Goal: Task Accomplishment & Management: Manage account settings

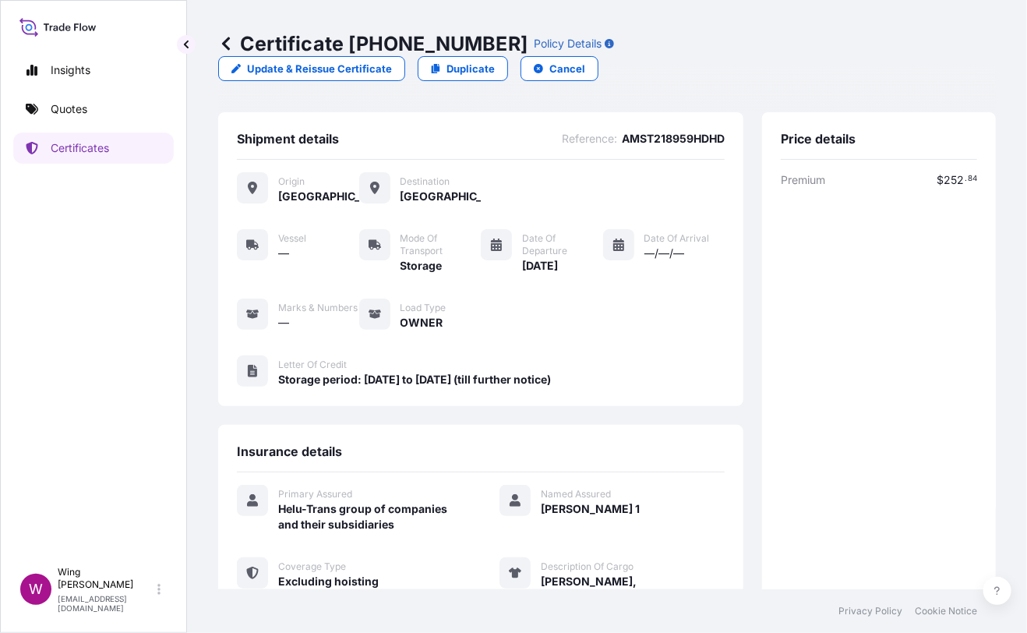
scroll to position [34, 0]
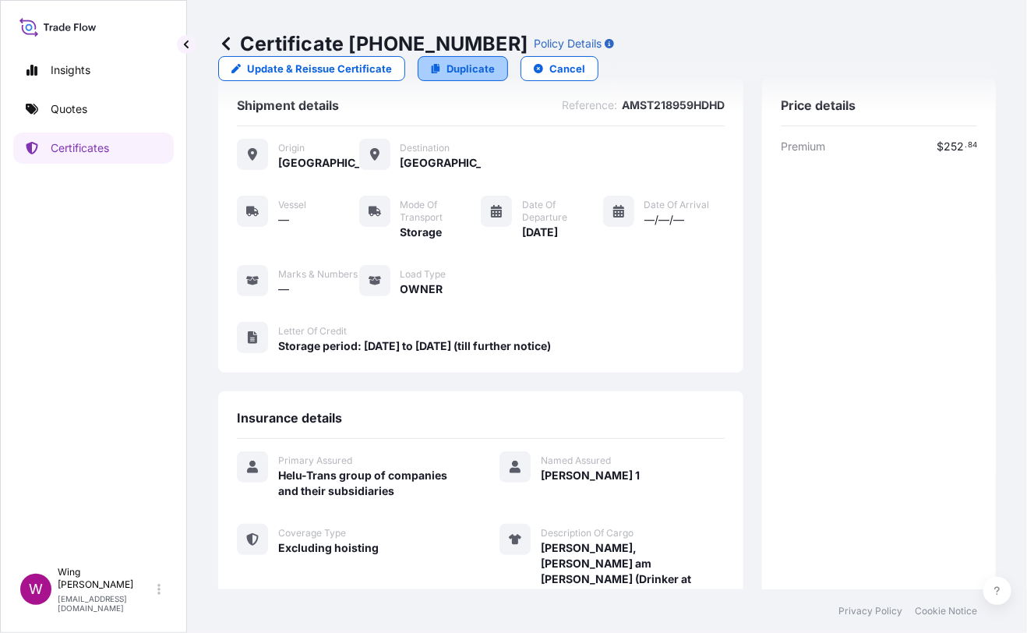
click at [508, 56] on link "Duplicate" at bounding box center [463, 68] width 90 height 25
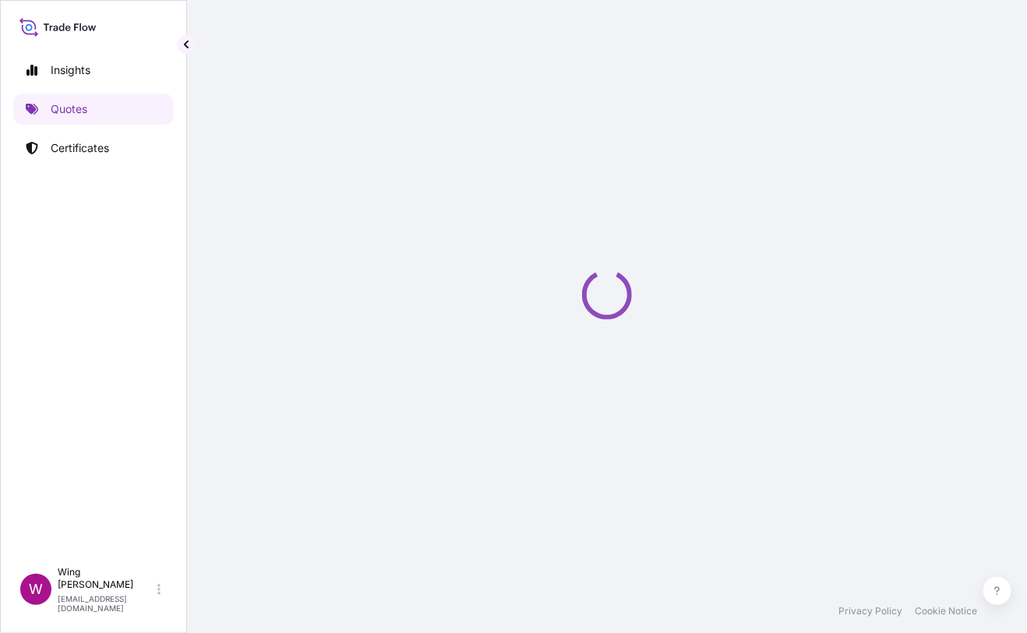
scroll to position [24, 0]
select select "STORAGE"
select select "Storage"
select select "[GEOGRAPHIC_DATA]"
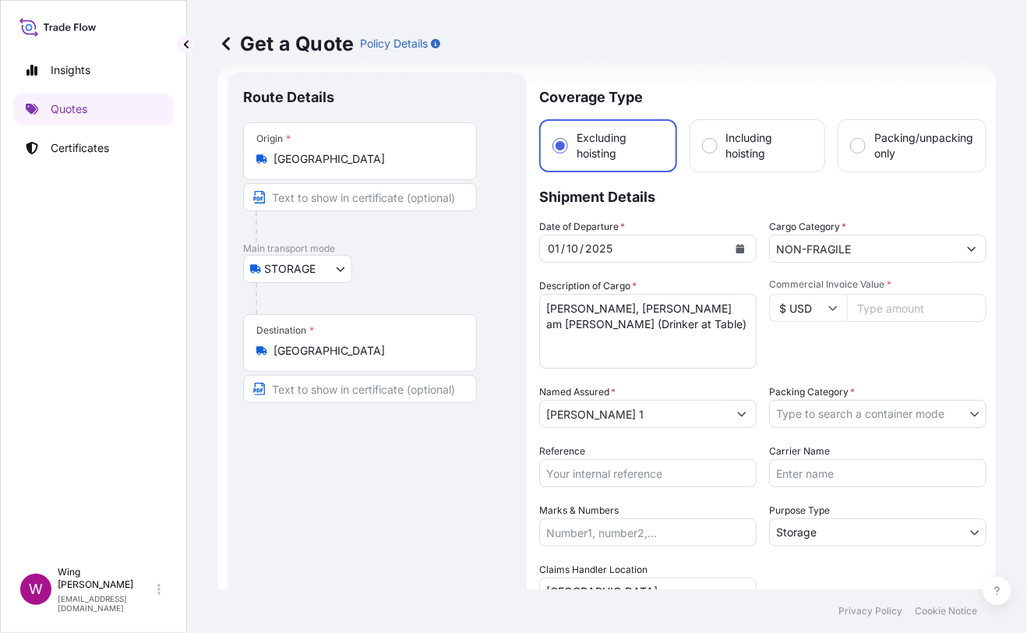
click at [447, 464] on div "Route Details Place of loading Road / [GEOGRAPHIC_DATA] / Inland Origin * [GEOG…" at bounding box center [377, 456] width 268 height 737
drag, startPoint x: 639, startPoint y: 324, endPoint x: 497, endPoint y: 298, distance: 145.1
click at [497, 298] on form "Route Details Place of loading Road / Inland Road / Inland Origin * [GEOGRAPHIC…" at bounding box center [607, 456] width 778 height 786
paste textarea ""[PERSON_NAME], Snakesperience ""
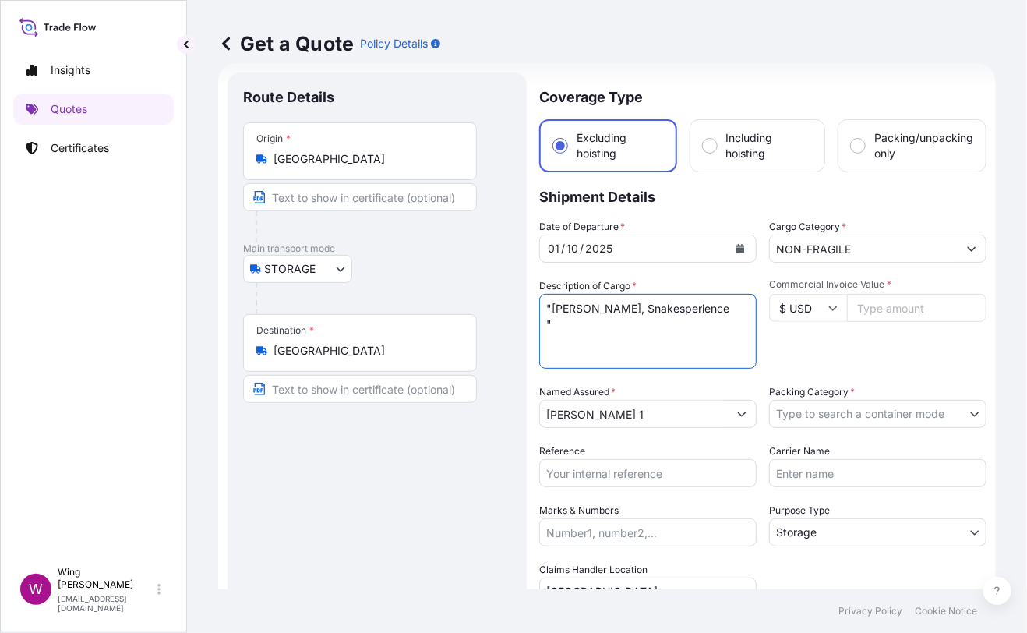
click at [556, 309] on textarea "[PERSON_NAME], [PERSON_NAME] am [PERSON_NAME] (Drinker at Table)" at bounding box center [647, 331] width 217 height 75
click at [579, 323] on textarea "[PERSON_NAME], [PERSON_NAME] am [PERSON_NAME] (Drinker at Table)" at bounding box center [647, 331] width 217 height 75
type textarea "[PERSON_NAME], Snakesperience"
click at [425, 480] on div "Route Details Place of loading Road / [GEOGRAPHIC_DATA] / Inland Origin * [GEOG…" at bounding box center [377, 456] width 268 height 737
click at [916, 305] on input "Commercial Invoice Value *" at bounding box center [917, 308] width 140 height 28
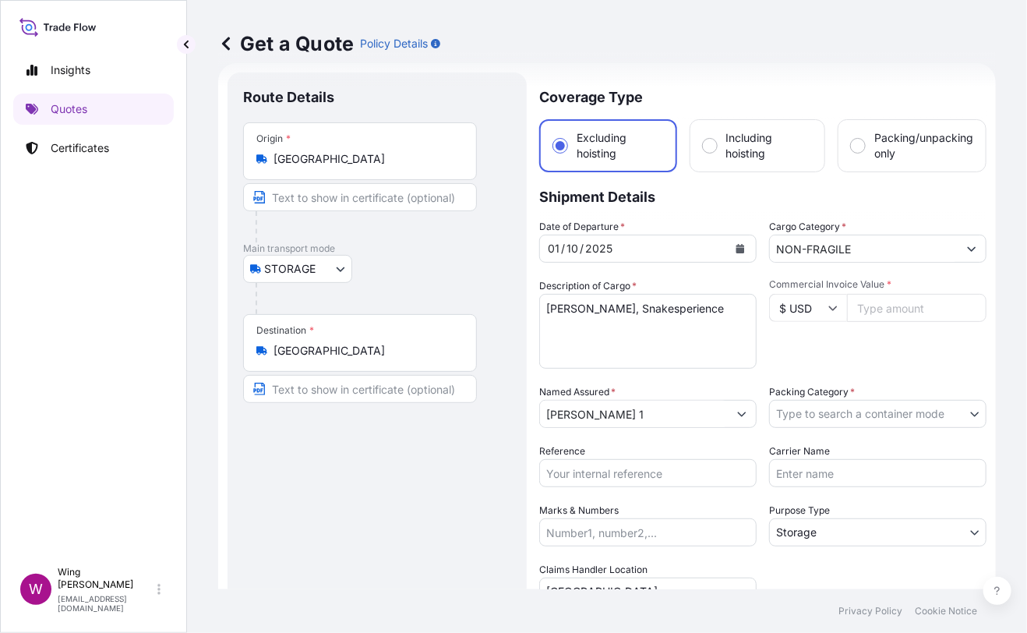
paste input "2100000"
type input "2100000"
click at [867, 357] on div "Commercial Invoice Value * $ USD 2100000" at bounding box center [877, 323] width 217 height 90
click at [850, 408] on body "Insights Quotes Certificates W Wing Lee [EMAIL_ADDRESS][DOMAIN_NAME] Get a Quot…" at bounding box center [513, 316] width 1027 height 633
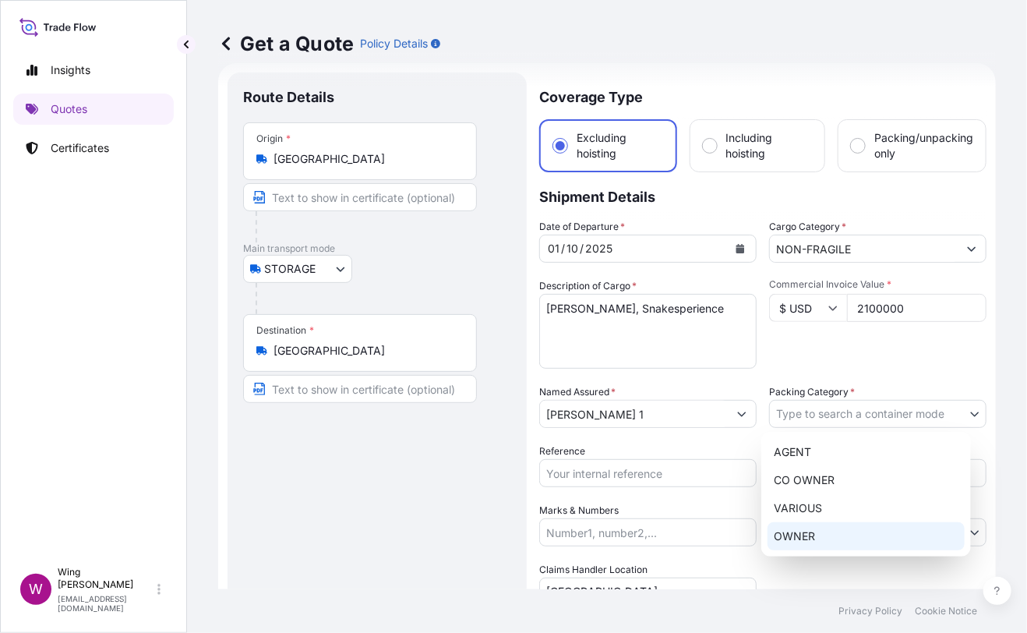
click at [809, 528] on div "OWNER" at bounding box center [866, 536] width 197 height 28
select select "27"
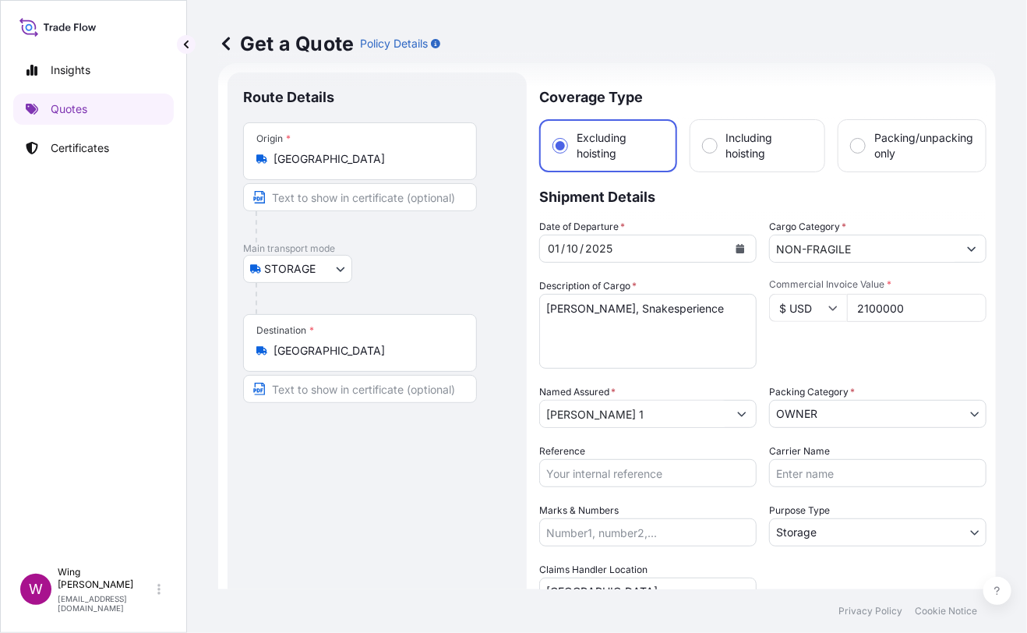
click at [398, 492] on div "Route Details Place of loading Road / [GEOGRAPHIC_DATA] / Inland Origin * [GEOG…" at bounding box center [377, 456] width 268 height 737
click at [567, 478] on input "Reference" at bounding box center [647, 473] width 217 height 28
paste input "AMST218959HDHD"
type input "AMST218959HDHD"
click at [388, 503] on div "Route Details Place of loading Road / [GEOGRAPHIC_DATA] / Inland Origin * [GEOG…" at bounding box center [377, 456] width 268 height 737
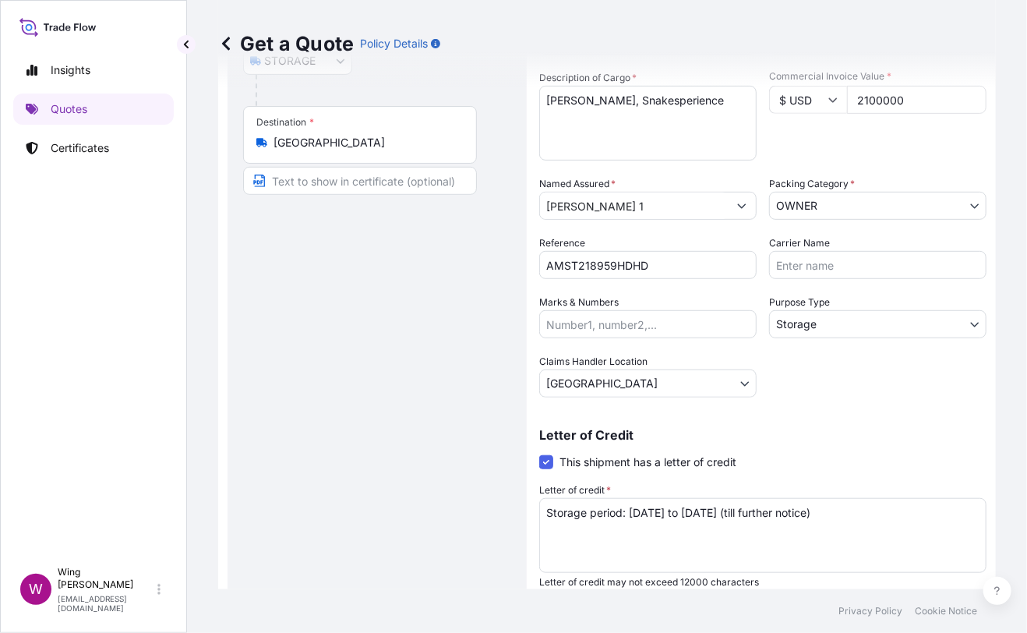
scroll to position [282, 0]
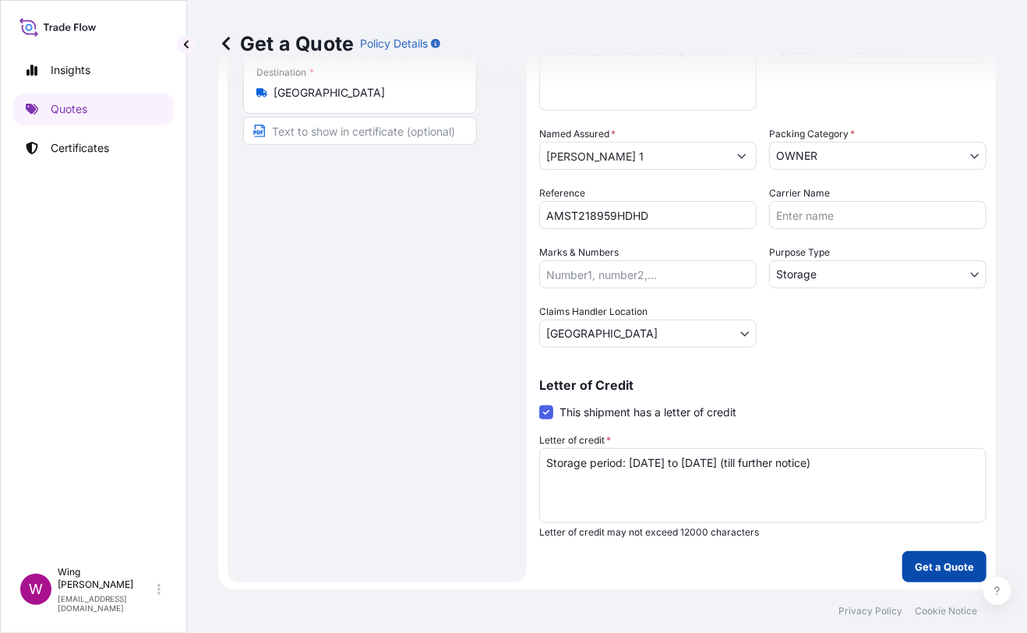
click at [935, 560] on p "Get a Quote" at bounding box center [944, 567] width 59 height 16
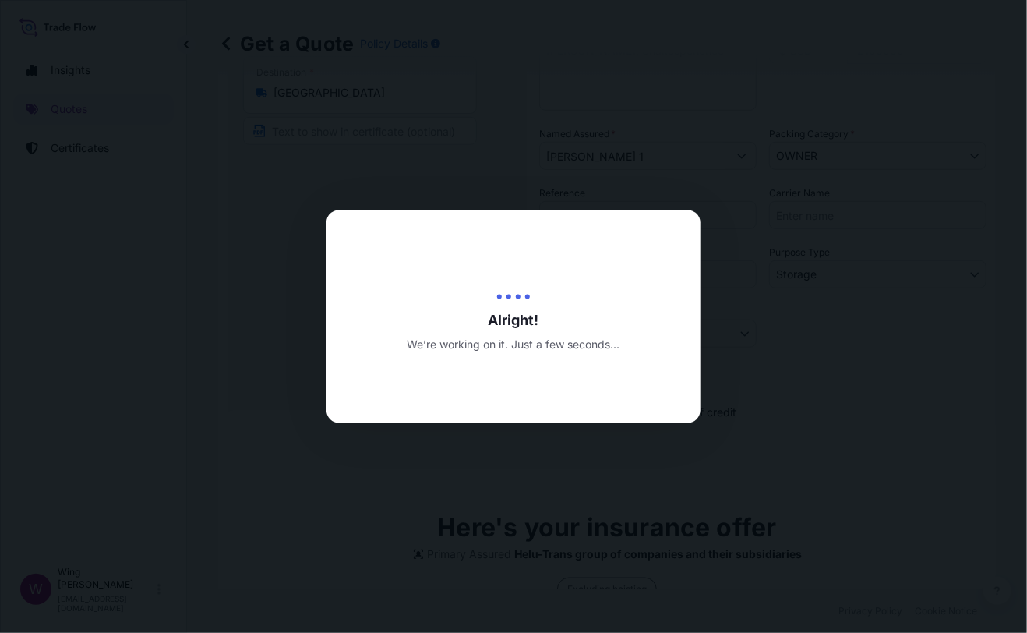
type input "[DATE]"
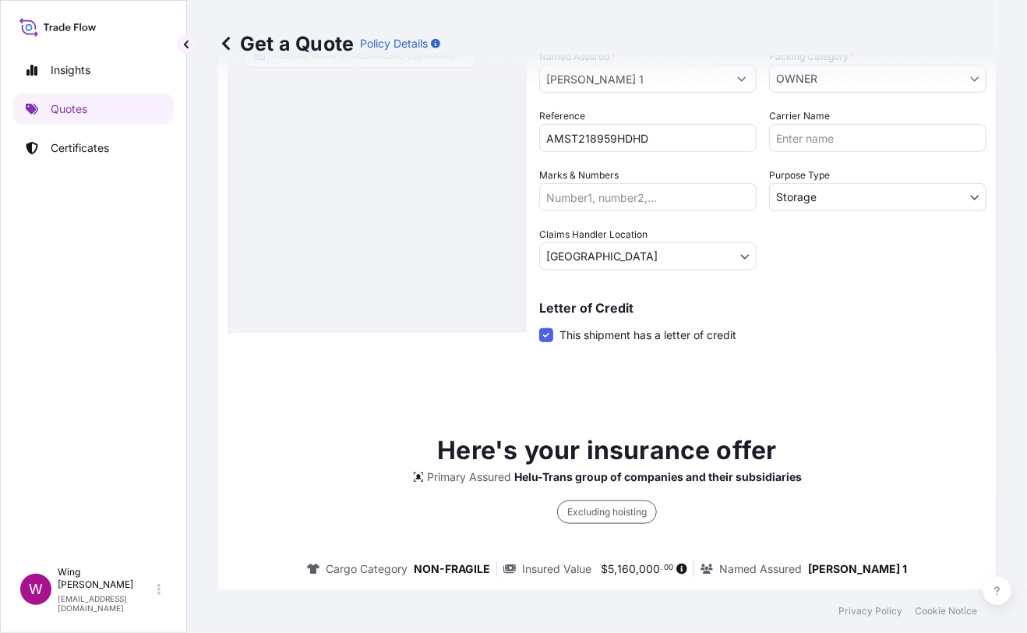
scroll to position [94, 0]
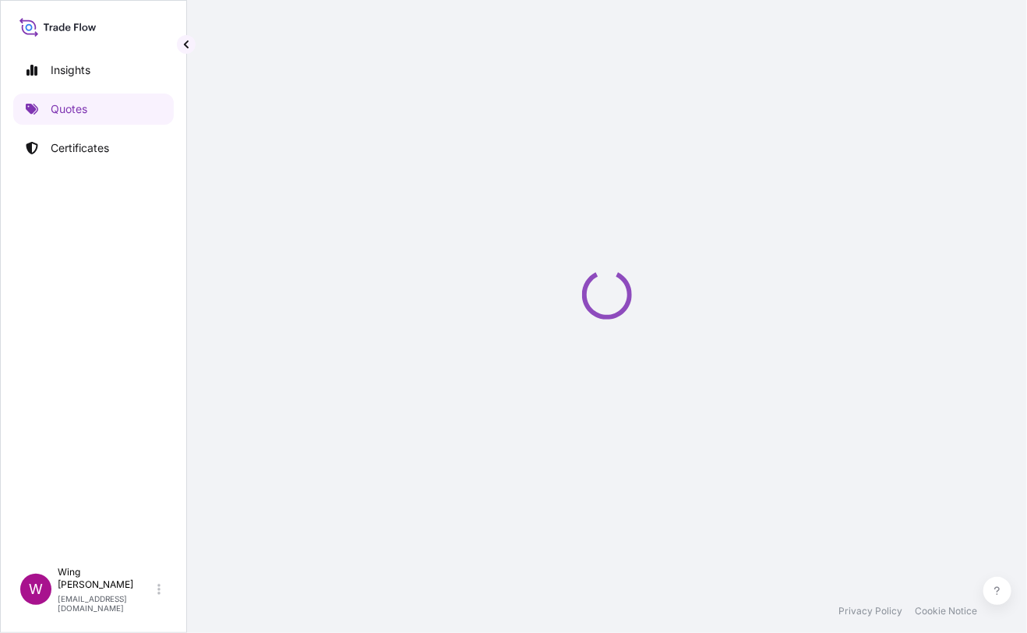
select select "STORAGE"
select select "Transit"
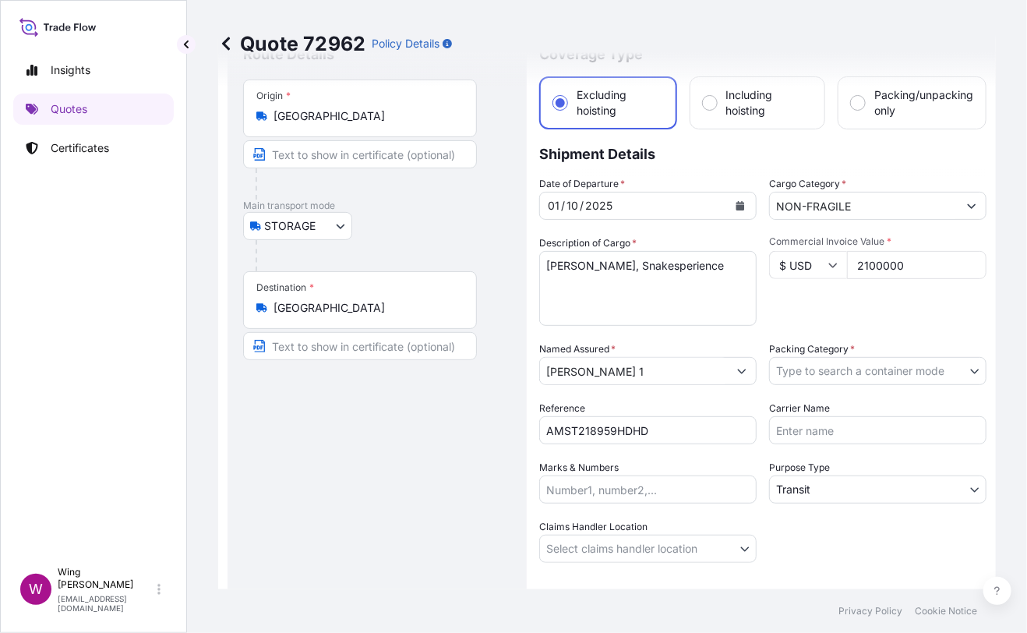
scroll to position [103, 0]
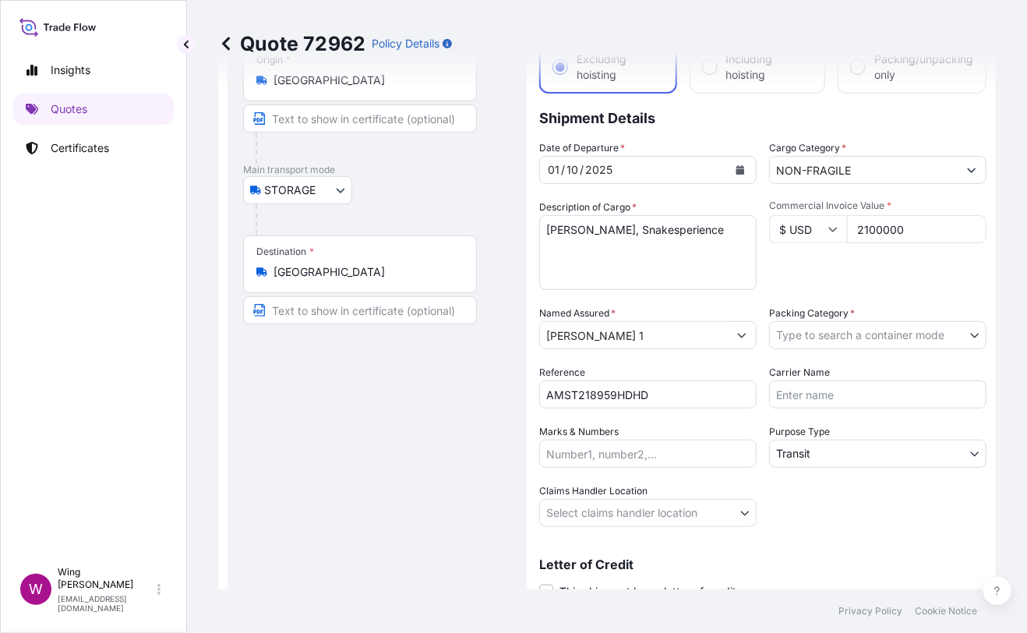
click at [820, 336] on body "Insights Quotes Certificates W Wing Lee [EMAIL_ADDRESS][DOMAIN_NAME] Quote 7296…" at bounding box center [513, 316] width 1027 height 633
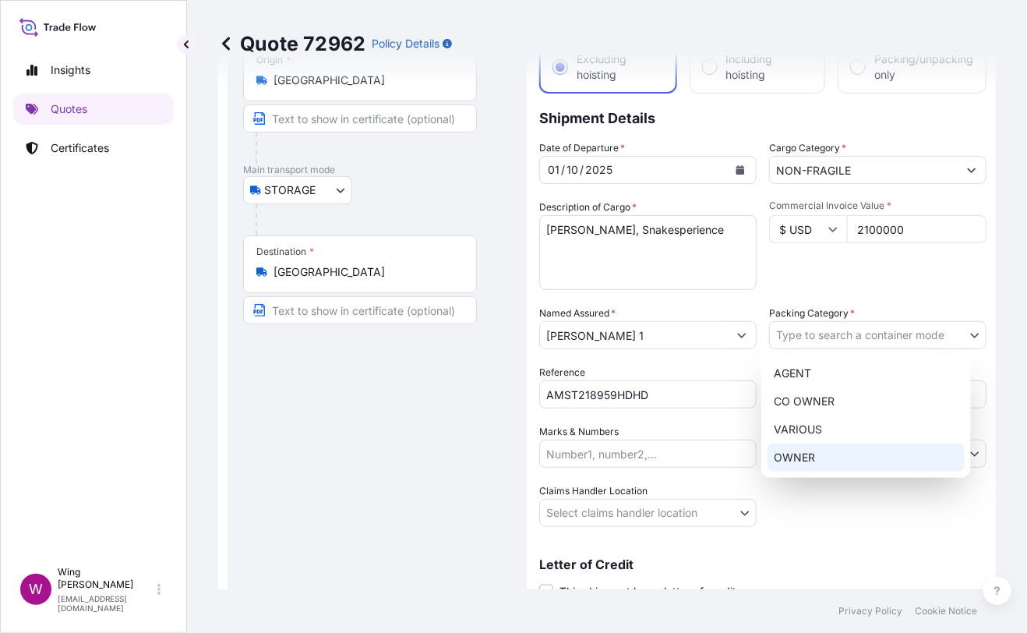
click at [811, 457] on div "OWNER" at bounding box center [866, 458] width 197 height 28
select select "27"
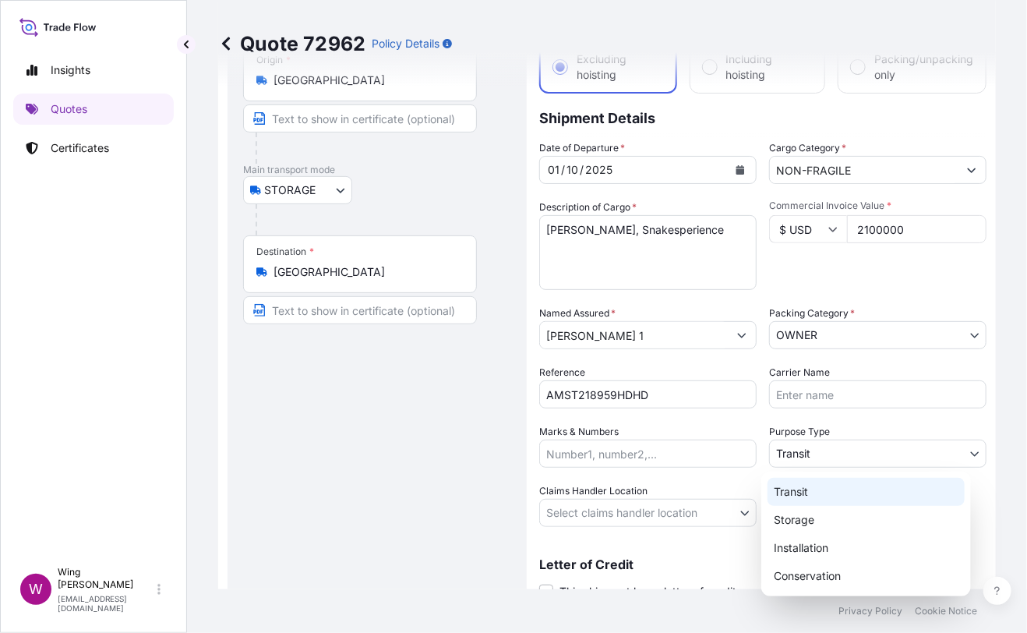
click at [812, 458] on body "Insights Quotes Certificates W Wing Lee [EMAIL_ADDRESS][DOMAIN_NAME] Quote 7296…" at bounding box center [513, 316] width 1027 height 633
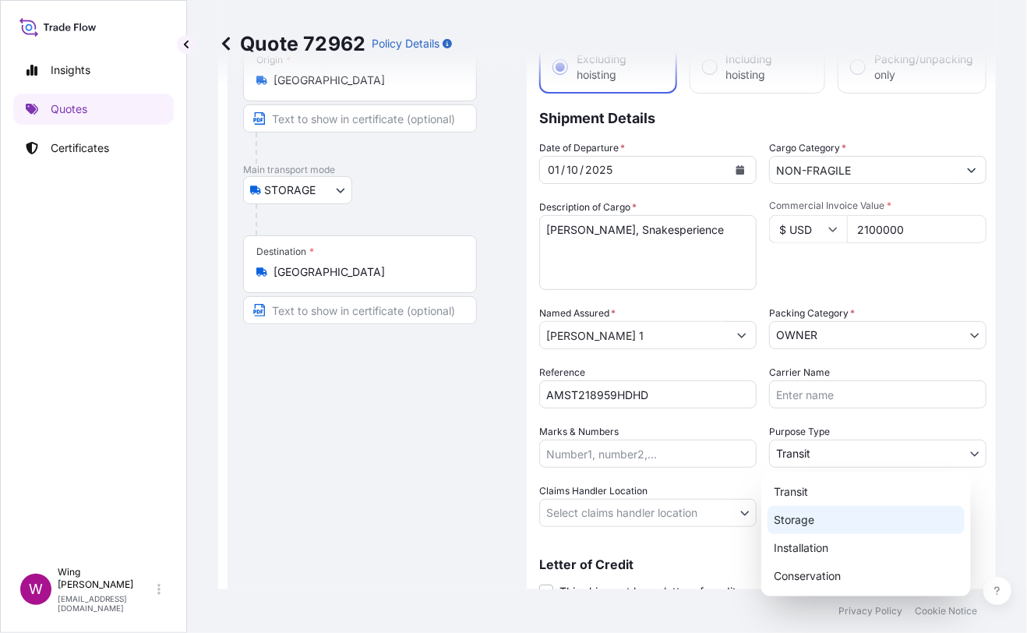
click at [811, 520] on div "Storage" at bounding box center [866, 520] width 197 height 28
select select "Storage"
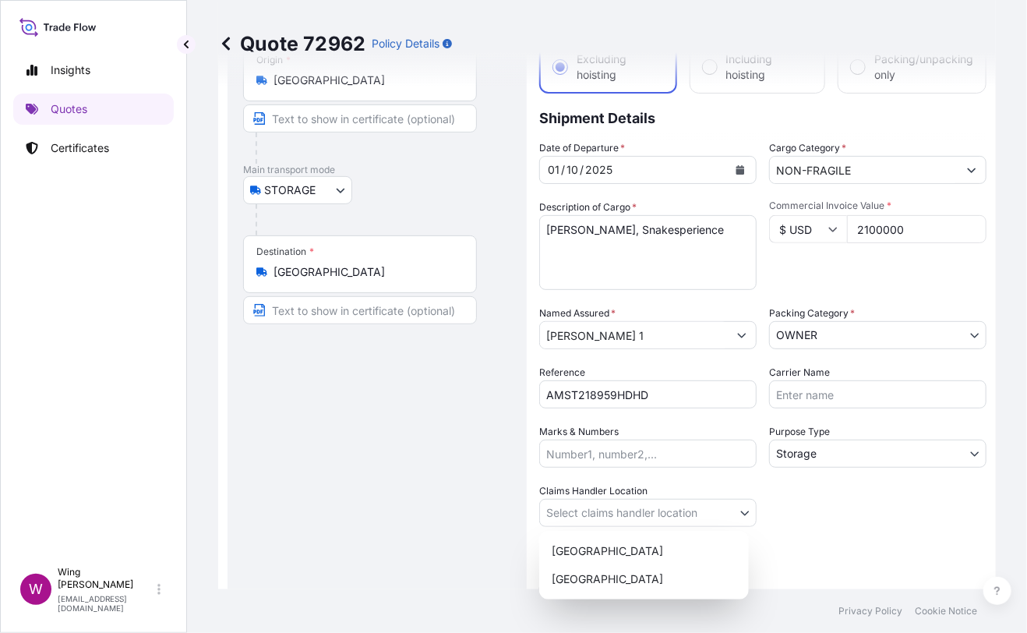
click at [610, 507] on body "Insights Quotes Certificates W Wing Lee [EMAIL_ADDRESS][DOMAIN_NAME] Quote 7296…" at bounding box center [513, 316] width 1027 height 633
click at [590, 559] on div "[GEOGRAPHIC_DATA]" at bounding box center [644, 551] width 197 height 28
select select "[GEOGRAPHIC_DATA]"
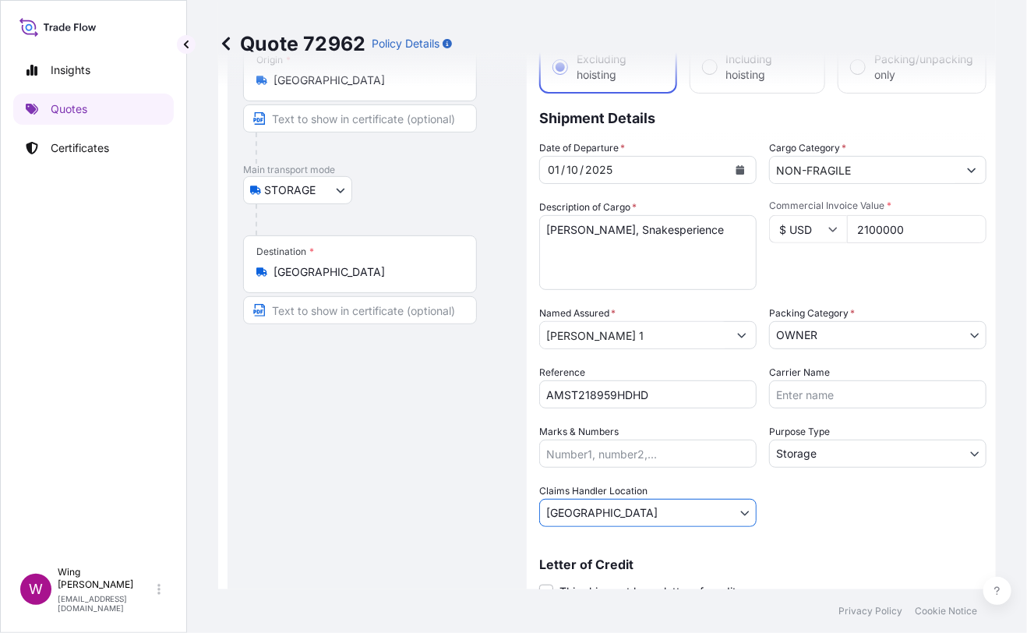
click at [362, 524] on div "Route Details Place of loading Road / [GEOGRAPHIC_DATA] / Inland Origin * [GEOG…" at bounding box center [377, 318] width 268 height 618
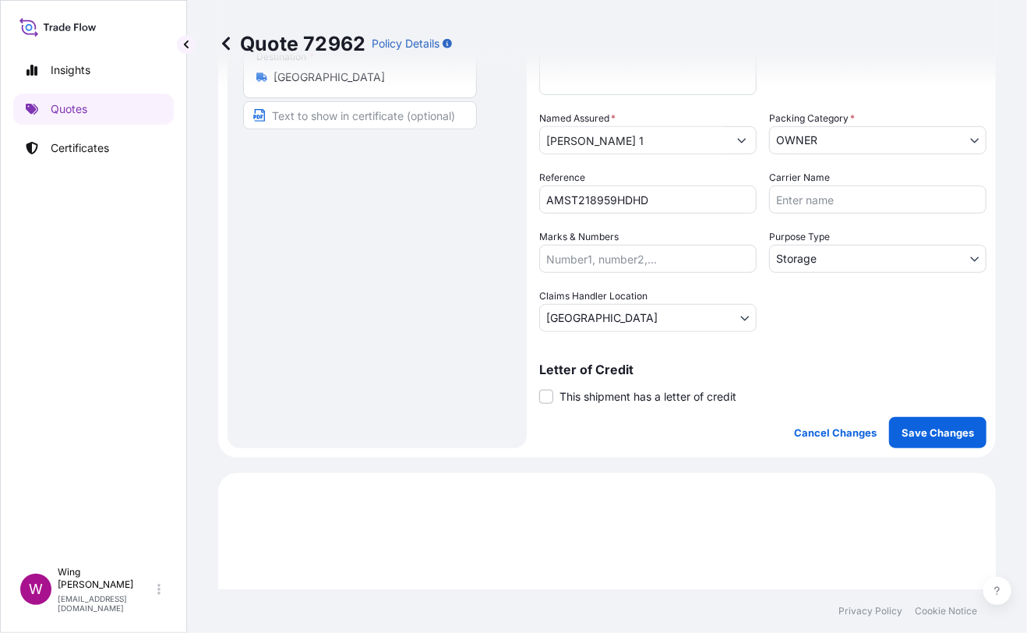
scroll to position [311, 0]
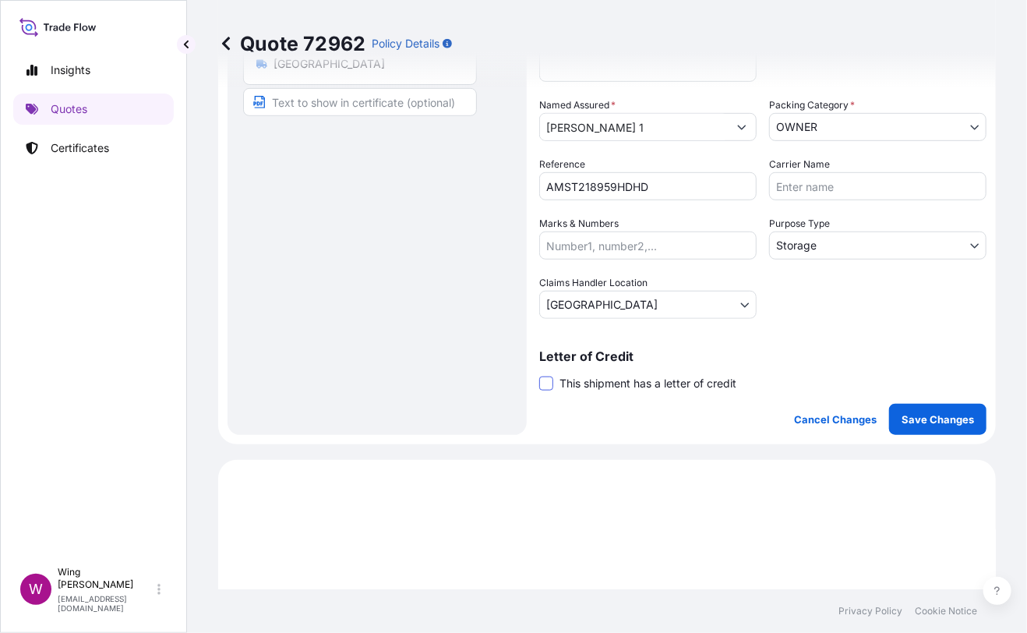
click at [546, 380] on span at bounding box center [546, 383] width 14 height 14
click at [539, 375] on input "This shipment has a letter of credit" at bounding box center [539, 375] width 0 height 0
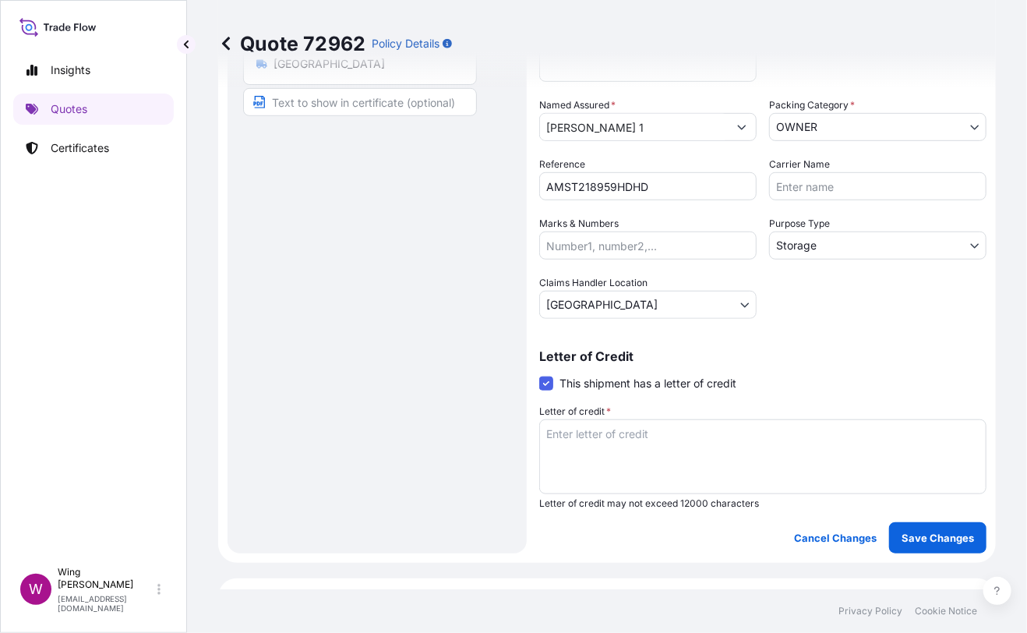
click at [547, 450] on textarea "Letter of credit *" at bounding box center [762, 456] width 447 height 75
paste textarea "Storage period: [DATE] to [DATE] (till further notice)"
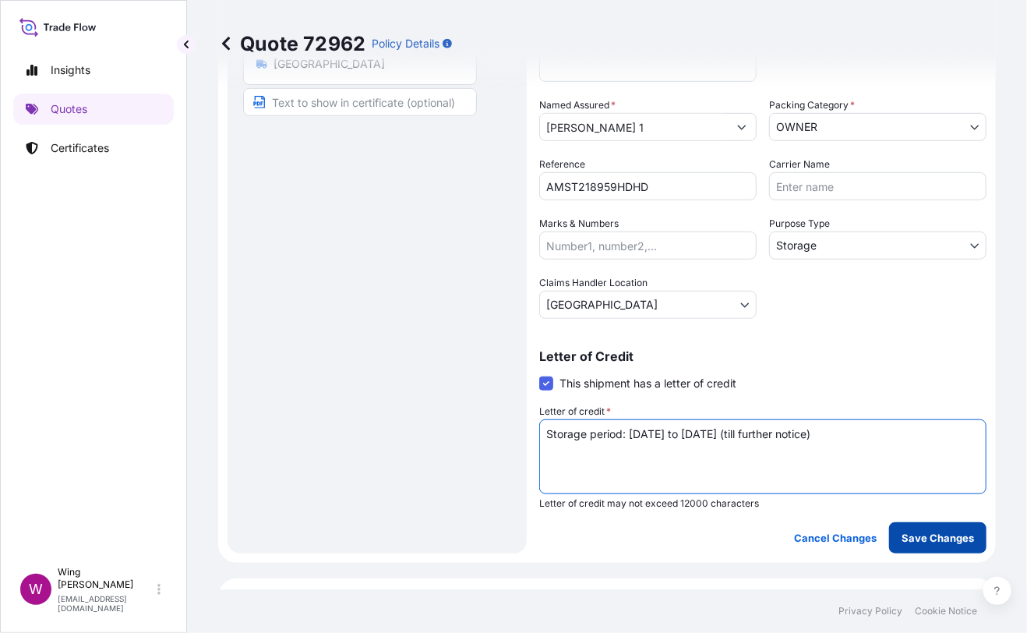
type textarea "Storage period: [DATE] to [DATE] (till further notice)"
click at [911, 543] on p "Save Changes" at bounding box center [938, 538] width 72 height 16
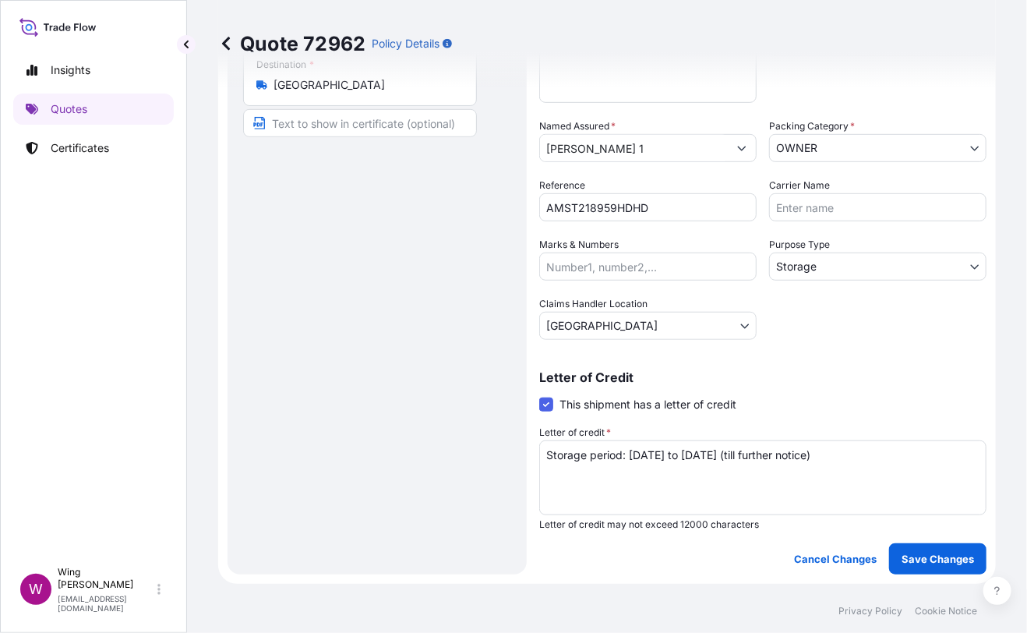
select select "STORAGE"
select select "Storage"
select select "[GEOGRAPHIC_DATA]"
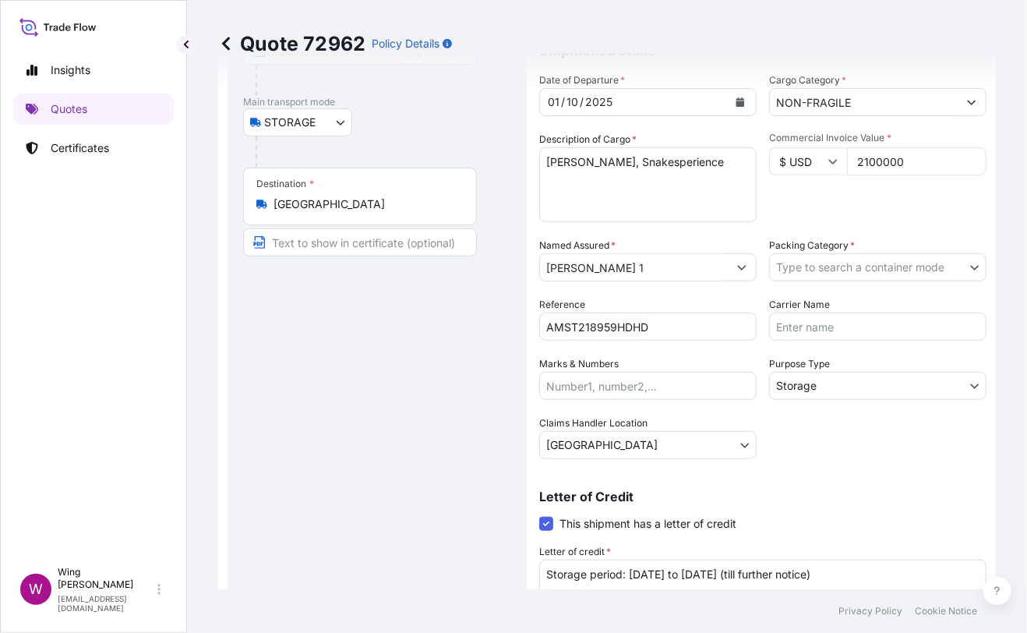
scroll to position [0, 0]
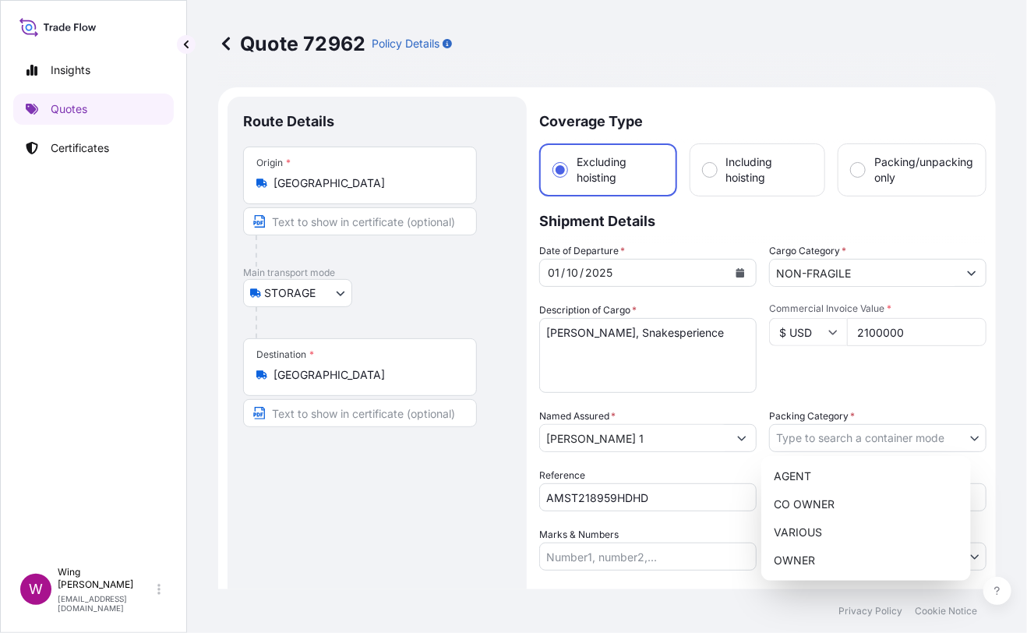
click at [819, 434] on body "Insights Quotes Certificates W Wing Lee [EMAIL_ADDRESS][DOMAIN_NAME] Quote 7296…" at bounding box center [513, 316] width 1027 height 633
click at [800, 565] on div "OWNER" at bounding box center [866, 560] width 197 height 28
select select "27"
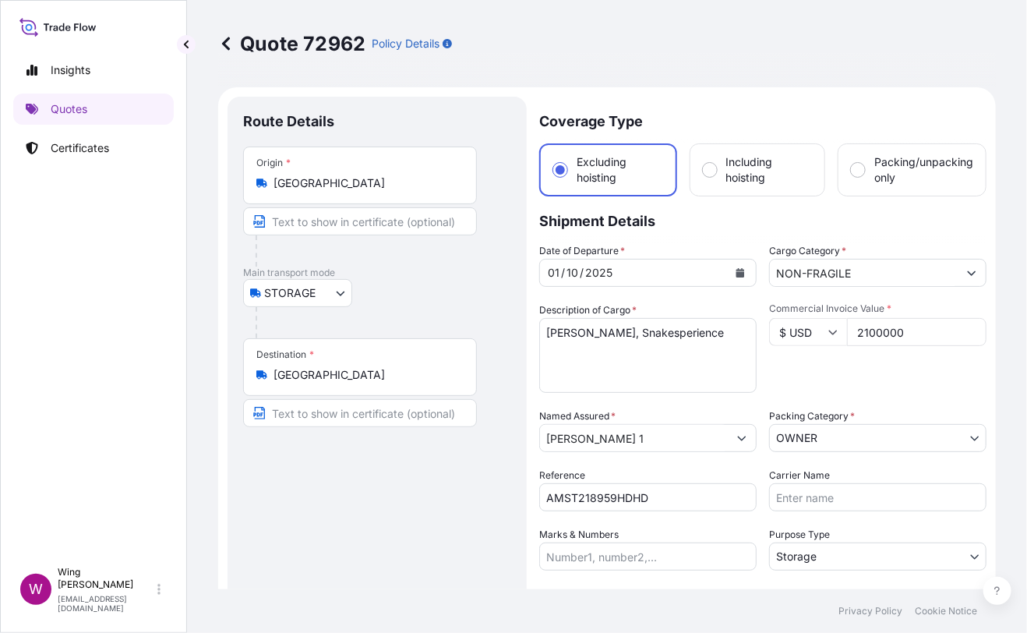
click at [361, 514] on div "Route Details Place of loading Road / [GEOGRAPHIC_DATA] / Inland Origin * [GEOG…" at bounding box center [377, 480] width 268 height 737
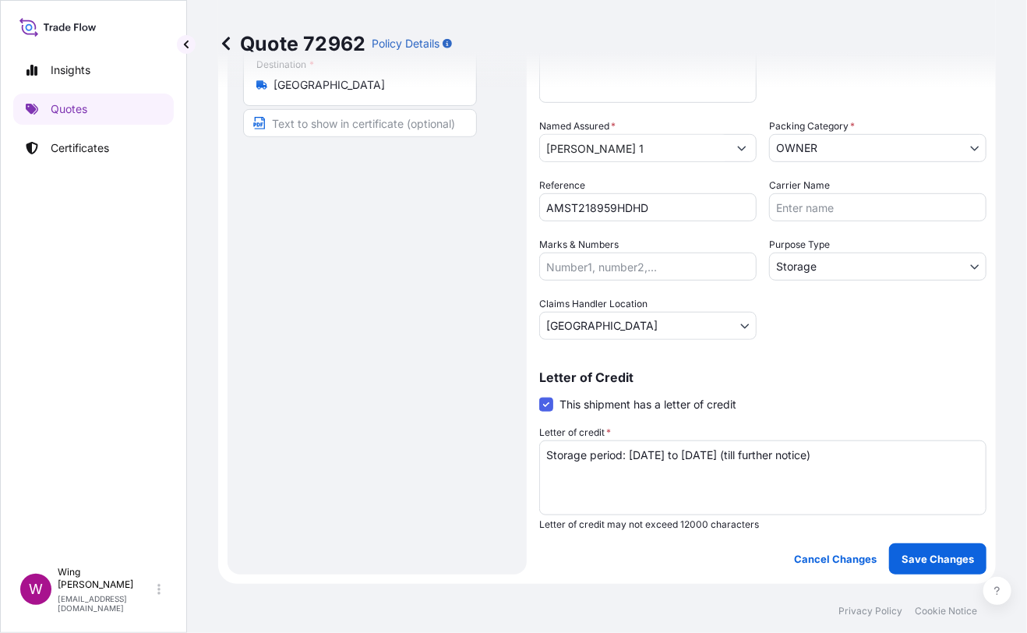
scroll to position [311, 0]
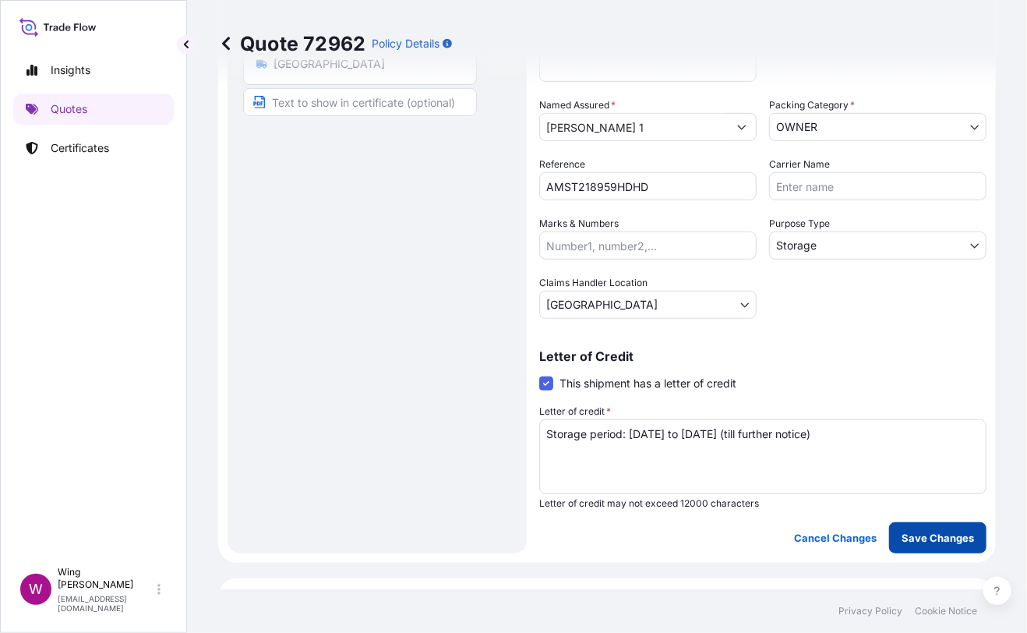
click at [906, 531] on p "Save Changes" at bounding box center [938, 538] width 72 height 16
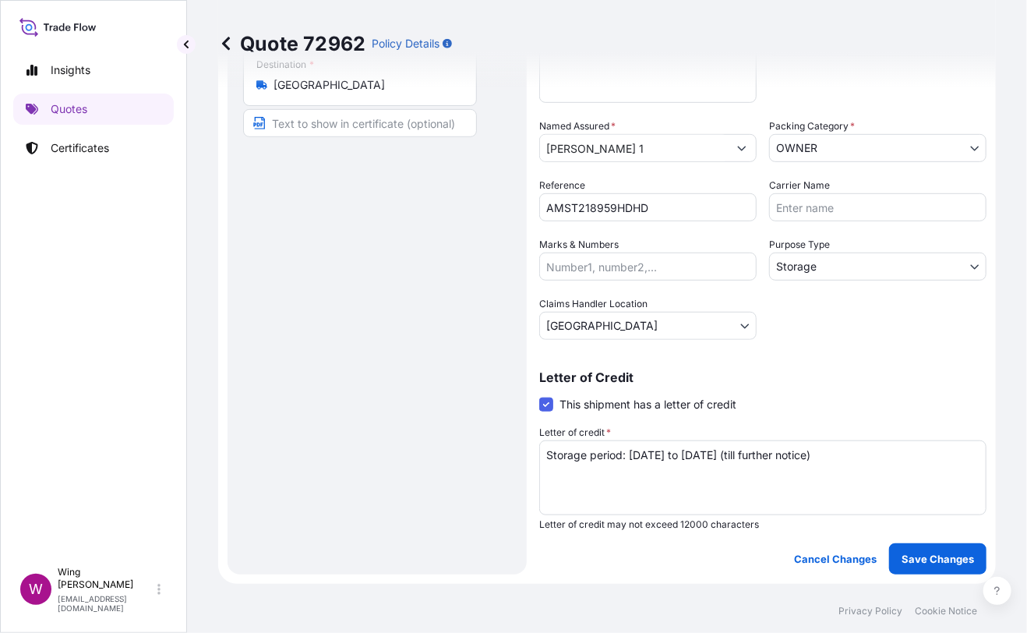
scroll to position [115, 0]
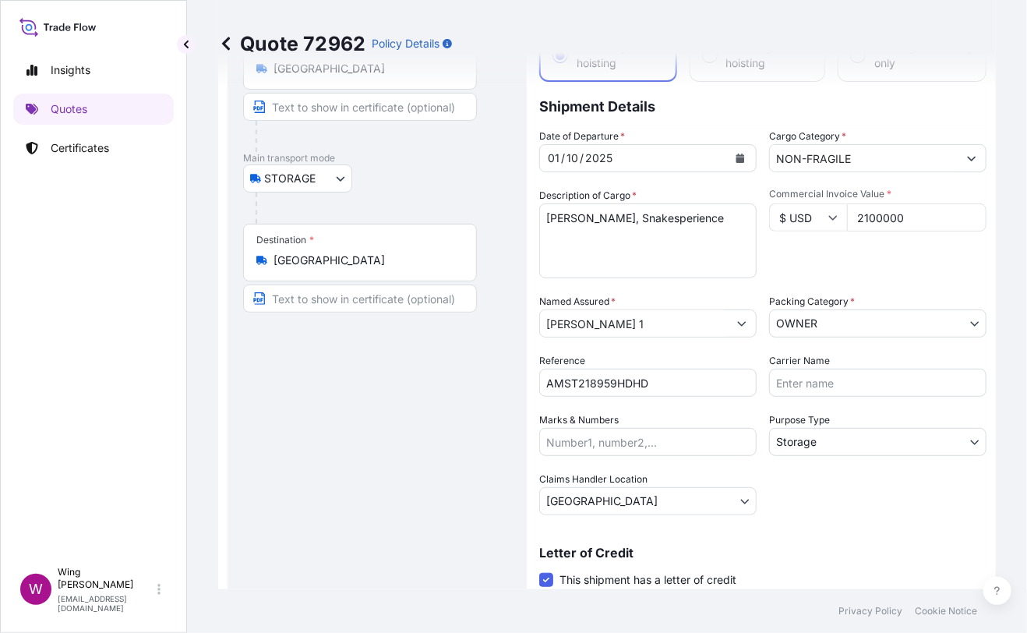
select select "STORAGE"
select select "Storage"
select select "[GEOGRAPHIC_DATA]"
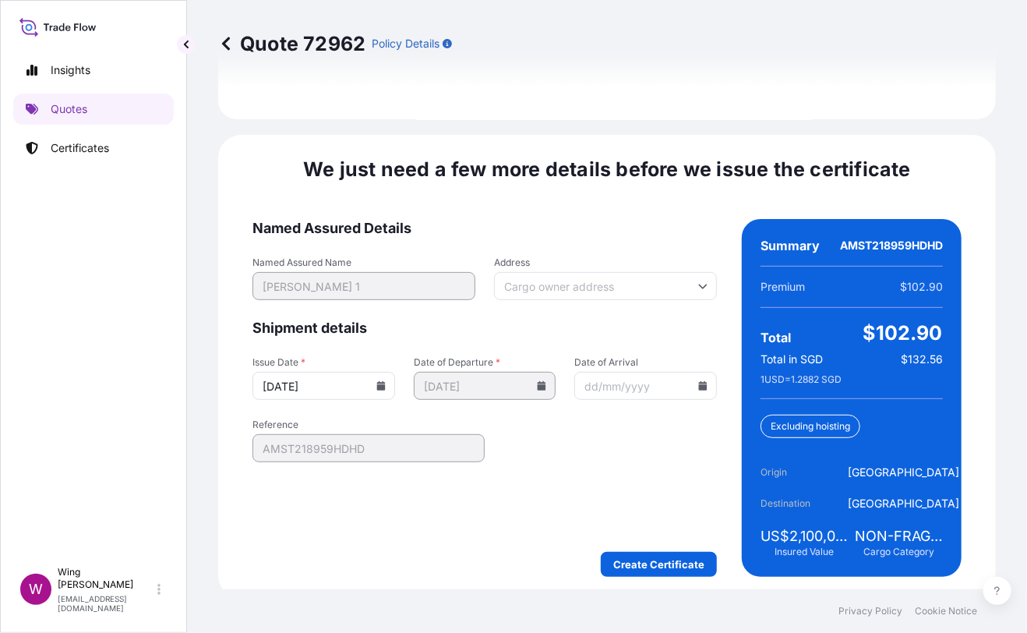
scroll to position [2462, 0]
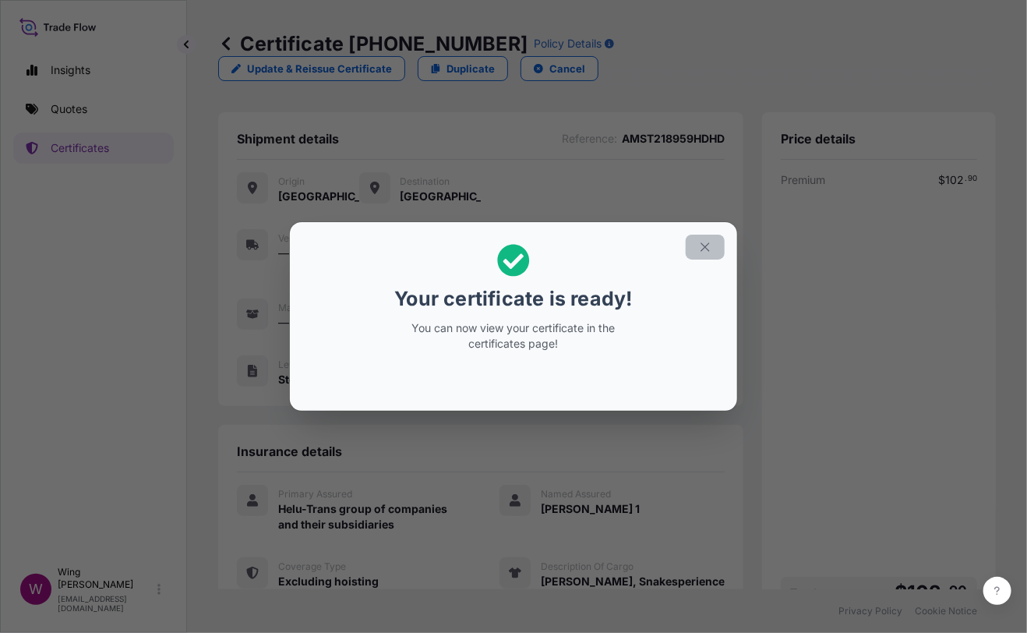
click at [705, 256] on button "button" at bounding box center [705, 247] width 39 height 25
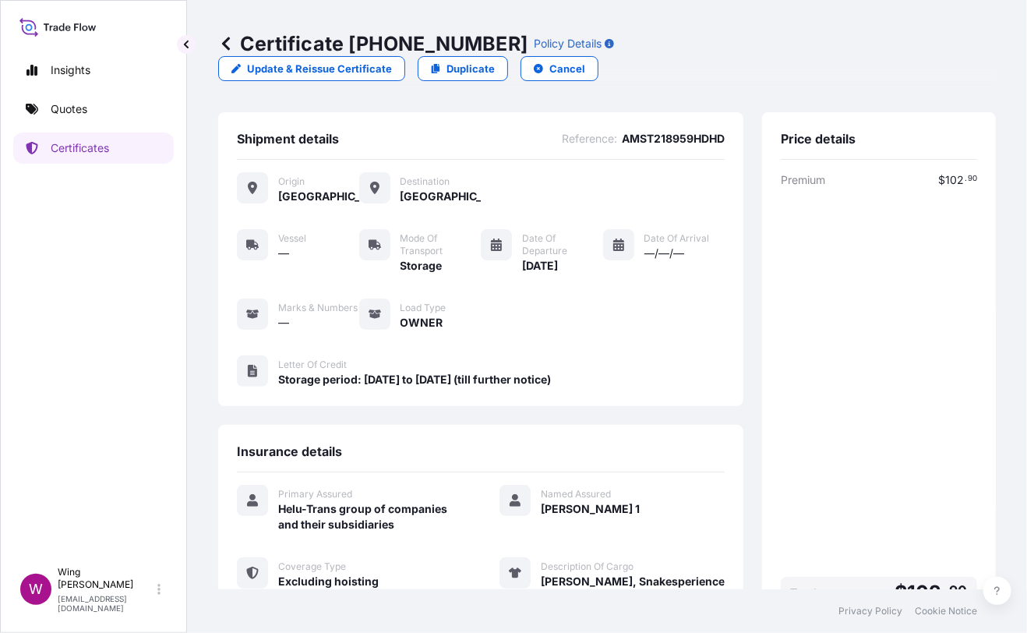
scroll to position [226, 0]
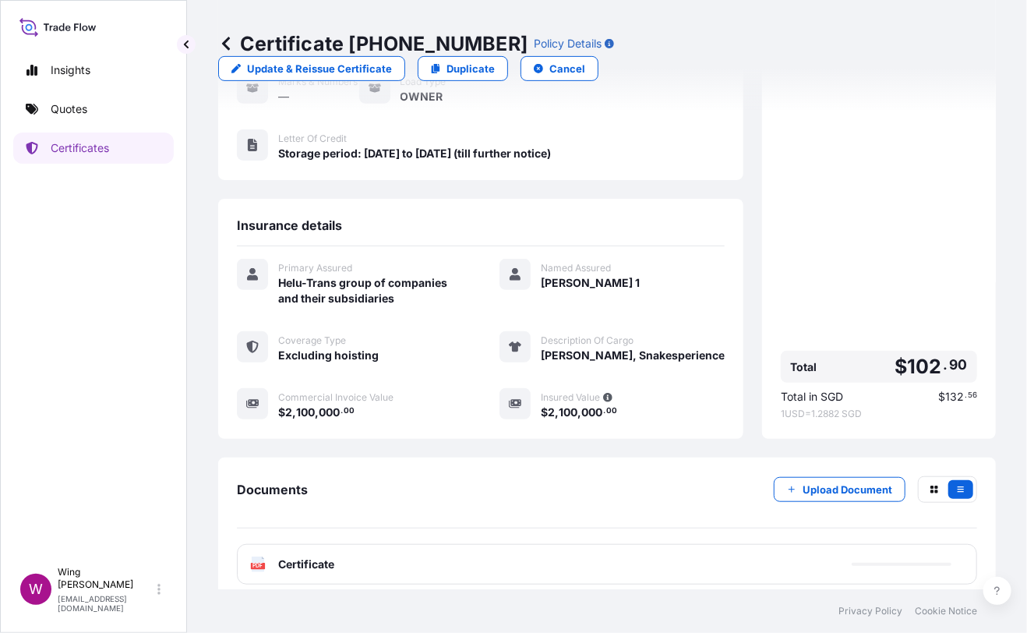
click at [263, 557] on icon at bounding box center [258, 565] width 13 height 16
click at [257, 564] on text "PDF" at bounding box center [258, 566] width 10 height 5
click at [252, 557] on icon at bounding box center [258, 565] width 13 height 16
click at [495, 61] on p "Duplicate" at bounding box center [471, 69] width 48 height 16
select select "STORAGE"
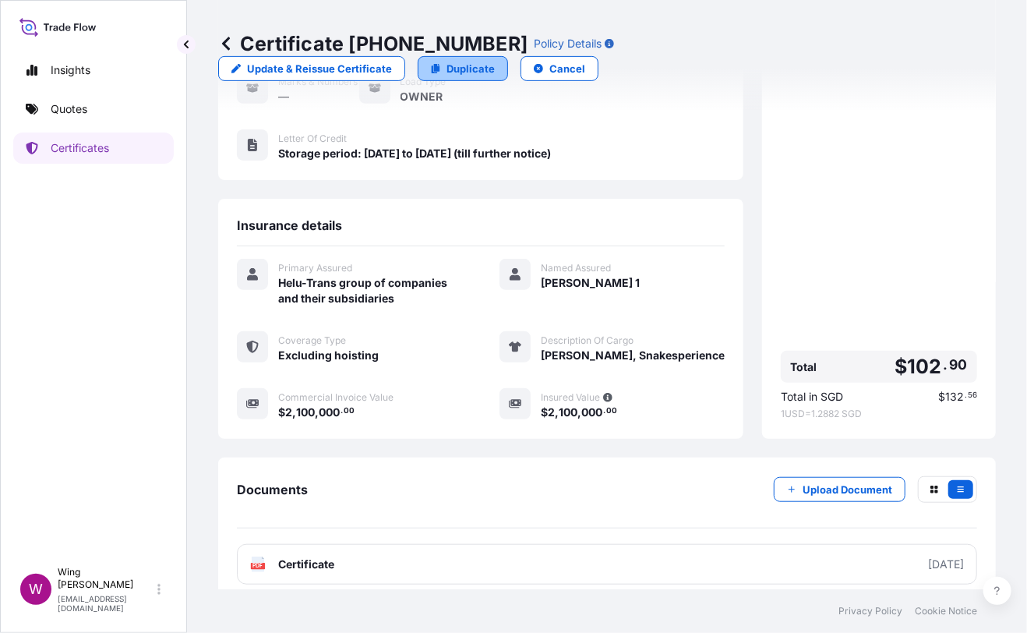
select select "Storage"
select select "[GEOGRAPHIC_DATA]"
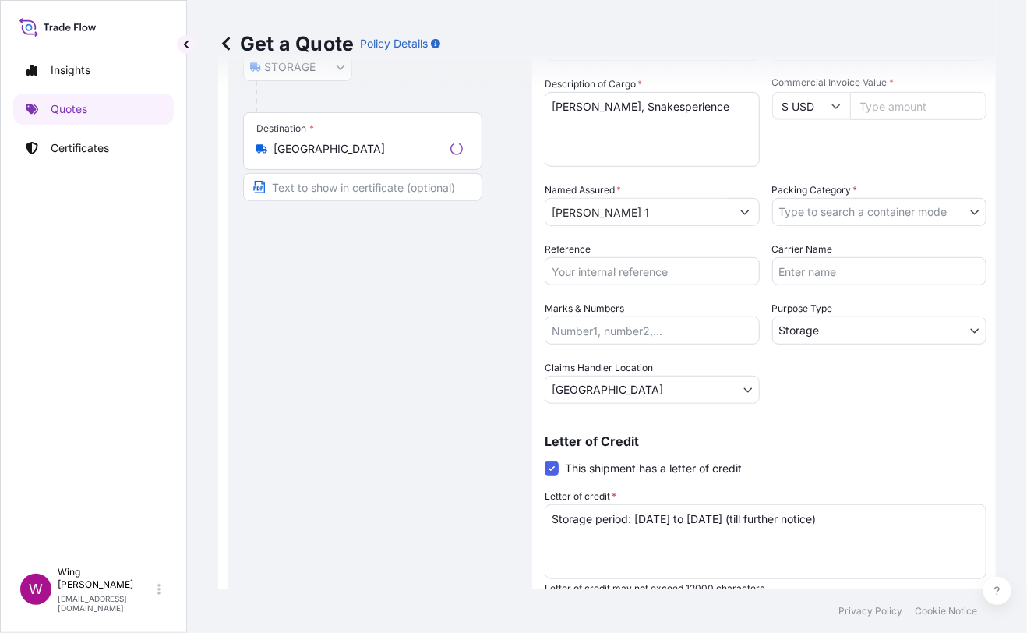
scroll to position [24, 0]
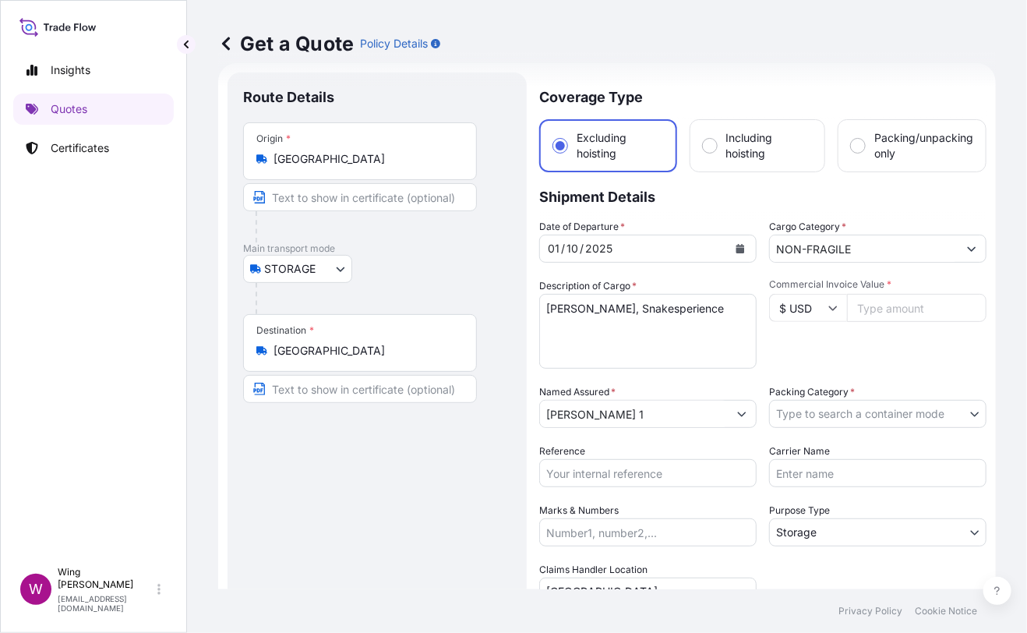
click at [403, 448] on div "Route Details Place of loading Road / [GEOGRAPHIC_DATA] / Inland Origin * [GEOG…" at bounding box center [377, 456] width 268 height 737
drag, startPoint x: 723, startPoint y: 308, endPoint x: 518, endPoint y: 302, distance: 204.3
click at [518, 302] on form "Route Details Place of loading Road / Inland Road / Inland Origin * [GEOGRAPHIC…" at bounding box center [607, 456] width 778 height 786
paste textarea ""[PERSON_NAME], Nocturne #4 ""
click at [550, 309] on textarea "[PERSON_NAME], Snakesperience" at bounding box center [647, 331] width 217 height 75
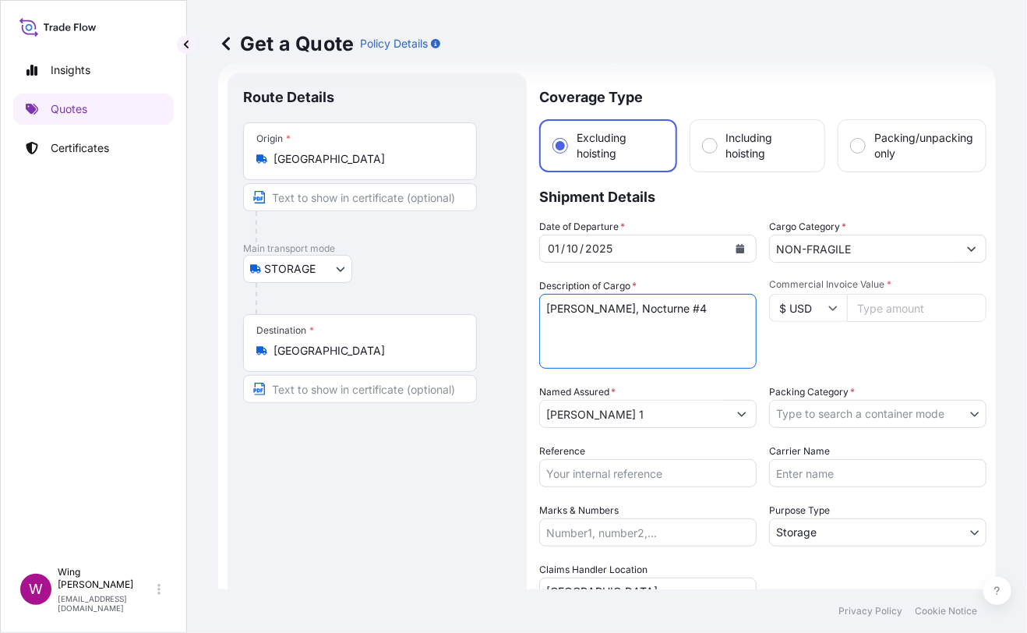
type textarea "[PERSON_NAME], Nocturne #4"
drag, startPoint x: 409, startPoint y: 514, endPoint x: 696, endPoint y: 444, distance: 295.3
click at [409, 514] on div "Route Details Place of loading Road / [GEOGRAPHIC_DATA] / Inland Origin * [GEOG…" at bounding box center [377, 456] width 268 height 737
click at [871, 307] on input "Commercial Invoice Value *" at bounding box center [917, 308] width 140 height 28
paste input "225000"
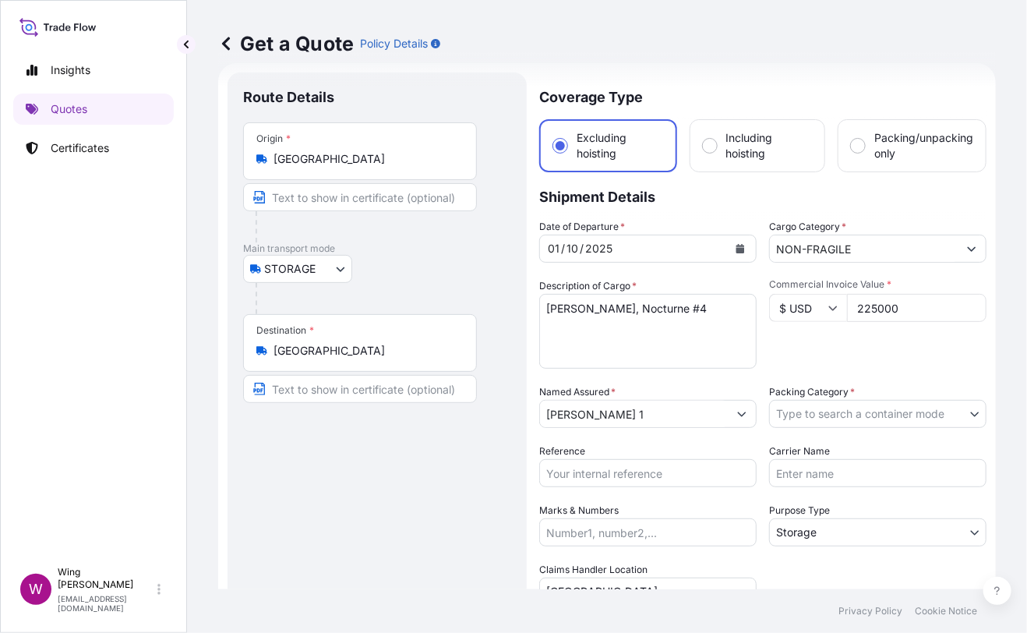
type input "225000"
click at [861, 348] on div "Commercial Invoice Value * $ USD 225000" at bounding box center [877, 323] width 217 height 90
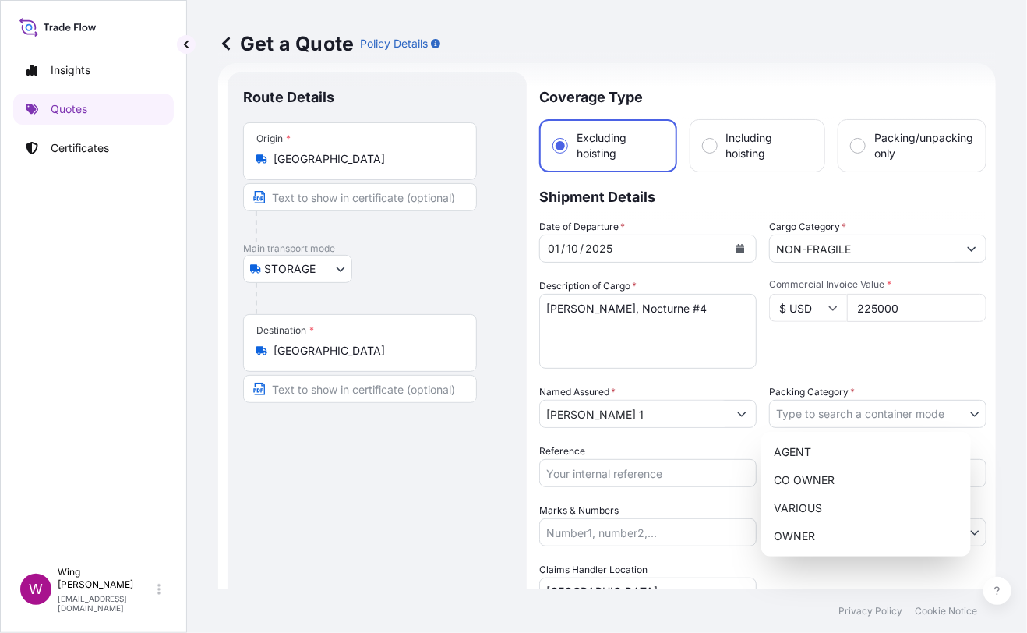
click at [832, 414] on body "Insights Quotes Certificates W Wing Lee [EMAIL_ADDRESS][DOMAIN_NAME] Get a Quot…" at bounding box center [513, 316] width 1027 height 633
click at [821, 532] on div "OWNER" at bounding box center [866, 536] width 197 height 28
select select "27"
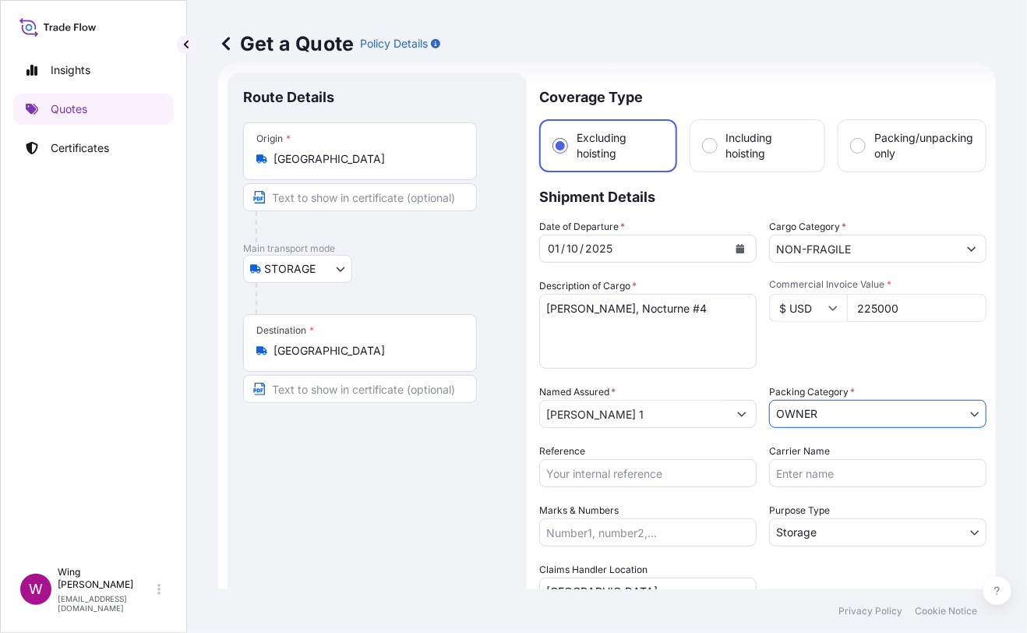
click at [419, 487] on div "Route Details Place of loading Road / [GEOGRAPHIC_DATA] / Inland Origin * [GEOG…" at bounding box center [377, 456] width 268 height 737
drag, startPoint x: 503, startPoint y: 488, endPoint x: 526, endPoint y: 485, distance: 23.6
click at [503, 488] on div "Route Details Place of loading Road / [GEOGRAPHIC_DATA] / Inland Origin * [GEOG…" at bounding box center [377, 456] width 268 height 737
click at [603, 468] on input "Reference" at bounding box center [647, 473] width 217 height 28
paste input "AMST218959HDHD"
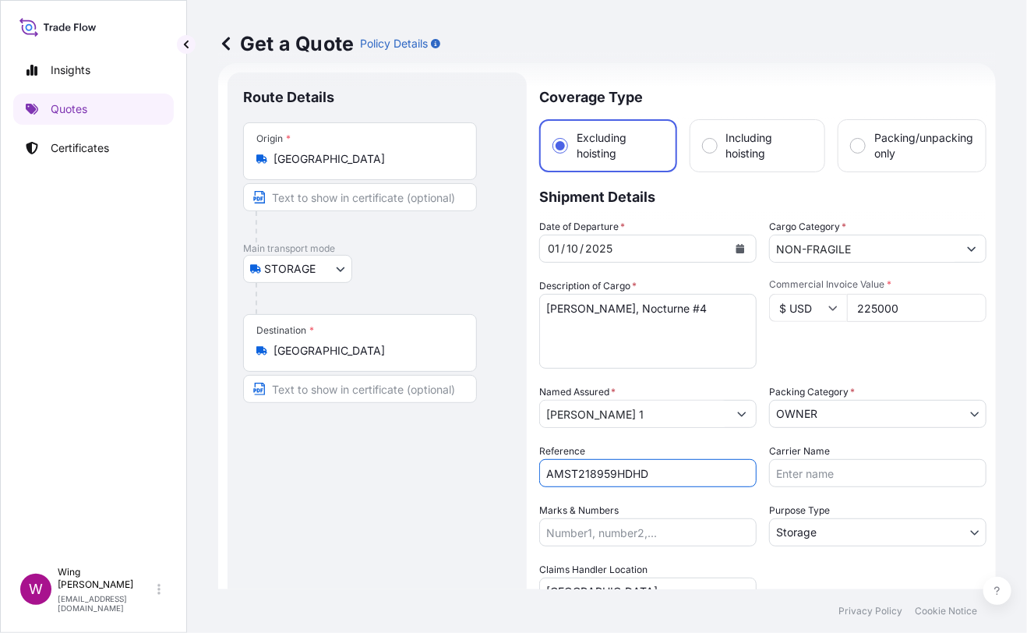
type input "AMST218959HDHD"
click at [482, 491] on div "Route Details Place of loading Road / [GEOGRAPHIC_DATA] / Inland Origin * [GEOG…" at bounding box center [377, 456] width 268 height 737
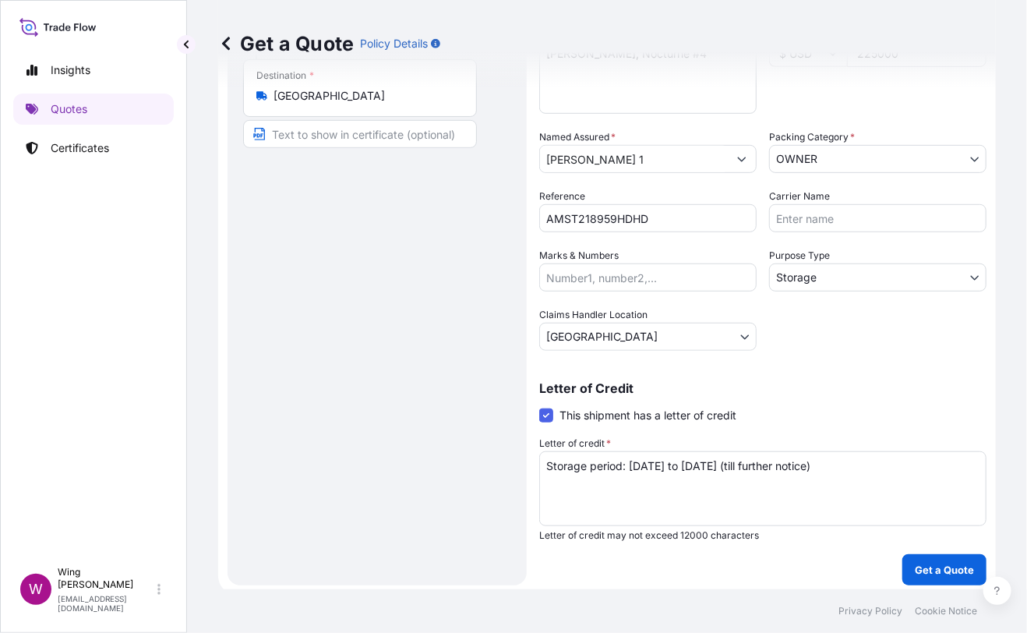
scroll to position [282, 0]
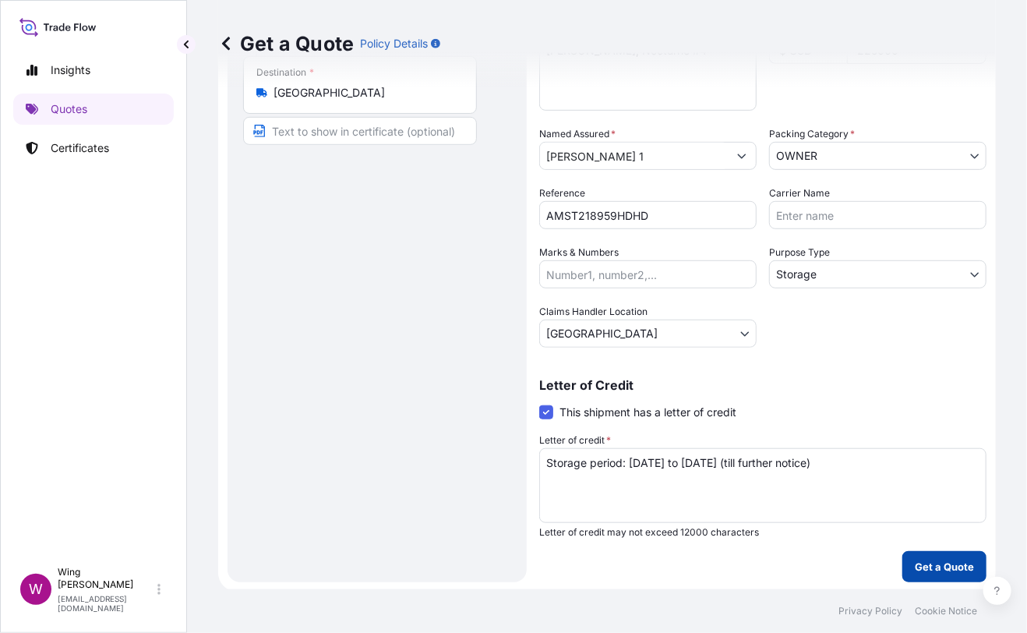
click at [977, 556] on form "Route Details Place of loading Road / Inland Road / Inland Origin * [GEOGRAPHIC…" at bounding box center [607, 198] width 778 height 786
click at [949, 560] on p "Get a Quote" at bounding box center [944, 567] width 59 height 16
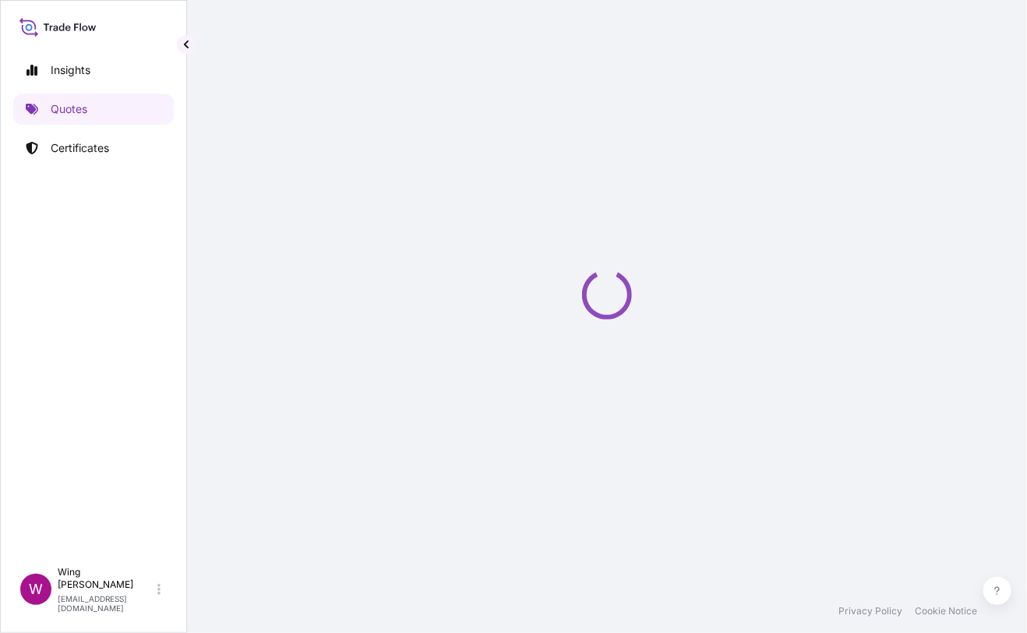
select select "STORAGE"
select select "Transit"
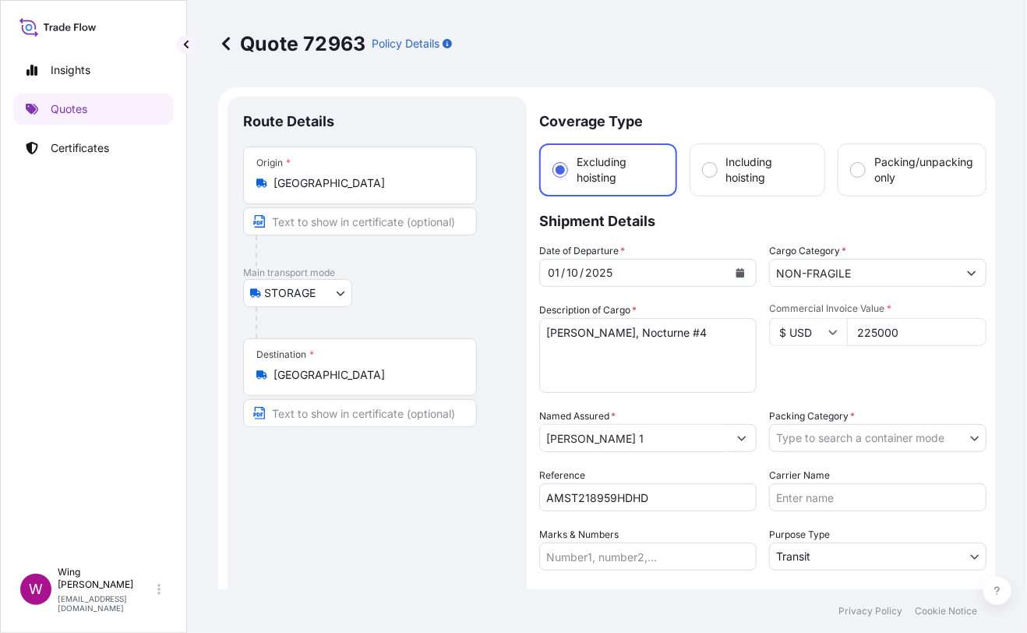
click at [342, 496] on div "Route Details Place of loading Road / [GEOGRAPHIC_DATA] / Inland Origin * [GEOG…" at bounding box center [377, 421] width 268 height 618
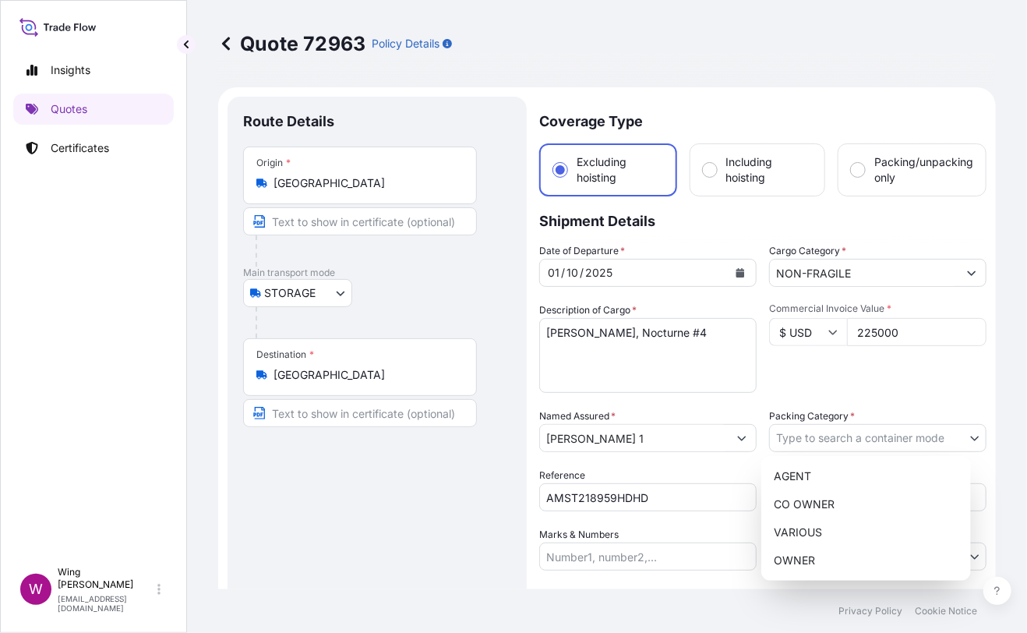
click at [877, 440] on body "Insights Quotes Certificates W Wing Lee [EMAIL_ADDRESS][DOMAIN_NAME] Quote 7296…" at bounding box center [513, 316] width 1027 height 633
click at [844, 557] on div "OWNER" at bounding box center [866, 560] width 197 height 28
select select "27"
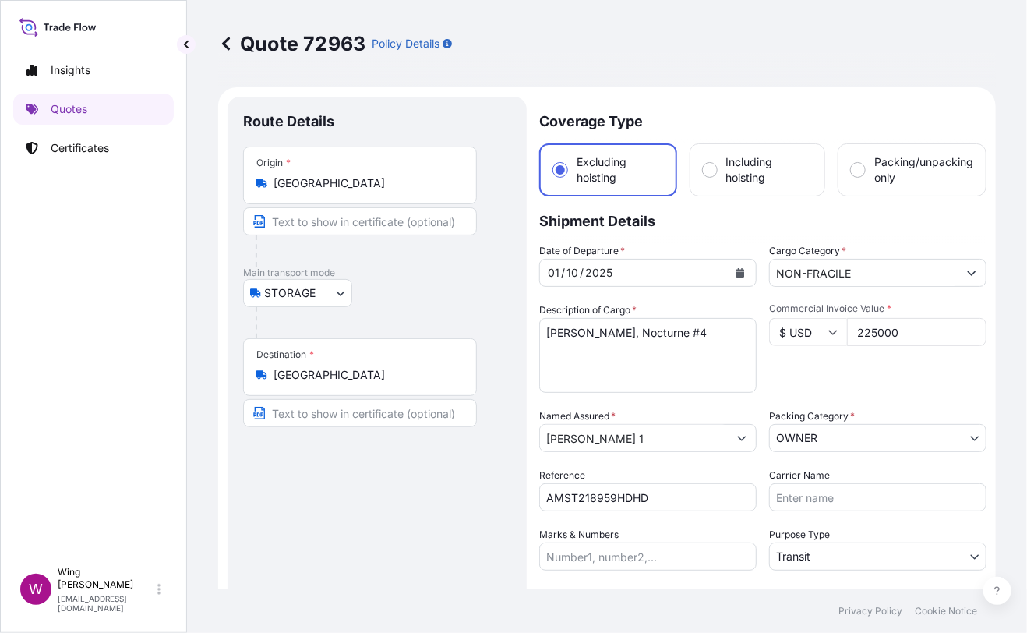
click at [408, 501] on div "Route Details Place of loading Road / [GEOGRAPHIC_DATA] / Inland Origin * [GEOG…" at bounding box center [377, 421] width 268 height 618
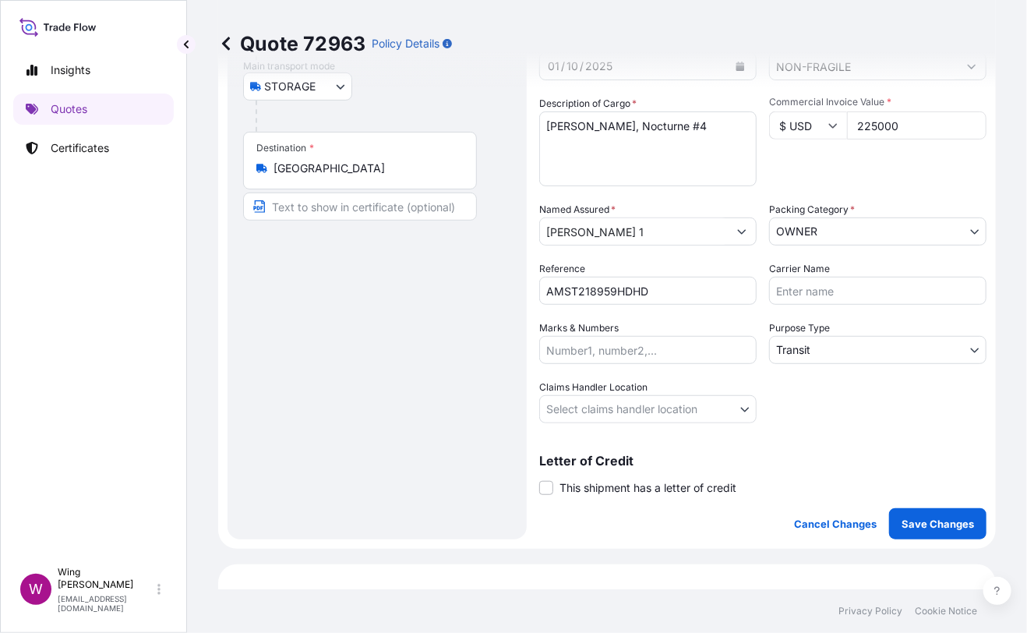
scroll to position [207, 0]
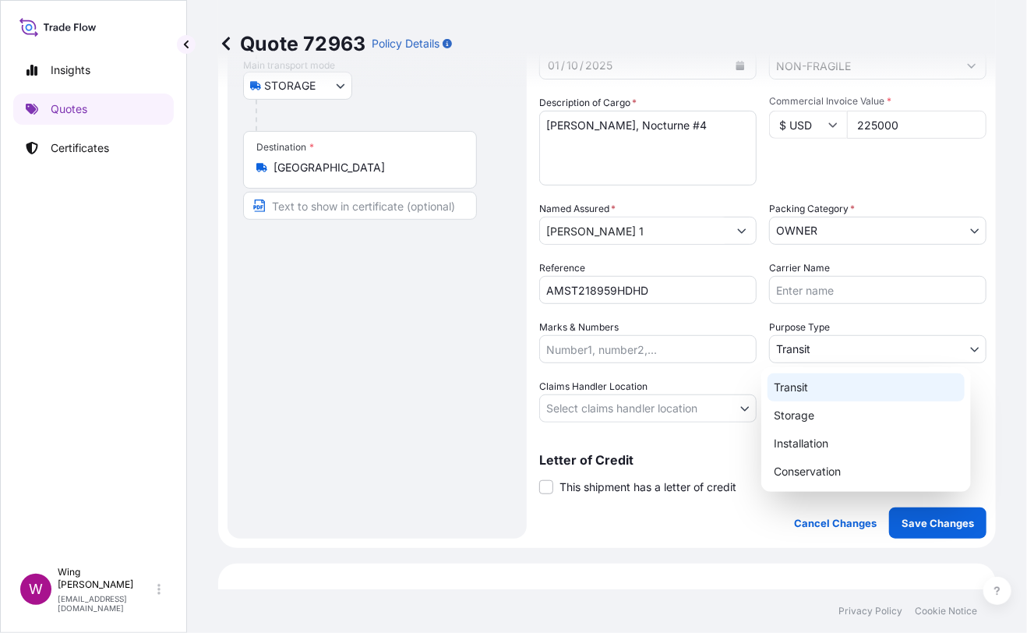
click at [784, 347] on body "Insights Quotes Certificates W Wing Lee [EMAIL_ADDRESS][DOMAIN_NAME] Quote 7296…" at bounding box center [513, 316] width 1027 height 633
click at [806, 416] on div "Storage" at bounding box center [866, 415] width 197 height 28
select select "Storage"
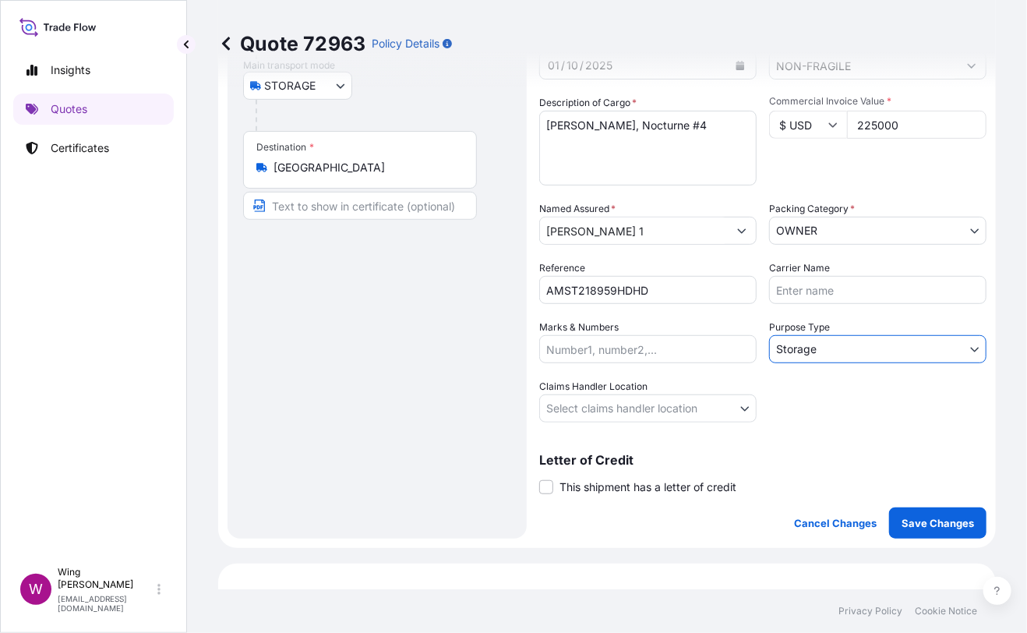
click at [582, 408] on body "Insights Quotes Certificates W Wing Lee [EMAIL_ADDRESS][DOMAIN_NAME] Quote 7296…" at bounding box center [513, 316] width 1027 height 633
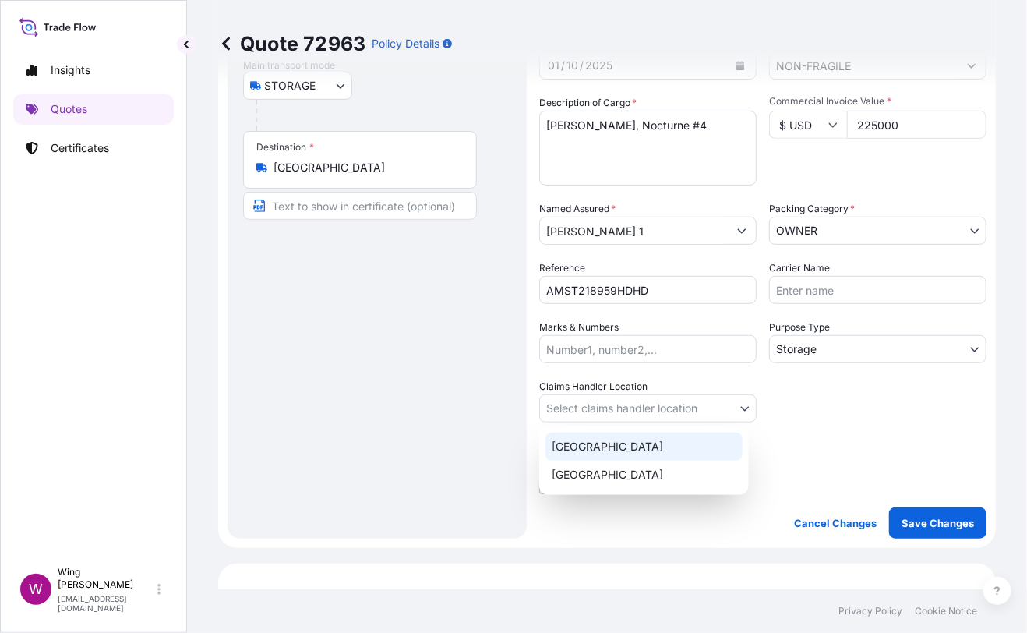
click at [585, 441] on div "[GEOGRAPHIC_DATA]" at bounding box center [644, 447] width 197 height 28
select select "[GEOGRAPHIC_DATA]"
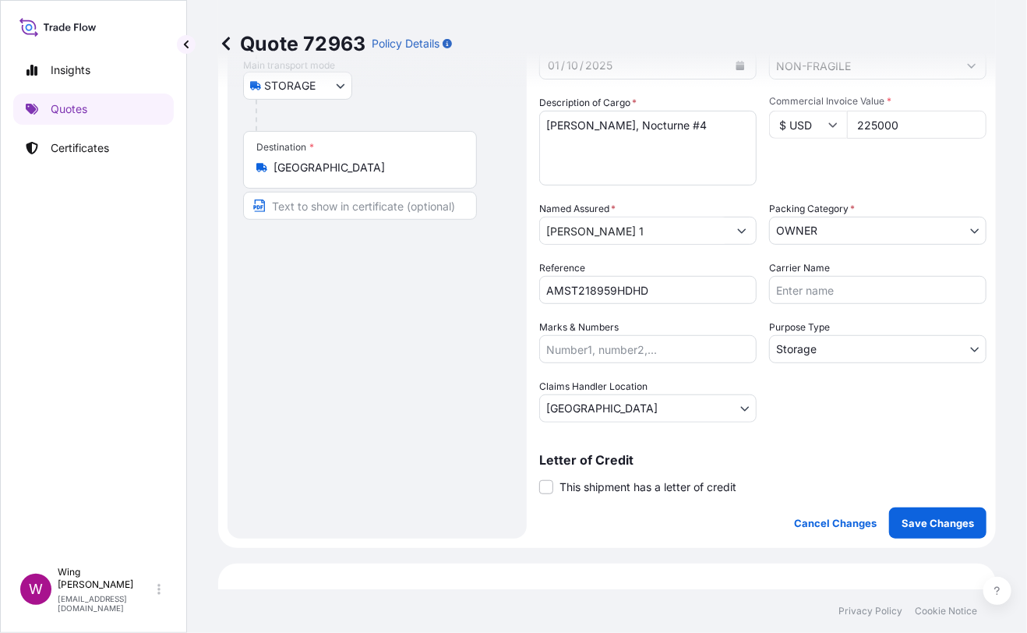
click at [444, 455] on div "Route Details Place of loading Road / [GEOGRAPHIC_DATA] / Inland Origin * [GEOG…" at bounding box center [377, 214] width 268 height 618
click at [548, 482] on span at bounding box center [546, 487] width 14 height 14
click at [539, 479] on input "This shipment has a letter of credit" at bounding box center [539, 479] width 0 height 0
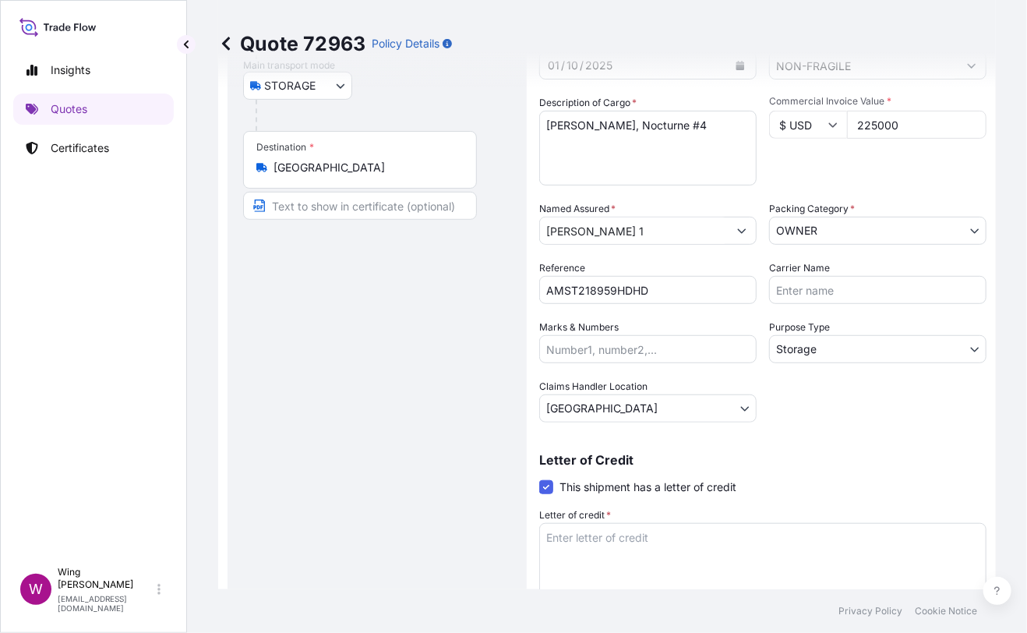
drag, startPoint x: 412, startPoint y: 557, endPoint x: 468, endPoint y: 557, distance: 55.3
click at [415, 557] on div "Route Details Place of loading Road / [GEOGRAPHIC_DATA] / Inland Origin * [GEOG…" at bounding box center [377, 273] width 268 height 737
click at [596, 552] on textarea "Letter of credit *" at bounding box center [762, 560] width 447 height 75
paste textarea "Storage period: [DATE] to [DATE] (till further notice)"
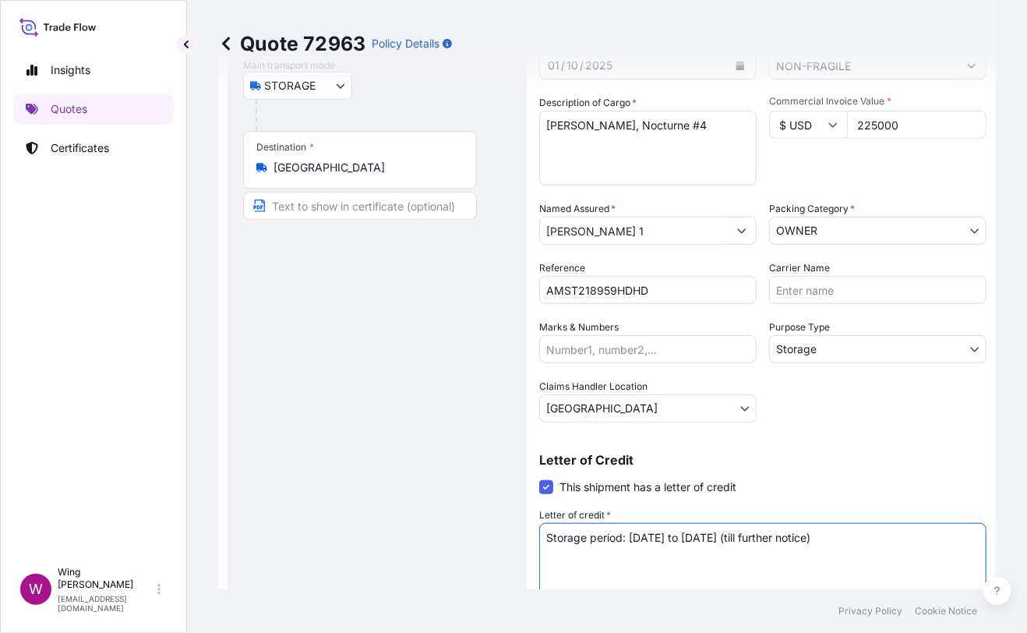
scroll to position [311, 0]
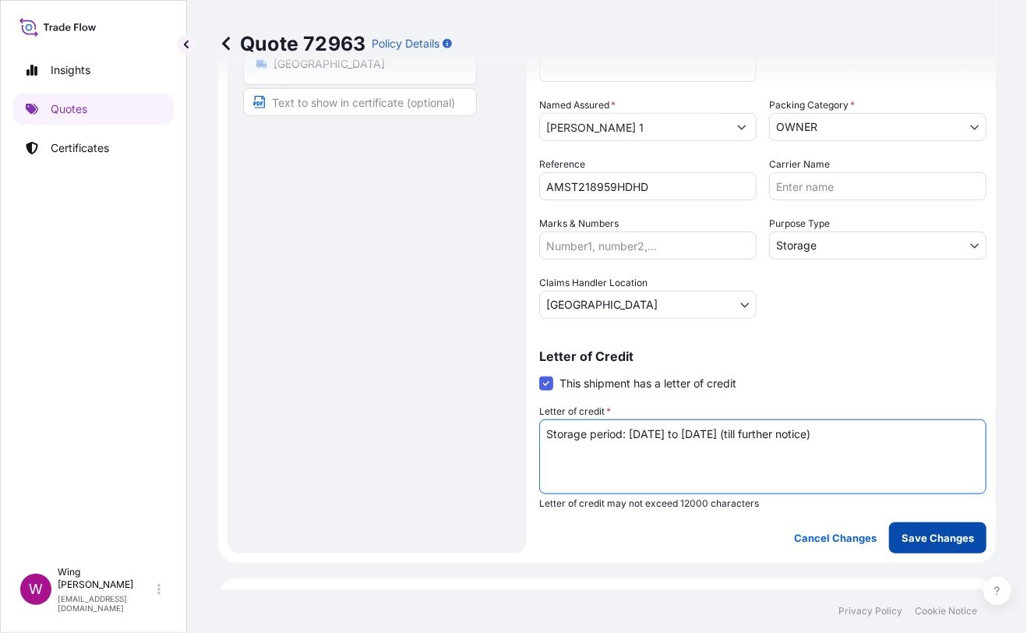
type textarea "Storage period: [DATE] to [DATE] (till further notice)"
click at [902, 530] on p "Save Changes" at bounding box center [938, 538] width 72 height 16
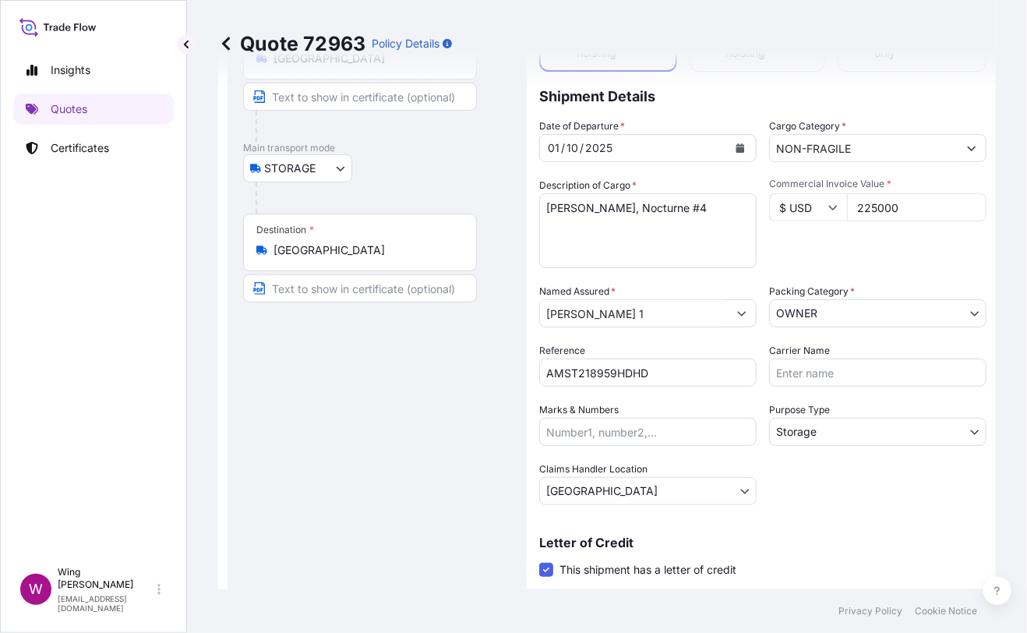
select select "STORAGE"
select select "Storage"
select select "[GEOGRAPHIC_DATA]"
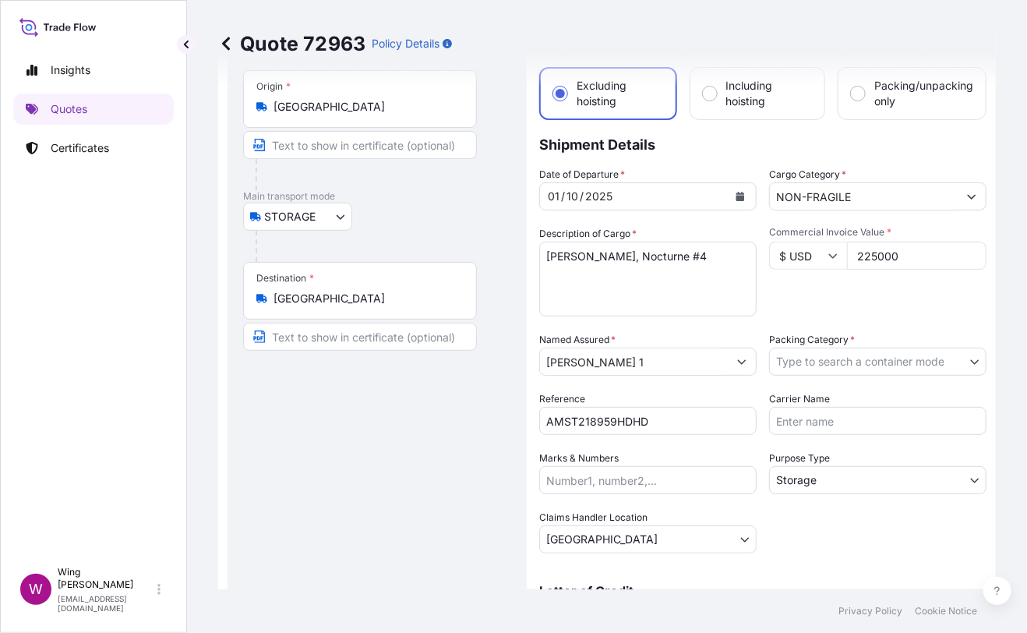
scroll to position [0, 0]
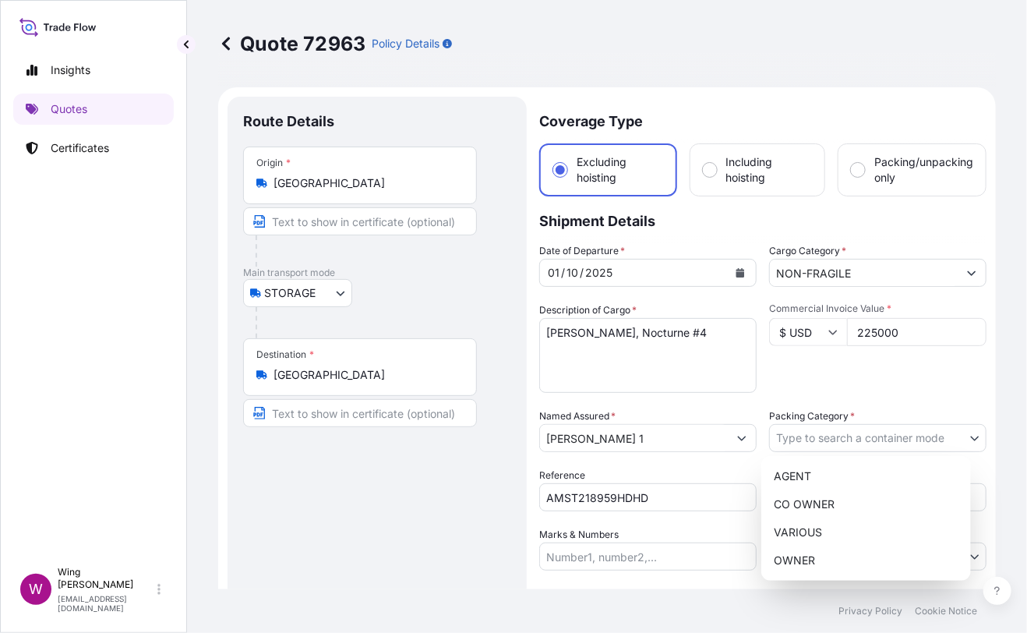
click at [829, 439] on body "Insights Quotes Certificates W Wing Lee [EMAIL_ADDRESS][DOMAIN_NAME] Quote 7296…" at bounding box center [513, 316] width 1027 height 633
click at [818, 553] on div "OWNER" at bounding box center [866, 560] width 197 height 28
select select "27"
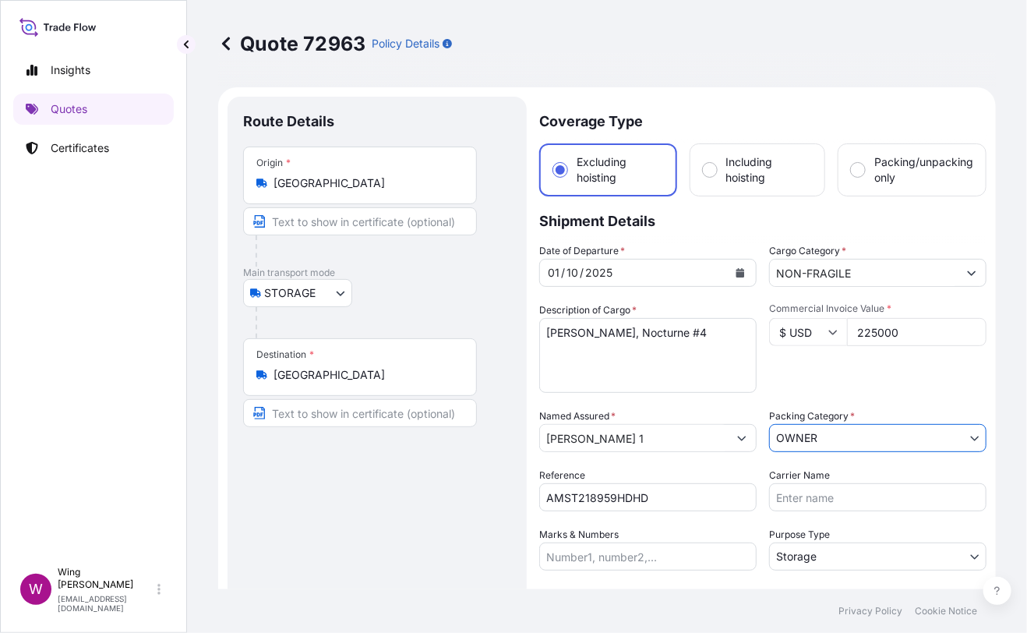
click at [361, 496] on div "Route Details Place of loading Road / [GEOGRAPHIC_DATA] / Inland Origin * [GEOG…" at bounding box center [377, 480] width 268 height 737
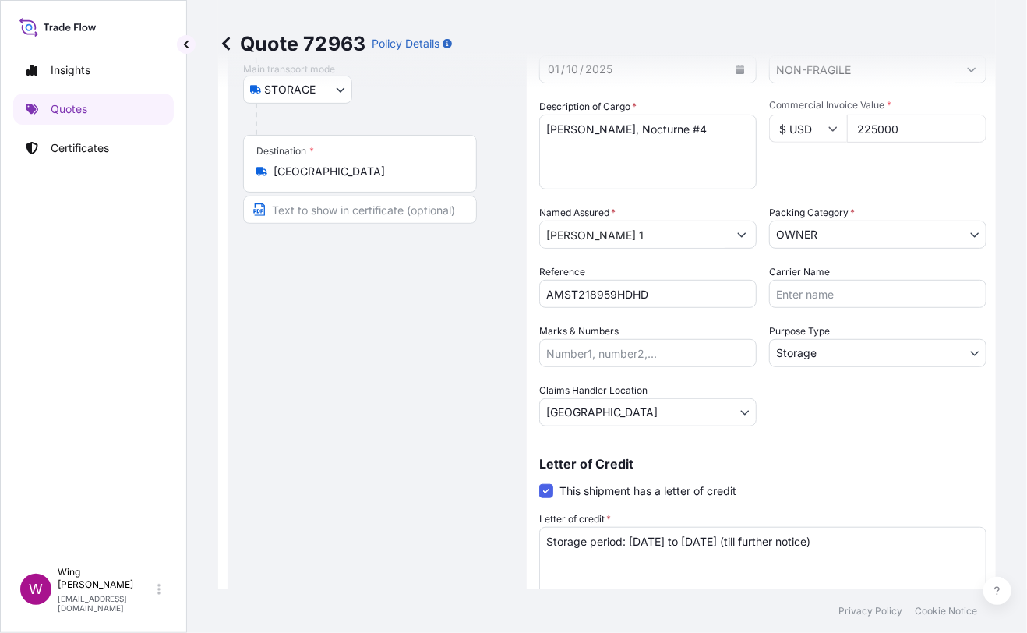
scroll to position [207, 0]
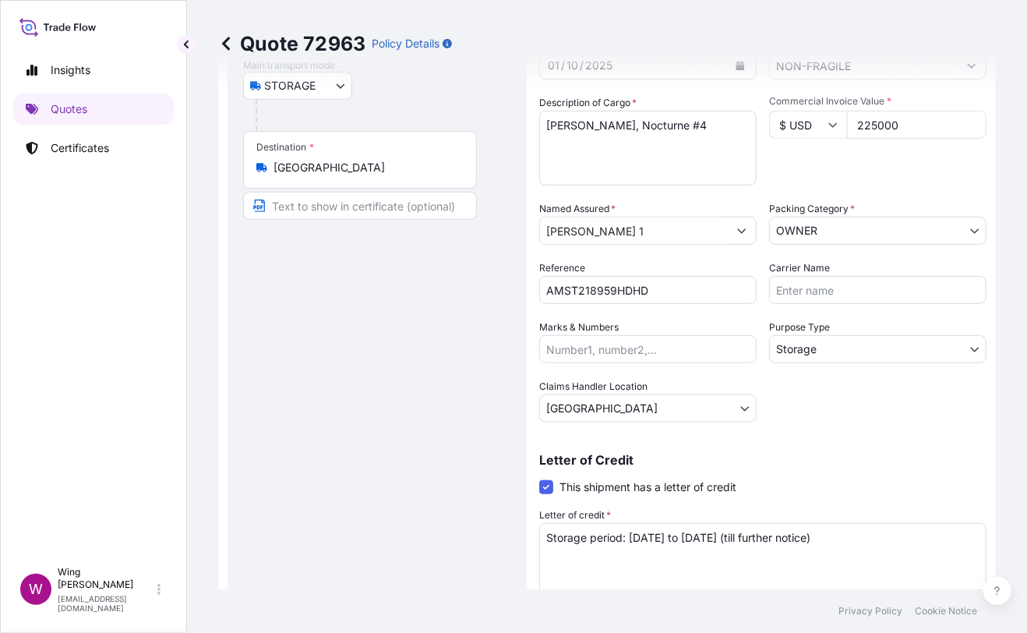
click at [582, 345] on input "Marks & Numbers" at bounding box center [647, 349] width 217 height 28
click at [415, 366] on div "Route Details Place of loading Road / [GEOGRAPHIC_DATA] / Inland Origin * [GEOG…" at bounding box center [377, 273] width 268 height 737
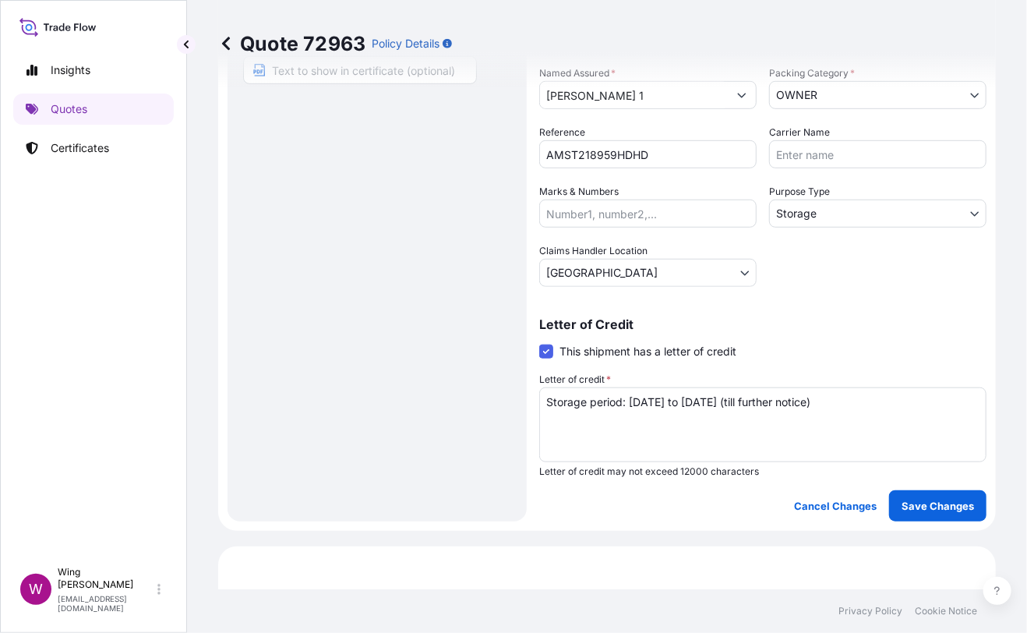
scroll to position [415, 0]
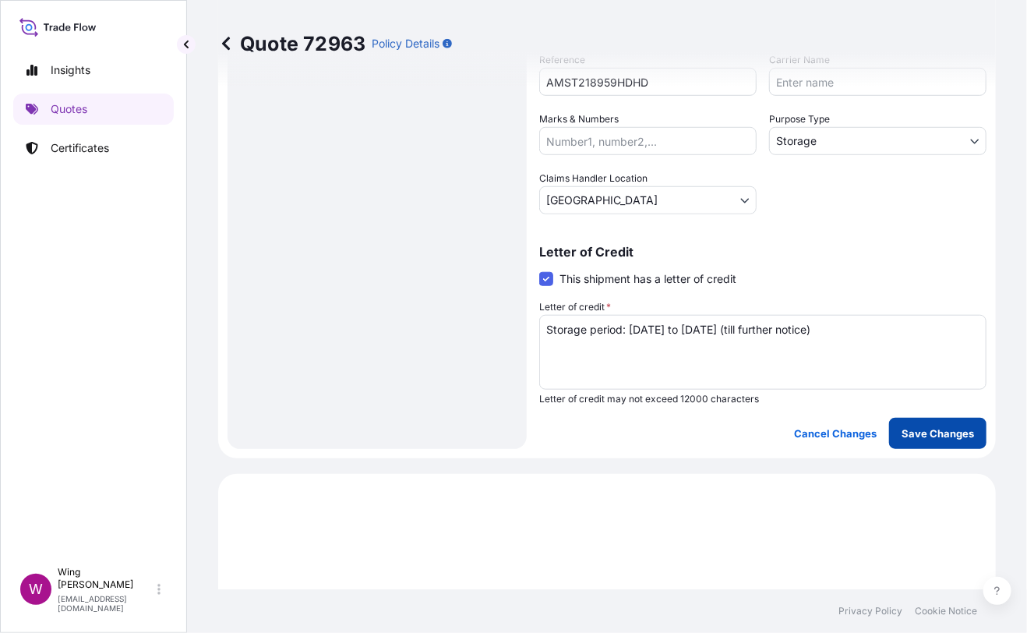
click at [900, 420] on button "Save Changes" at bounding box center [937, 433] width 97 height 31
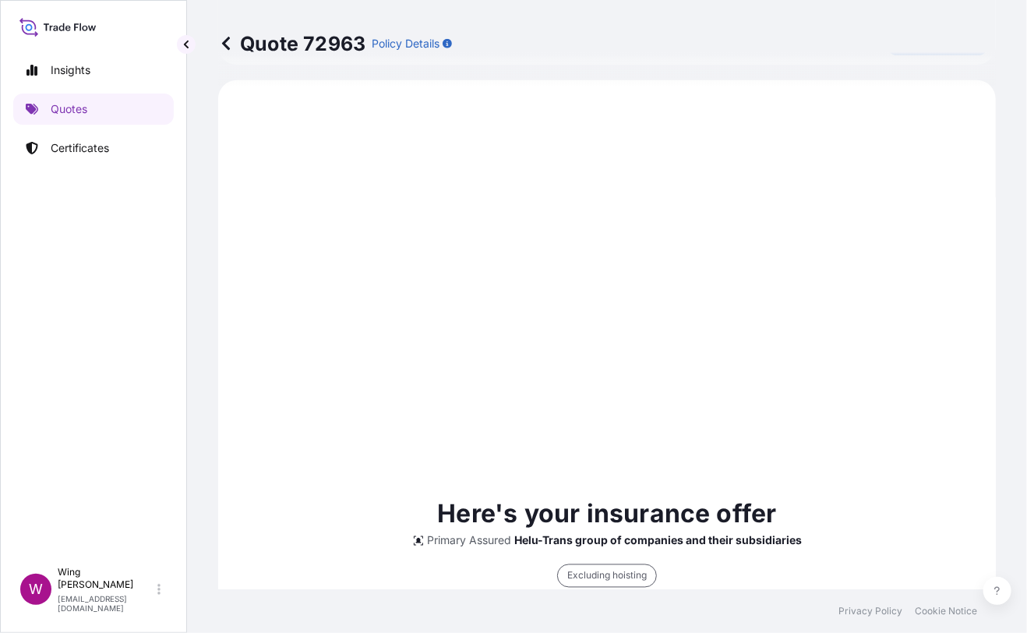
scroll to position [393, 0]
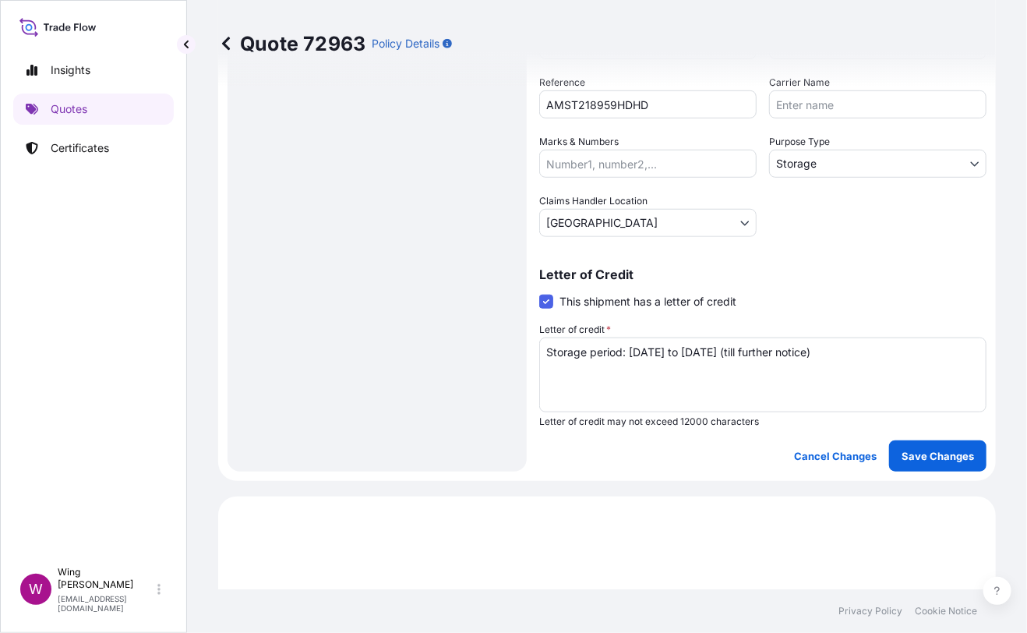
select select "STORAGE"
select select "Storage"
select select "[GEOGRAPHIC_DATA]"
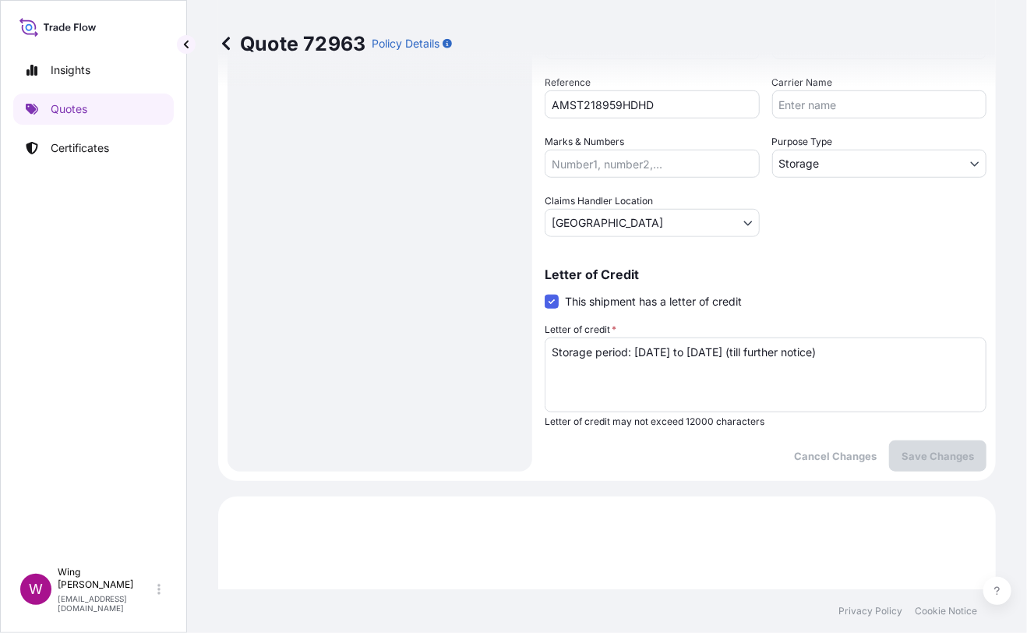
scroll to position [0, 0]
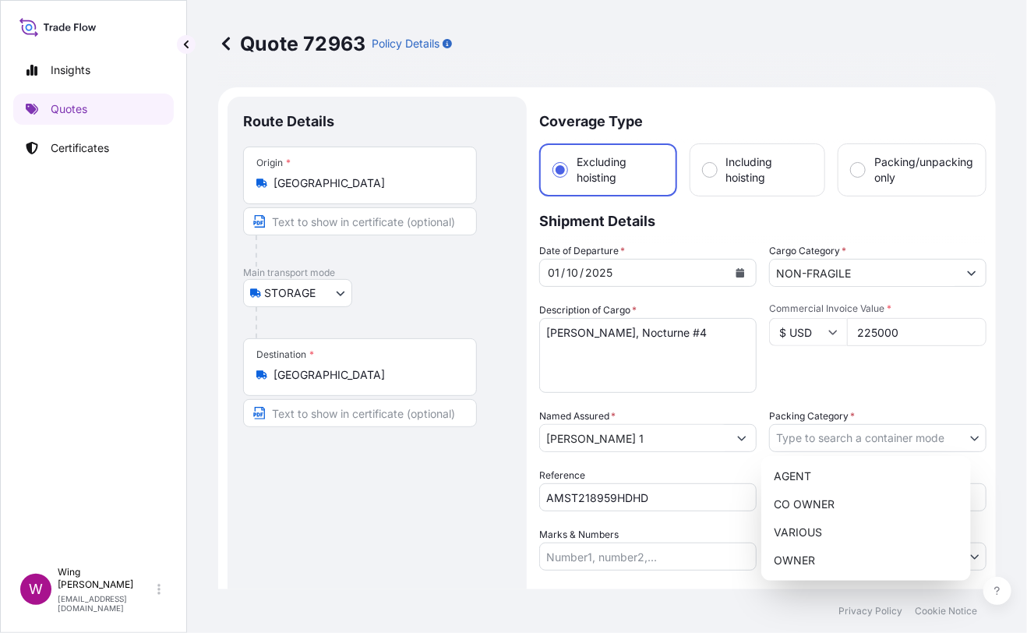
click at [810, 433] on body "Insights Quotes Certificates W Wing Lee [EMAIL_ADDRESS][DOMAIN_NAME] Quote 7296…" at bounding box center [513, 316] width 1027 height 633
click at [833, 564] on div "OWNER" at bounding box center [866, 560] width 197 height 28
select select "27"
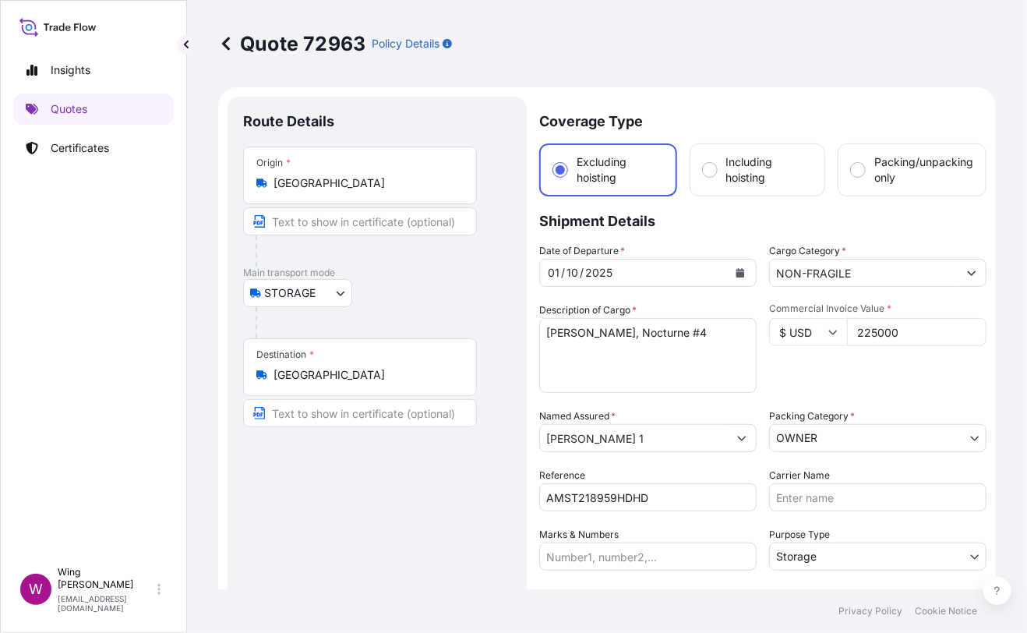
click at [414, 532] on div "Route Details Place of loading Road / [GEOGRAPHIC_DATA] / Inland Origin * [GEOG…" at bounding box center [377, 480] width 268 height 737
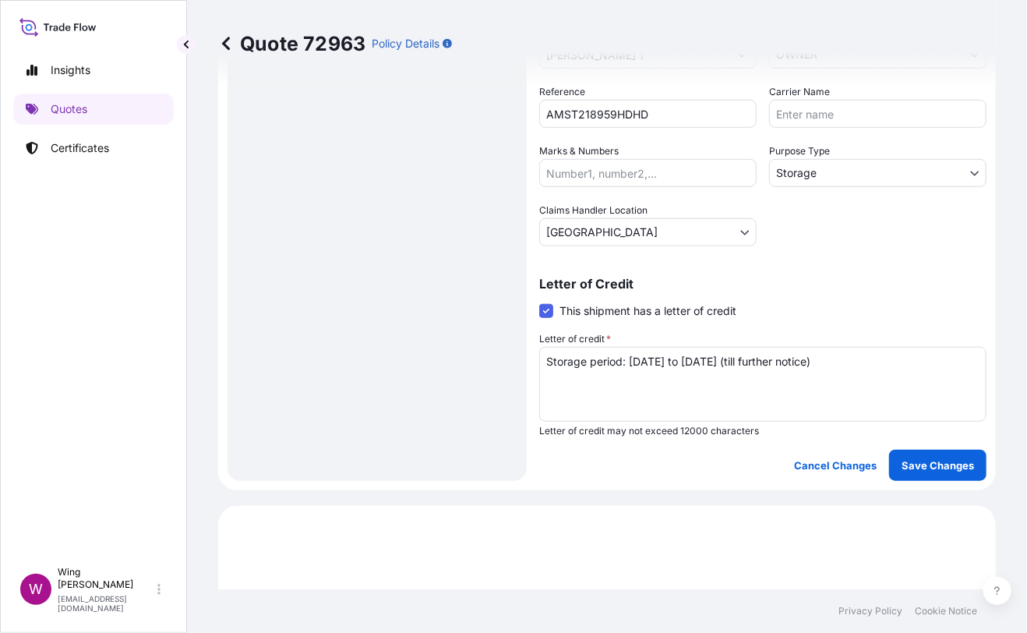
scroll to position [415, 0]
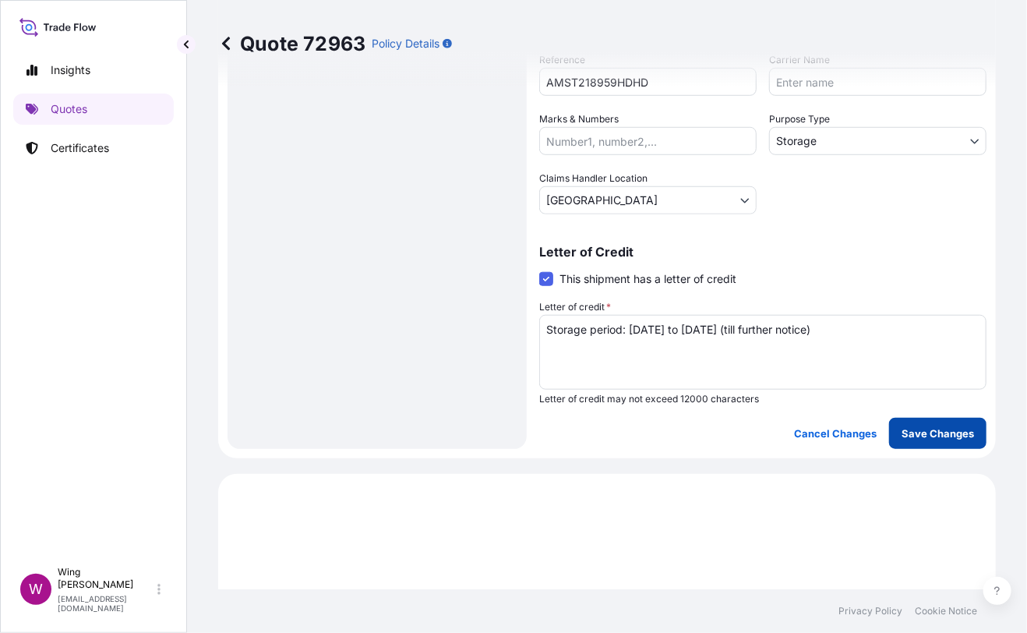
click at [914, 437] on p "Save Changes" at bounding box center [938, 434] width 72 height 16
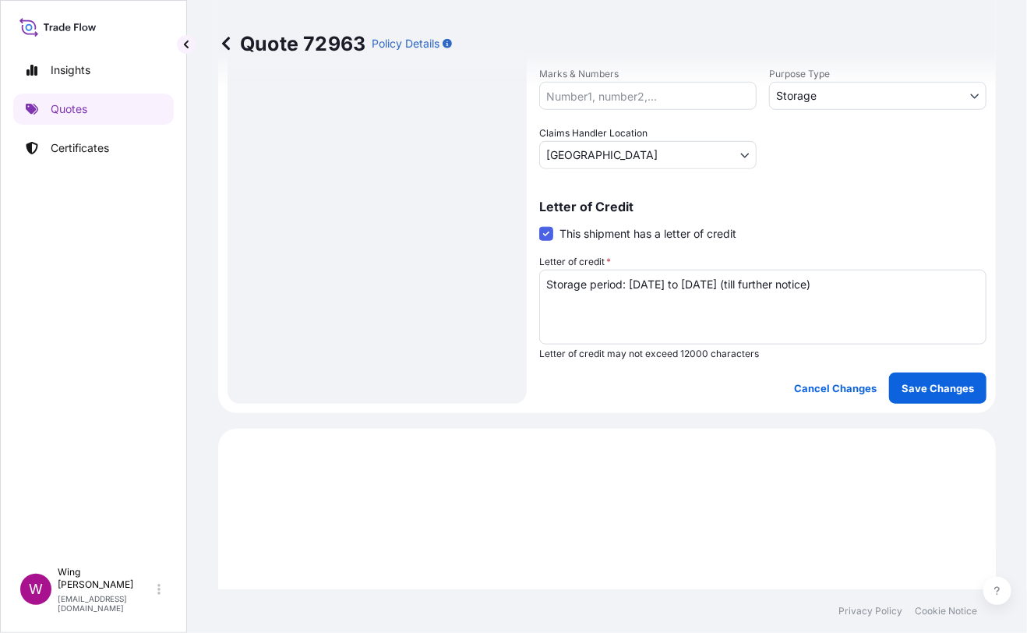
select select "STORAGE"
select select "Storage"
select select "[GEOGRAPHIC_DATA]"
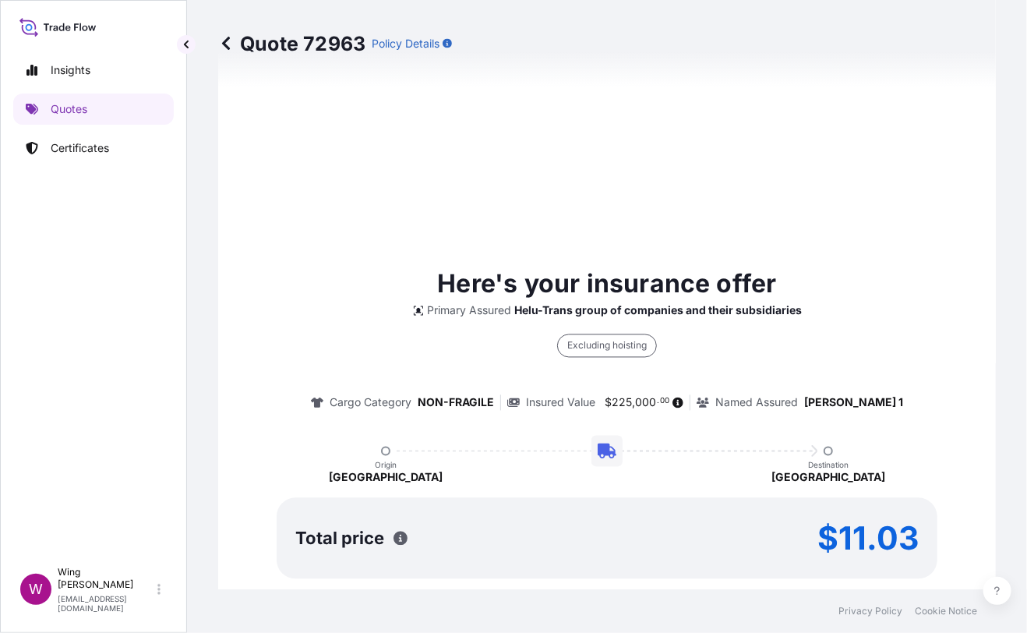
scroll to position [1247, 0]
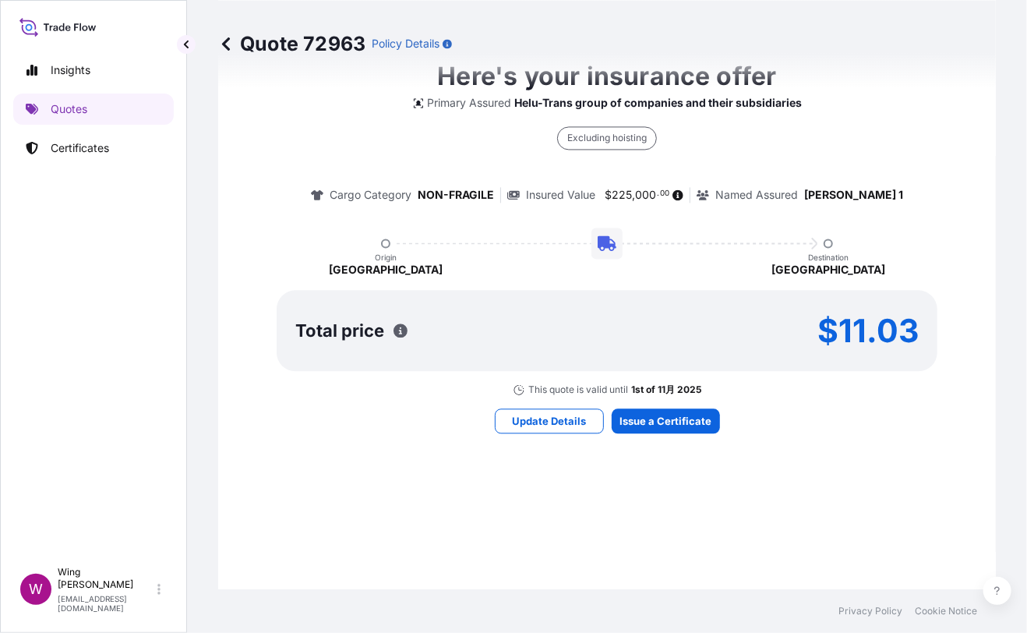
click at [605, 430] on div "Here's your insurance offer Primary Assured Helu-Trans group of companies and t…" at bounding box center [607, 245] width 734 height 1162
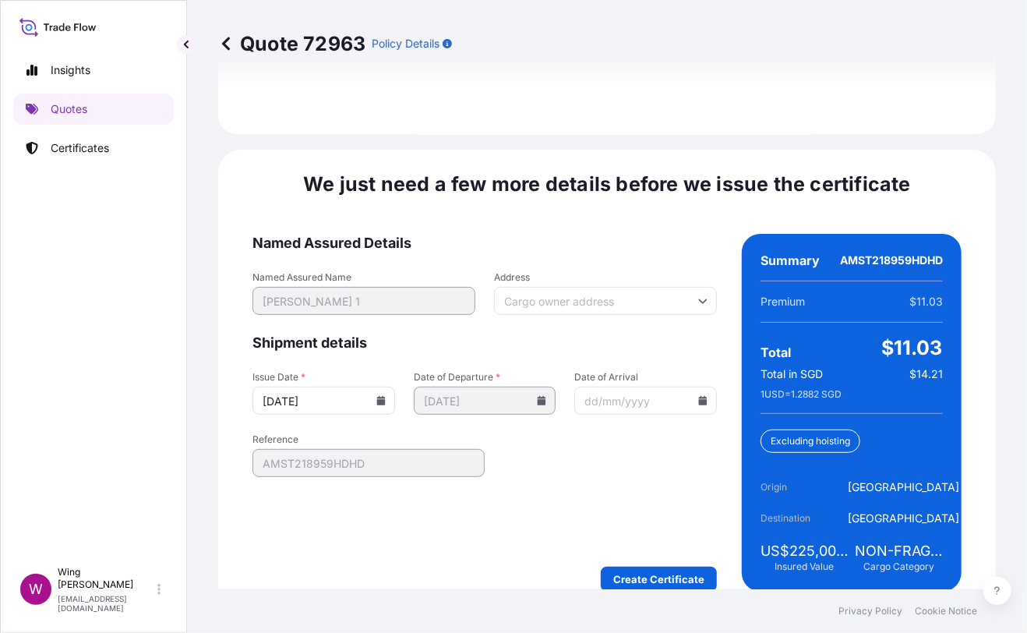
scroll to position [2462, 0]
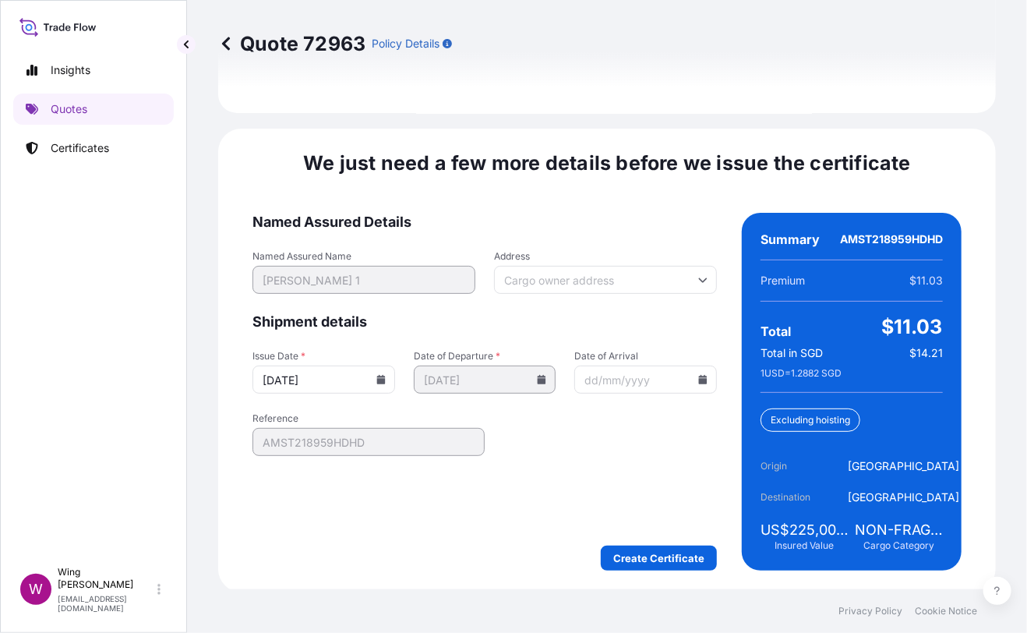
click at [663, 539] on form "Named Assured Details Named Assured Name [PERSON_NAME] 1 Address Shipment detai…" at bounding box center [485, 392] width 465 height 358
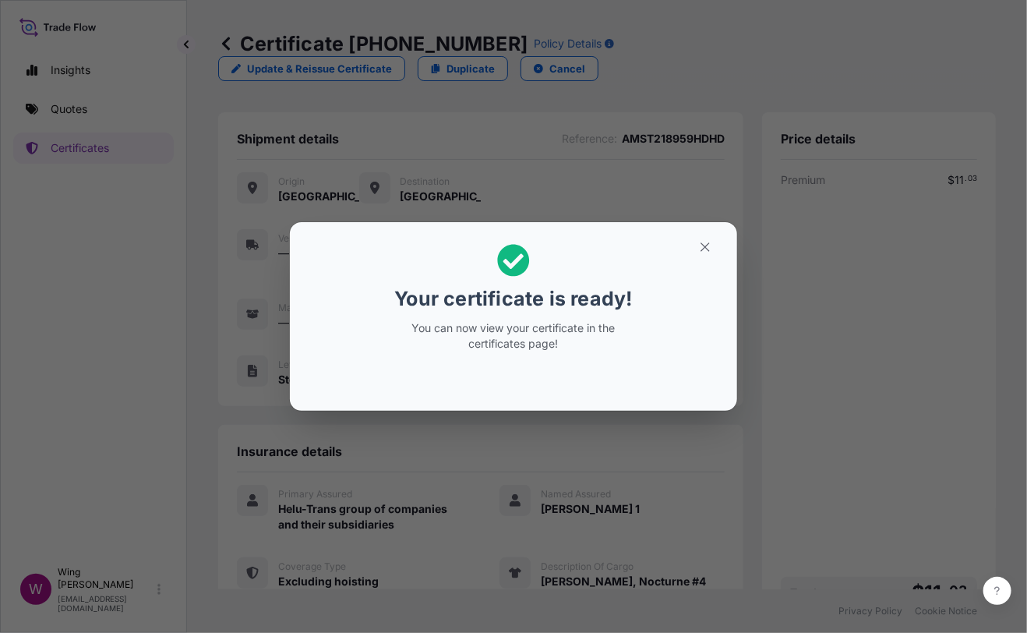
click at [494, 529] on div "Your certificate is ready! You can now view your certificate in the certificate…" at bounding box center [513, 316] width 1027 height 633
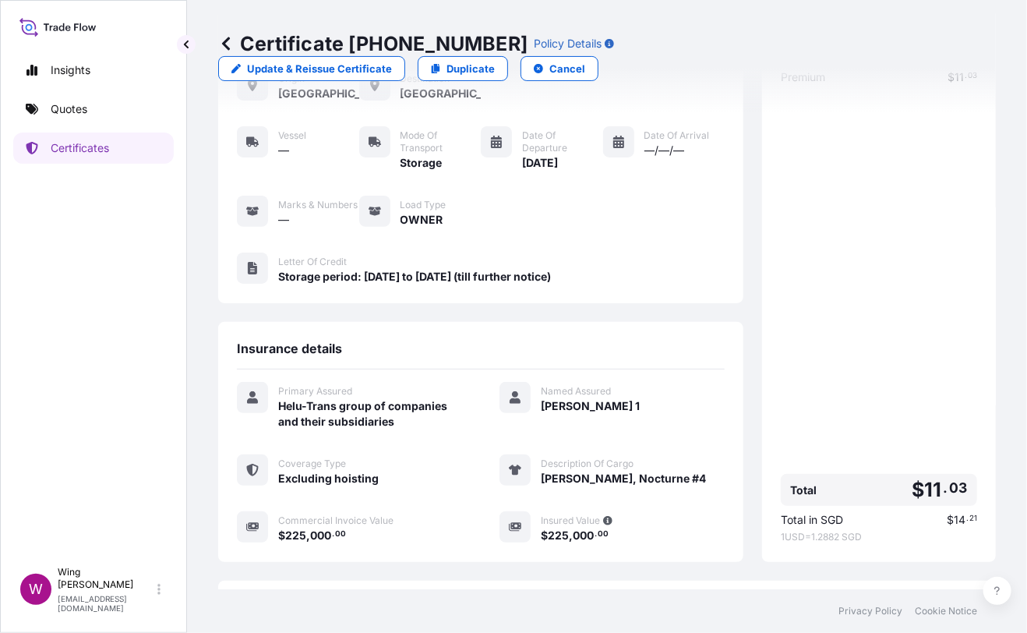
scroll to position [226, 0]
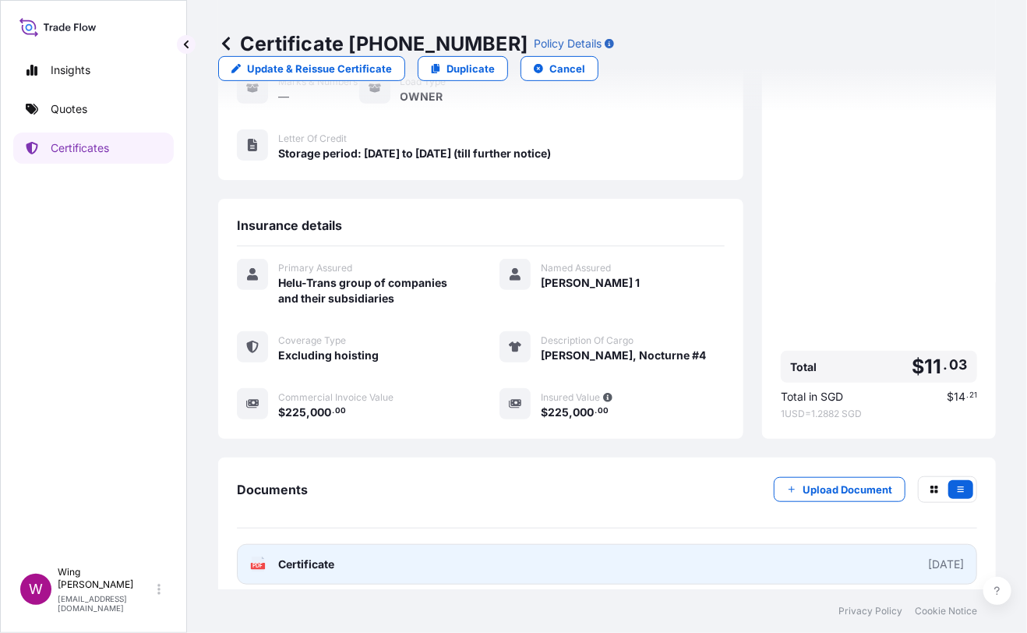
click at [263, 564] on text "PDF" at bounding box center [258, 566] width 10 height 5
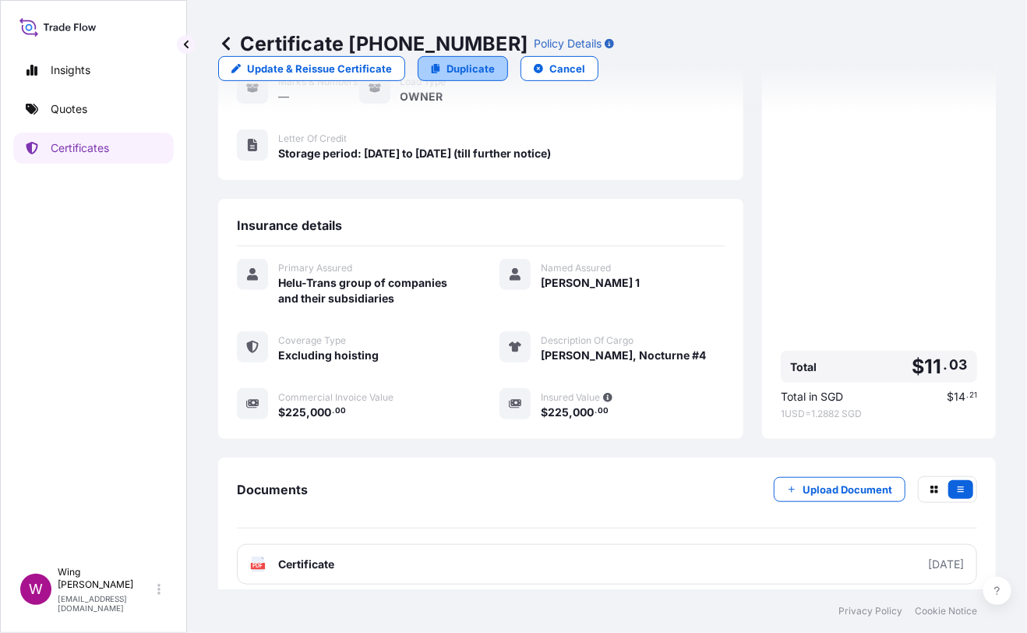
click at [495, 61] on p "Duplicate" at bounding box center [471, 69] width 48 height 16
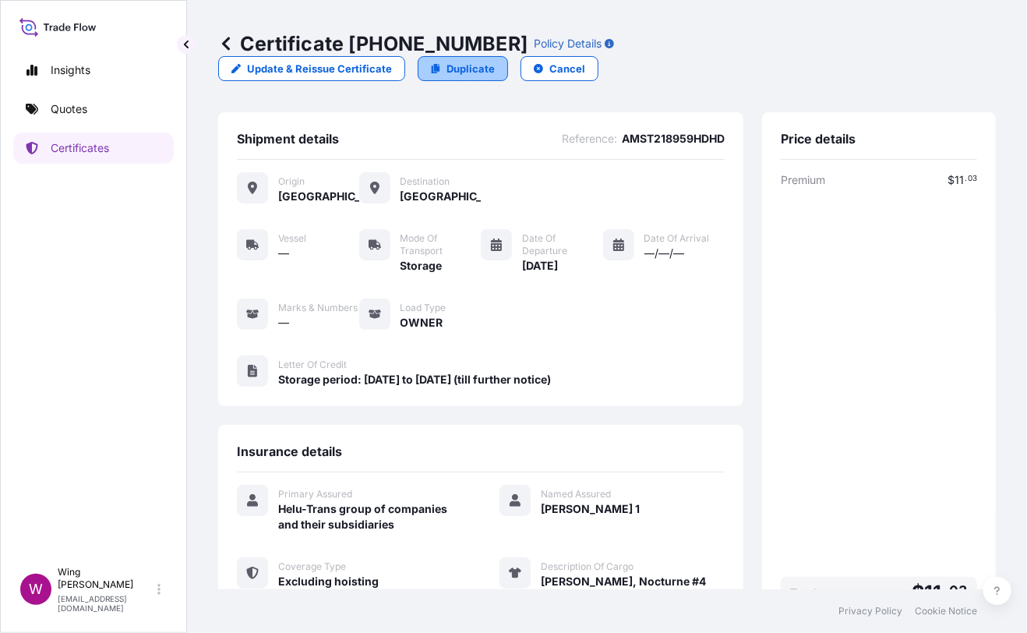
select select "STORAGE"
select select "Storage"
select select "[GEOGRAPHIC_DATA]"
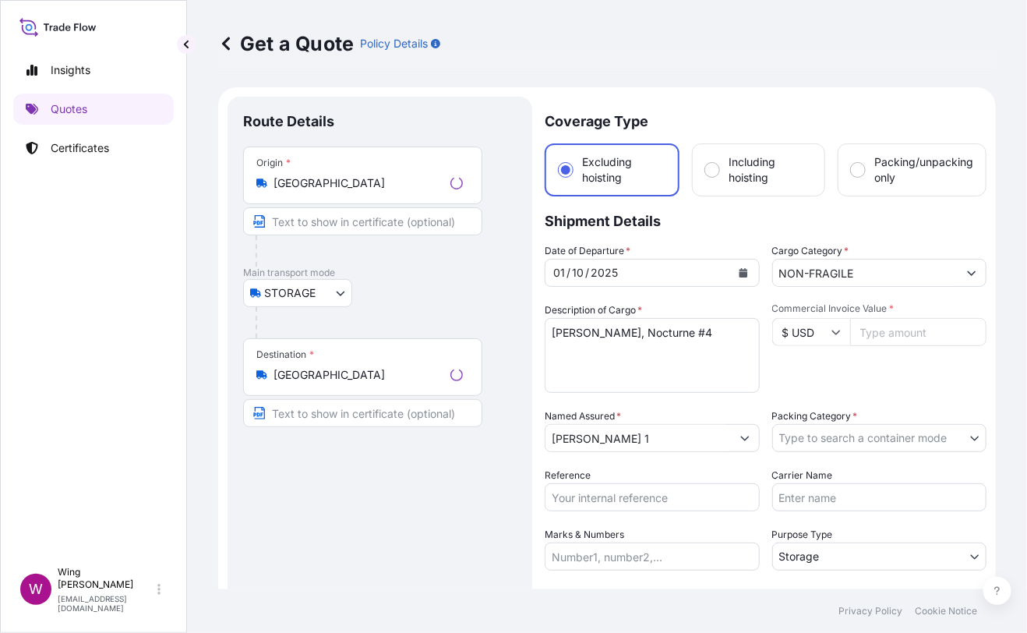
scroll to position [24, 0]
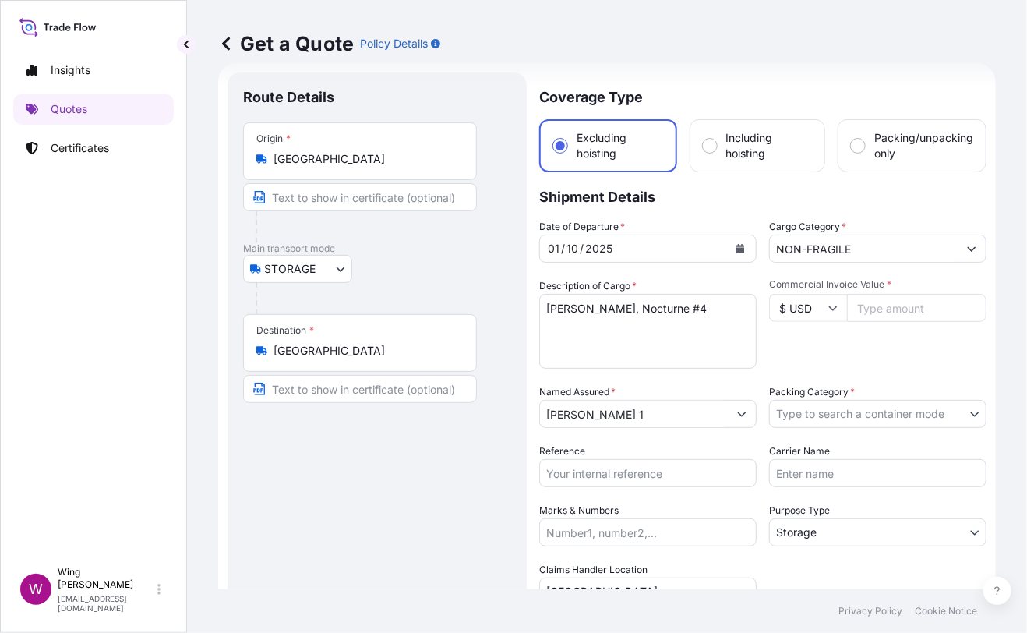
click at [416, 537] on div "Route Details Place of loading Road / [GEOGRAPHIC_DATA] / Inland Origin * [GEOG…" at bounding box center [377, 456] width 268 height 737
drag, startPoint x: 709, startPoint y: 313, endPoint x: 532, endPoint y: 299, distance: 178.2
click at [532, 299] on form "Route Details Place of loading Road / Inland Road / Inland Origin * [GEOGRAPHIC…" at bounding box center [607, 456] width 778 height 786
paste textarea ""[PERSON_NAME], Portrait of a Textile (Art-Deco Toile de [PERSON_NAME]) ""
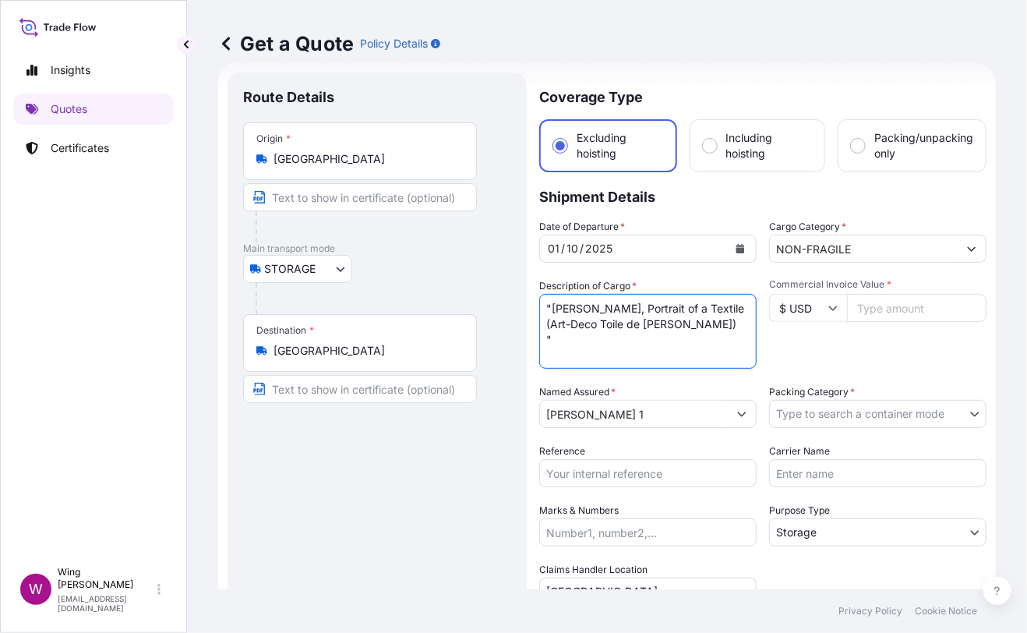
click at [550, 310] on textarea "[PERSON_NAME], Nocturne #4" at bounding box center [647, 331] width 217 height 75
type textarea "[PERSON_NAME], Portrait of a Textile (Art-Deco Toile de [PERSON_NAME])"
click at [341, 492] on div "Route Details Place of loading Road / [GEOGRAPHIC_DATA] / Inland Origin * [GEOG…" at bounding box center [377, 456] width 268 height 737
drag, startPoint x: 389, startPoint y: 549, endPoint x: 430, endPoint y: 545, distance: 41.5
click at [398, 549] on div "Route Details Place of loading Road / [GEOGRAPHIC_DATA] / Inland Origin * [GEOG…" at bounding box center [377, 456] width 268 height 737
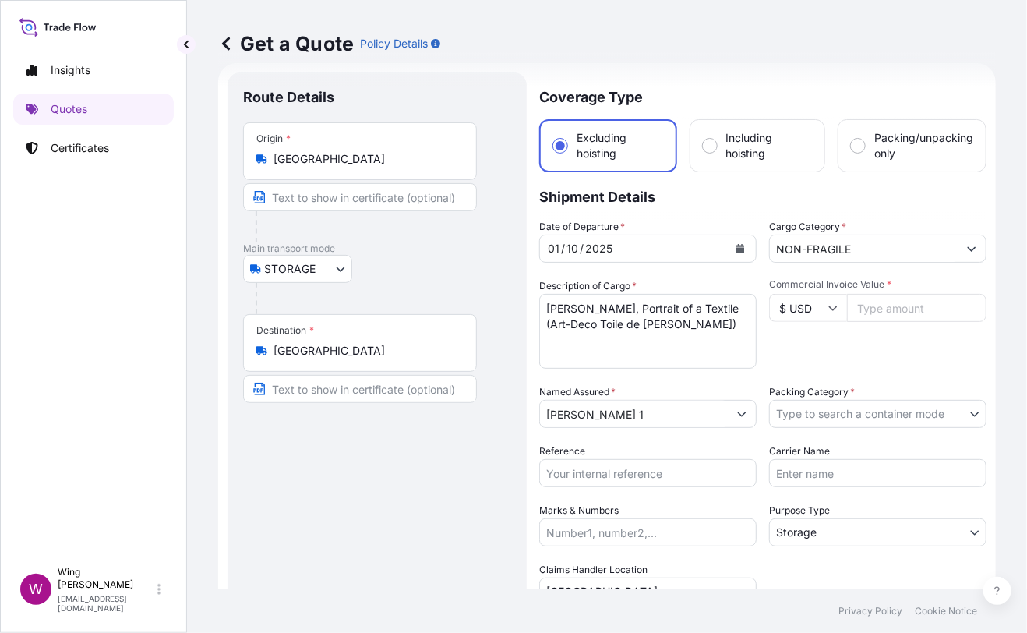
click at [874, 299] on input "Commercial Invoice Value *" at bounding box center [917, 308] width 140 height 28
paste input "225000"
type input "225000"
click at [864, 344] on div "Commercial Invoice Value * $ USD 225000" at bounding box center [877, 323] width 217 height 90
click at [867, 395] on div "Packing Category * Type to search a container mode" at bounding box center [877, 406] width 217 height 44
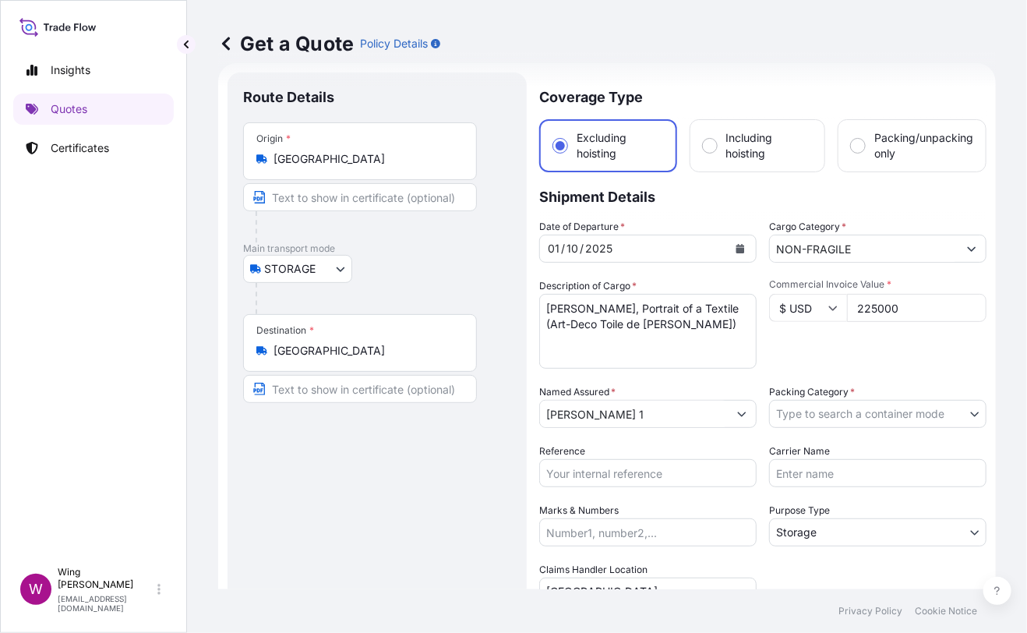
click at [861, 410] on body "Insights Quotes Certificates W Wing Lee [EMAIL_ADDRESS][DOMAIN_NAME] Get a Quot…" at bounding box center [513, 316] width 1027 height 633
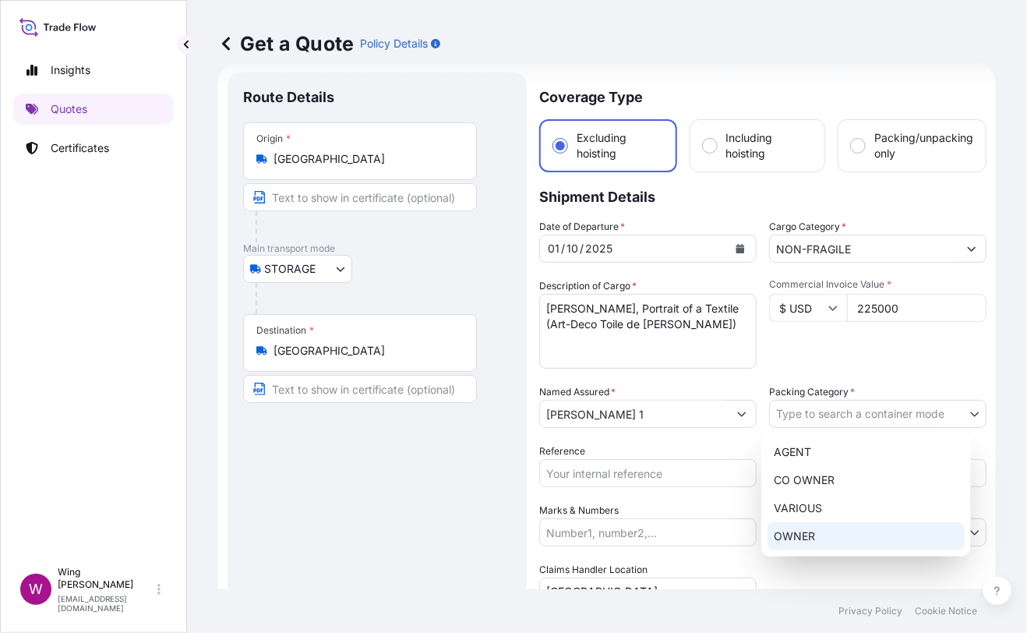
click at [818, 540] on div "OWNER" at bounding box center [866, 536] width 197 height 28
select select "27"
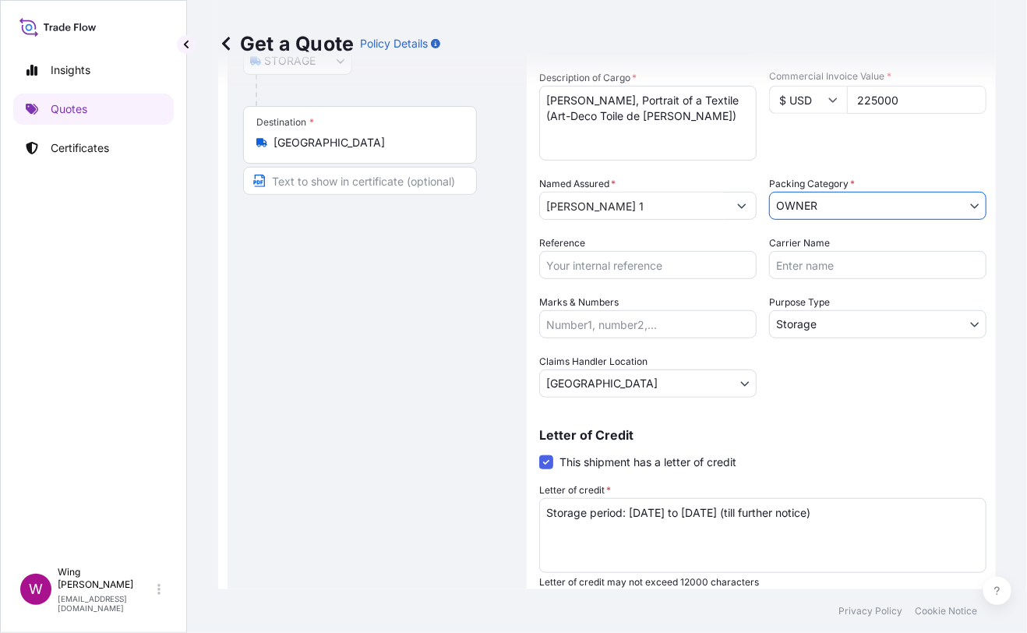
scroll to position [282, 0]
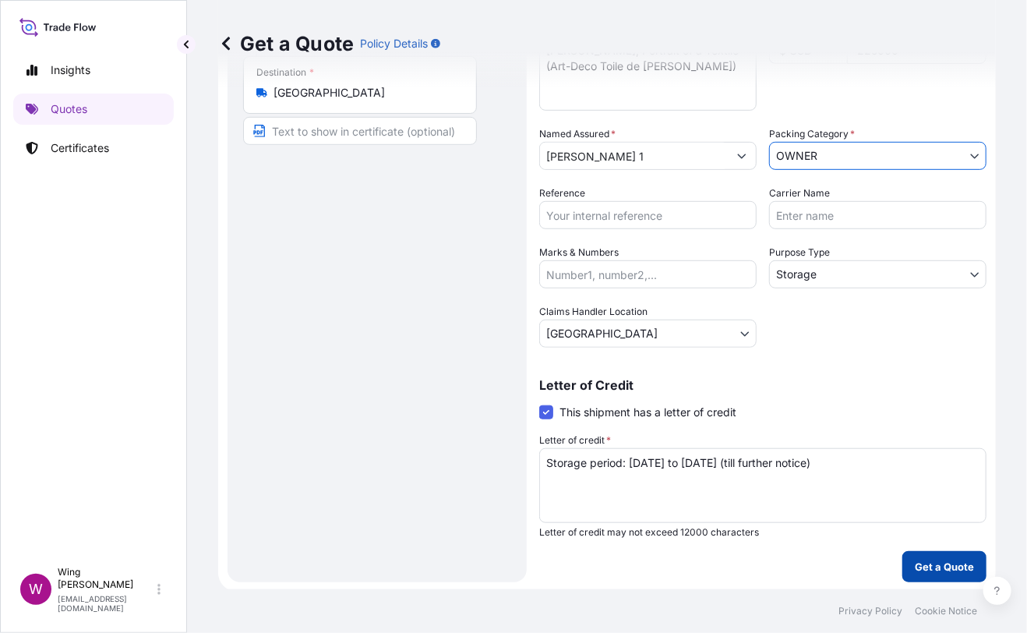
click at [906, 553] on button "Get a Quote" at bounding box center [945, 566] width 84 height 31
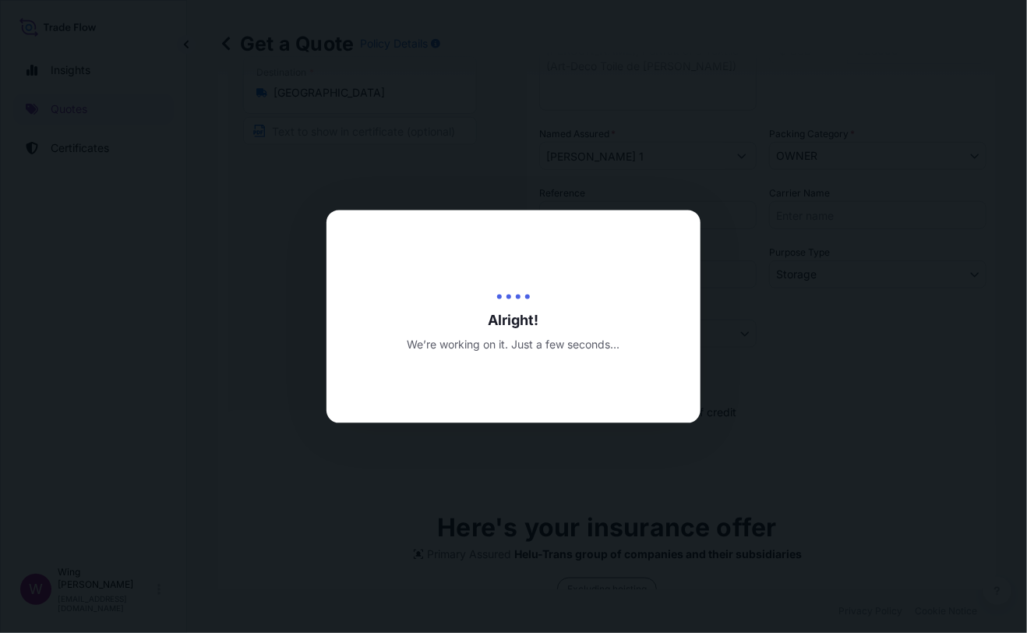
type input "[DATE]"
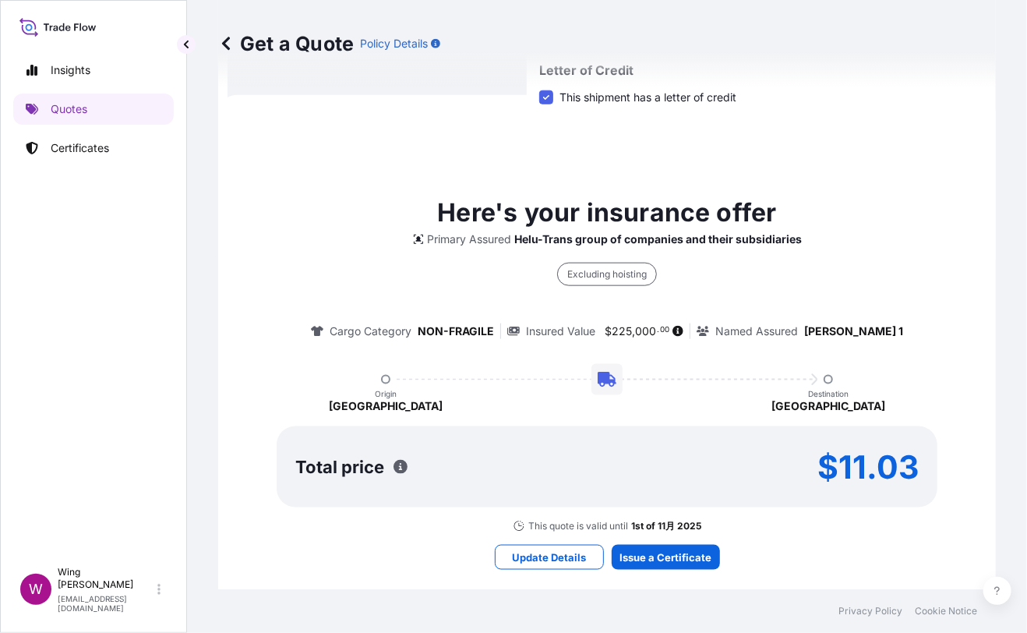
scroll to position [614, 0]
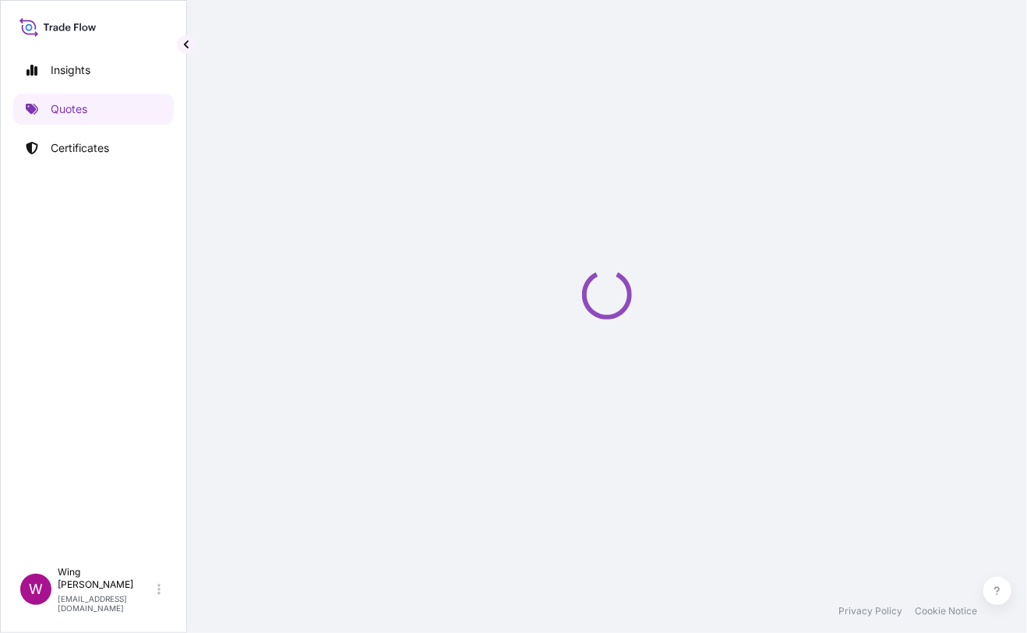
select select "STORAGE"
select select "Transit"
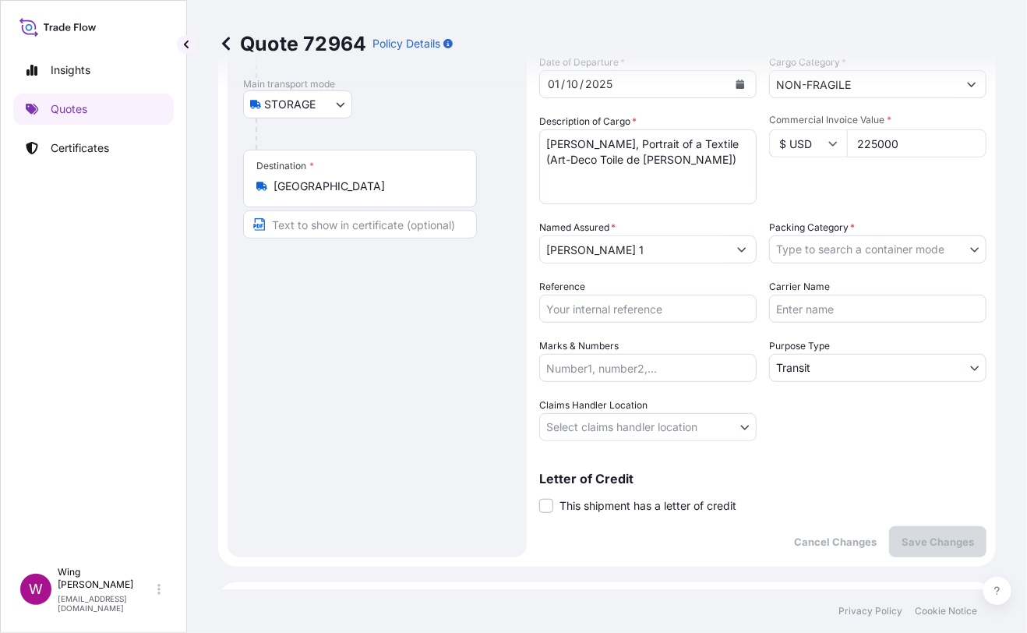
scroll to position [207, 0]
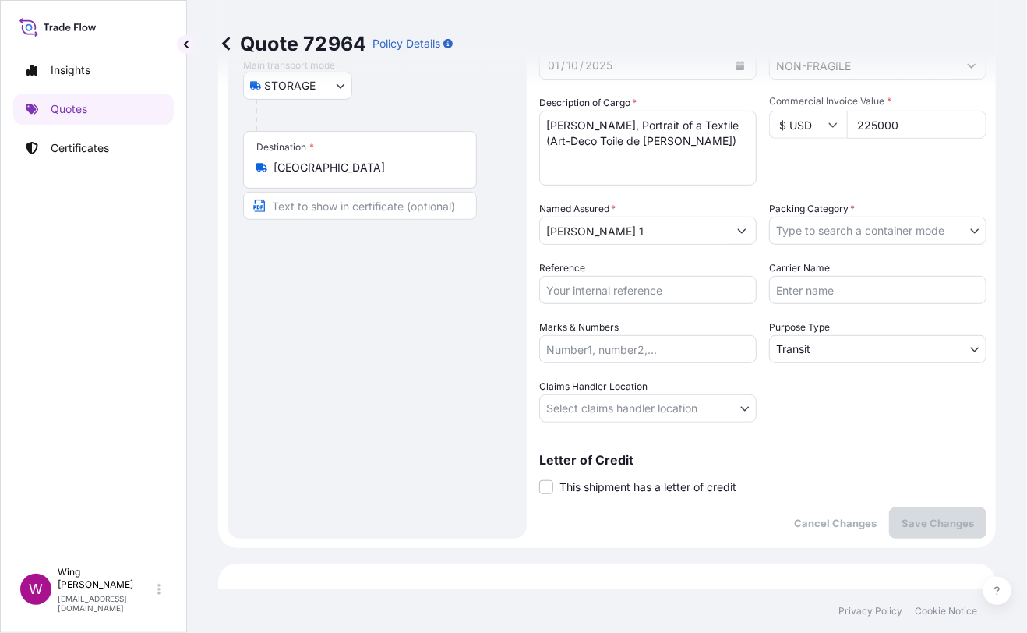
click at [850, 228] on body "Insights Quotes Certificates W Wing Lee [EMAIL_ADDRESS][DOMAIN_NAME] Quote 7296…" at bounding box center [513, 316] width 1027 height 633
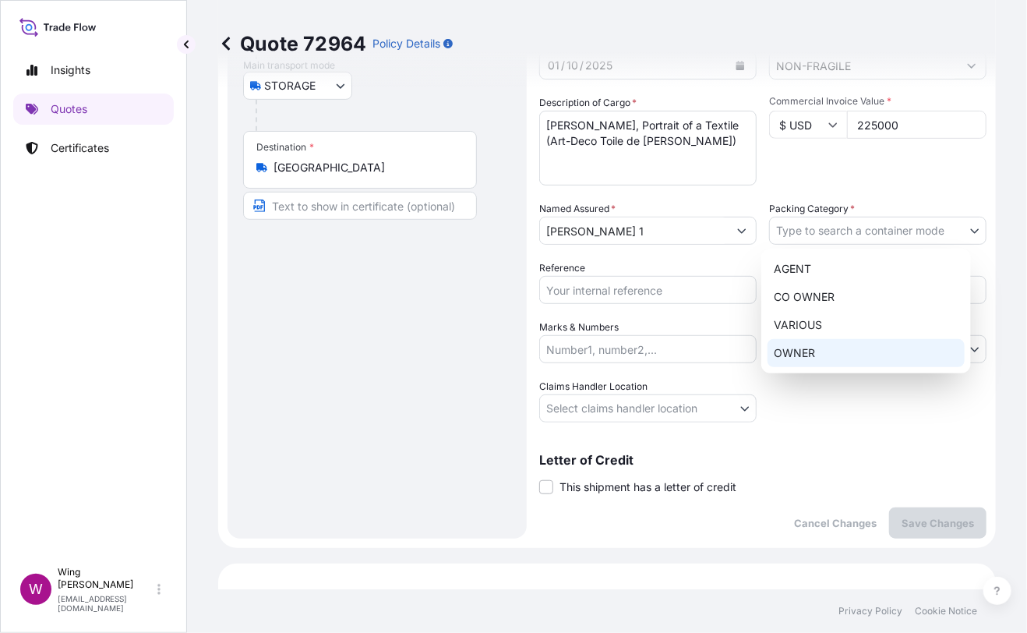
click at [837, 350] on div "OWNER" at bounding box center [866, 353] width 197 height 28
select select "27"
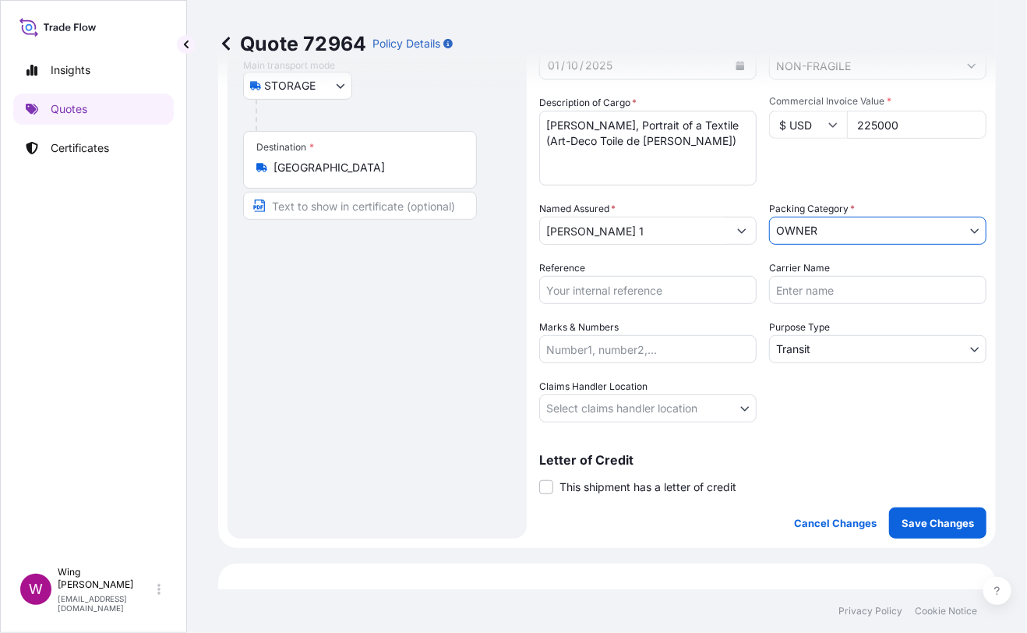
click at [836, 345] on body "Insights Quotes Certificates W Wing Lee [EMAIL_ADDRESS][DOMAIN_NAME] Quote 7296…" at bounding box center [513, 316] width 1027 height 633
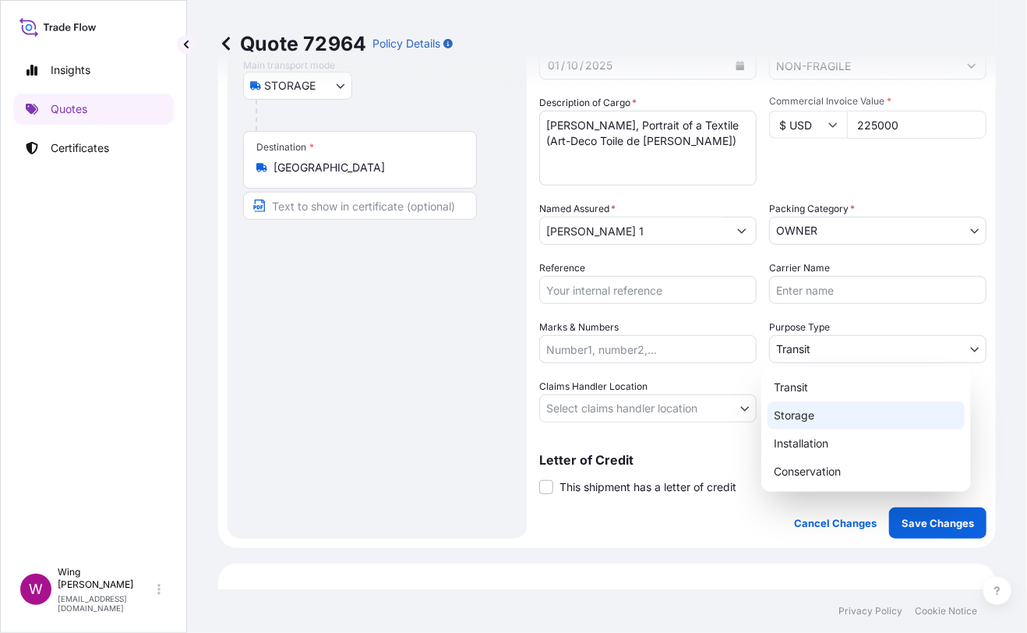
click at [836, 417] on div "Storage" at bounding box center [866, 415] width 197 height 28
select select "Storage"
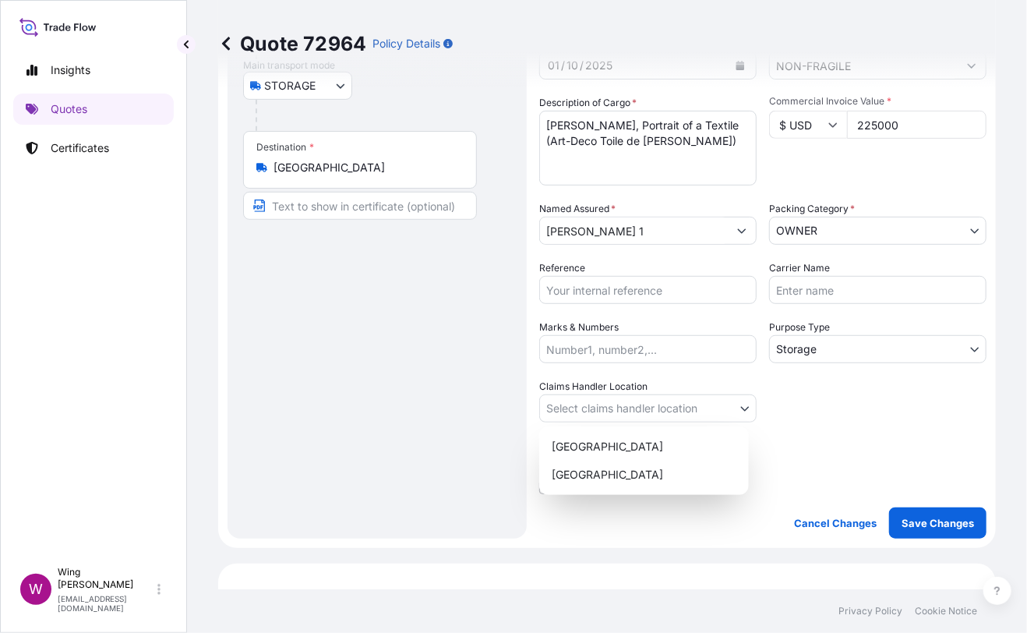
click at [627, 407] on body "Insights Quotes Certificates W Wing Lee [EMAIL_ADDRESS][DOMAIN_NAME] Quote 7296…" at bounding box center [513, 316] width 1027 height 633
click at [608, 447] on div "[GEOGRAPHIC_DATA]" at bounding box center [644, 447] width 197 height 28
select select "[GEOGRAPHIC_DATA]"
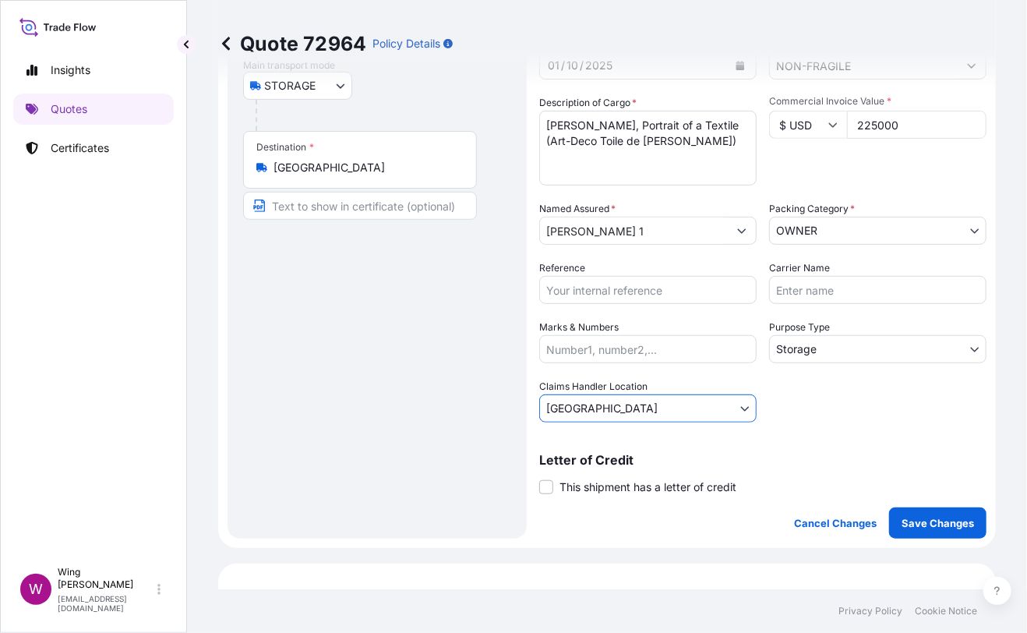
click at [575, 483] on span "This shipment has a letter of credit" at bounding box center [648, 487] width 177 height 16
click at [539, 479] on input "This shipment has a letter of credit" at bounding box center [539, 479] width 0 height 0
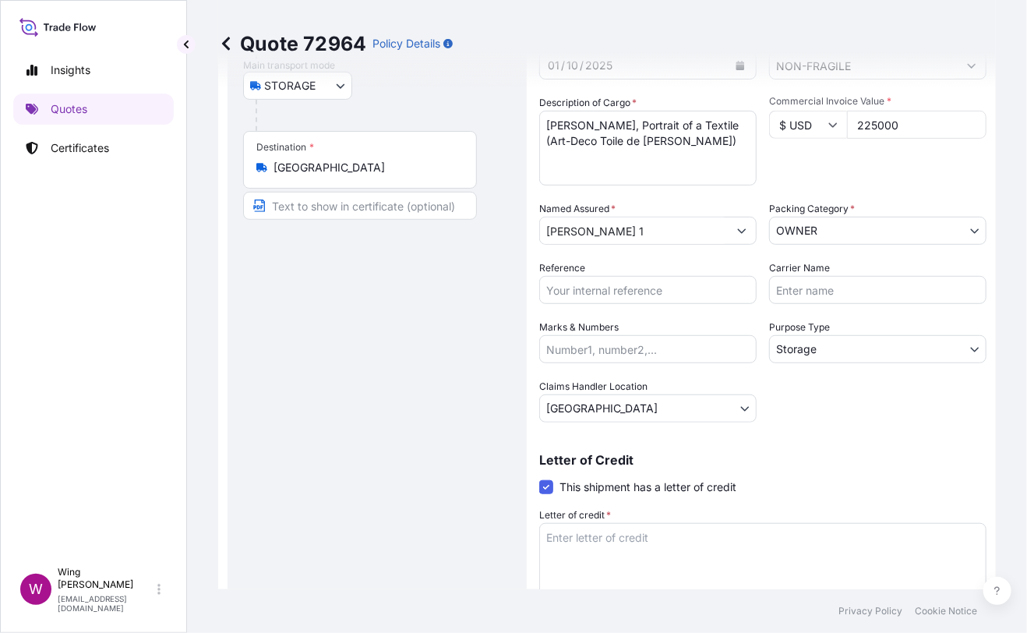
click at [466, 490] on div "Route Details Place of loading Road / [GEOGRAPHIC_DATA] / Inland Origin * [GEOG…" at bounding box center [377, 273] width 268 height 737
drag, startPoint x: 484, startPoint y: 564, endPoint x: 521, endPoint y: 555, distance: 37.6
click at [484, 564] on div "Route Details Place of loading Road / [GEOGRAPHIC_DATA] / Inland Origin * [GEOG…" at bounding box center [377, 273] width 268 height 737
click at [497, 560] on div "Route Details Place of loading Road / [GEOGRAPHIC_DATA] / Inland Origin * [GEOG…" at bounding box center [377, 273] width 268 height 737
click at [571, 549] on textarea "Letter of credit *" at bounding box center [762, 560] width 447 height 75
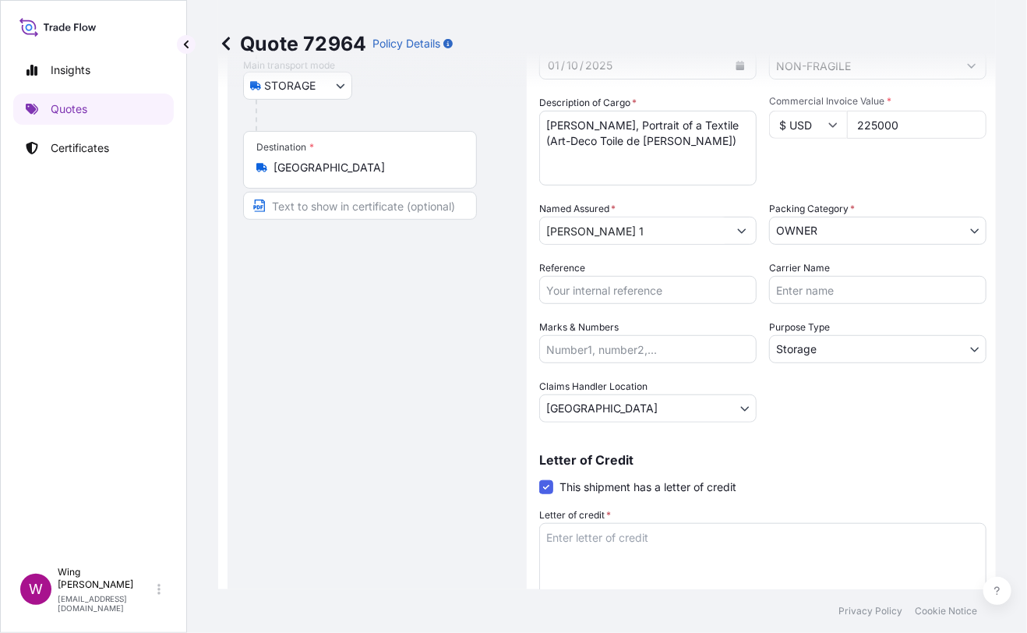
paste textarea "Storage period: [DATE] to [DATE] (till further notice)"
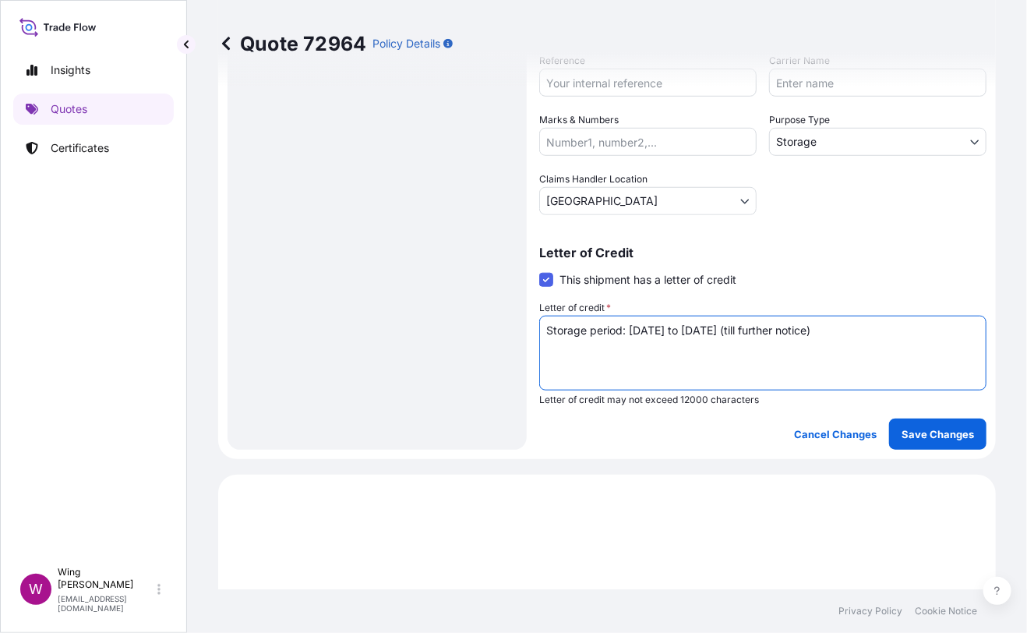
scroll to position [415, 0]
type textarea "Storage period: [DATE] to [DATE] (till further notice)"
click at [909, 434] on p "Save Changes" at bounding box center [938, 434] width 72 height 16
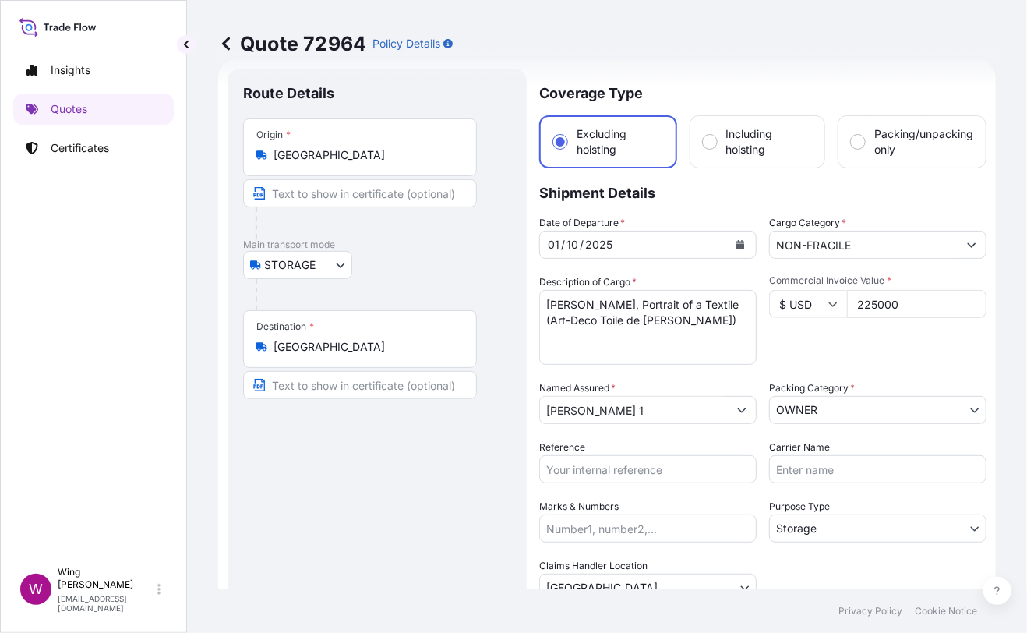
scroll to position [0, 0]
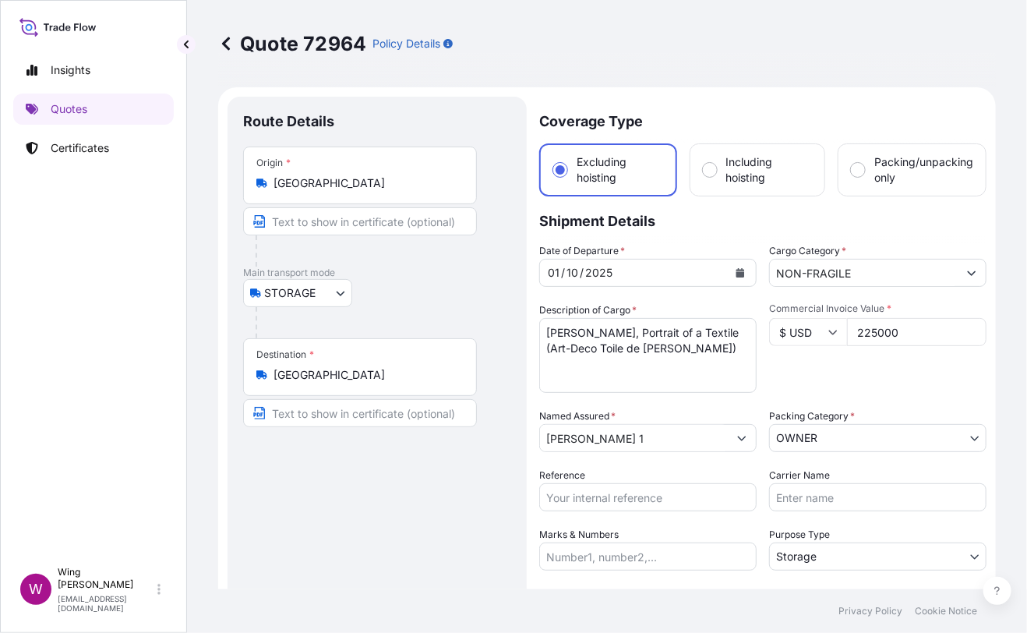
select select "STORAGE"
select select "Storage"
select select "[GEOGRAPHIC_DATA]"
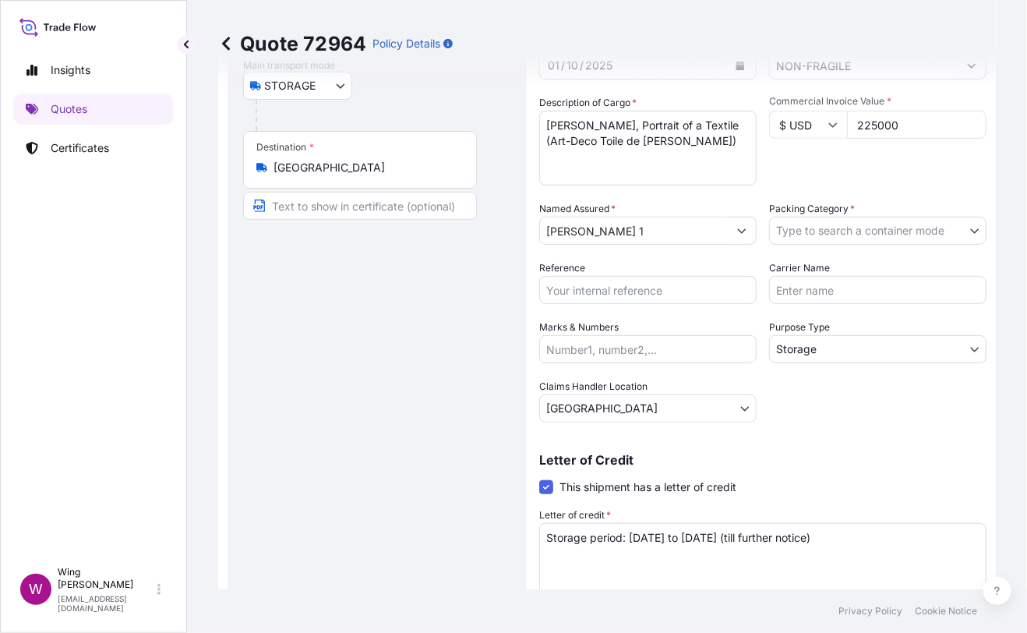
click at [571, 288] on input "Reference" at bounding box center [647, 290] width 217 height 28
paste input "AMST218959HDHD"
type input "AMST218959HDHD"
drag, startPoint x: 405, startPoint y: 313, endPoint x: 391, endPoint y: 203, distance: 110.8
click at [408, 292] on div "Route Details Place of loading Road / [GEOGRAPHIC_DATA] / Inland Origin * [GEOG…" at bounding box center [377, 273] width 268 height 737
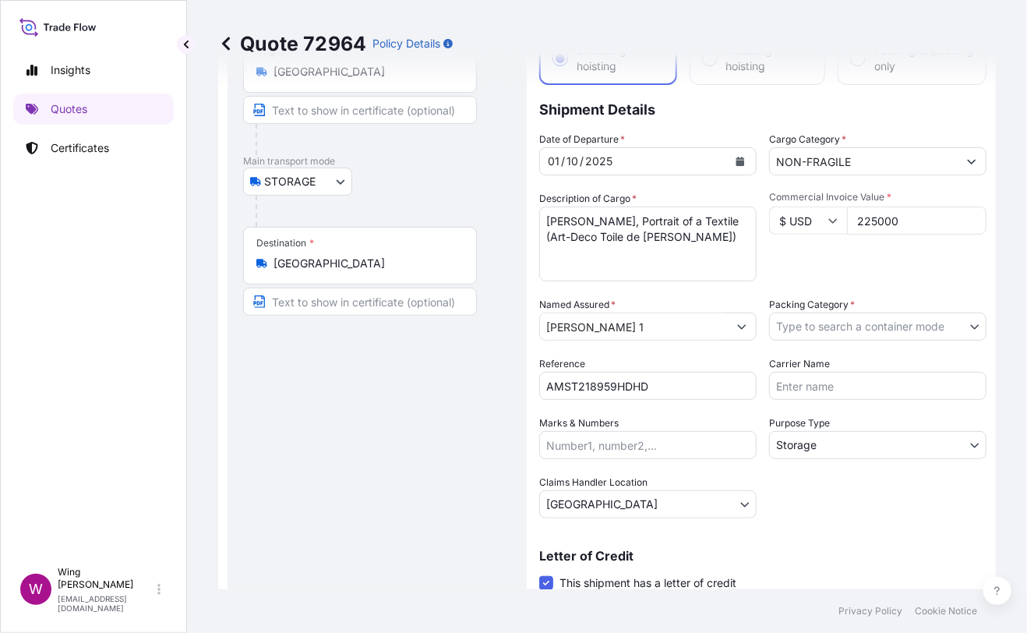
scroll to position [0, 0]
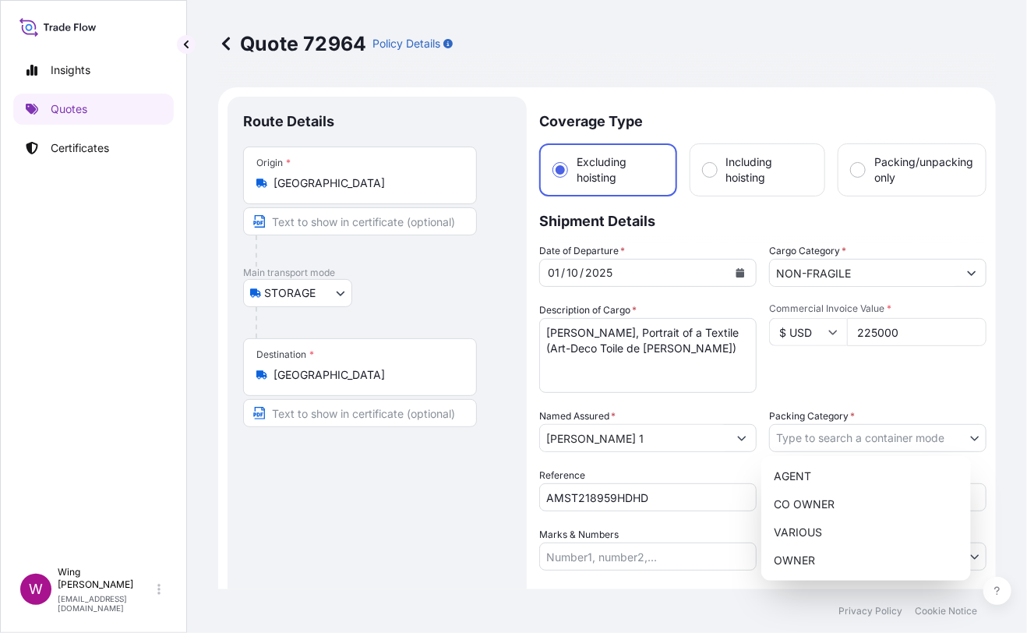
click at [852, 438] on body "Insights Quotes Certificates W Wing Lee [EMAIL_ADDRESS][DOMAIN_NAME] Quote 7296…" at bounding box center [513, 316] width 1027 height 633
click at [815, 559] on div "OWNER" at bounding box center [866, 560] width 197 height 28
select select "27"
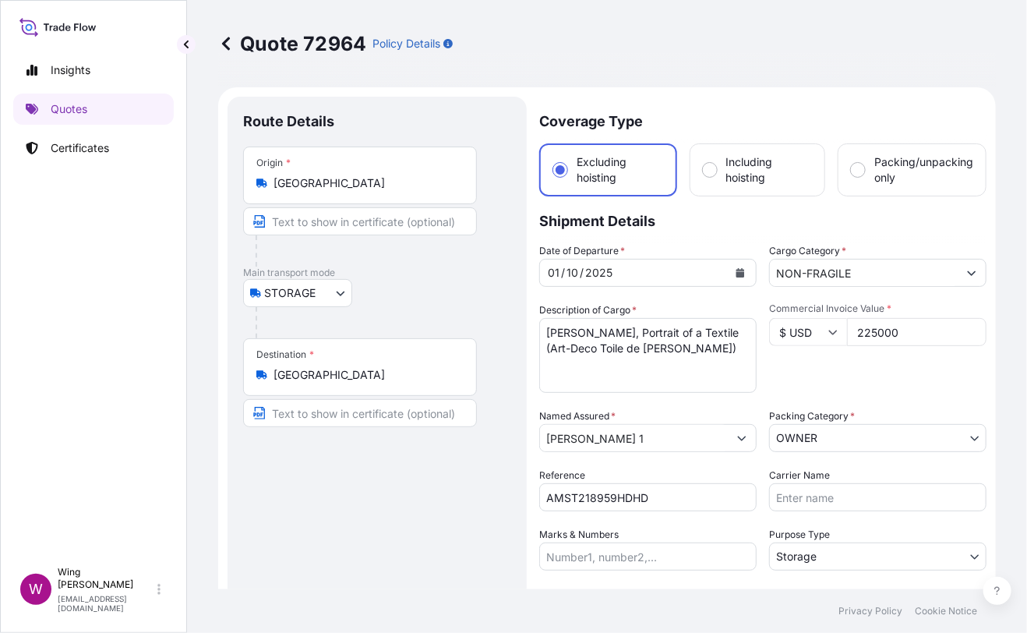
click at [387, 555] on div "Route Details Place of loading Road / [GEOGRAPHIC_DATA] / Inland Origin * [GEOG…" at bounding box center [377, 480] width 268 height 737
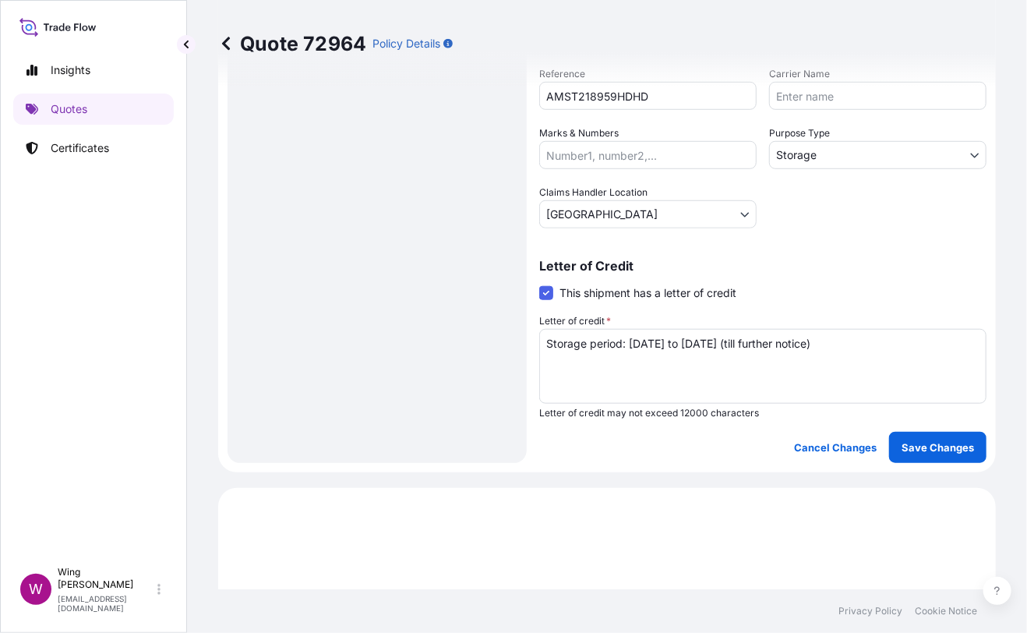
scroll to position [415, 0]
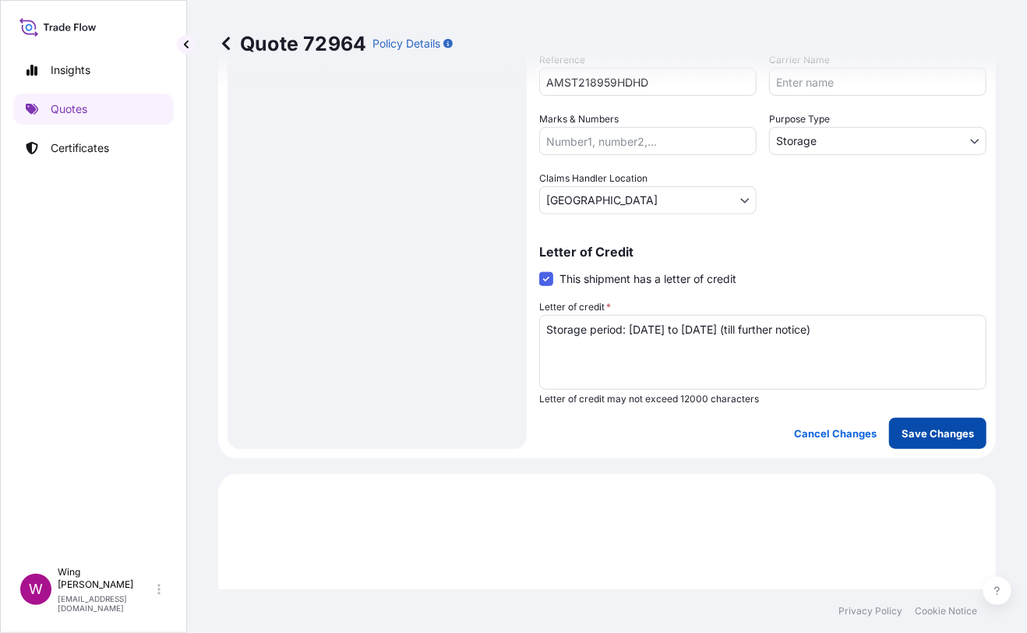
click at [923, 430] on p "Save Changes" at bounding box center [938, 434] width 72 height 16
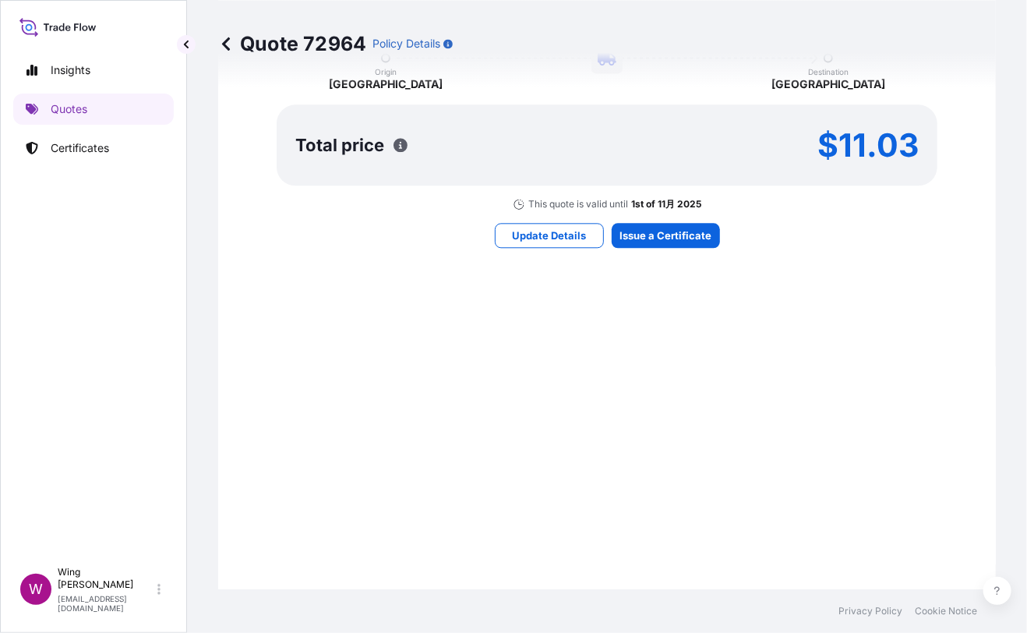
select select "STORAGE"
select select "Storage"
select select "[GEOGRAPHIC_DATA]"
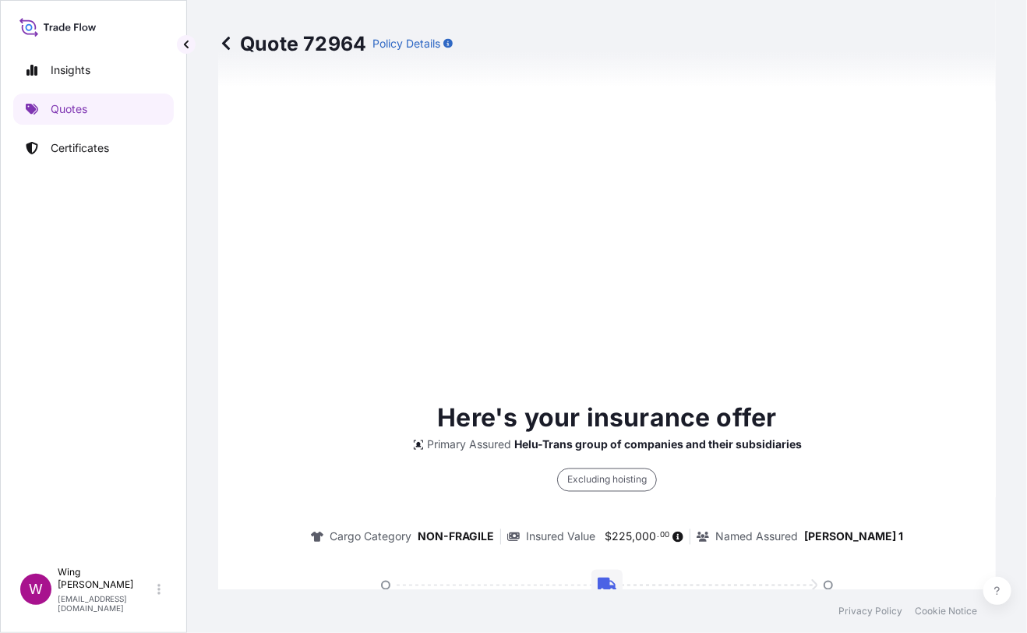
click at [692, 224] on div "Here's your insurance offer Primary Assured Helu-Trans group of companies and t…" at bounding box center [607, 587] width 734 height 1162
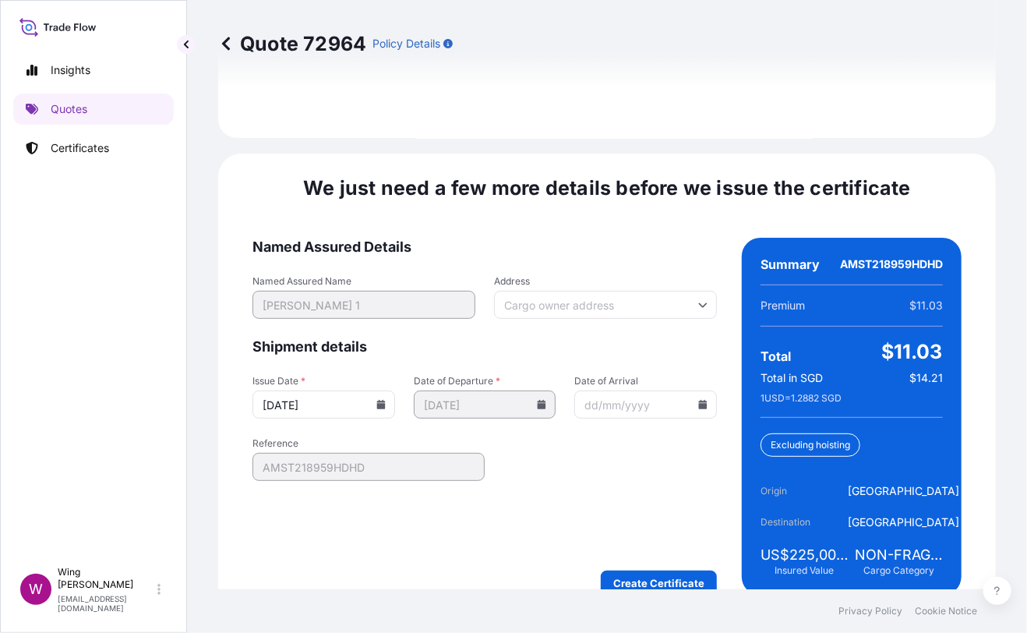
scroll to position [2462, 0]
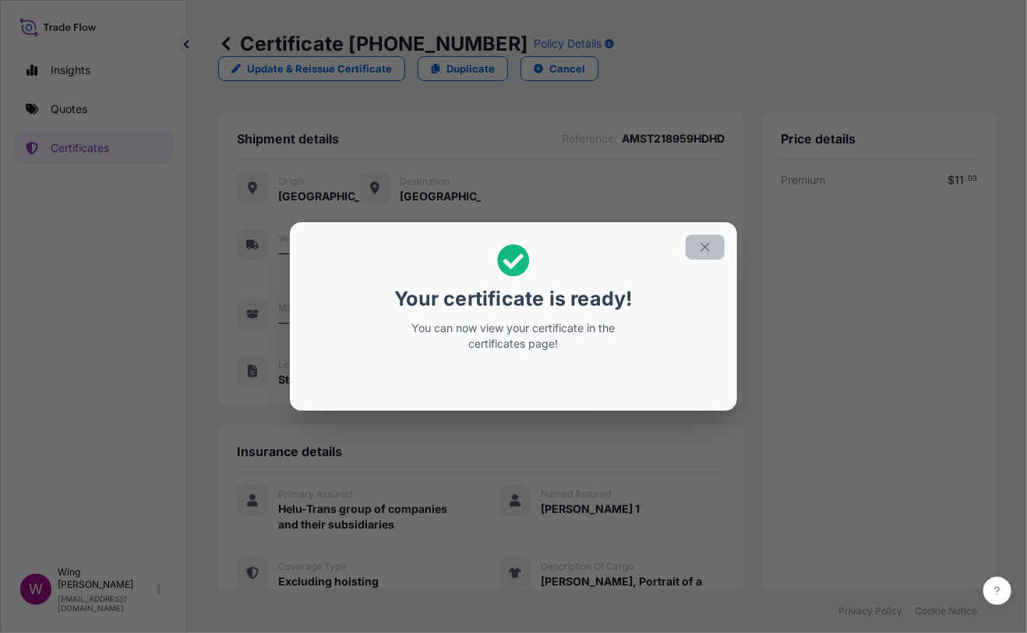
click at [702, 243] on icon "button" at bounding box center [705, 246] width 9 height 9
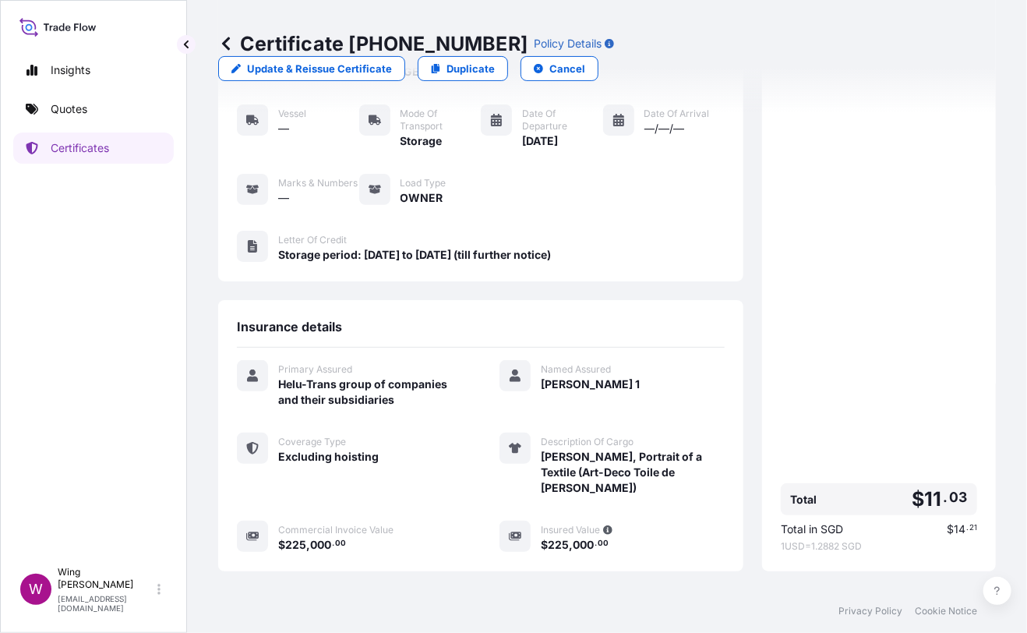
scroll to position [258, 0]
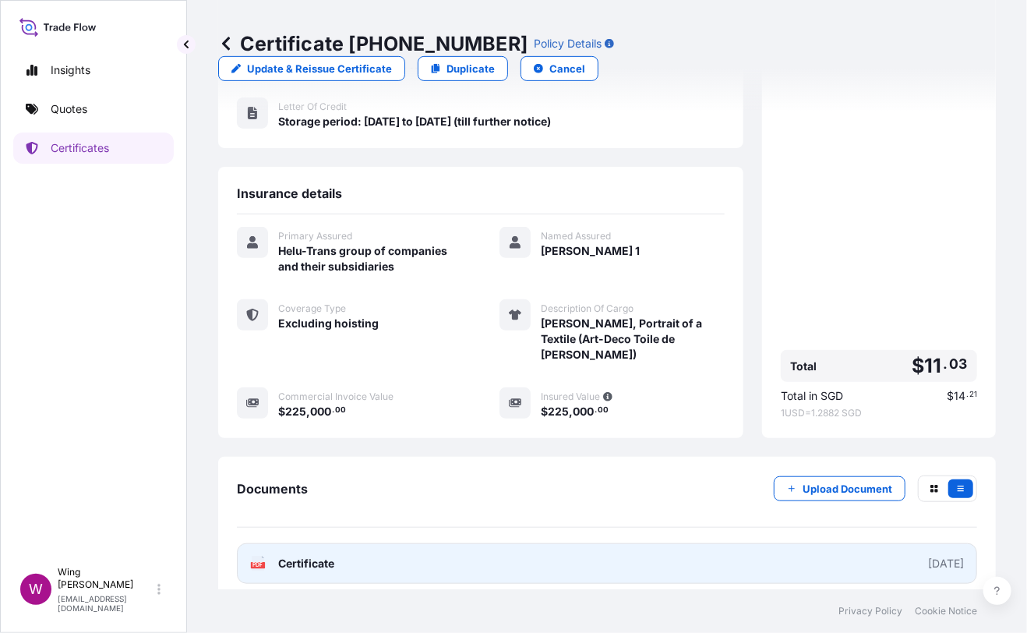
click at [254, 563] on text "PDF" at bounding box center [258, 565] width 10 height 5
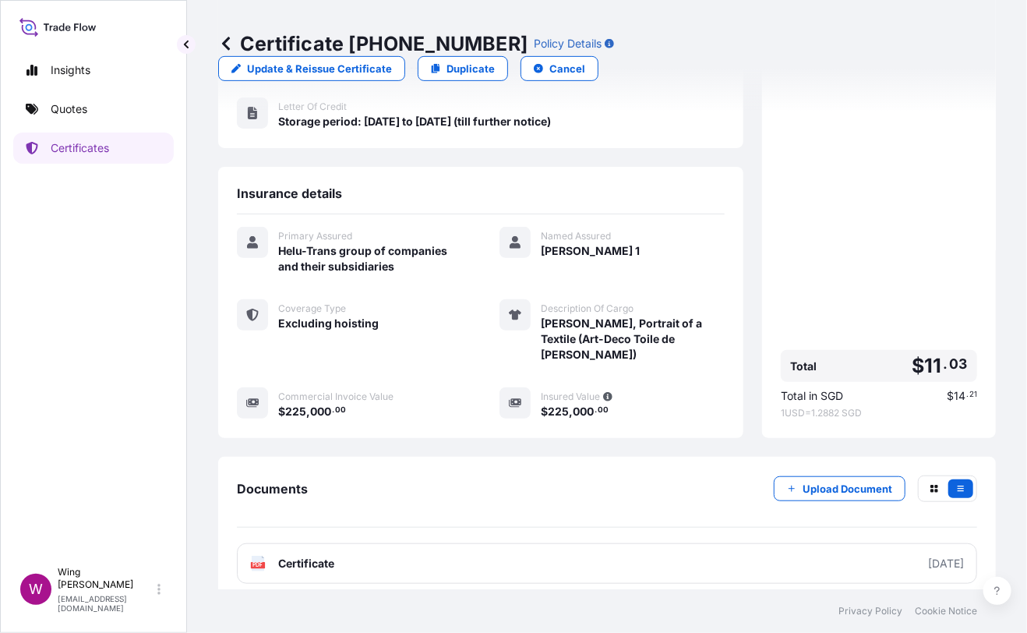
click at [842, 30] on div "Certificate [PHONE_NUMBER] Policy Details Update & Reissue Certificate Duplicat…" at bounding box center [607, 56] width 778 height 112
click at [508, 56] on link "Duplicate" at bounding box center [463, 68] width 90 height 25
select select "STORAGE"
select select "Storage"
select select "[GEOGRAPHIC_DATA]"
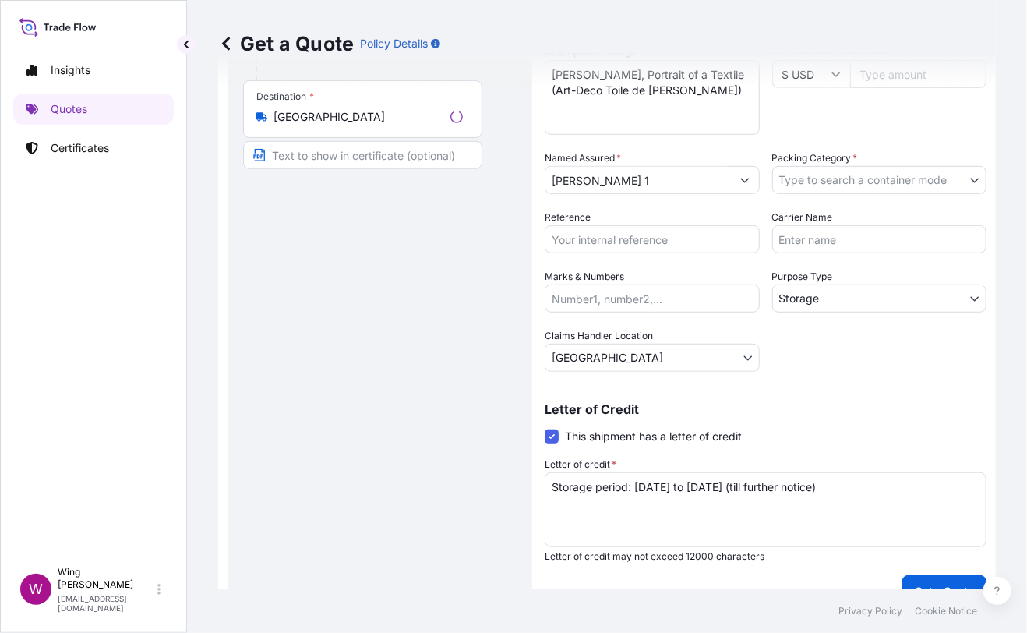
scroll to position [24, 0]
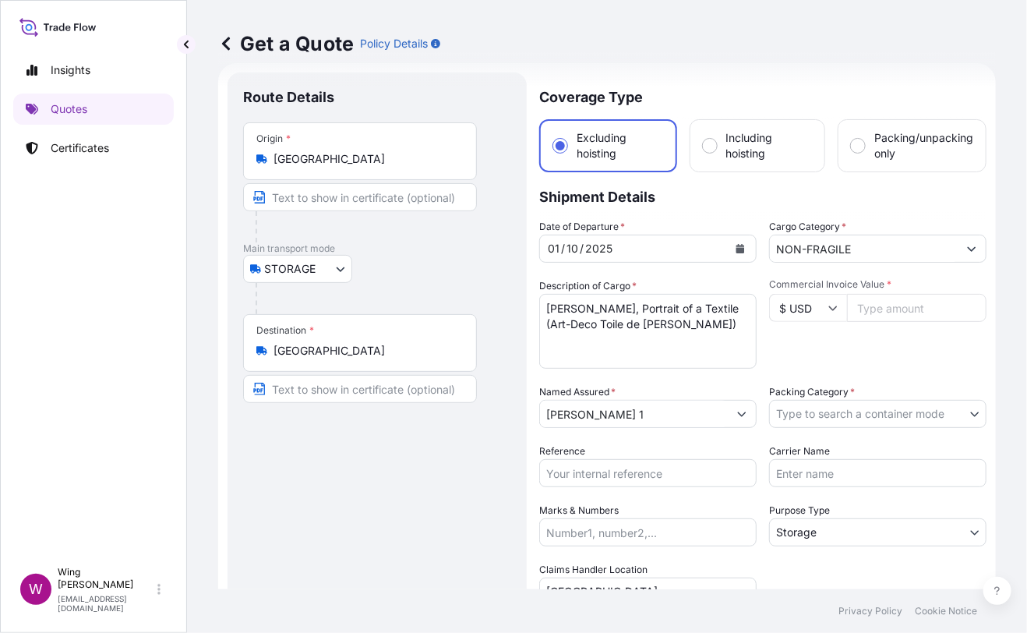
click at [362, 521] on div "Route Details Place of loading Road / [GEOGRAPHIC_DATA] / Inland Origin * [GEOG…" at bounding box center [377, 456] width 268 height 737
drag, startPoint x: 698, startPoint y: 330, endPoint x: 345, endPoint y: 257, distance: 359.9
click at [345, 257] on form "Route Details Place of loading Road / Inland Road / Inland Origin * [GEOGRAPHIC…" at bounding box center [607, 456] width 778 height 786
paste textarea ""[PERSON_NAME], Blooper ""
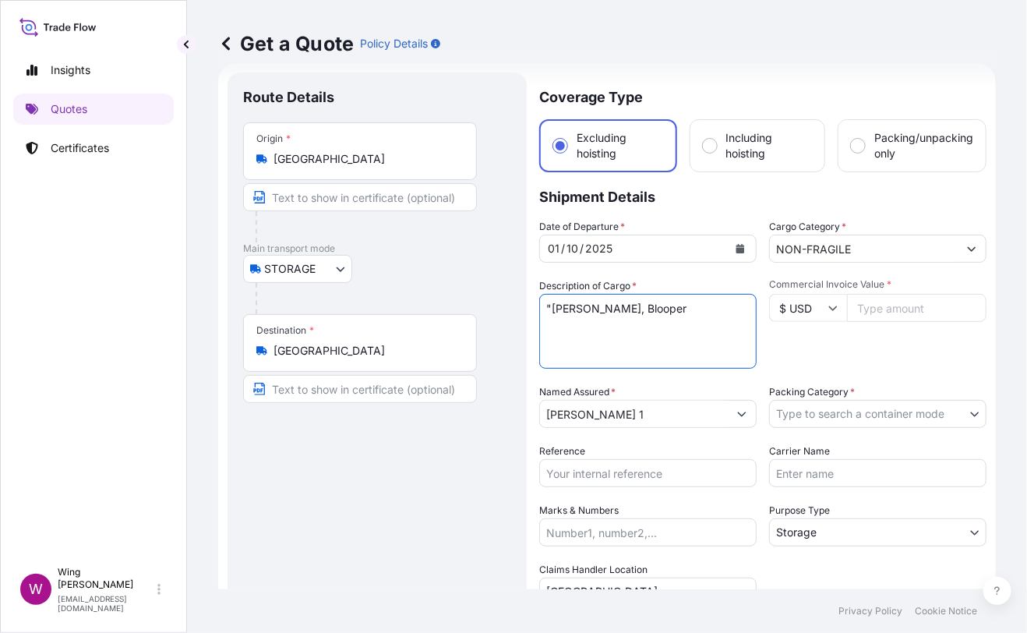
click at [554, 308] on textarea "[PERSON_NAME], Portrait of a Textile (Art-Deco Toile de [PERSON_NAME])" at bounding box center [647, 331] width 217 height 75
type textarea "[PERSON_NAME], Blooper"
drag, startPoint x: 285, startPoint y: 504, endPoint x: 313, endPoint y: 503, distance: 28.1
click at [292, 504] on div "Route Details Place of loading Road / [GEOGRAPHIC_DATA] / Inland Origin * [GEOG…" at bounding box center [377, 456] width 268 height 737
click at [882, 313] on input "Commercial Invoice Value *" at bounding box center [917, 308] width 140 height 28
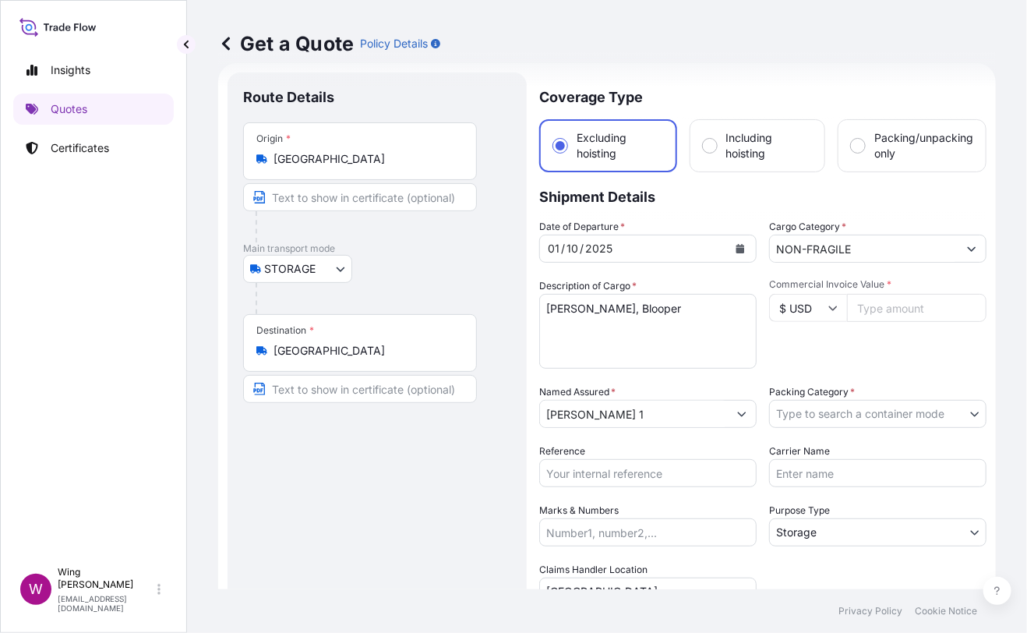
paste input "117000"
type input "117000"
click at [868, 345] on div "Commercial Invoice Value * $ USD 117000" at bounding box center [877, 323] width 217 height 90
click at [803, 408] on body "Insights Quotes Certificates W Wing Lee [EMAIL_ADDRESS][DOMAIN_NAME] Get a Quot…" at bounding box center [513, 316] width 1027 height 633
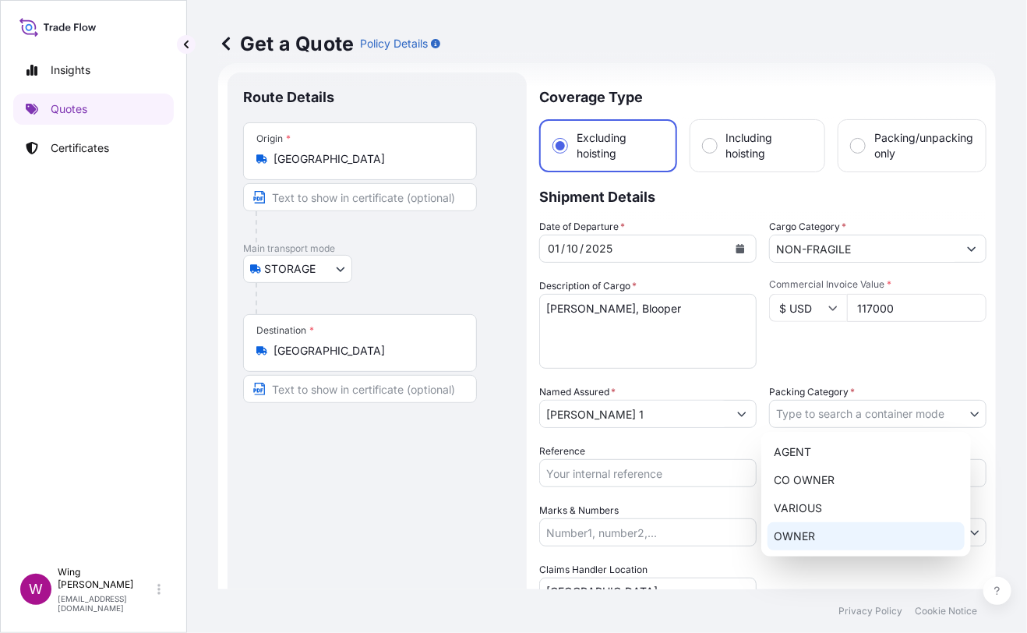
click at [807, 539] on div "OWNER" at bounding box center [866, 536] width 197 height 28
select select "27"
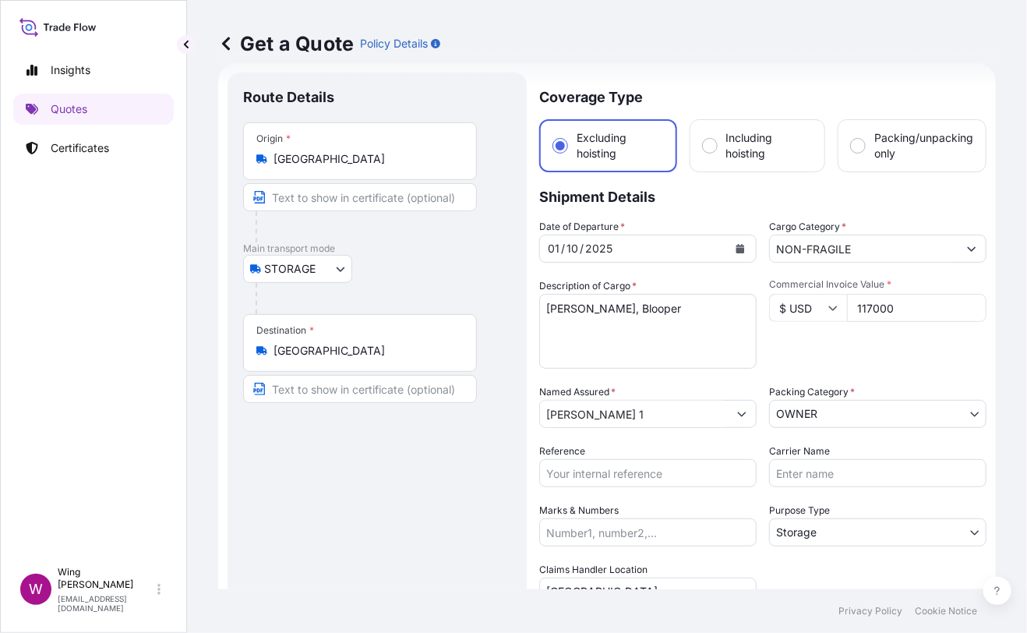
click at [462, 487] on div "Route Details Place of loading Road / [GEOGRAPHIC_DATA] / Inland Origin * [GEOG…" at bounding box center [377, 456] width 268 height 737
click at [578, 473] on input "Reference" at bounding box center [647, 473] width 217 height 28
paste input "AMST218959HDHD"
type input "AMST218959HDHD"
click at [398, 495] on div "Route Details Place of loading Road / [GEOGRAPHIC_DATA] / Inland Origin * [GEOG…" at bounding box center [377, 456] width 268 height 737
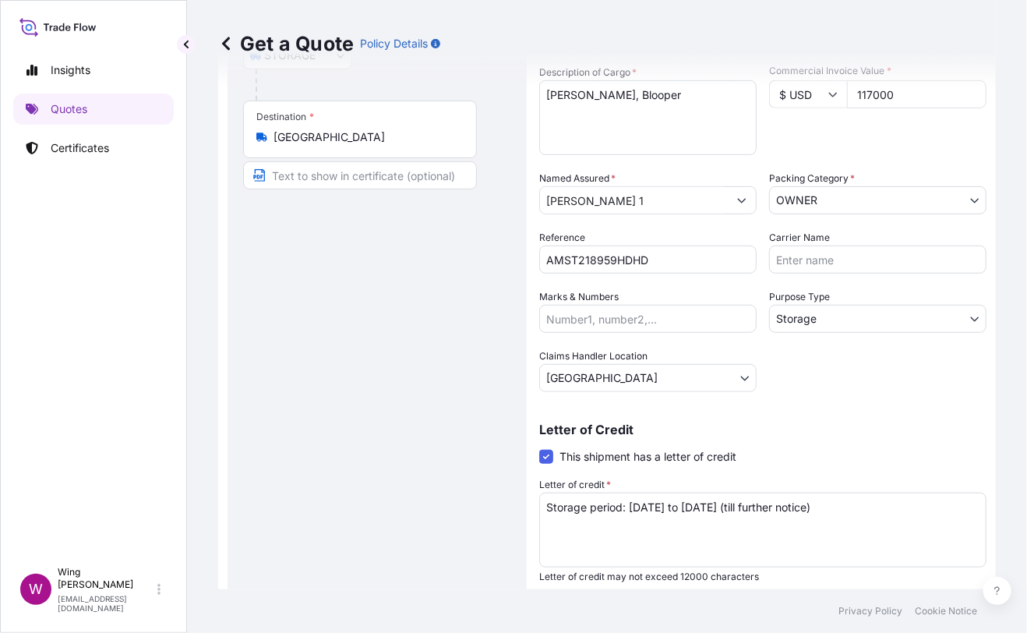
scroll to position [282, 0]
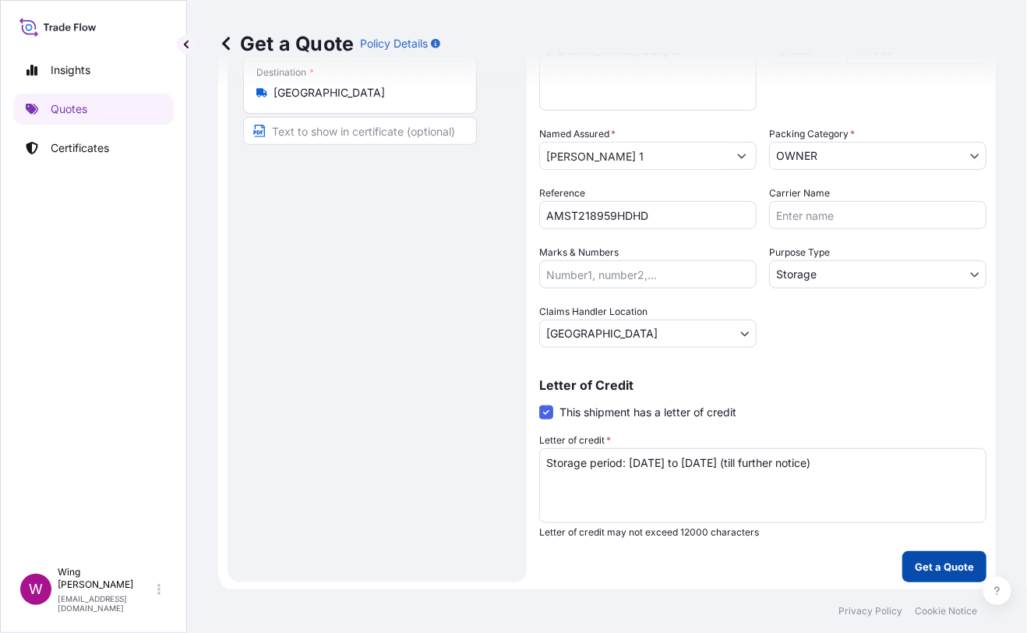
click at [959, 551] on button "Get a Quote" at bounding box center [945, 566] width 84 height 31
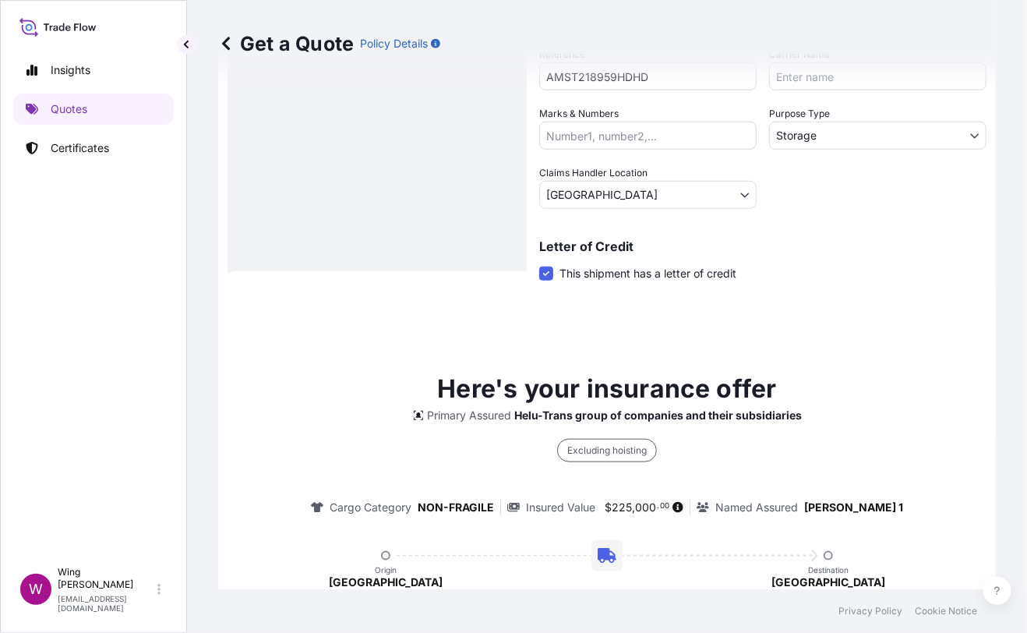
scroll to position [406, 0]
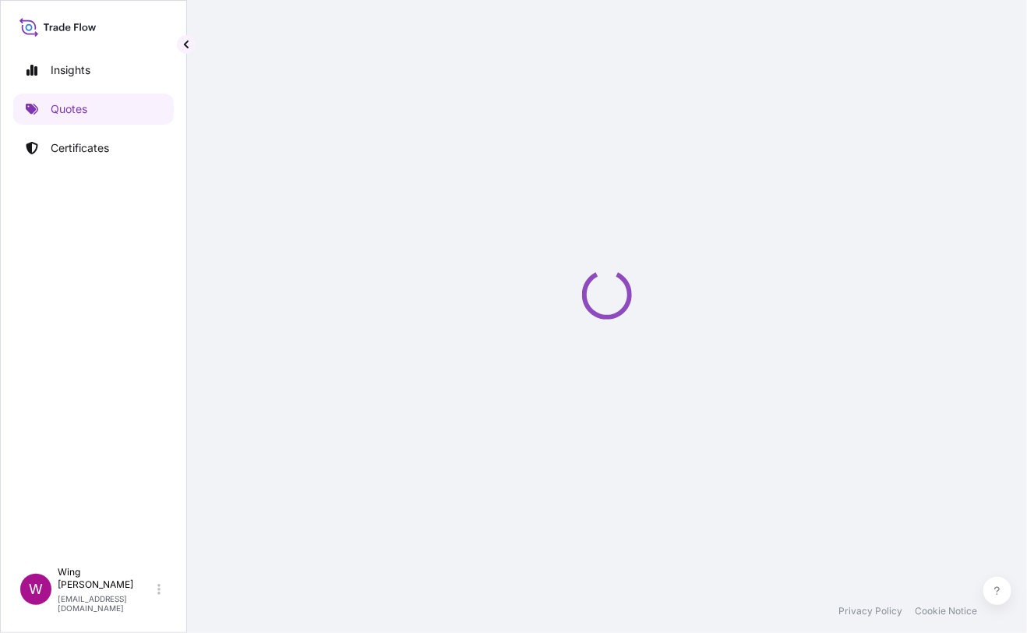
select select "STORAGE"
select select "Transit"
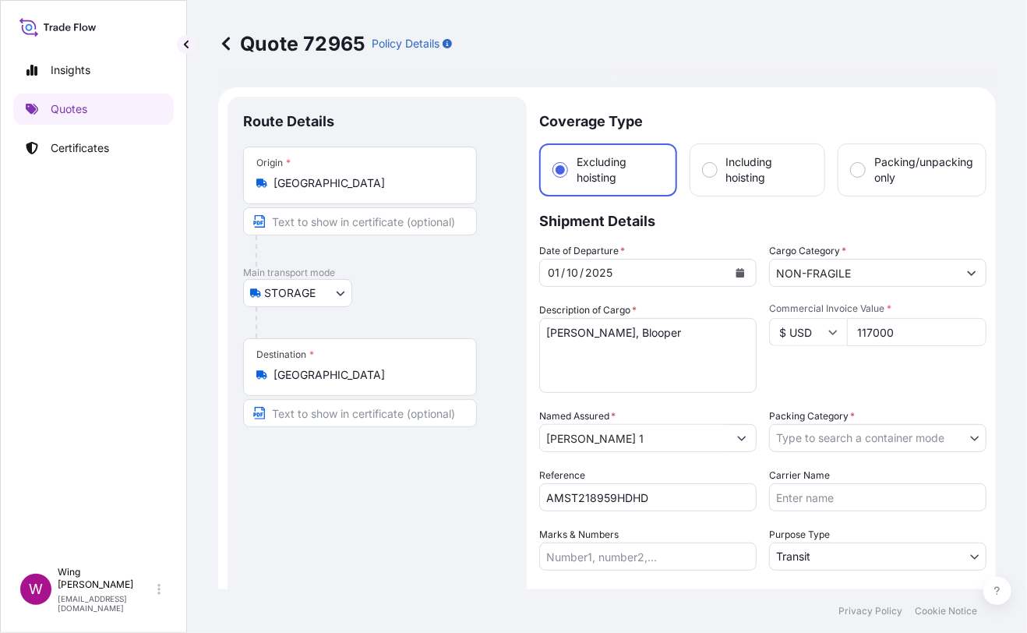
scroll to position [103, 0]
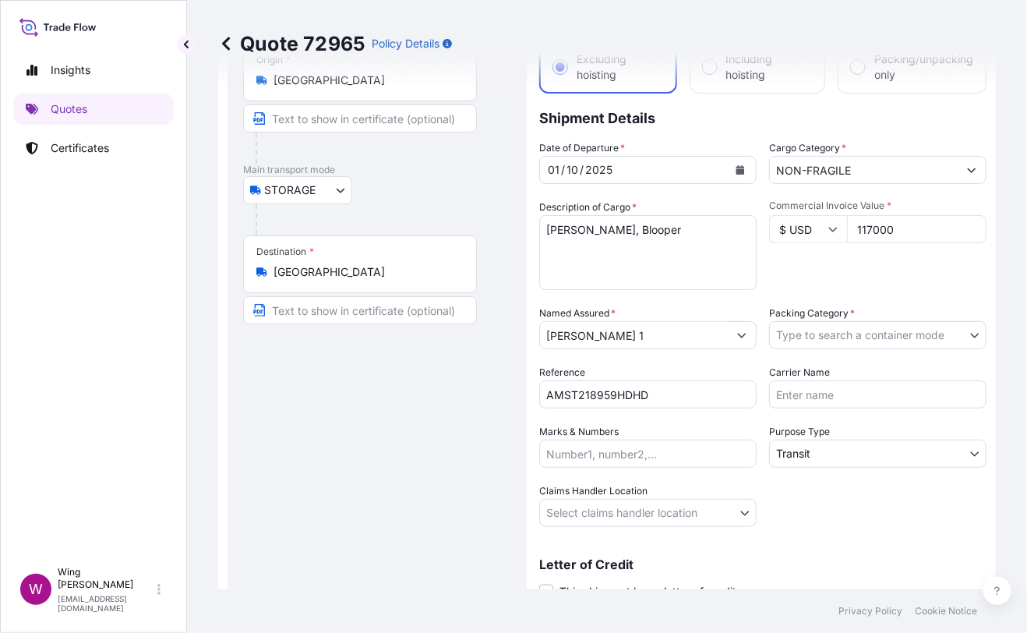
click at [860, 327] on body "Insights Quotes Certificates W Wing Lee [EMAIL_ADDRESS][DOMAIN_NAME] Quote 7296…" at bounding box center [513, 316] width 1027 height 633
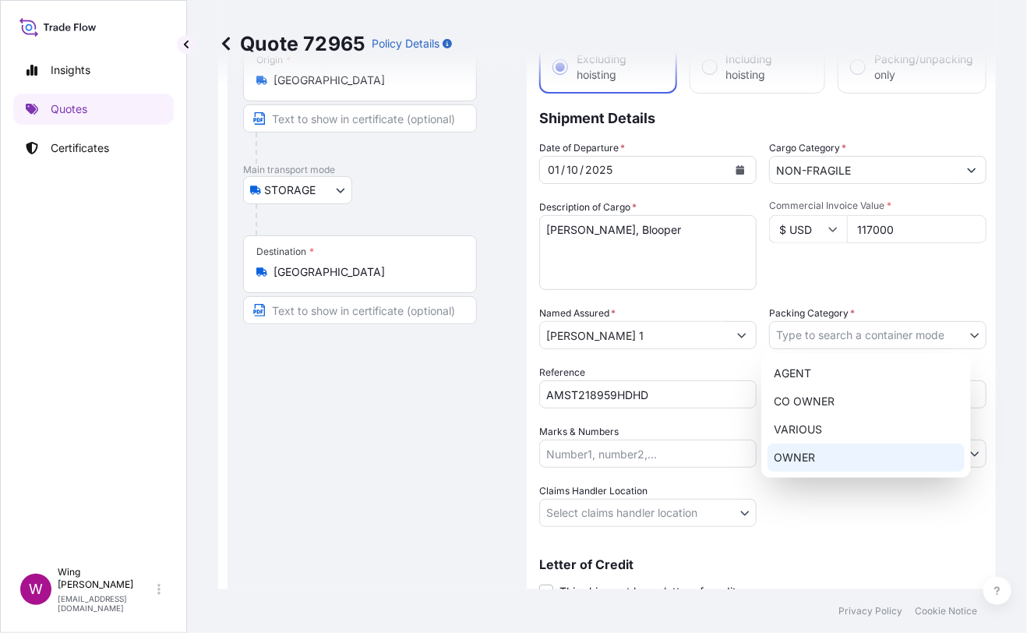
click at [843, 462] on div "OWNER" at bounding box center [866, 458] width 197 height 28
select select "27"
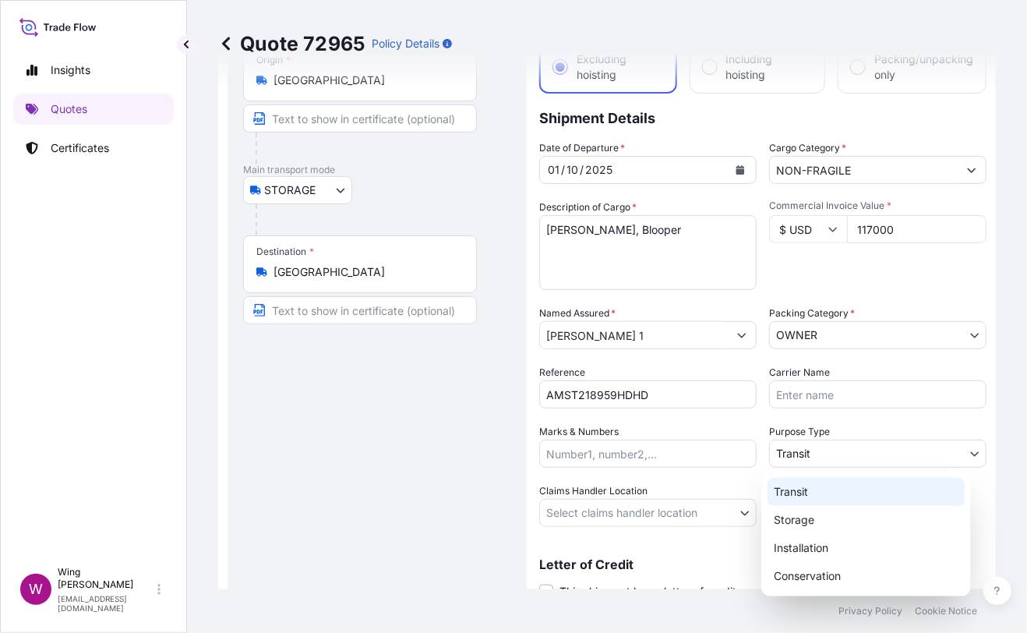
click at [794, 450] on body "Insights Quotes Certificates W Wing Lee [EMAIL_ADDRESS][DOMAIN_NAME] Quote 7296…" at bounding box center [513, 316] width 1027 height 633
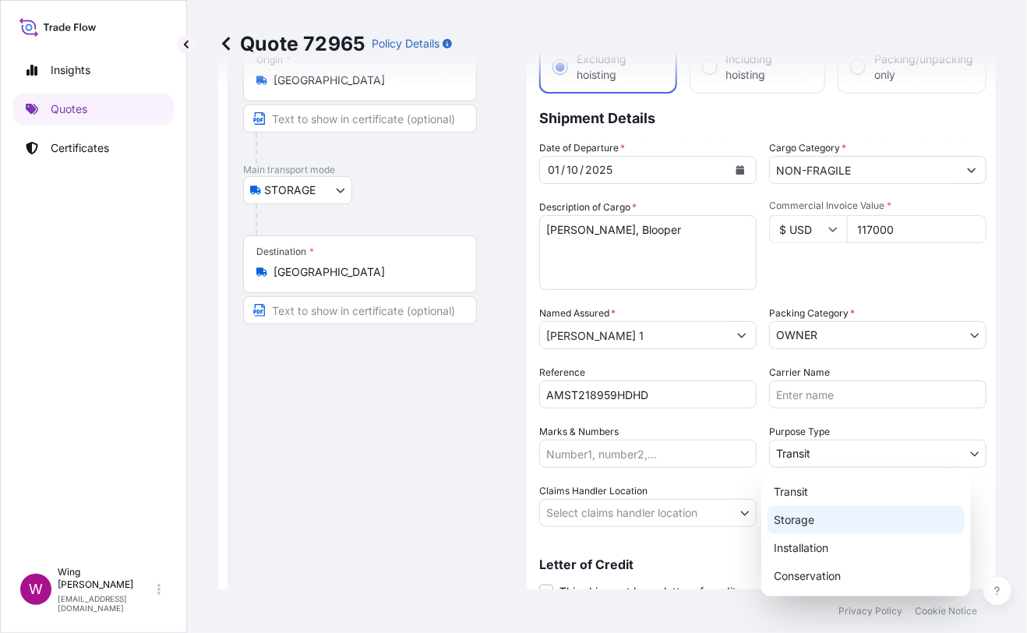
click at [805, 518] on div "Storage" at bounding box center [866, 520] width 197 height 28
select select "Storage"
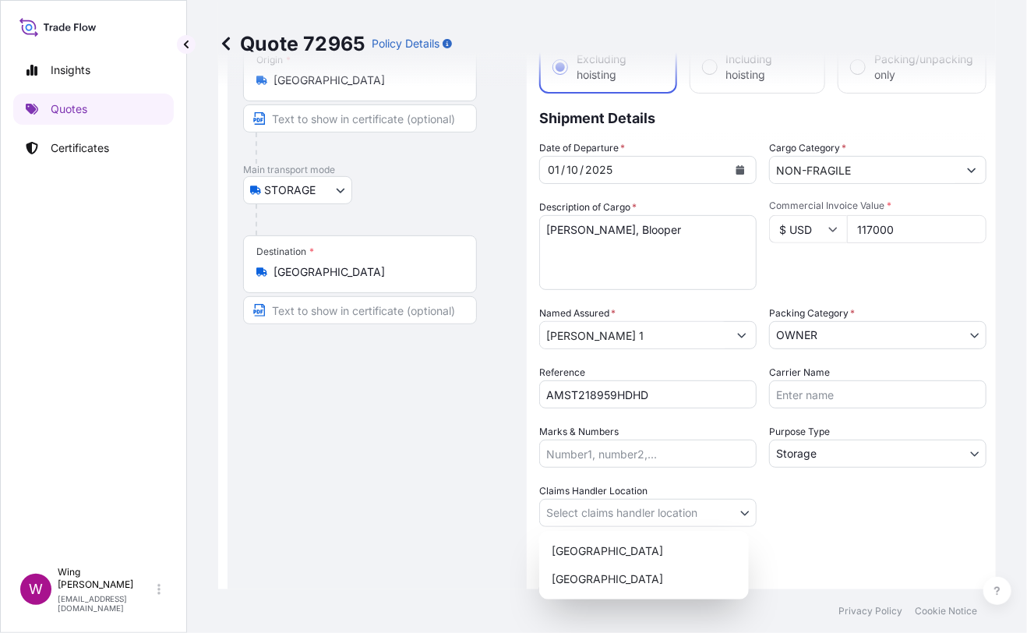
click at [619, 514] on body "Insights Quotes Certificates W Wing Lee [EMAIL_ADDRESS][DOMAIN_NAME] Quote 7296…" at bounding box center [513, 316] width 1027 height 633
click at [605, 559] on div "[GEOGRAPHIC_DATA]" at bounding box center [644, 551] width 197 height 28
select select "[GEOGRAPHIC_DATA]"
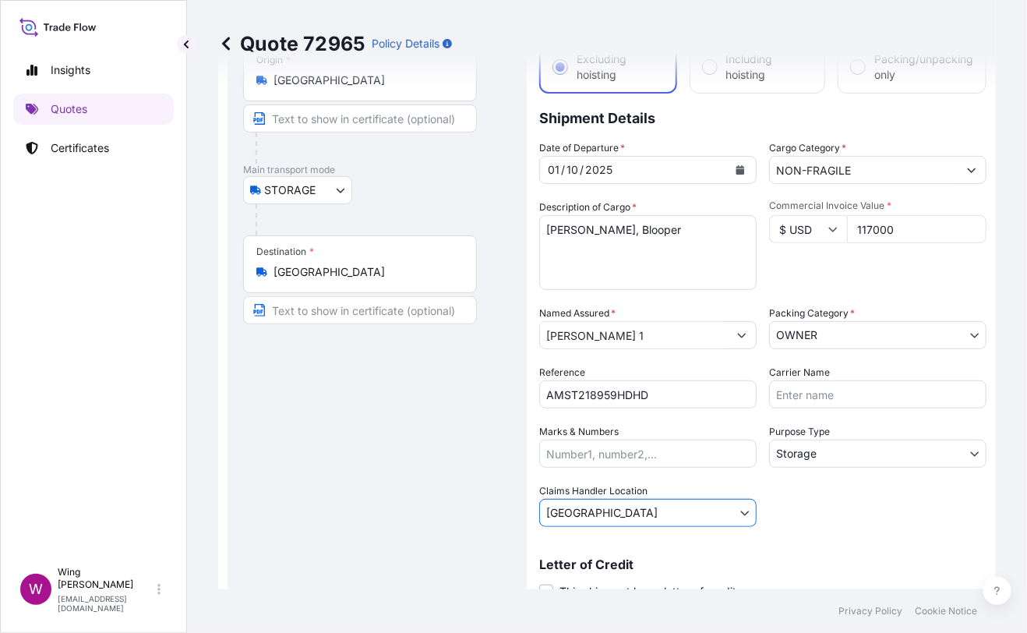
click at [412, 535] on div "Route Details Place of loading Road / [GEOGRAPHIC_DATA] / Inland Origin * [GEOG…" at bounding box center [377, 318] width 268 height 618
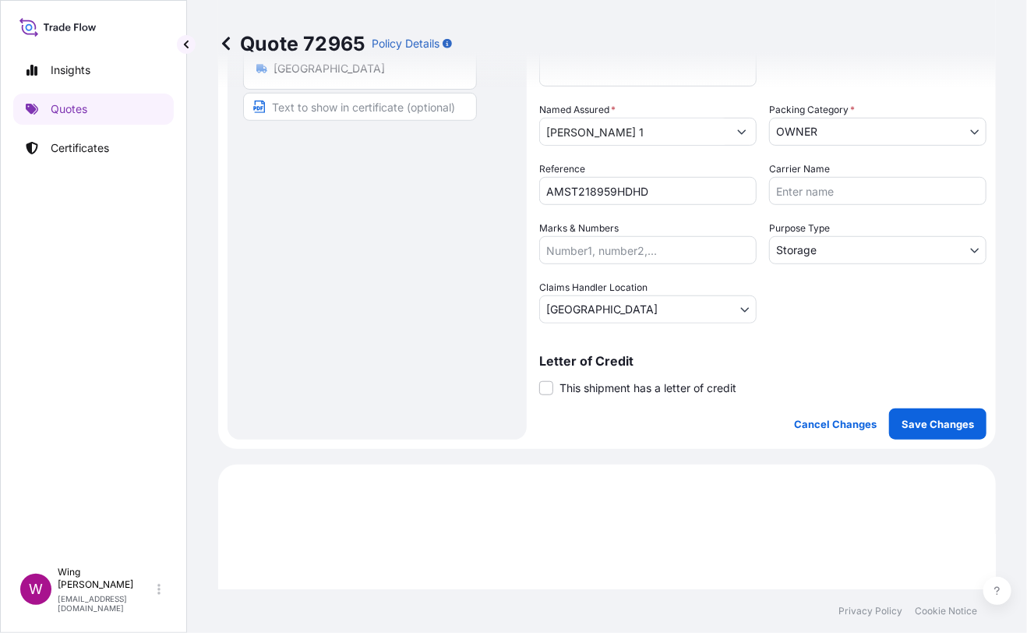
scroll to position [311, 0]
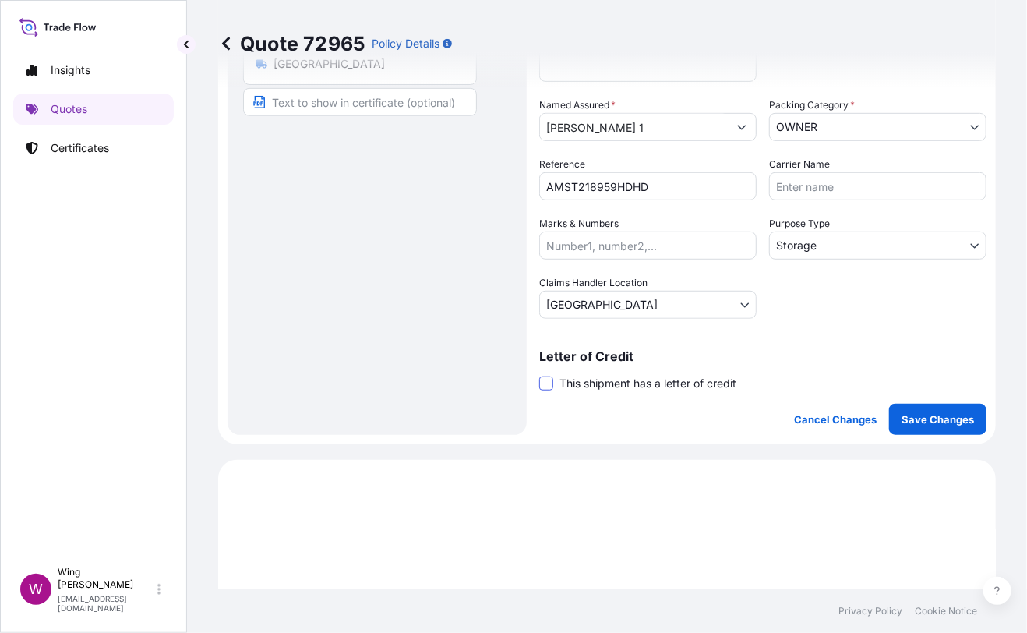
click at [547, 379] on span at bounding box center [546, 383] width 14 height 14
click at [539, 375] on input "This shipment has a letter of credit" at bounding box center [539, 375] width 0 height 0
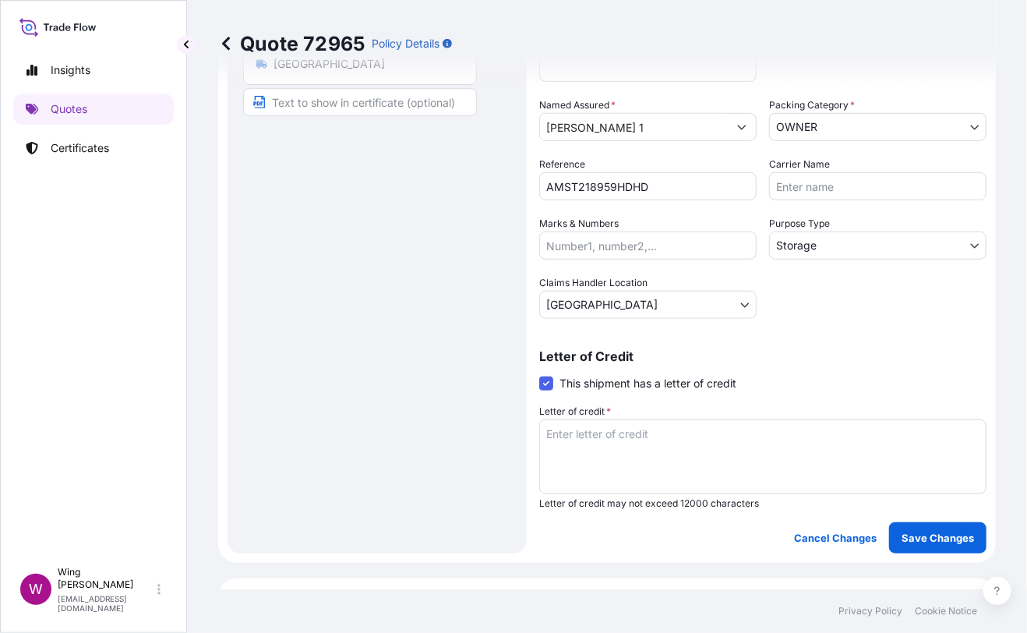
drag, startPoint x: 480, startPoint y: 472, endPoint x: 550, endPoint y: 465, distance: 70.6
click at [484, 472] on div "Route Details Place of loading Road / [GEOGRAPHIC_DATA] / Inland Origin * [GEOG…" at bounding box center [377, 169] width 268 height 737
click at [583, 451] on textarea "Letter of credit *" at bounding box center [762, 456] width 447 height 75
paste textarea "Storage period: [DATE] to [DATE] (till further notice)"
type textarea "Storage period: [DATE] to [DATE] (till further notice)"
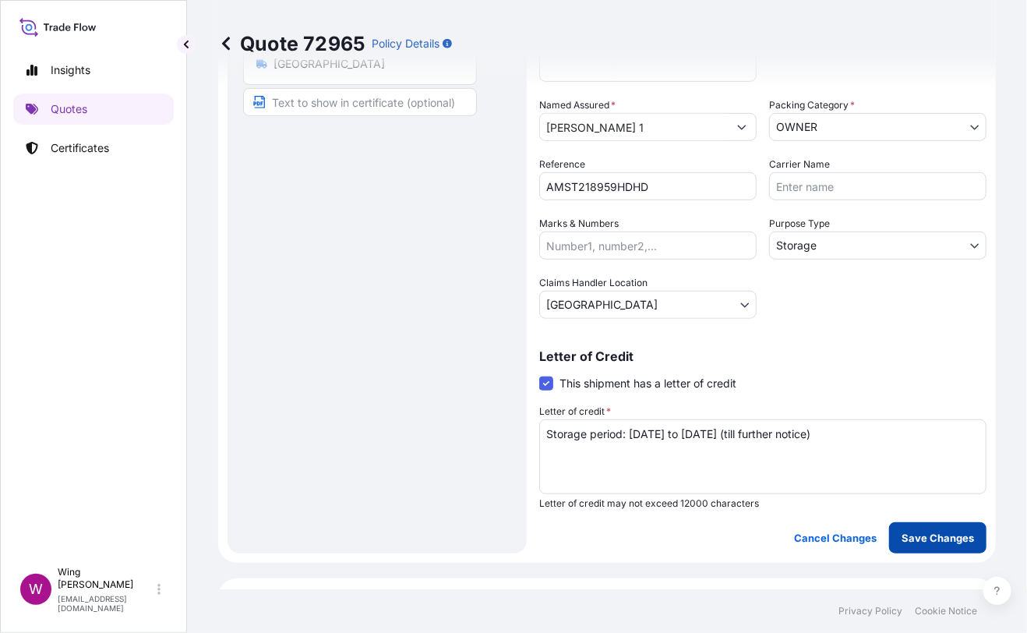
click at [931, 537] on p "Save Changes" at bounding box center [938, 538] width 72 height 16
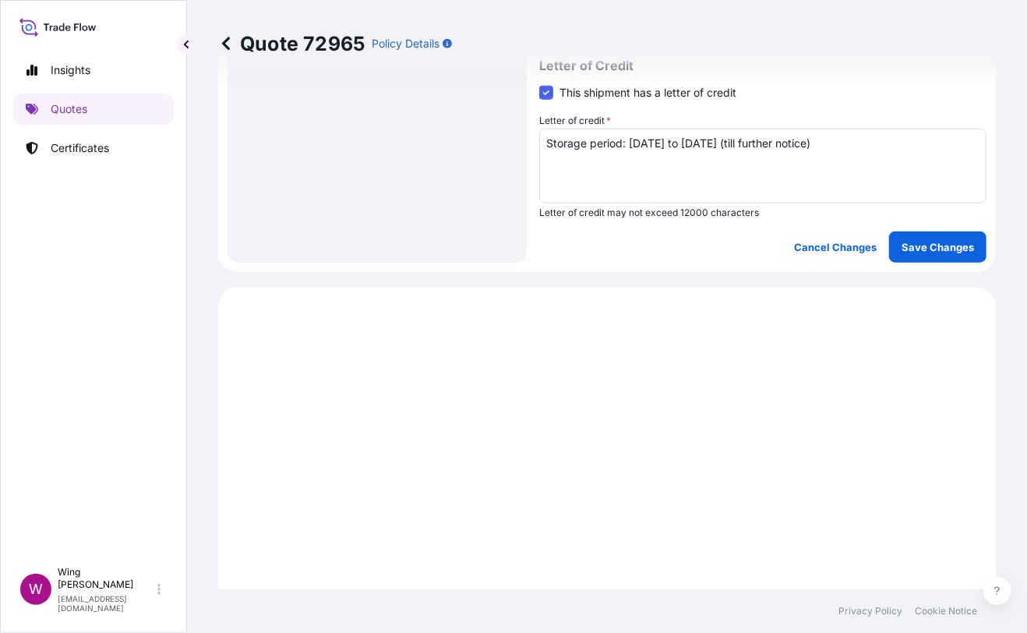
select select "STORAGE"
select select "Storage"
select select "[GEOGRAPHIC_DATA]"
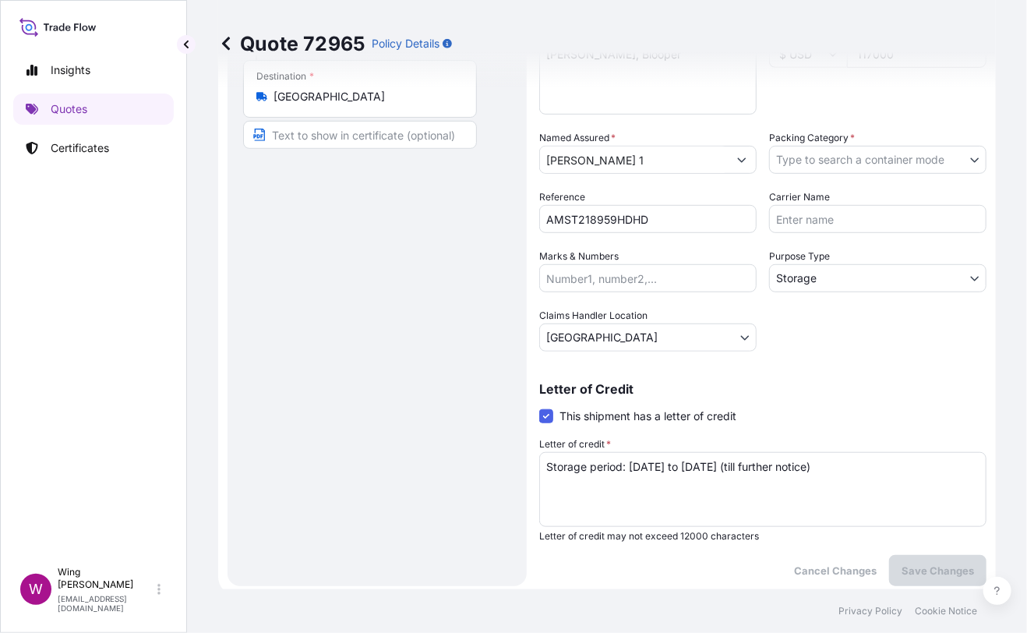
scroll to position [0, 0]
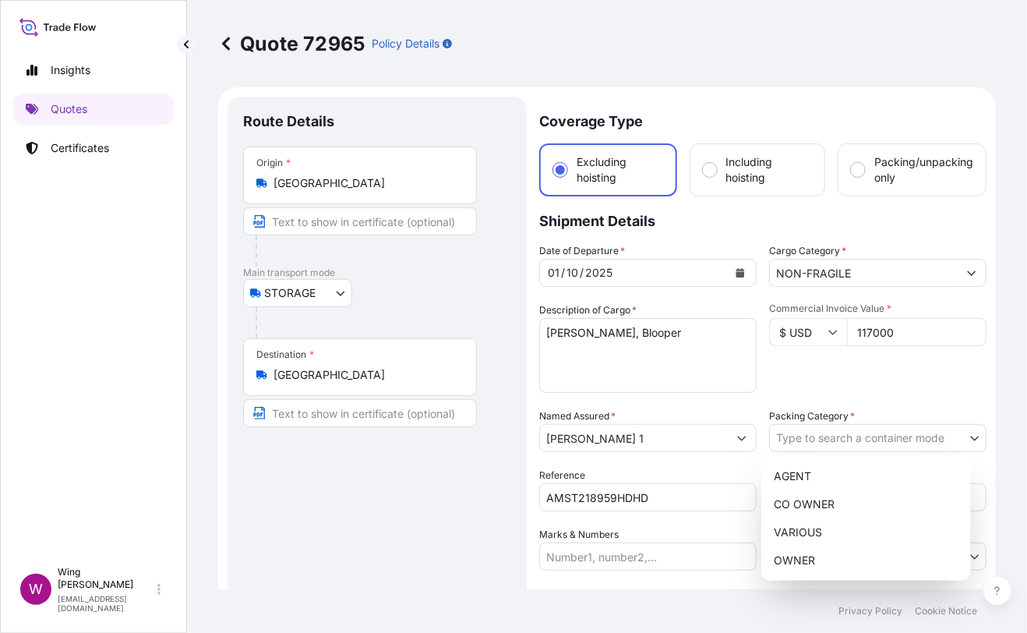
click at [818, 439] on body "Insights Quotes Certificates W Wing Lee [EMAIL_ADDRESS][DOMAIN_NAME] Quote 7296…" at bounding box center [513, 316] width 1027 height 633
click at [828, 560] on div "OWNER" at bounding box center [866, 560] width 197 height 28
select select "27"
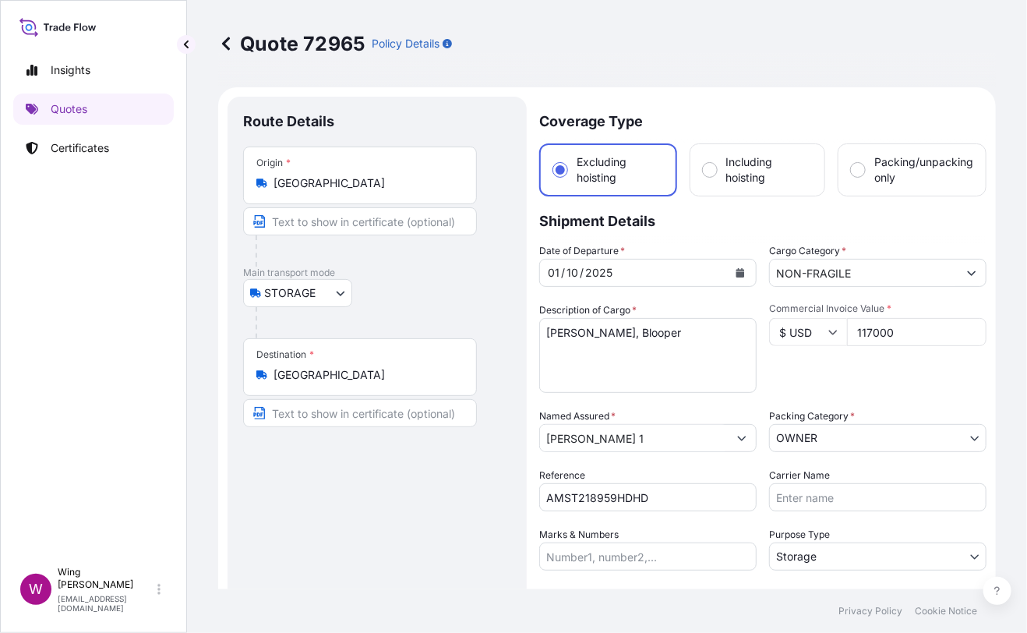
click at [486, 534] on div "Route Details Place of loading Road / [GEOGRAPHIC_DATA] / Inland Origin * [GEOG…" at bounding box center [377, 480] width 268 height 737
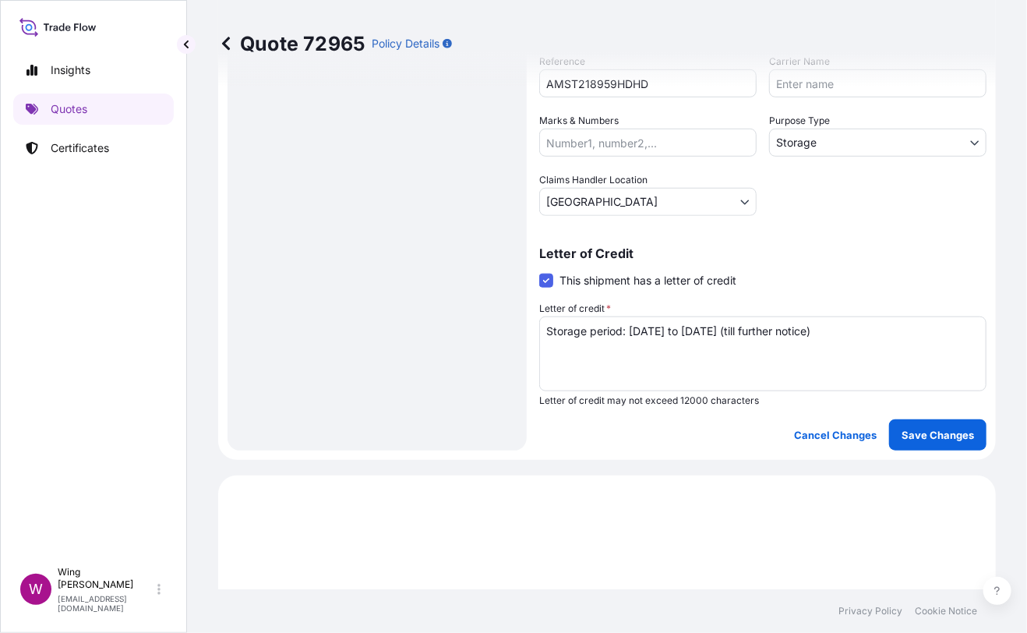
scroll to position [415, 0]
click at [902, 438] on p "Save Changes" at bounding box center [938, 434] width 72 height 16
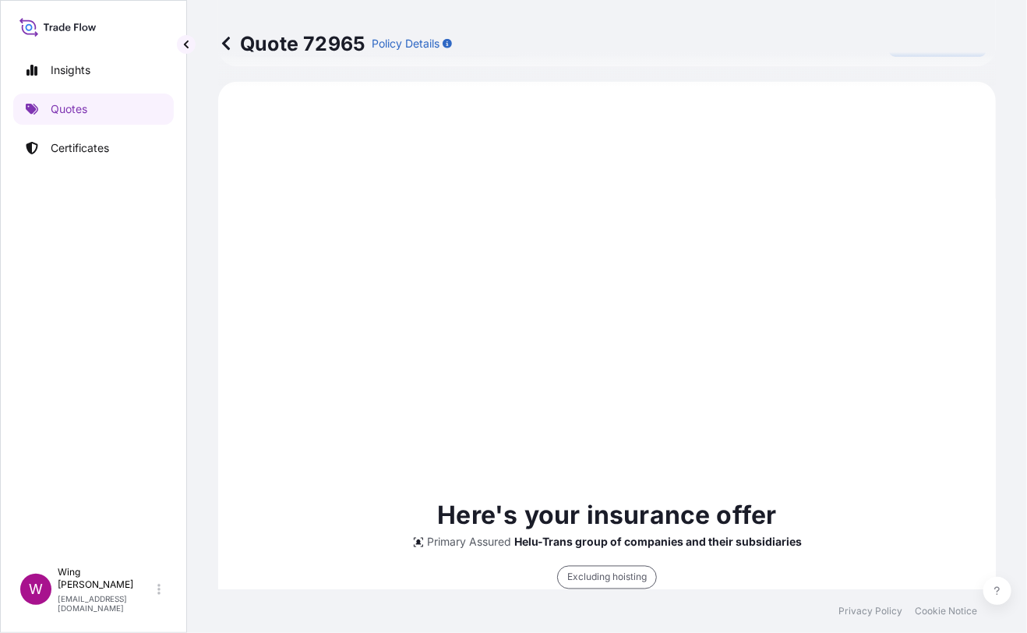
scroll to position [809, 0]
select select "STORAGE"
select select "Storage"
select select "[GEOGRAPHIC_DATA]"
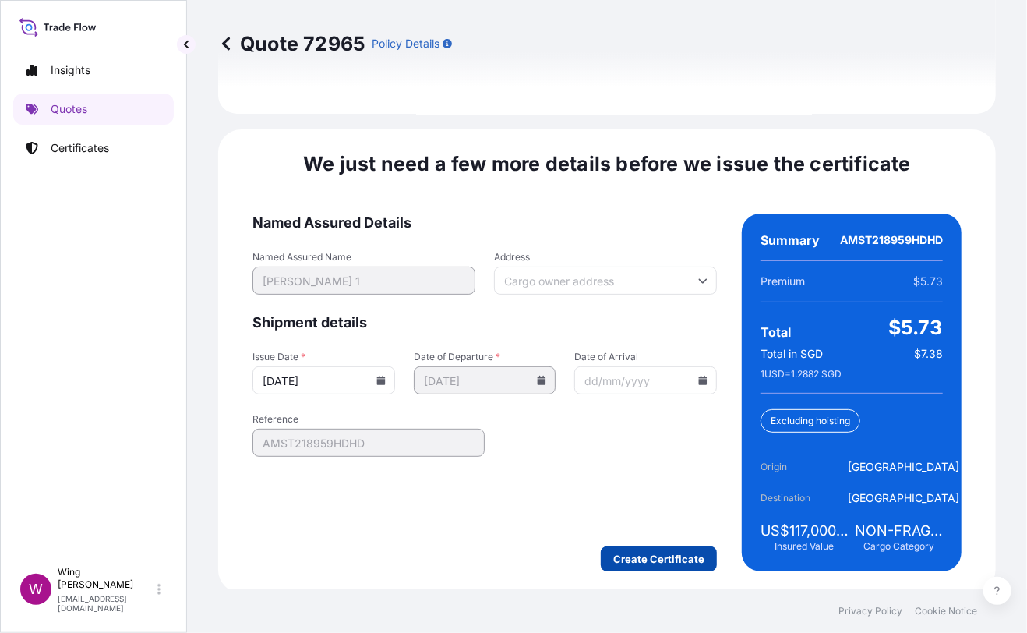
scroll to position [2462, 0]
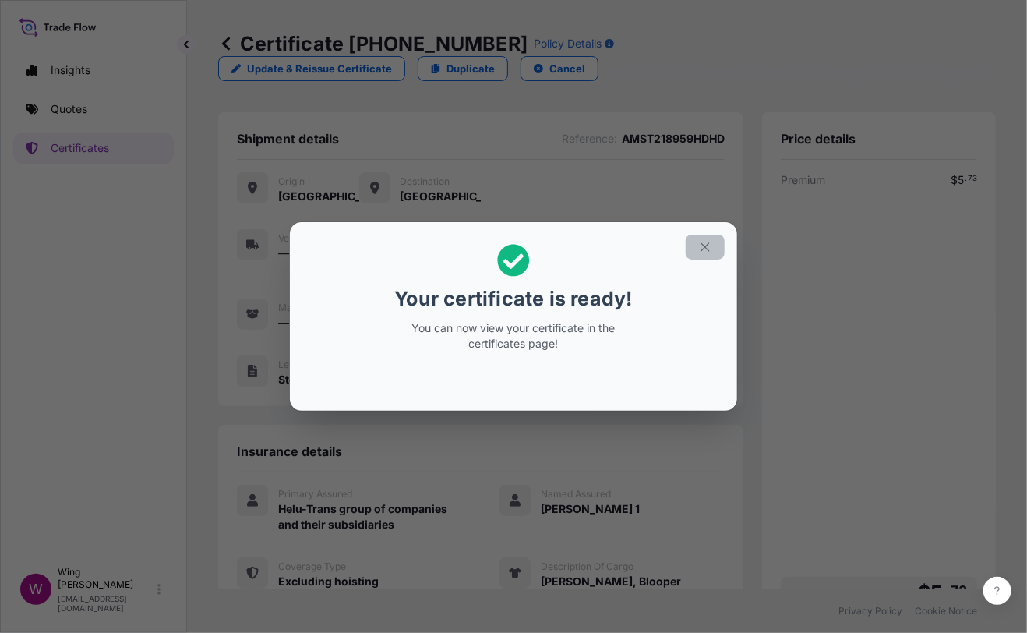
click at [708, 249] on icon "button" at bounding box center [705, 246] width 9 height 9
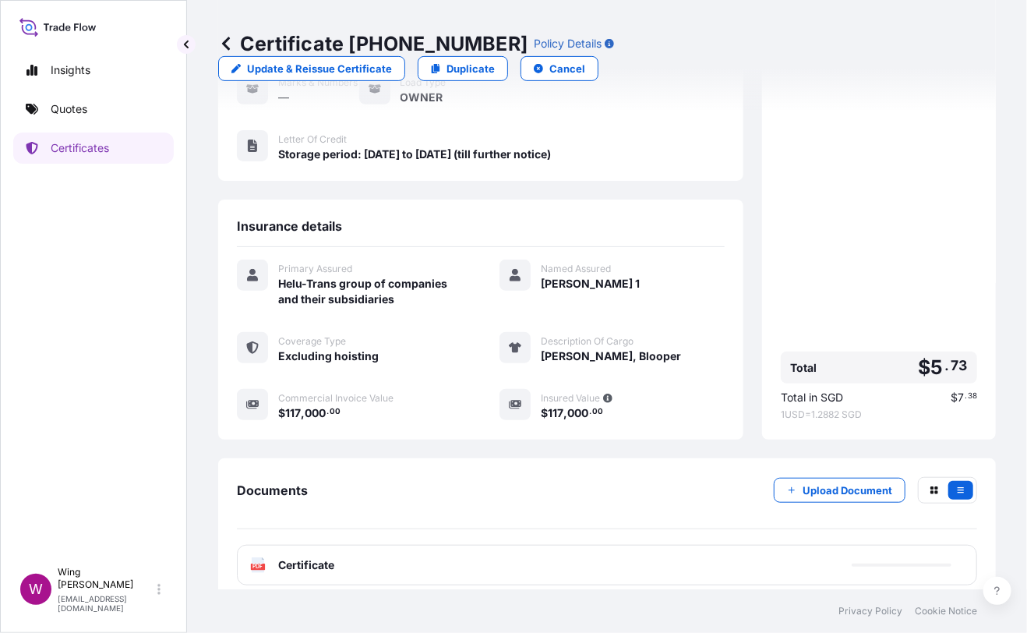
scroll to position [226, 0]
click at [255, 558] on div "PDF Certificate" at bounding box center [607, 564] width 740 height 41
click at [257, 564] on text "PDF" at bounding box center [258, 566] width 10 height 5
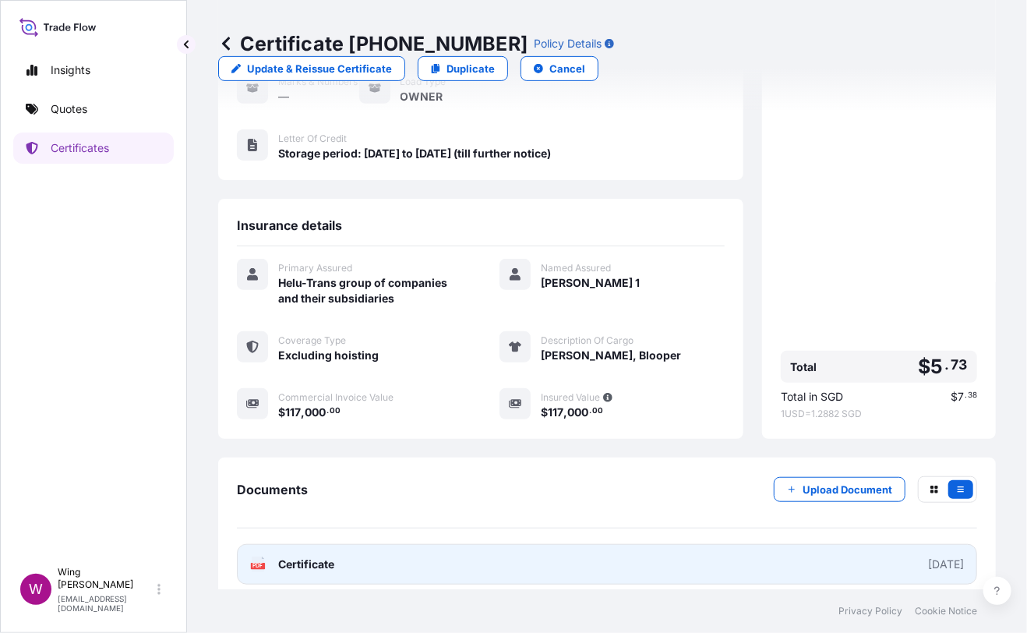
click at [257, 564] on text "PDF" at bounding box center [258, 566] width 10 height 5
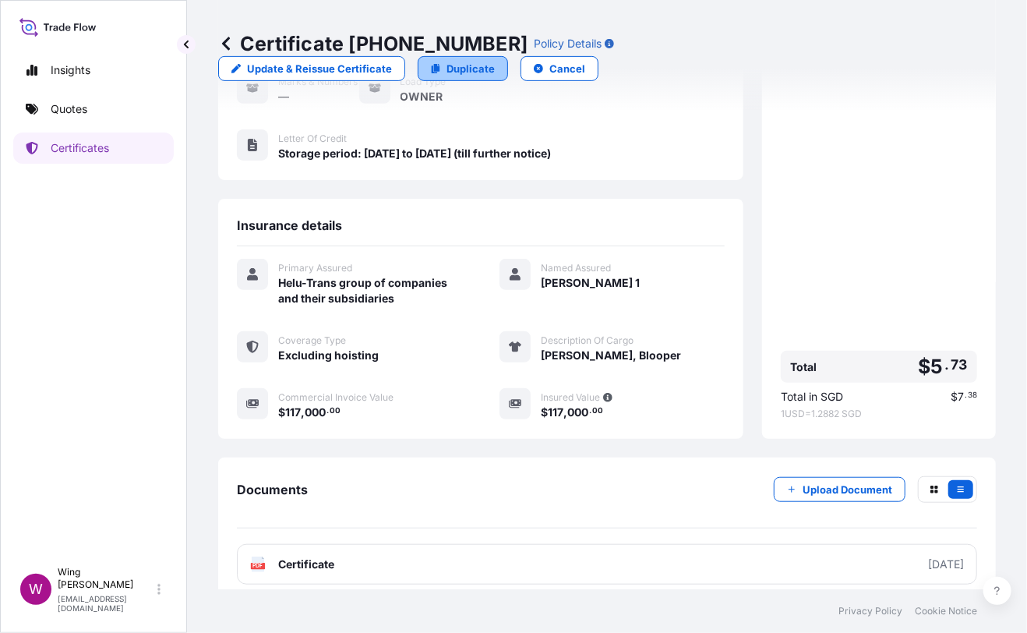
click at [508, 56] on link "Duplicate" at bounding box center [463, 68] width 90 height 25
select select "STORAGE"
select select "Storage"
select select "[GEOGRAPHIC_DATA]"
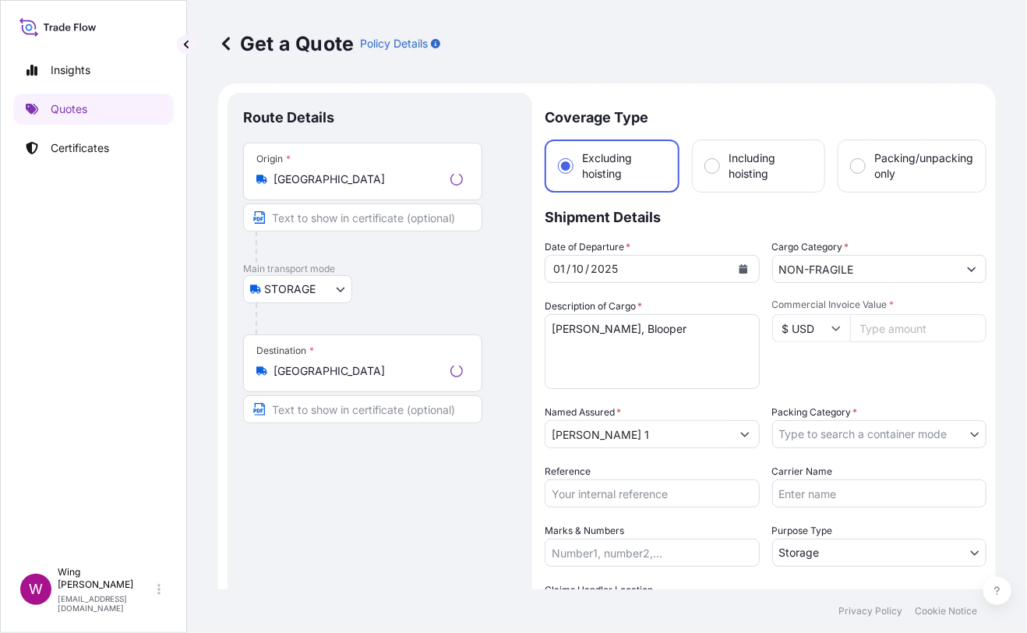
scroll to position [24, 0]
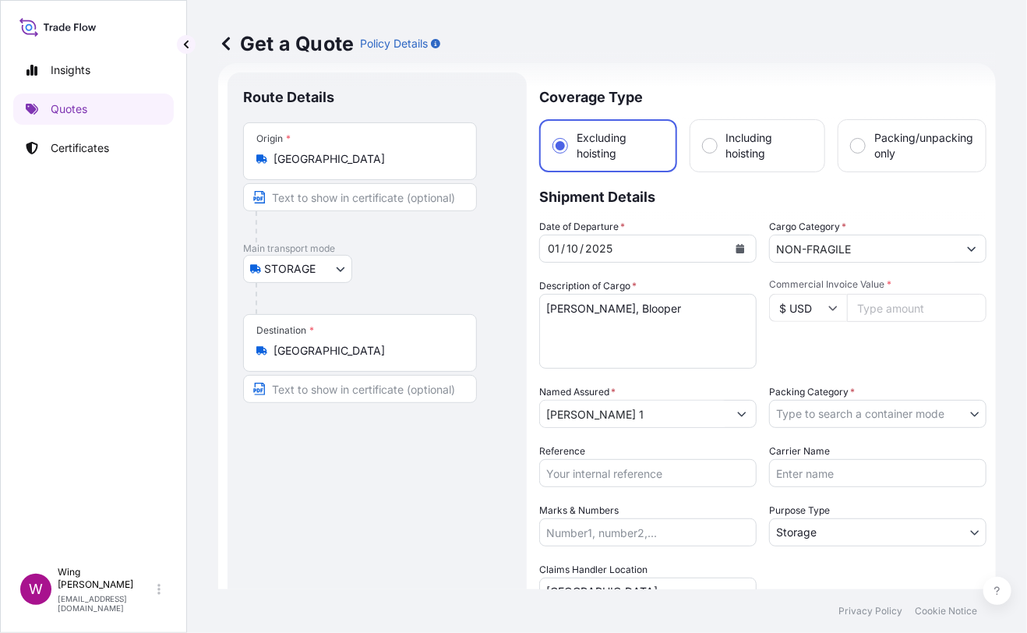
drag, startPoint x: 263, startPoint y: 539, endPoint x: 349, endPoint y: 521, distance: 88.4
click at [282, 534] on div "Route Details Place of loading Road / [GEOGRAPHIC_DATA] / Inland Origin * [GEOG…" at bounding box center [377, 456] width 268 height 737
drag, startPoint x: 677, startPoint y: 308, endPoint x: 442, endPoint y: 303, distance: 234.7
click at [442, 303] on form "Route Details Place of loading Road / Inland Road / Inland Origin * [GEOGRAPHIC…" at bounding box center [607, 456] width 778 height 786
paste textarea ""[PERSON_NAME], Untitled (Black and White Pic in Pic) ""
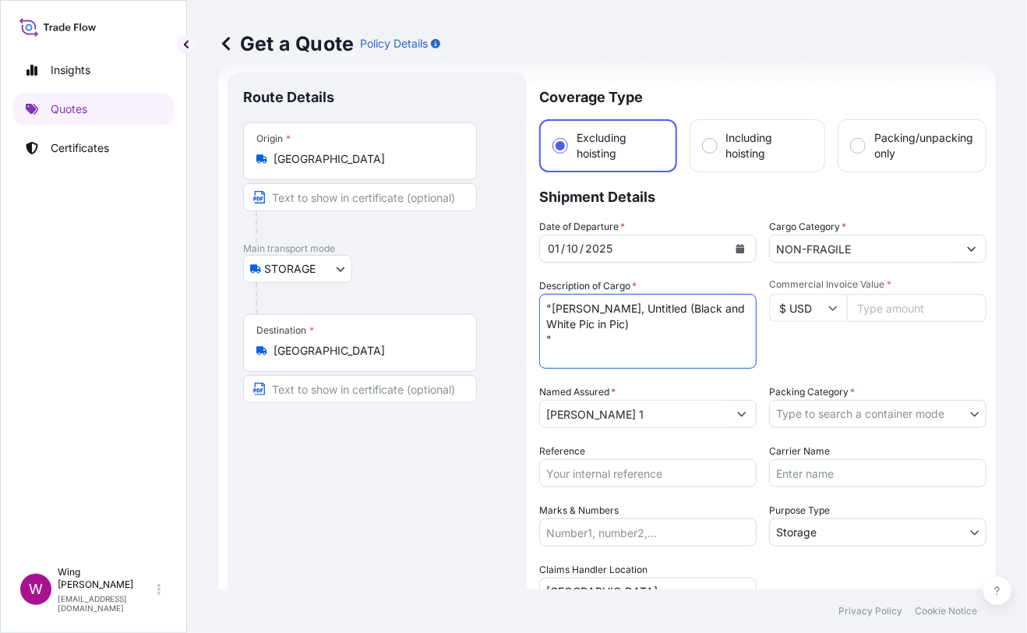
click at [542, 311] on textarea "[PERSON_NAME], Blooper" at bounding box center [647, 331] width 217 height 75
click at [617, 330] on textarea "[PERSON_NAME], Blooper" at bounding box center [647, 331] width 217 height 75
type textarea "[PERSON_NAME], Untitled (Black and White Pic in Pic)"
drag, startPoint x: 400, startPoint y: 531, endPoint x: 486, endPoint y: 511, distance: 88.7
click at [444, 522] on div "Route Details Place of loading Road / [GEOGRAPHIC_DATA] / Inland Origin * [GEOG…" at bounding box center [377, 456] width 268 height 737
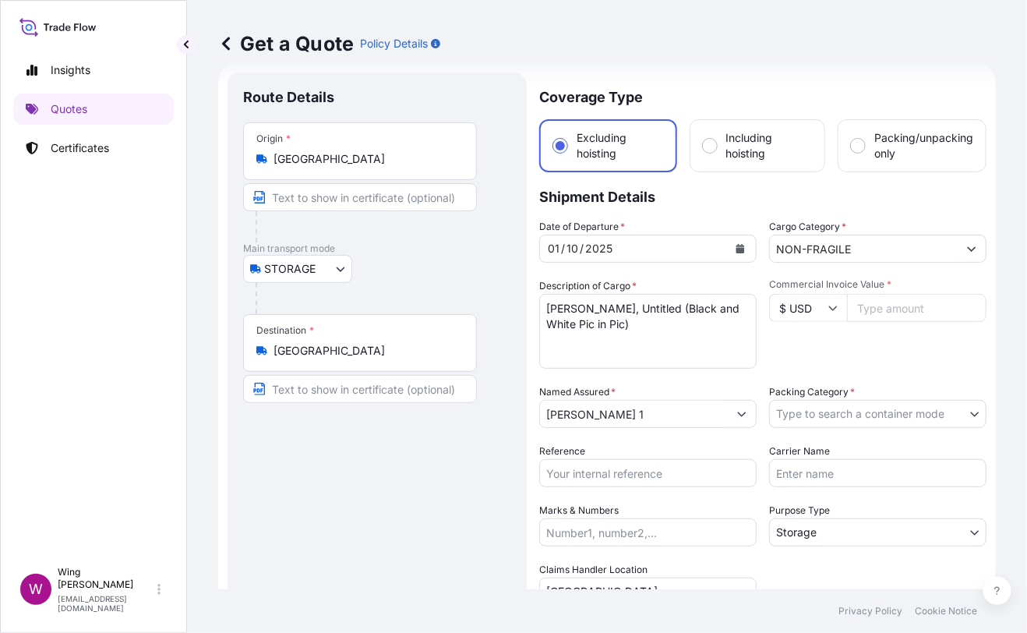
click at [942, 313] on input "Commercial Invoice Value *" at bounding box center [917, 308] width 140 height 28
paste input "180000"
type input "180000"
click at [922, 334] on div "Commercial Invoice Value * $ USD 180000" at bounding box center [877, 323] width 217 height 90
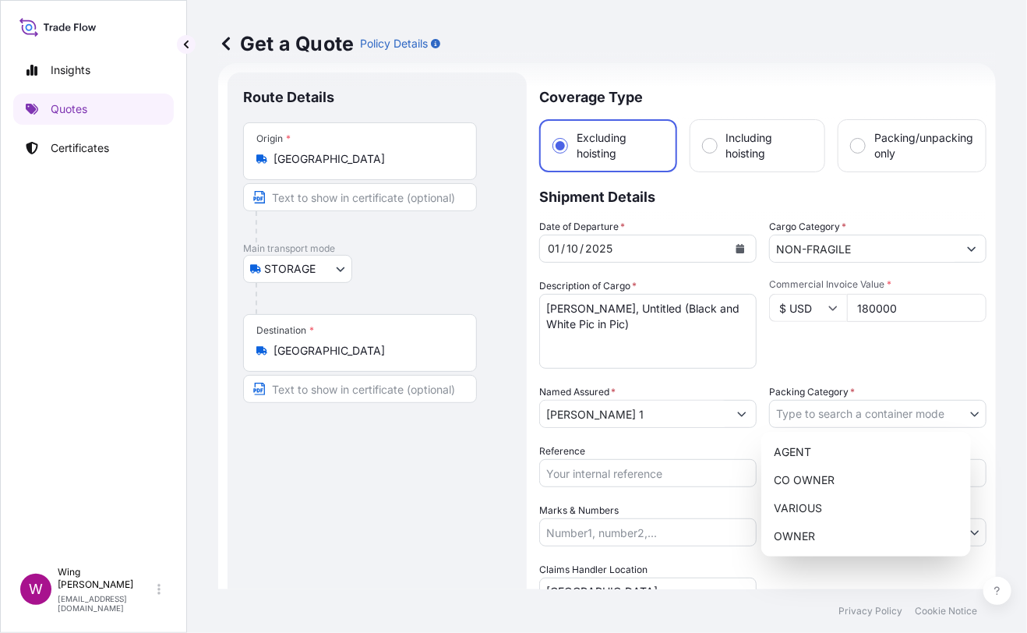
click at [889, 412] on body "Insights Quotes Certificates W Wing Lee [EMAIL_ADDRESS][DOMAIN_NAME] Get a Quot…" at bounding box center [513, 316] width 1027 height 633
click at [851, 524] on div "OWNER" at bounding box center [866, 536] width 197 height 28
select select "27"
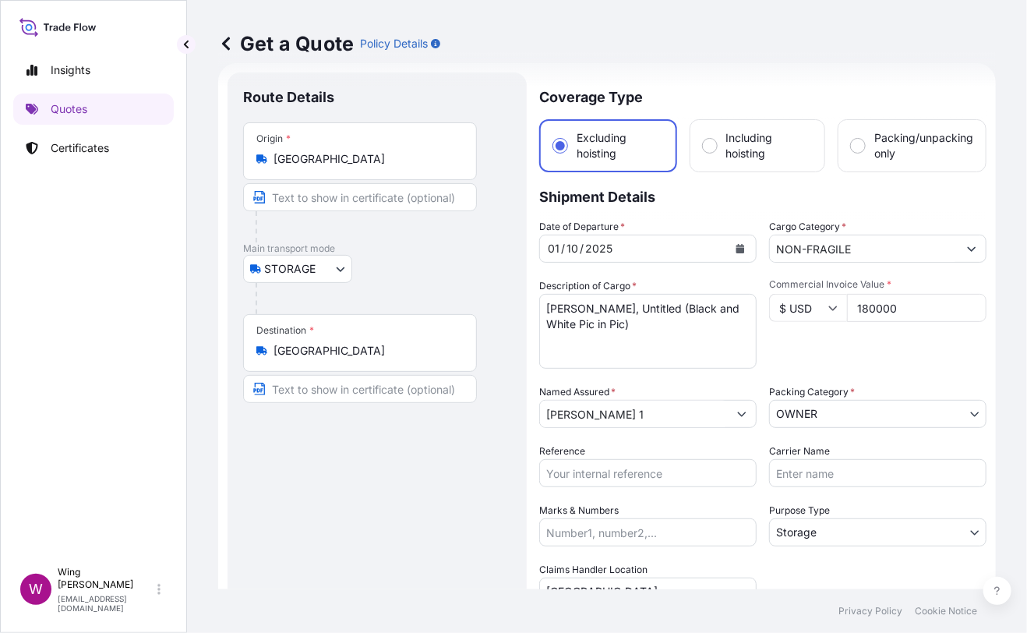
drag, startPoint x: 539, startPoint y: 467, endPoint x: 569, endPoint y: 469, distance: 29.7
click at [541, 467] on input "Reference" at bounding box center [647, 473] width 217 height 28
paste input "AMST218959HDHD"
type input "AMST218959HDHD"
click at [396, 496] on div "Route Details Place of loading Road / [GEOGRAPHIC_DATA] / Inland Origin * [GEOG…" at bounding box center [377, 456] width 268 height 737
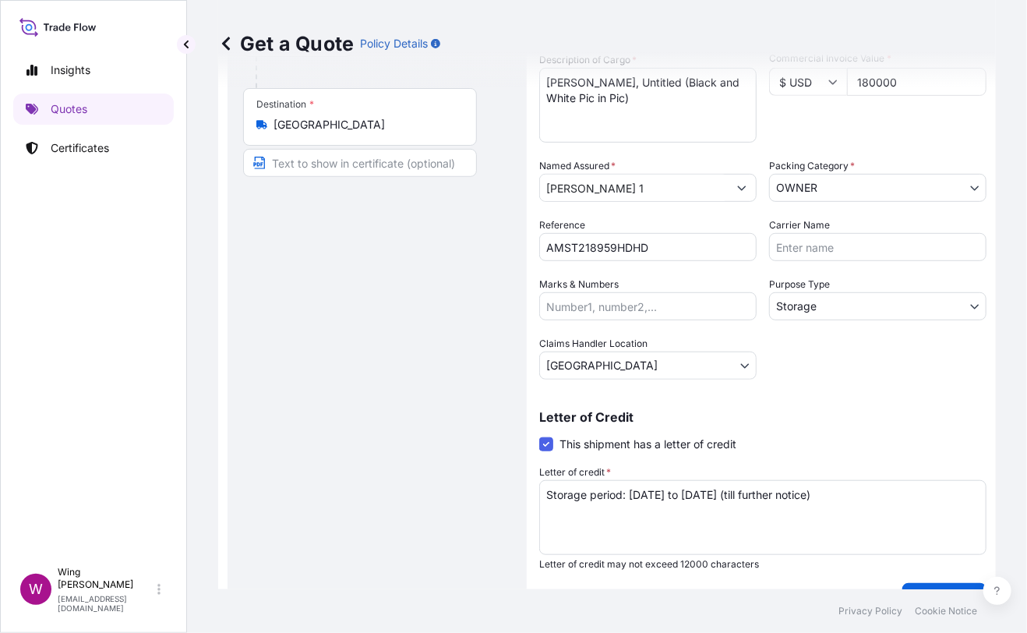
scroll to position [282, 0]
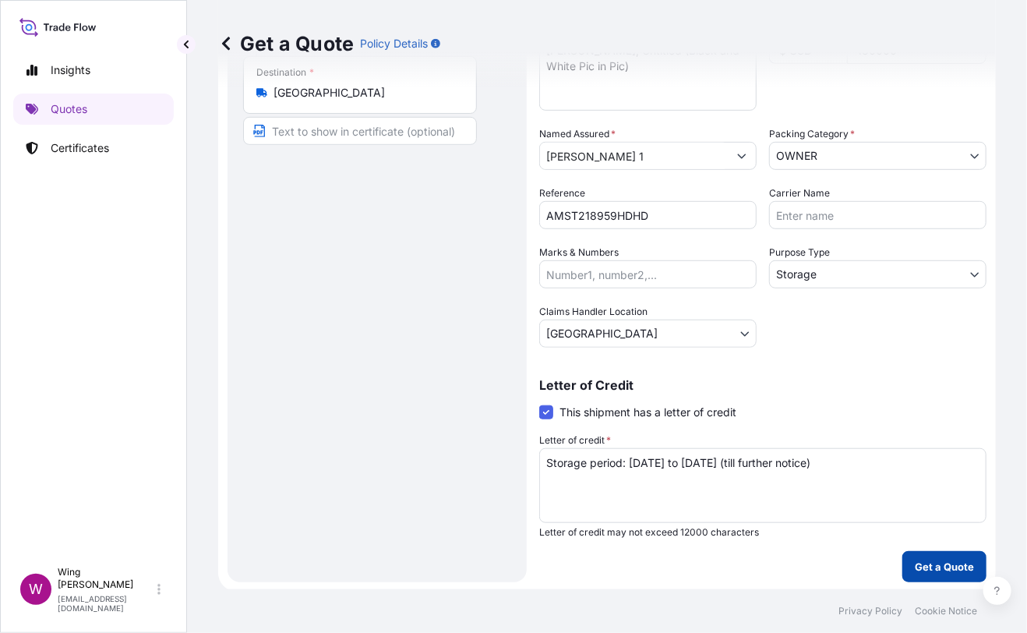
click at [906, 553] on button "Get a Quote" at bounding box center [945, 566] width 84 height 31
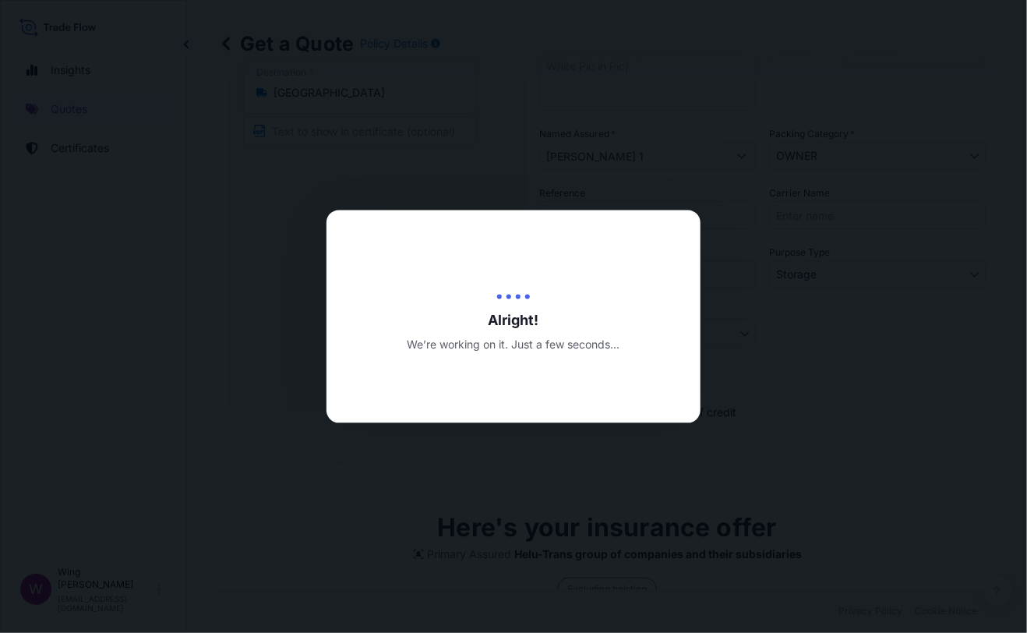
type input "[DATE]"
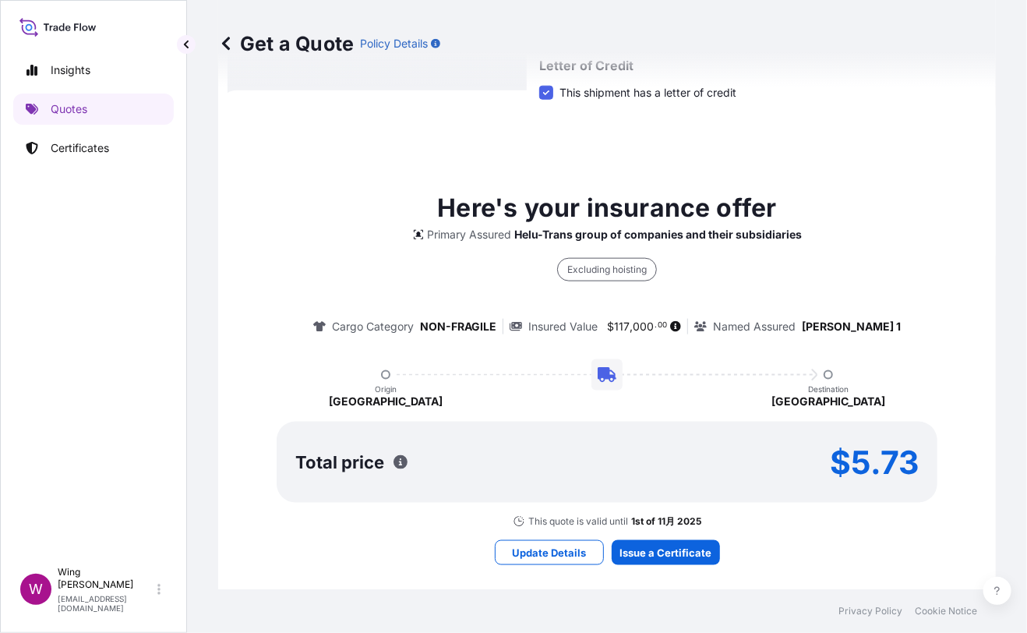
scroll to position [614, 0]
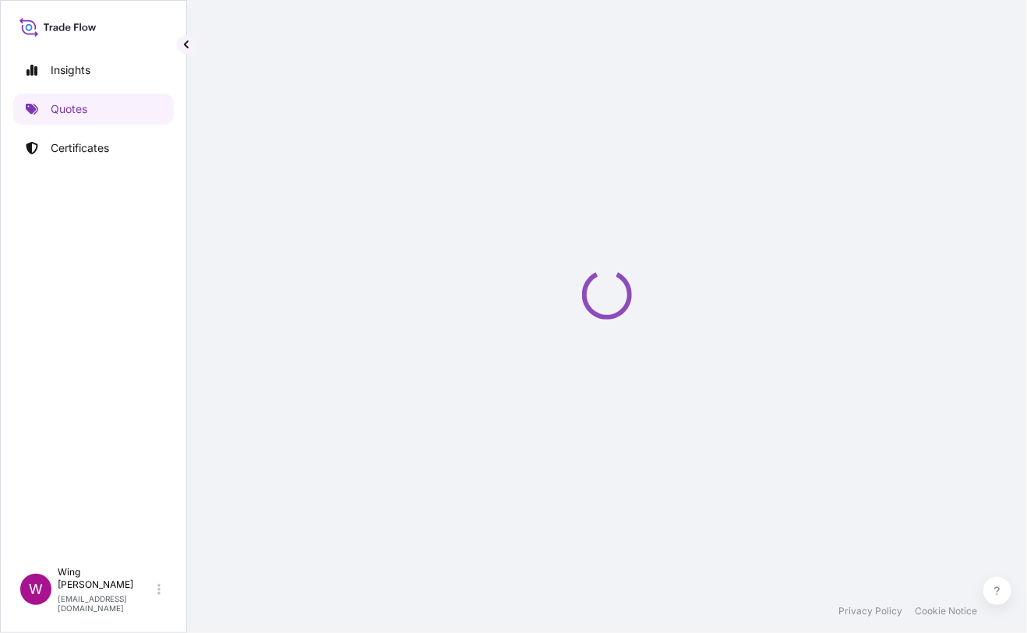
select select "STORAGE"
select select "Transit"
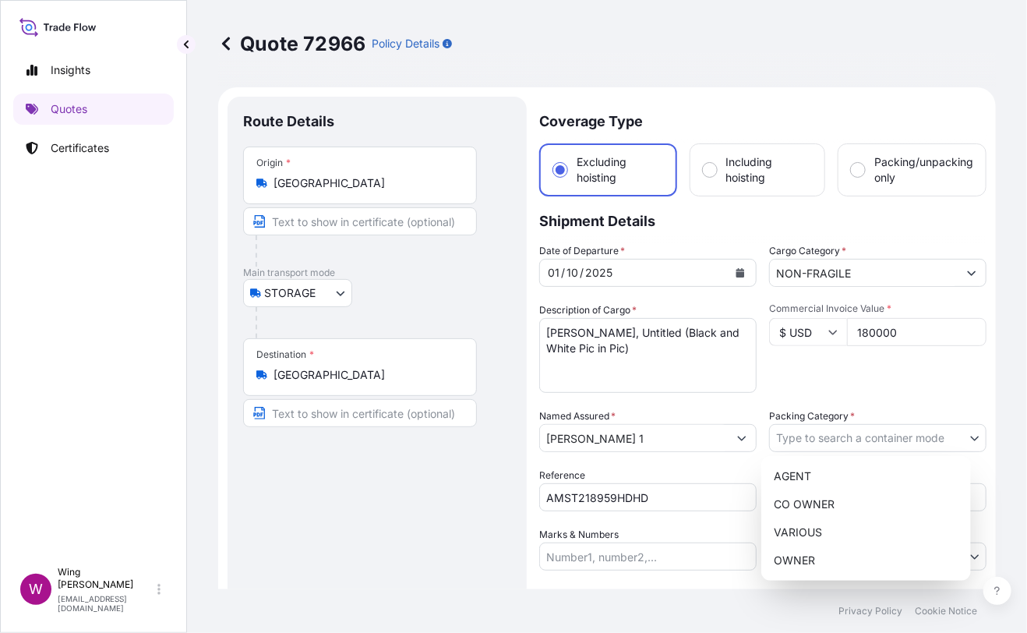
click at [853, 445] on body "Insights Quotes Certificates W Wing Lee [EMAIL_ADDRESS][DOMAIN_NAME] Quote 7296…" at bounding box center [513, 316] width 1027 height 633
click at [836, 553] on div "OWNER" at bounding box center [866, 560] width 197 height 28
select select "27"
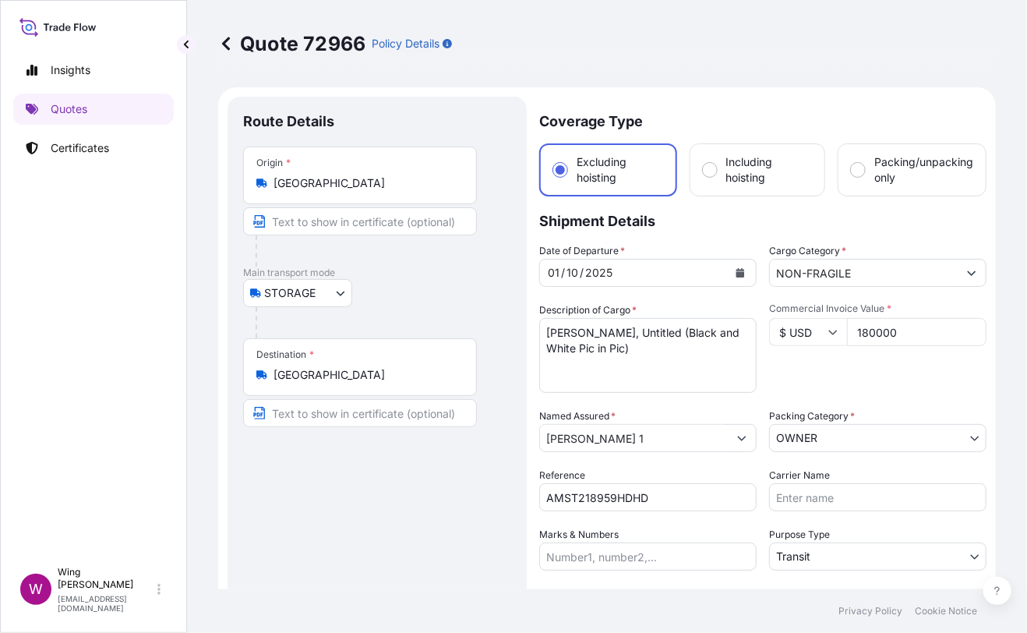
click at [415, 471] on div "Route Details Place of loading Road / [GEOGRAPHIC_DATA] / Inland Origin * [GEOG…" at bounding box center [377, 421] width 268 height 618
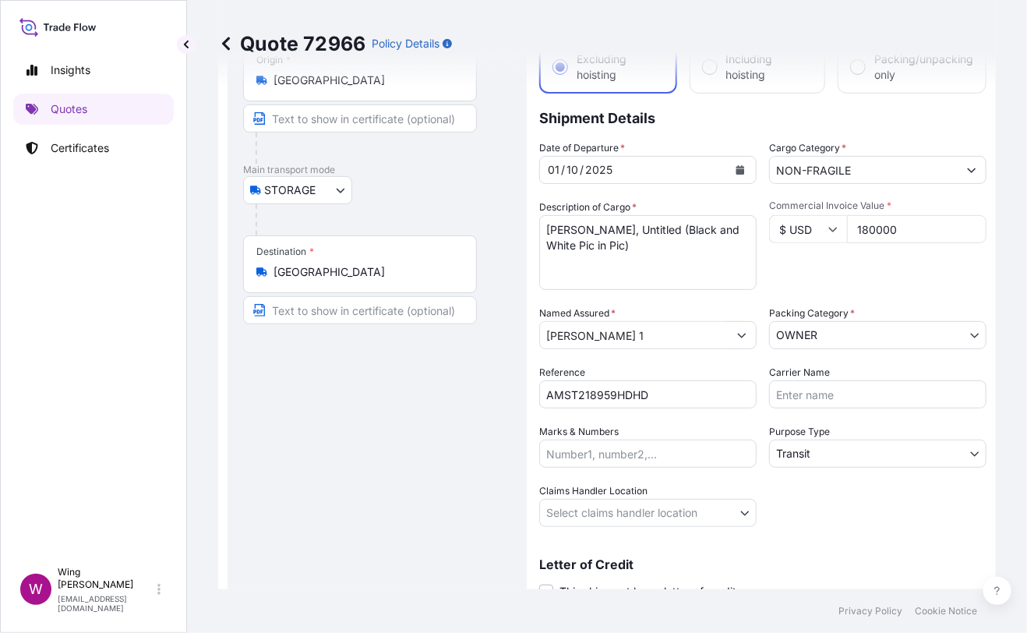
click at [815, 459] on body "Insights Quotes Certificates W Wing Lee [EMAIL_ADDRESS][DOMAIN_NAME] Quote 7296…" at bounding box center [513, 316] width 1027 height 633
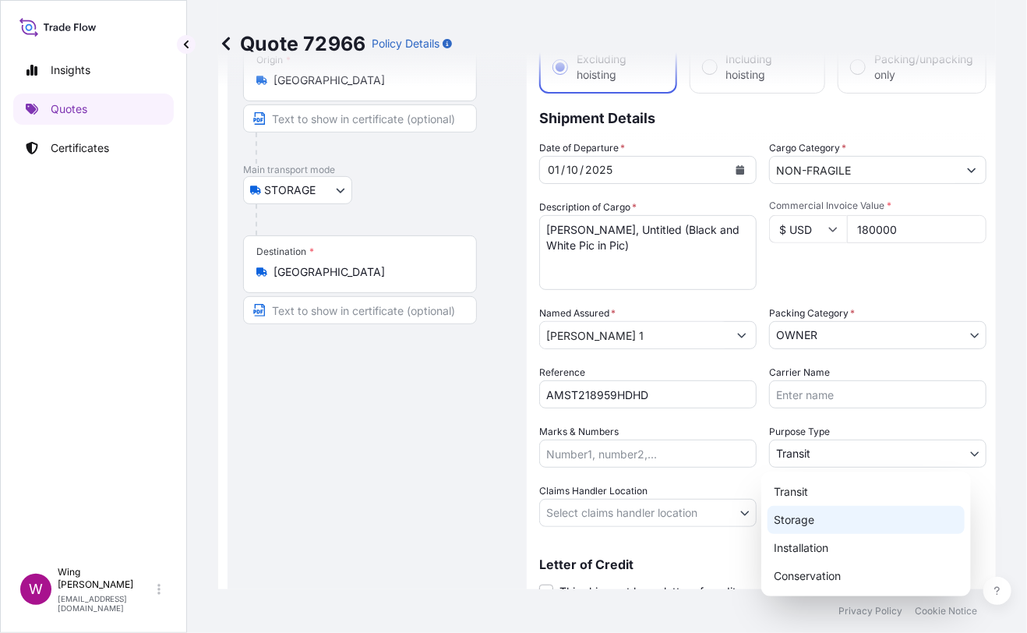
click at [812, 513] on div "Storage" at bounding box center [866, 520] width 197 height 28
select select "Storage"
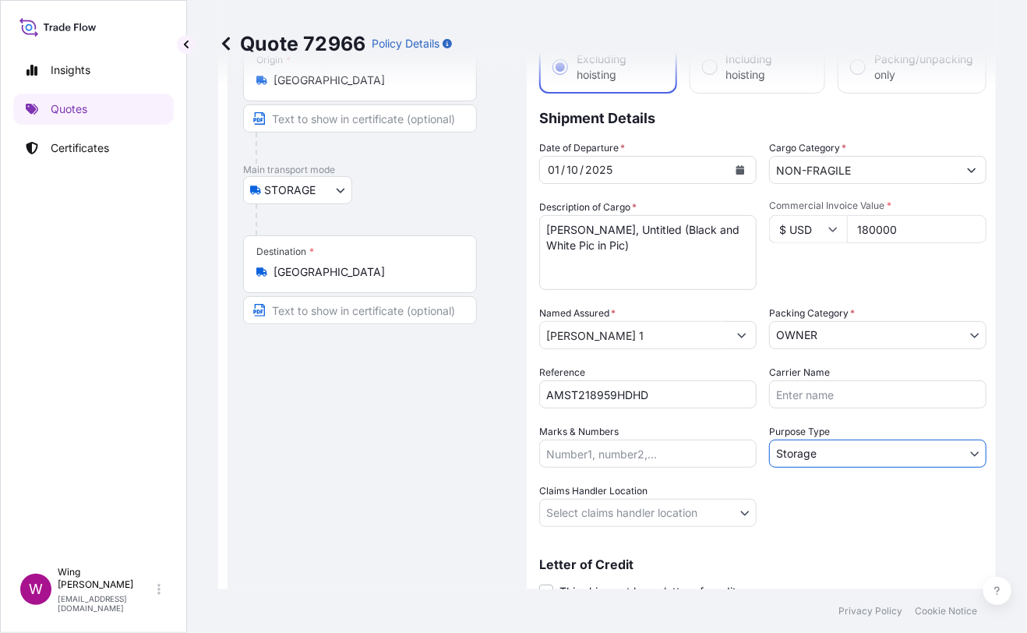
click at [522, 509] on div "Route Details Place of loading Road / [GEOGRAPHIC_DATA] / Inland Origin * [GEOG…" at bounding box center [377, 318] width 299 height 649
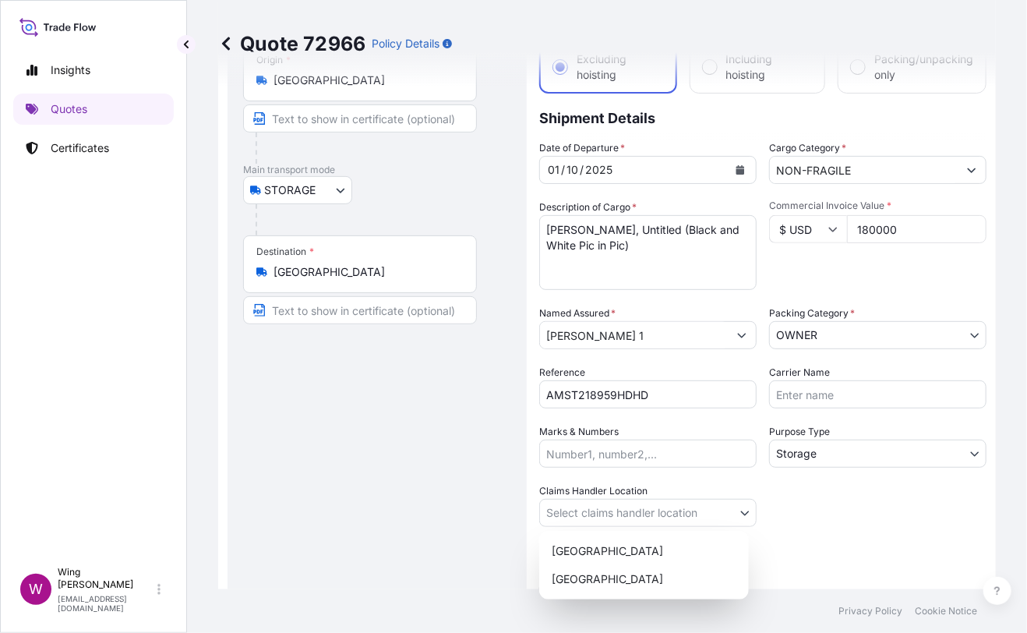
click at [572, 509] on body "Insights Quotes Certificates W Wing Lee [EMAIL_ADDRESS][DOMAIN_NAME] Quote 7296…" at bounding box center [513, 316] width 1027 height 633
click at [582, 548] on div "[GEOGRAPHIC_DATA]" at bounding box center [644, 551] width 197 height 28
select select "[GEOGRAPHIC_DATA]"
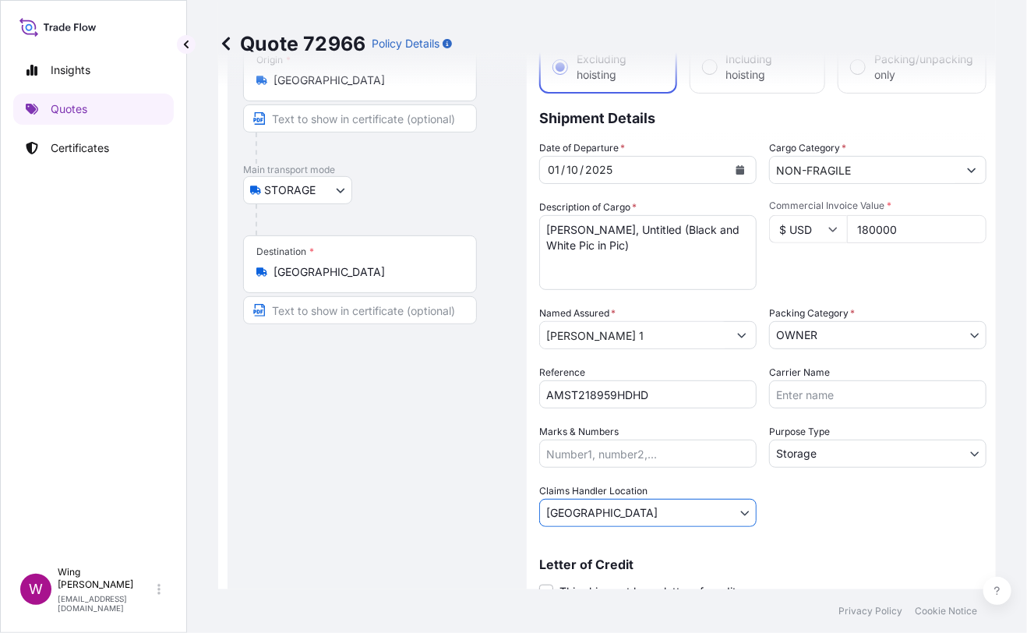
click at [430, 546] on div "Route Details Place of loading Road / [GEOGRAPHIC_DATA] / Inland Origin * [GEOG…" at bounding box center [377, 318] width 268 height 618
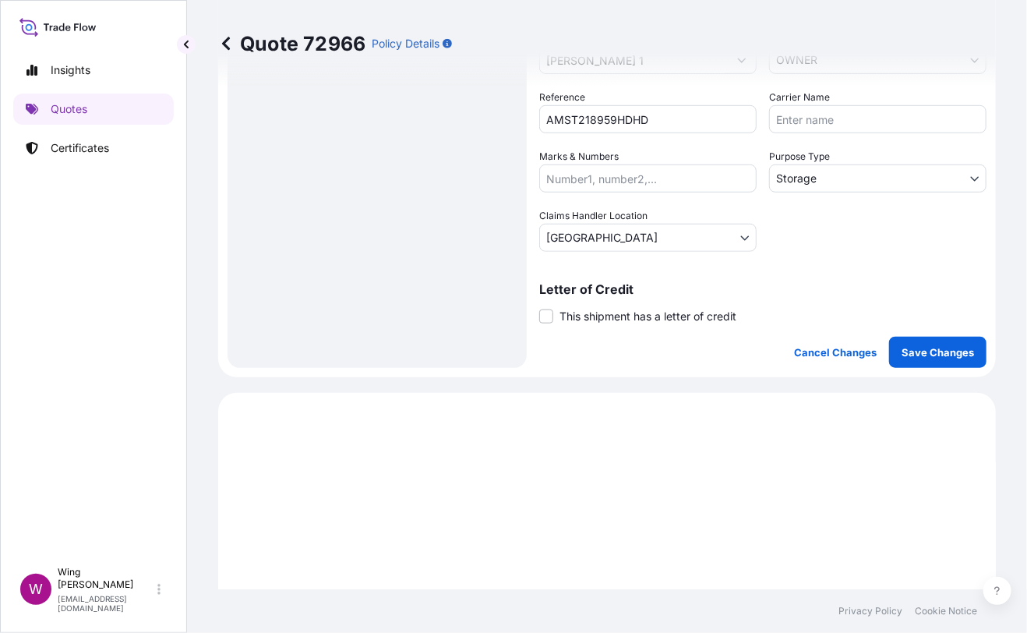
scroll to position [415, 0]
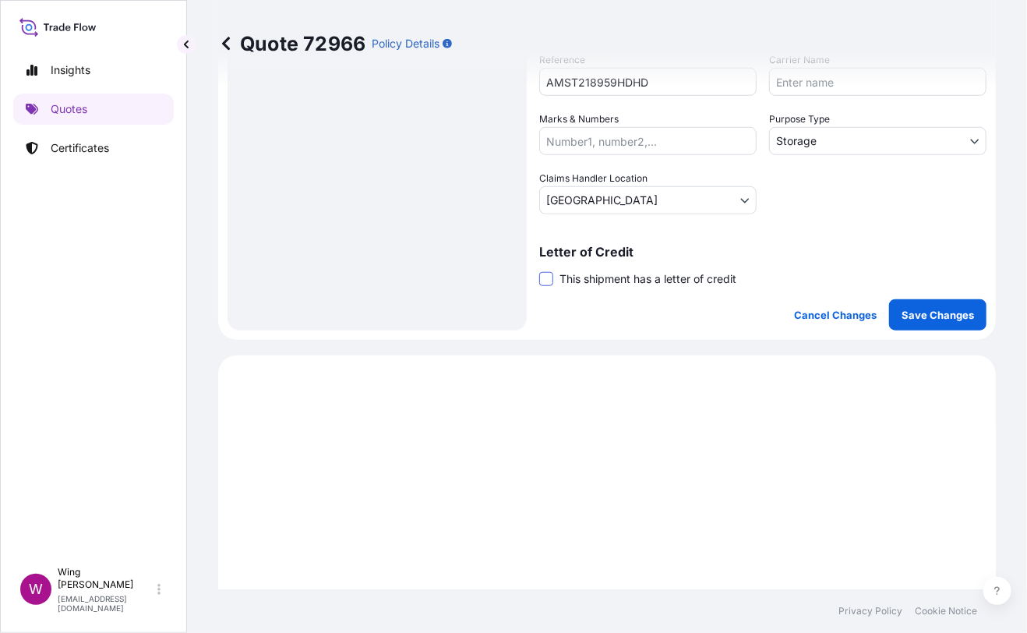
click at [546, 282] on span at bounding box center [546, 279] width 14 height 14
click at [539, 270] on input "This shipment has a letter of credit" at bounding box center [539, 270] width 0 height 0
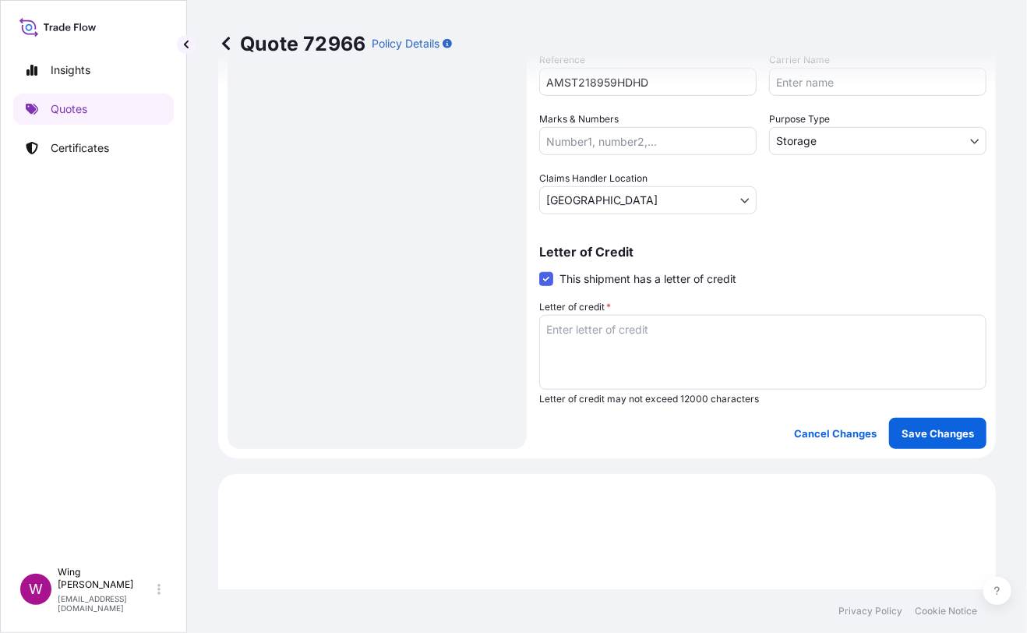
drag, startPoint x: 530, startPoint y: 503, endPoint x: 584, endPoint y: 486, distance: 56.2
click at [648, 363] on textarea "Letter of credit *" at bounding box center [762, 352] width 447 height 75
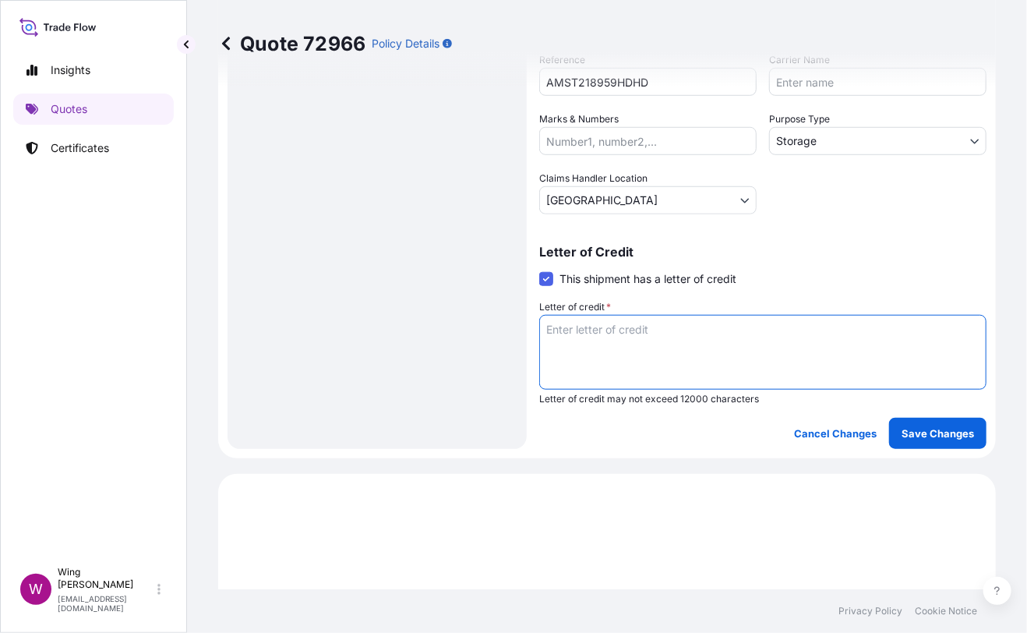
paste textarea "Storage period: [DATE] to [DATE] (till further notice)"
type textarea "Storage period: [DATE] to [DATE] (till further notice)"
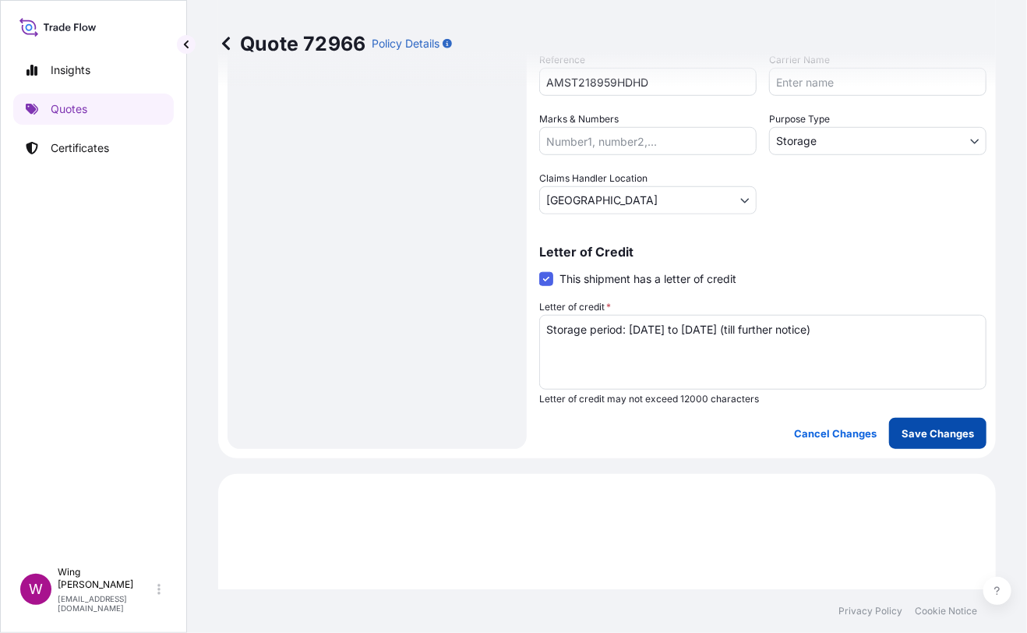
click at [907, 430] on p "Save Changes" at bounding box center [938, 434] width 72 height 16
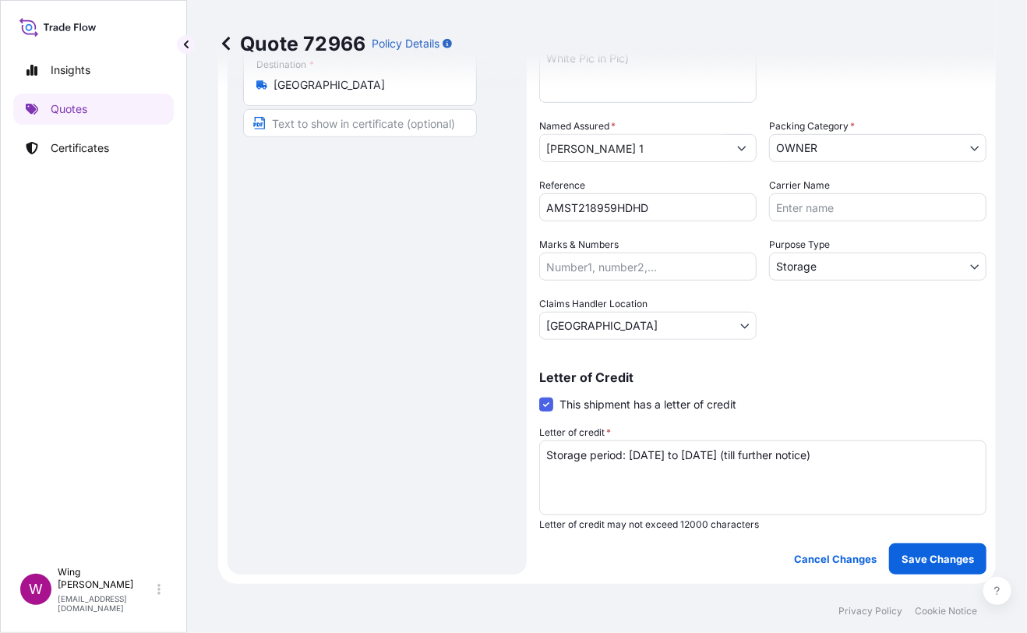
select select "STORAGE"
select select "Storage"
select select "[GEOGRAPHIC_DATA]"
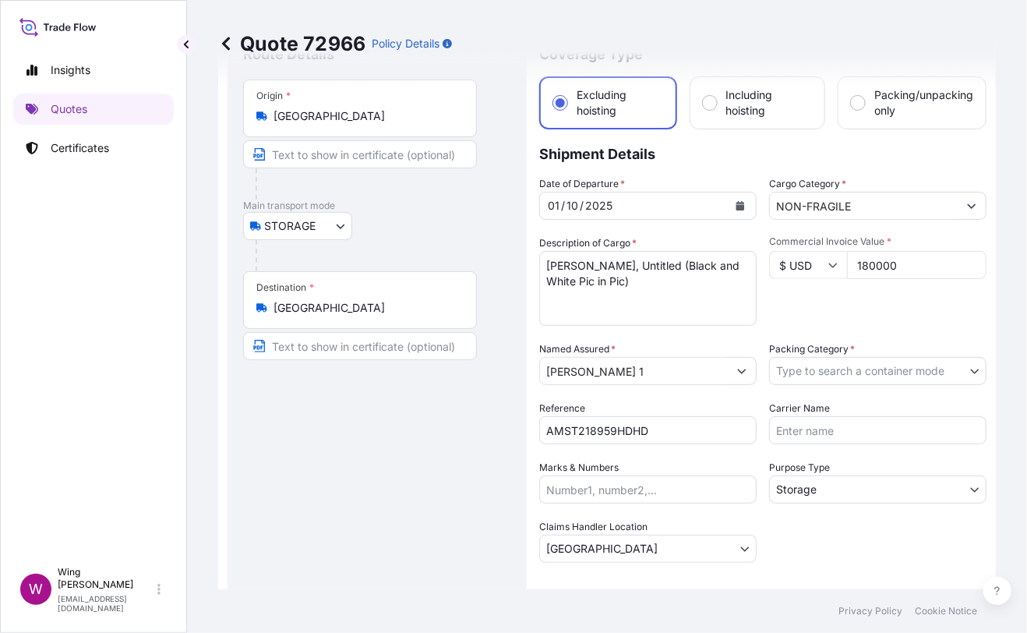
scroll to position [103, 0]
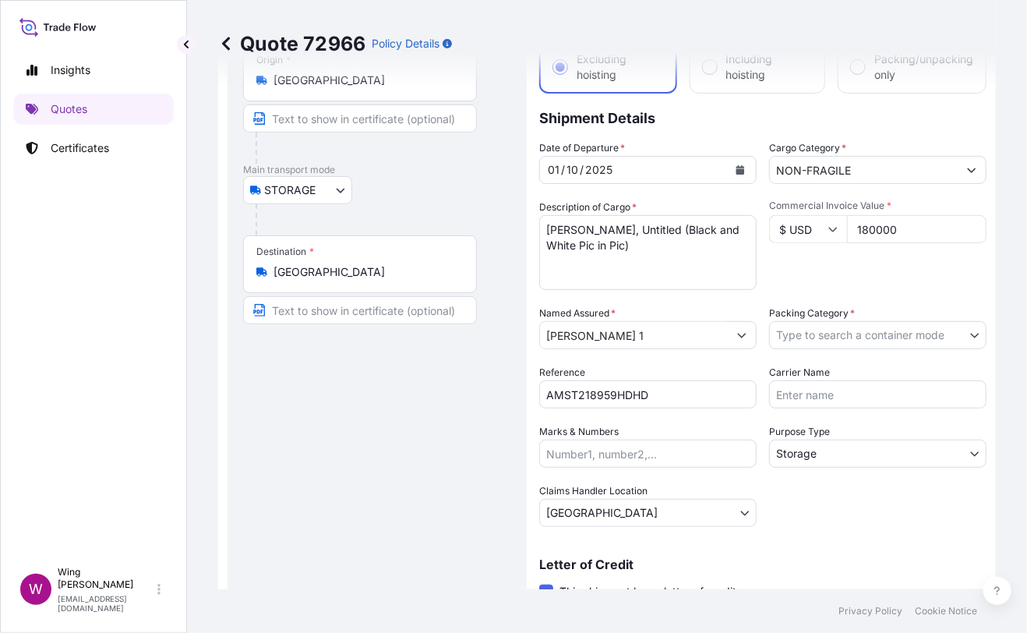
click at [809, 345] on body "Insights Quotes Certificates W Wing Lee [EMAIL_ADDRESS][DOMAIN_NAME] Quote 7296…" at bounding box center [513, 316] width 1027 height 633
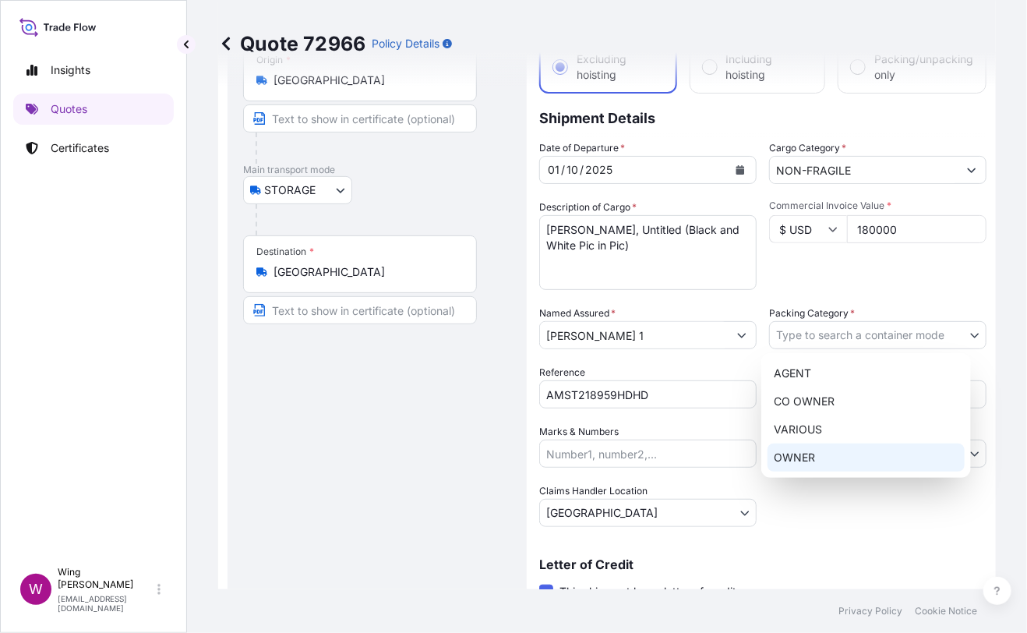
click at [825, 447] on div "OWNER" at bounding box center [866, 458] width 197 height 28
select select "27"
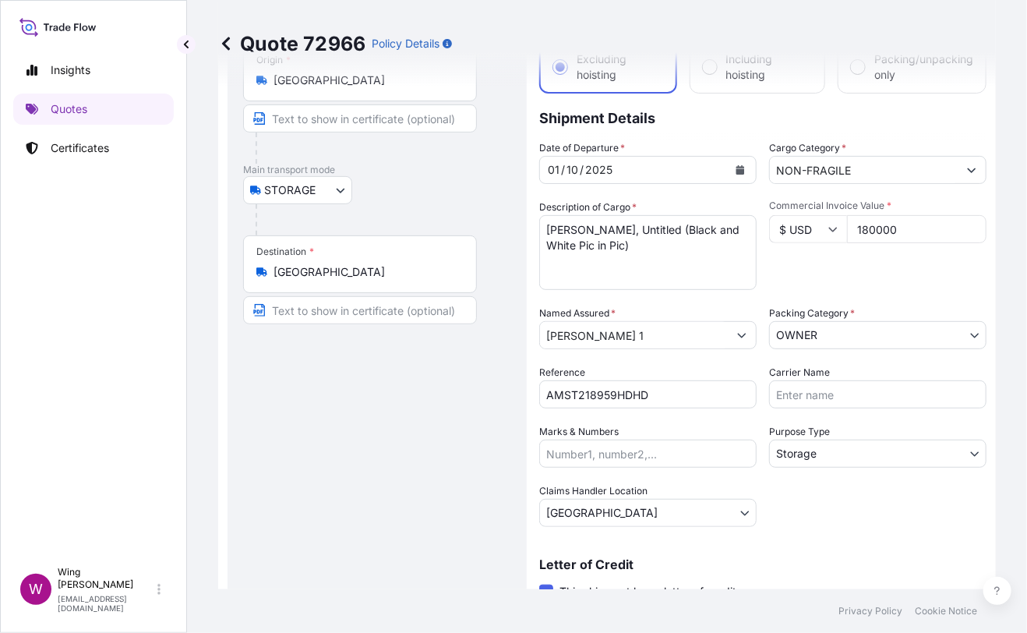
click at [248, 434] on div "Route Details Place of loading Road / [GEOGRAPHIC_DATA] / Inland Origin * [GEOG…" at bounding box center [377, 377] width 268 height 737
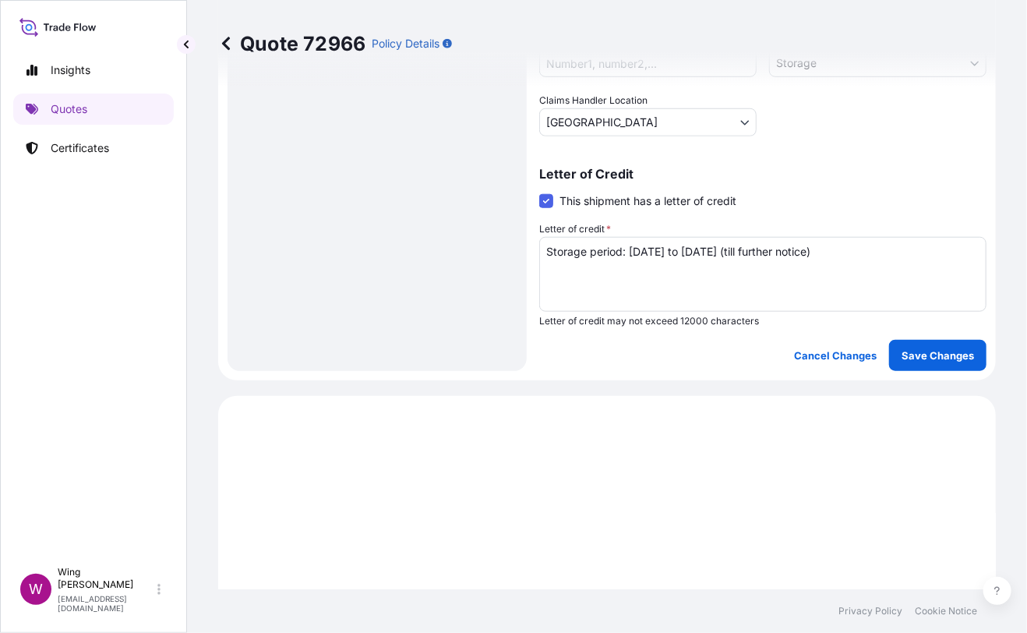
scroll to position [519, 0]
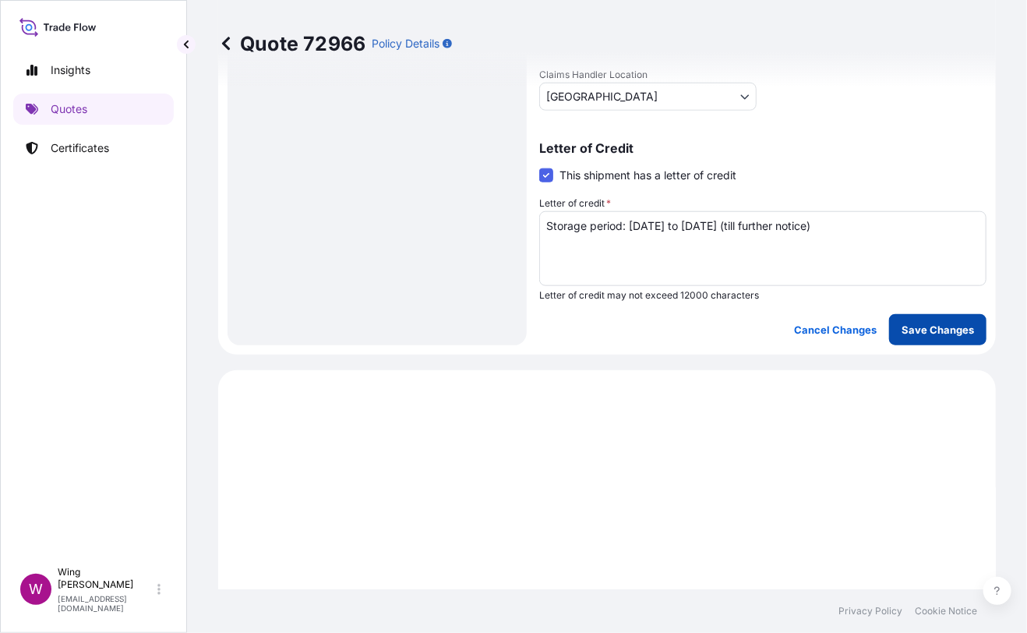
click at [906, 322] on p "Save Changes" at bounding box center [938, 330] width 72 height 16
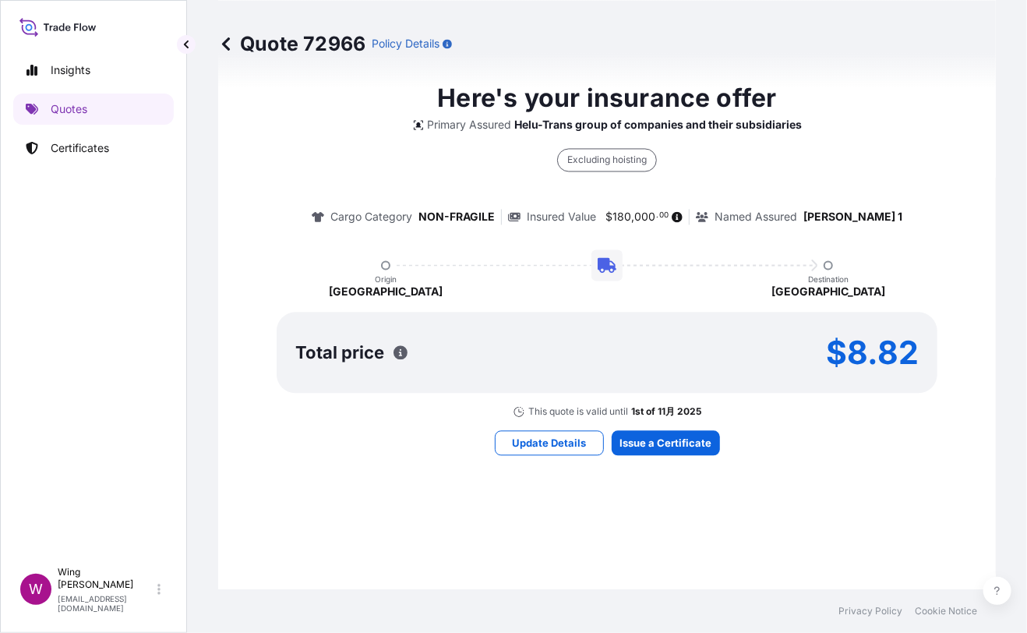
select select "STORAGE"
select select "Storage"
select select "[GEOGRAPHIC_DATA]"
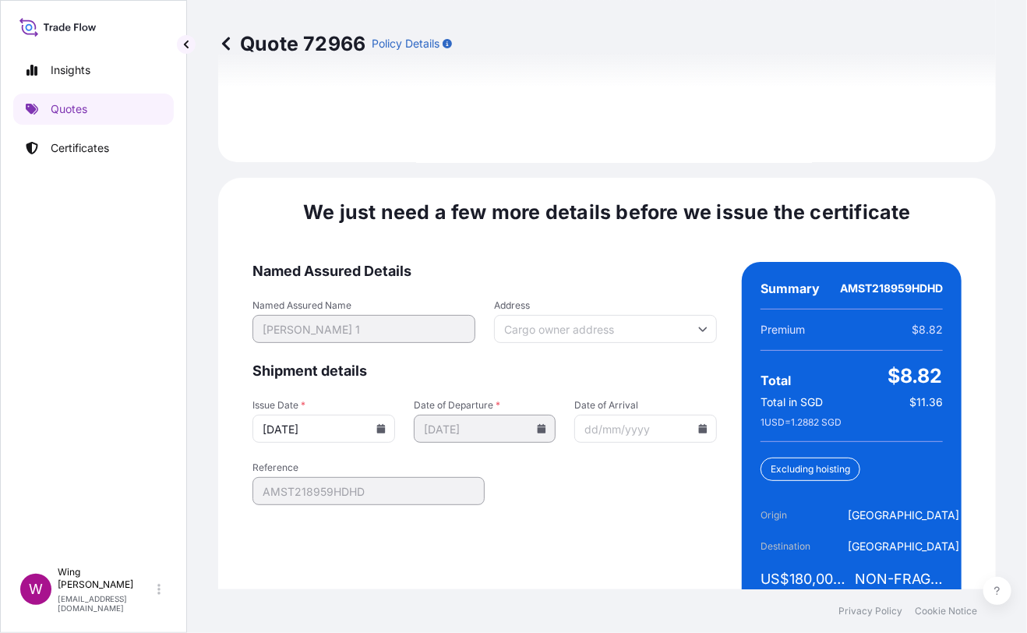
scroll to position [2462, 0]
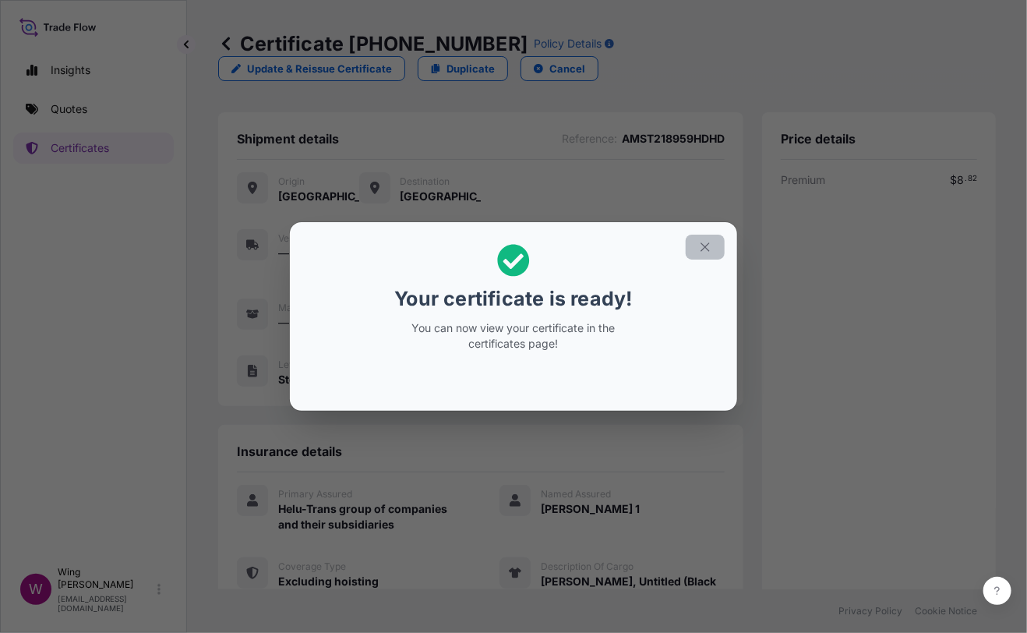
click at [701, 248] on icon "button" at bounding box center [705, 247] width 14 height 14
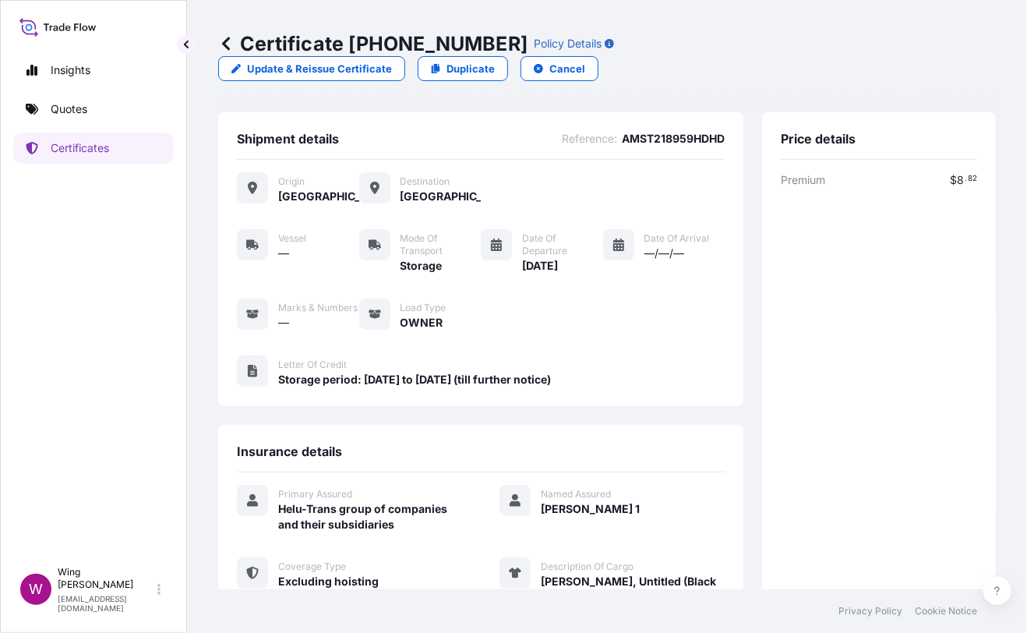
scroll to position [258, 0]
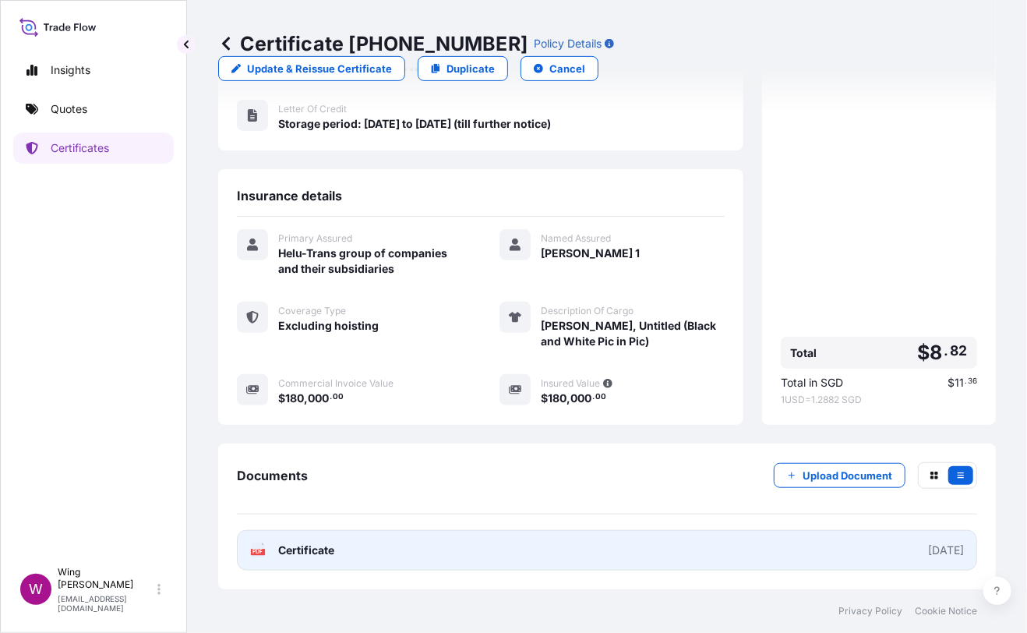
click at [259, 550] on text "PDF" at bounding box center [258, 552] width 10 height 5
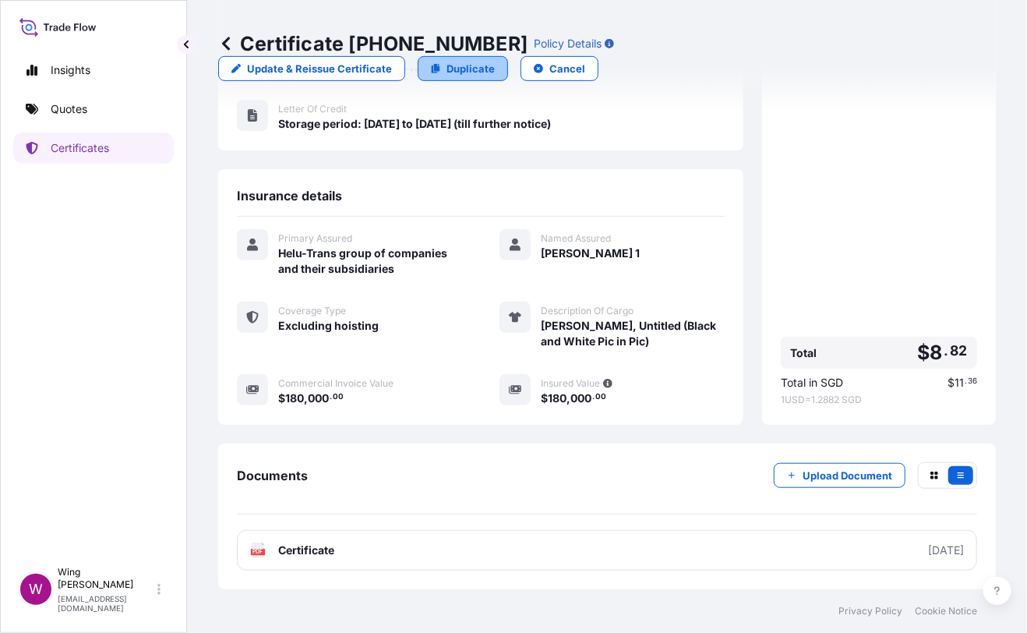
click at [495, 61] on p "Duplicate" at bounding box center [471, 69] width 48 height 16
select select "STORAGE"
select select "Storage"
select select "[GEOGRAPHIC_DATA]"
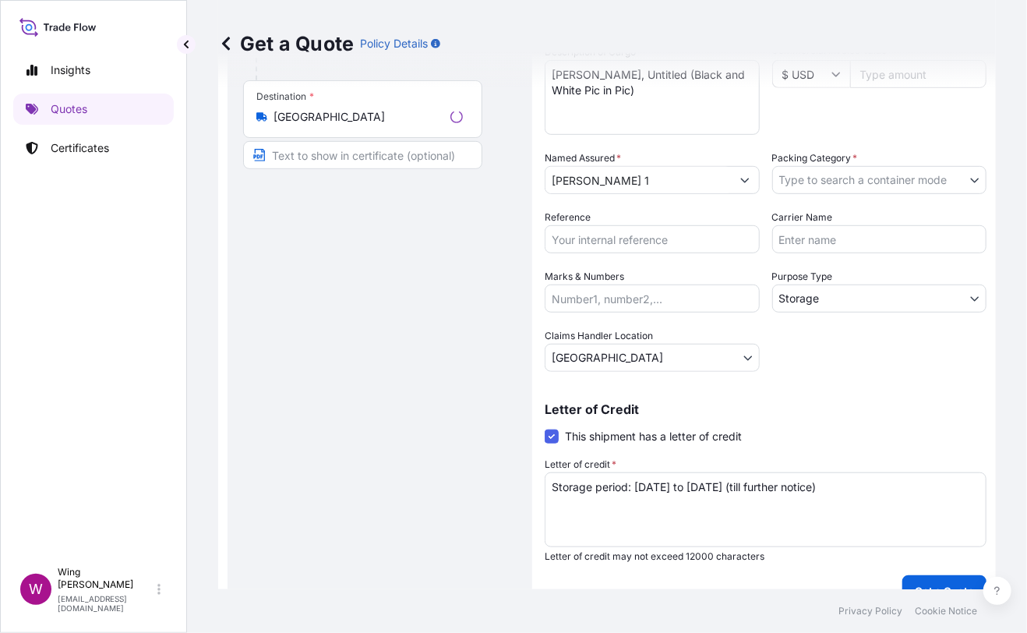
scroll to position [24, 0]
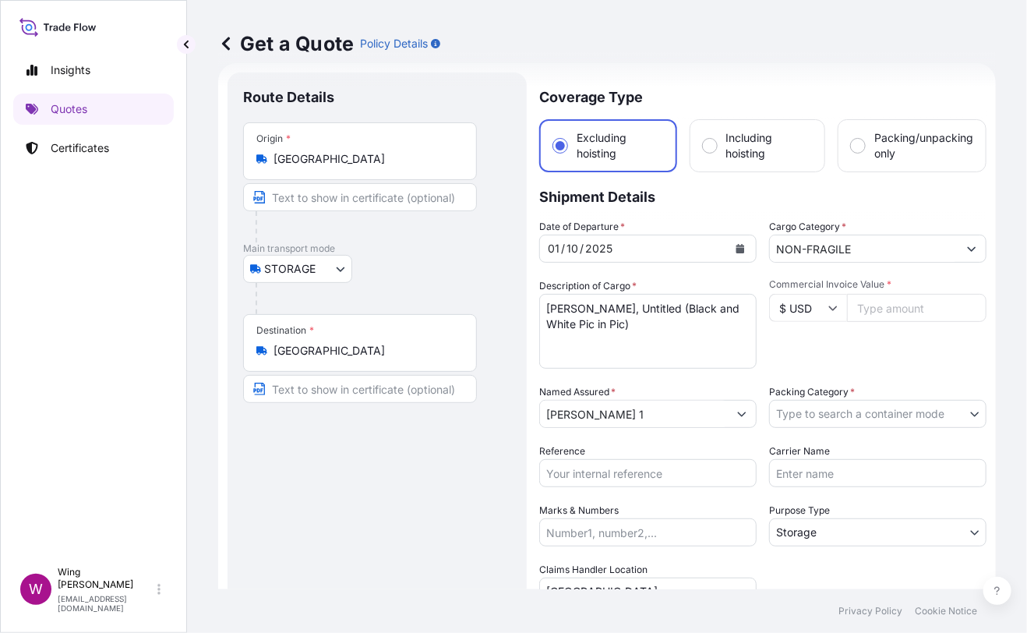
click at [805, 307] on input "$ USD" at bounding box center [808, 308] width 78 height 28
click at [794, 363] on div "€ EUR" at bounding box center [800, 349] width 65 height 30
type input "€ EUR"
drag, startPoint x: 414, startPoint y: 482, endPoint x: 495, endPoint y: 450, distance: 87.1
click at [425, 479] on div "Route Details Place of loading Road / [GEOGRAPHIC_DATA] / Inland Origin * [GEOG…" at bounding box center [377, 456] width 268 height 737
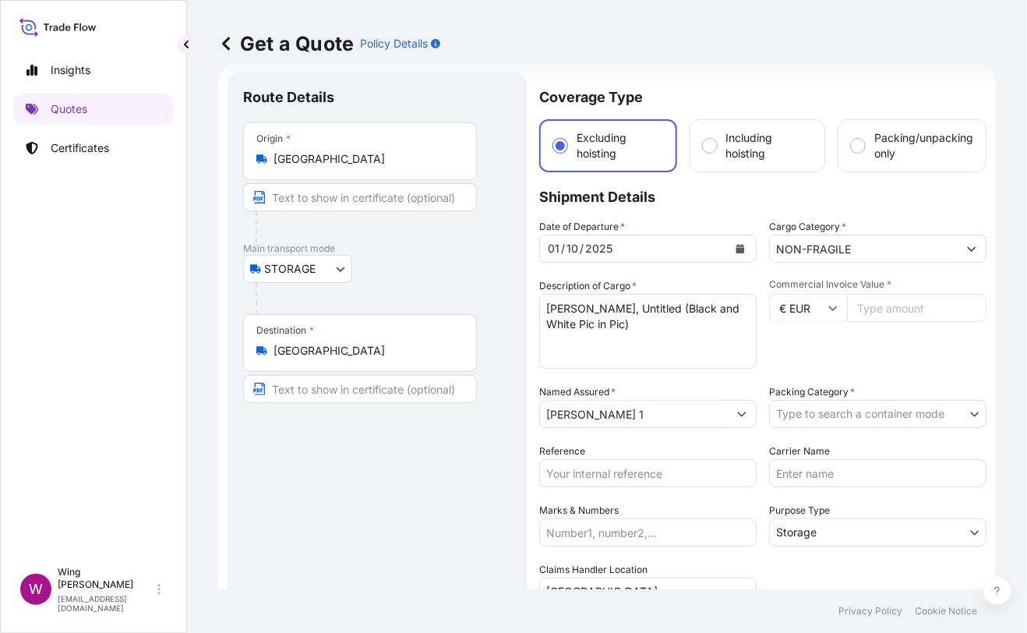
click at [867, 299] on input "Commercial Invoice Value *" at bounding box center [917, 308] width 140 height 28
paste input "234000"
type input "234000"
drag, startPoint x: 479, startPoint y: 471, endPoint x: 528, endPoint y: 442, distance: 56.9
click at [479, 472] on div "Route Details Place of loading Road / [GEOGRAPHIC_DATA] / Inland Origin * [GEOG…" at bounding box center [377, 456] width 268 height 737
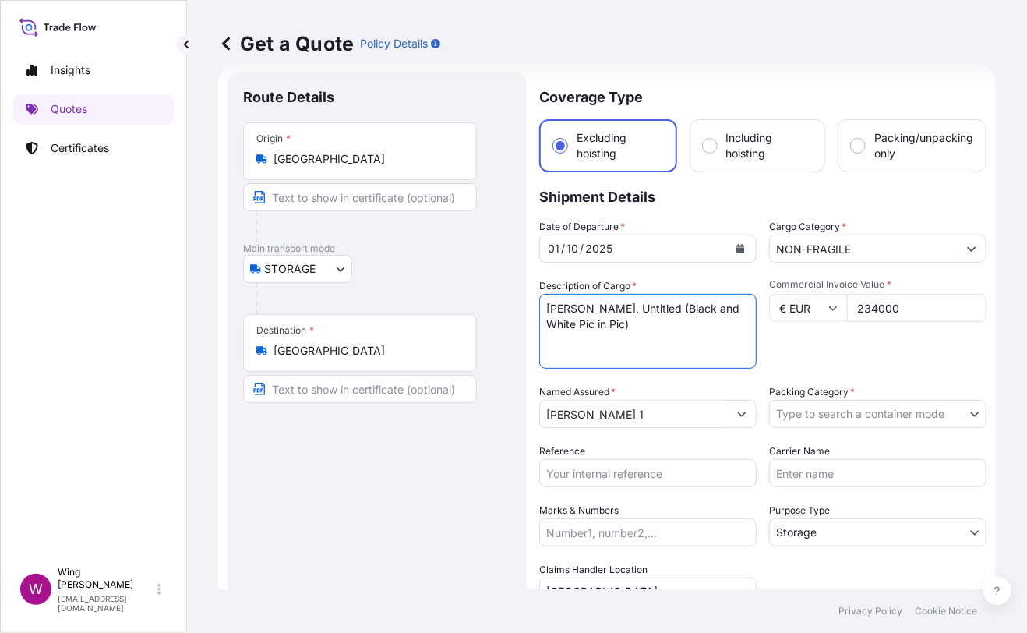
drag, startPoint x: 680, startPoint y: 338, endPoint x: 519, endPoint y: 292, distance: 167.0
click at [519, 292] on form "Route Details Place of loading Road / [GEOGRAPHIC_DATA] / Inland Origin * [GEOG…" at bounding box center [607, 456] width 778 height 786
paste textarea ""[PERSON_NAME], To be honest, Acrylic on canvas ""
click at [553, 299] on textarea "[PERSON_NAME], Untitled (Black and White Pic in Pic)" at bounding box center [647, 331] width 217 height 75
type textarea "[PERSON_NAME], To be honest, Acrylic on canvas"
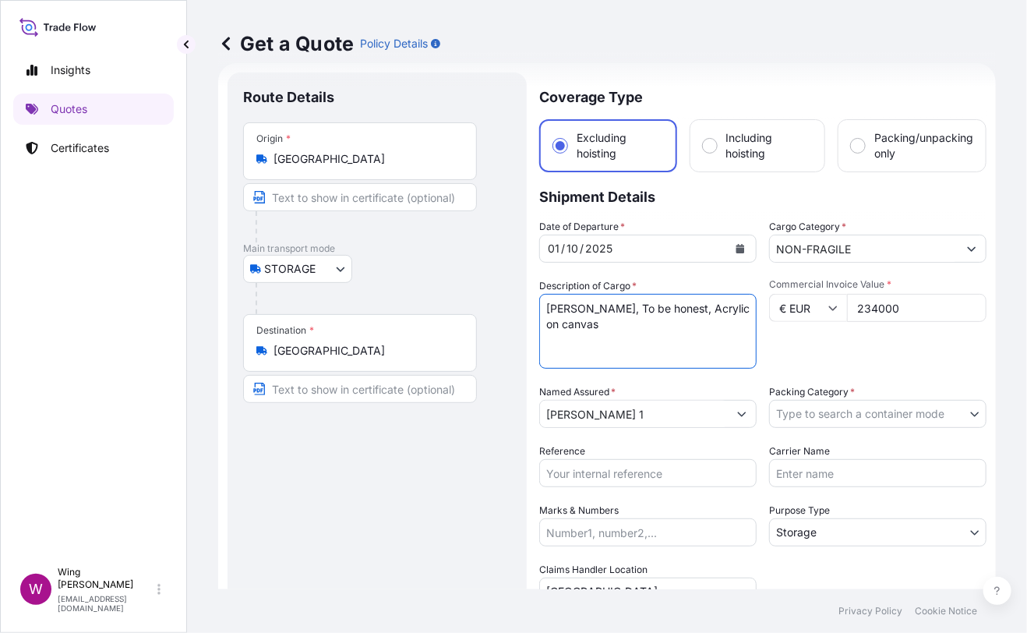
click at [906, 403] on body "Insights Quotes Certificates W Wing Lee [EMAIL_ADDRESS][DOMAIN_NAME] Get a Quot…" at bounding box center [513, 316] width 1027 height 633
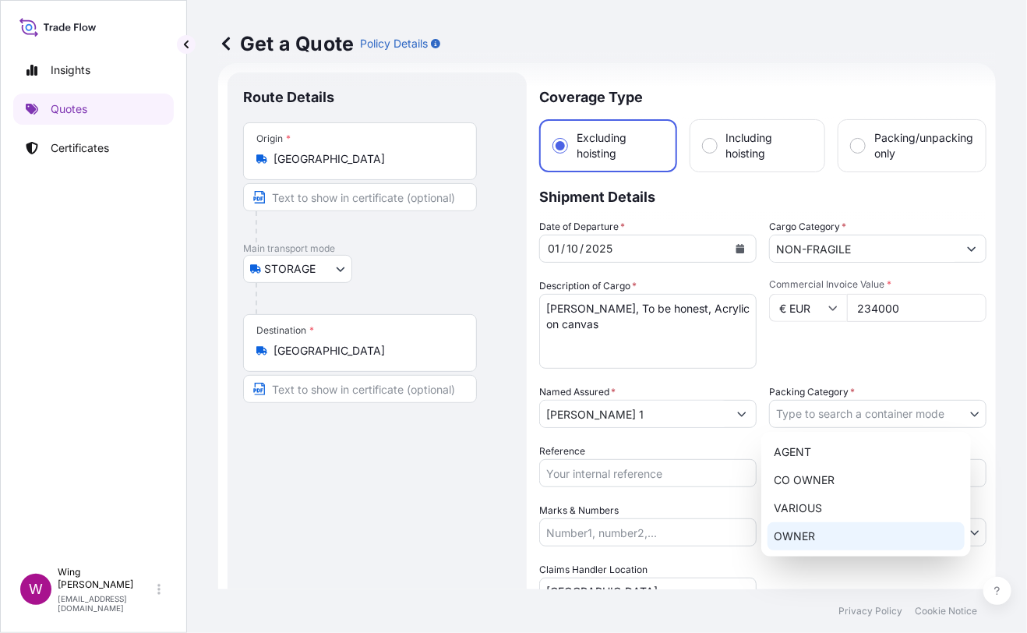
click at [840, 531] on div "OWNER" at bounding box center [866, 536] width 197 height 28
select select "27"
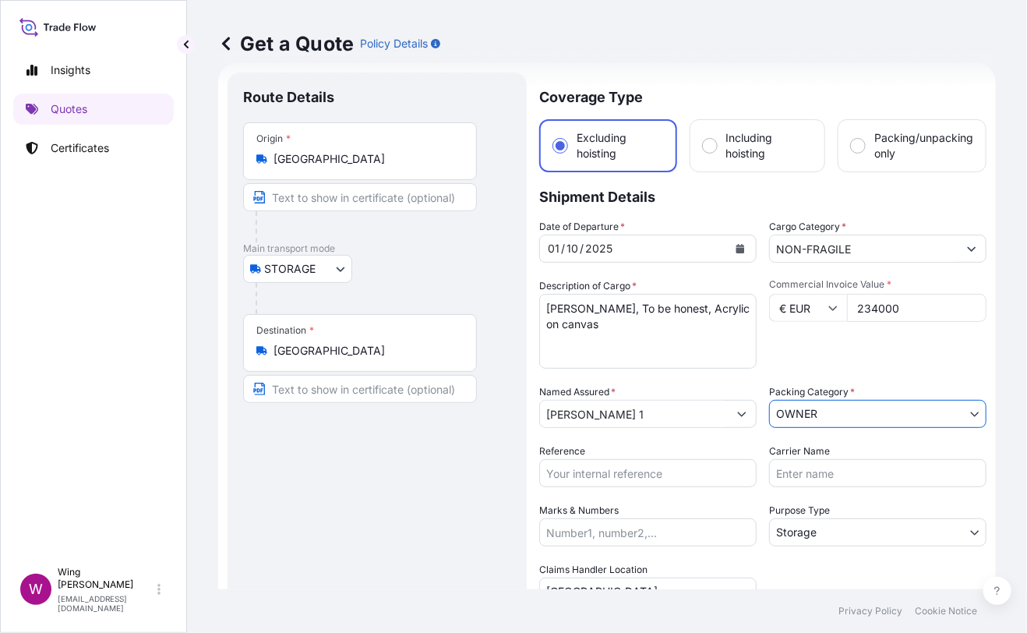
click at [439, 517] on div "Route Details Place of loading Road / [GEOGRAPHIC_DATA] / Inland Origin * [GEOG…" at bounding box center [377, 456] width 268 height 737
click at [422, 535] on div "Route Details Place of loading Road / [GEOGRAPHIC_DATA] / Inland Origin * [GEOG…" at bounding box center [377, 456] width 268 height 737
click at [601, 459] on input "Reference" at bounding box center [647, 473] width 217 height 28
paste input "AMST218959HDHD"
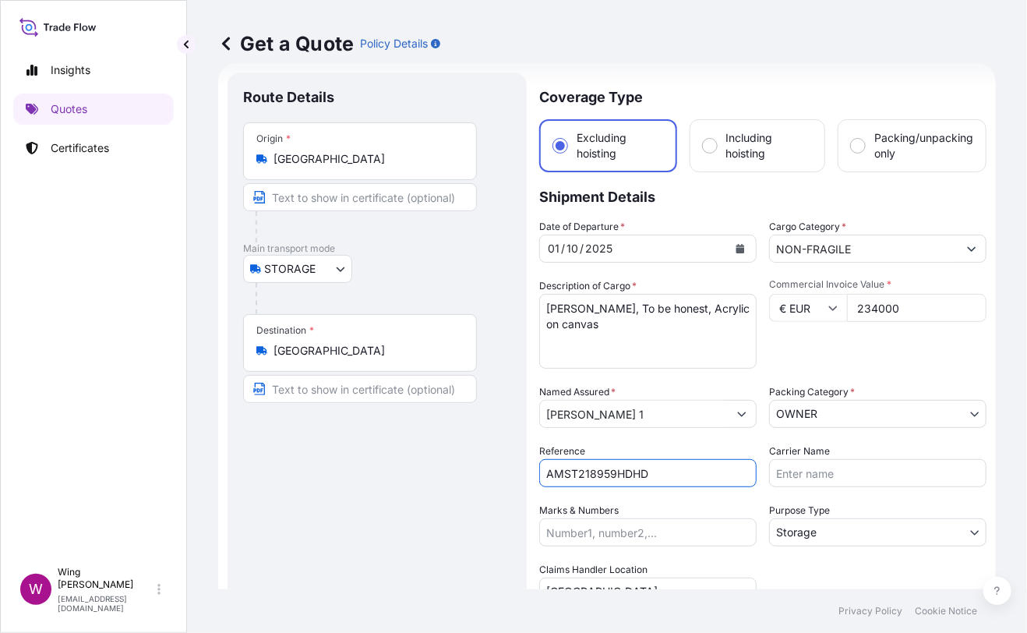
type input "AMST218959HDHD"
click at [452, 512] on div "Route Details Place of loading Road / [GEOGRAPHIC_DATA] / Inland Origin * [GEOG…" at bounding box center [377, 456] width 268 height 737
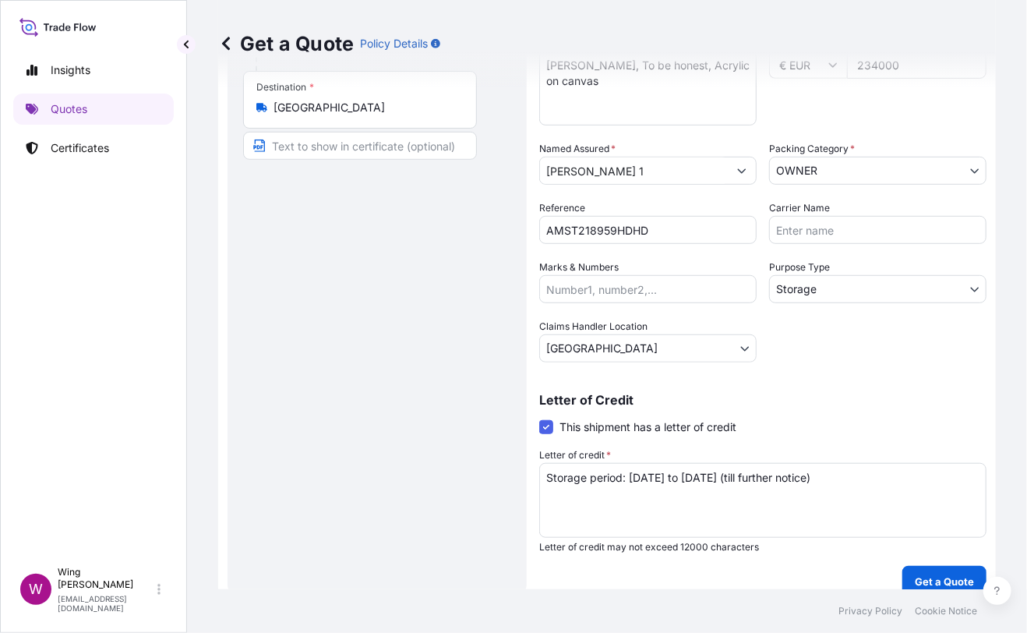
scroll to position [282, 0]
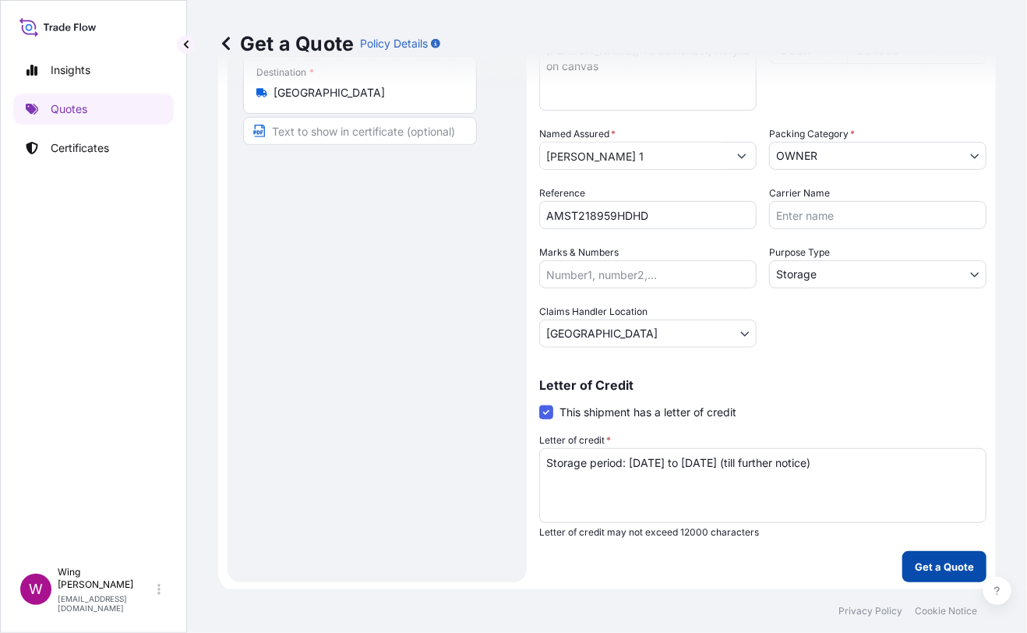
click at [915, 562] on p "Get a Quote" at bounding box center [944, 567] width 59 height 16
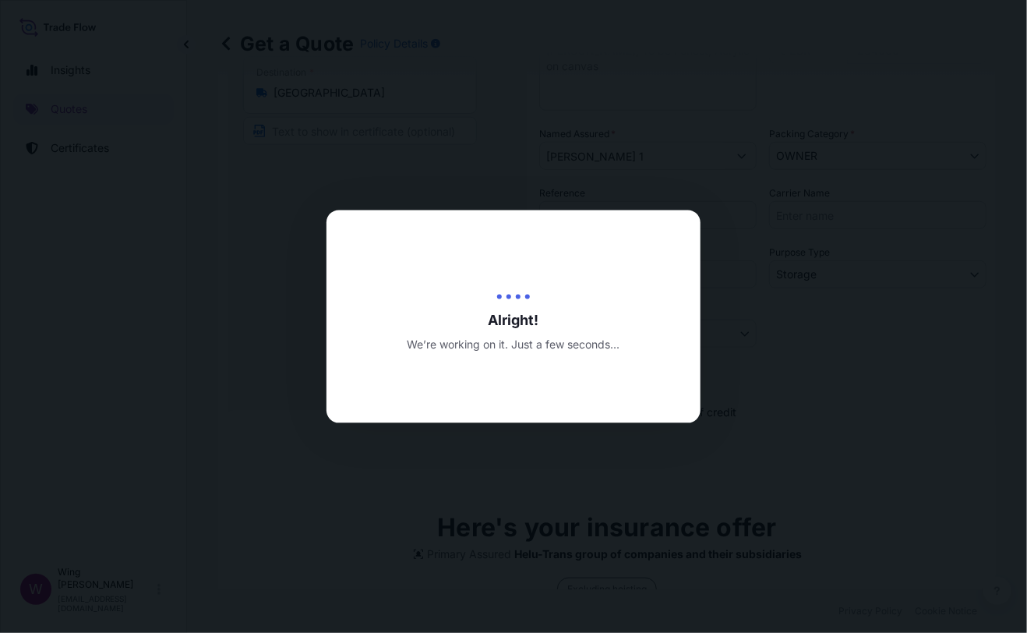
type input "[DATE]"
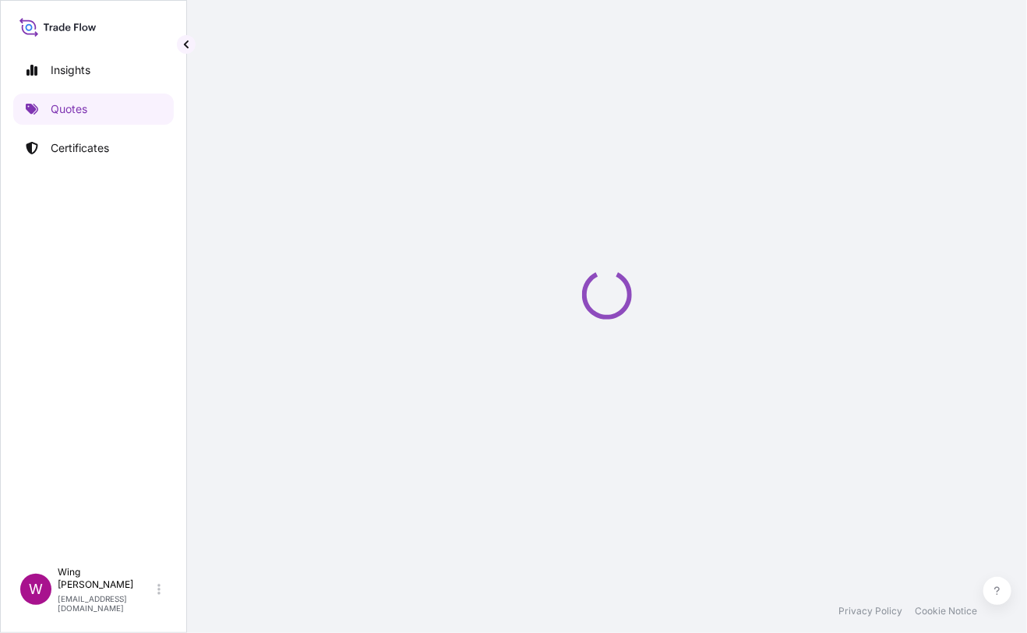
select select "STORAGE"
select select "Transit"
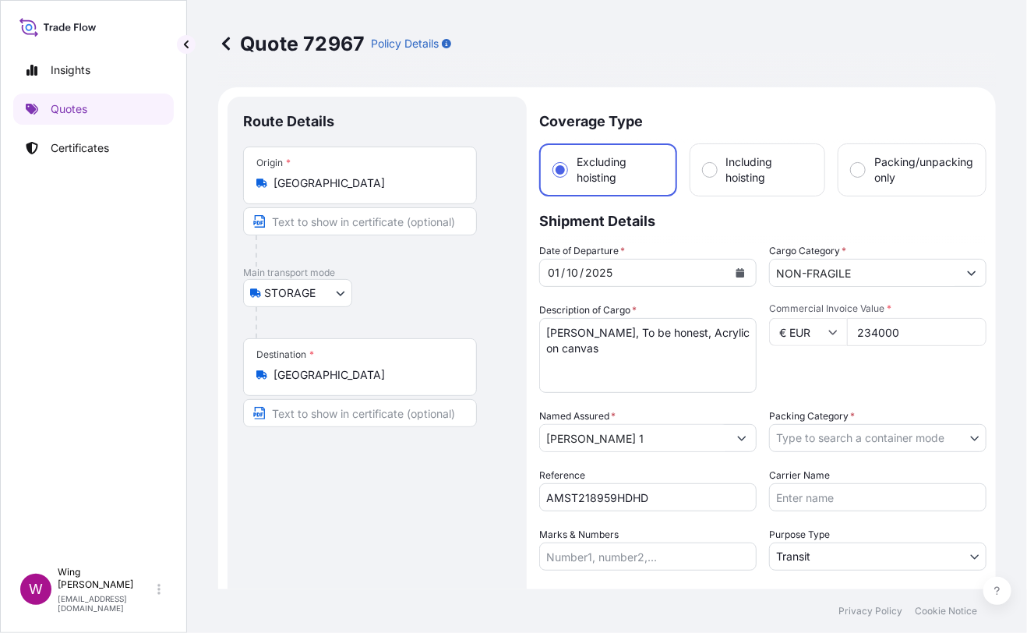
click at [822, 435] on body "Insights Quotes Certificates W Wing Lee [EMAIL_ADDRESS][DOMAIN_NAME] Quote 7296…" at bounding box center [513, 316] width 1027 height 633
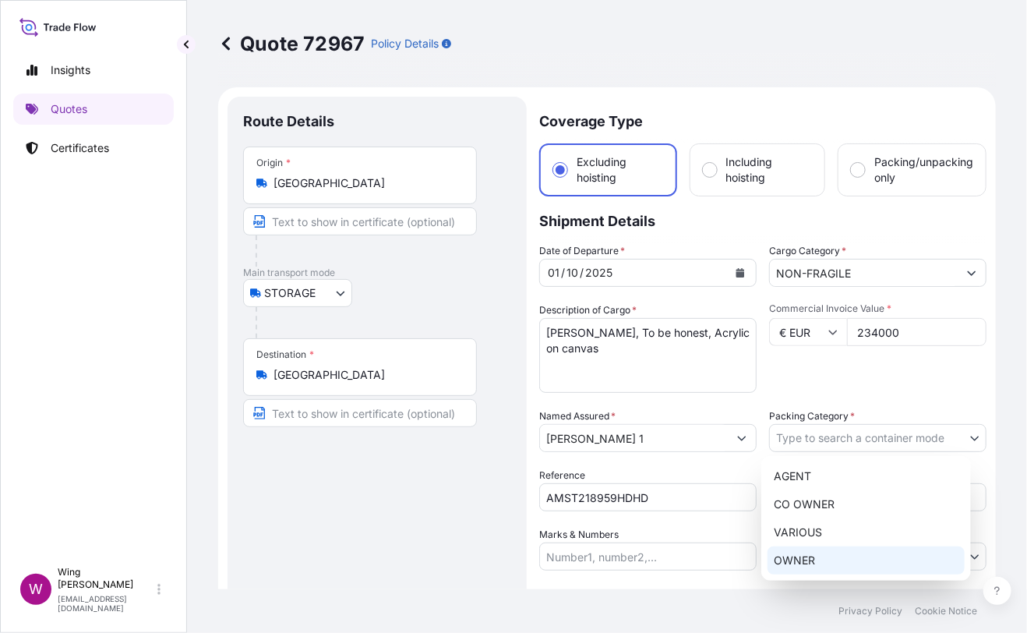
click at [823, 552] on div "OWNER" at bounding box center [866, 560] width 197 height 28
select select "27"
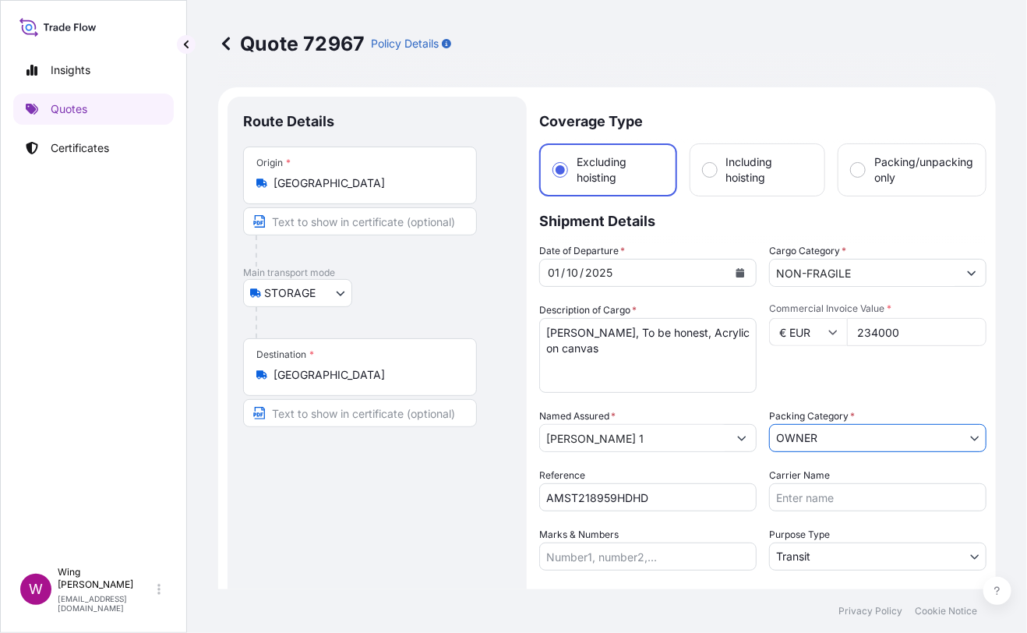
click at [445, 521] on div "Route Details Place of loading Road / [GEOGRAPHIC_DATA] / Inland Origin * [GEOG…" at bounding box center [377, 421] width 268 height 618
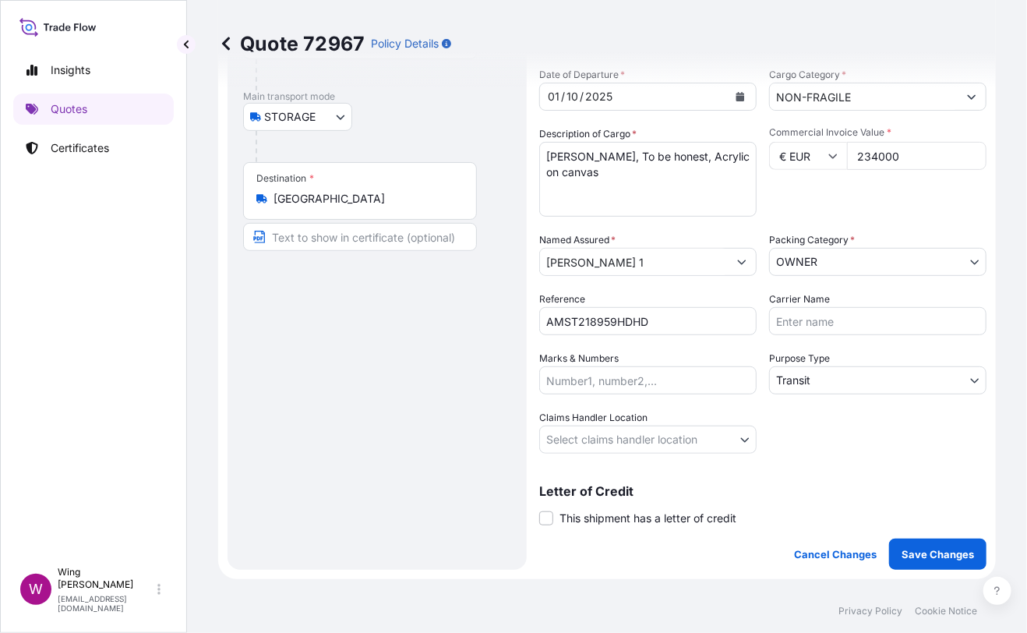
scroll to position [207, 0]
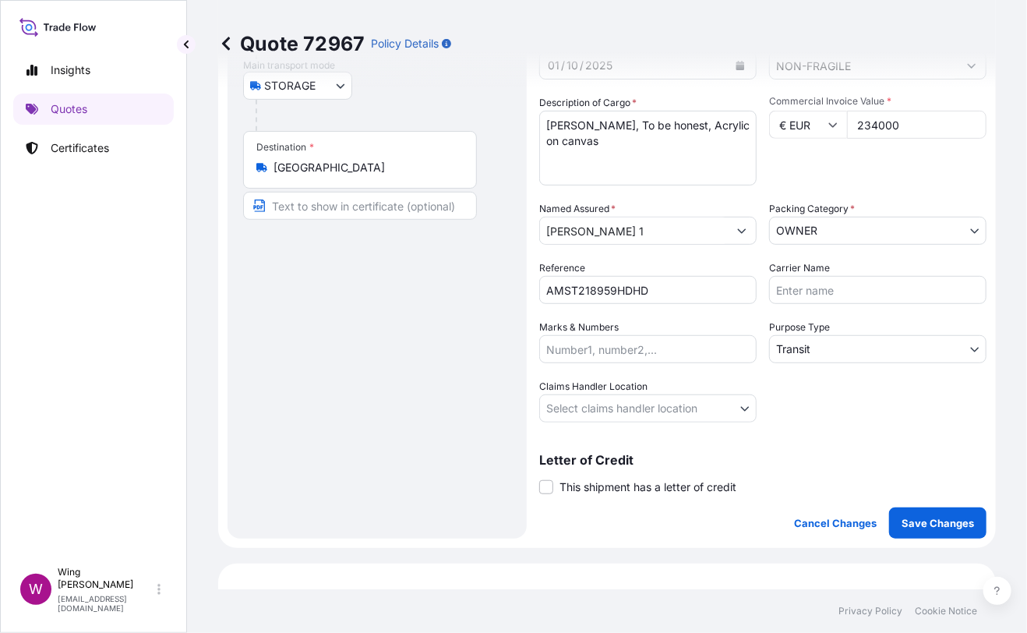
click at [825, 334] on body "Insights Quotes Certificates W Wing Lee [EMAIL_ADDRESS][DOMAIN_NAME] Quote 7296…" at bounding box center [513, 316] width 1027 height 633
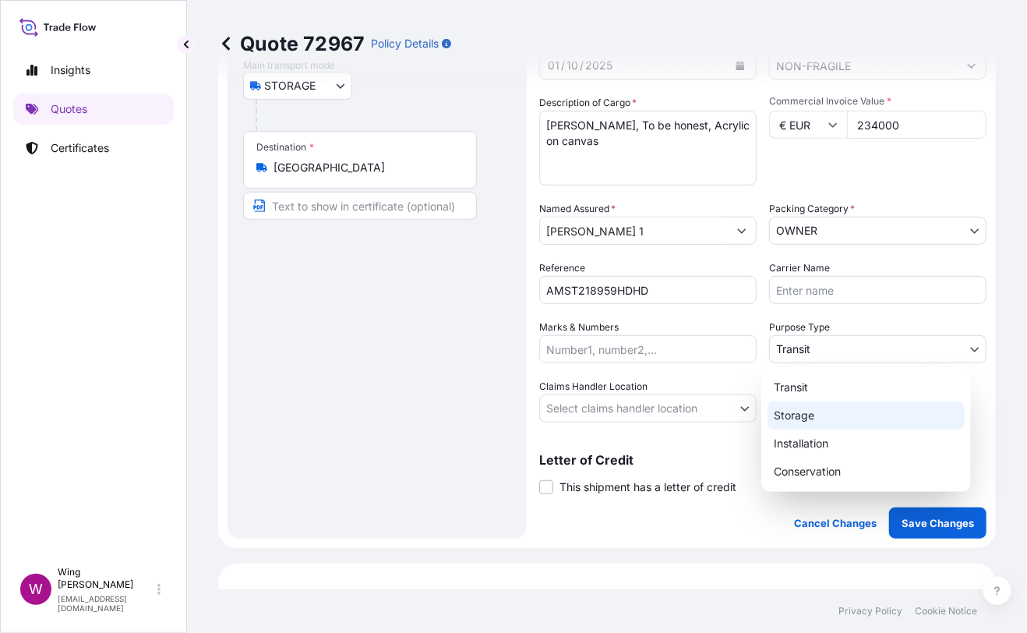
click at [824, 419] on div "Storage" at bounding box center [866, 415] width 197 height 28
select select "Storage"
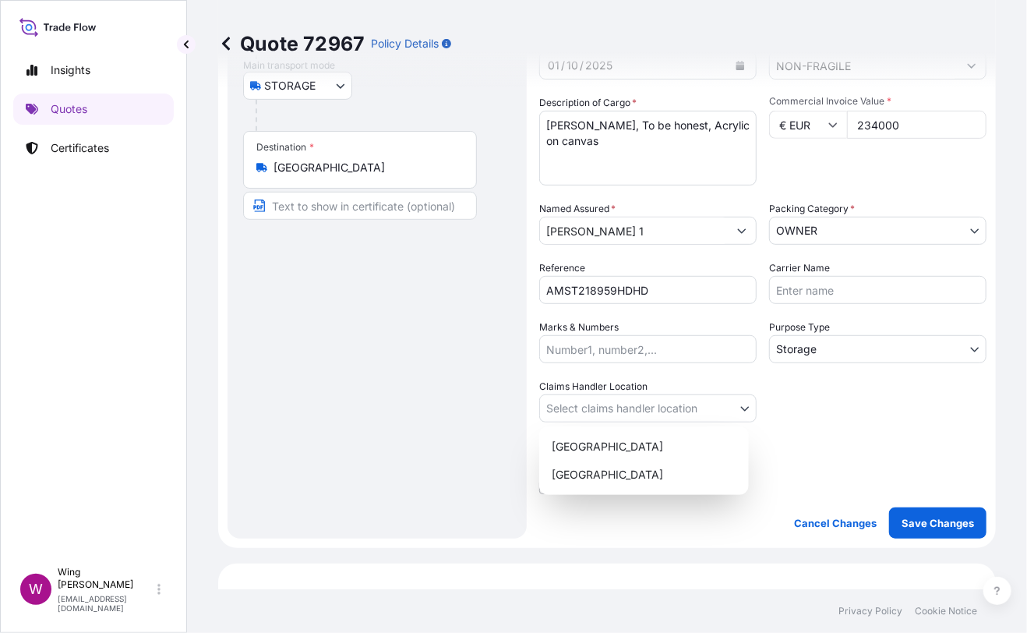
click at [660, 403] on body "Insights Quotes Certificates W Wing Lee [EMAIL_ADDRESS][DOMAIN_NAME] Quote 7296…" at bounding box center [513, 316] width 1027 height 633
click at [645, 450] on div "[GEOGRAPHIC_DATA]" at bounding box center [644, 447] width 197 height 28
select select "[GEOGRAPHIC_DATA]"
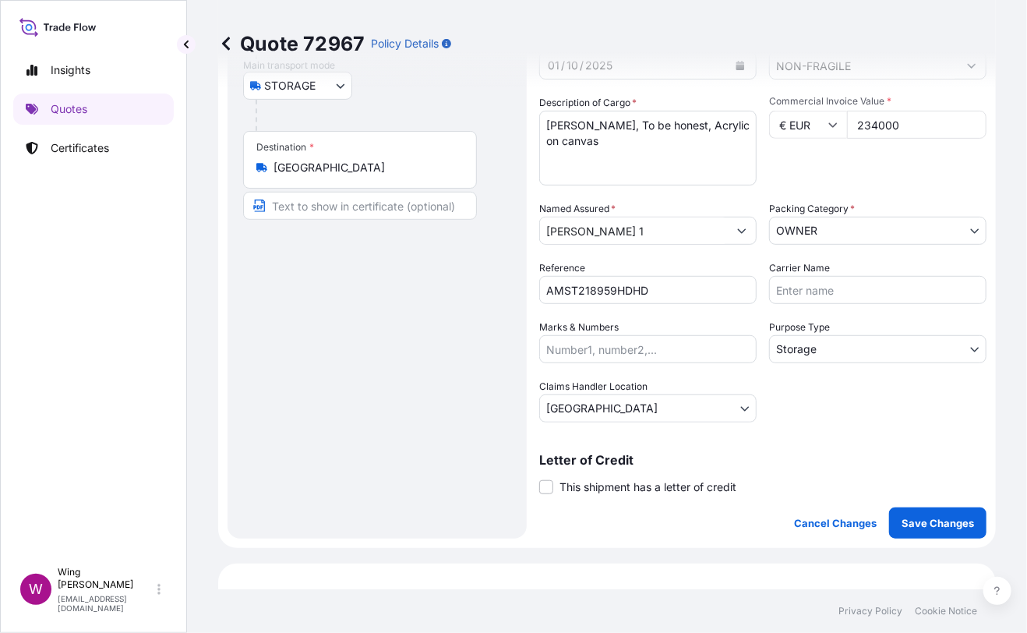
click at [447, 412] on div "Route Details Place of loading Road / [GEOGRAPHIC_DATA] / Inland Origin * [GEOG…" at bounding box center [377, 214] width 268 height 618
drag, startPoint x: 543, startPoint y: 488, endPoint x: 605, endPoint y: 485, distance: 61.7
click at [543, 489] on span at bounding box center [546, 487] width 14 height 14
click at [539, 479] on input "This shipment has a letter of credit" at bounding box center [539, 479] width 0 height 0
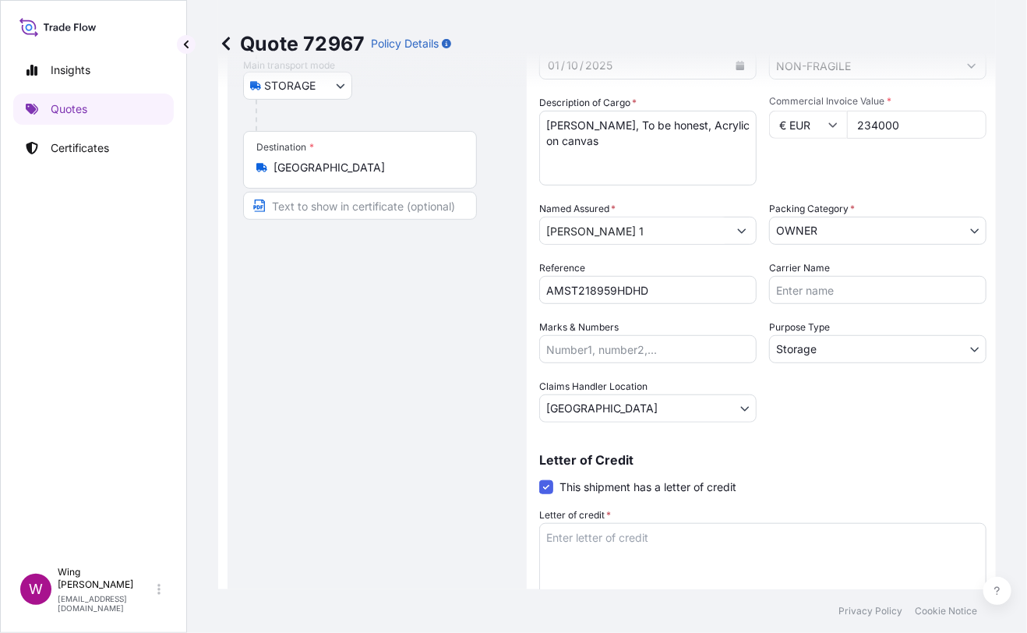
drag, startPoint x: 352, startPoint y: 458, endPoint x: 415, endPoint y: 460, distance: 63.9
click at [362, 459] on div "Route Details Place of loading Road / [GEOGRAPHIC_DATA] / Inland Origin * [GEOG…" at bounding box center [377, 273] width 268 height 737
click at [640, 535] on textarea "Letter of credit *" at bounding box center [762, 560] width 447 height 75
click at [380, 553] on div "Route Details Place of loading Road / [GEOGRAPHIC_DATA] / Inland Origin * [GEOG…" at bounding box center [377, 265] width 268 height 721
click at [631, 537] on textarea "Letter of credit *" at bounding box center [762, 560] width 447 height 75
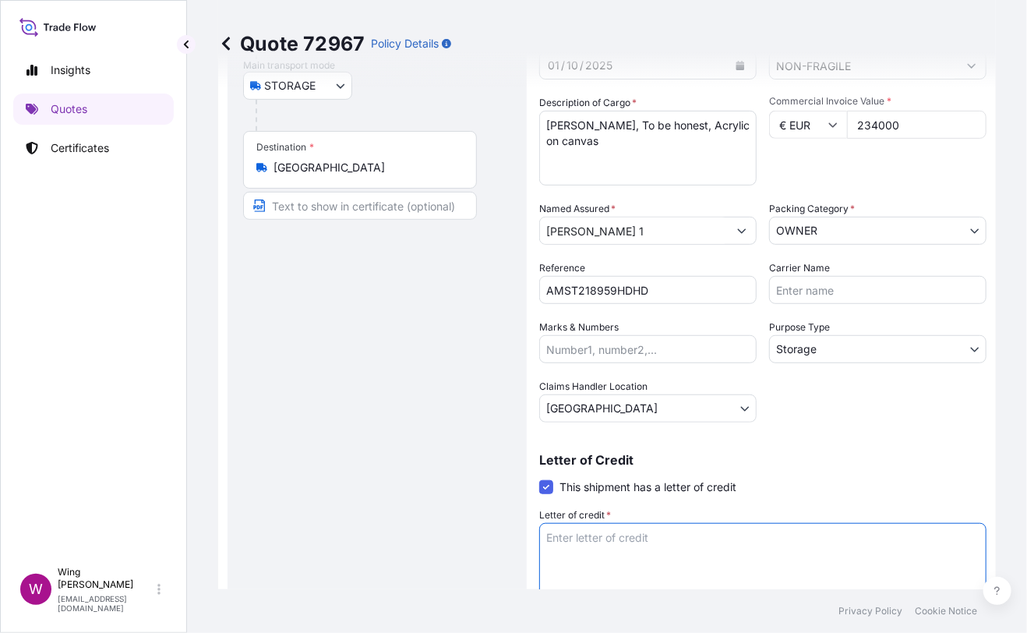
paste textarea "Storage period: [DATE] to [DATE] (till further notice)"
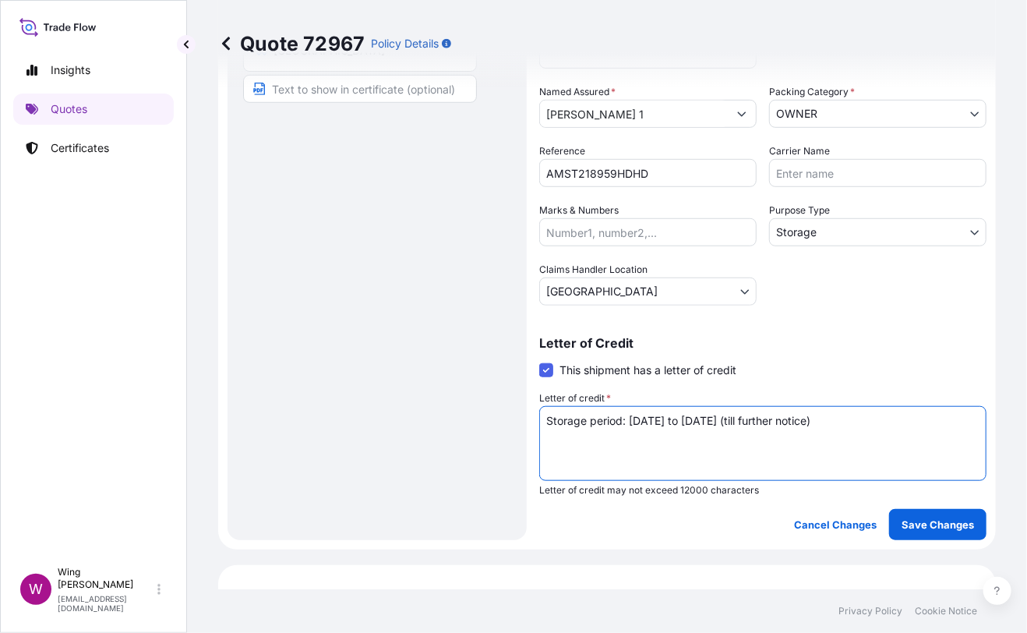
scroll to position [415, 0]
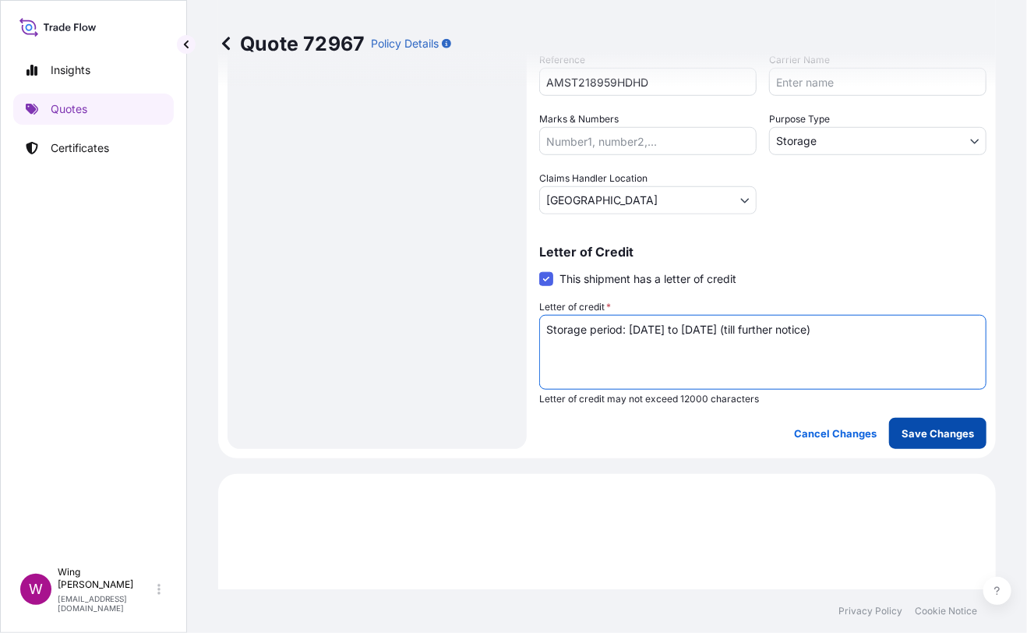
type textarea "Storage period: [DATE] to [DATE] (till further notice)"
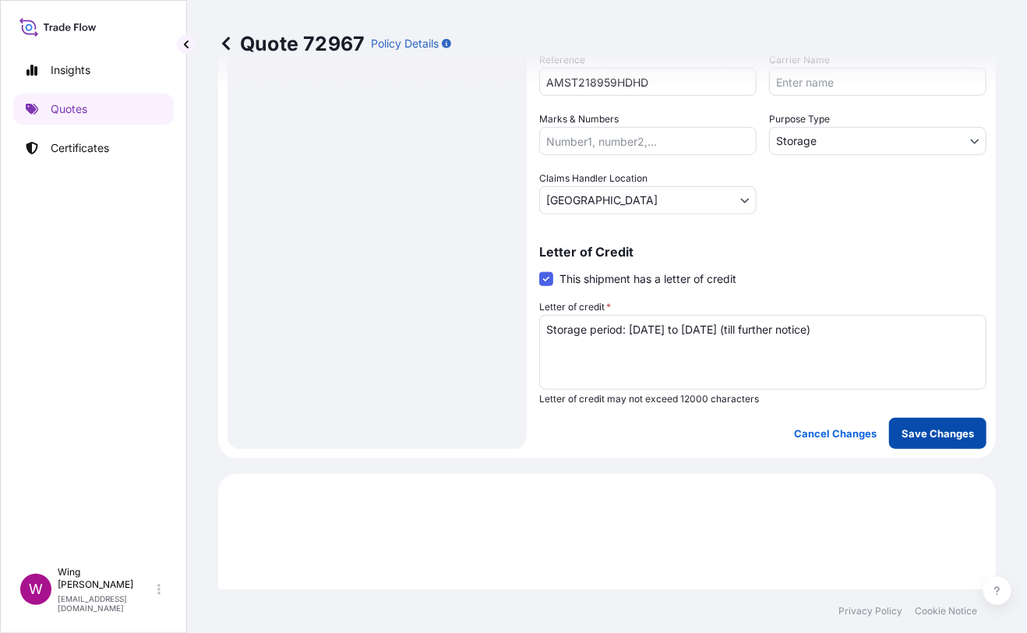
click at [930, 431] on p "Save Changes" at bounding box center [938, 434] width 72 height 16
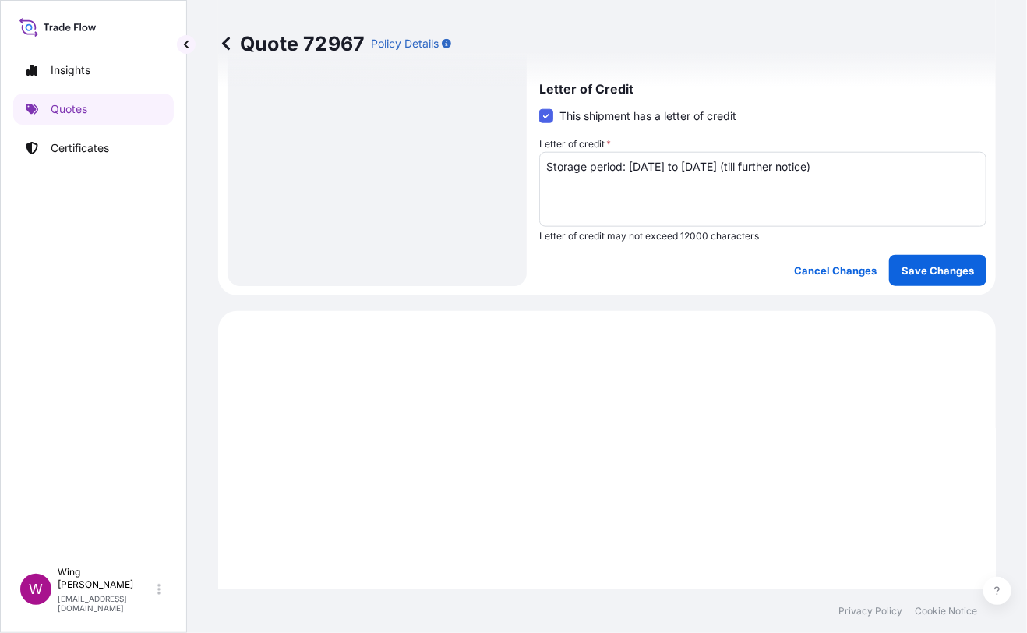
select select "STORAGE"
select select "Storage"
select select "[GEOGRAPHIC_DATA]"
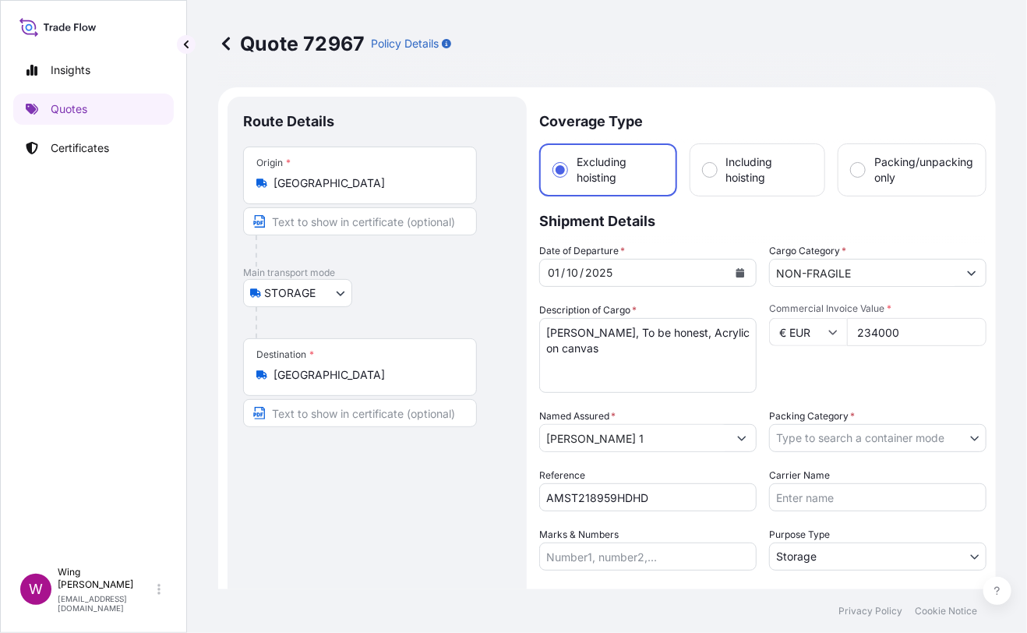
scroll to position [103, 0]
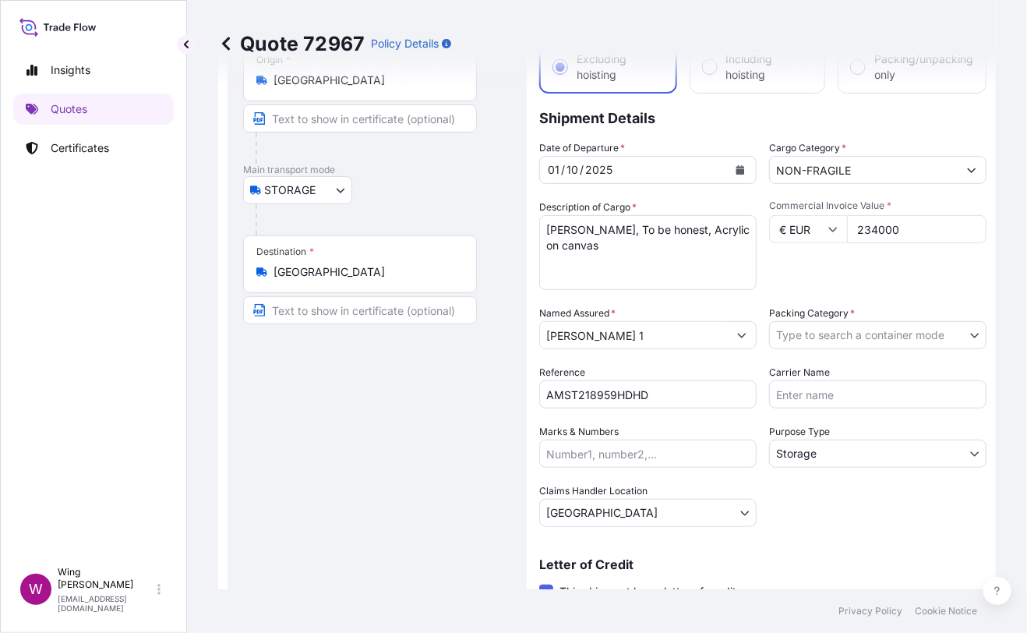
click at [794, 333] on body "Insights Quotes Certificates W Wing Lee [EMAIL_ADDRESS][DOMAIN_NAME] Quote 7296…" at bounding box center [513, 316] width 1027 height 633
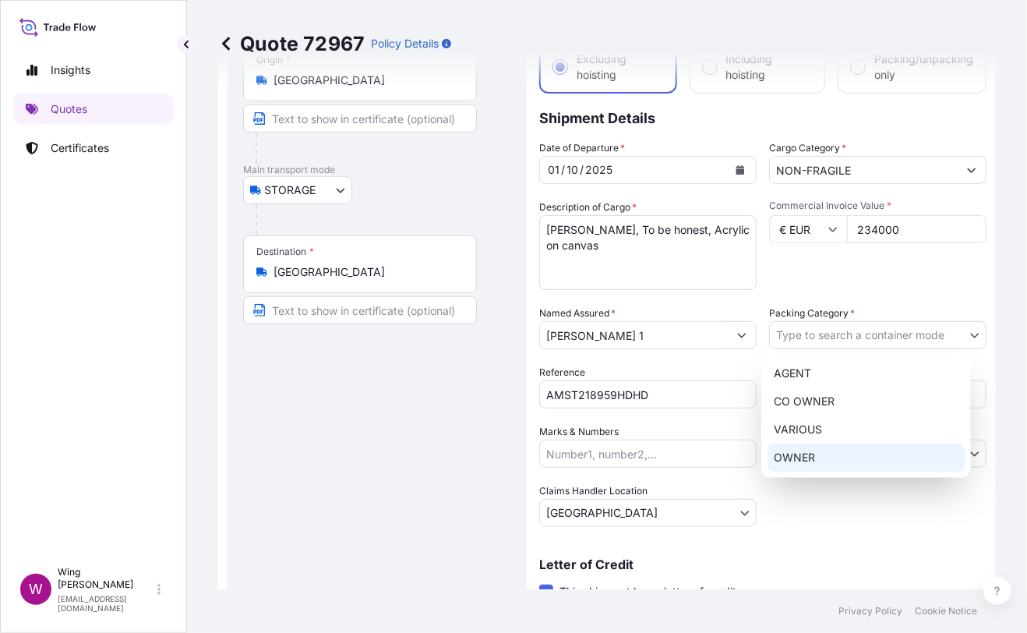
click at [798, 459] on div "OWNER" at bounding box center [866, 458] width 197 height 28
select select "27"
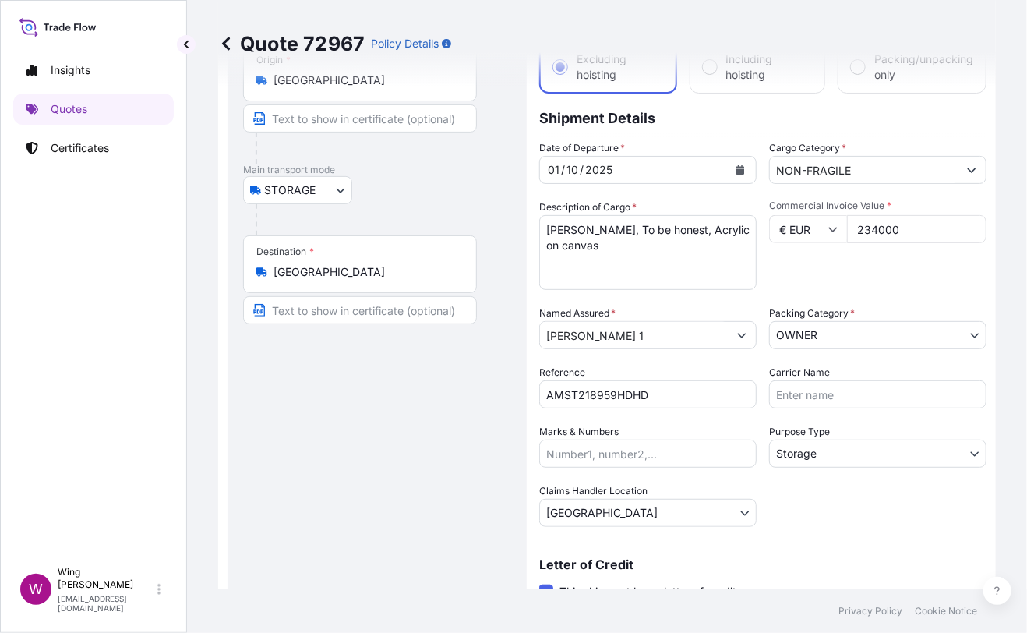
click at [359, 439] on div "Route Details Place of loading Road / [GEOGRAPHIC_DATA] / Inland Origin * [GEOG…" at bounding box center [377, 377] width 268 height 737
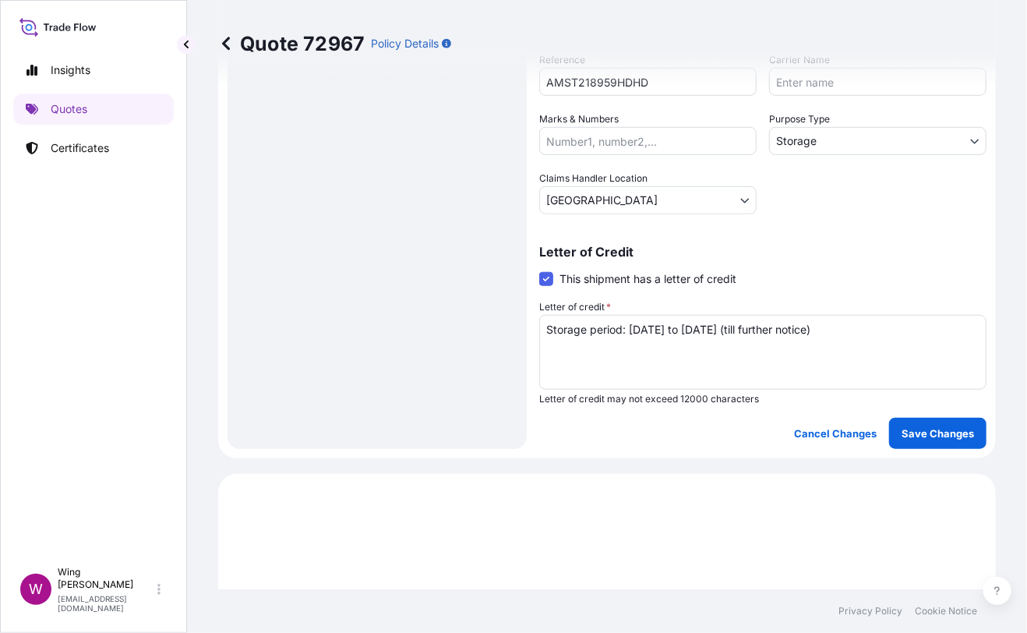
scroll to position [519, 0]
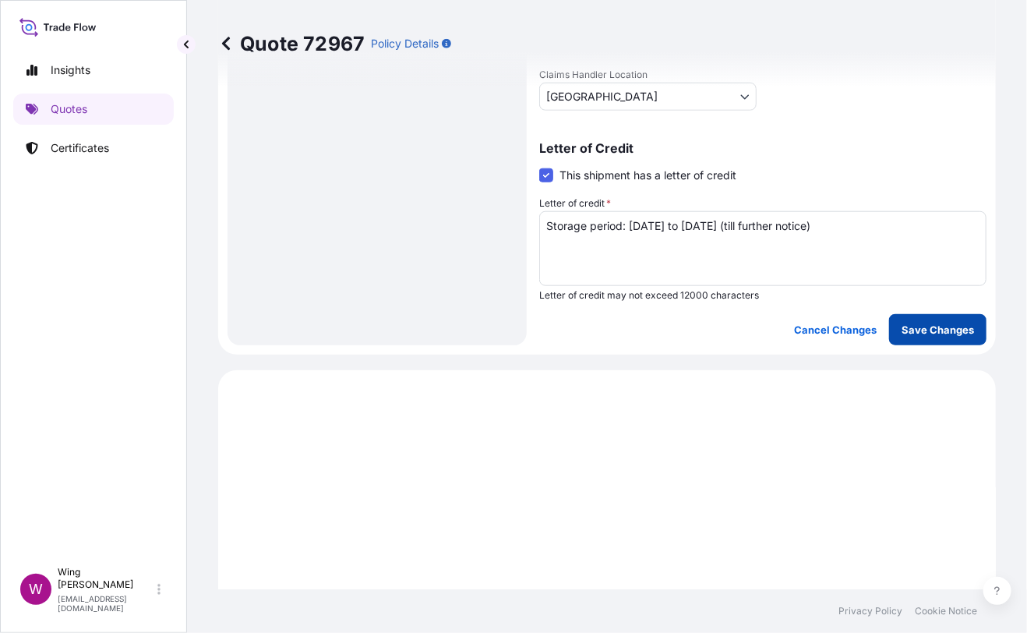
click at [928, 323] on p "Save Changes" at bounding box center [938, 330] width 72 height 16
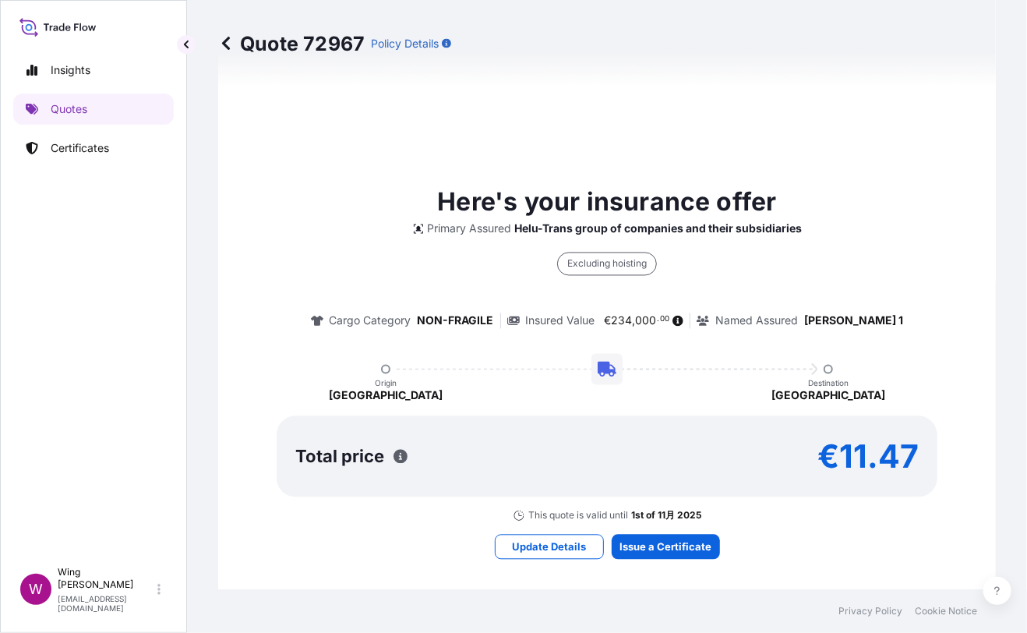
select select "STORAGE"
select select "Storage"
select select "[GEOGRAPHIC_DATA]"
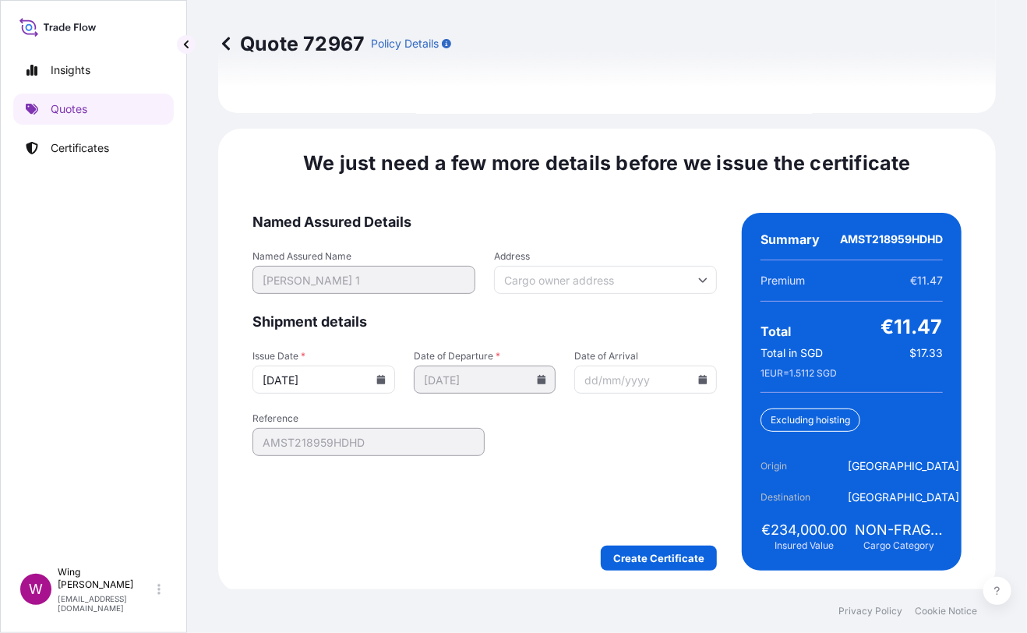
scroll to position [2462, 0]
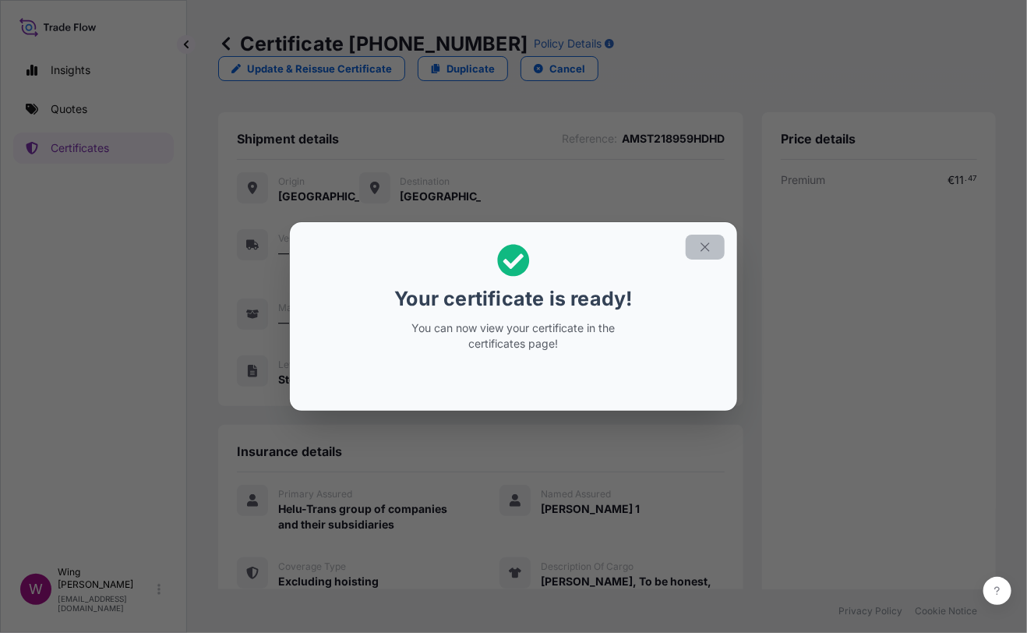
click at [709, 246] on icon "button" at bounding box center [705, 247] width 14 height 14
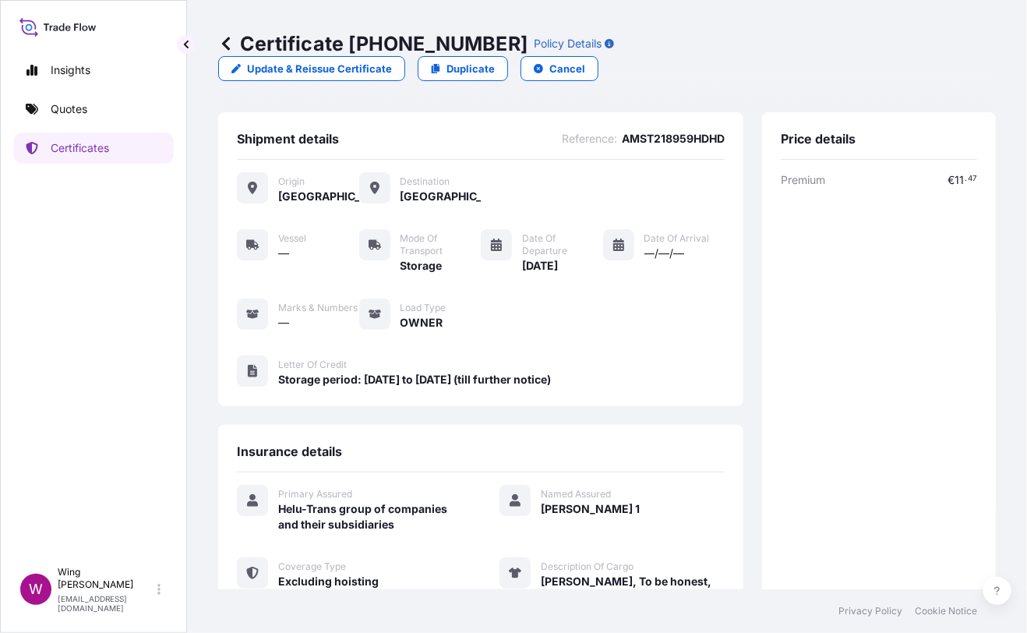
scroll to position [242, 0]
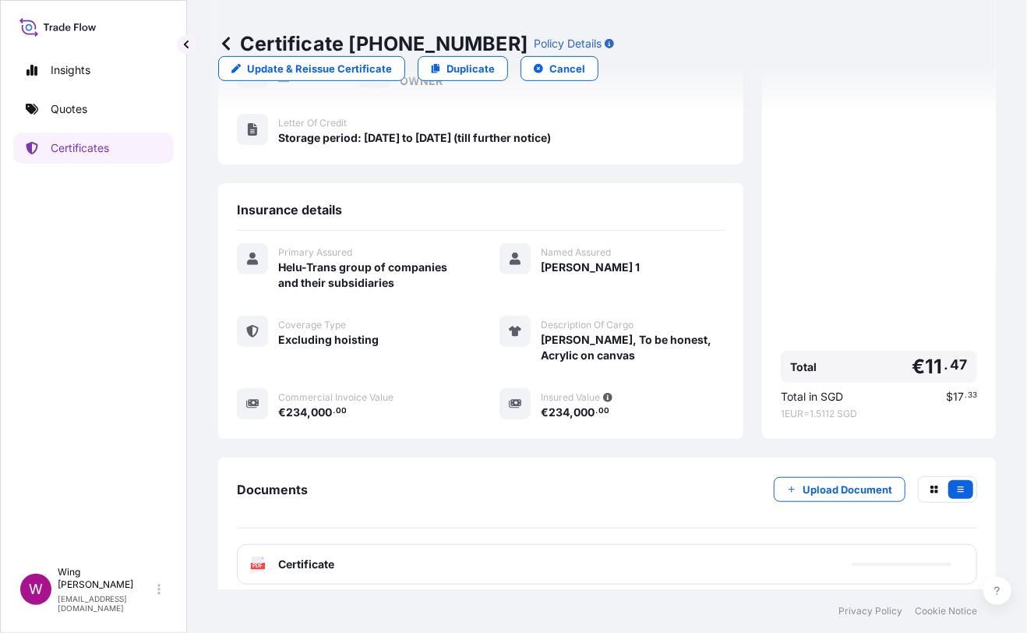
click at [256, 564] on text "PDF" at bounding box center [258, 566] width 10 height 5
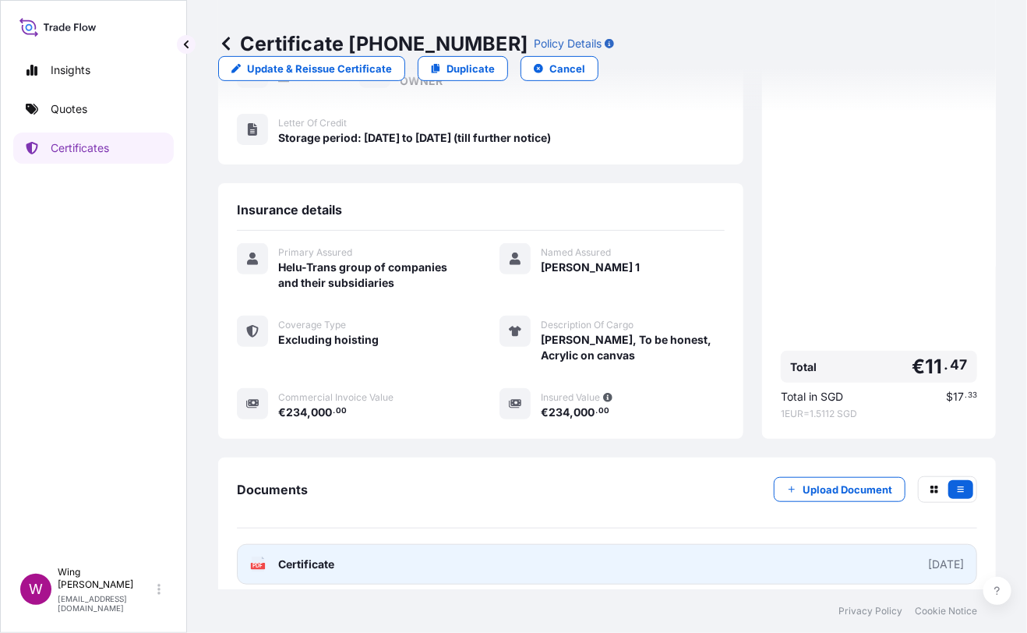
click at [256, 564] on text "PDF" at bounding box center [258, 566] width 10 height 5
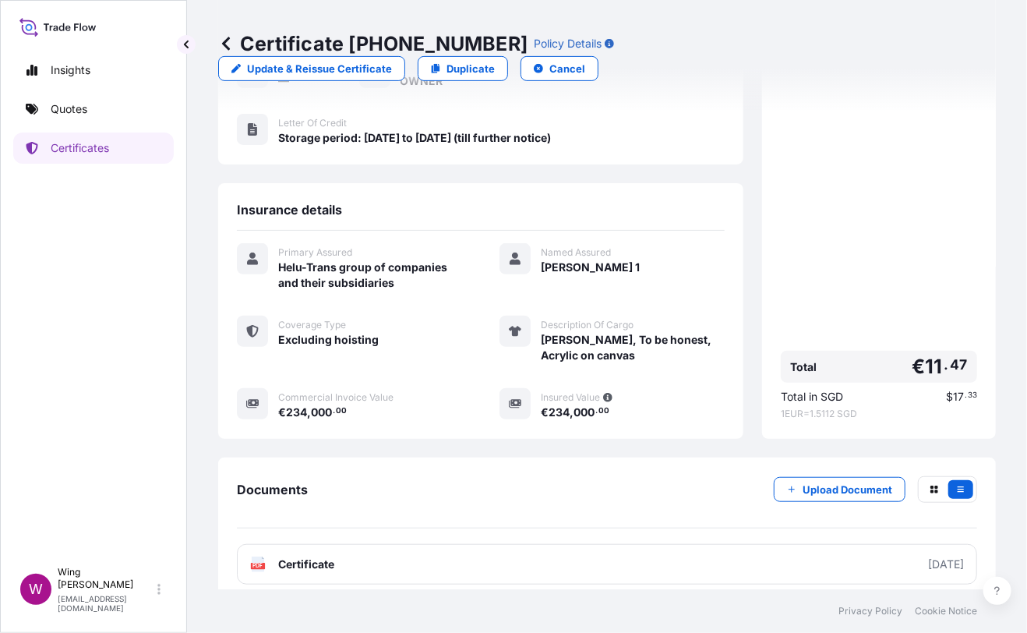
drag, startPoint x: 477, startPoint y: 189, endPoint x: 496, endPoint y: 181, distance: 20.3
click at [477, 202] on div "Insurance details" at bounding box center [481, 216] width 488 height 29
click at [495, 61] on p "Duplicate" at bounding box center [471, 69] width 48 height 16
select select "STORAGE"
select select "Storage"
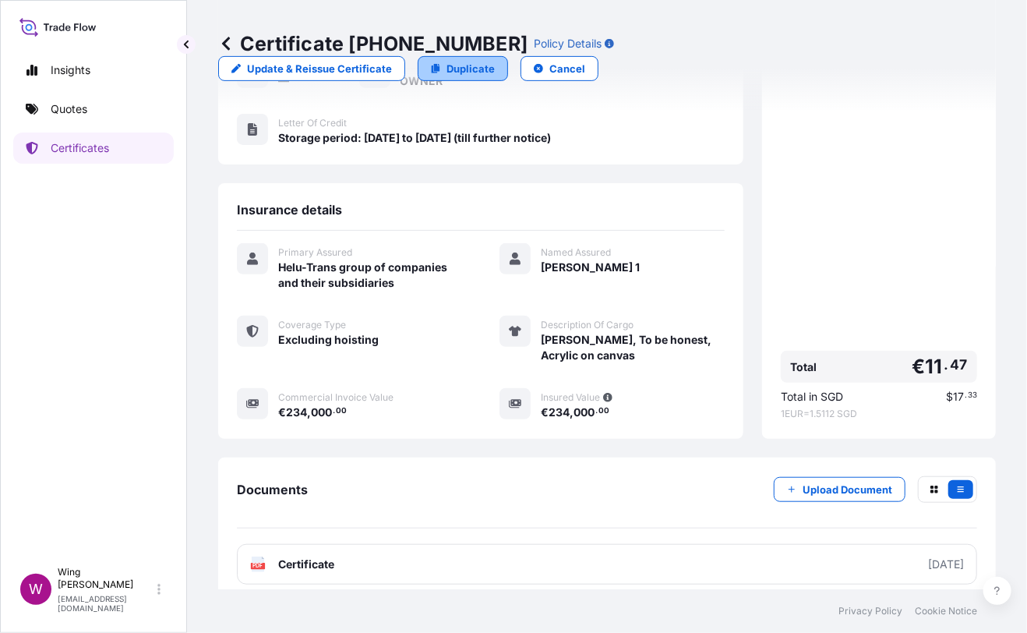
select select "[GEOGRAPHIC_DATA]"
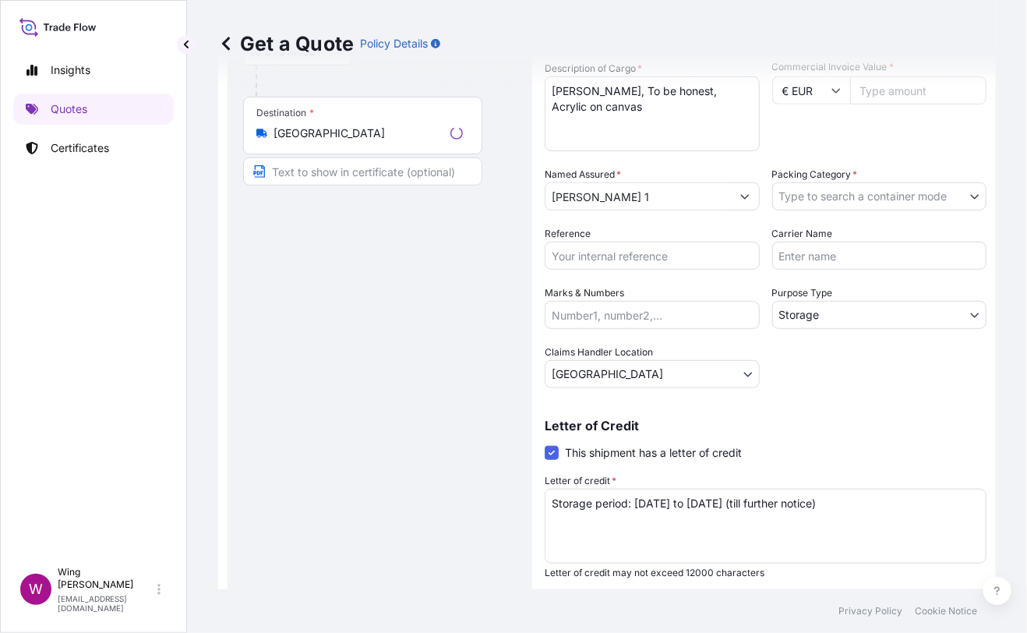
scroll to position [24, 0]
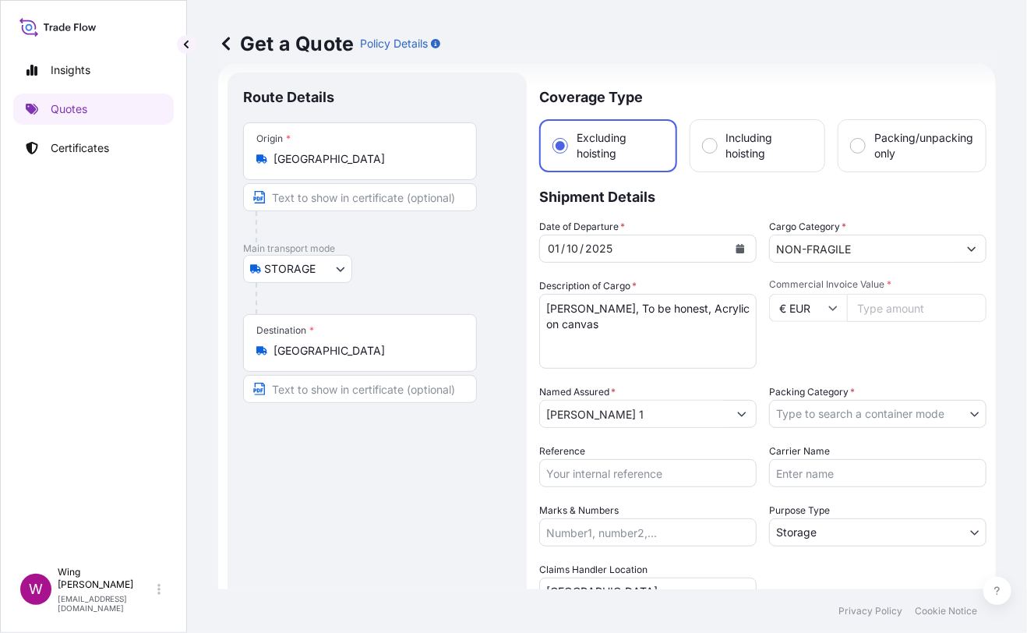
drag, startPoint x: 475, startPoint y: 320, endPoint x: 494, endPoint y: 316, distance: 19.9
click at [475, 320] on div "Destination * [GEOGRAPHIC_DATA]" at bounding box center [360, 343] width 234 height 58
click at [458, 343] on input "[GEOGRAPHIC_DATA]" at bounding box center [366, 351] width 184 height 16
drag, startPoint x: 658, startPoint y: 319, endPoint x: 465, endPoint y: 293, distance: 195.0
click at [465, 293] on form "Route Details Place of loading Road / Inland Road / Inland Origin * [GEOGRAPHIC…" at bounding box center [607, 456] width 778 height 786
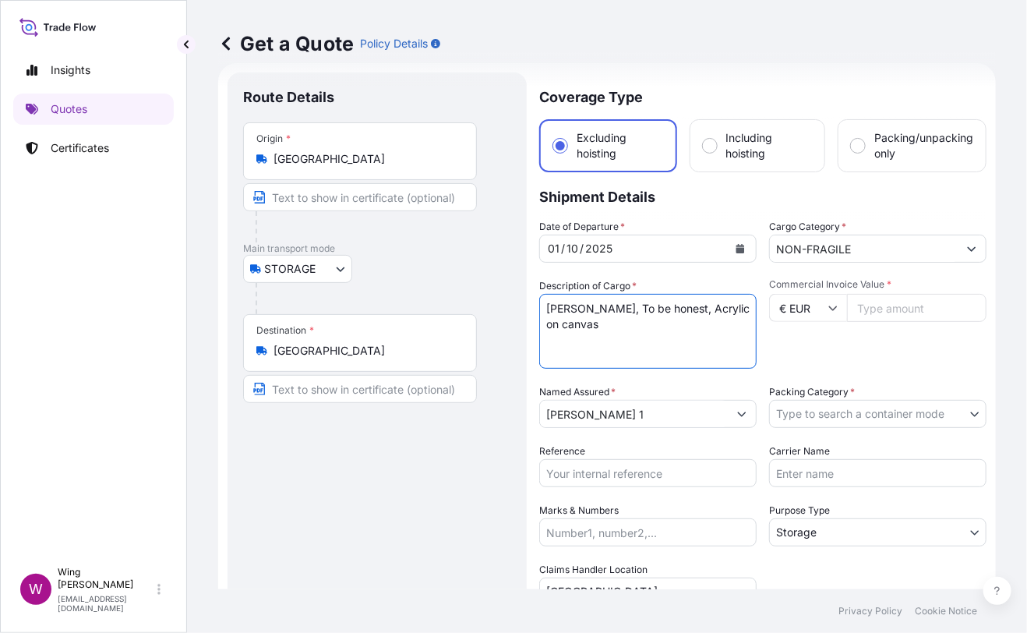
paste textarea ""[PERSON_NAME], Empirical Mind State, Oil and spray paint on canvas ""
click at [553, 300] on textarea "[PERSON_NAME], To be honest, Acrylic on canvas" at bounding box center [647, 331] width 217 height 75
type textarea "[PERSON_NAME], Empirical Mind State, Oil and spray paint on canvas"
click at [773, 311] on input "€ EUR" at bounding box center [808, 308] width 78 height 28
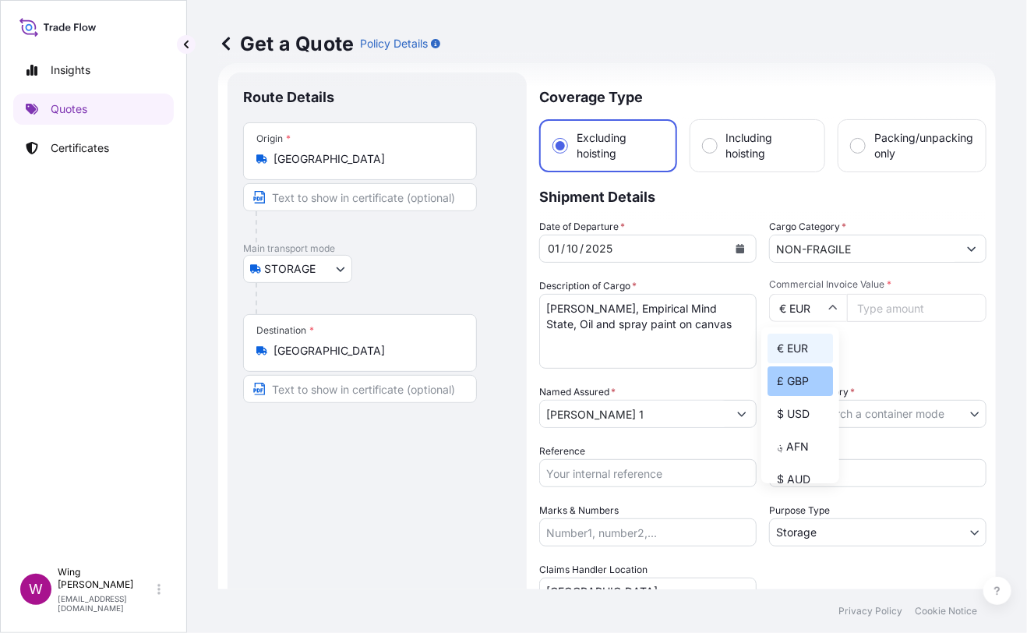
click at [791, 396] on div "£ GBP" at bounding box center [800, 381] width 65 height 30
type input "£ GBP"
click at [497, 495] on div "Route Details Place of loading Road / [GEOGRAPHIC_DATA] / Inland Origin * [GEOG…" at bounding box center [377, 456] width 268 height 737
click at [876, 311] on input "Commercial Invoice Value *" at bounding box center [917, 308] width 140 height 28
paste input "663000"
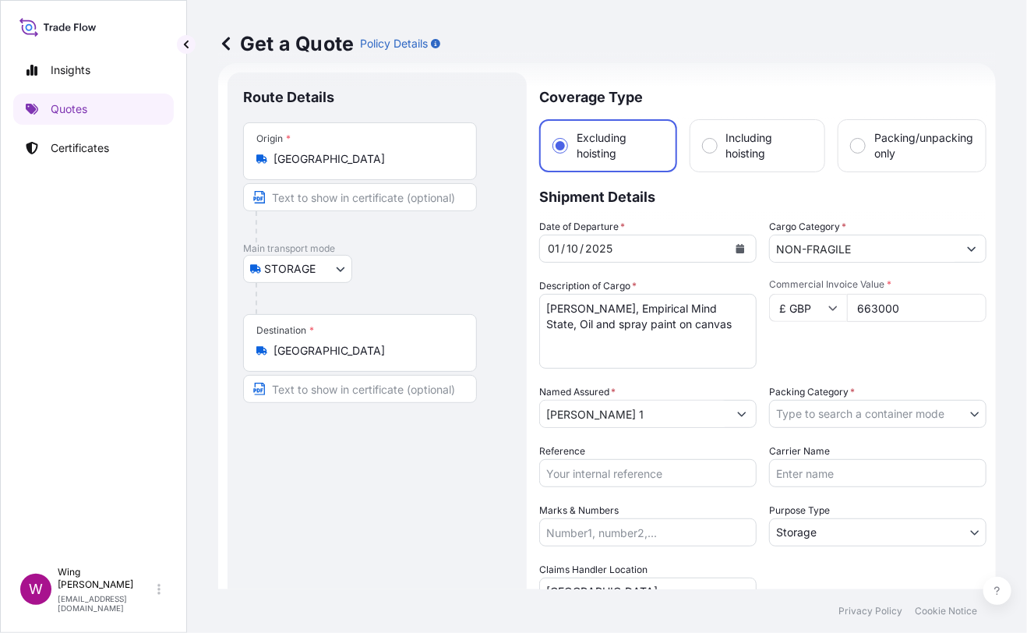
type input "663000"
click at [861, 341] on div "Commercial Invoice Value * £ GBP 663000" at bounding box center [877, 323] width 217 height 90
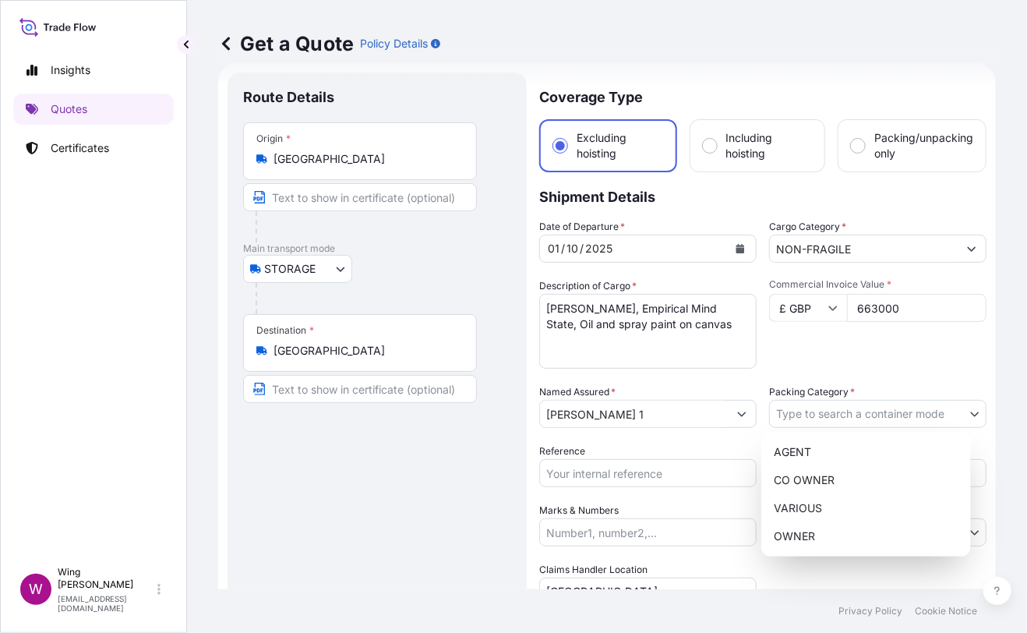
click at [882, 412] on body "Insights Quotes Certificates W Wing Lee [EMAIL_ADDRESS][DOMAIN_NAME] Get a Quot…" at bounding box center [513, 316] width 1027 height 633
click at [844, 532] on div "OWNER" at bounding box center [866, 536] width 197 height 28
select select "27"
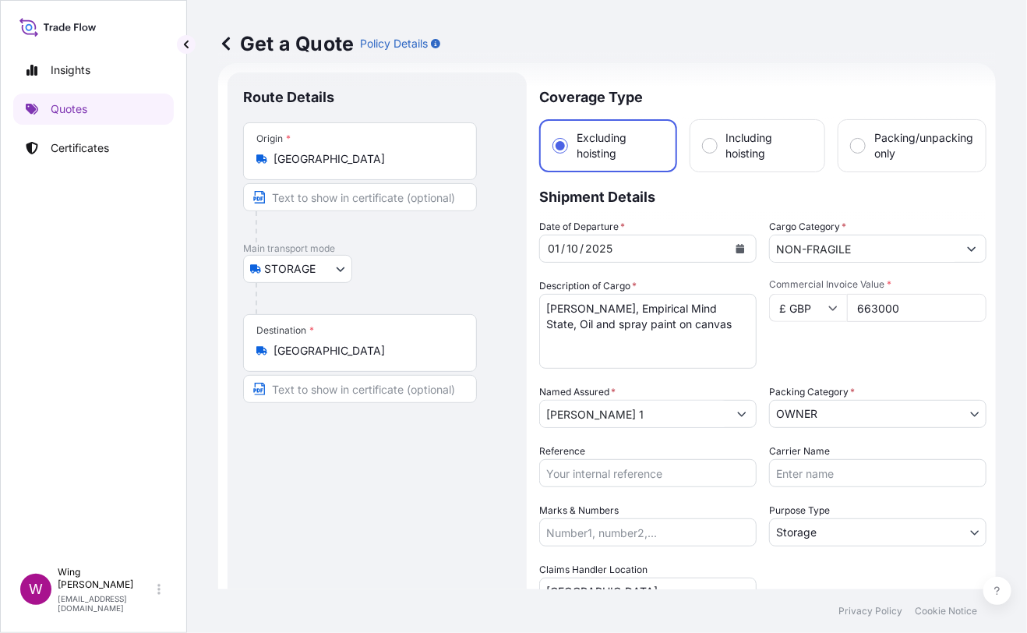
click at [465, 484] on div "Route Details Place of loading Road / [GEOGRAPHIC_DATA] / Inland Origin * [GEOG…" at bounding box center [377, 456] width 268 height 737
drag, startPoint x: 433, startPoint y: 487, endPoint x: 451, endPoint y: 487, distance: 17.9
click at [433, 487] on div "Route Details Place of loading Road / [GEOGRAPHIC_DATA] / Inland Origin * [GEOG…" at bounding box center [377, 456] width 268 height 737
click at [573, 470] on input "Reference" at bounding box center [647, 473] width 217 height 28
paste input "AMST218959HDHD"
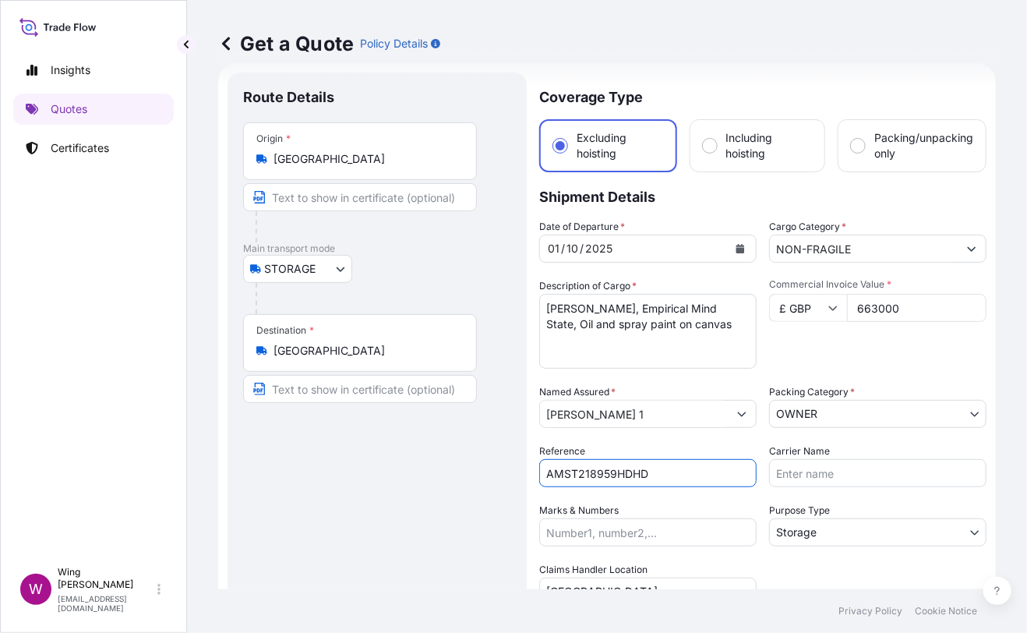
type input "AMST218959HDHD"
click at [449, 487] on div "Route Details Place of loading Road / [GEOGRAPHIC_DATA] / Inland Origin * [GEOG…" at bounding box center [377, 456] width 268 height 737
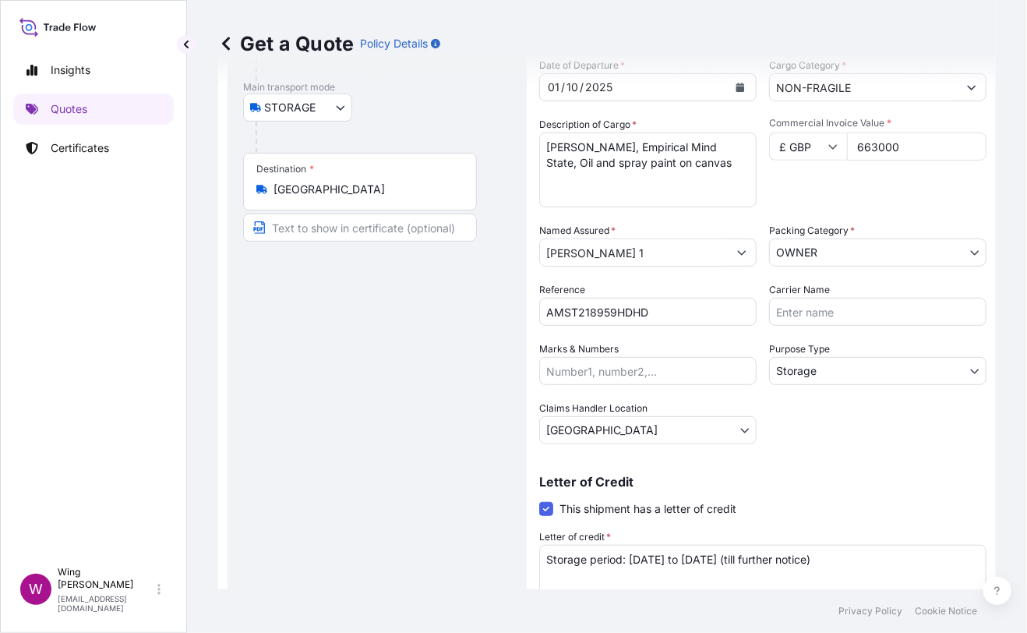
scroll to position [282, 0]
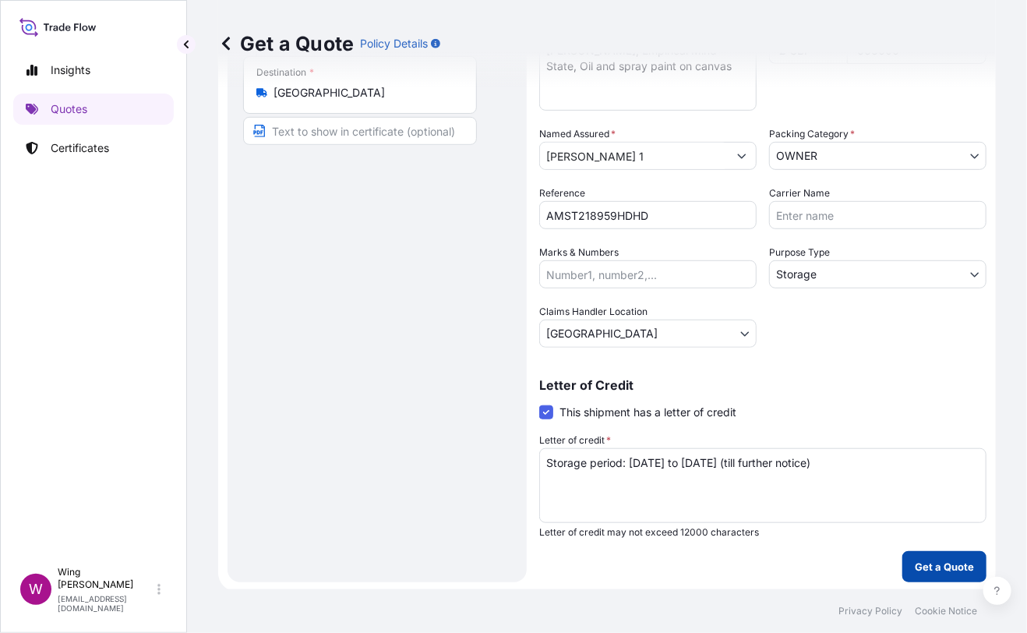
click at [915, 559] on p "Get a Quote" at bounding box center [944, 567] width 59 height 16
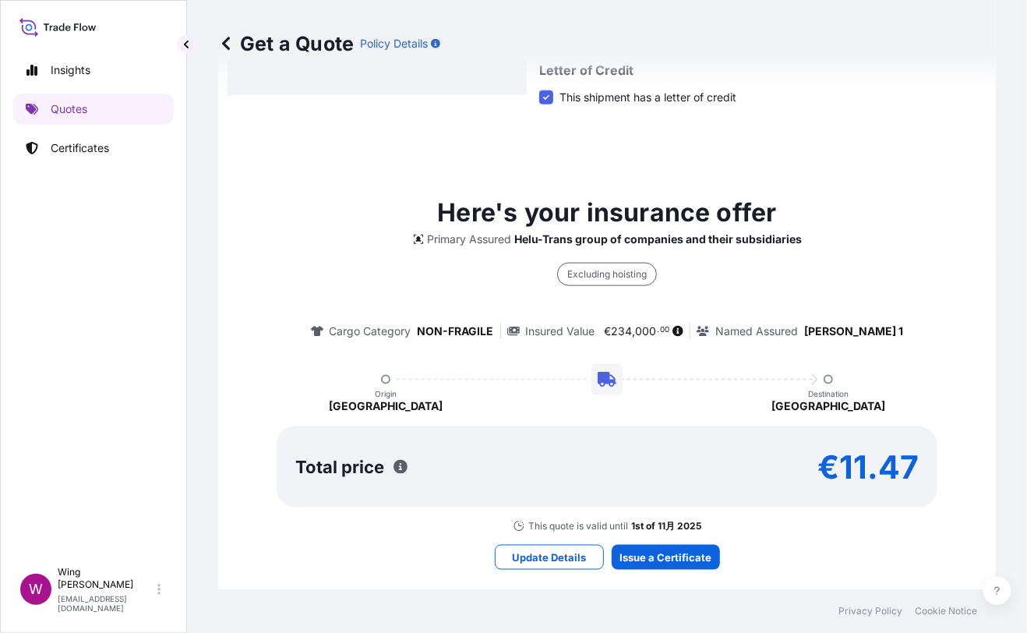
scroll to position [614, 0]
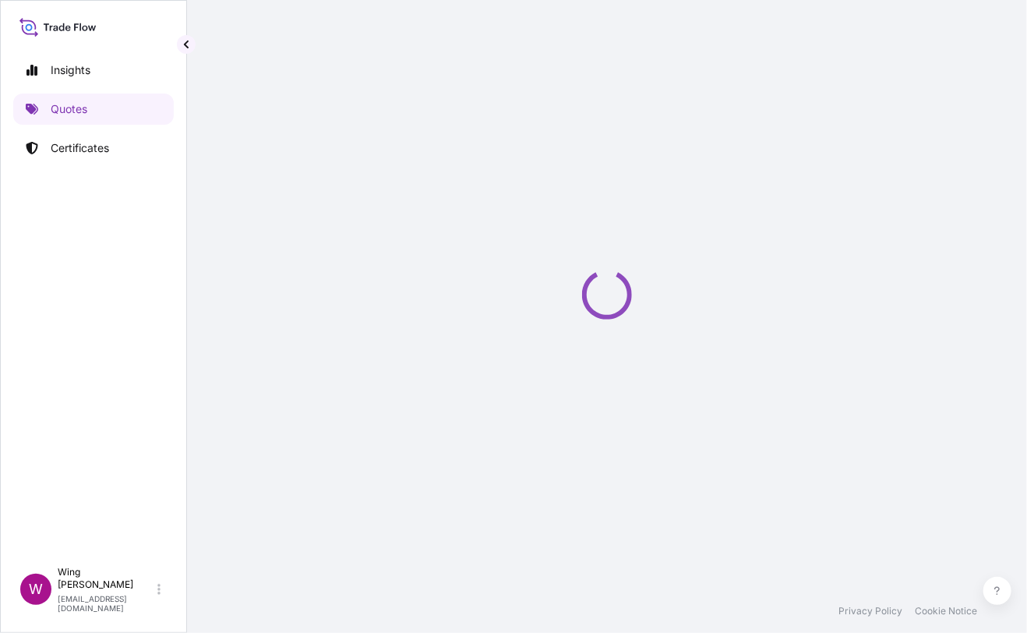
select select "STORAGE"
select select "Transit"
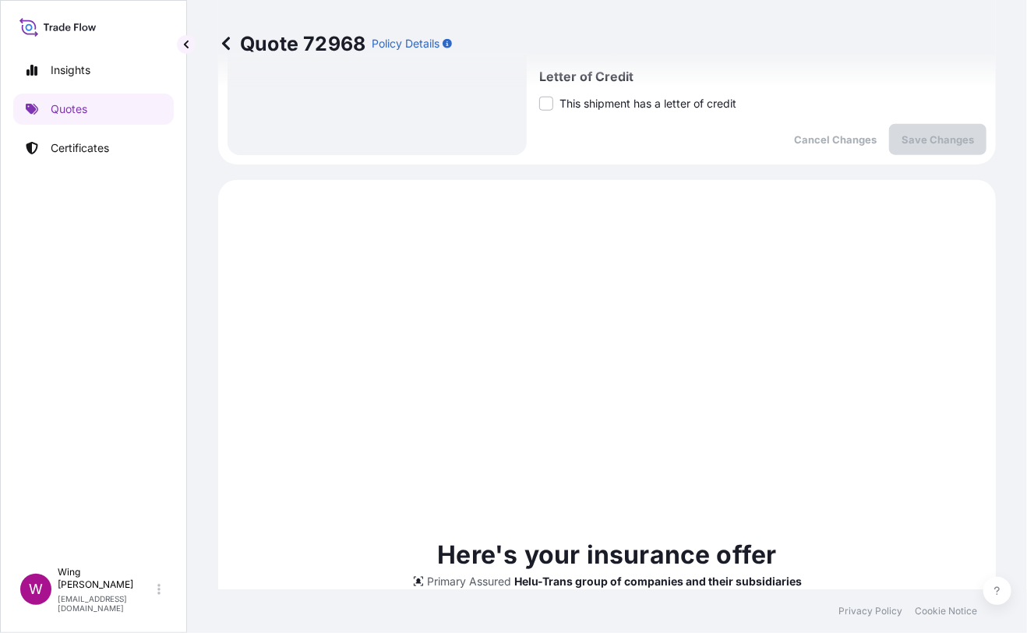
click at [479, 302] on div "Route Details Place of loading Road / Inland Road / Inland Origin * [GEOGRAPHIC…" at bounding box center [607, 47] width 778 height 1103
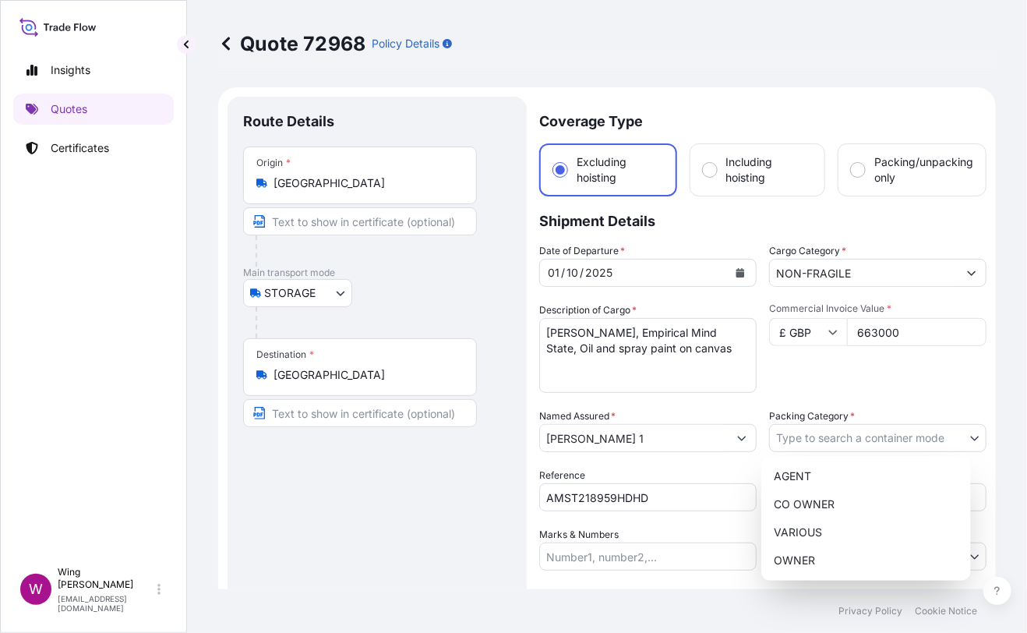
click at [861, 429] on body "Insights Quotes Certificates W Wing Lee [EMAIL_ADDRESS][DOMAIN_NAME] Quote 7296…" at bounding box center [513, 316] width 1027 height 633
click at [825, 552] on div "OWNER" at bounding box center [866, 560] width 197 height 28
select select "27"
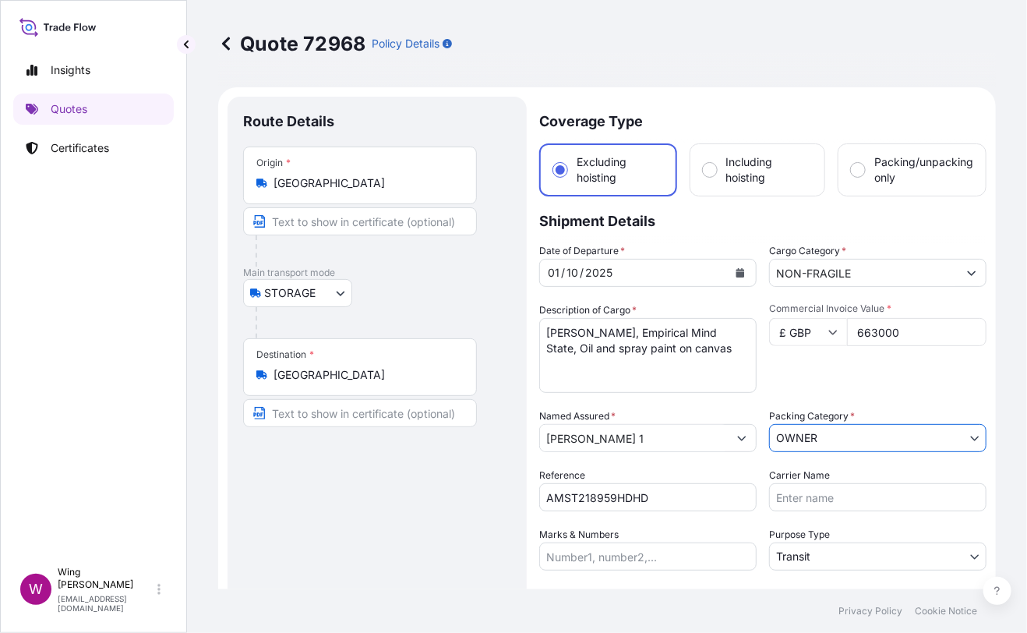
scroll to position [103, 0]
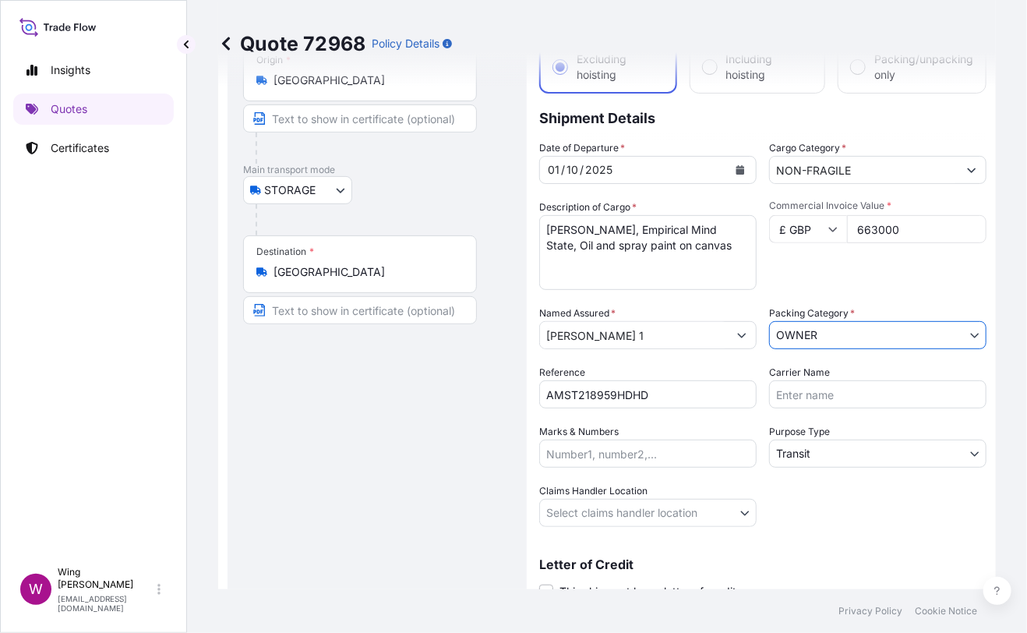
click at [811, 453] on body "Insights Quotes Certificates W Wing Lee [EMAIL_ADDRESS][DOMAIN_NAME] Quote 7296…" at bounding box center [513, 316] width 1027 height 633
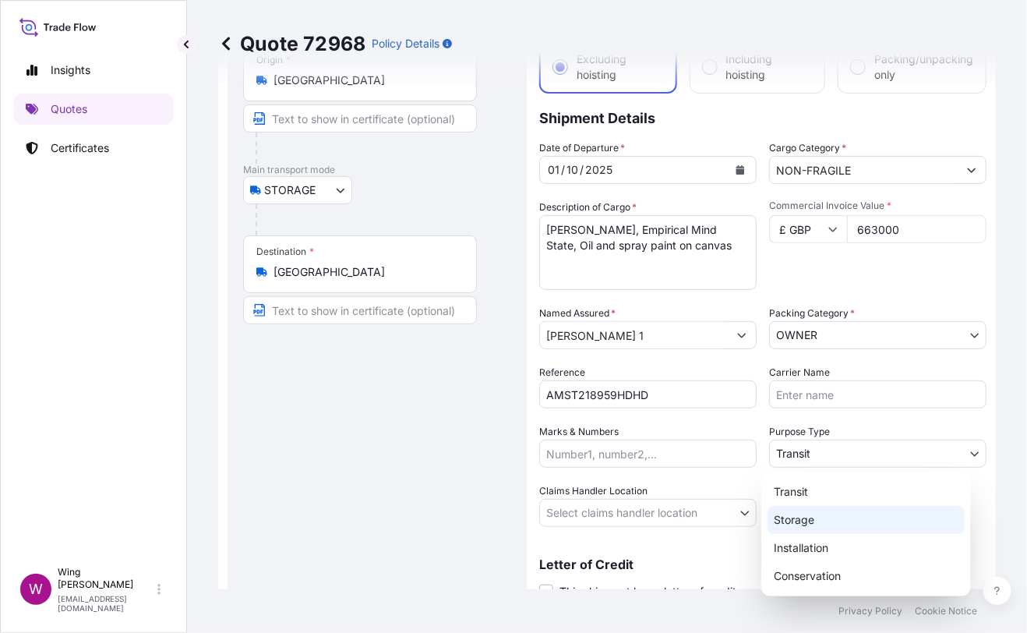
click at [806, 517] on div "Storage" at bounding box center [866, 520] width 197 height 28
select select "Storage"
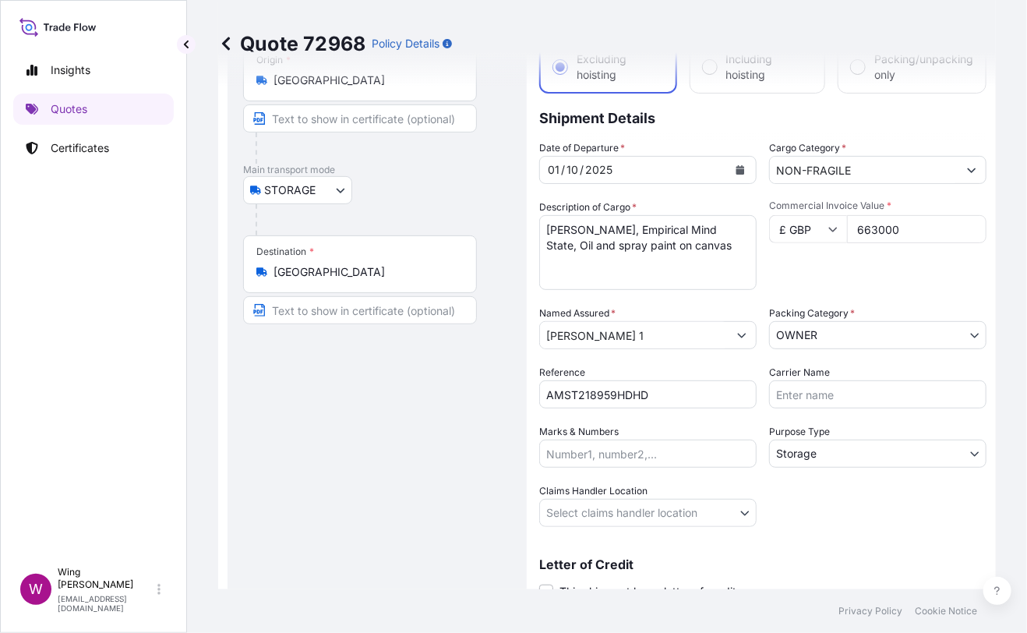
drag, startPoint x: 393, startPoint y: 515, endPoint x: 534, endPoint y: 497, distance: 142.3
click at [401, 514] on div "Route Details Place of loading Road / [GEOGRAPHIC_DATA] / Inland Origin * [GEOG…" at bounding box center [377, 318] width 268 height 618
click at [575, 497] on body "Insights Quotes Certificates W Wing Lee [EMAIL_ADDRESS][DOMAIN_NAME] Quote 7296…" at bounding box center [513, 316] width 1027 height 633
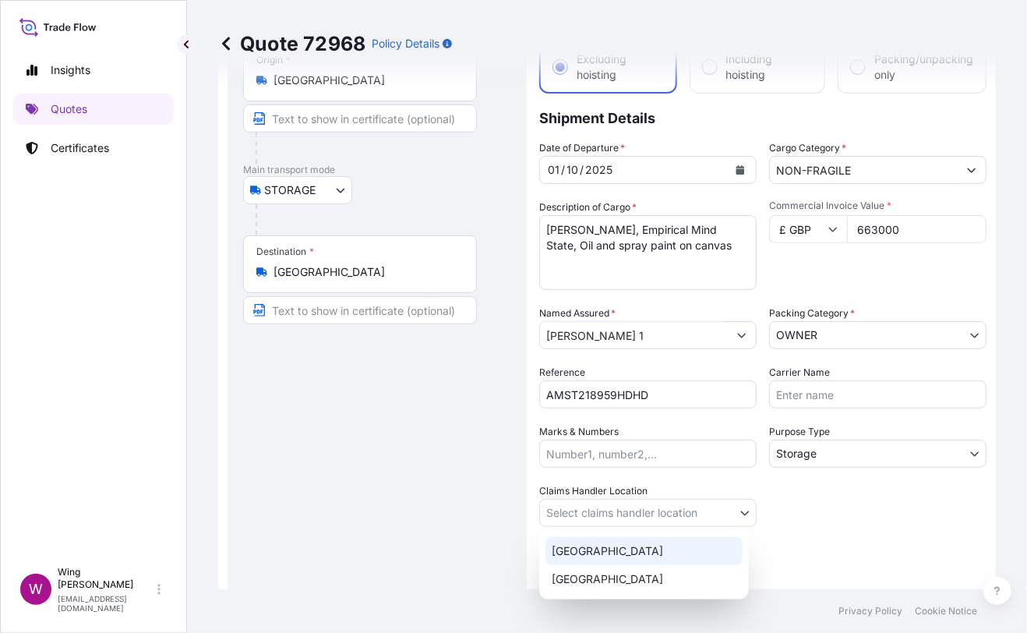
click at [581, 553] on div "[GEOGRAPHIC_DATA]" at bounding box center [644, 551] width 197 height 28
select select "[GEOGRAPHIC_DATA]"
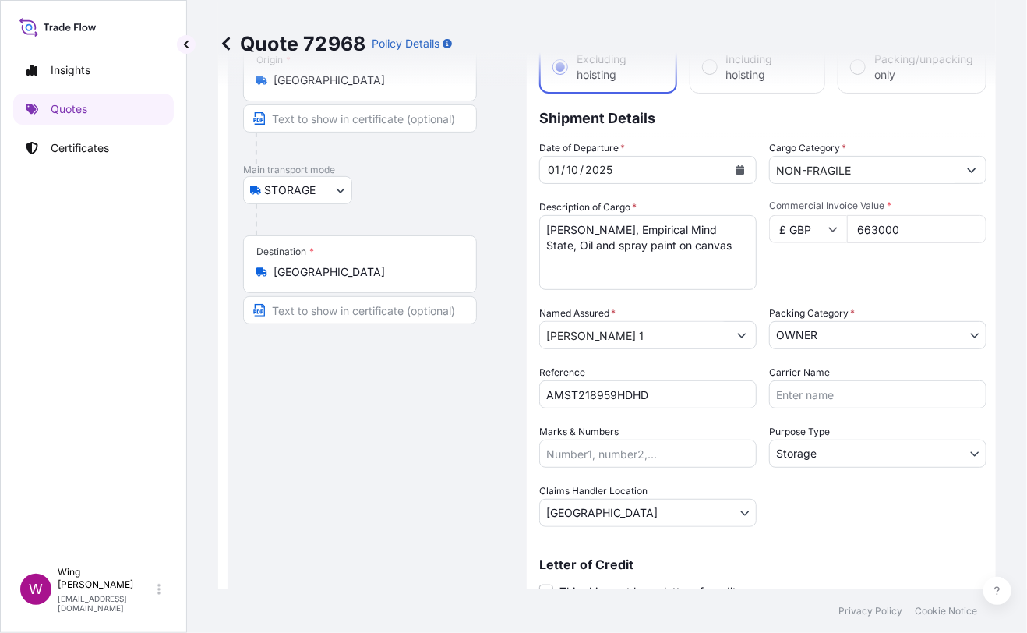
click at [424, 543] on div "Route Details Place of loading Road / [GEOGRAPHIC_DATA] / Inland Origin * [GEOG…" at bounding box center [377, 318] width 268 height 618
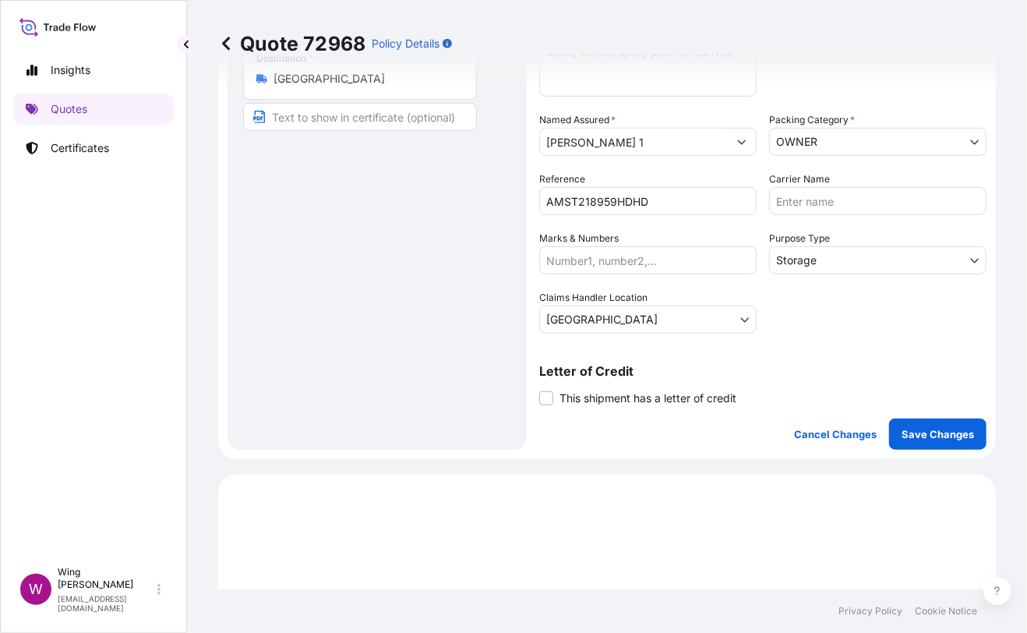
scroll to position [311, 0]
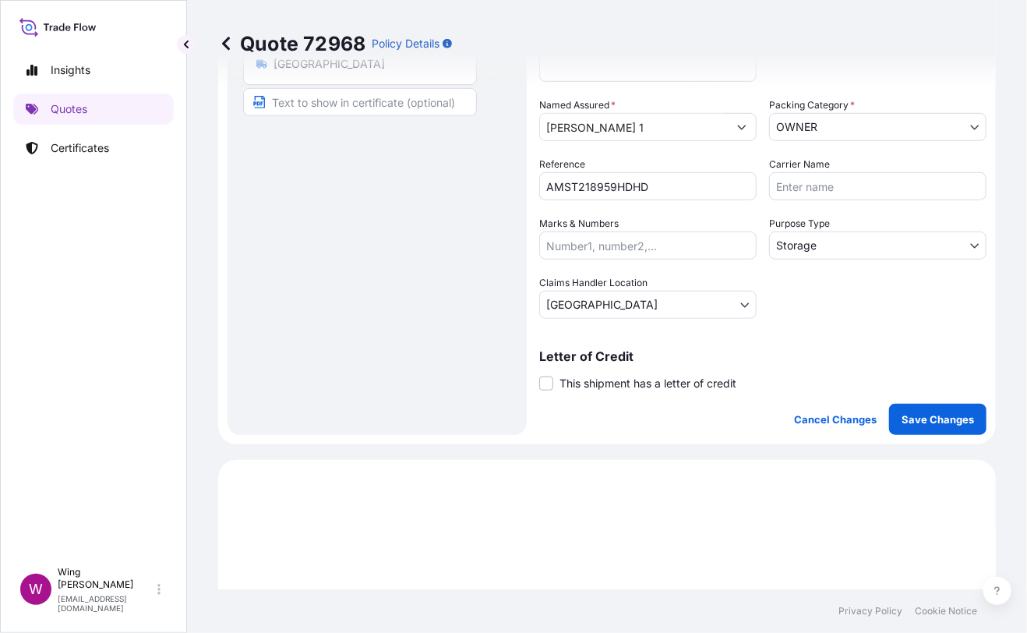
click at [565, 382] on span "This shipment has a letter of credit" at bounding box center [648, 384] width 177 height 16
click at [539, 375] on input "This shipment has a letter of credit" at bounding box center [539, 375] width 0 height 0
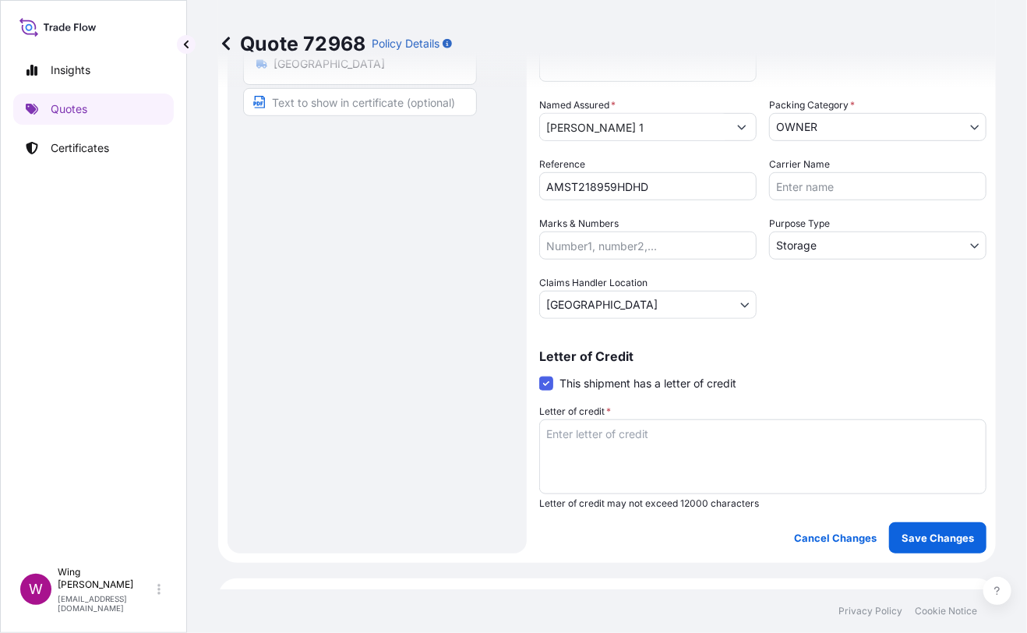
click at [442, 468] on div "Route Details Place of loading Road / [GEOGRAPHIC_DATA] / Inland Origin * [GEOG…" at bounding box center [377, 169] width 268 height 737
click at [604, 452] on textarea "Letter of credit *" at bounding box center [762, 456] width 447 height 75
paste textarea "Storage period: [DATE] to [DATE] (till further notice)"
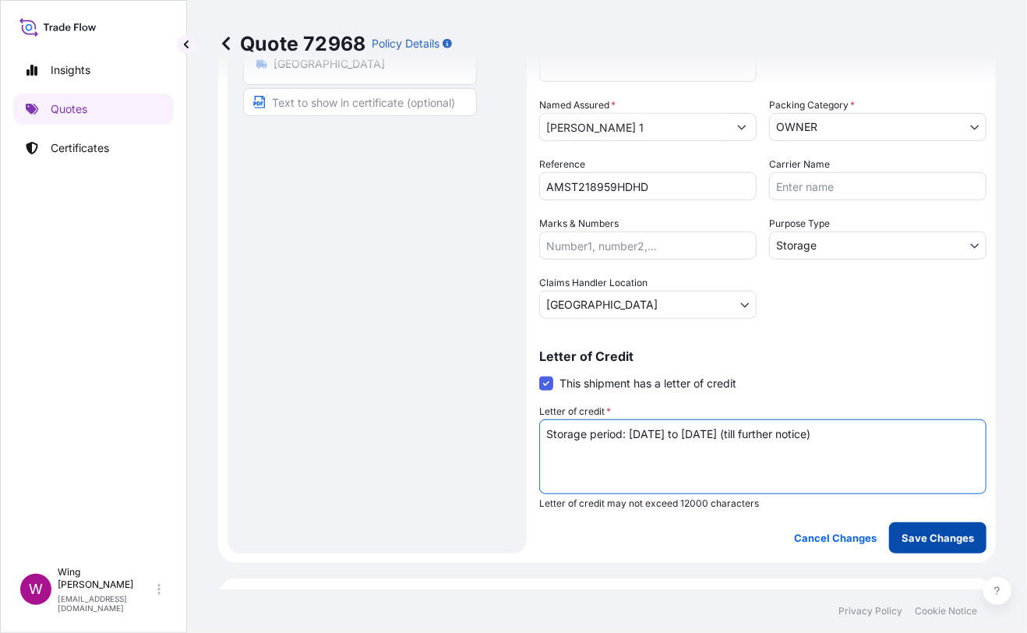
type textarea "Storage period: [DATE] to [DATE] (till further notice)"
click at [906, 535] on p "Save Changes" at bounding box center [938, 538] width 72 height 16
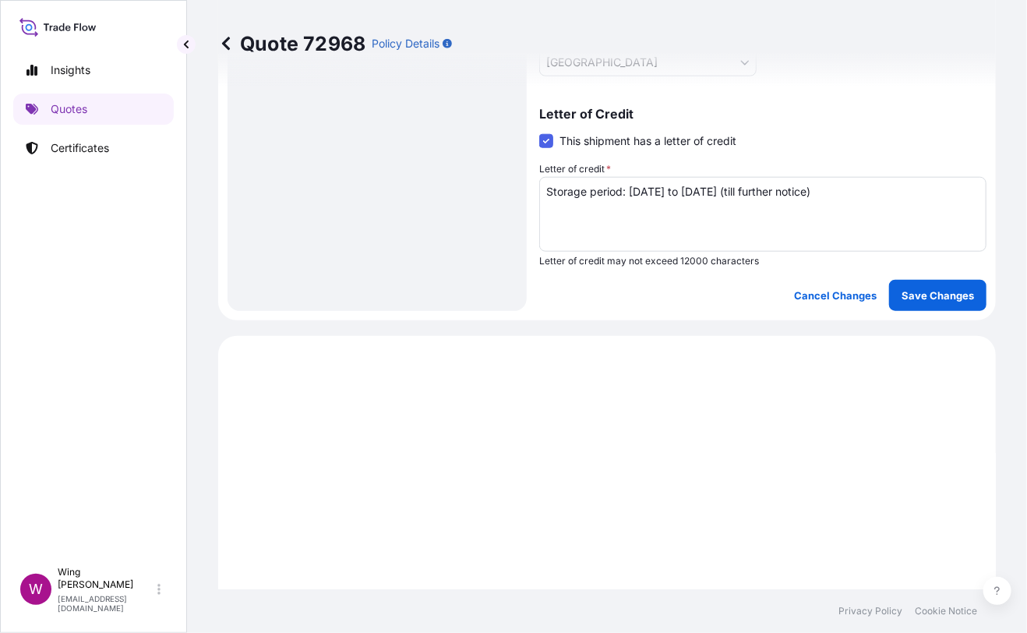
select select "STORAGE"
select select "Storage"
select select "[GEOGRAPHIC_DATA]"
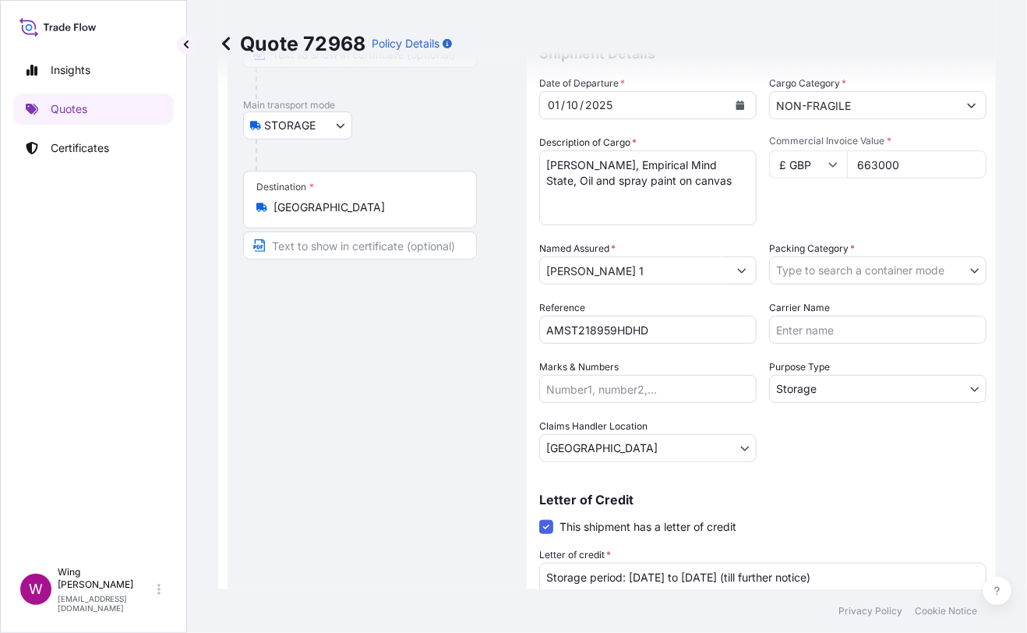
scroll to position [82, 0]
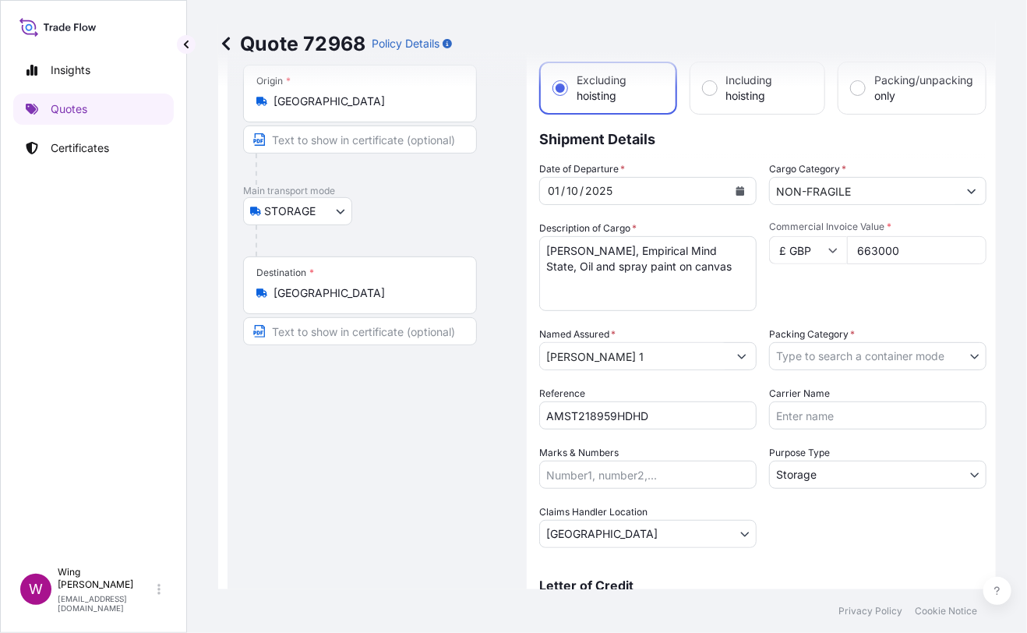
click at [836, 355] on body "Insights Quotes Certificates W Wing Lee [EMAIL_ADDRESS][DOMAIN_NAME] Quote 7296…" at bounding box center [513, 316] width 1027 height 633
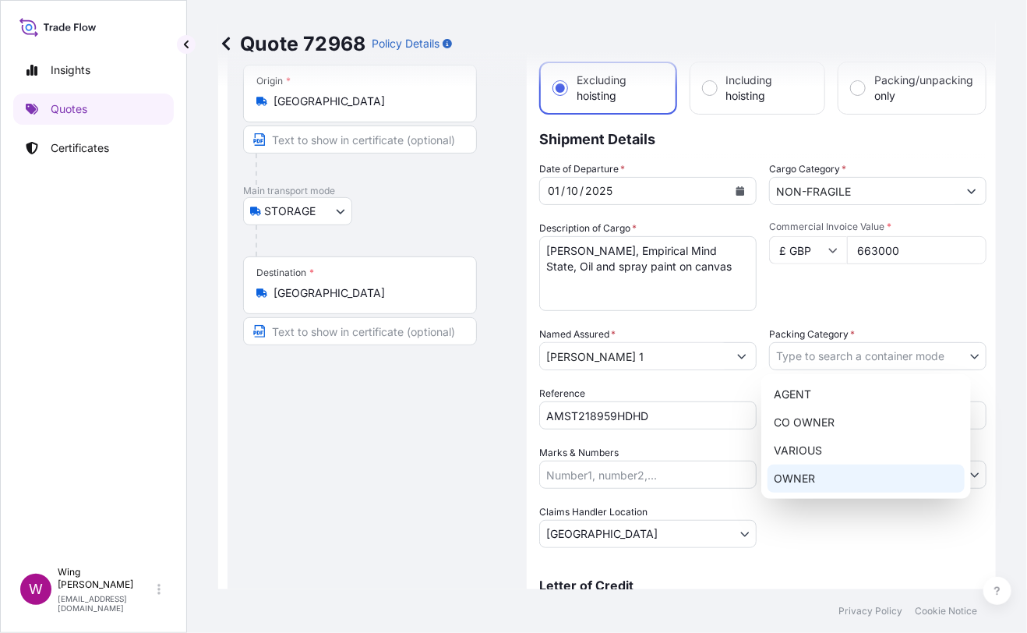
click at [846, 473] on div "OWNER" at bounding box center [866, 479] width 197 height 28
select select "27"
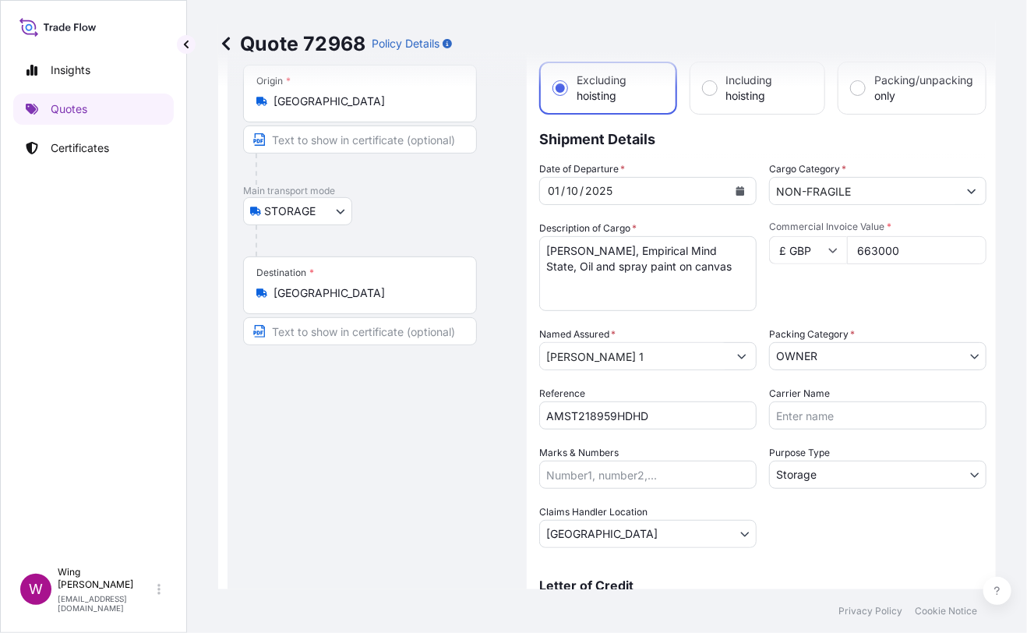
click at [421, 447] on div "Route Details Place of loading Road / [GEOGRAPHIC_DATA] / Inland Origin * [GEOG…" at bounding box center [377, 398] width 268 height 737
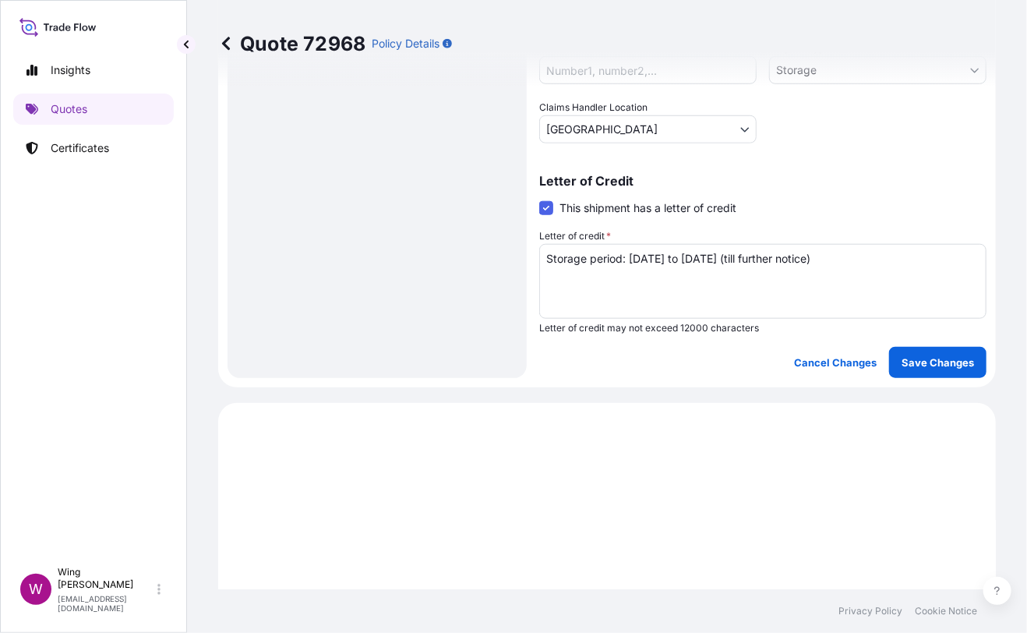
scroll to position [497, 0]
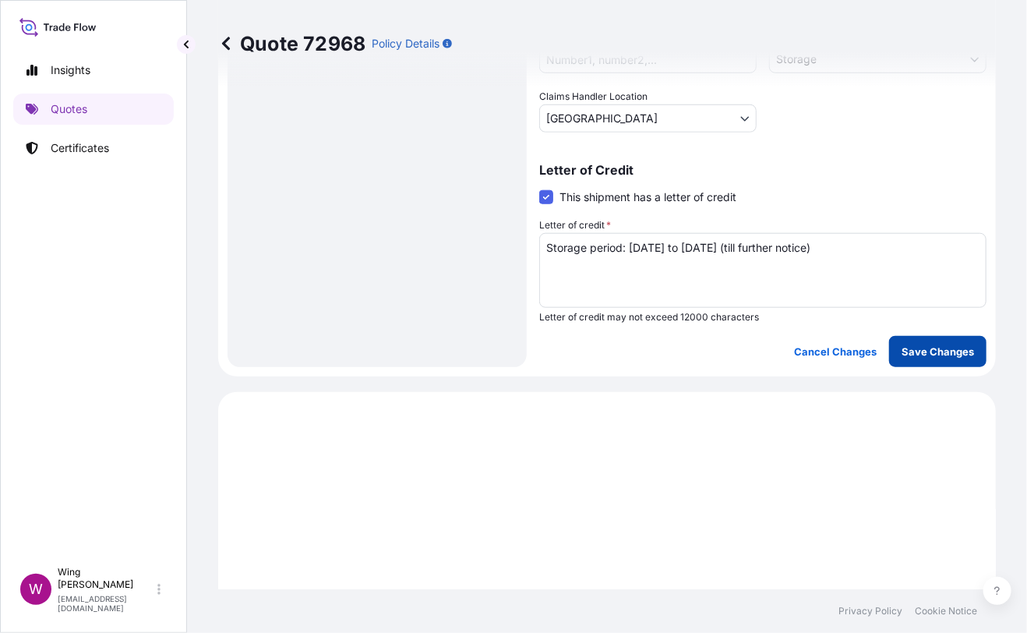
click at [917, 351] on p "Save Changes" at bounding box center [938, 352] width 72 height 16
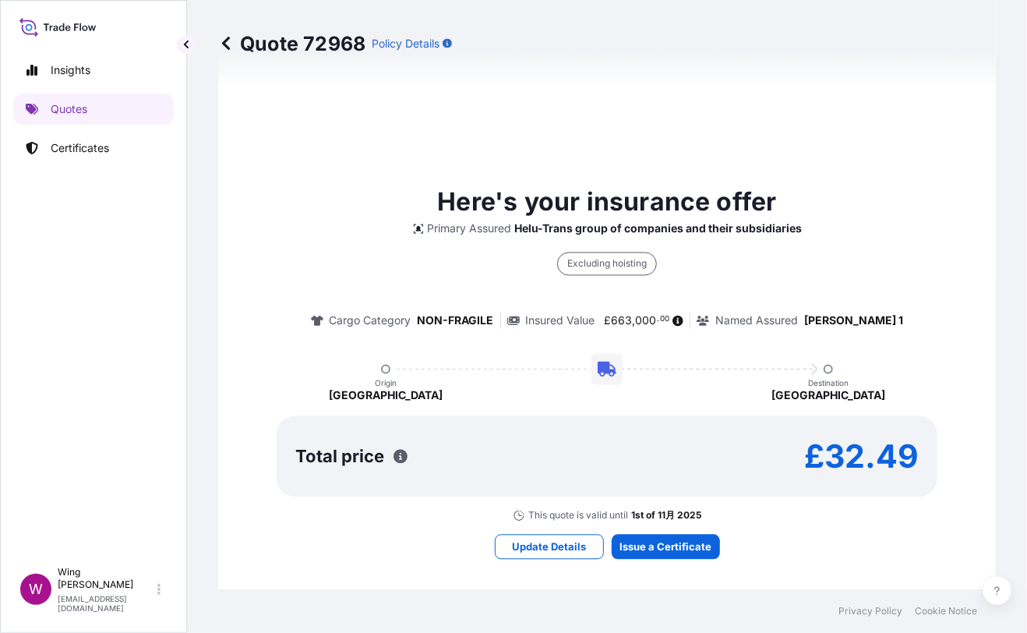
select select "STORAGE"
select select "Storage"
select select "[GEOGRAPHIC_DATA]"
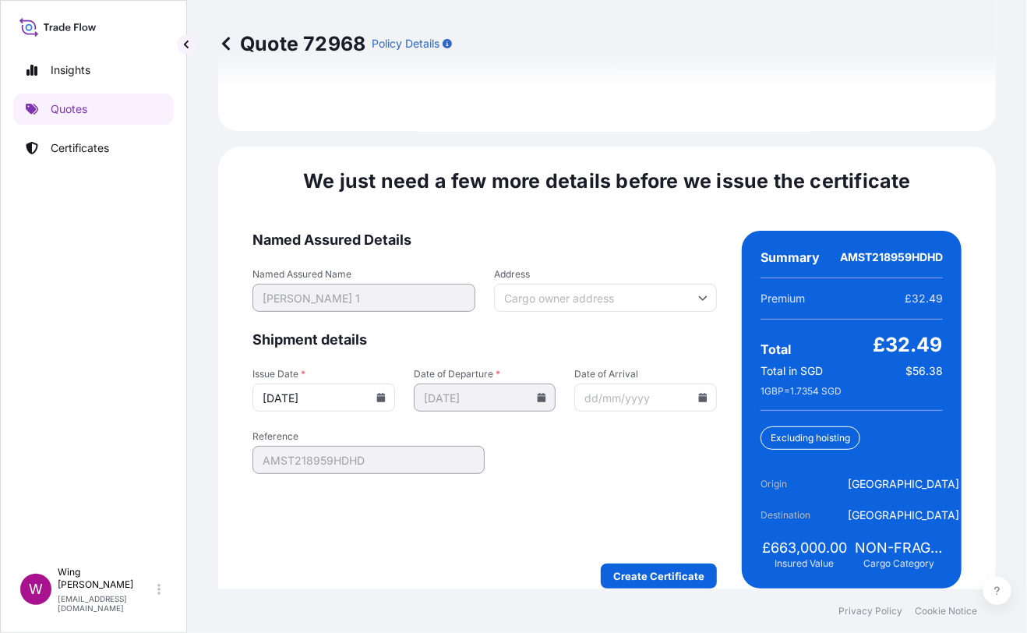
scroll to position [2462, 0]
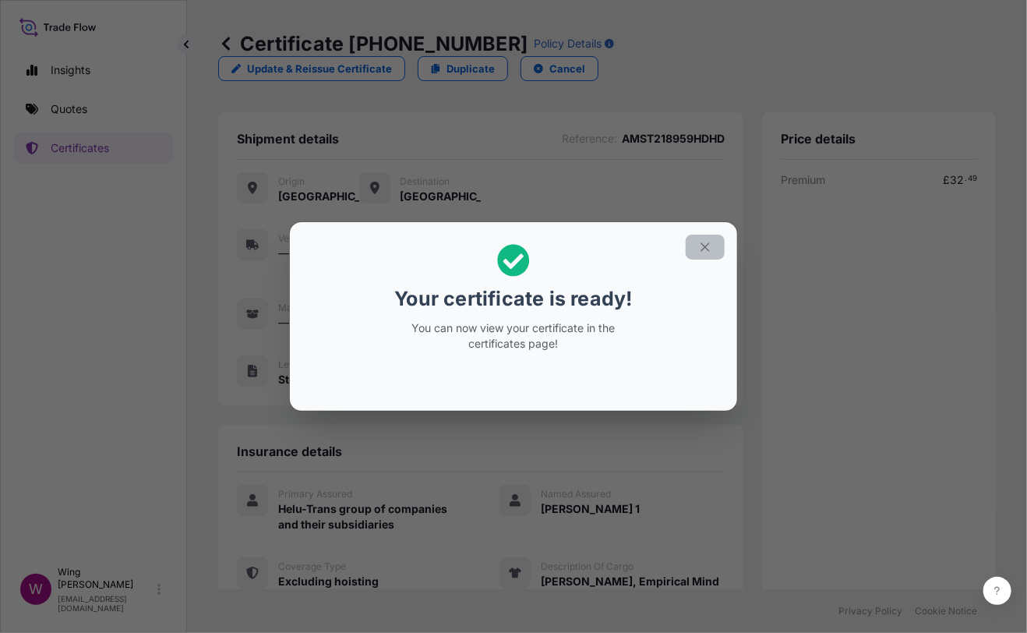
click at [702, 246] on icon "button" at bounding box center [705, 247] width 14 height 14
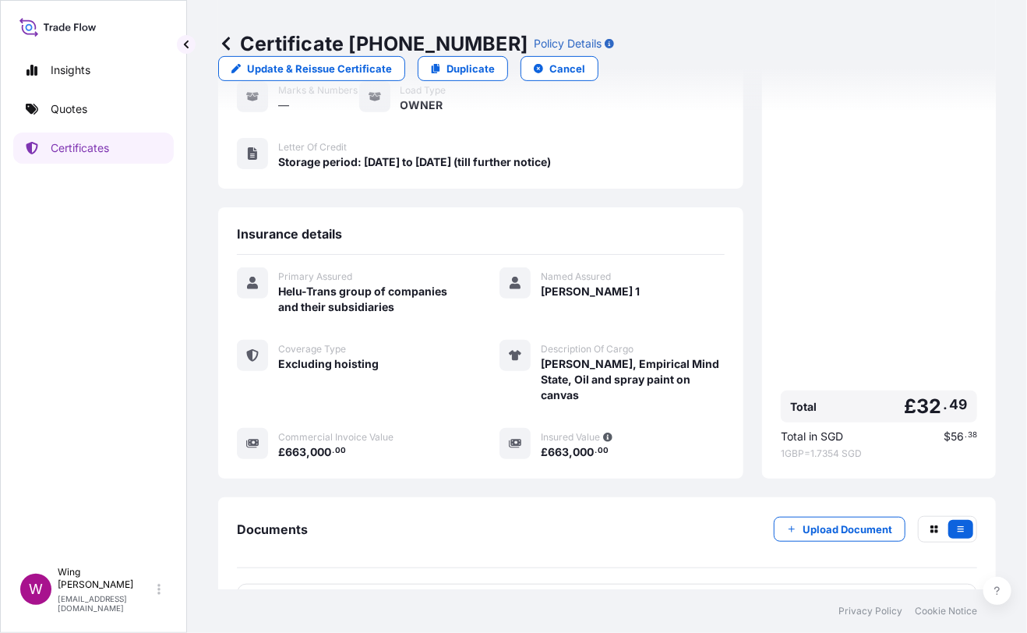
scroll to position [258, 0]
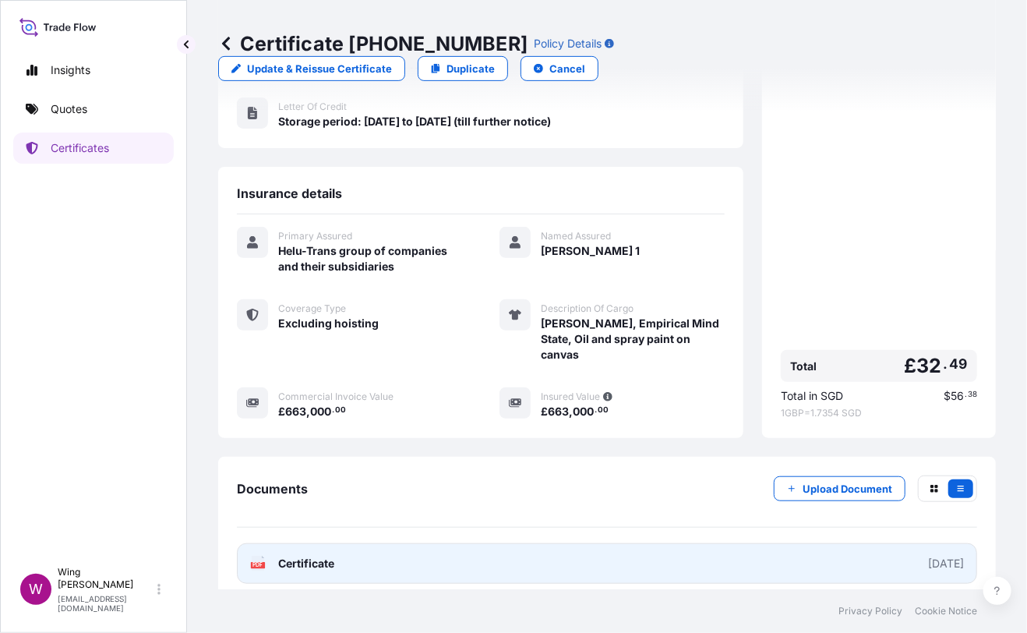
click at [259, 556] on icon at bounding box center [258, 564] width 13 height 16
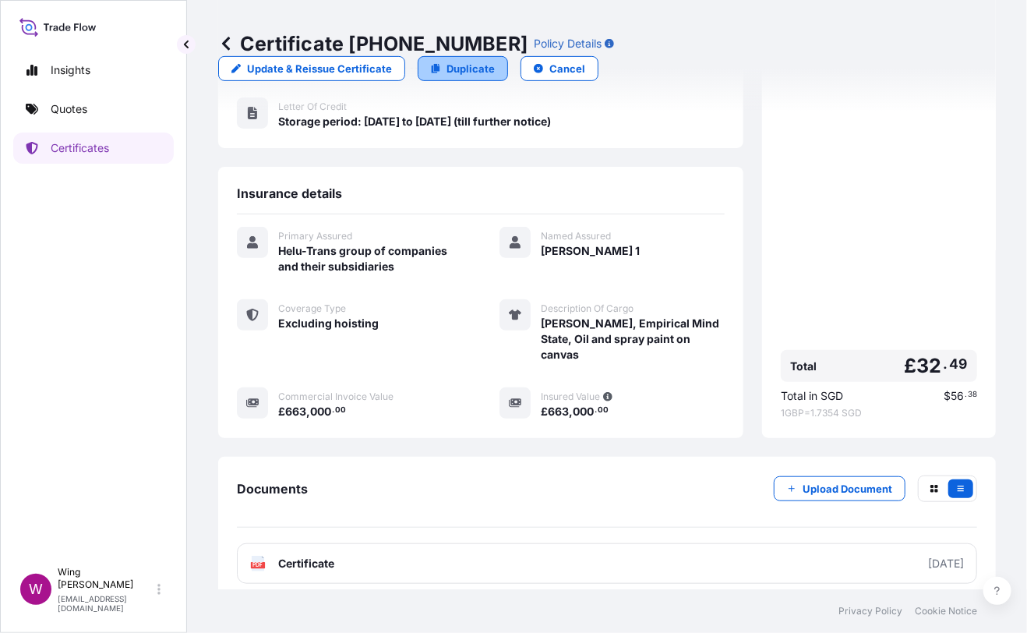
click at [495, 61] on p "Duplicate" at bounding box center [471, 69] width 48 height 16
select select "STORAGE"
select select "Storage"
select select "[GEOGRAPHIC_DATA]"
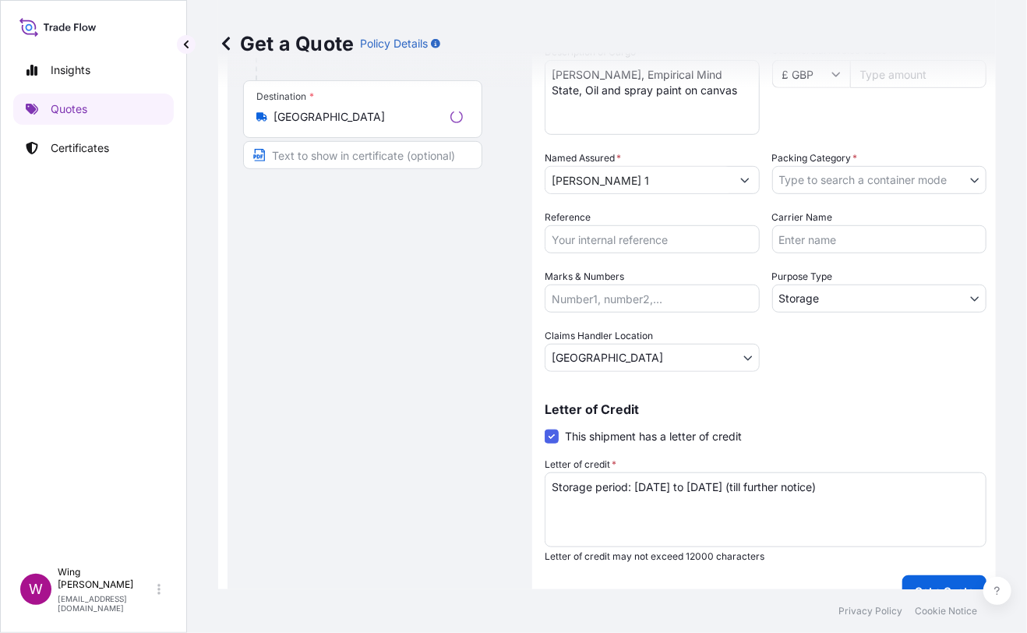
scroll to position [24, 0]
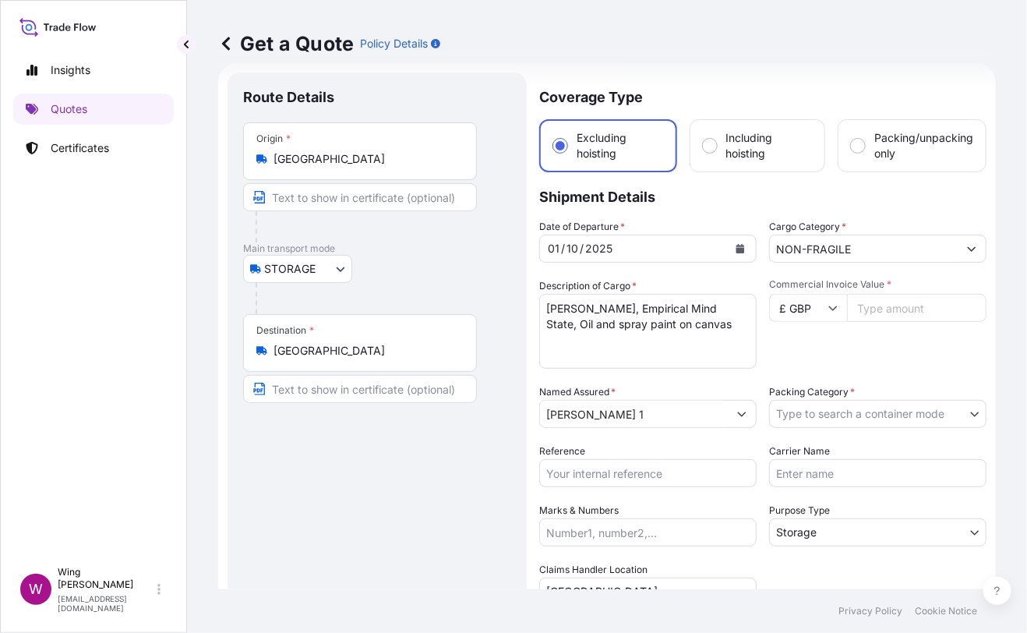
click at [445, 478] on div "Route Details Place of loading Road / [GEOGRAPHIC_DATA] / Inland Origin * [GEOG…" at bounding box center [377, 456] width 268 height 737
drag, startPoint x: 721, startPoint y: 323, endPoint x: 480, endPoint y: 301, distance: 241.8
click at [480, 301] on form "Route Details Place of loading Road / Inland Road / Inland Origin * [GEOGRAPHIC…" at bounding box center [607, 456] width 778 height 786
paste textarea ""[PERSON_NAME], Im Seitenspiegel, Acrylic and Flashe paint on panel ""
click at [549, 307] on textarea "[PERSON_NAME], Empirical Mind State, Oil and spray paint on canvas" at bounding box center [647, 331] width 217 height 75
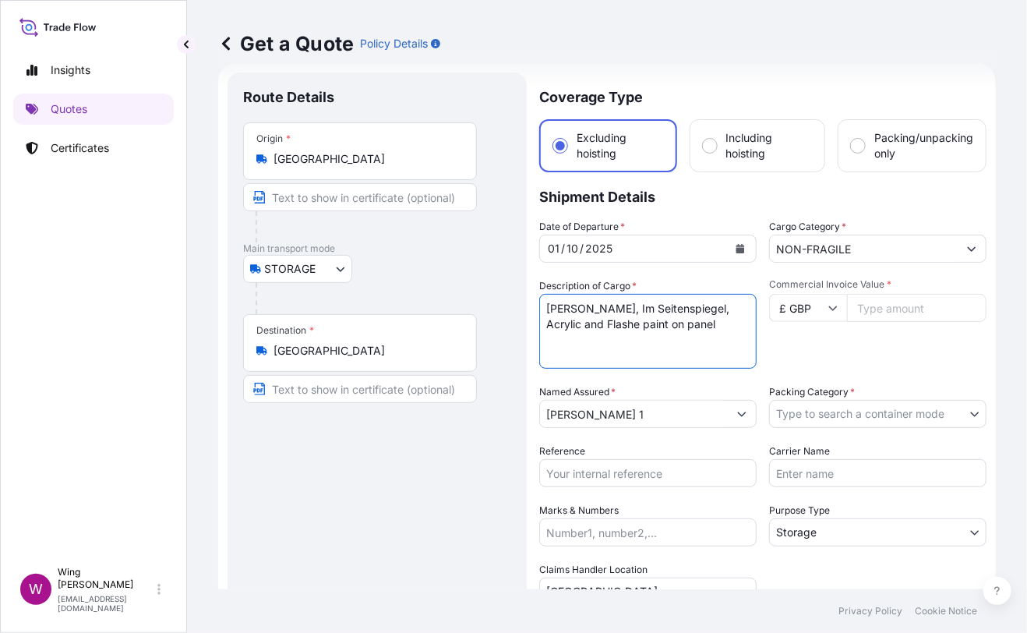
type textarea "[PERSON_NAME], Im Seitenspiegel, Acrylic and Flashe paint on panel"
drag, startPoint x: 378, startPoint y: 479, endPoint x: 415, endPoint y: 458, distance: 41.9
click at [382, 475] on div "Route Details Place of loading Road / [GEOGRAPHIC_DATA] / Inland Origin * [GEOG…" at bounding box center [377, 456] width 268 height 737
click at [890, 308] on input "Commercial Invoice Value *" at bounding box center [917, 308] width 140 height 28
paste input "420000"
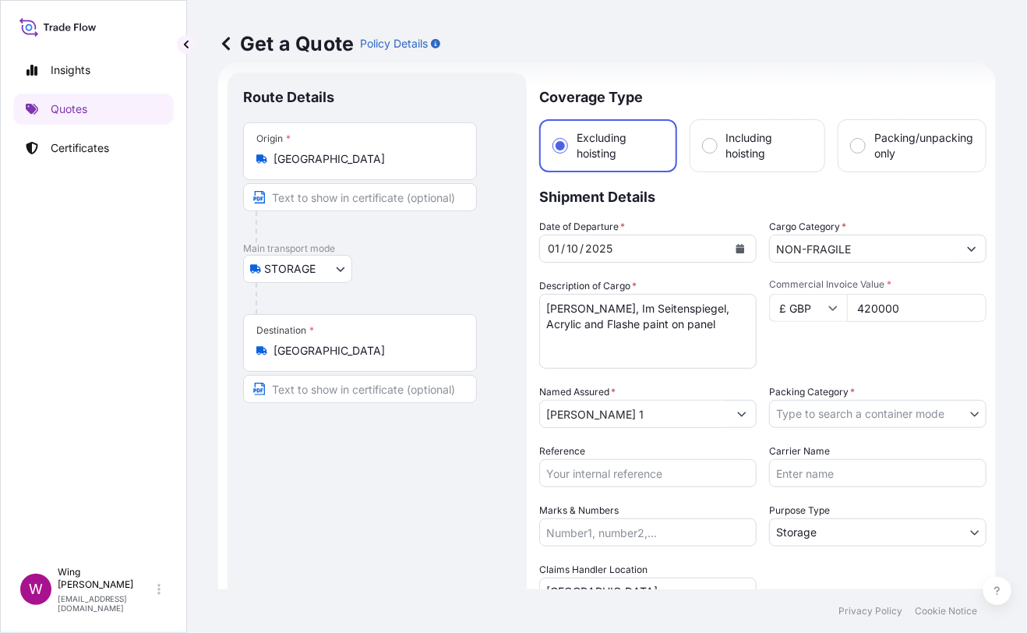
type input "420000"
click at [903, 362] on div "Commercial Invoice Value * £ GBP 420000" at bounding box center [877, 323] width 217 height 90
click at [882, 405] on body "Insights Quotes Certificates W Wing Lee [EMAIL_ADDRESS][DOMAIN_NAME] Get a Quot…" at bounding box center [513, 316] width 1027 height 633
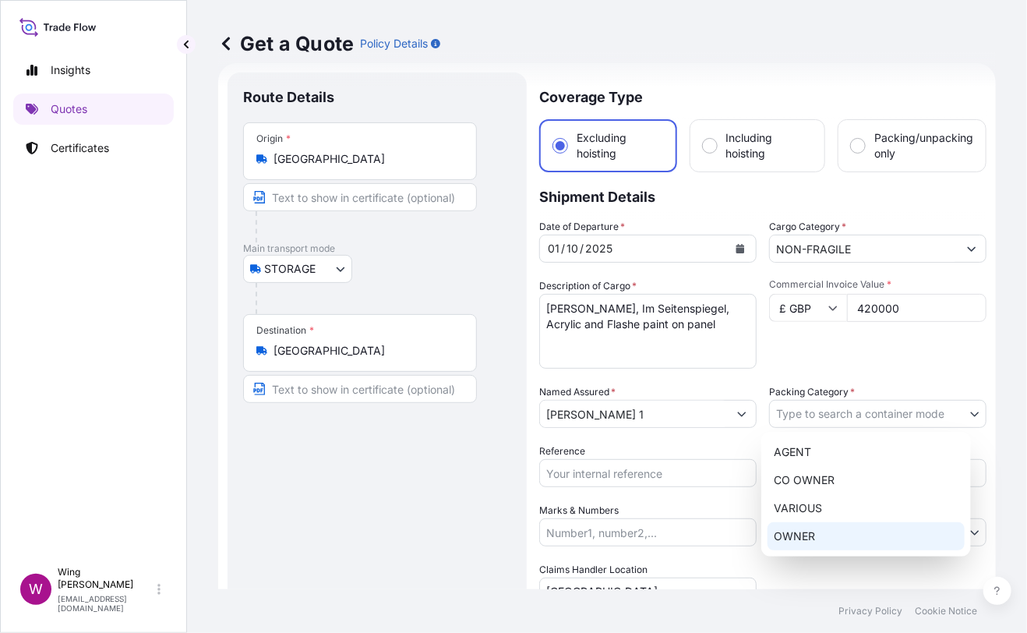
click at [871, 535] on div "OWNER" at bounding box center [866, 536] width 197 height 28
select select "27"
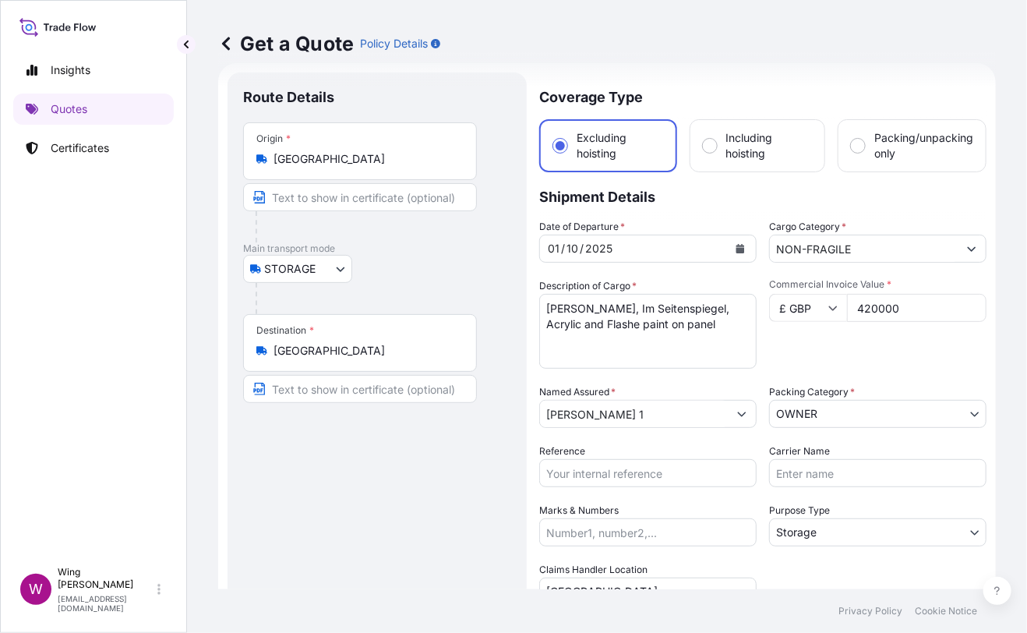
click at [369, 534] on div "Route Details Place of loading Road / [GEOGRAPHIC_DATA] / Inland Origin * [GEOG…" at bounding box center [377, 456] width 268 height 737
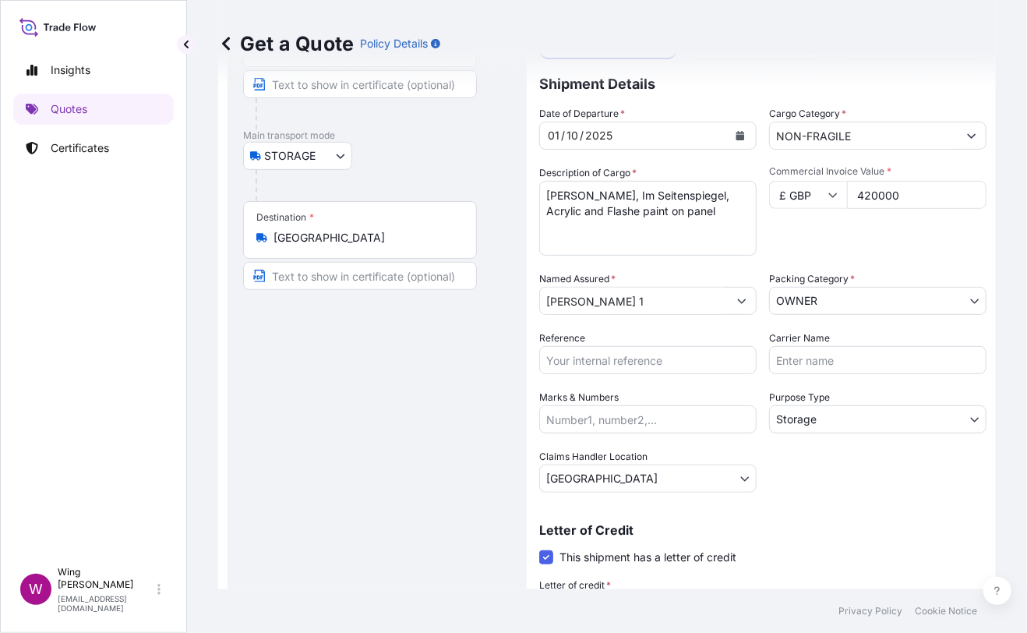
scroll to position [282, 0]
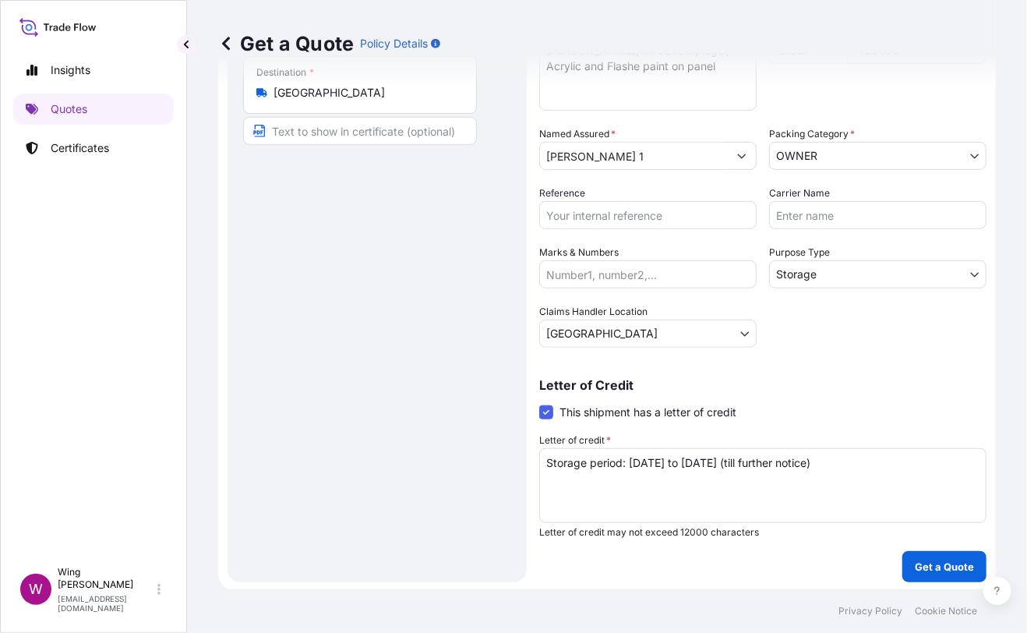
click at [903, 571] on button "Get a Quote" at bounding box center [945, 566] width 84 height 31
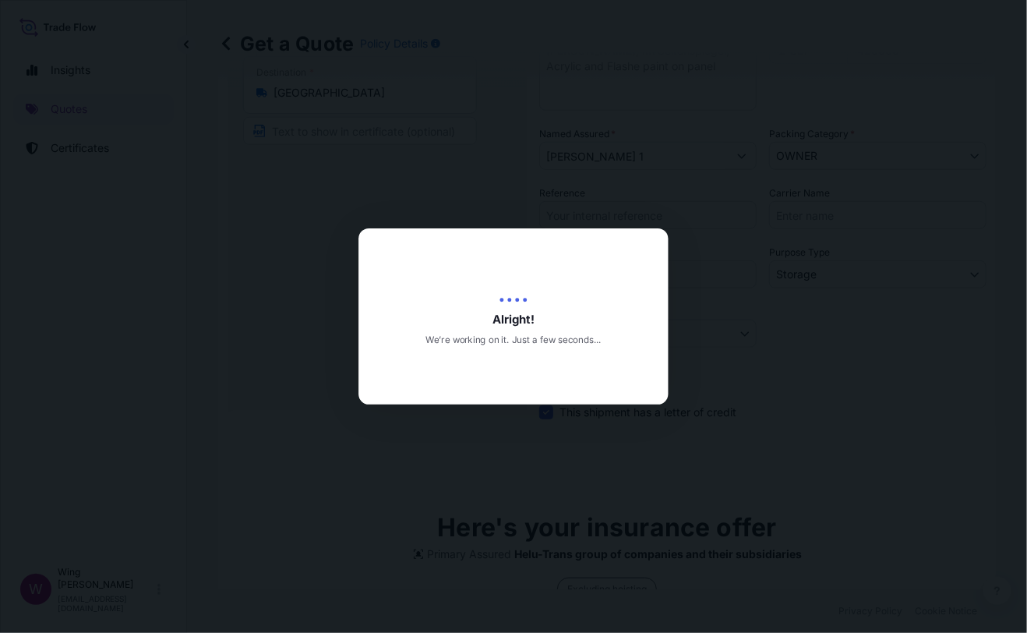
type input "[DATE]"
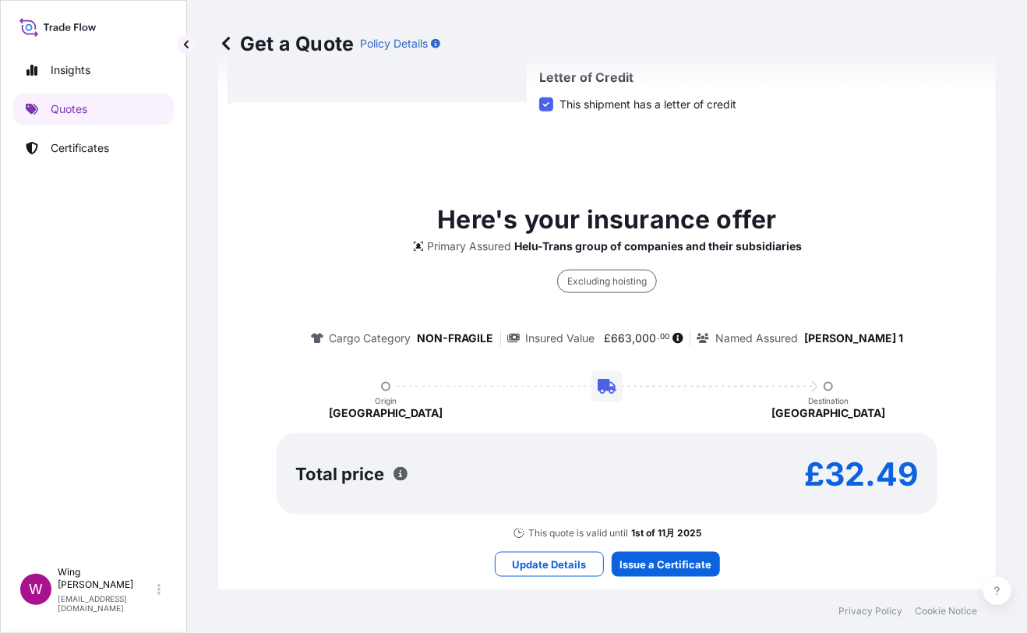
scroll to position [614, 0]
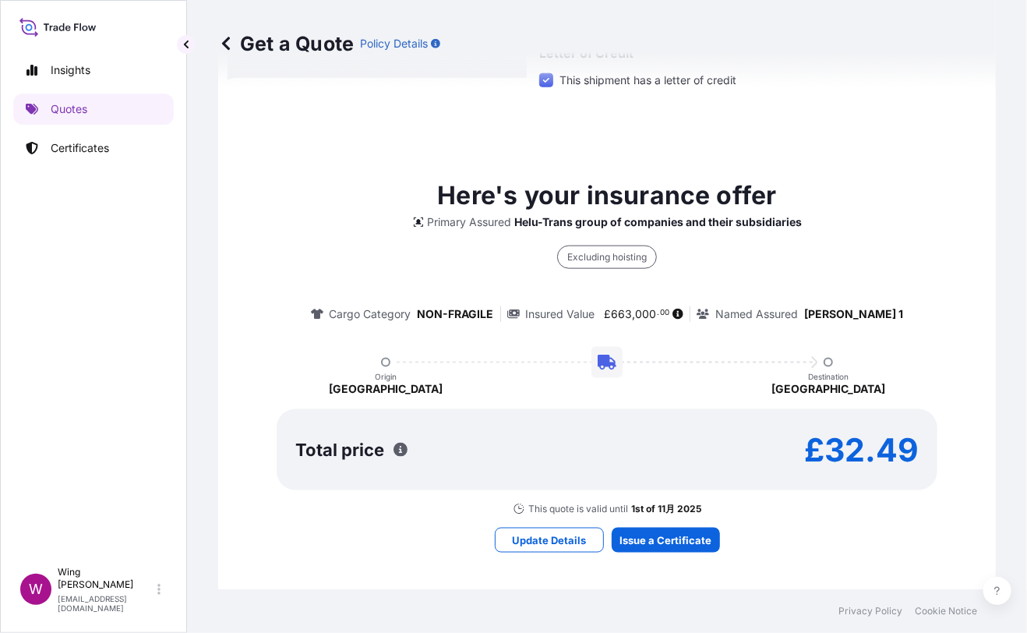
click at [475, 493] on div "Here's your insurance offer Primary Assured Helu-Trans group of companies and t…" at bounding box center [607, 346] width 734 height 338
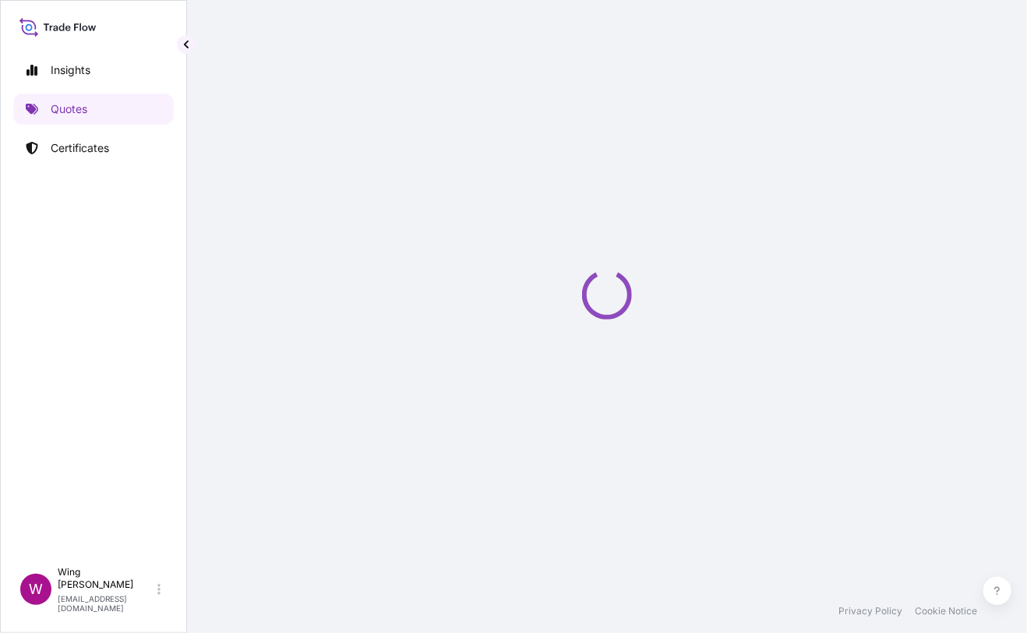
select select "STORAGE"
select select "Transit"
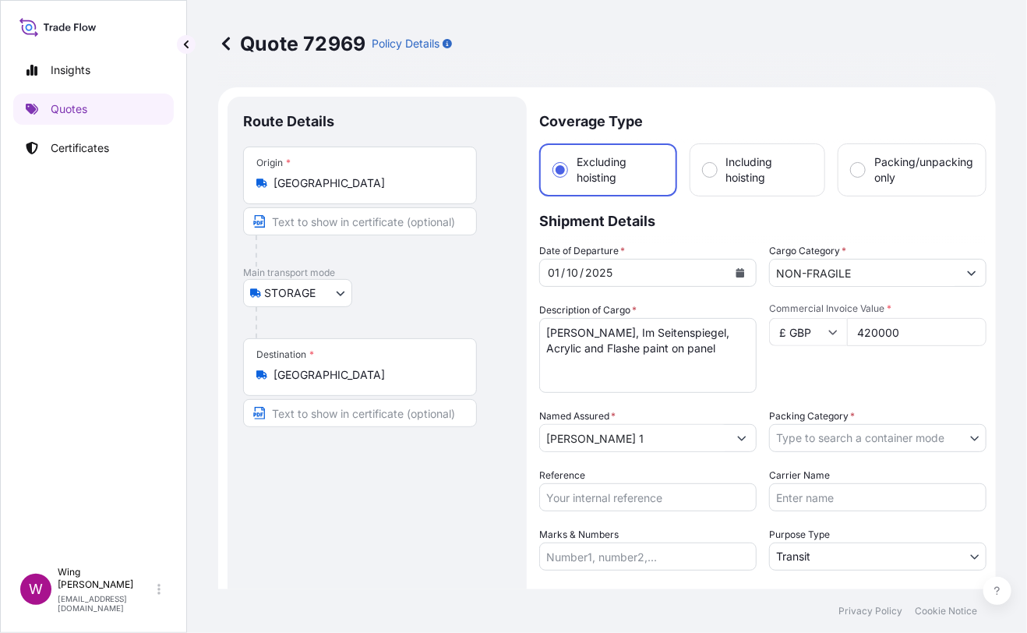
click at [837, 440] on body "Insights Quotes Certificates W Wing Lee [EMAIL_ADDRESS][DOMAIN_NAME] Quote 7296…" at bounding box center [513, 316] width 1027 height 633
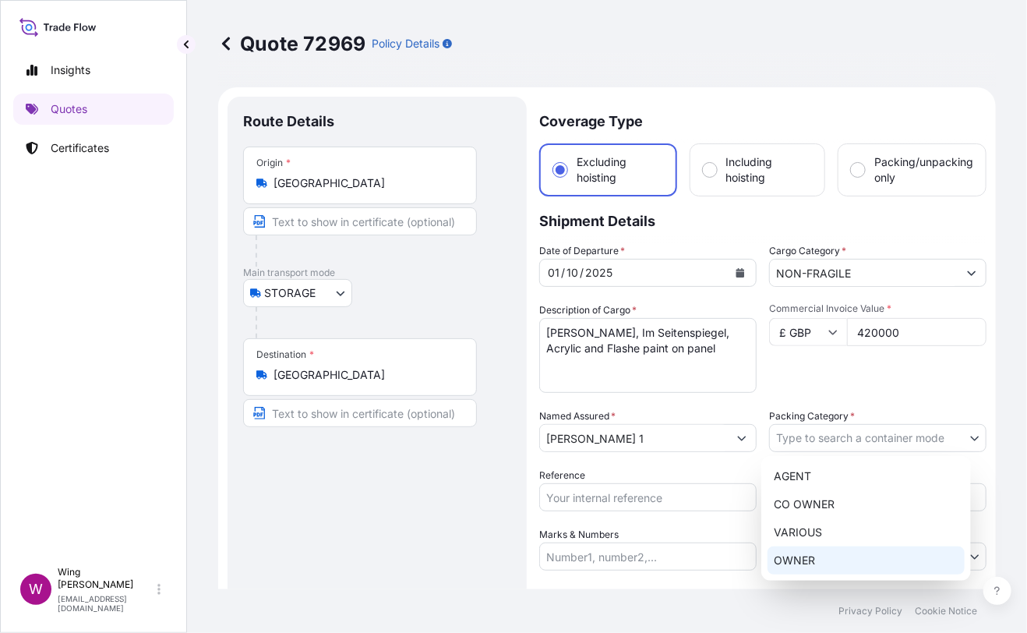
click at [829, 564] on div "OWNER" at bounding box center [866, 560] width 197 height 28
select select "27"
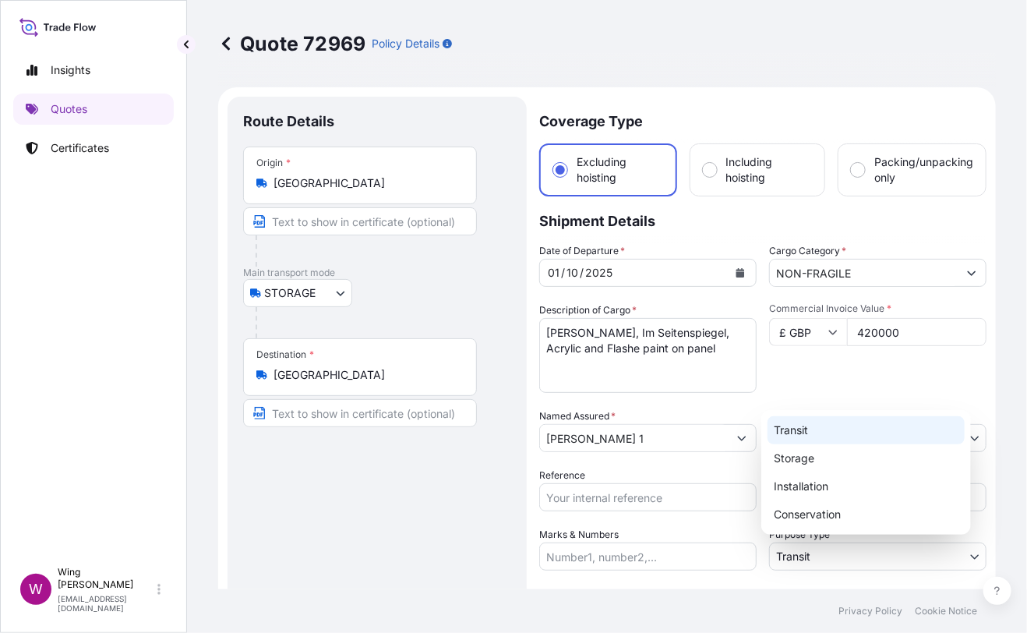
click at [797, 554] on body "Insights Quotes Certificates W Wing Lee [EMAIL_ADDRESS][DOMAIN_NAME] Quote 7296…" at bounding box center [513, 316] width 1027 height 633
click at [811, 464] on div "Storage" at bounding box center [866, 458] width 197 height 28
select select "Storage"
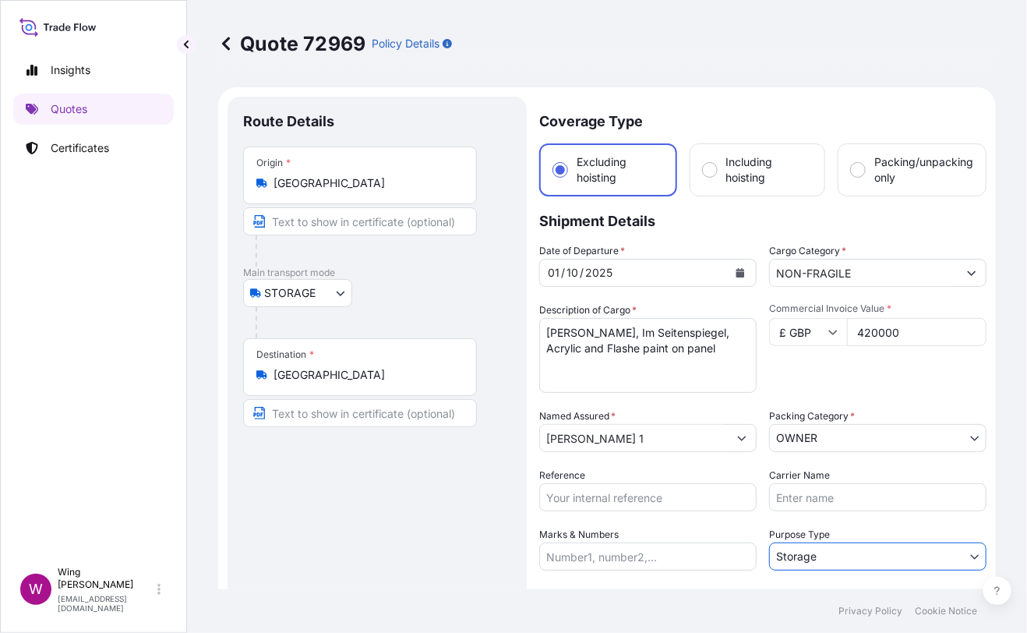
click at [334, 539] on div "Route Details Place of loading Road / [GEOGRAPHIC_DATA] / Inland Origin * [GEOG…" at bounding box center [377, 421] width 268 height 618
click at [564, 439] on input "[PERSON_NAME] 1" at bounding box center [634, 438] width 188 height 28
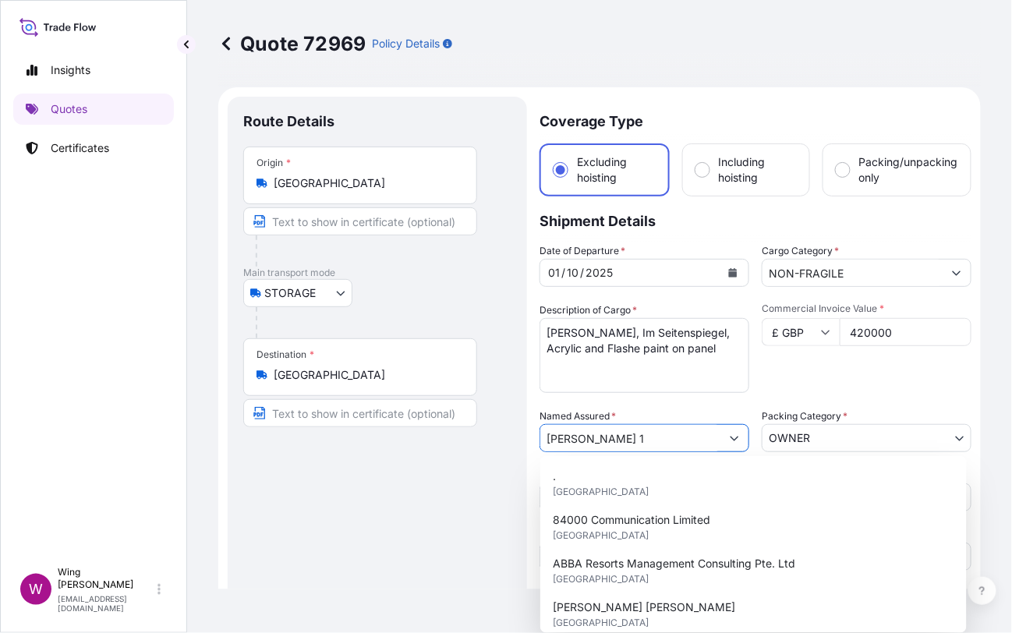
click at [508, 452] on div "Route Details Place of loading Road / [GEOGRAPHIC_DATA] / Inland Origin * [GEOG…" at bounding box center [377, 421] width 268 height 618
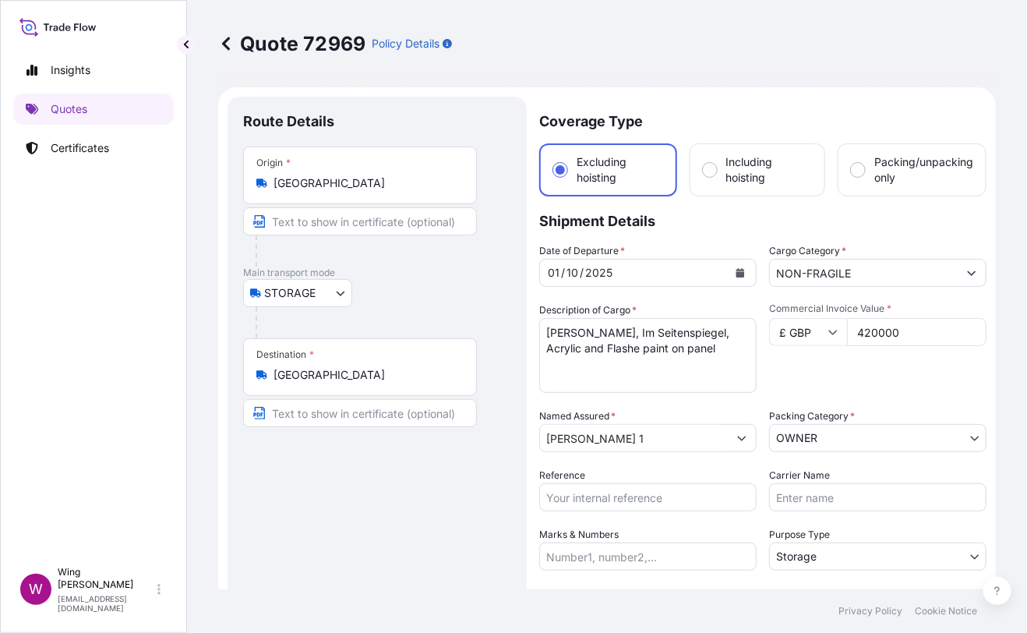
click at [642, 497] on input "Reference" at bounding box center [647, 497] width 217 height 28
paste input "AMST218959HDHD"
type input "AMST218959HDHD"
click at [413, 502] on div "Route Details Place of loading Road / [GEOGRAPHIC_DATA] / Inland Origin * [GEOG…" at bounding box center [377, 421] width 268 height 618
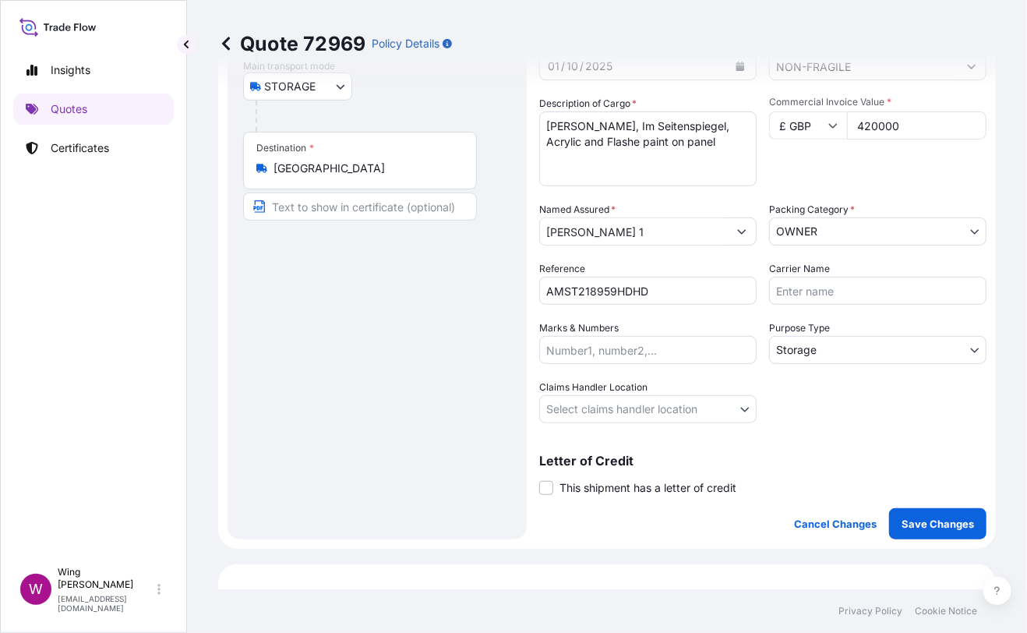
scroll to position [207, 0]
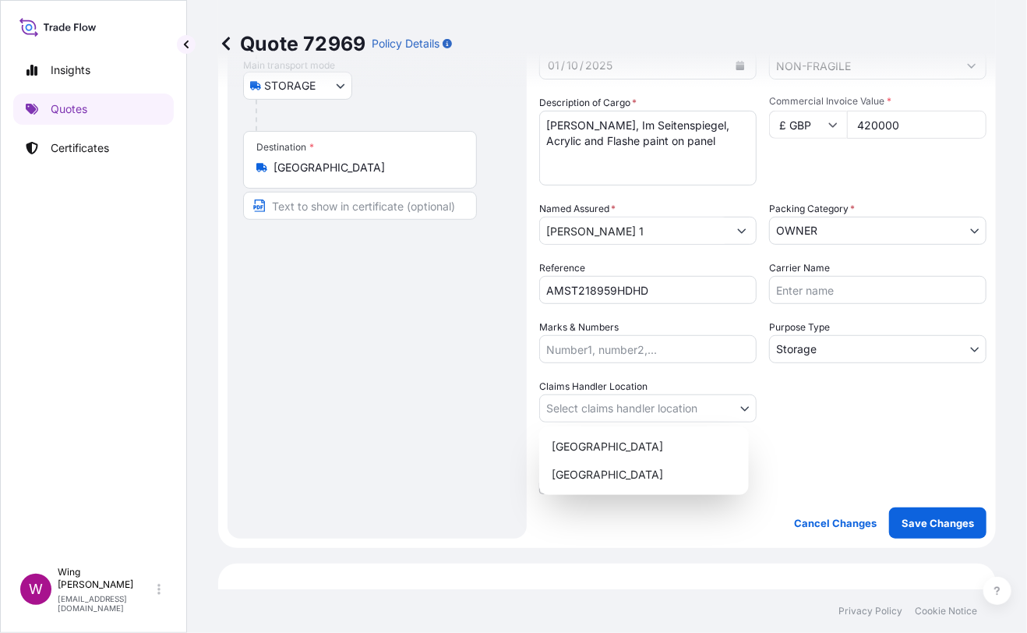
click at [623, 405] on body "15 options available. Insights Quotes Certificates W Wing Lee [EMAIL_ADDRESS][D…" at bounding box center [513, 316] width 1027 height 633
click at [614, 434] on div "[GEOGRAPHIC_DATA]" at bounding box center [644, 447] width 197 height 28
select select "[GEOGRAPHIC_DATA]"
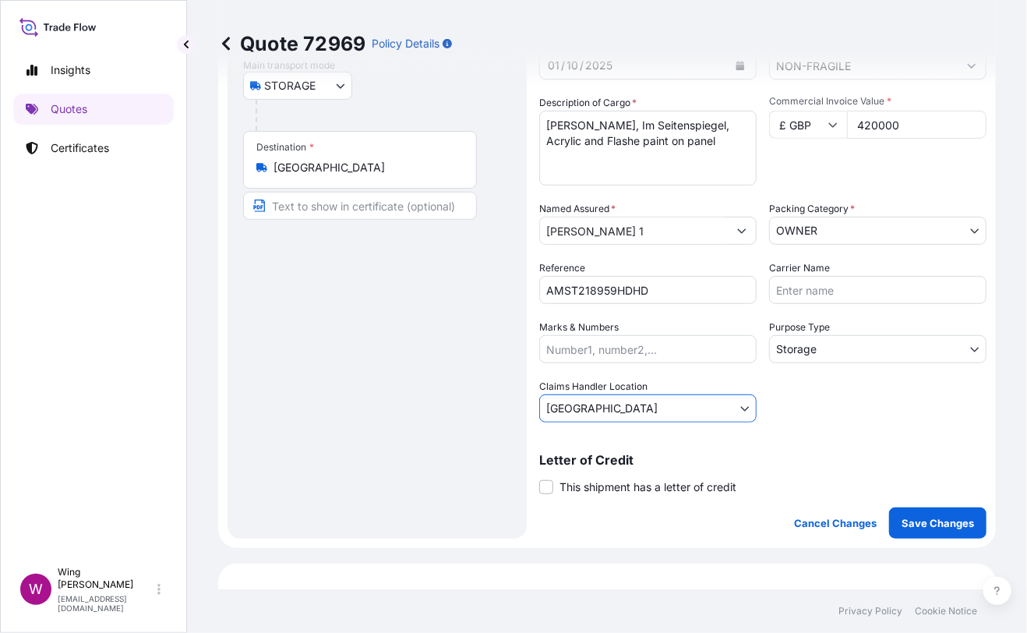
click at [427, 435] on div "Route Details Place of loading Road / [GEOGRAPHIC_DATA] / Inland Origin * [GEOG…" at bounding box center [377, 214] width 268 height 618
click at [573, 489] on span "This shipment has a letter of credit" at bounding box center [648, 487] width 177 height 16
click at [539, 479] on input "This shipment has a letter of credit" at bounding box center [539, 479] width 0 height 0
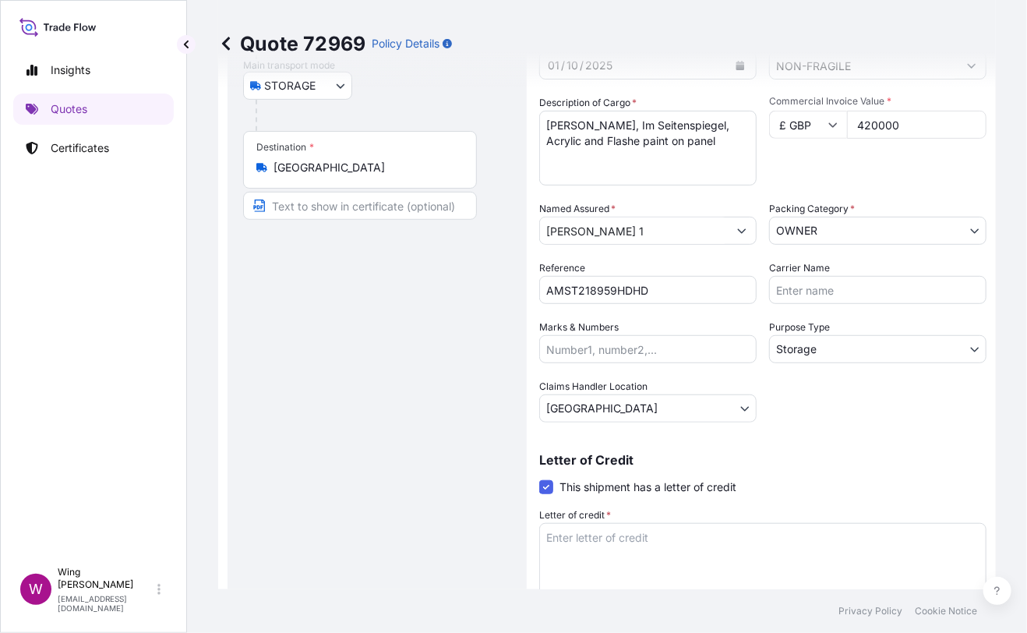
drag, startPoint x: 323, startPoint y: 517, endPoint x: 386, endPoint y: 522, distance: 63.4
click at [324, 518] on div "Route Details Place of loading Road / [GEOGRAPHIC_DATA] / Inland Origin * [GEOG…" at bounding box center [377, 273] width 268 height 737
click at [602, 531] on textarea "Letter of credit *" at bounding box center [762, 560] width 447 height 75
paste textarea "Storage period: [DATE] to [DATE] (till further notice)"
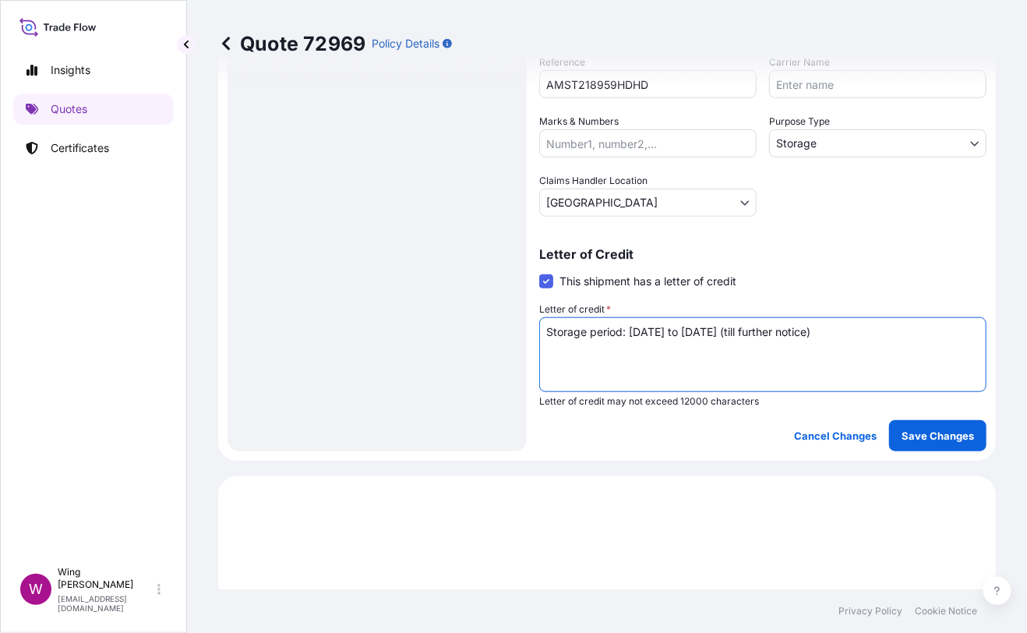
scroll to position [415, 0]
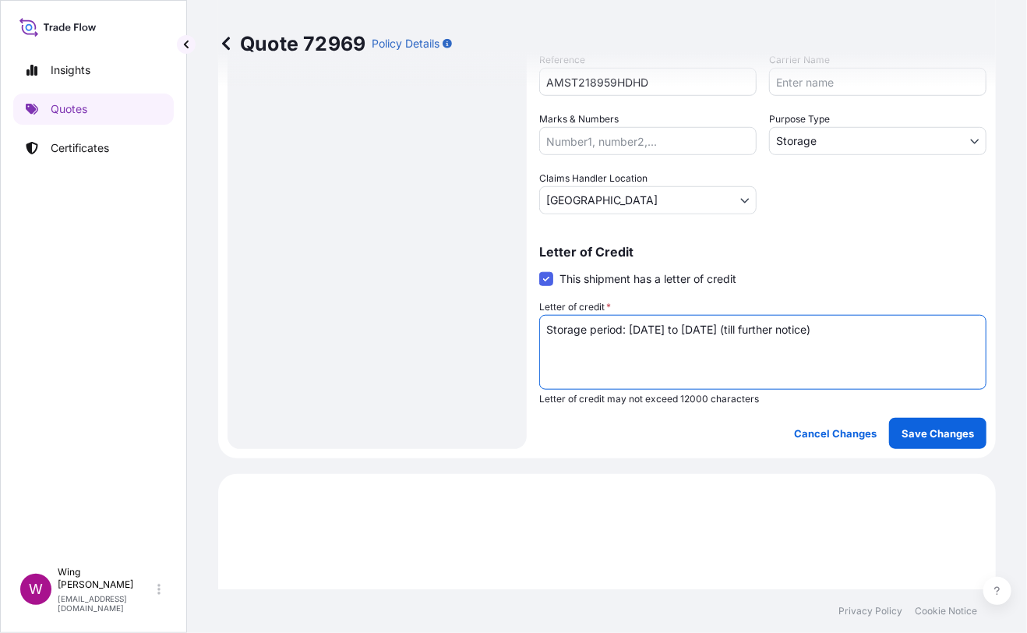
type textarea "Storage period: [DATE] to [DATE] (till further notice)"
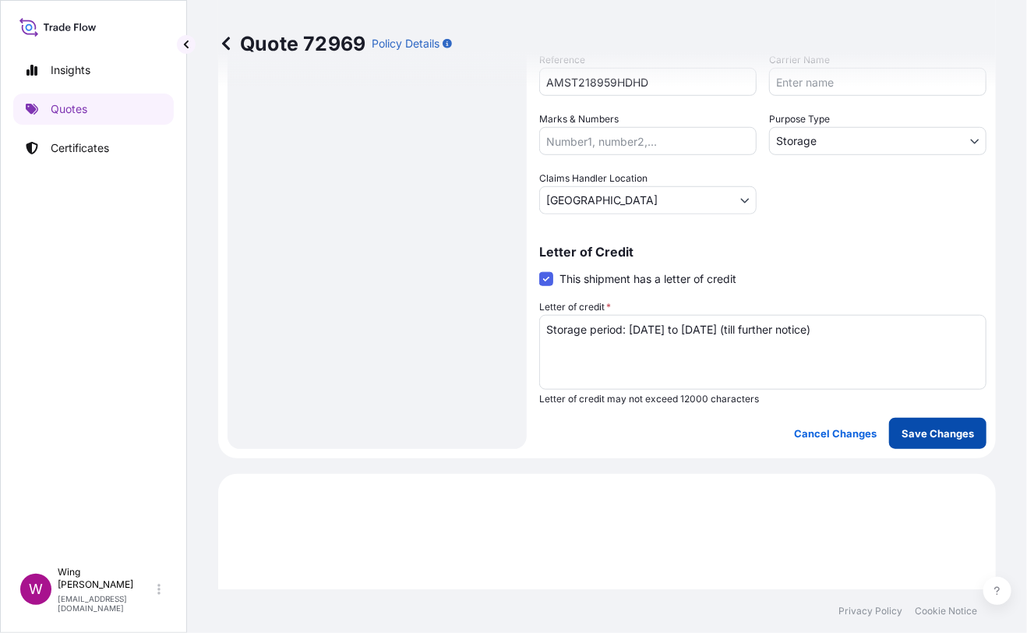
click at [931, 441] on button "Save Changes" at bounding box center [937, 433] width 97 height 31
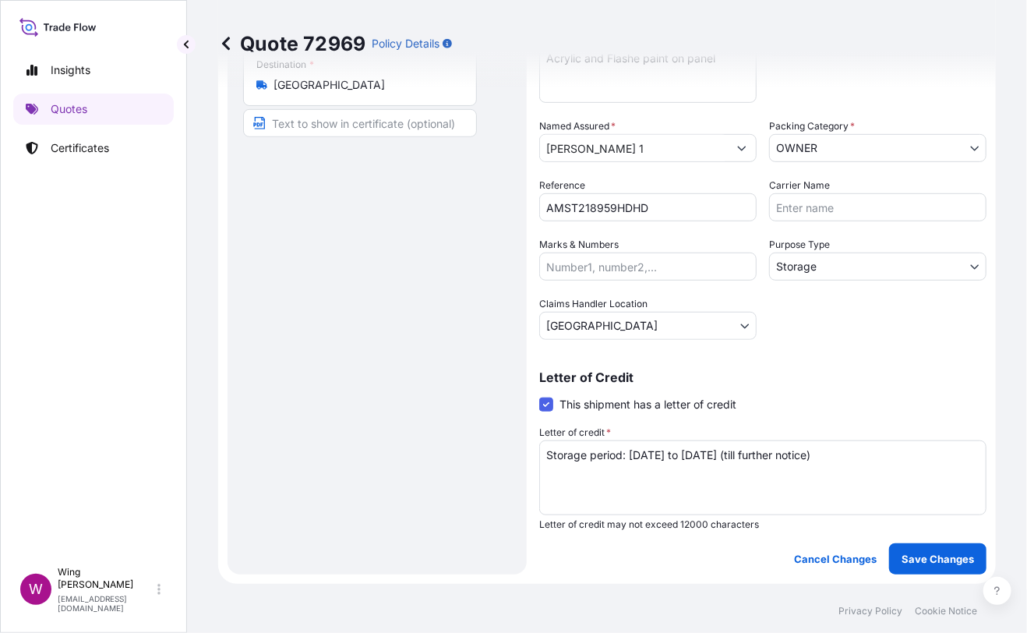
select select "STORAGE"
select select "Storage"
select select "[GEOGRAPHIC_DATA]"
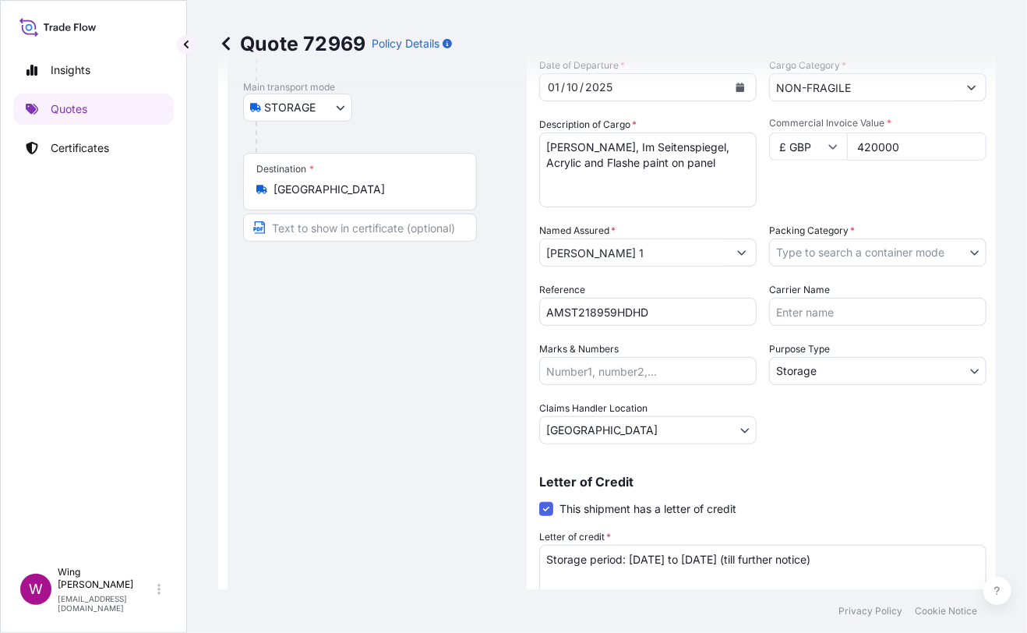
scroll to position [0, 0]
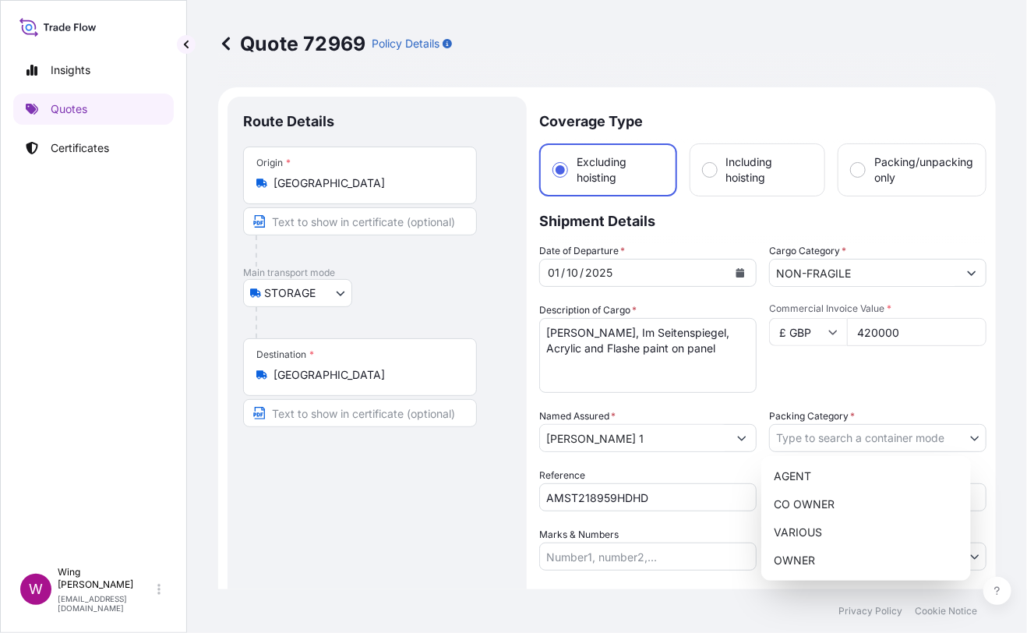
click at [801, 435] on body "Insights Quotes Certificates W Wing Lee [EMAIL_ADDRESS][DOMAIN_NAME] Quote 7296…" at bounding box center [513, 316] width 1027 height 633
click at [806, 564] on div "OWNER" at bounding box center [866, 560] width 197 height 28
select select "27"
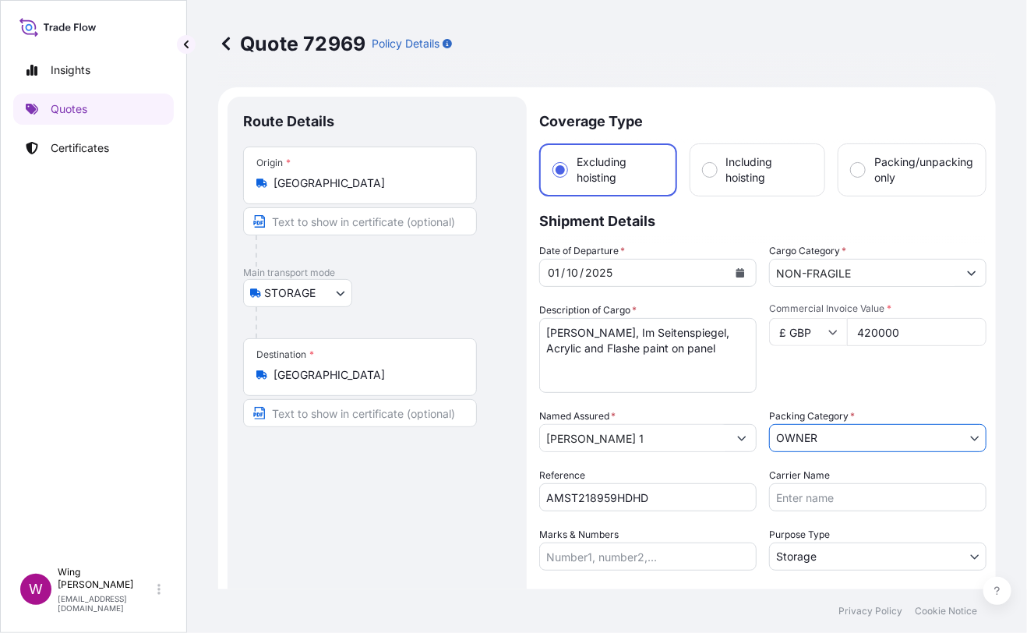
click at [429, 502] on div "Route Details Place of loading Road / [GEOGRAPHIC_DATA] / Inland Origin * [GEOG…" at bounding box center [377, 480] width 268 height 737
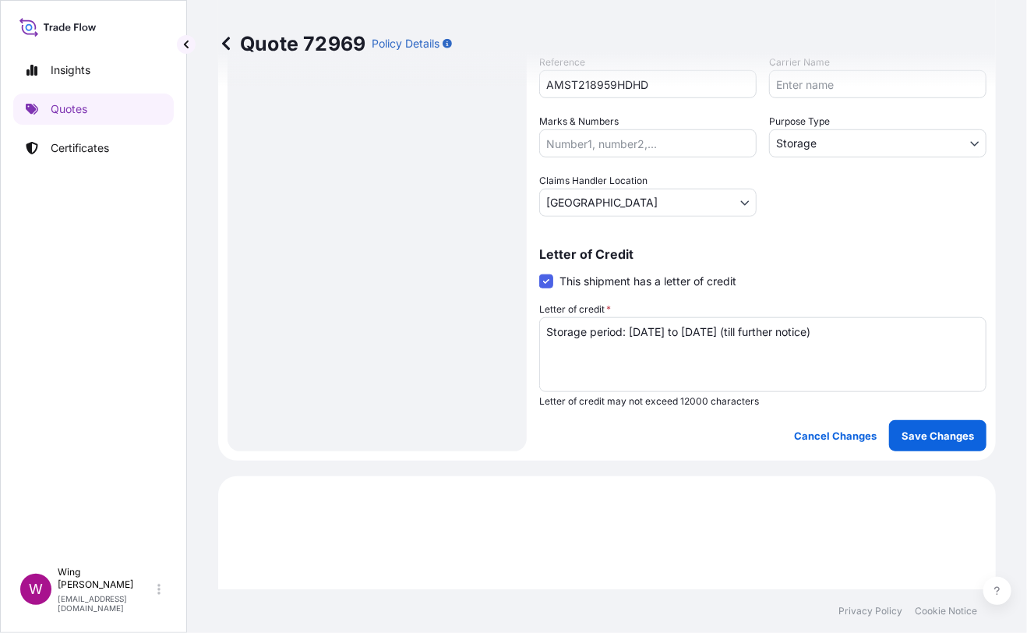
scroll to position [415, 0]
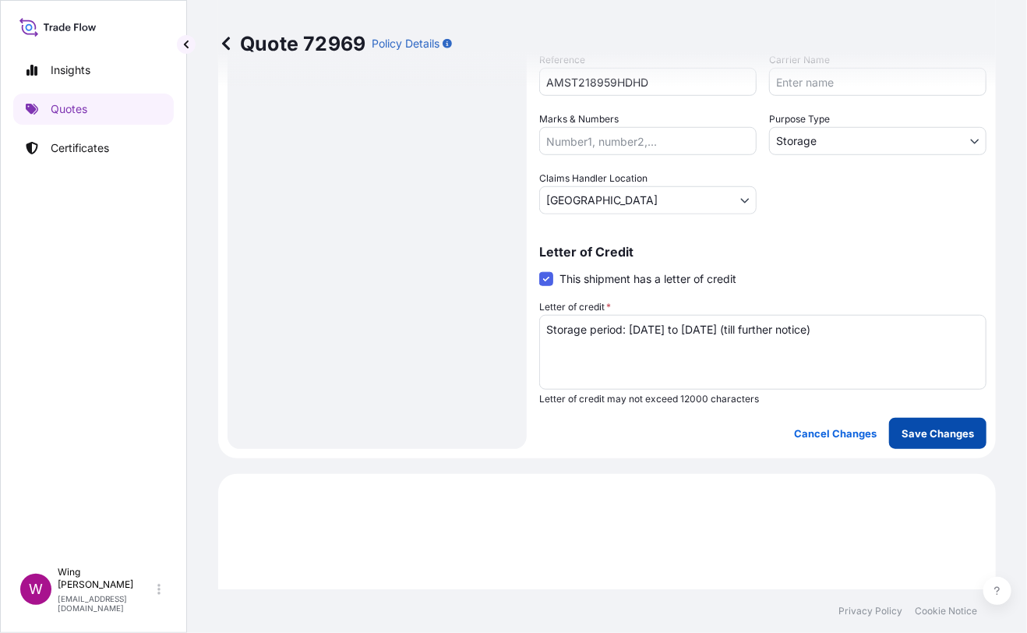
click at [917, 440] on button "Save Changes" at bounding box center [937, 433] width 97 height 31
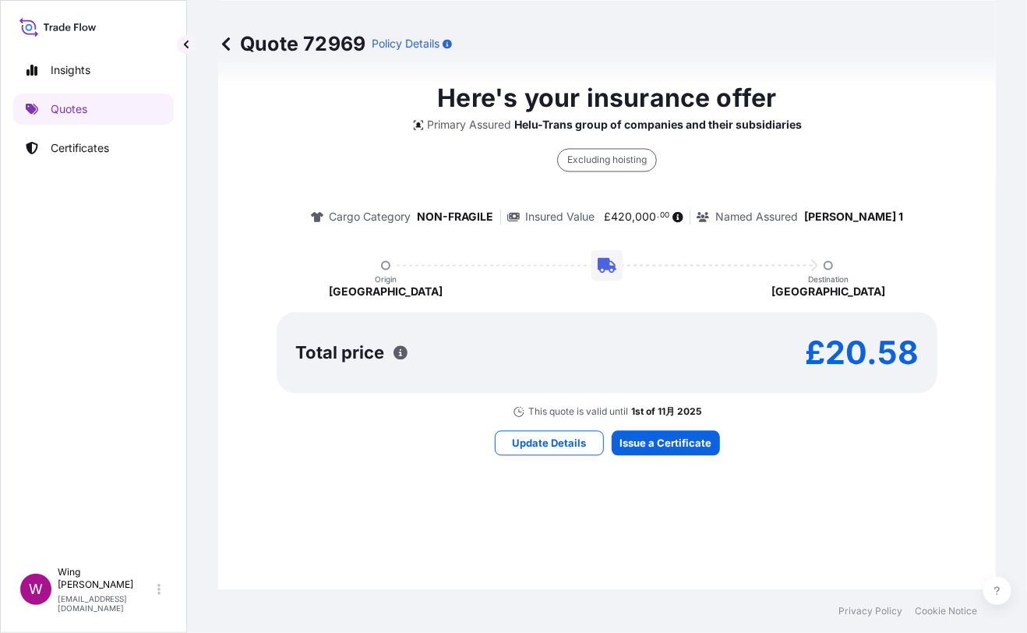
select select "STORAGE"
select select "Storage"
select select "[GEOGRAPHIC_DATA]"
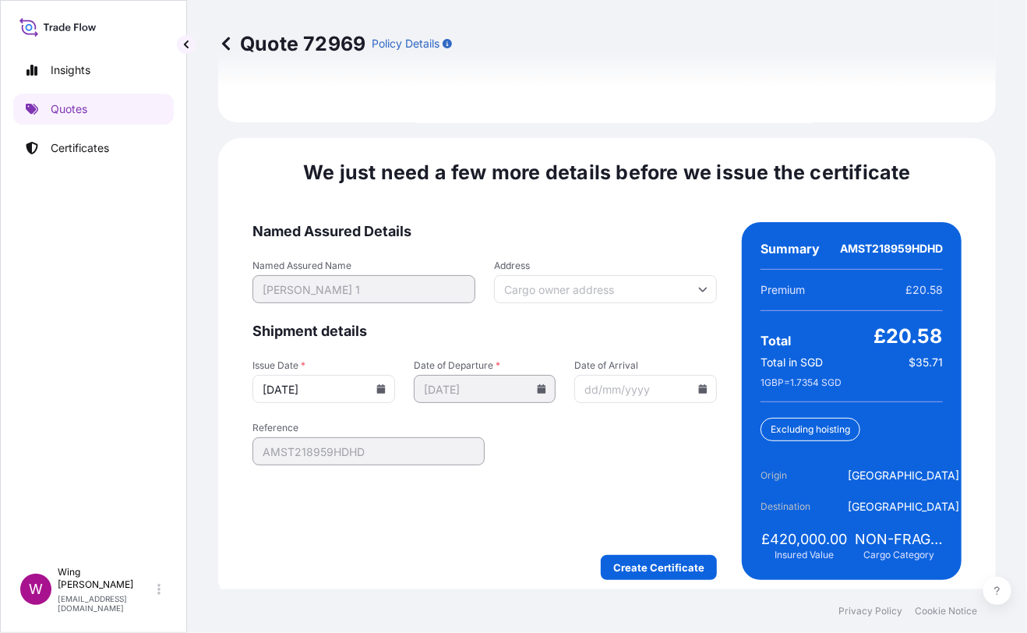
scroll to position [2462, 0]
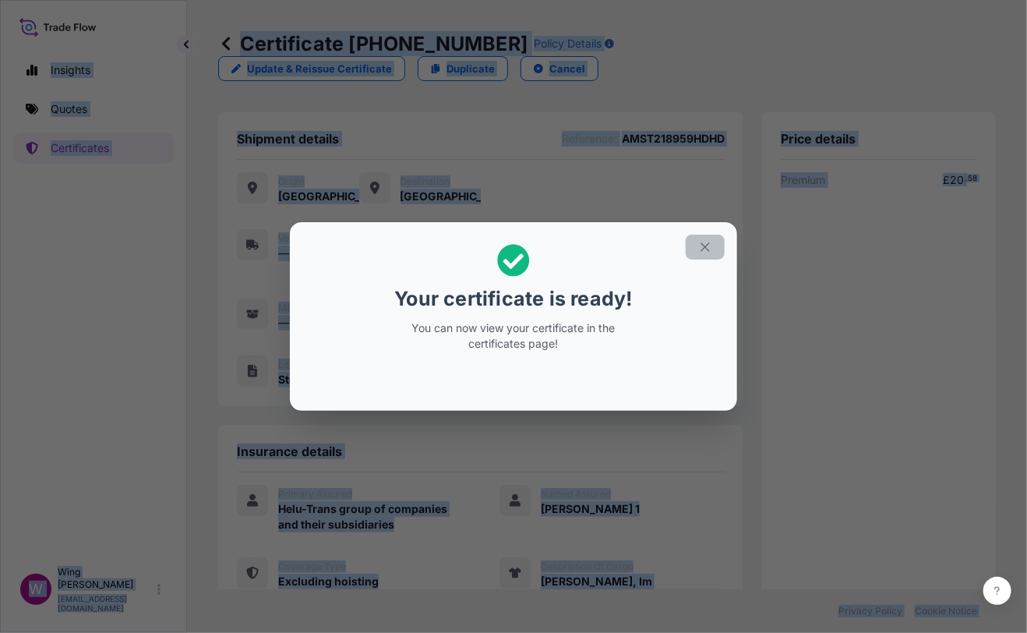
click at [705, 240] on icon "button" at bounding box center [705, 247] width 14 height 14
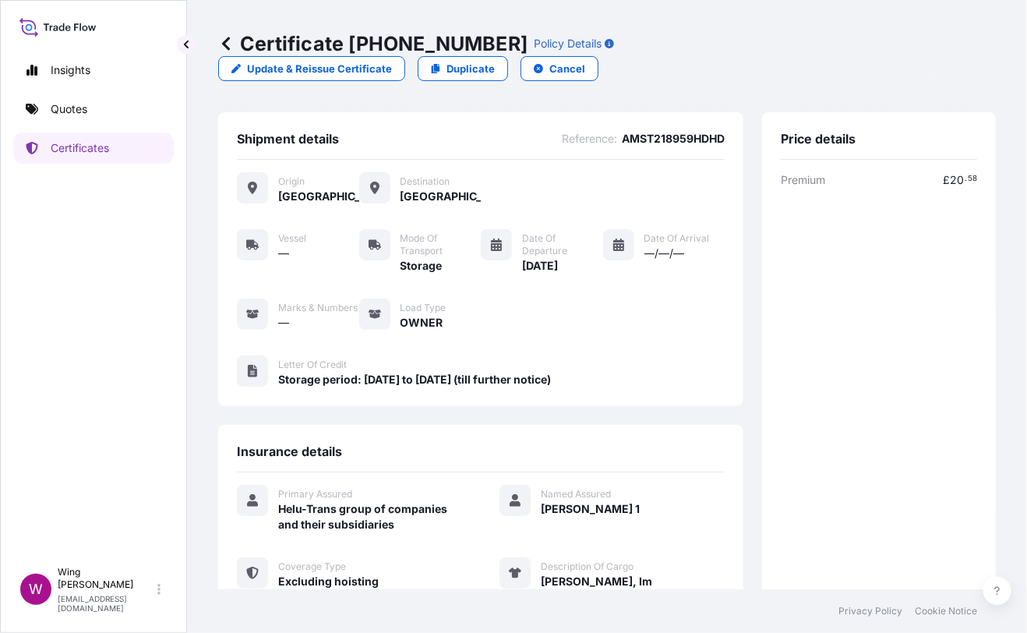
click at [488, 327] on div "Origin [GEOGRAPHIC_DATA] Destination [GEOGRAPHIC_DATA] Vessel — Mode of Transpo…" at bounding box center [481, 288] width 488 height 256
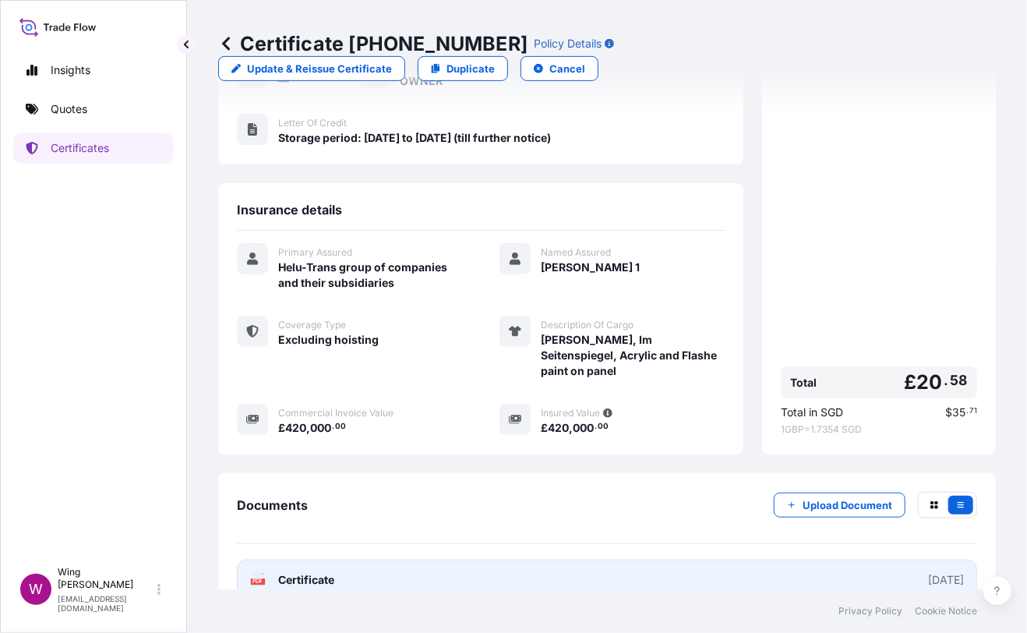
click at [252, 572] on icon at bounding box center [258, 580] width 13 height 16
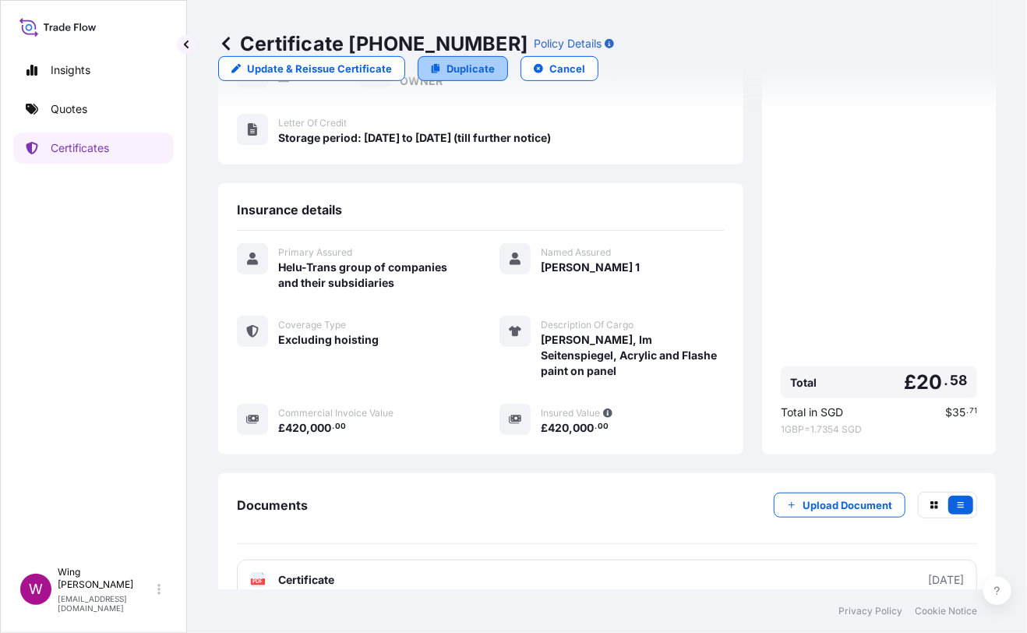
click at [495, 61] on p "Duplicate" at bounding box center [471, 69] width 48 height 16
select select "STORAGE"
select select "Storage"
select select "[GEOGRAPHIC_DATA]"
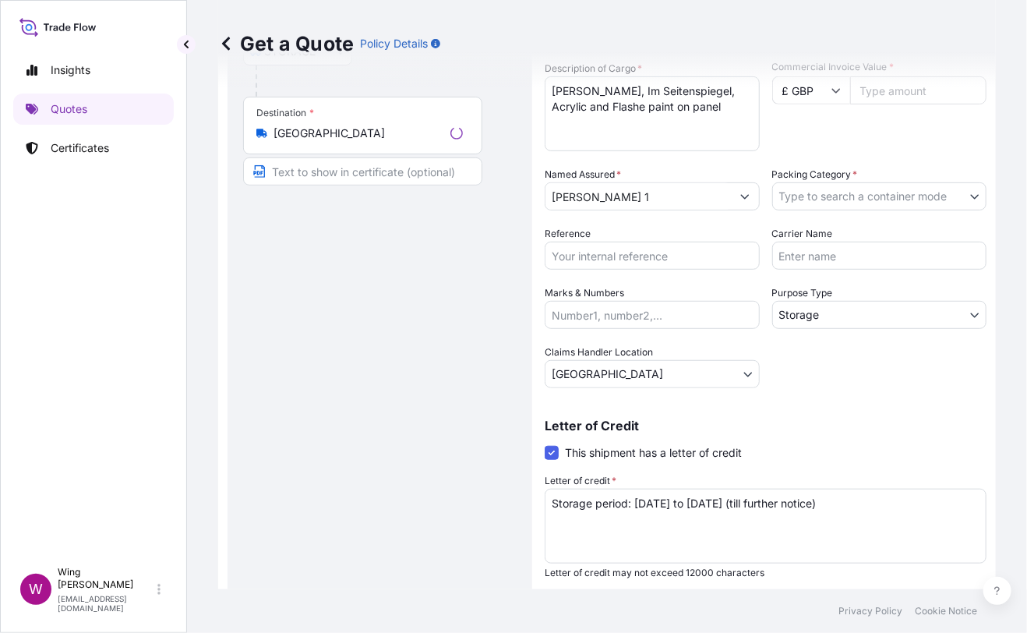
scroll to position [24, 0]
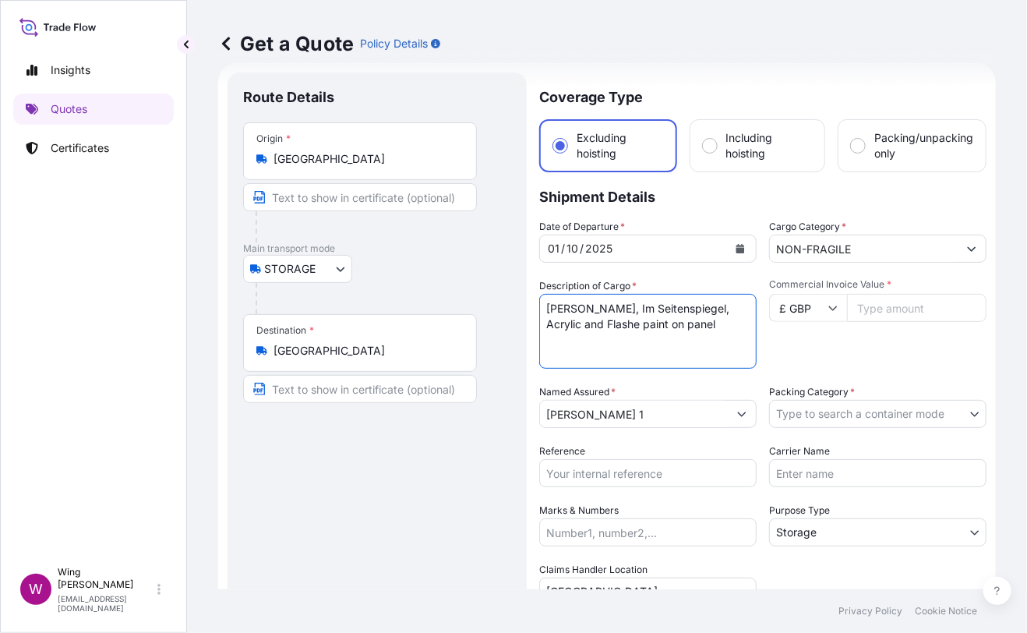
drag, startPoint x: 591, startPoint y: 318, endPoint x: 466, endPoint y: 302, distance: 125.8
click at [466, 302] on form "Route Details Place of loading Road / Inland Road / Inland Origin * [GEOGRAPHIC…" at bounding box center [607, 456] width 778 height 786
paste textarea ""[PERSON_NAME], [PERSON_NAME], Oil on canvas, 2002 ""
click at [553, 305] on textarea "[PERSON_NAME], Im Seitenspiegel, Acrylic and Flashe paint on panel" at bounding box center [647, 331] width 217 height 75
type textarea "[PERSON_NAME], [PERSON_NAME], Oil on canvas, 2002"
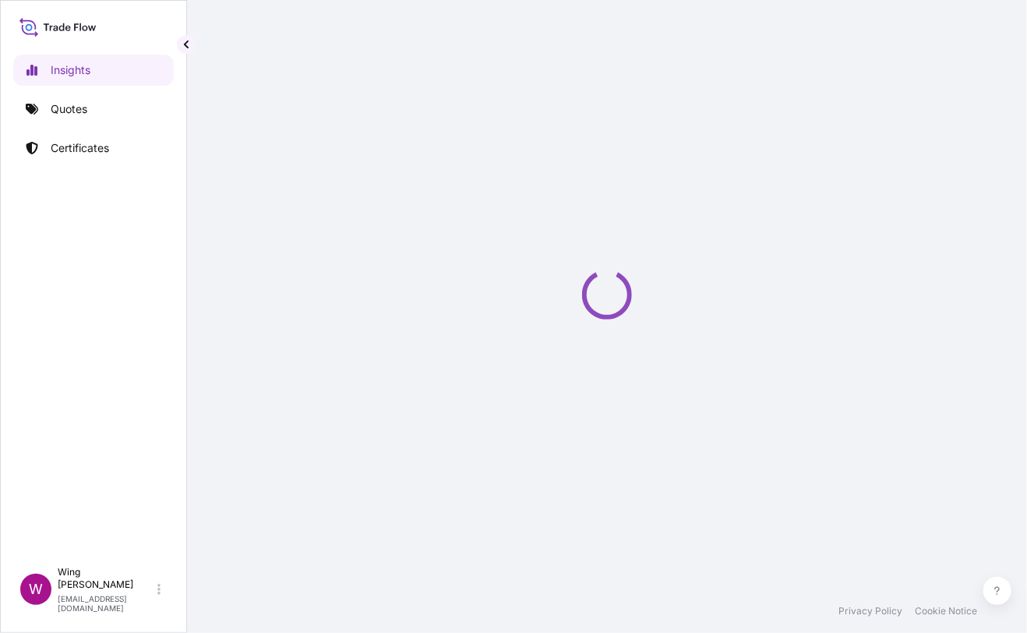
select select "2025"
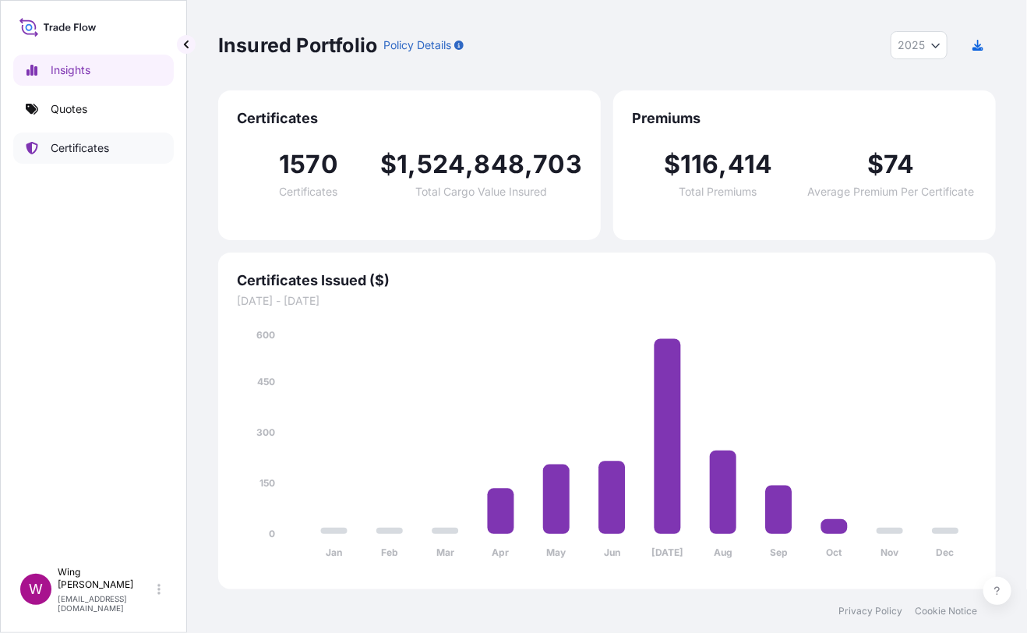
click at [89, 153] on p "Certificates" at bounding box center [80, 148] width 58 height 16
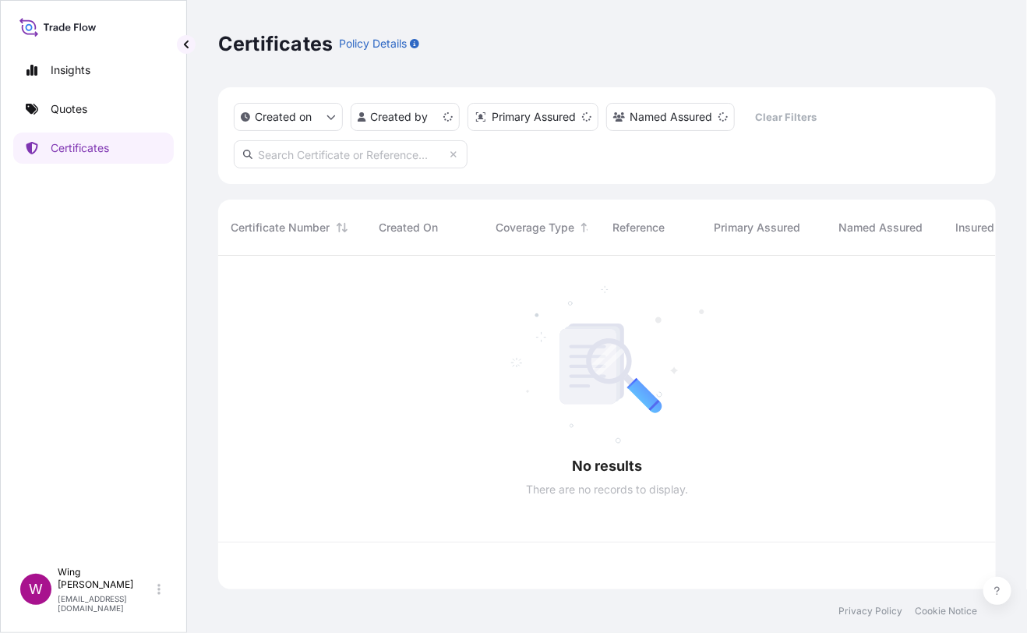
scroll to position [327, 762]
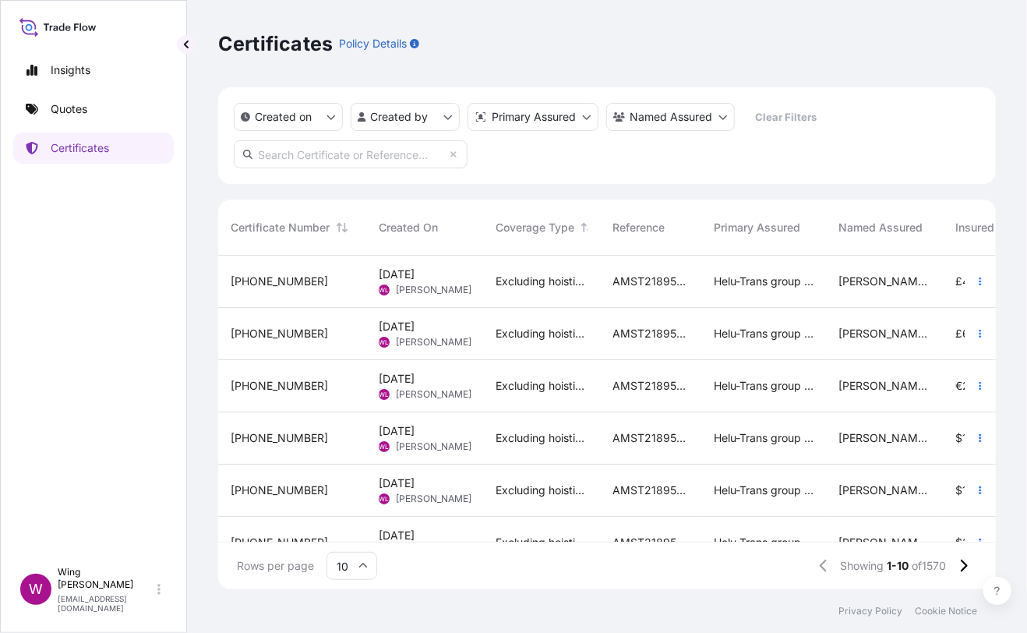
click at [412, 287] on span "Wing Lee" at bounding box center [434, 290] width 76 height 12
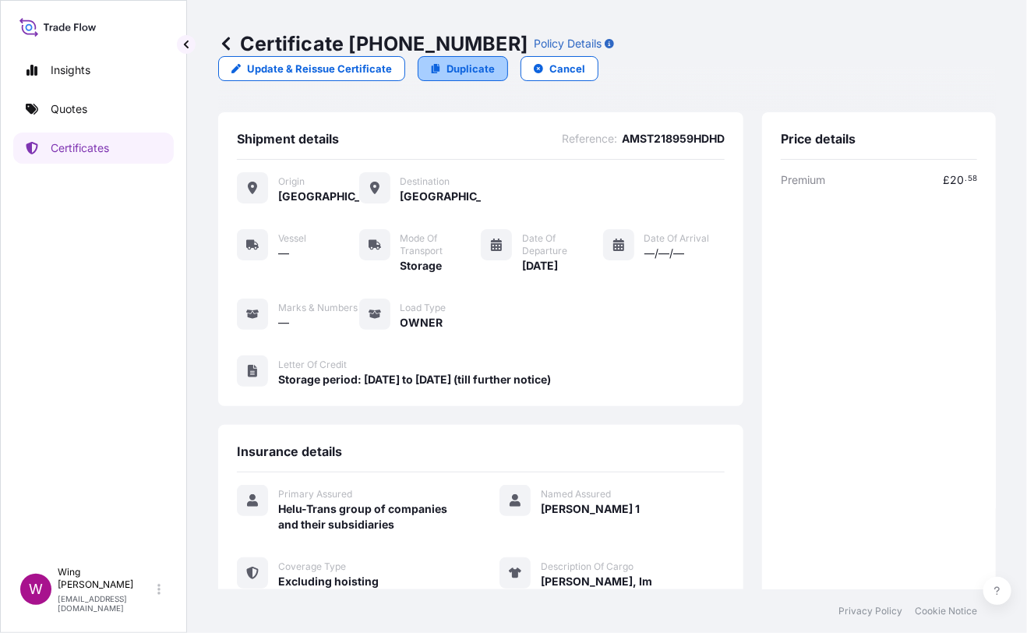
click at [495, 61] on p "Duplicate" at bounding box center [471, 69] width 48 height 16
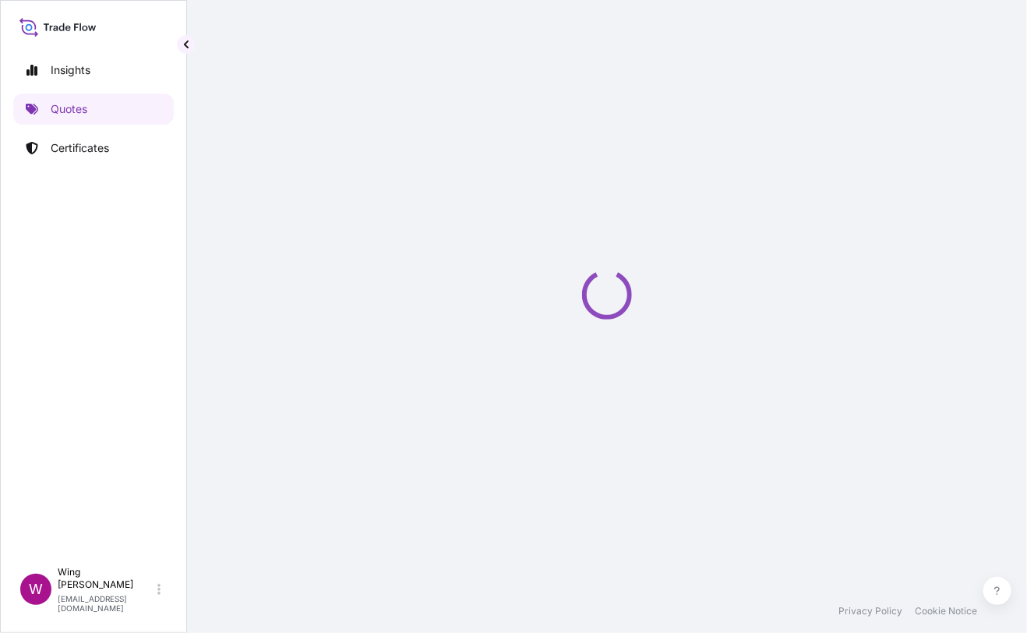
select select "STORAGE"
select select "Storage"
select select "[GEOGRAPHIC_DATA]"
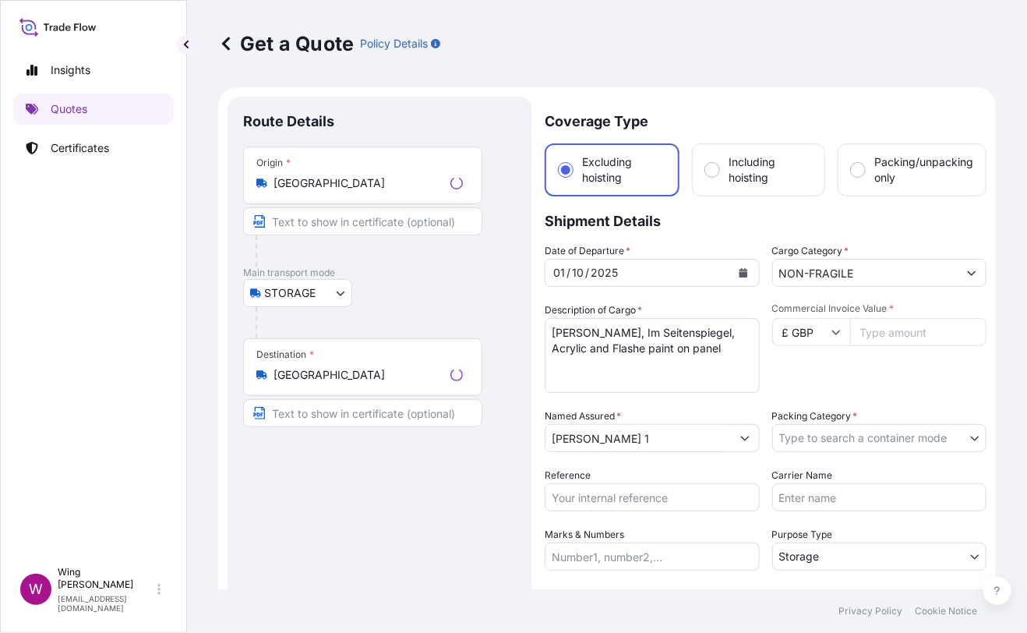
scroll to position [24, 0]
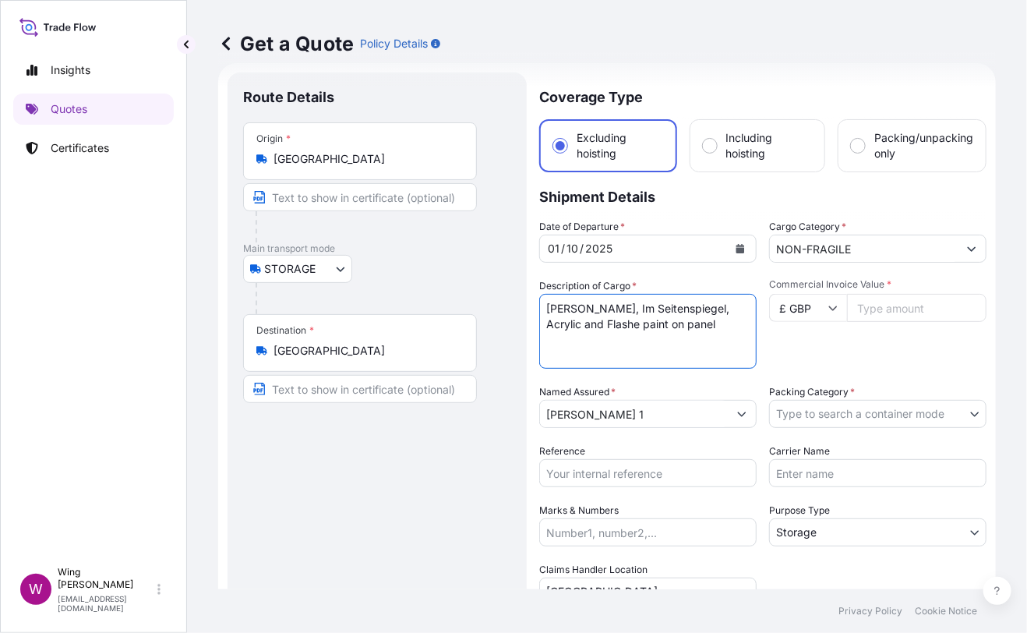
drag, startPoint x: 725, startPoint y: 321, endPoint x: 488, endPoint y: 295, distance: 238.4
click at [488, 295] on form "Route Details Place of loading Road / Inland Road / Inland Origin * [GEOGRAPHIC…" at bounding box center [607, 456] width 778 height 786
paste textarea "487710.5"
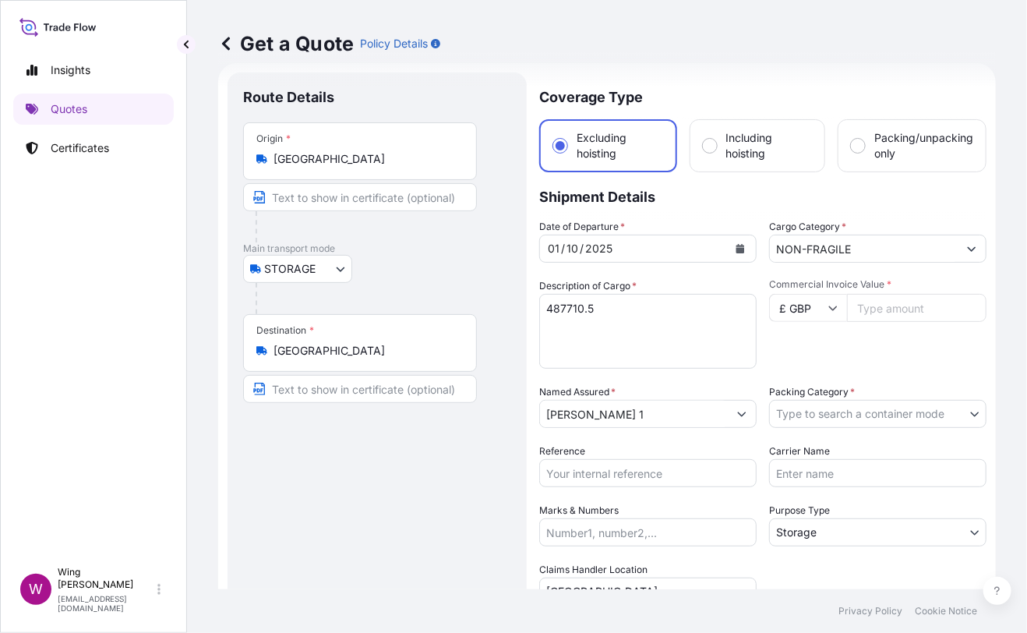
click at [487, 327] on div "Destination * [GEOGRAPHIC_DATA]" at bounding box center [377, 358] width 268 height 89
drag, startPoint x: 610, startPoint y: 309, endPoint x: 495, endPoint y: 298, distance: 115.2
click at [495, 298] on form "Route Details Place of loading Road / Inland Road / Inland Origin * [GEOGRAPHIC…" at bounding box center [607, 456] width 778 height 786
paste textarea ""[PERSON_NAME], [PERSON_NAME], Oil on canvas, 2002 ""
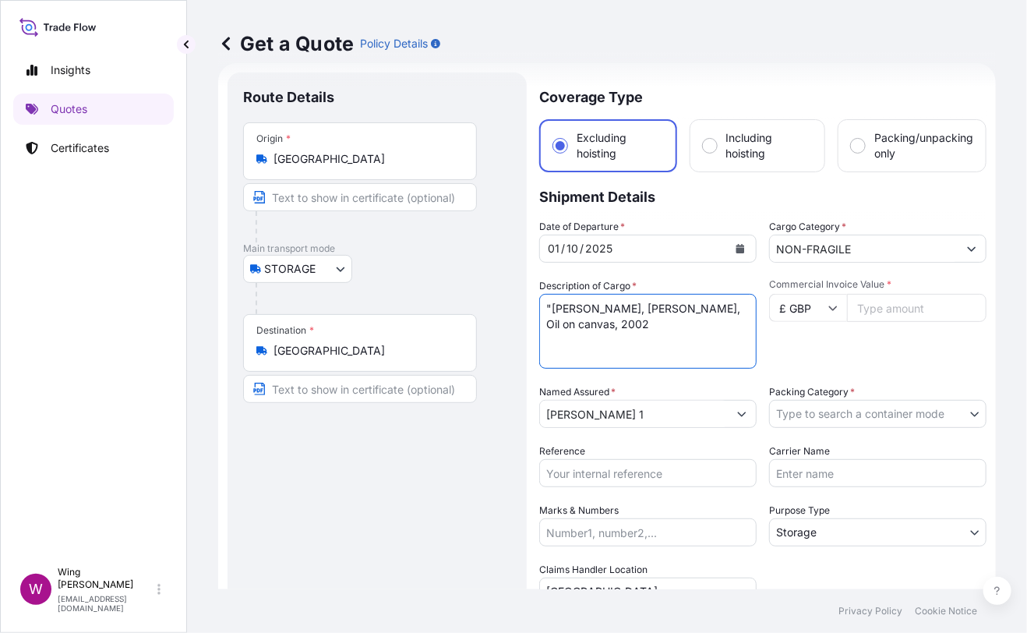
click at [555, 310] on textarea "[PERSON_NAME], Im Seitenspiegel, Acrylic and Flashe paint on panel" at bounding box center [647, 331] width 217 height 75
type textarea "[PERSON_NAME], [PERSON_NAME], Oil on canvas, 2002"
drag, startPoint x: 375, startPoint y: 518, endPoint x: 577, endPoint y: 437, distance: 217.8
click at [378, 518] on div "Route Details Place of loading Road / [GEOGRAPHIC_DATA] / Inland Origin * [GEOG…" at bounding box center [377, 456] width 268 height 737
click at [868, 312] on input "Commercial Invoice Value *" at bounding box center [917, 308] width 140 height 28
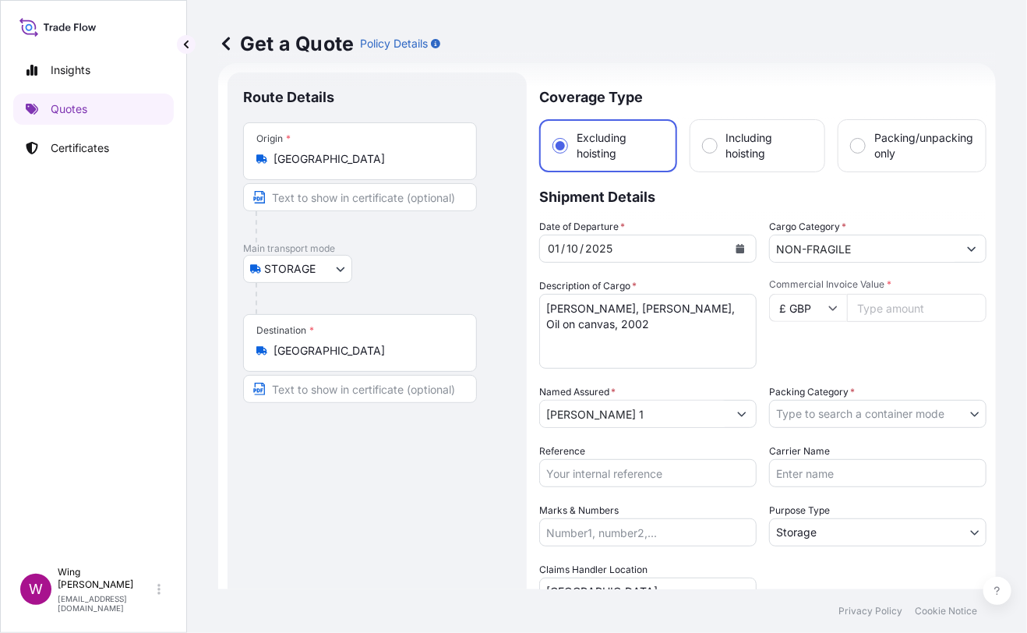
paste input "487710.5"
type input "487710.5"
click at [862, 341] on div "Commercial Invoice Value * £ GBP 487710.5" at bounding box center [877, 323] width 217 height 90
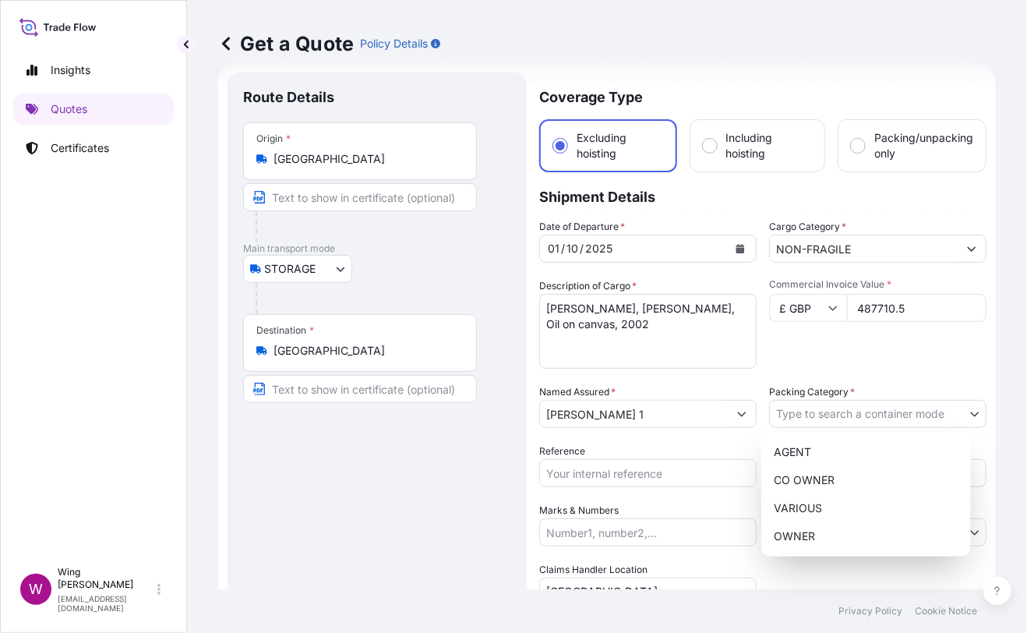
click at [822, 409] on body "Insights Quotes Certificates W Wing Lee winglee@helutrans.com Get a Quote Polic…" at bounding box center [513, 316] width 1027 height 633
click at [818, 528] on div "OWNER" at bounding box center [866, 536] width 197 height 28
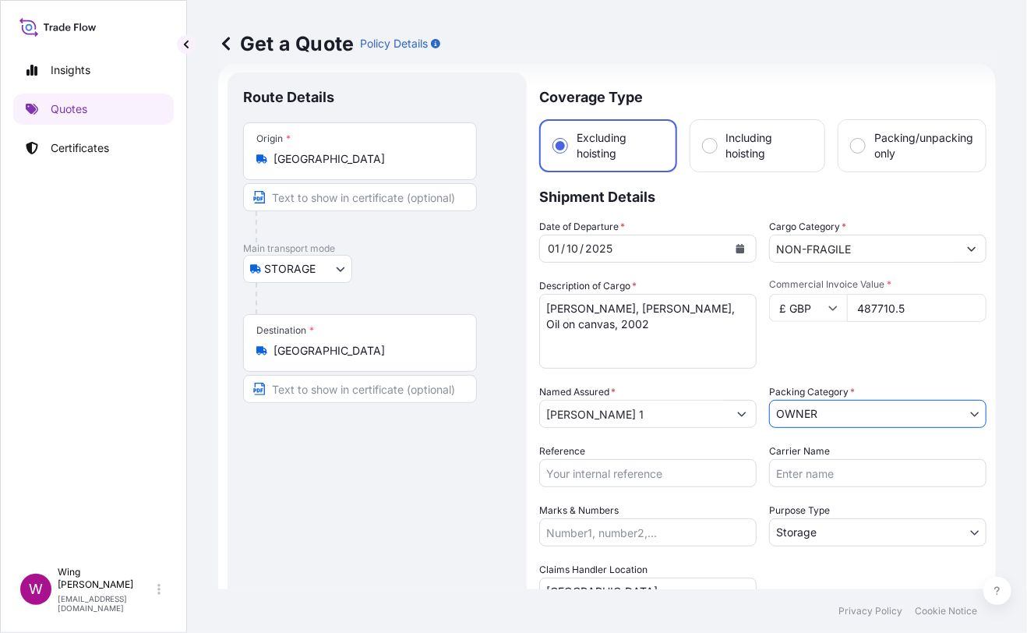
click at [461, 530] on div "Route Details Place of loading Road / [GEOGRAPHIC_DATA] / Inland Origin * [GEOG…" at bounding box center [377, 456] width 268 height 737
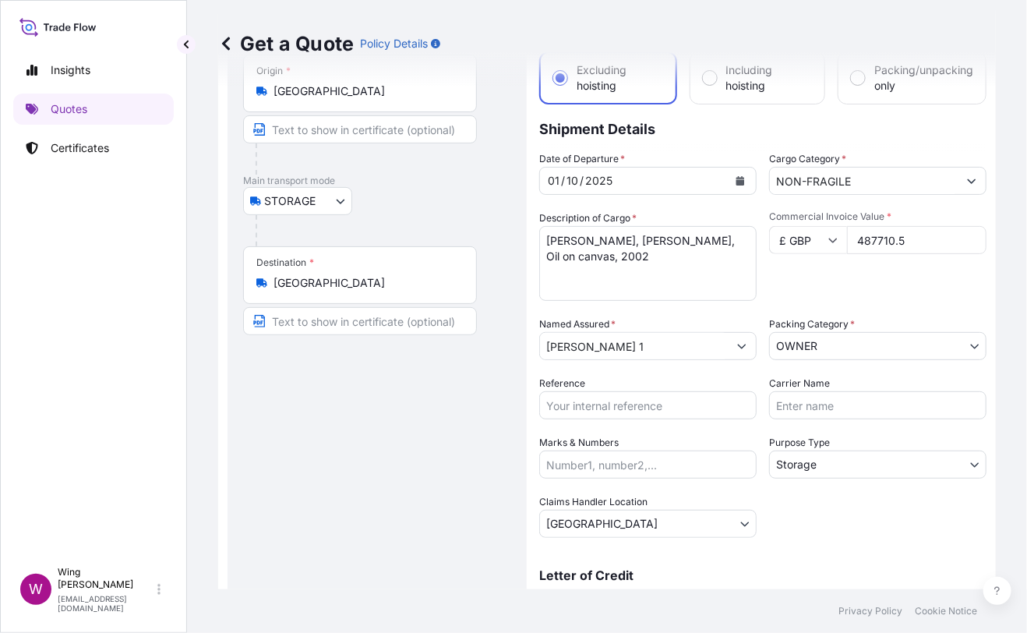
scroll to position [128, 0]
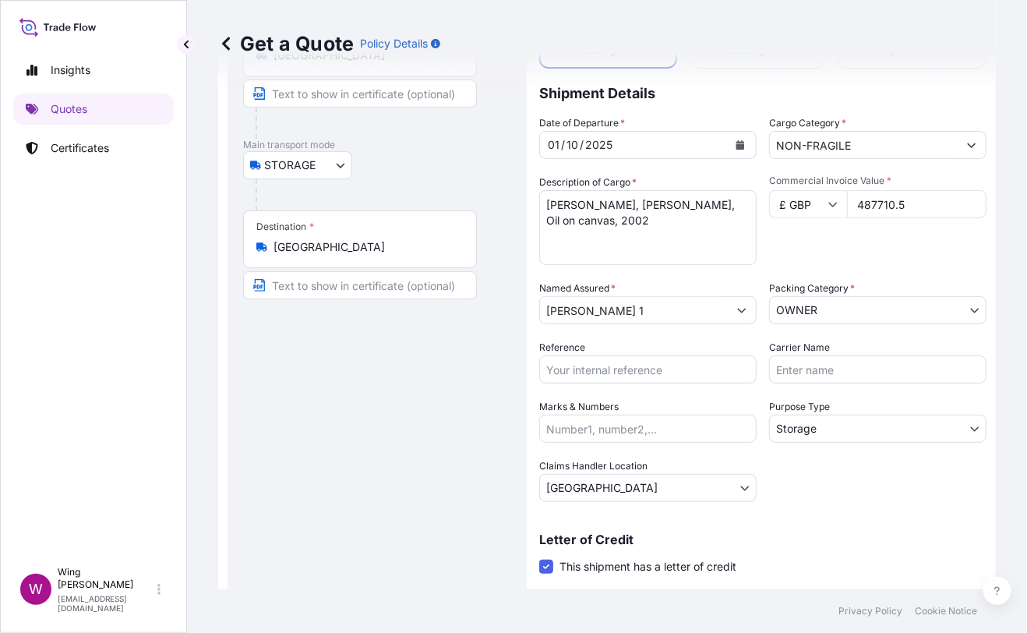
click at [472, 418] on div "Route Details Place of loading Road / [GEOGRAPHIC_DATA] / Inland Origin * [GEOG…" at bounding box center [377, 352] width 268 height 737
click at [575, 363] on input "Reference" at bounding box center [647, 369] width 217 height 28
paste input "AMST218959HDHD"
type input "AMST218959HDHD"
drag, startPoint x: 340, startPoint y: 405, endPoint x: 361, endPoint y: 407, distance: 21.2
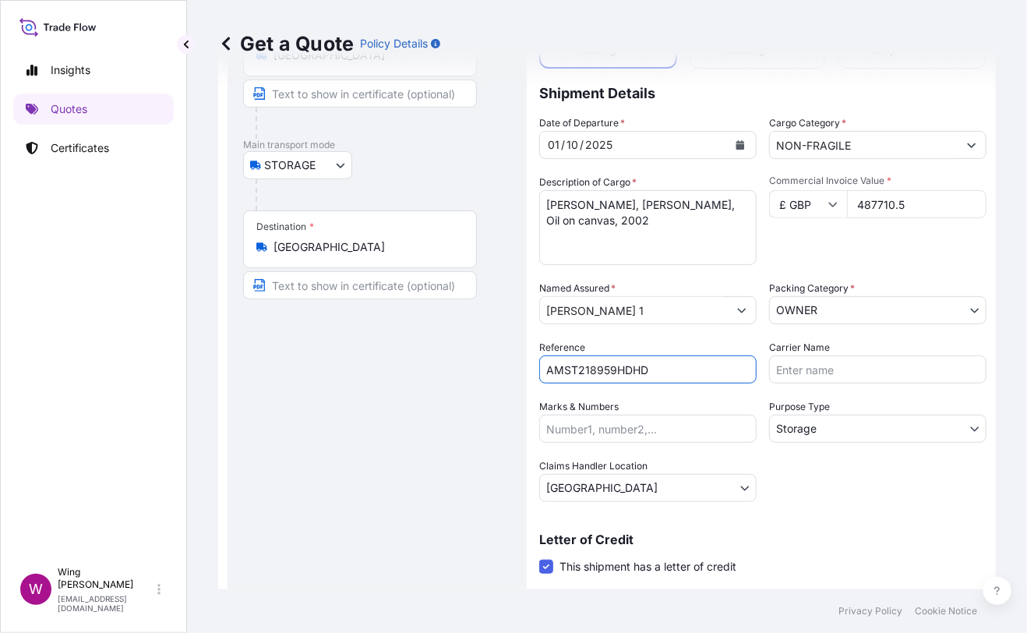
click at [361, 407] on div "Route Details Place of loading Road / [GEOGRAPHIC_DATA] / Inland Origin * [GEOG…" at bounding box center [377, 352] width 268 height 737
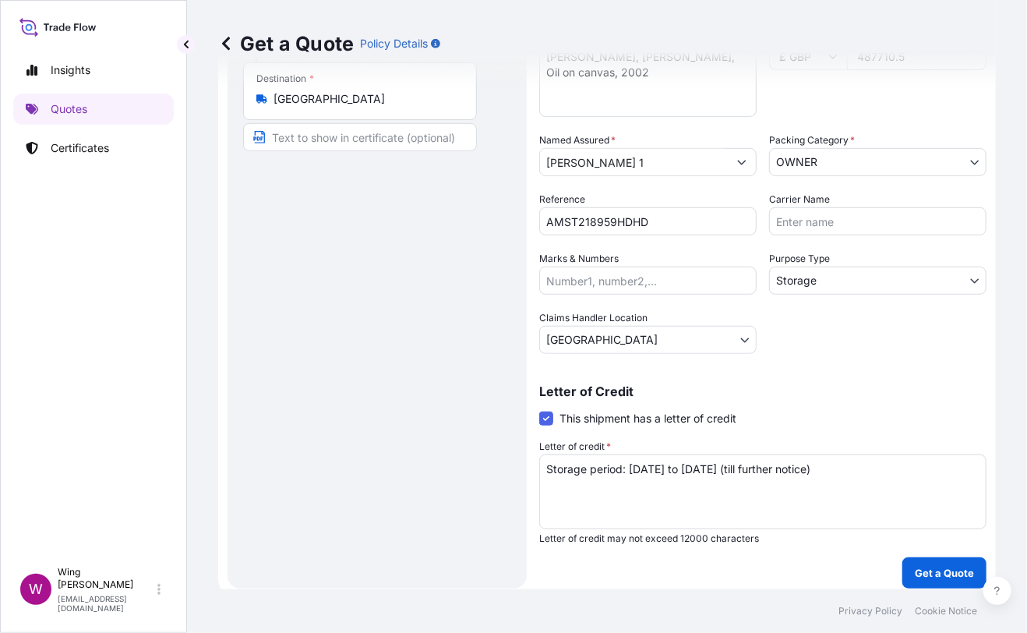
scroll to position [282, 0]
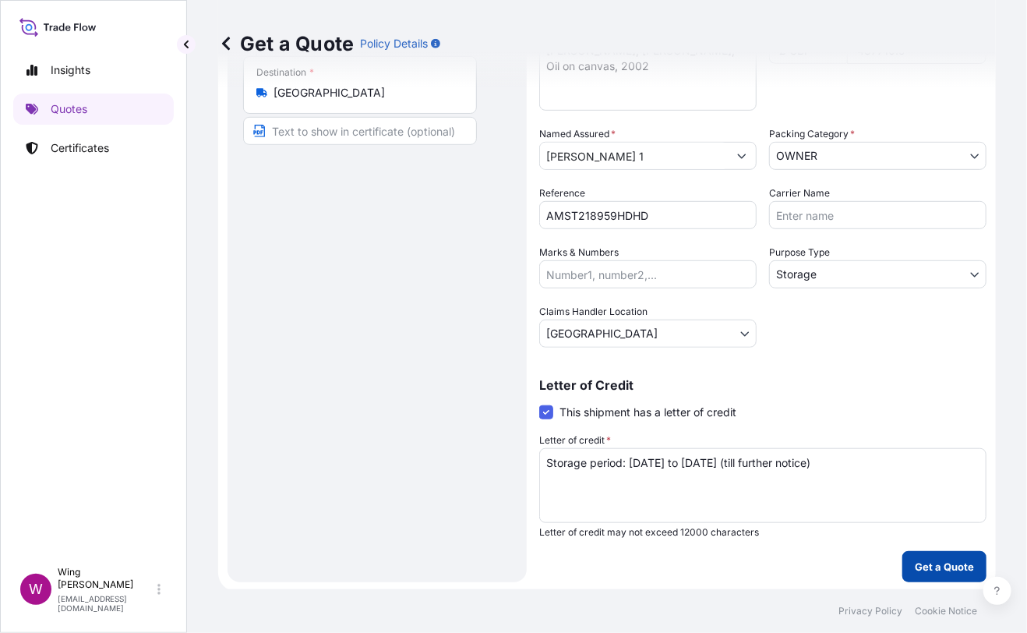
click at [956, 570] on p "Get a Quote" at bounding box center [944, 567] width 59 height 16
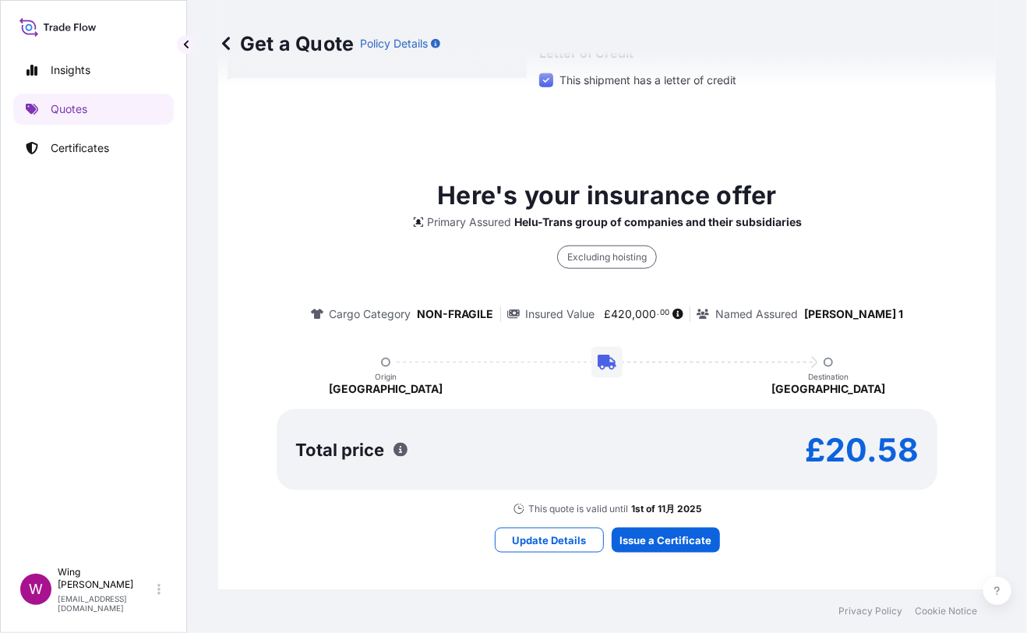
scroll to position [0, 0]
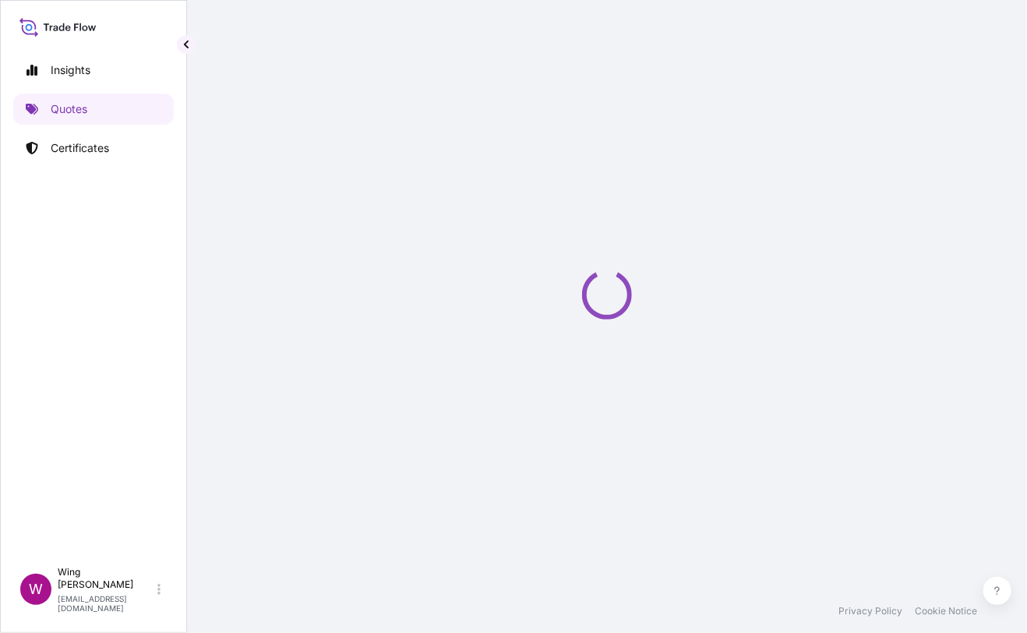
select select "STORAGE"
select select "Transit"
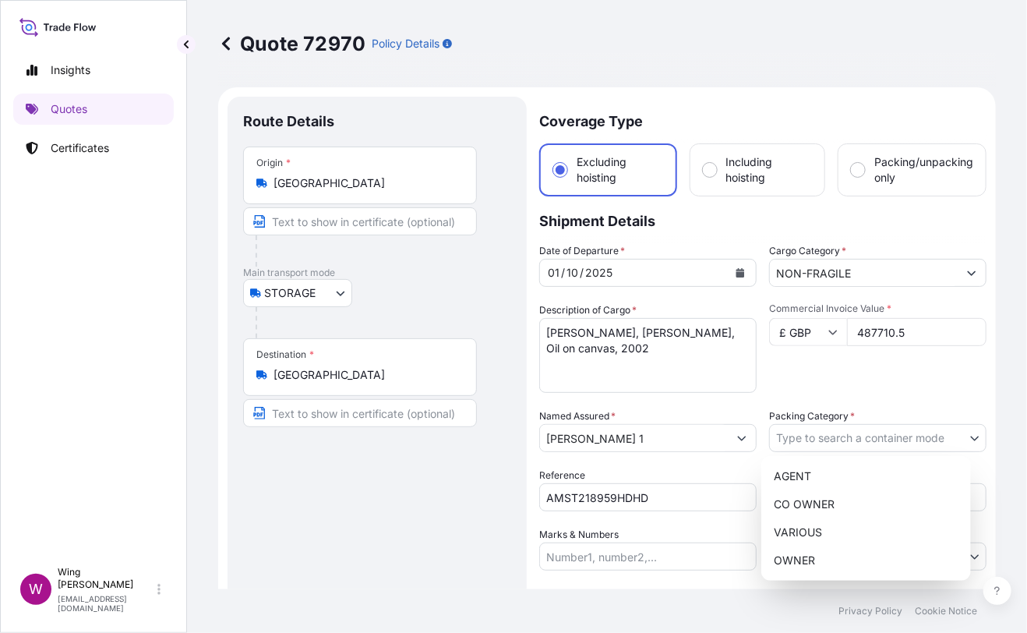
click at [839, 431] on body "Insights Quotes Certificates W Wing Lee winglee@helutrans.com Quote 72970 Polic…" at bounding box center [513, 316] width 1027 height 633
click at [822, 553] on div "OWNER" at bounding box center [866, 560] width 197 height 28
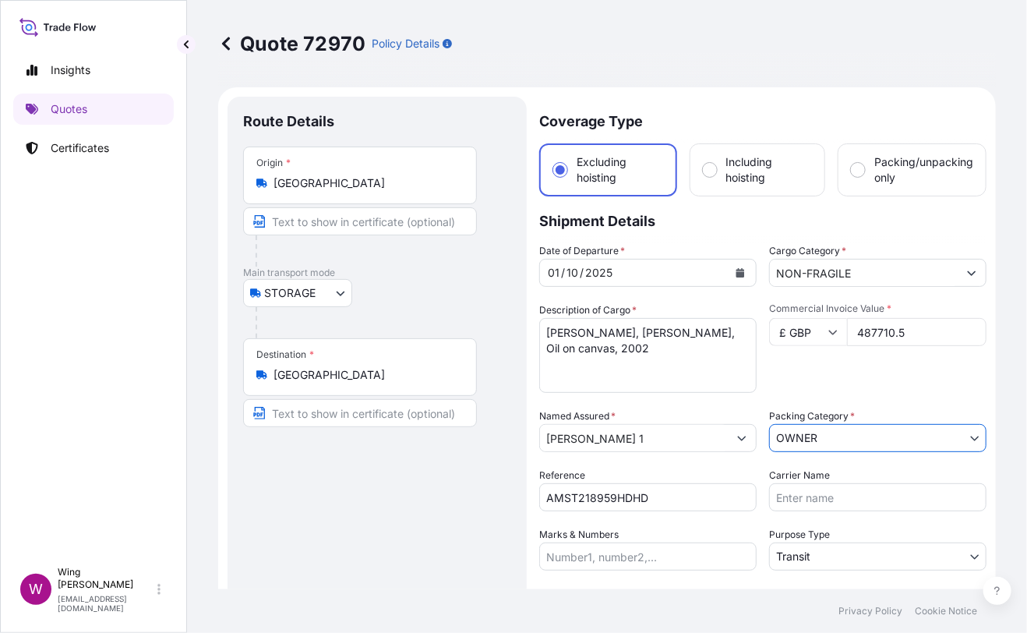
click at [458, 543] on div "Route Details Place of loading Road / [GEOGRAPHIC_DATA] / Inland Origin * [GEOG…" at bounding box center [377, 421] width 268 height 618
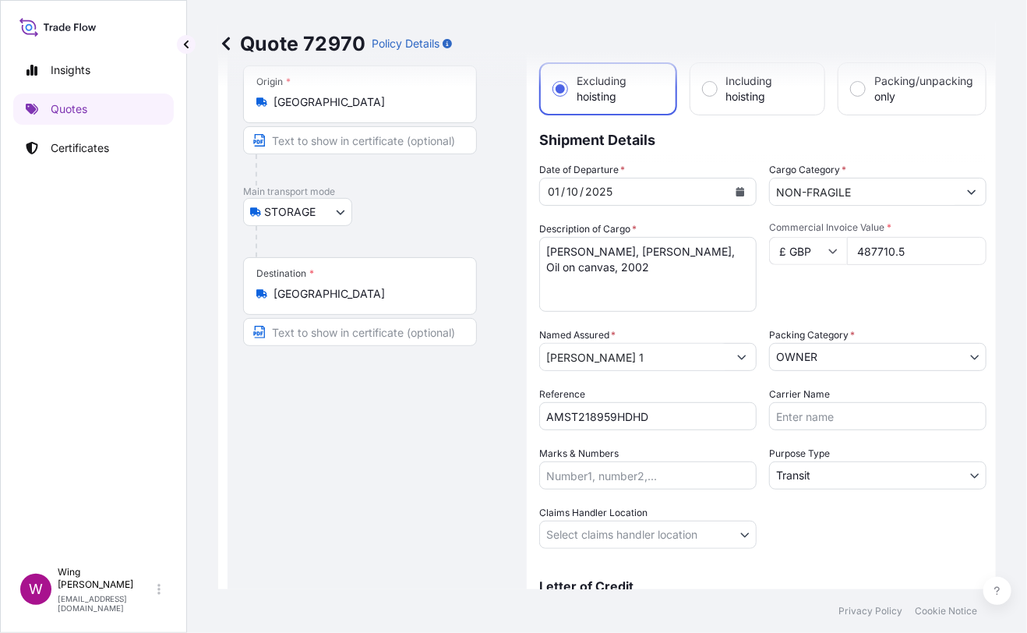
scroll to position [207, 0]
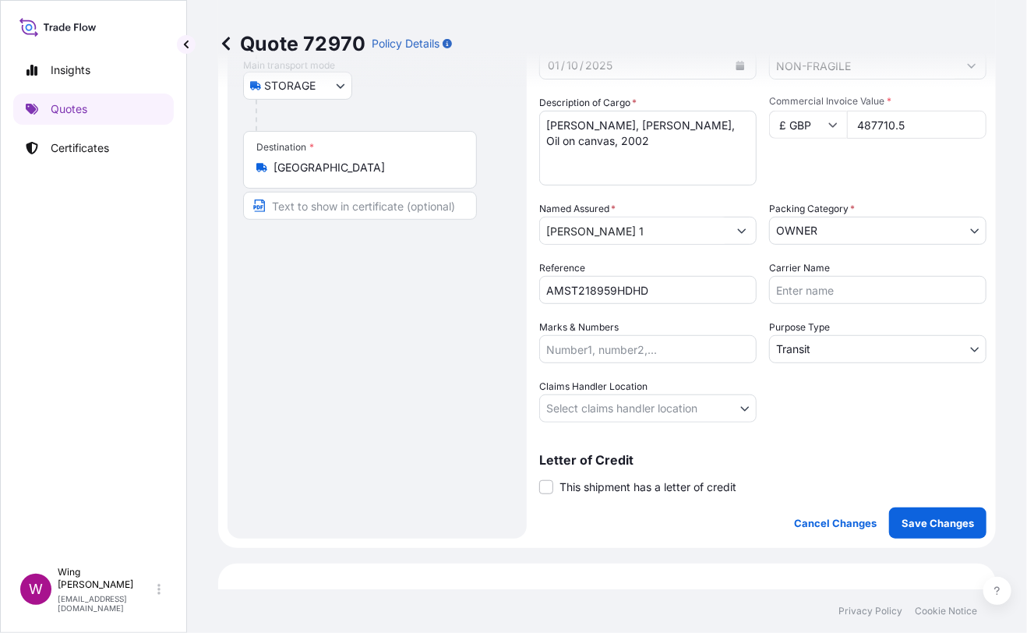
click at [816, 345] on body "Insights Quotes Certificates W Wing Lee winglee@helutrans.com Quote 72970 Polic…" at bounding box center [513, 316] width 1027 height 633
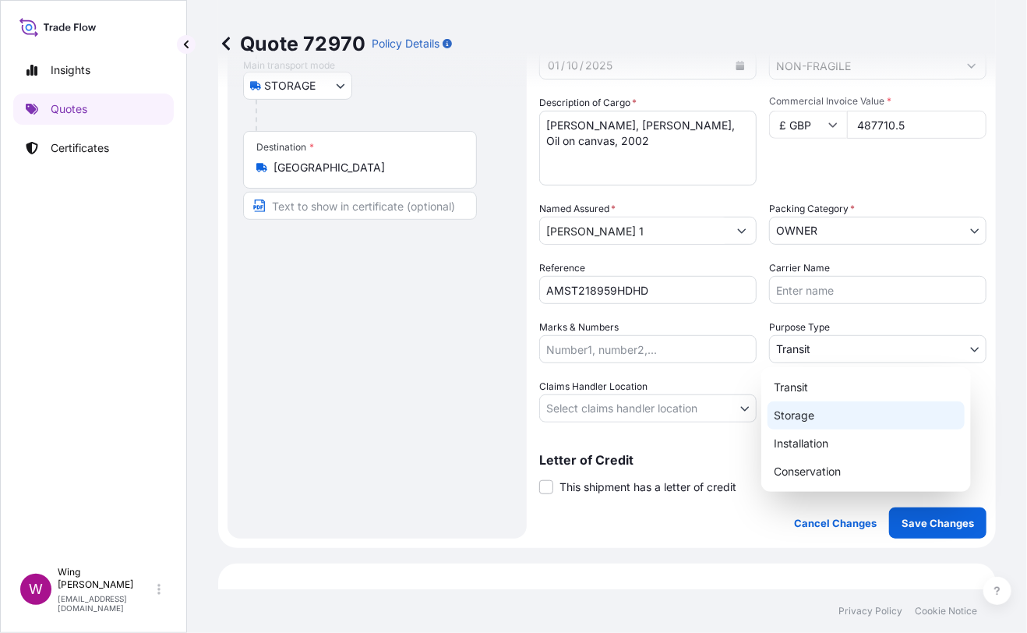
click at [811, 405] on div "Storage" at bounding box center [866, 415] width 197 height 28
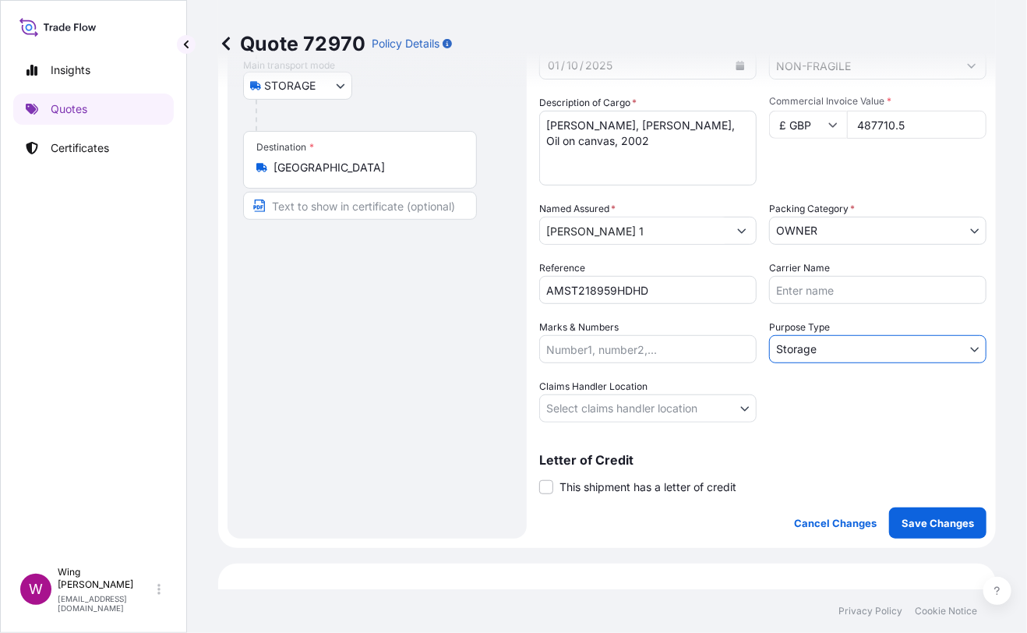
click at [587, 407] on body "Insights Quotes Certificates W Wing Lee winglee@helutrans.com Quote 72970 Polic…" at bounding box center [513, 316] width 1027 height 633
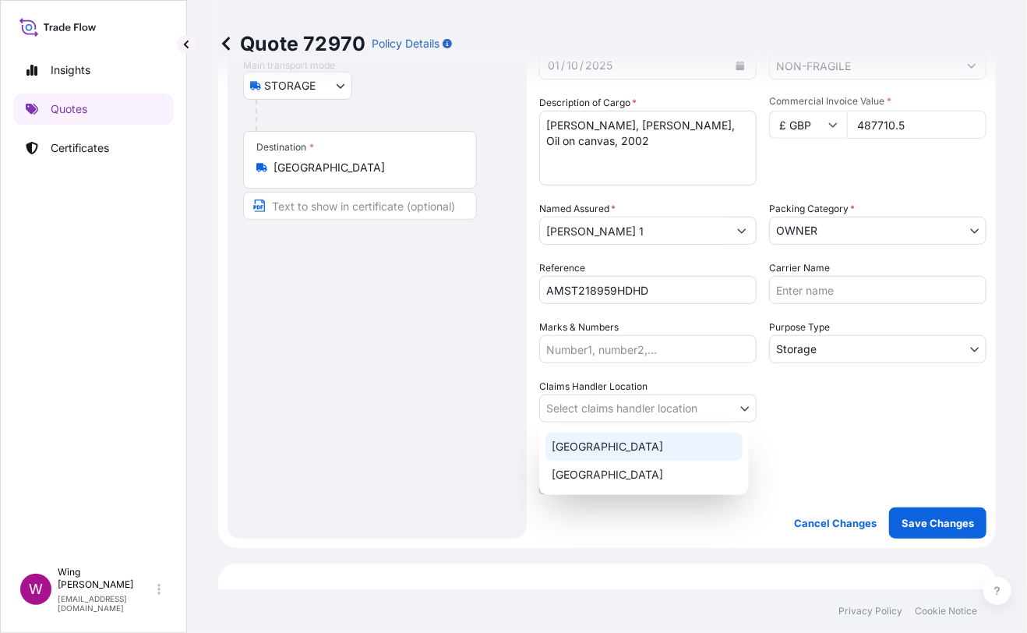
click at [588, 449] on div "[GEOGRAPHIC_DATA]" at bounding box center [644, 447] width 197 height 28
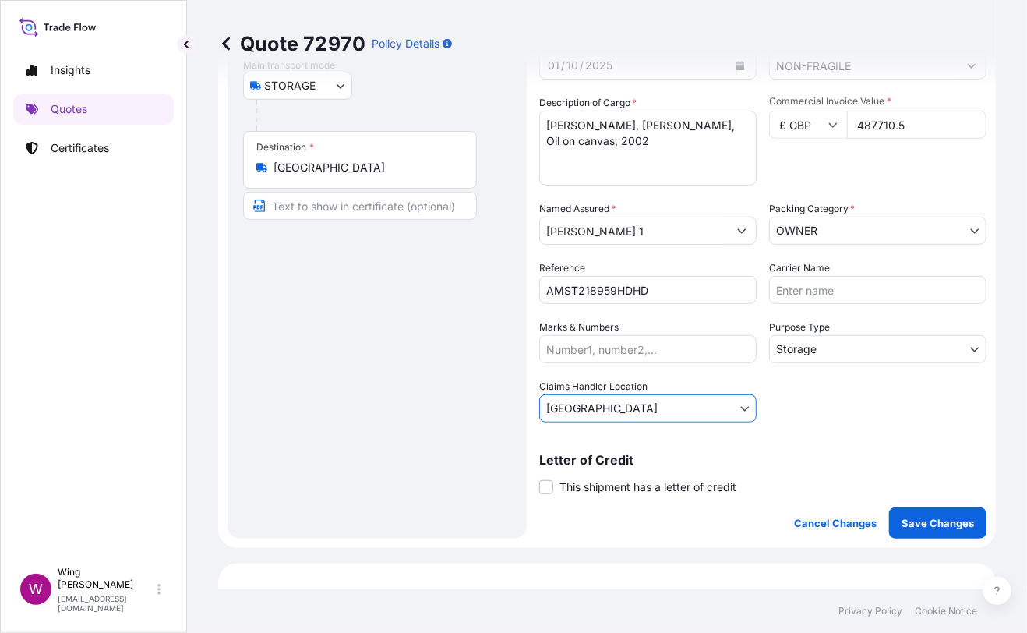
click at [564, 484] on span "This shipment has a letter of credit" at bounding box center [648, 487] width 177 height 16
click at [539, 479] on input "This shipment has a letter of credit" at bounding box center [539, 479] width 0 height 0
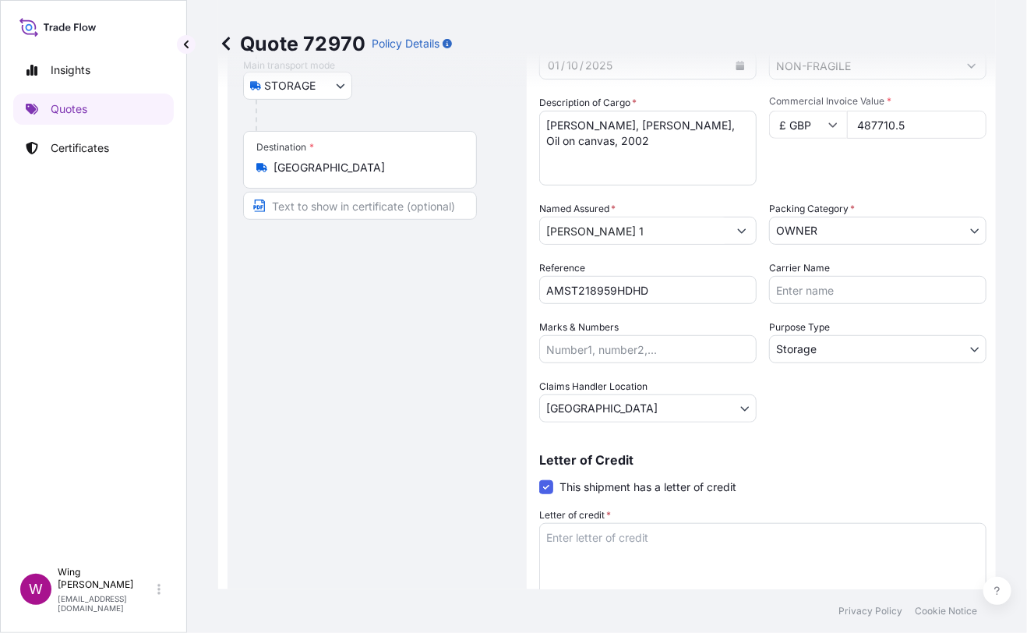
drag, startPoint x: 492, startPoint y: 476, endPoint x: 531, endPoint y: 493, distance: 42.6
click at [492, 476] on div "Route Details Place of loading Road / [GEOGRAPHIC_DATA] / Inland Origin * [GEOG…" at bounding box center [377, 273] width 268 height 737
click at [598, 552] on textarea "Letter of credit *" at bounding box center [762, 560] width 447 height 75
paste textarea "Storage period: [DATE] to [DATE] (till further notice)"
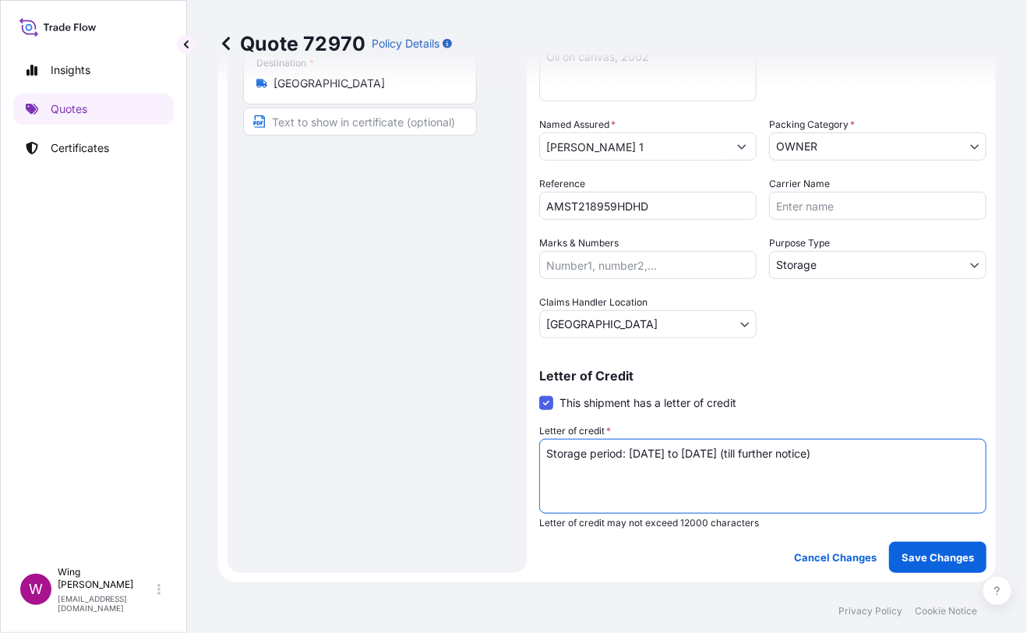
scroll to position [415, 0]
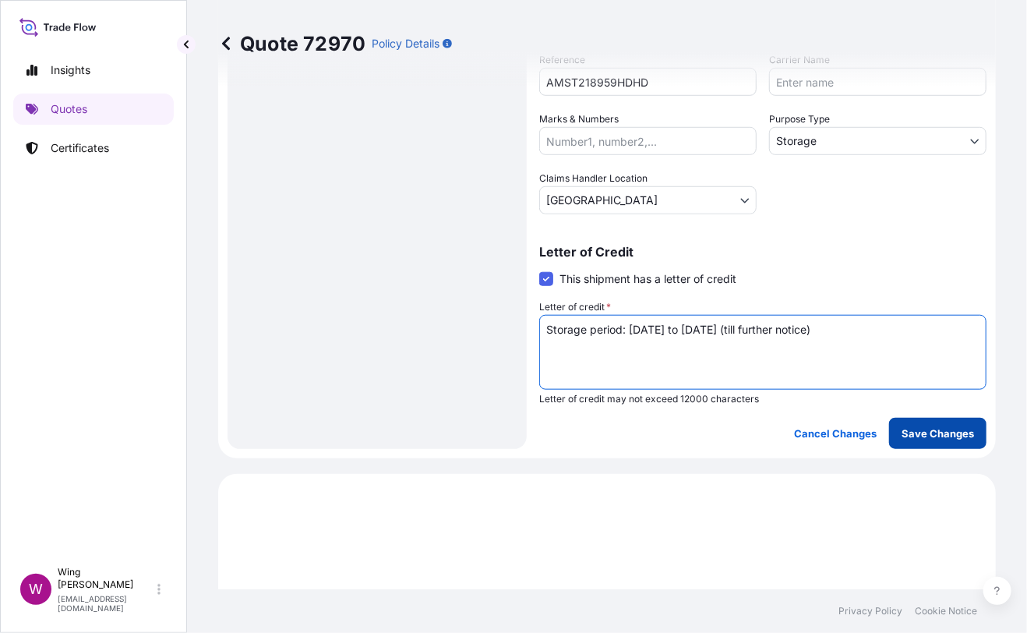
type textarea "Storage period: [DATE] to [DATE] (till further notice)"
click at [904, 440] on button "Save Changes" at bounding box center [937, 433] width 97 height 31
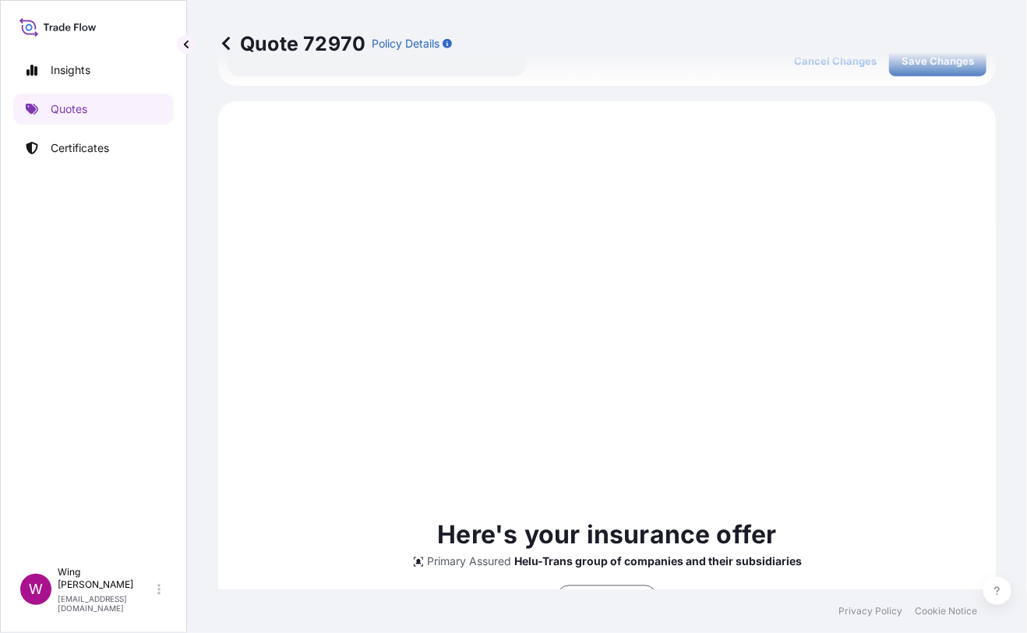
scroll to position [809, 0]
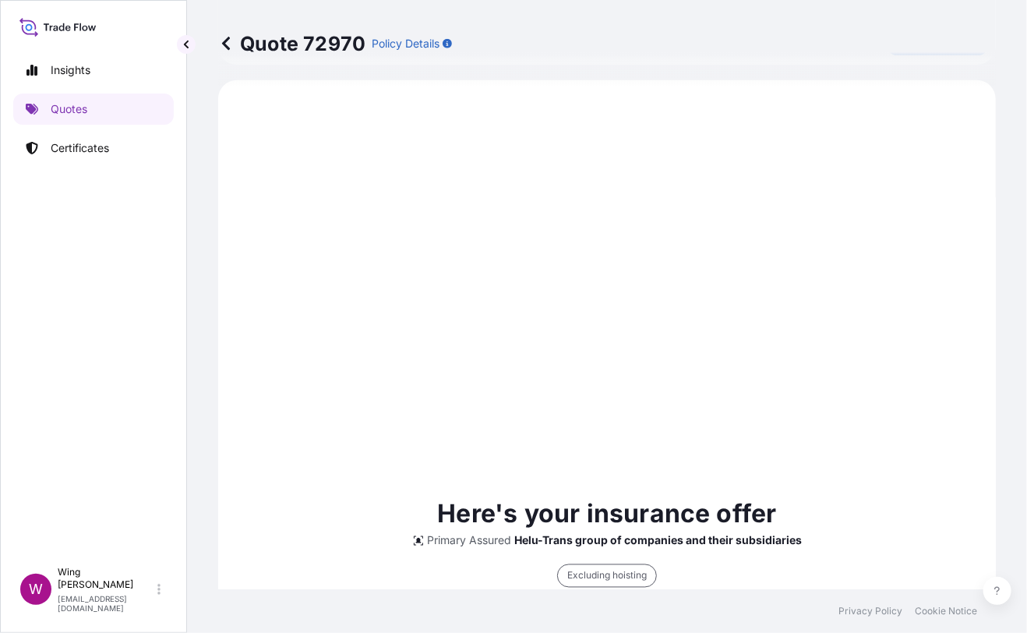
select select "STORAGE"
select select "Storage"
select select "[GEOGRAPHIC_DATA]"
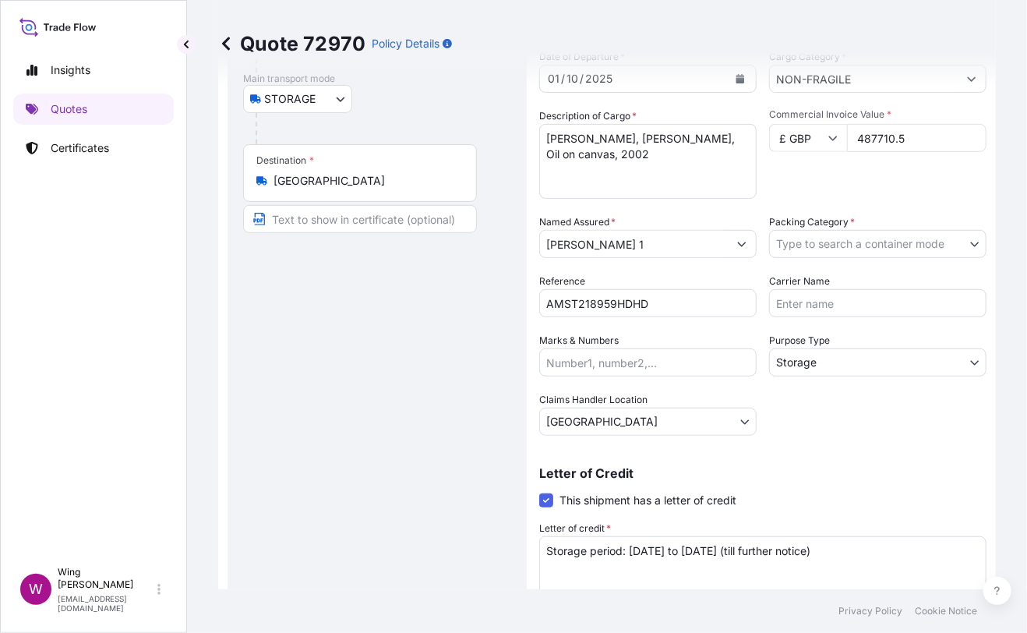
scroll to position [207, 0]
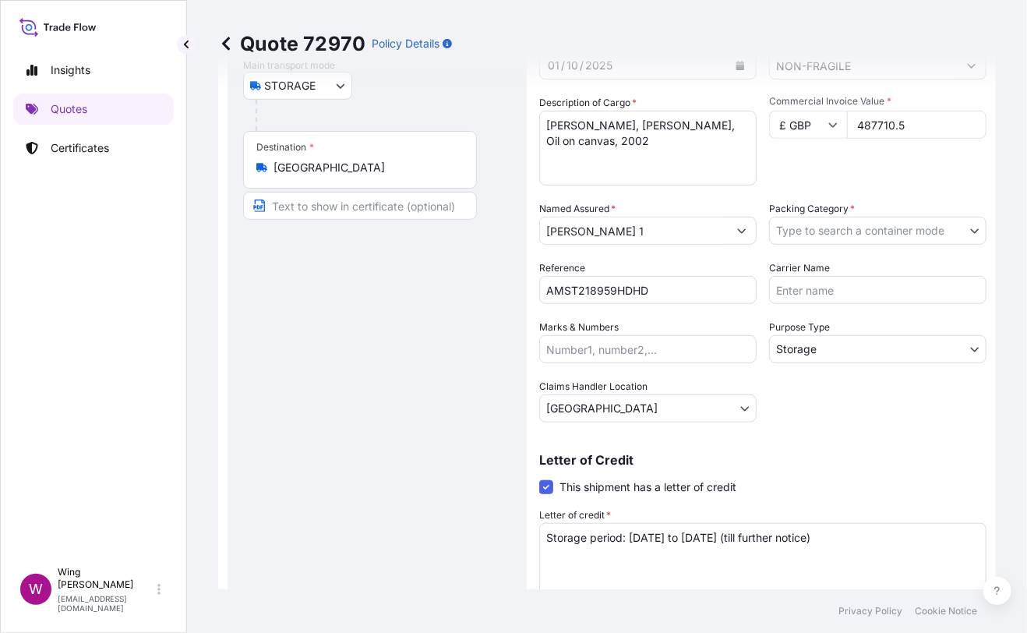
click at [861, 224] on body "Insights Quotes Certificates W Wing Lee winglee@helutrans.com Quote 72970 Polic…" at bounding box center [513, 316] width 1027 height 633
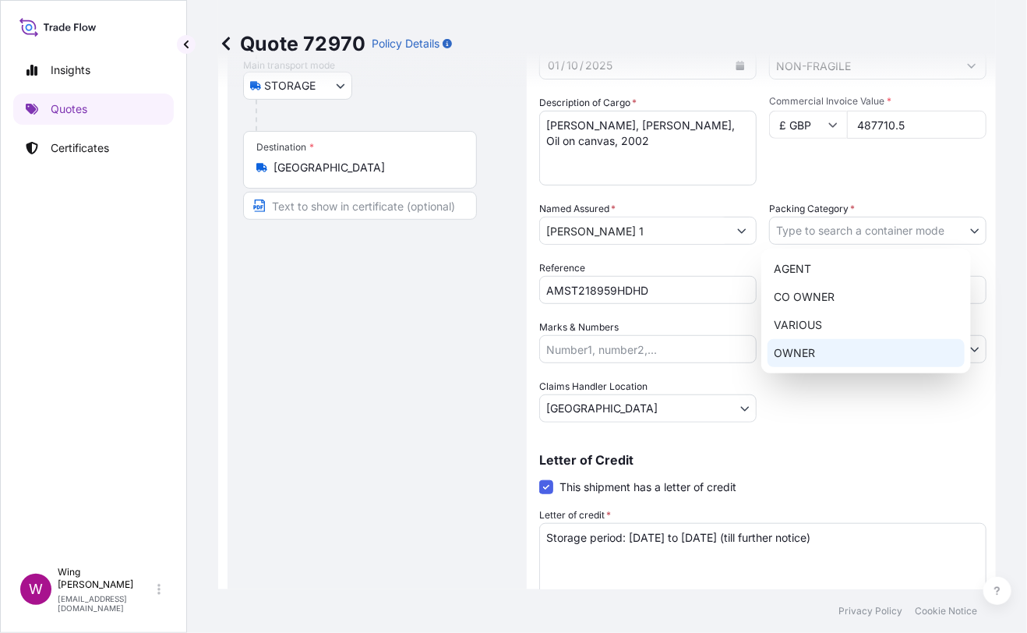
click at [836, 361] on div "OWNER" at bounding box center [866, 353] width 197 height 28
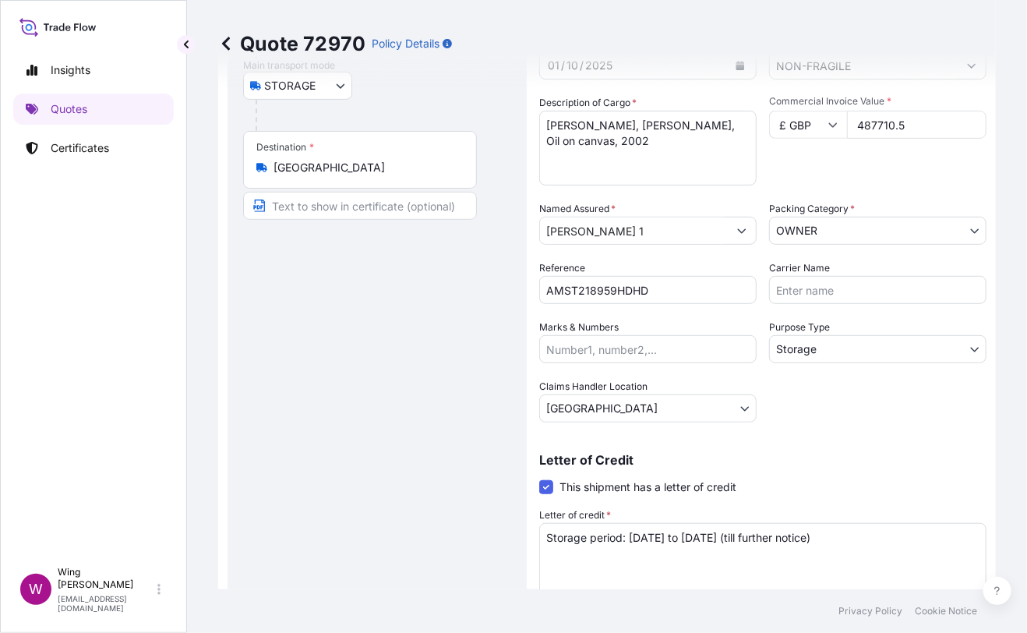
click at [482, 380] on div "Route Details Place of loading Road / [GEOGRAPHIC_DATA] / Inland Origin * [GEOG…" at bounding box center [377, 273] width 268 height 737
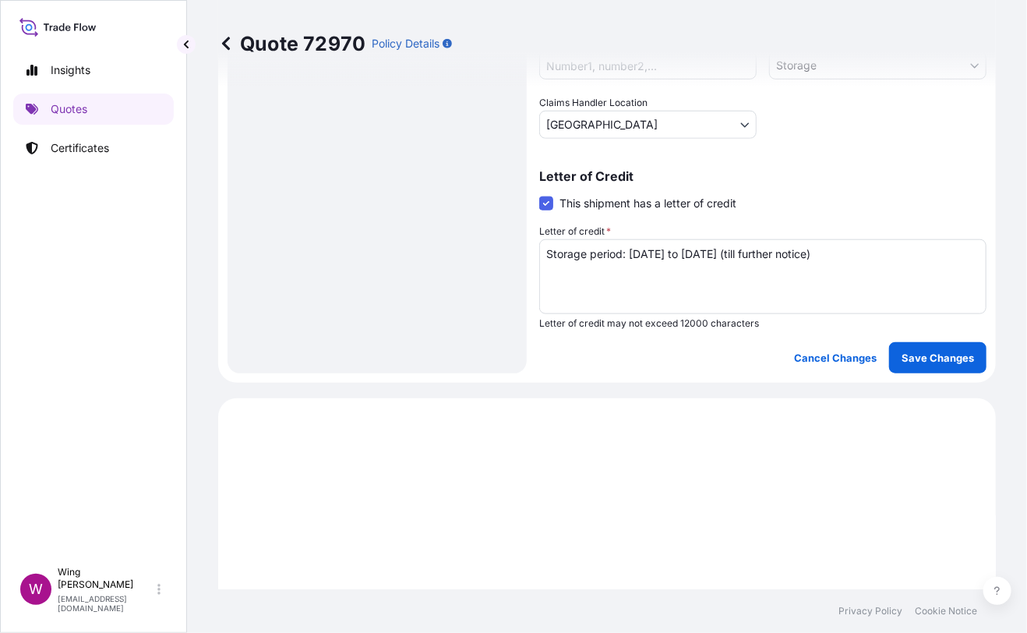
scroll to position [519, 0]
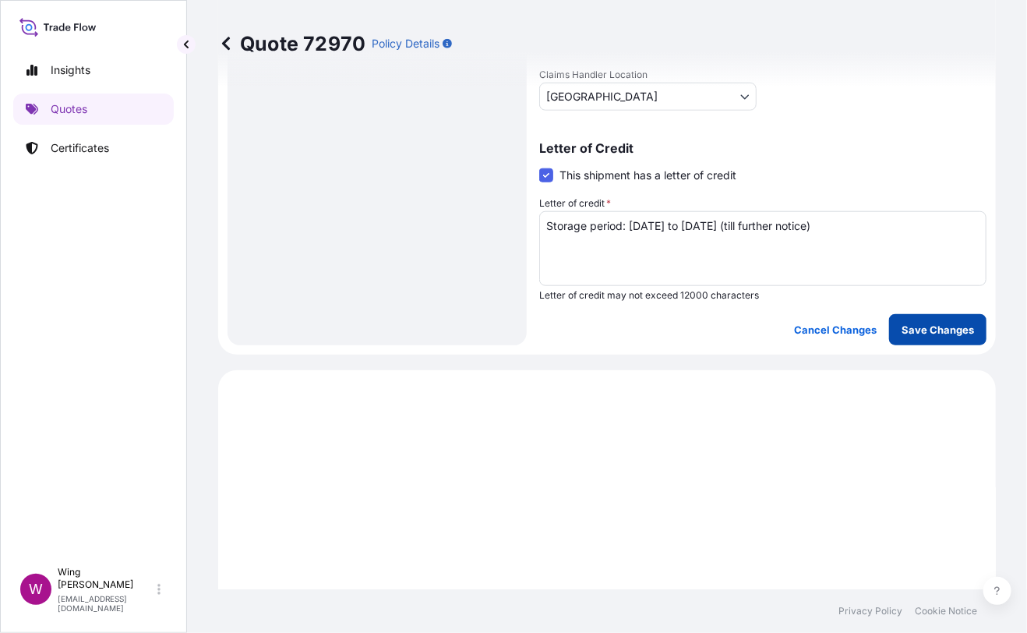
click at [889, 338] on button "Save Changes" at bounding box center [937, 329] width 97 height 31
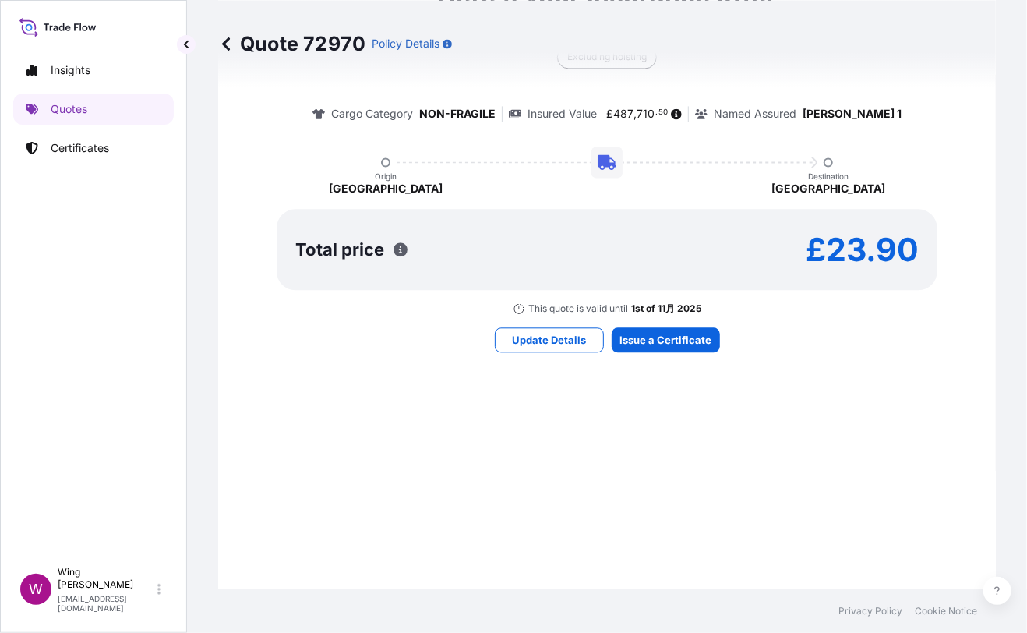
select select "STORAGE"
select select "Storage"
select select "[GEOGRAPHIC_DATA]"
click at [650, 308] on p "1st of 11月 2025" at bounding box center [666, 308] width 70 height 12
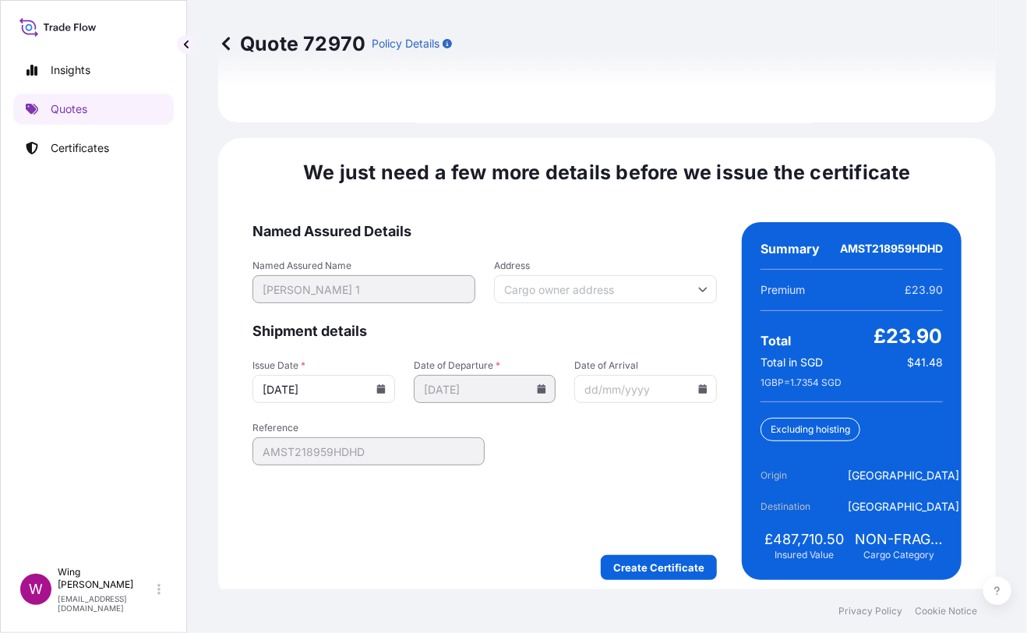
scroll to position [2462, 0]
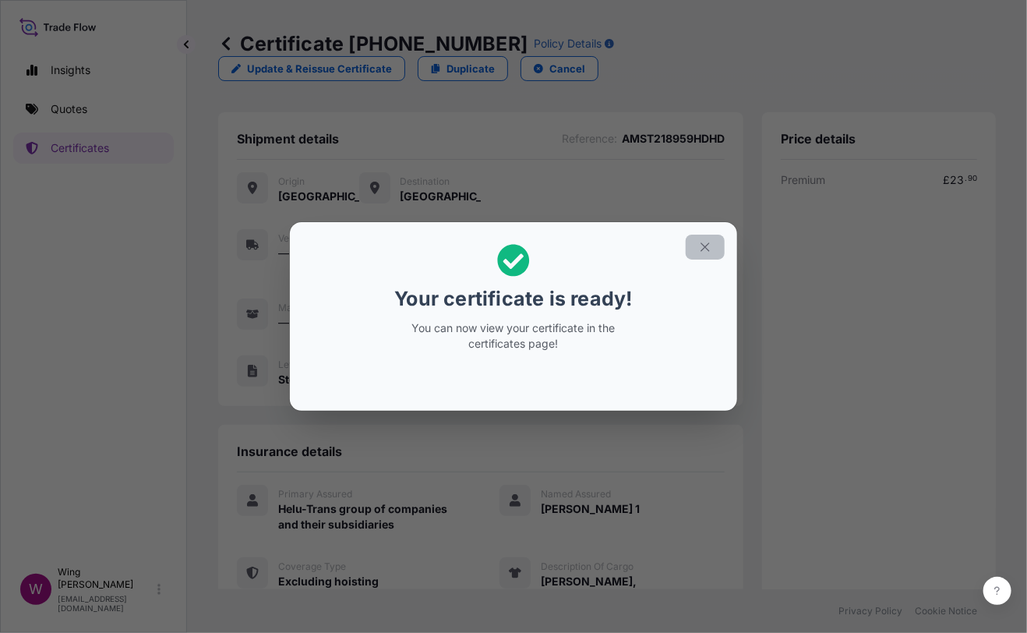
click at [705, 248] on icon "button" at bounding box center [705, 246] width 9 height 9
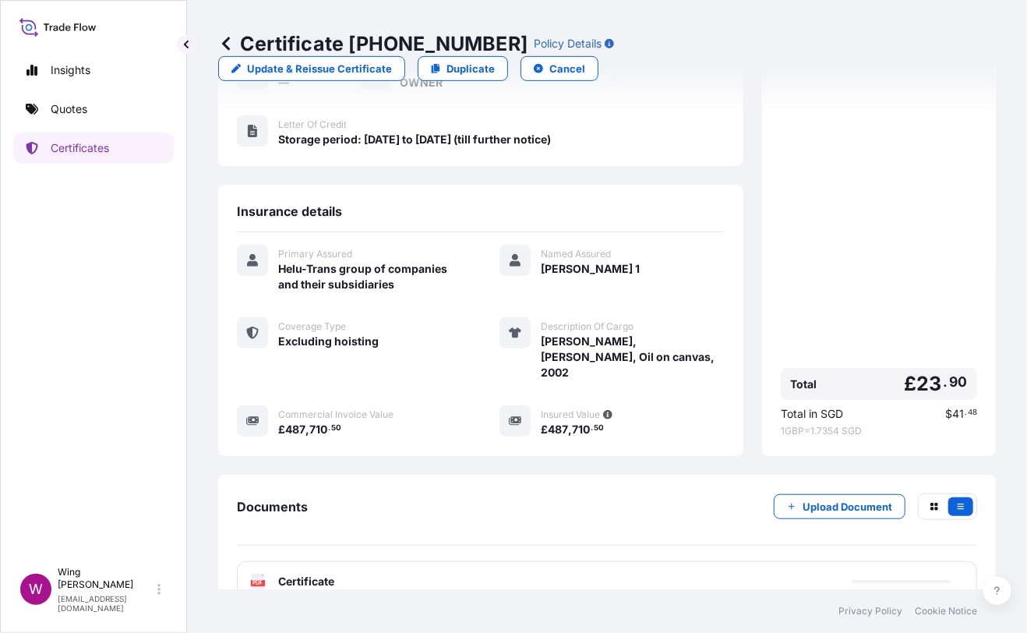
scroll to position [258, 0]
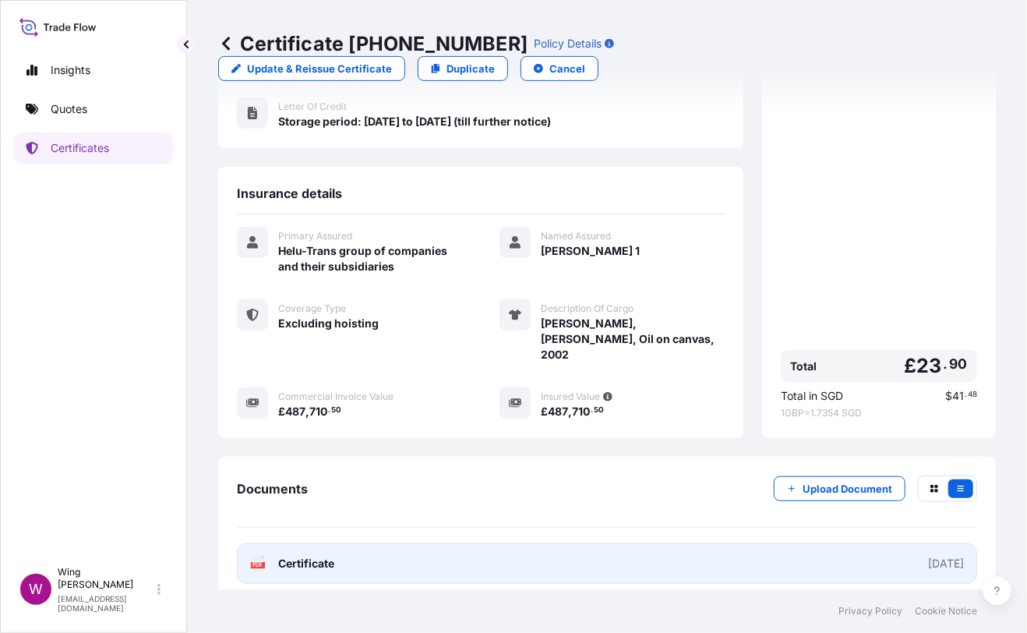
click at [260, 563] on text "PDF" at bounding box center [258, 565] width 10 height 5
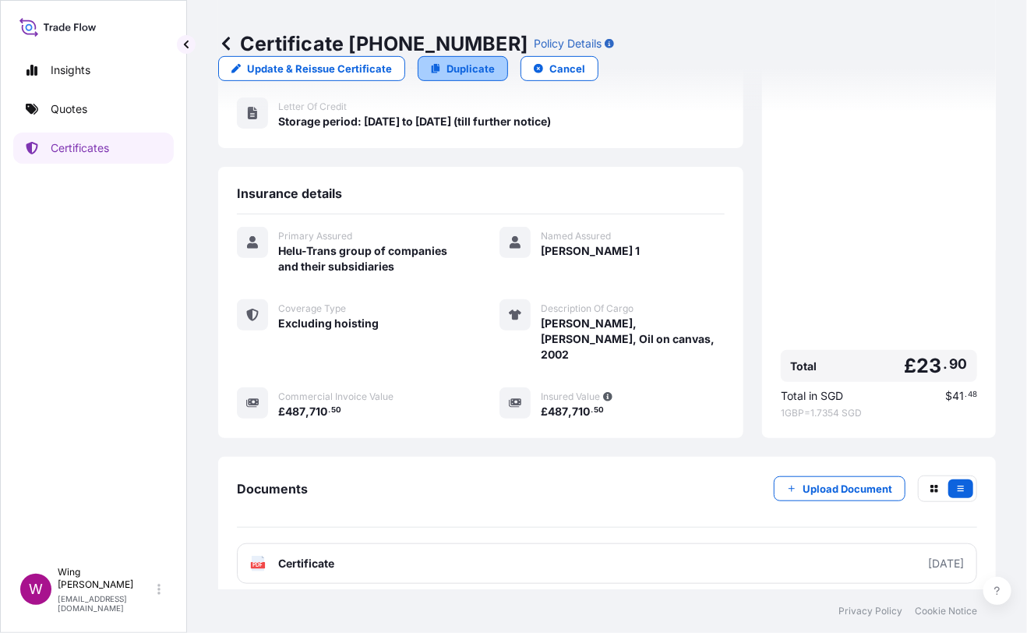
click at [495, 61] on p "Duplicate" at bounding box center [471, 69] width 48 height 16
select select "STORAGE"
select select "Storage"
select select "[GEOGRAPHIC_DATA]"
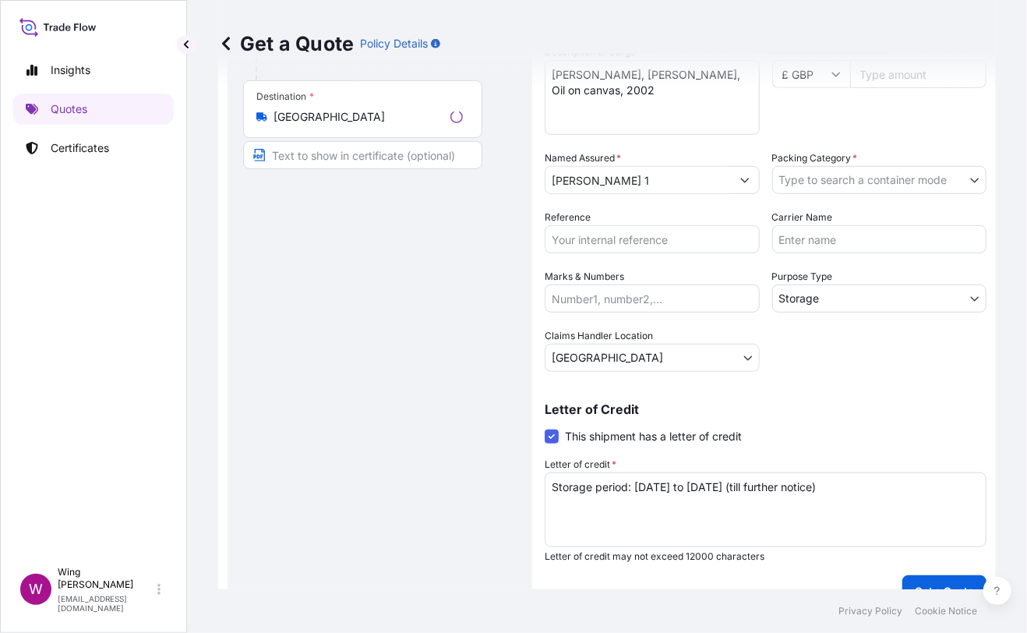
scroll to position [24, 0]
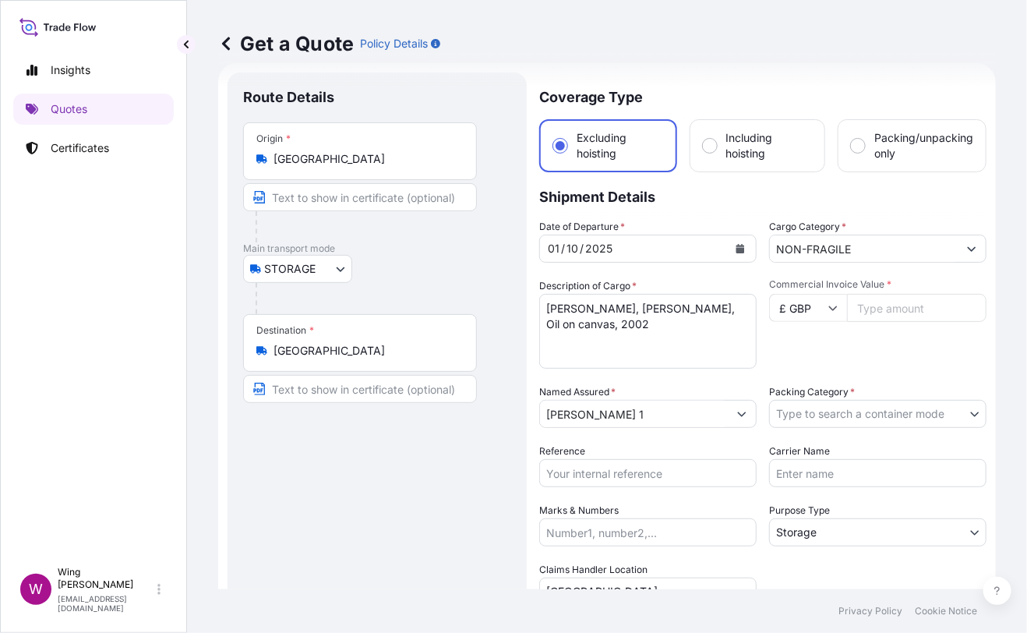
click at [419, 270] on div "STORAGE COURIER INSTALLATION LAND SEA AIR STORAGE" at bounding box center [377, 269] width 268 height 28
drag, startPoint x: 484, startPoint y: 312, endPoint x: 475, endPoint y: 302, distance: 13.8
click at [475, 302] on form "Route Details Place of loading Road / Inland Road / Inland Origin * Hong Kong M…" at bounding box center [607, 456] width 778 height 786
paste textarea "Genieve Figgis, The Party, Acrylic on canvas"
type textarea "Genieve Figgis, The Party, Acrylic on canvas"
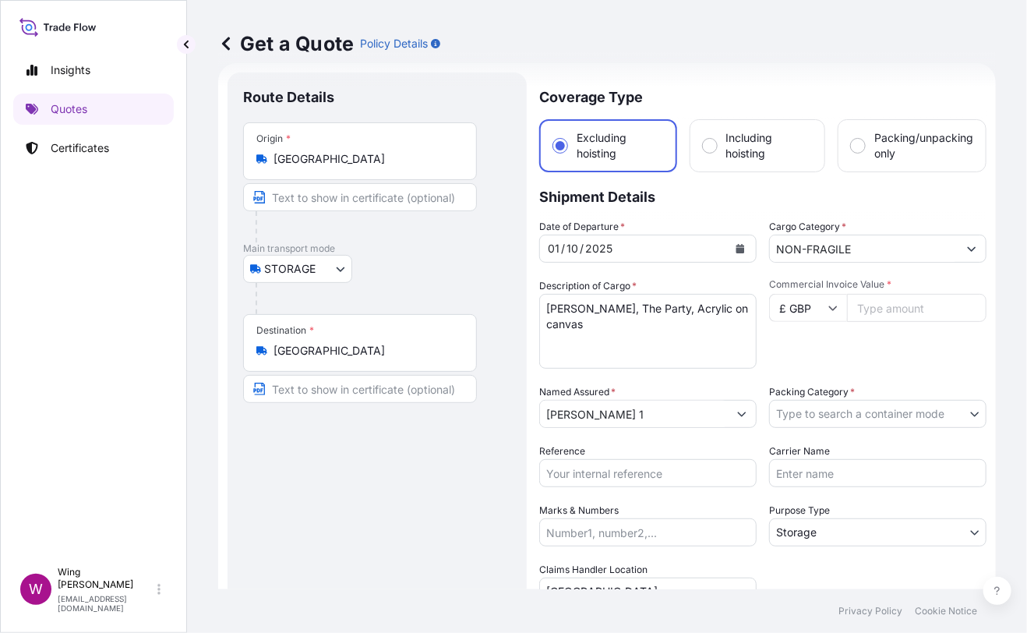
click at [812, 308] on input "£ GBP" at bounding box center [808, 308] width 78 height 28
click at [789, 314] on div "$ HKD" at bounding box center [800, 300] width 65 height 30
type input "$ HKD"
click at [398, 497] on div "Route Details Place of loading Road / [GEOGRAPHIC_DATA] / Inland Origin * [GEOG…" at bounding box center [377, 456] width 268 height 737
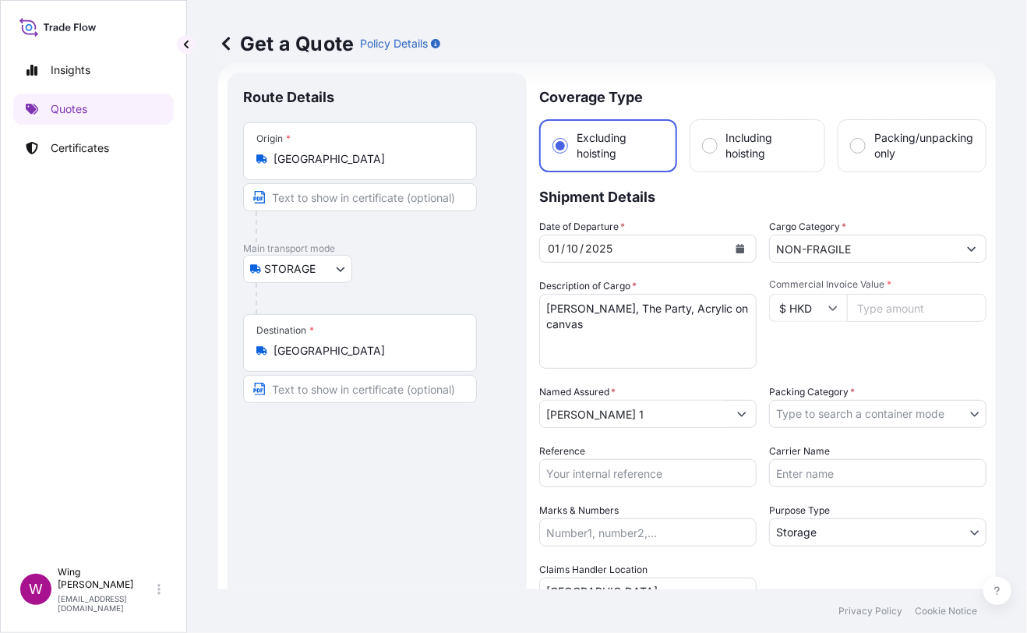
click at [885, 303] on input "Commercial Invoice Value *" at bounding box center [917, 308] width 140 height 28
paste input "198900"
type input "198900"
click at [882, 338] on div "Commercial Invoice Value * $ HKD 198900" at bounding box center [877, 323] width 217 height 90
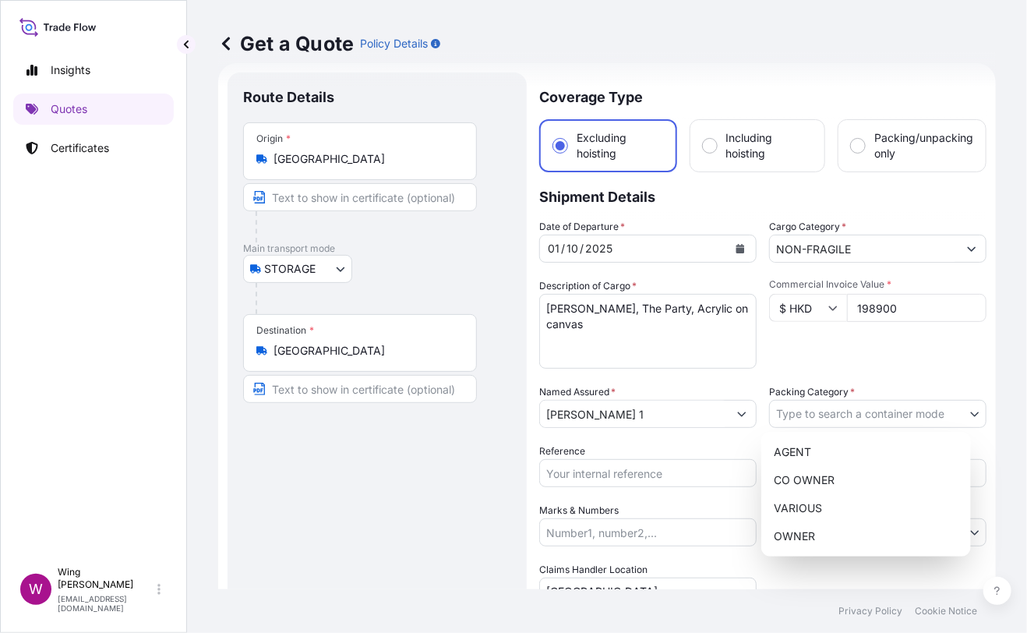
click at [810, 421] on body "Insights Quotes Certificates W Wing Lee winglee@helutrans.com Get a Quote Polic…" at bounding box center [513, 316] width 1027 height 633
click at [804, 540] on div "OWNER" at bounding box center [866, 536] width 197 height 28
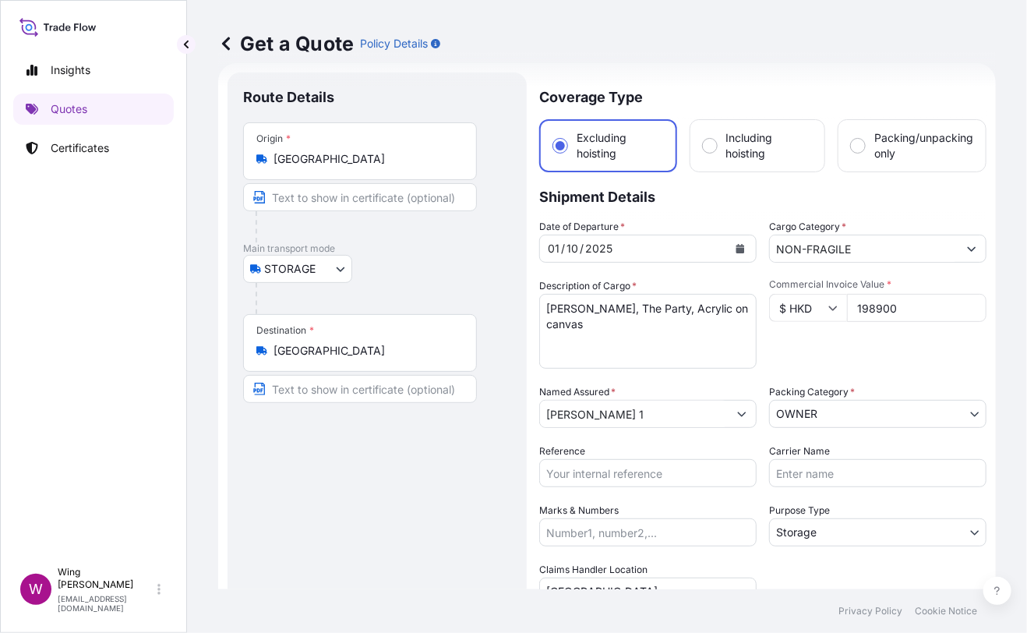
click at [564, 484] on input "Reference" at bounding box center [647, 473] width 217 height 28
paste input "AMST218959HDHD"
type input "AMST218959HDHD"
click at [396, 489] on div "Route Details Place of loading Road / [GEOGRAPHIC_DATA] / Inland Origin * [GEOG…" at bounding box center [377, 456] width 268 height 737
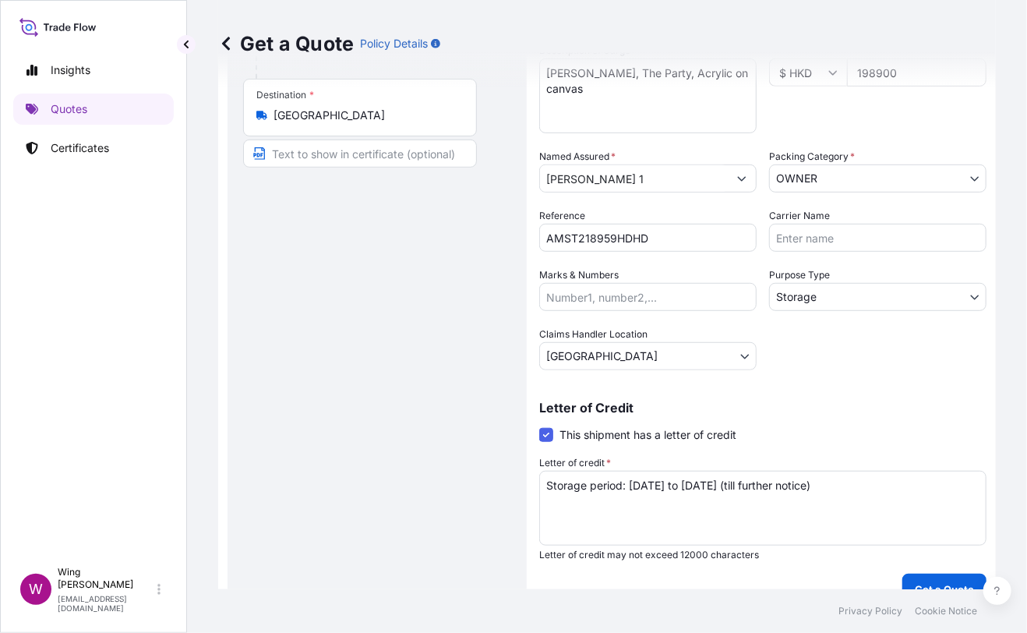
scroll to position [282, 0]
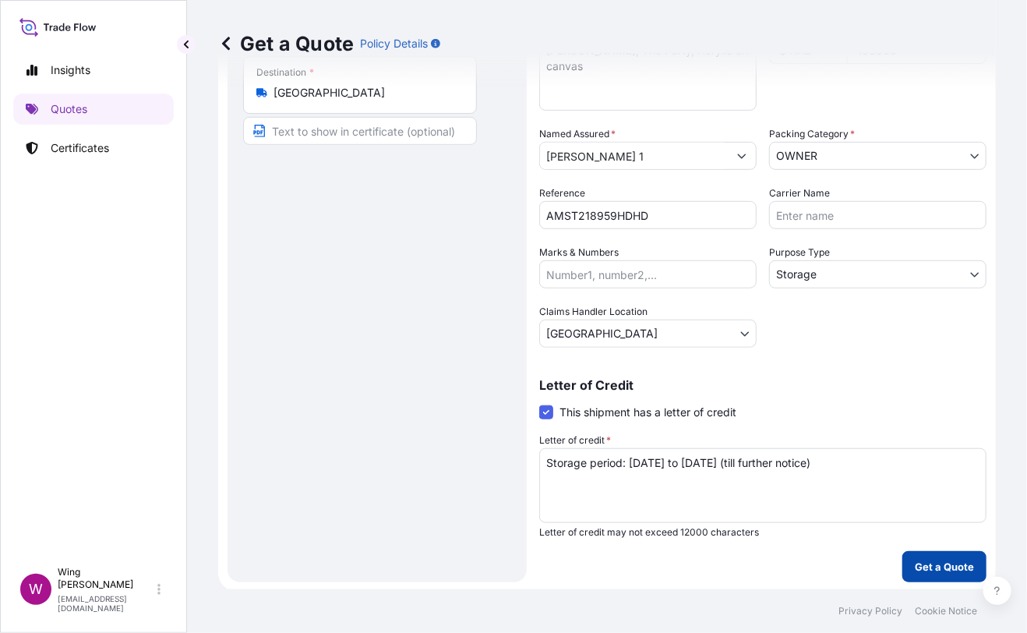
click at [933, 567] on p "Get a Quote" at bounding box center [944, 567] width 59 height 16
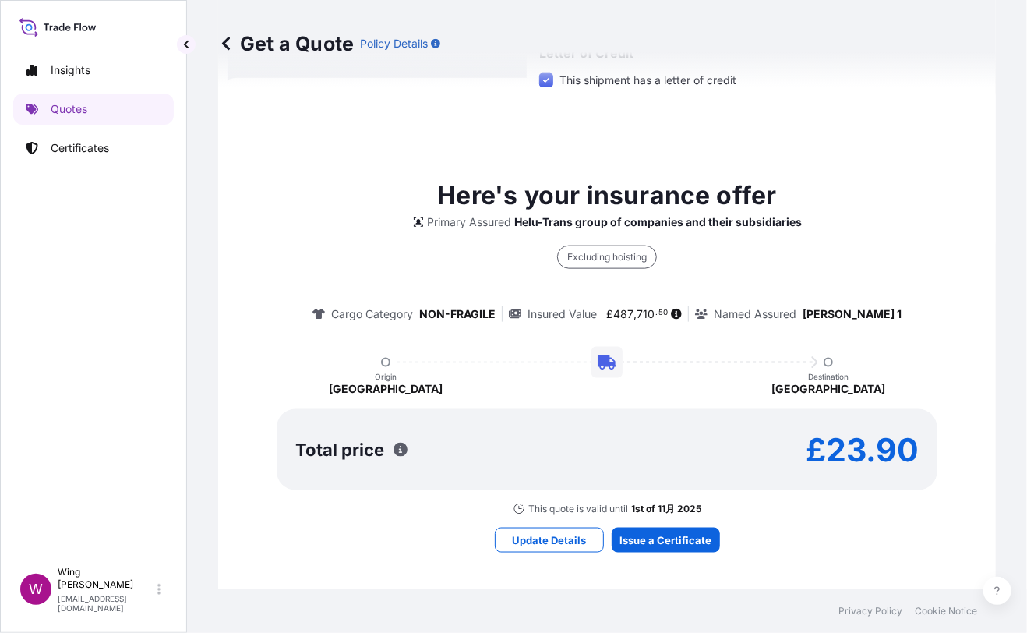
scroll to position [279, 0]
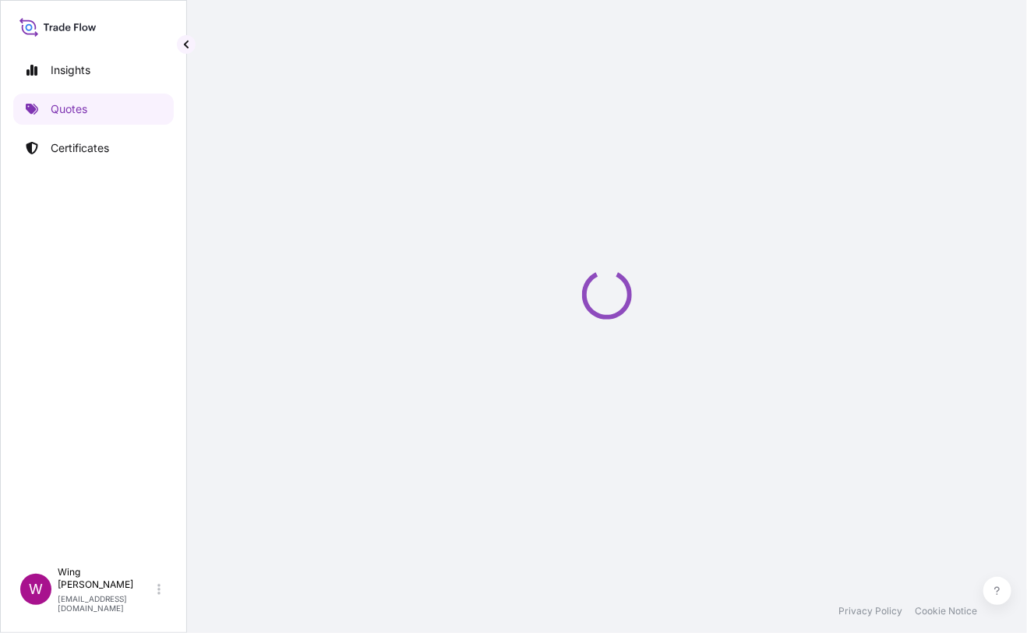
select select "STORAGE"
select select "Transit"
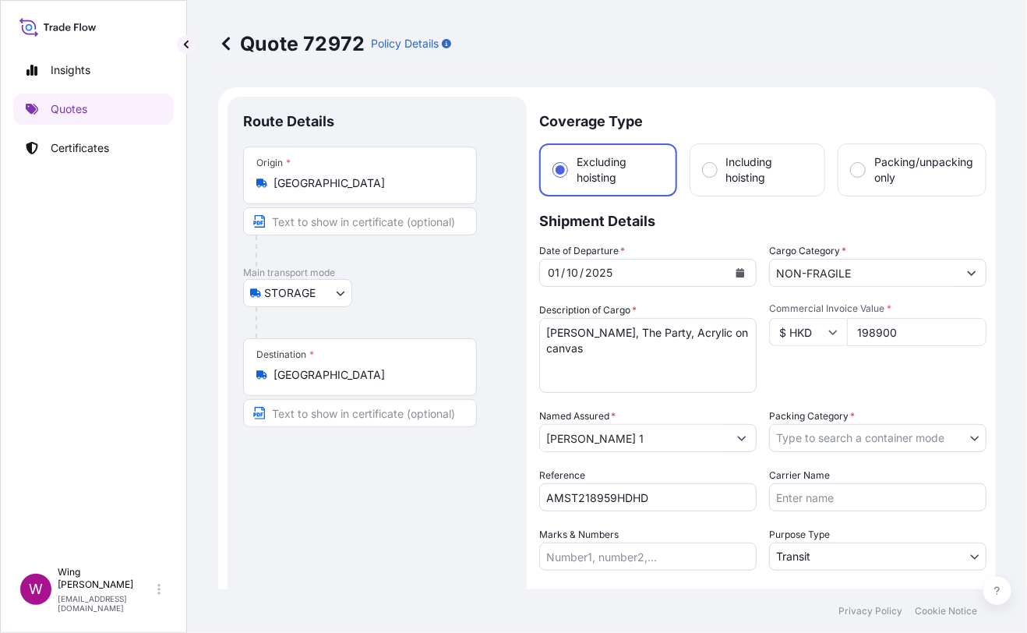
click at [848, 435] on body "Insights Quotes Certificates W Wing Lee winglee@helutrans.com Quote 72972 Polic…" at bounding box center [513, 316] width 1027 height 633
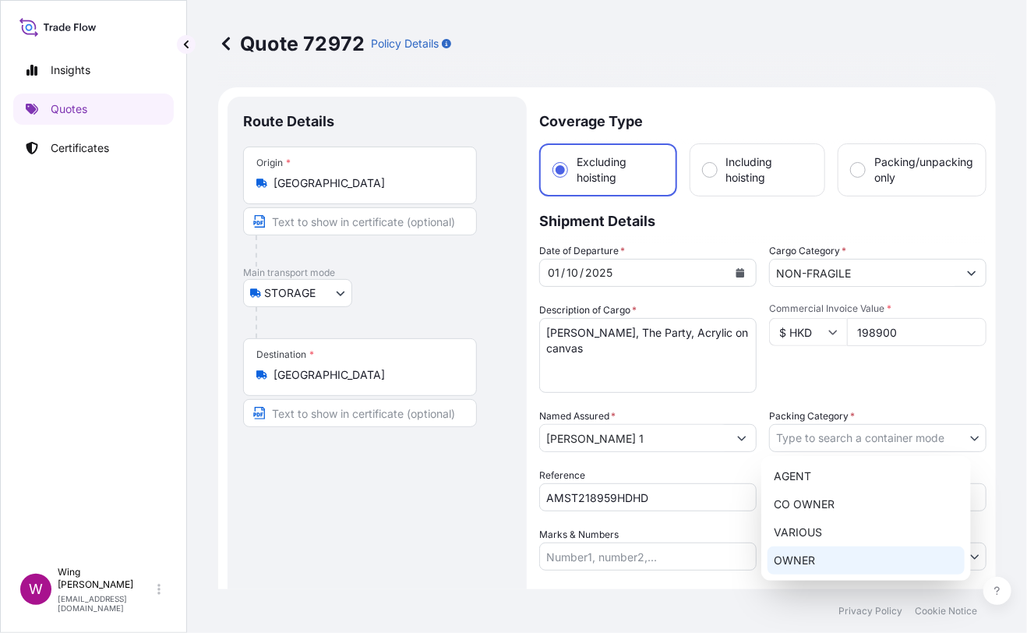
click at [817, 554] on div "OWNER" at bounding box center [866, 560] width 197 height 28
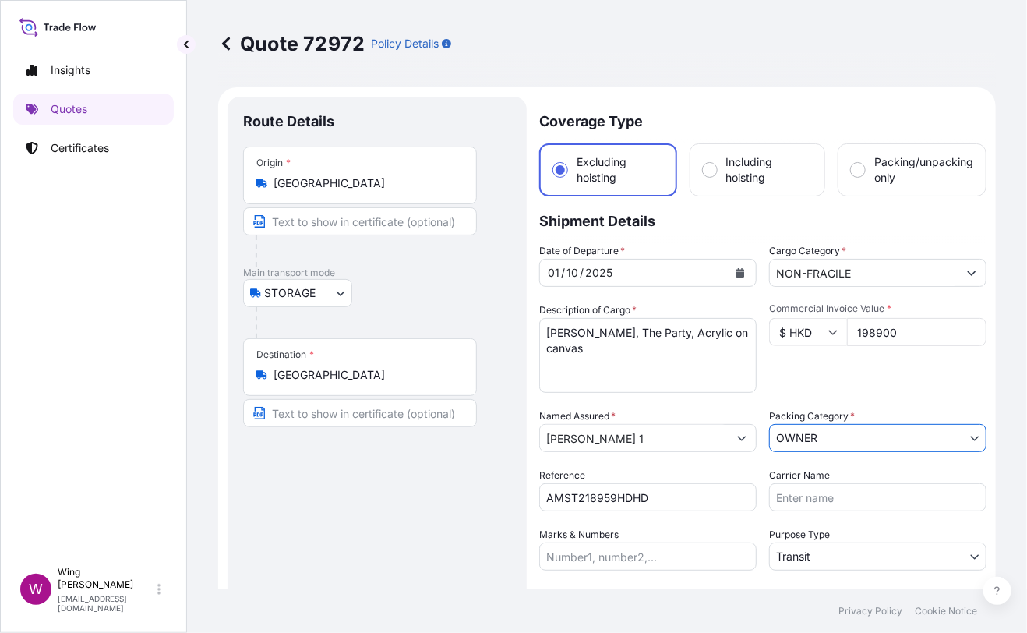
click at [468, 504] on div "Route Details Place of loading Road / [GEOGRAPHIC_DATA] / Inland Origin * [GEOG…" at bounding box center [377, 421] width 268 height 618
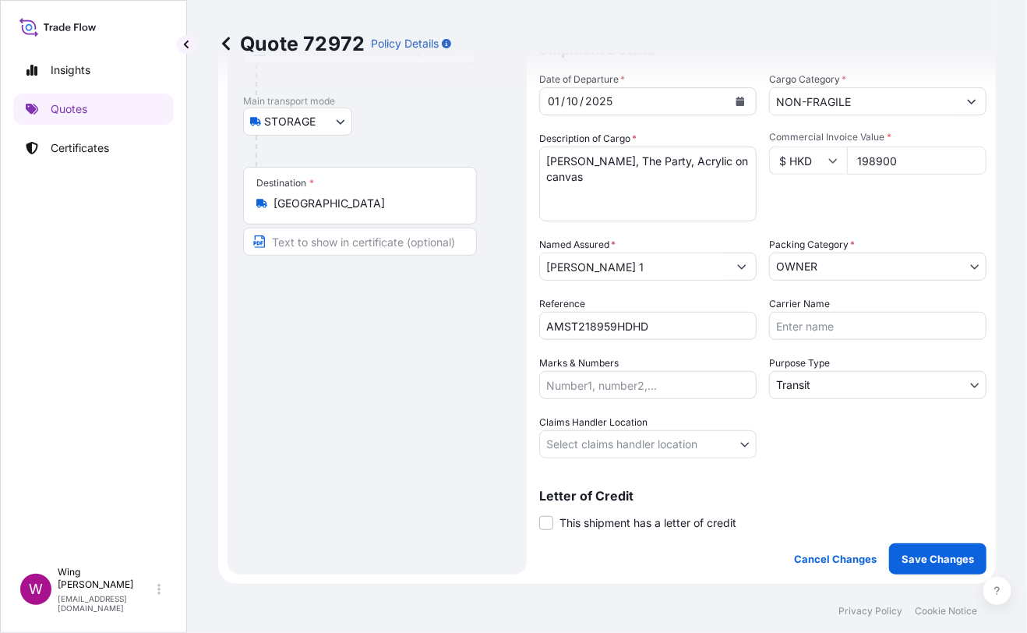
scroll to position [207, 0]
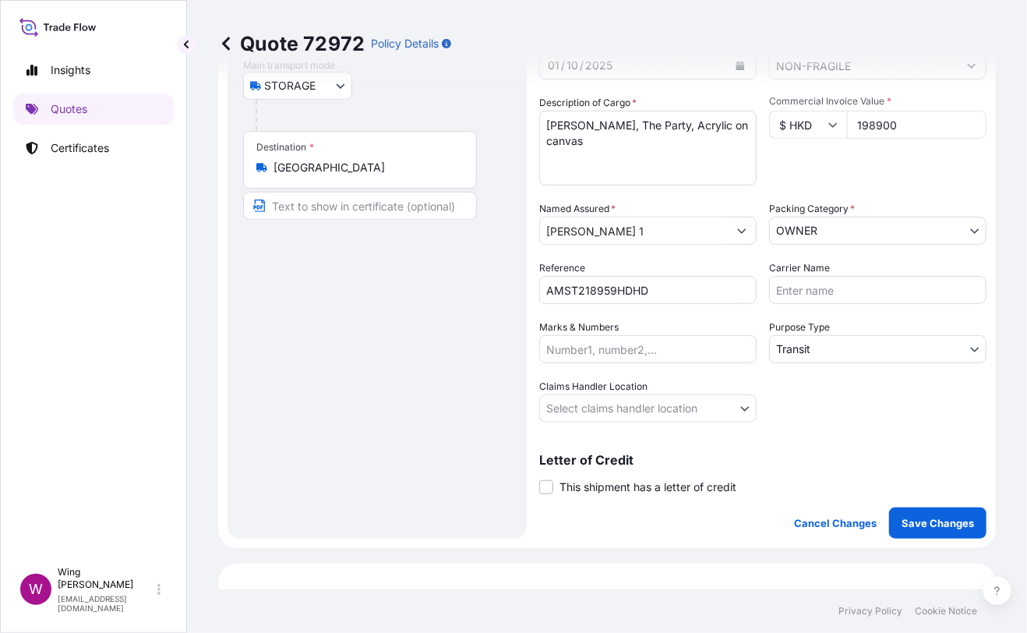
click at [887, 338] on body "Insights Quotes Certificates W Wing Lee winglee@helutrans.com Quote 72972 Polic…" at bounding box center [513, 316] width 1027 height 633
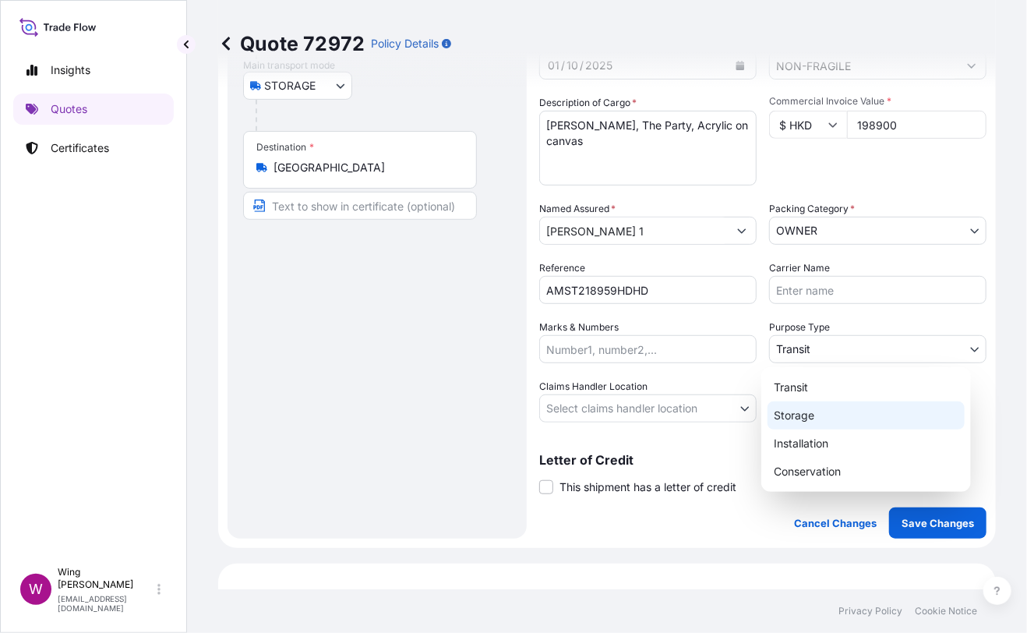
click at [841, 412] on div "Storage" at bounding box center [866, 415] width 197 height 28
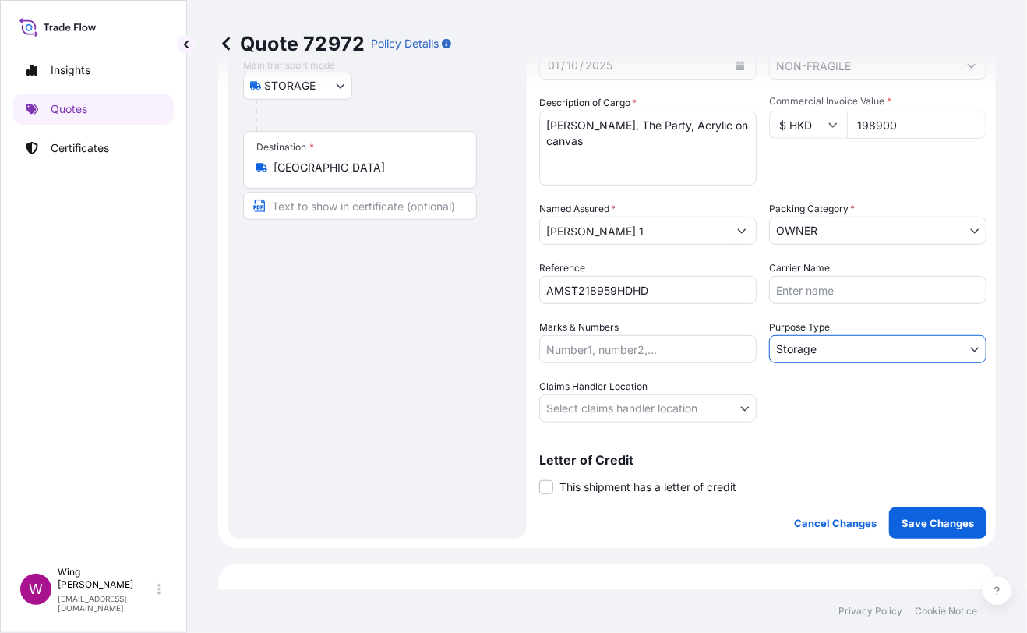
click at [620, 401] on body "Insights Quotes Certificates W Wing Lee winglee@helutrans.com Quote 72972 Polic…" at bounding box center [513, 316] width 1027 height 633
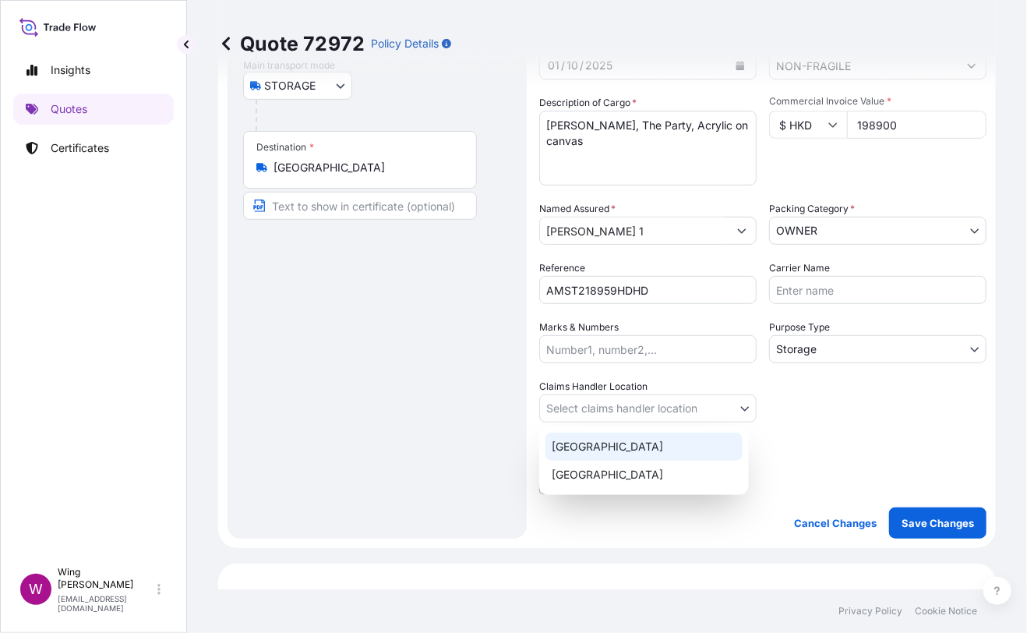
click at [609, 447] on div "[GEOGRAPHIC_DATA]" at bounding box center [644, 447] width 197 height 28
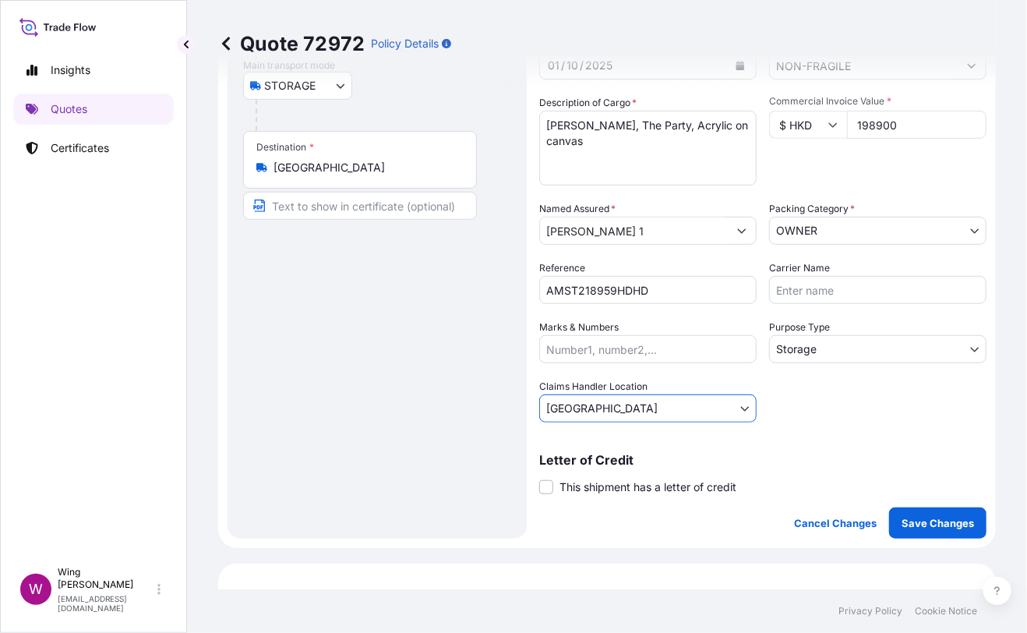
click at [452, 426] on div "Route Details Place of loading Road / [GEOGRAPHIC_DATA] / Inland Origin * [GEOG…" at bounding box center [377, 214] width 268 height 618
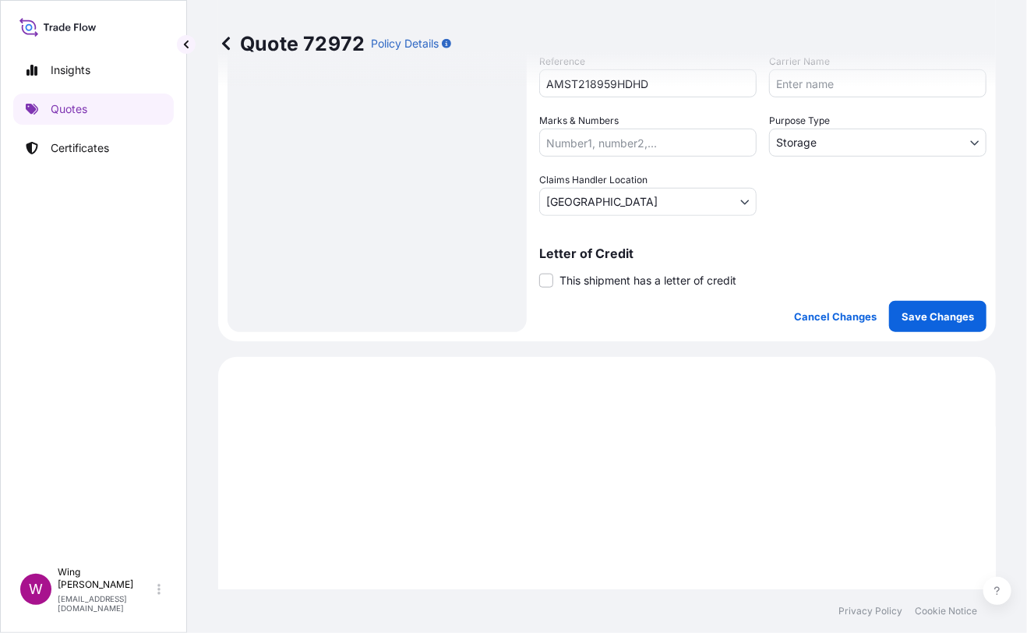
scroll to position [415, 0]
click at [553, 277] on label "This shipment has a letter of credit" at bounding box center [637, 278] width 197 height 16
click at [539, 270] on input "This shipment has a letter of credit" at bounding box center [539, 270] width 0 height 0
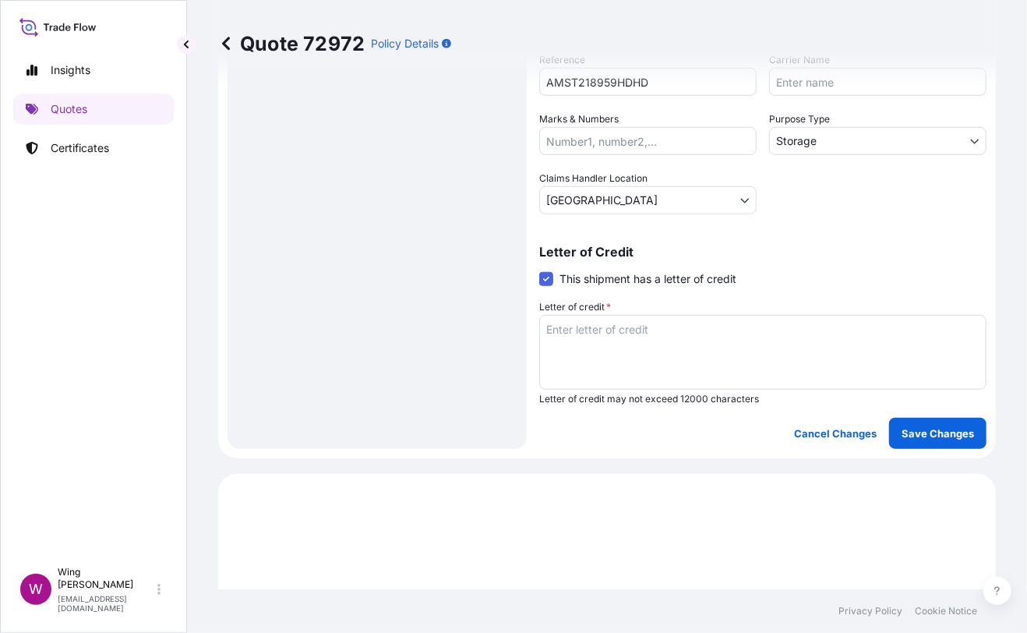
drag, startPoint x: 370, startPoint y: 400, endPoint x: 387, endPoint y: 400, distance: 17.1
click at [373, 400] on div "Route Details Place of loading Road / [GEOGRAPHIC_DATA] / Inland Origin * [GEOG…" at bounding box center [377, 65] width 268 height 737
click at [562, 352] on textarea "Letter of credit *" at bounding box center [762, 352] width 447 height 75
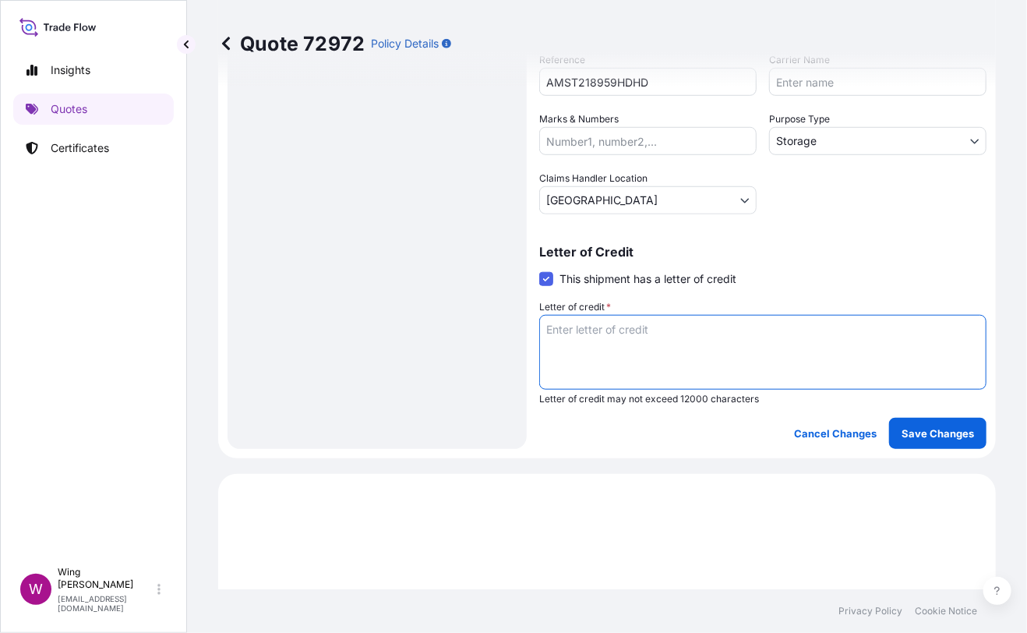
paste textarea "Storage period: [DATE] to [DATE] (till further notice)"
type textarea "Storage period: [DATE] to [DATE] (till further notice)"
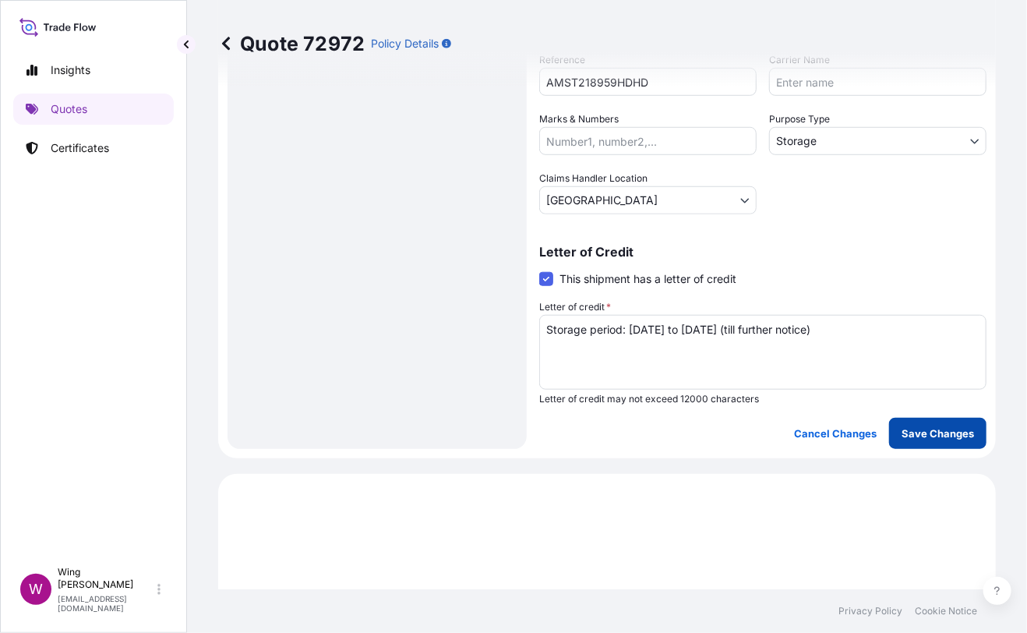
click at [914, 433] on p "Save Changes" at bounding box center [938, 434] width 72 height 16
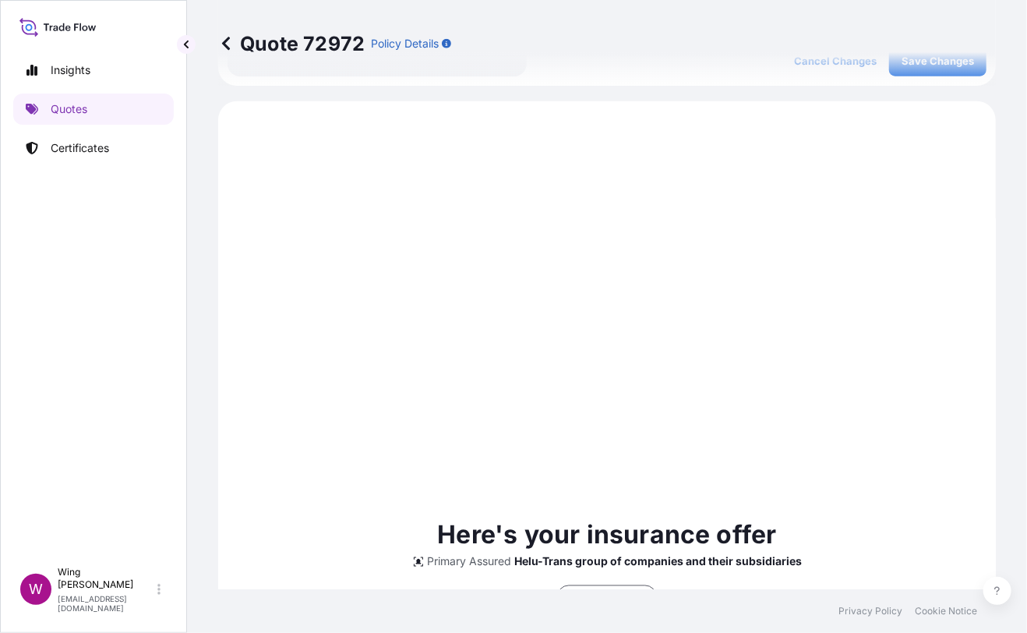
scroll to position [809, 0]
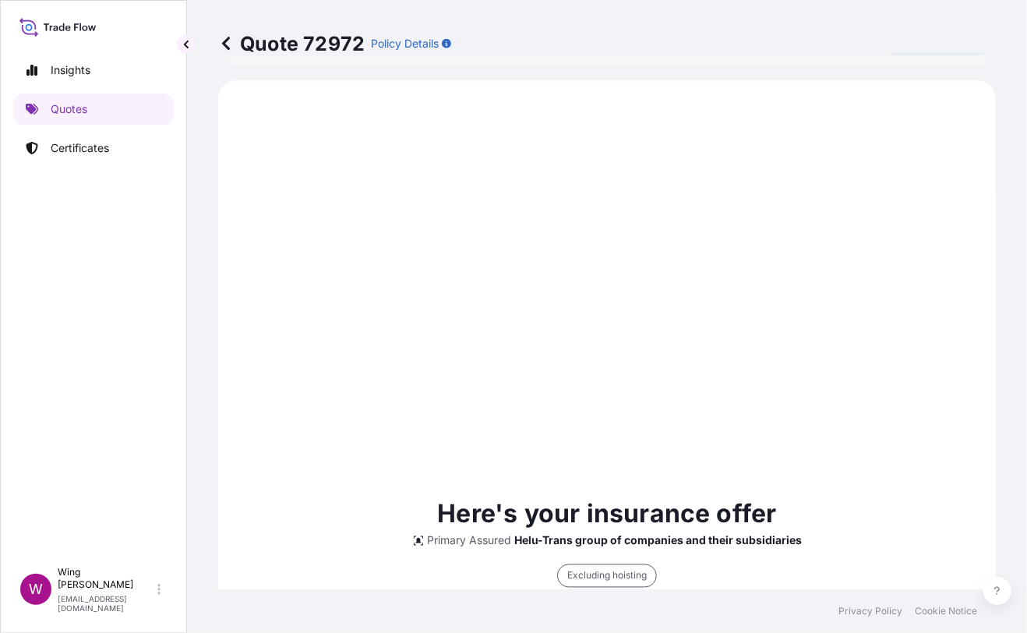
select select "STORAGE"
select select "Storage"
select select "[GEOGRAPHIC_DATA]"
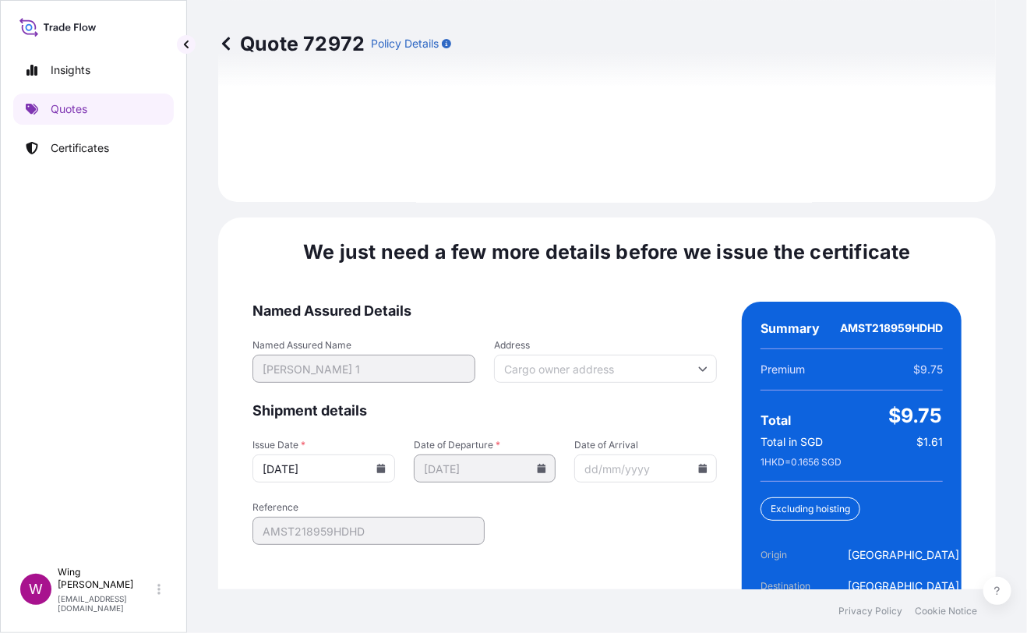
scroll to position [2462, 0]
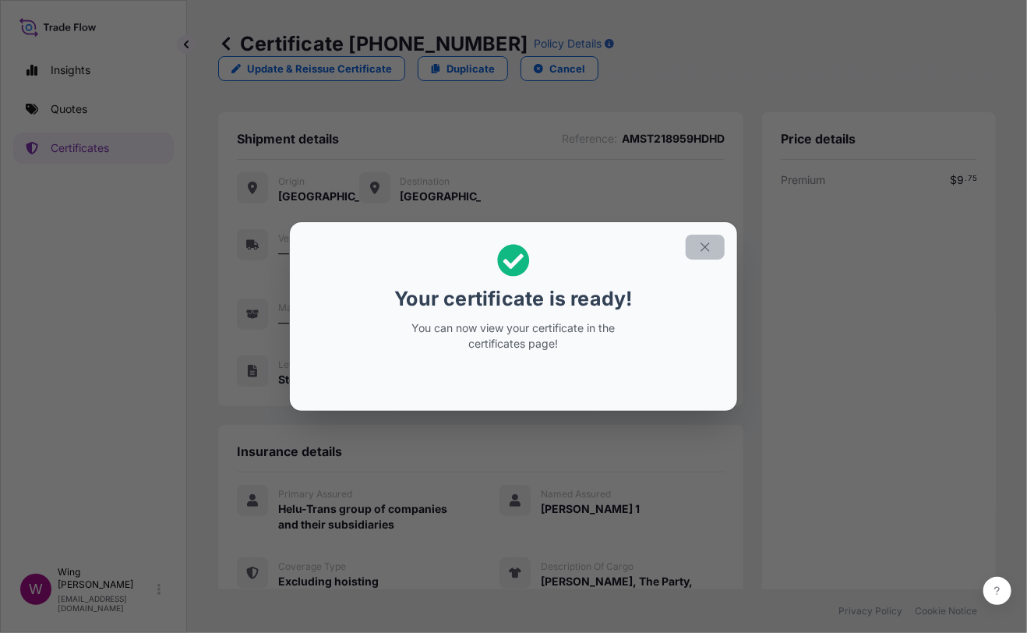
click at [708, 248] on icon "button" at bounding box center [705, 247] width 14 height 14
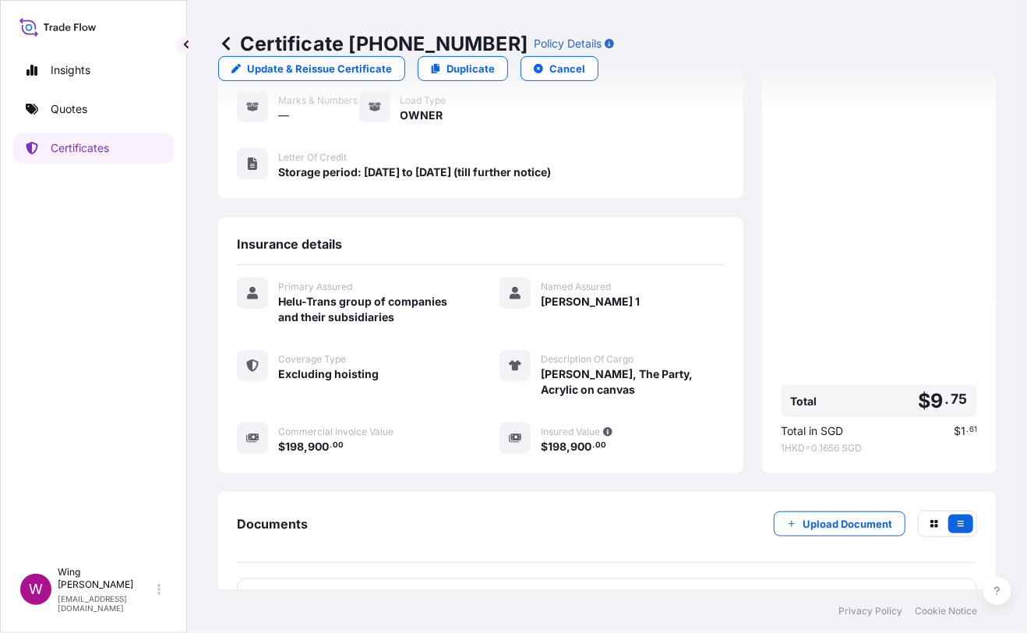
scroll to position [258, 0]
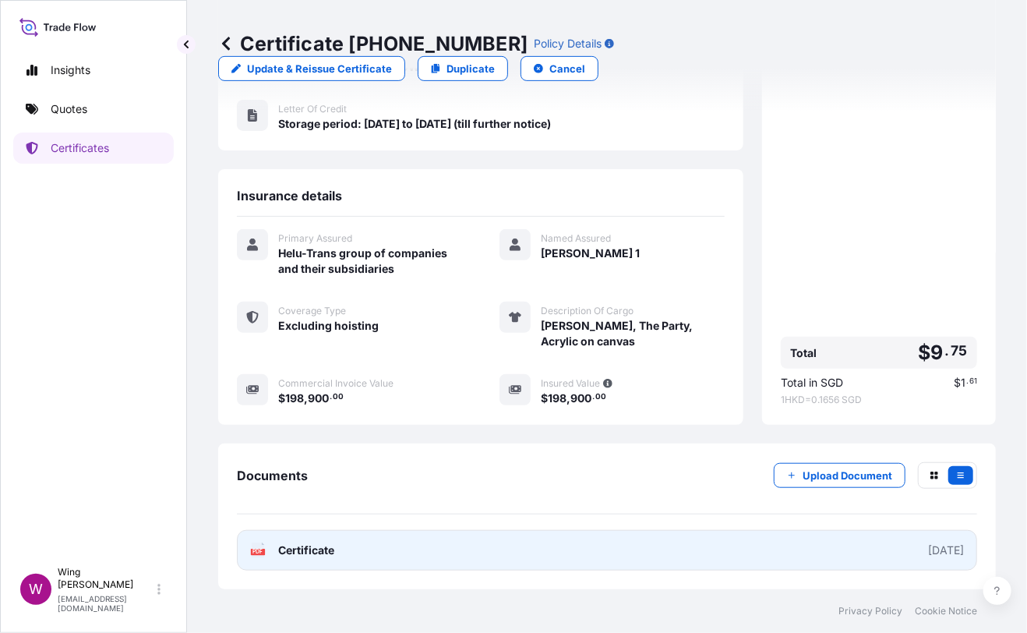
click at [263, 556] on icon at bounding box center [258, 551] width 13 height 16
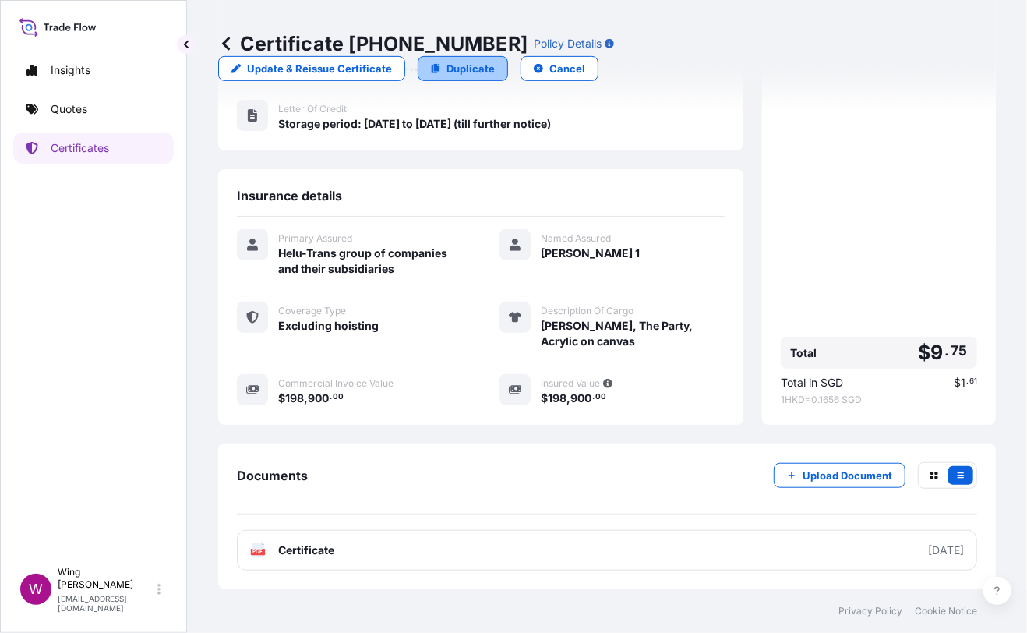
click at [440, 64] on icon at bounding box center [436, 68] width 9 height 9
select select "STORAGE"
select select "Storage"
select select "[GEOGRAPHIC_DATA]"
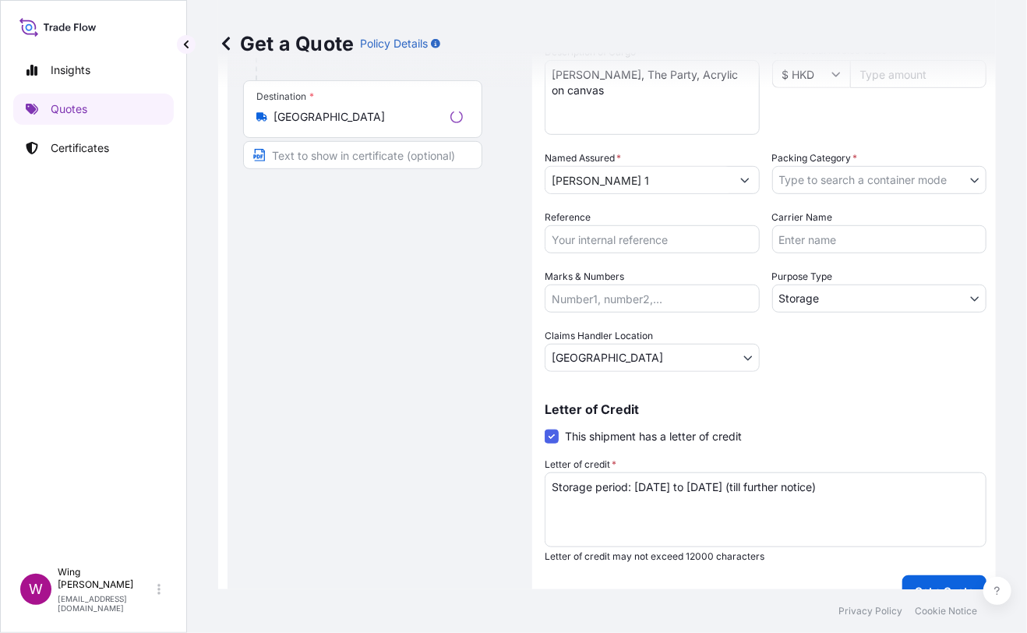
scroll to position [24, 0]
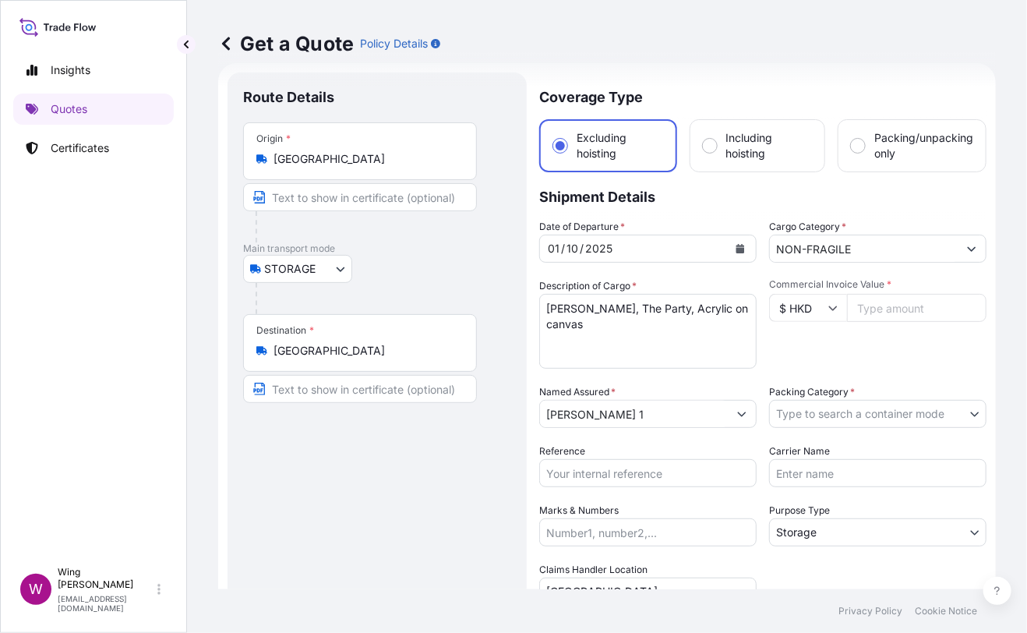
click at [427, 486] on div "Route Details Place of loading Road / [GEOGRAPHIC_DATA] / Inland Origin * [GEOG…" at bounding box center [377, 456] width 268 height 737
drag, startPoint x: 646, startPoint y: 330, endPoint x: 483, endPoint y: 292, distance: 167.3
click at [483, 292] on form "Route Details Place of loading Road / Inland Road / Inland Origin * Hong Kong M…" at bounding box center [607, 456] width 778 height 786
paste textarea ""Michael Lau, """"Hi! How am I Today?"""" (Soliloquy Series), 152 x 152 cm, Acr…"
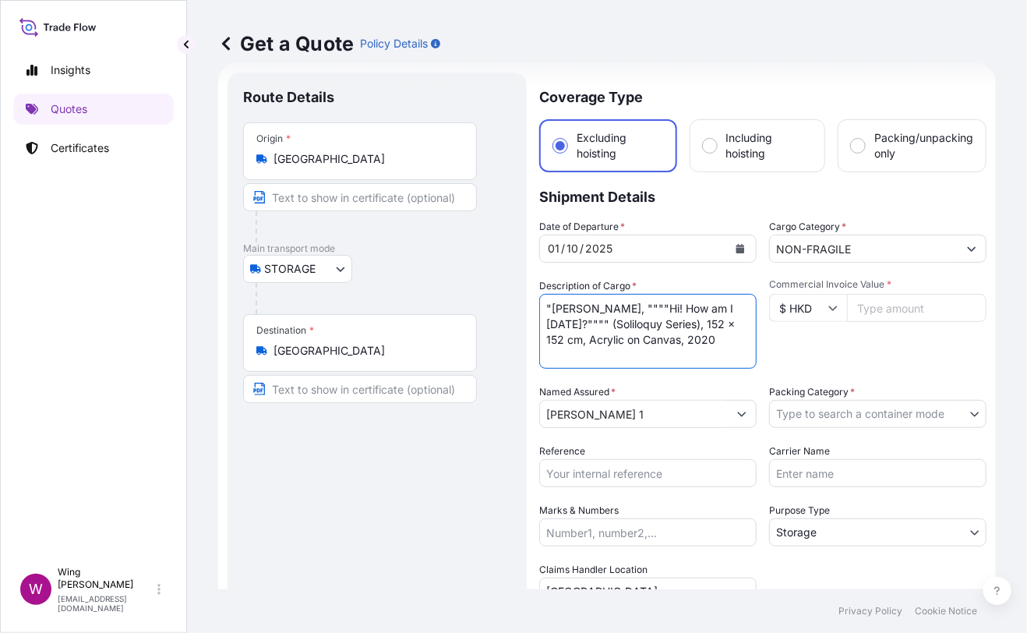
scroll to position [2, 0]
click at [557, 306] on textarea "Genieve Figgis, The Party, Acrylic on canvas" at bounding box center [647, 331] width 217 height 75
click at [553, 306] on textarea "Genieve Figgis, The Party, Acrylic on canvas" at bounding box center [647, 331] width 217 height 75
click at [424, 486] on div "Route Details Place of loading Road / [GEOGRAPHIC_DATA] / Inland Origin * [GEOG…" at bounding box center [377, 456] width 268 height 737
click at [631, 302] on textarea "Genieve Figgis, The Party, Acrylic on canvas" at bounding box center [647, 331] width 217 height 75
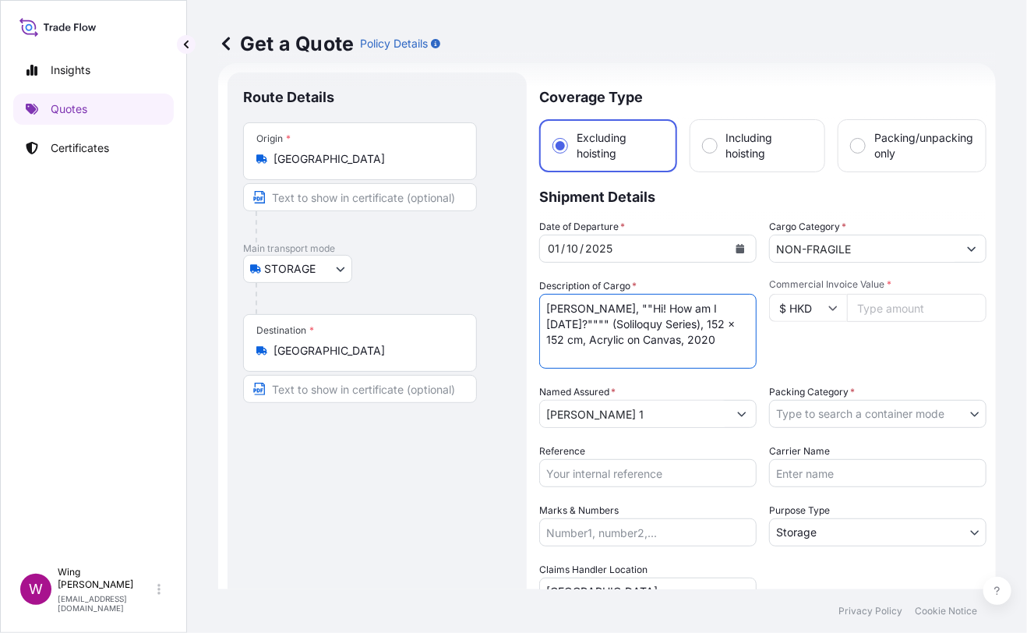
click at [593, 324] on textarea "Genieve Figgis, The Party, Acrylic on canvas" at bounding box center [647, 331] width 217 height 75
type textarea "Michael Lau, ""Hi! How am I Today?"" (Soliloquy Series), 152 x 152 cm, Acrylic …"
click at [477, 419] on div "Route Details Place of loading Road / [GEOGRAPHIC_DATA] / Inland Origin * [GEOG…" at bounding box center [377, 456] width 268 height 737
drag, startPoint x: 353, startPoint y: 525, endPoint x: 373, endPoint y: 512, distance: 23.6
click at [353, 525] on div "Route Details Place of loading Road / [GEOGRAPHIC_DATA] / Inland Origin * [GEOG…" at bounding box center [377, 456] width 268 height 737
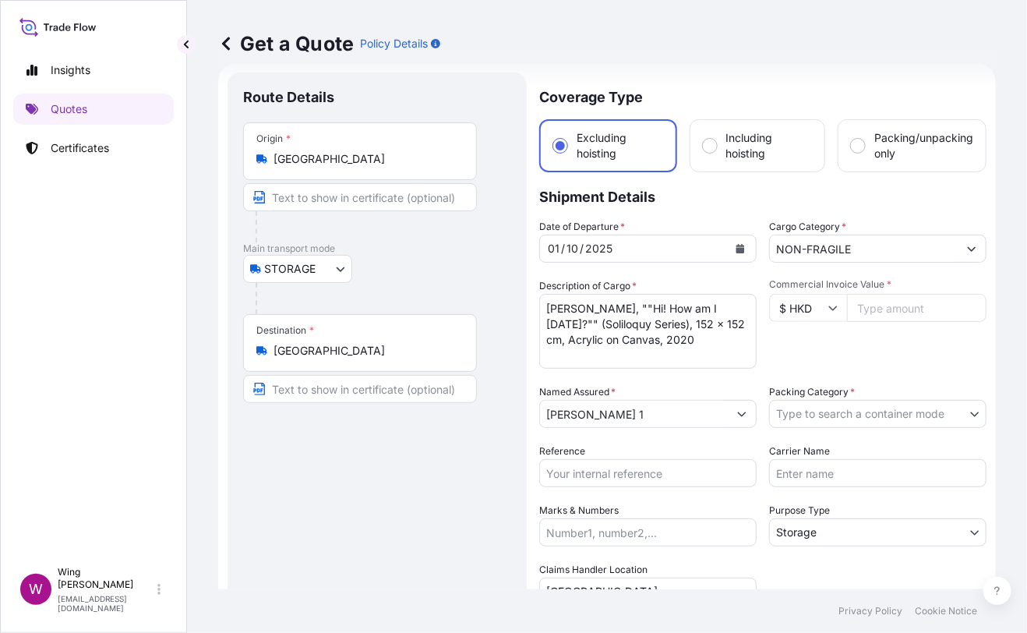
click at [415, 546] on div "Route Details Place of loading Road / [GEOGRAPHIC_DATA] / Inland Origin * [GEOG…" at bounding box center [377, 456] width 268 height 737
click at [874, 306] on input "Commercial Invoice Value *" at bounding box center [917, 308] width 140 height 28
paste input "425000"
type input "425000"
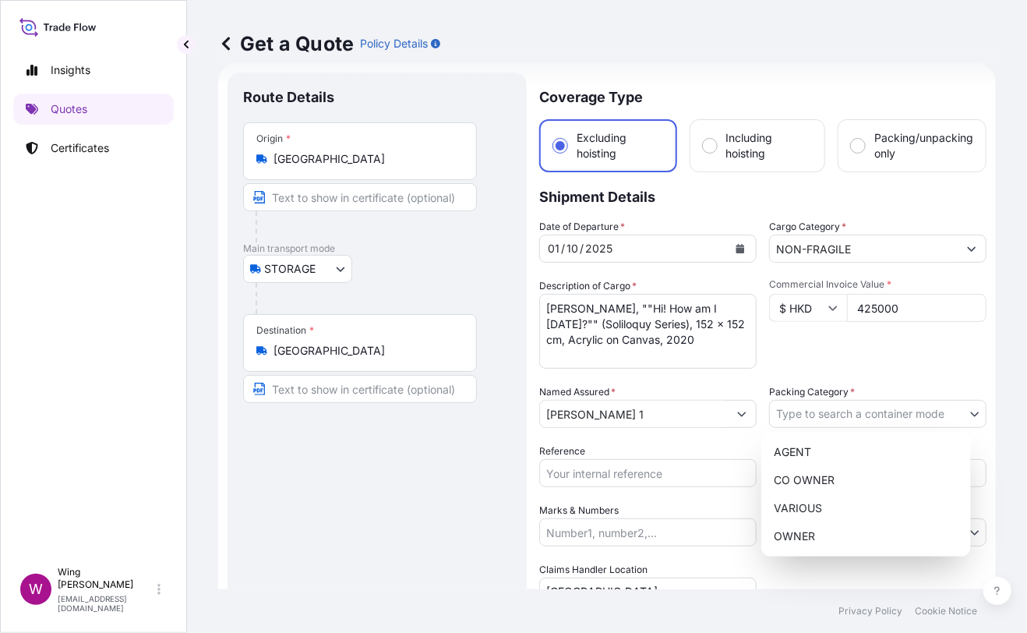
click at [903, 409] on body "Insights Quotes Certificates W Wing Lee winglee@helutrans.com Get a Quote Polic…" at bounding box center [513, 316] width 1027 height 633
click at [844, 534] on div "OWNER" at bounding box center [866, 536] width 197 height 28
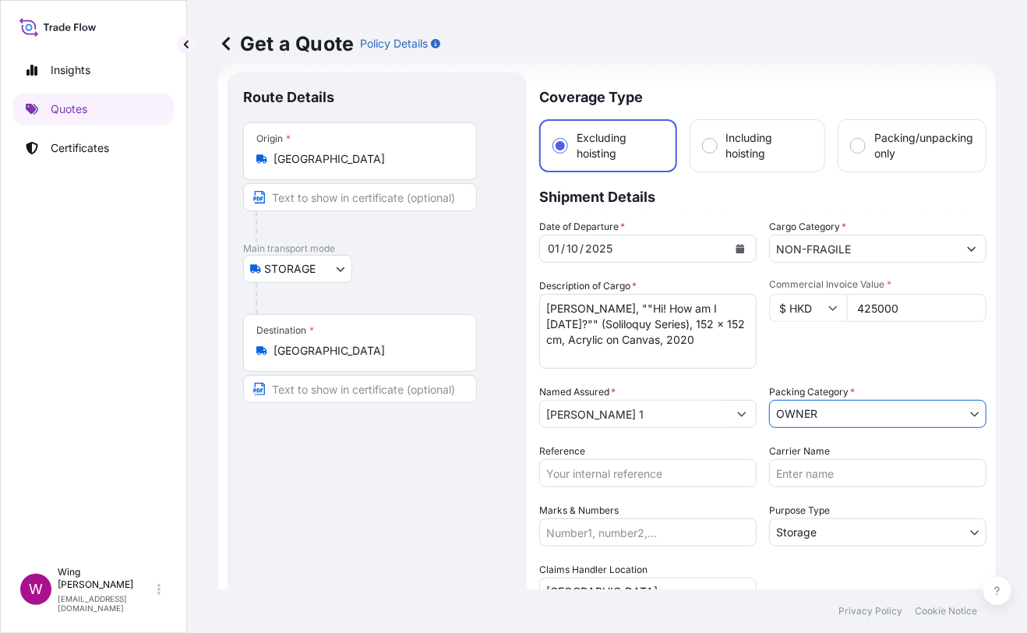
click at [463, 521] on div "Route Details Place of loading Road / [GEOGRAPHIC_DATA] / Inland Origin * [GEOG…" at bounding box center [377, 456] width 268 height 737
click at [457, 478] on div "Route Details Place of loading Road / [GEOGRAPHIC_DATA] / Inland Origin * [GEOG…" at bounding box center [377, 456] width 268 height 737
click at [555, 474] on input "Reference" at bounding box center [647, 473] width 217 height 28
paste input "AMST218959HDHD"
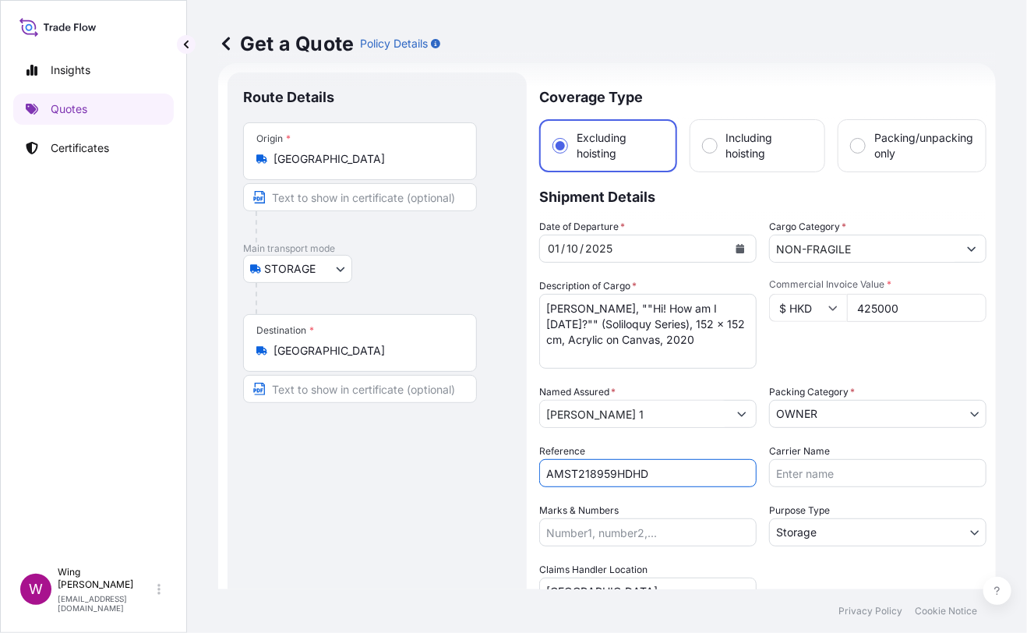
type input "AMST218959HDHD"
click at [404, 479] on div "Route Details Place of loading Road / [GEOGRAPHIC_DATA] / Inland Origin * [GEOG…" at bounding box center [377, 456] width 268 height 737
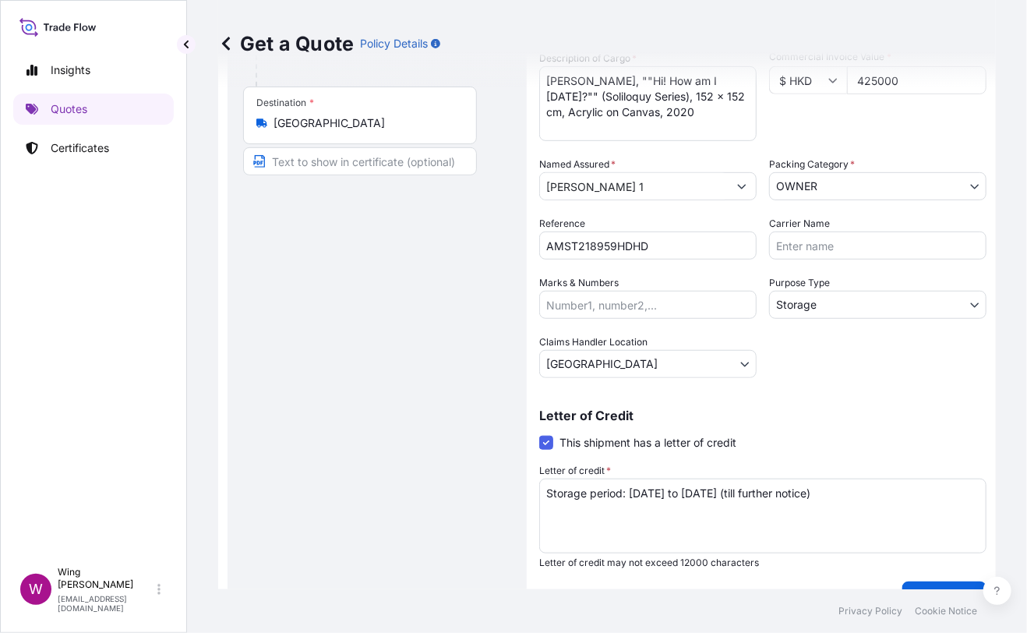
scroll to position [282, 0]
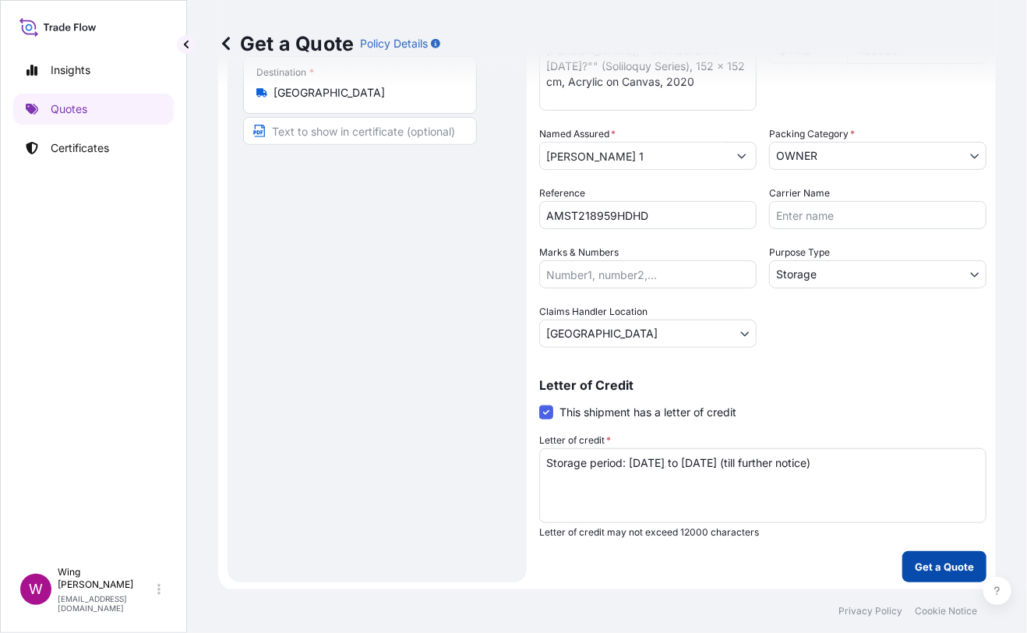
click at [931, 567] on p "Get a Quote" at bounding box center [944, 567] width 59 height 16
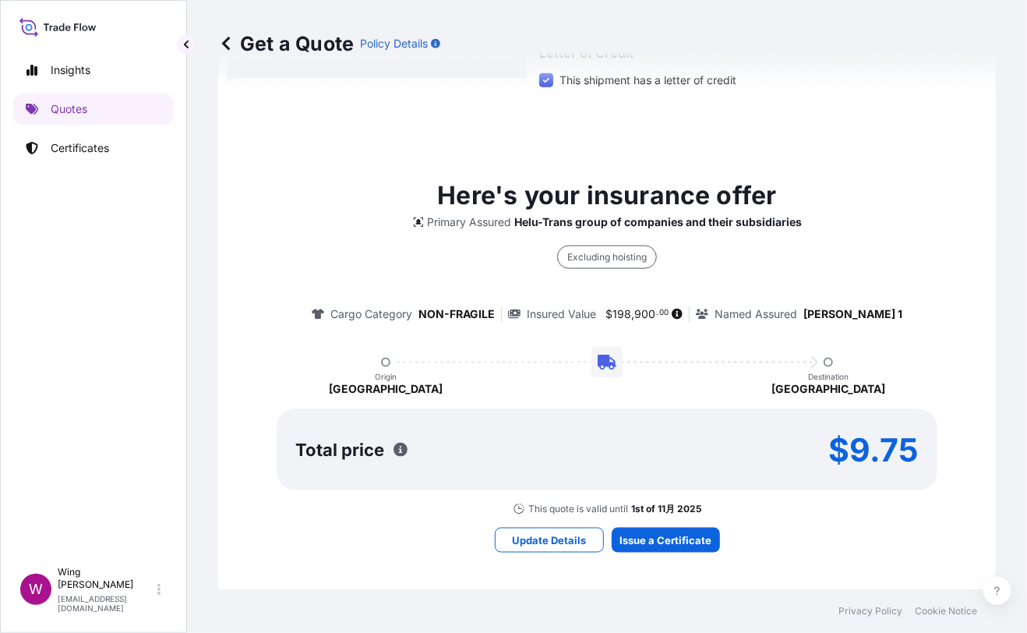
scroll to position [284, 0]
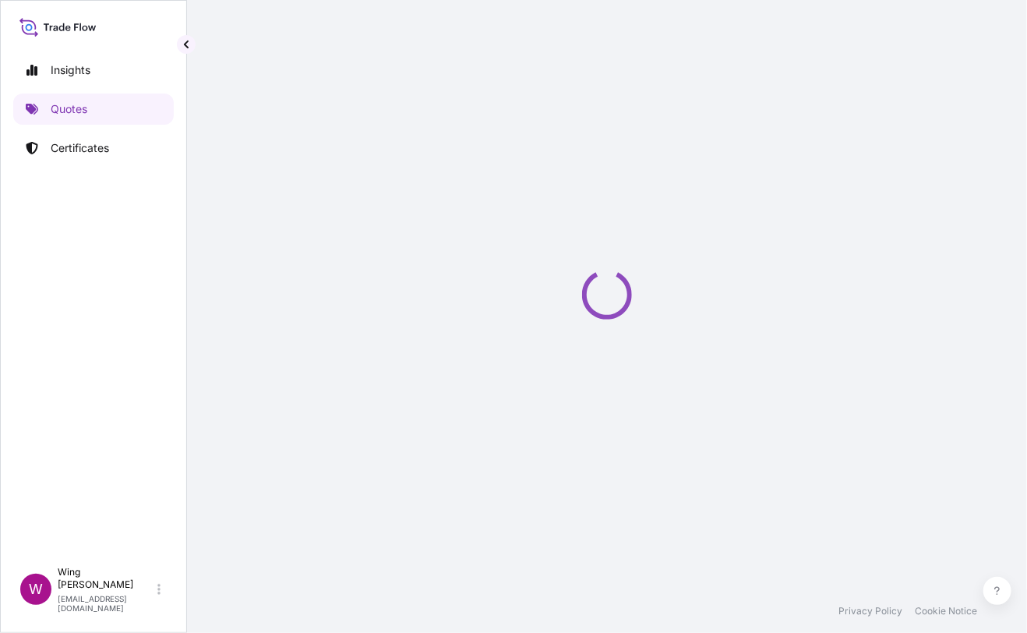
select select "STORAGE"
select select "Transit"
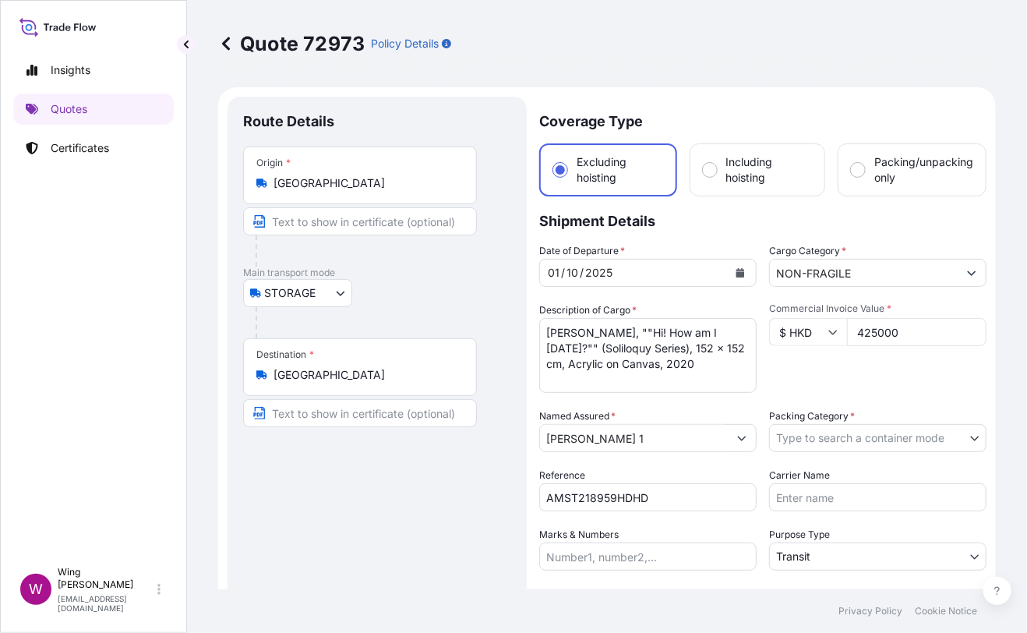
click at [854, 440] on body "Insights Quotes Certificates W Wing Lee winglee@helutrans.com Quote 72973 Polic…" at bounding box center [513, 316] width 1027 height 633
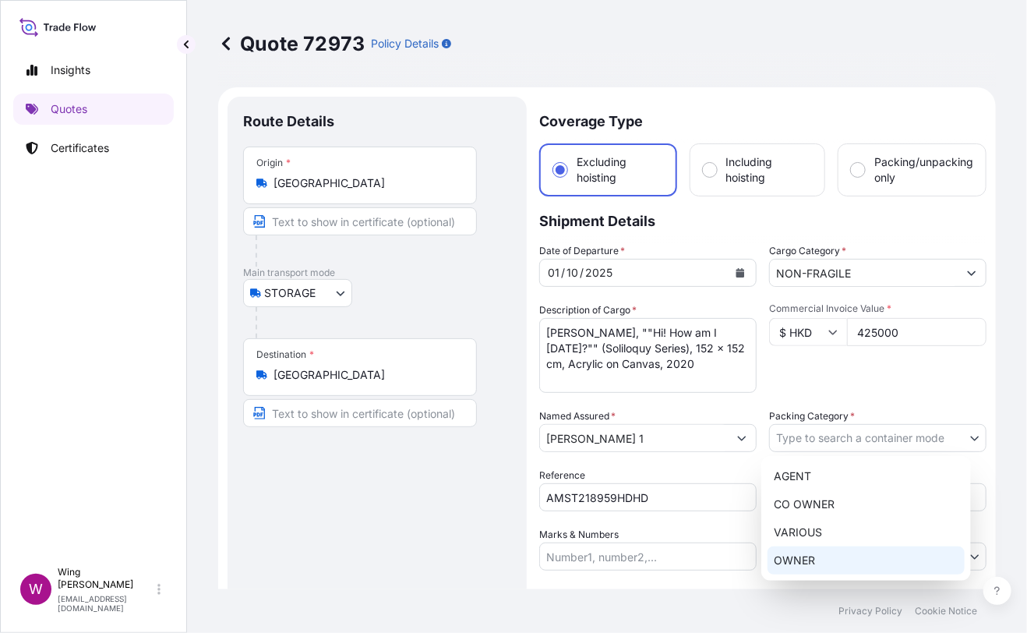
click at [825, 560] on div "OWNER" at bounding box center [866, 560] width 197 height 28
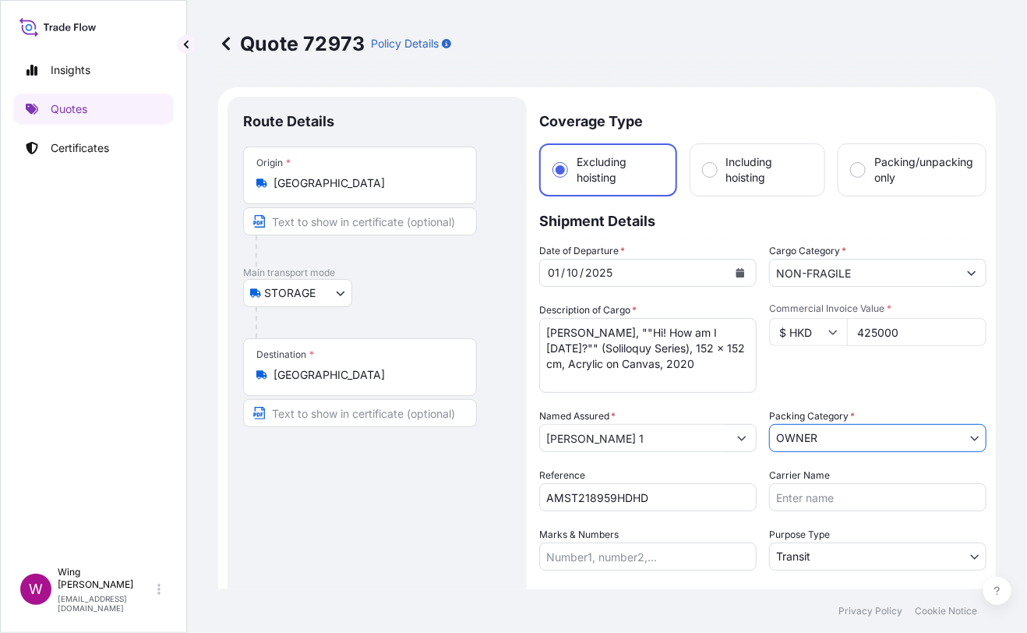
click at [484, 511] on div "Route Details Place of loading Road / [GEOGRAPHIC_DATA] / Inland Origin * [GEOG…" at bounding box center [377, 421] width 268 height 618
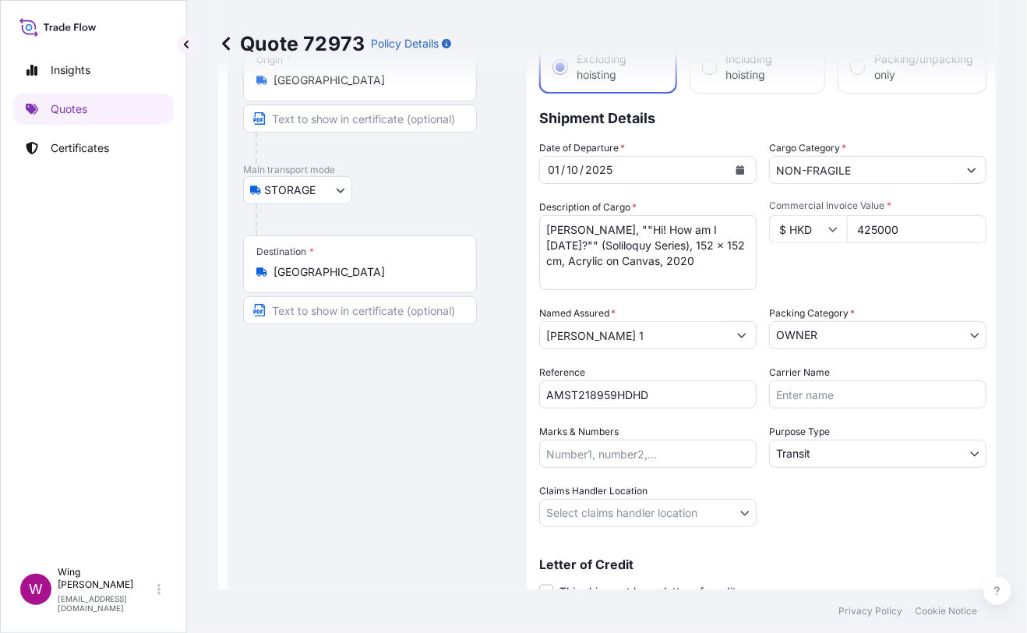
click at [790, 451] on body "Insights Quotes Certificates W Wing Lee winglee@helutrans.com Quote 72973 Polic…" at bounding box center [513, 316] width 1027 height 633
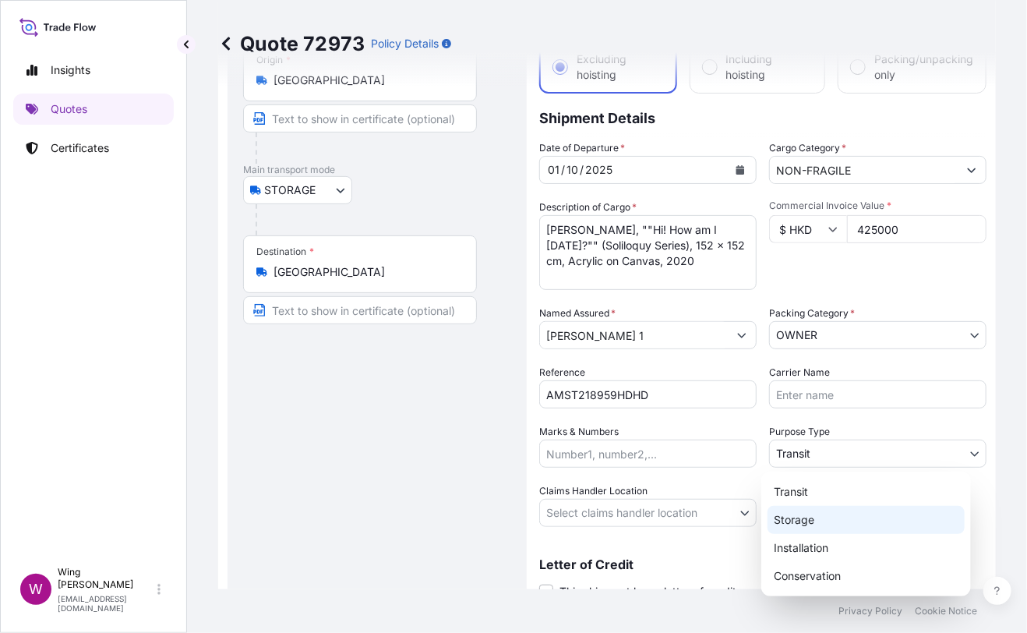
click at [794, 529] on div "Storage" at bounding box center [866, 520] width 197 height 28
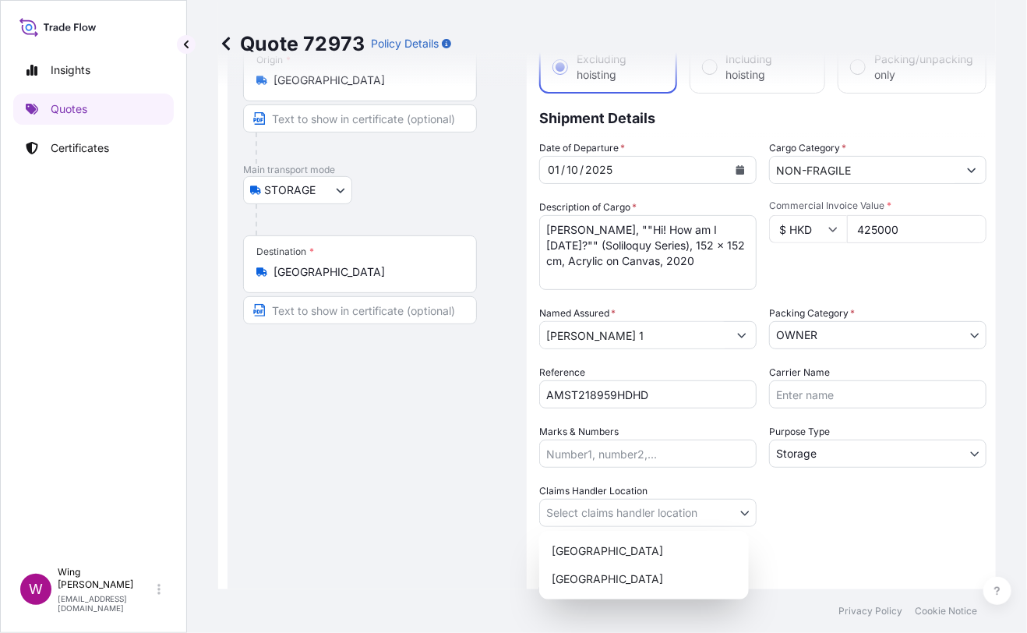
click at [569, 506] on body "Insights Quotes Certificates W Wing Lee winglee@helutrans.com Quote 72973 Polic…" at bounding box center [513, 316] width 1027 height 633
click at [576, 548] on div "[GEOGRAPHIC_DATA]" at bounding box center [644, 551] width 197 height 28
click at [428, 527] on div "Route Details Place of loading Road / [GEOGRAPHIC_DATA] / Inland Origin * [GEOG…" at bounding box center [377, 318] width 268 height 618
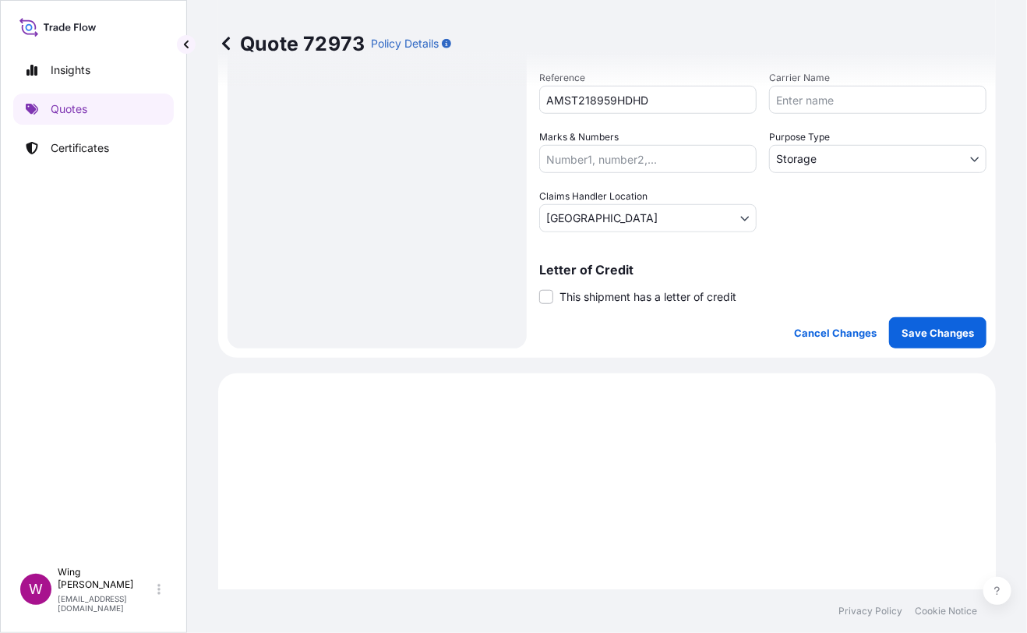
scroll to position [415, 0]
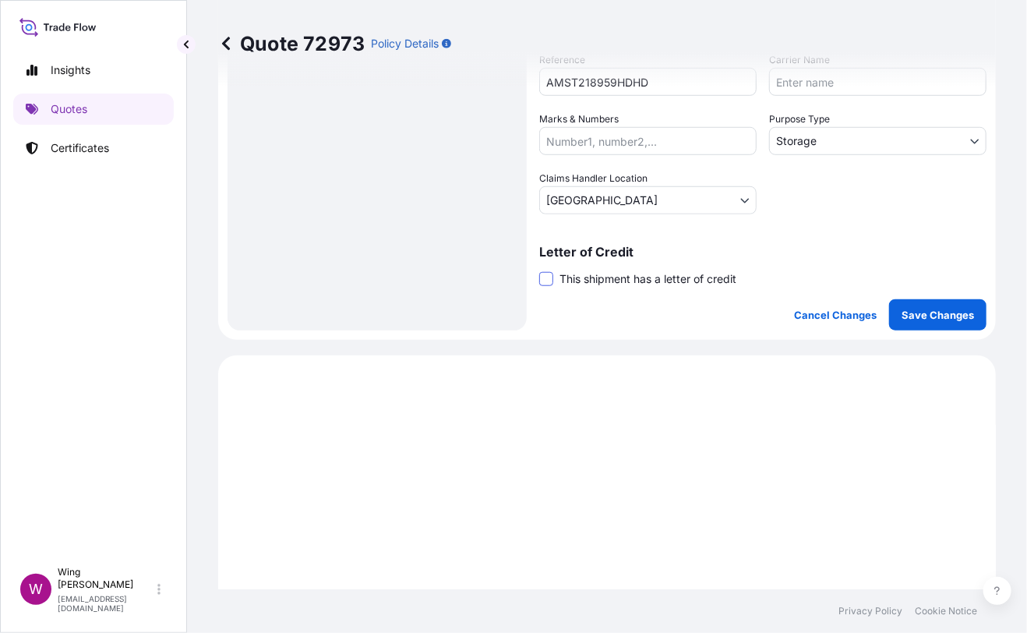
click at [548, 272] on span at bounding box center [546, 279] width 14 height 14
click at [539, 270] on input "This shipment has a letter of credit" at bounding box center [539, 270] width 0 height 0
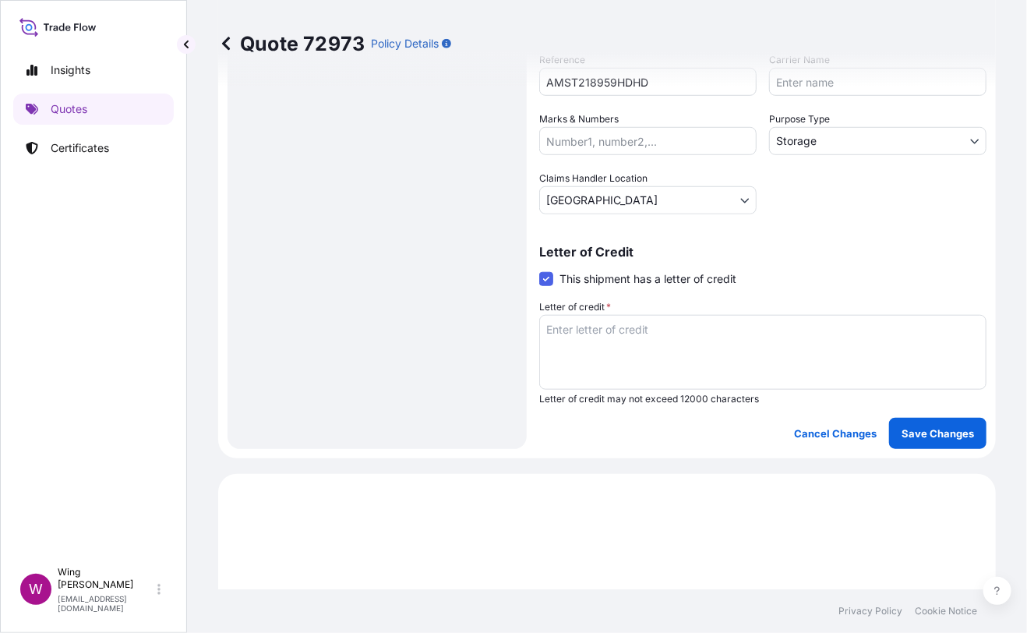
click at [569, 355] on textarea "Letter of credit *" at bounding box center [762, 352] width 447 height 75
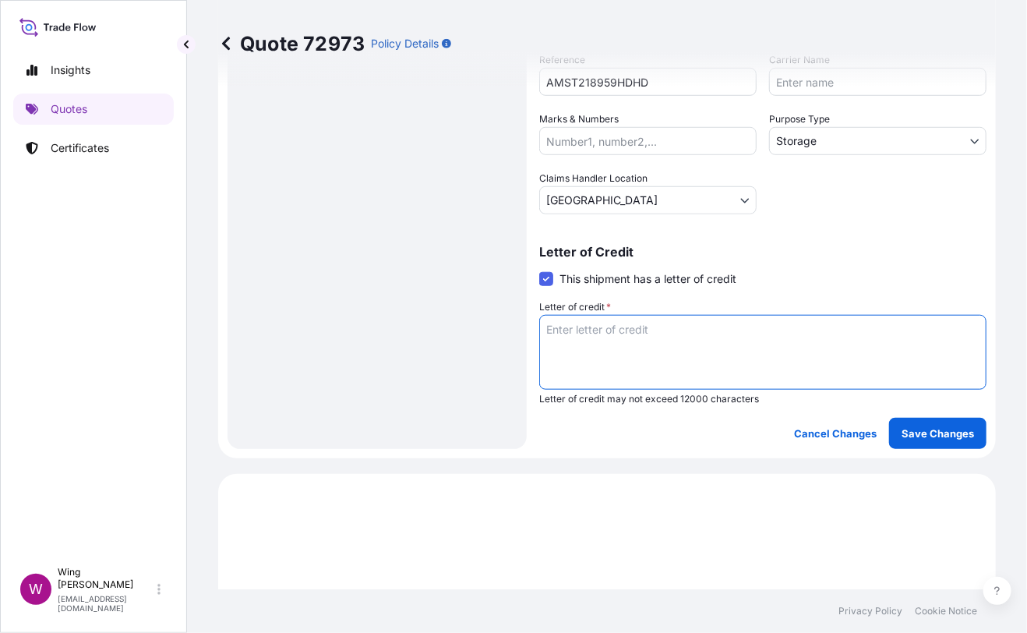
paste textarea "Storage period: [DATE] to [DATE] (till further notice)"
type textarea "Storage period: [DATE] to [DATE] (till further notice)"
click at [914, 430] on p "Save Changes" at bounding box center [938, 434] width 72 height 16
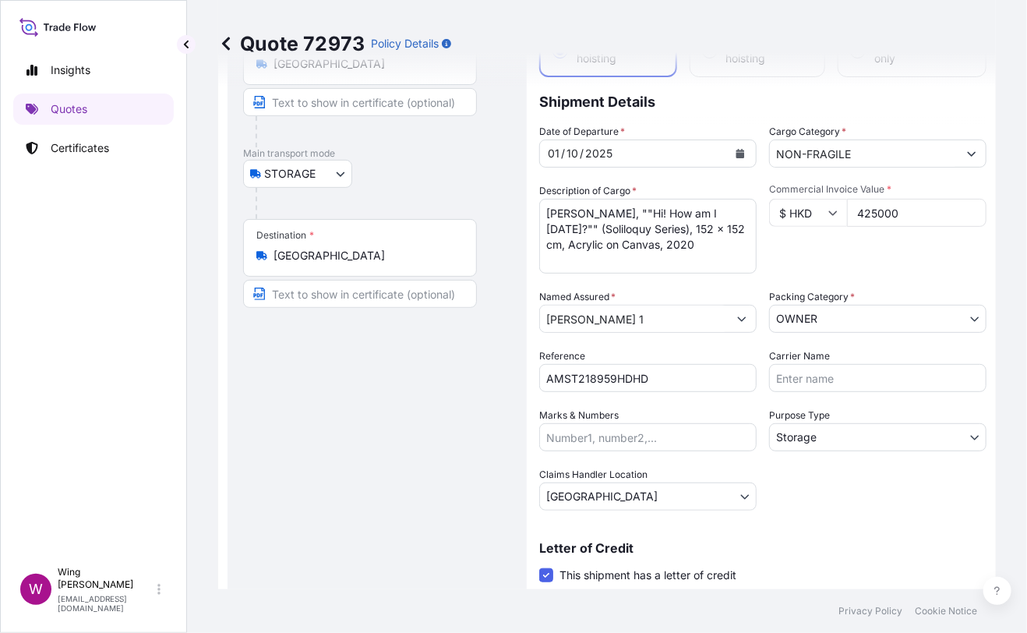
select select "STORAGE"
select select "Storage"
select select "[GEOGRAPHIC_DATA]"
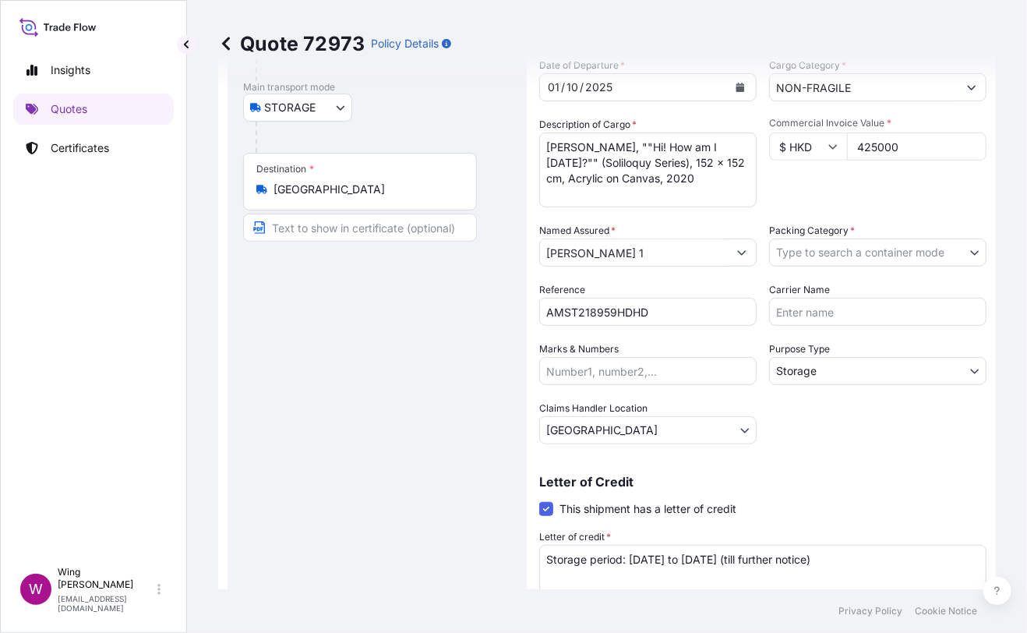
scroll to position [0, 0]
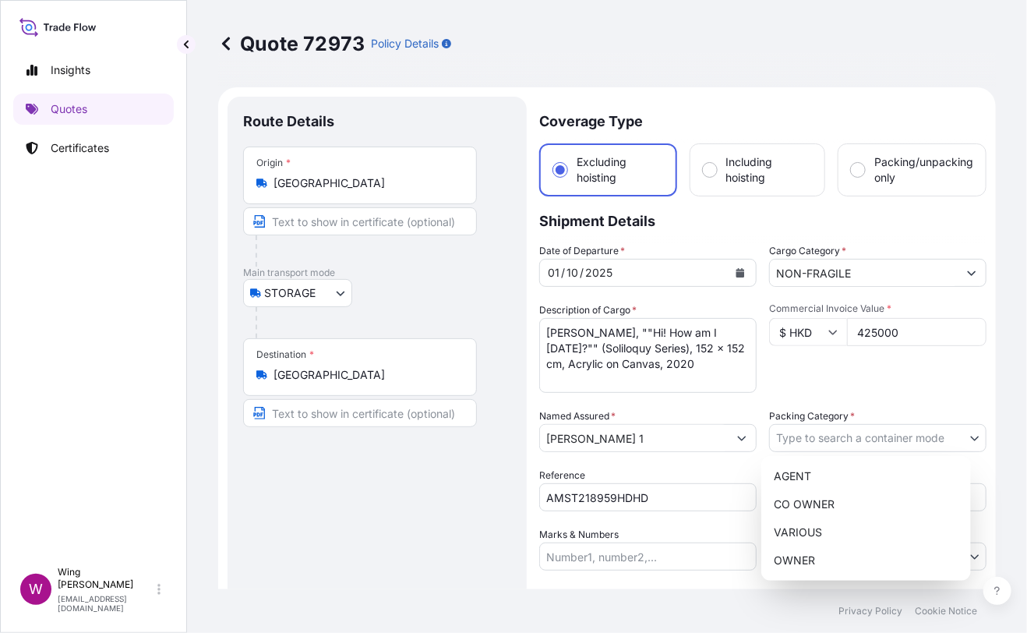
click at [861, 429] on body "Insights Quotes Certificates W Wing Lee winglee@helutrans.com Quote 72973 Polic…" at bounding box center [513, 316] width 1027 height 633
click at [829, 562] on div "OWNER" at bounding box center [866, 560] width 197 height 28
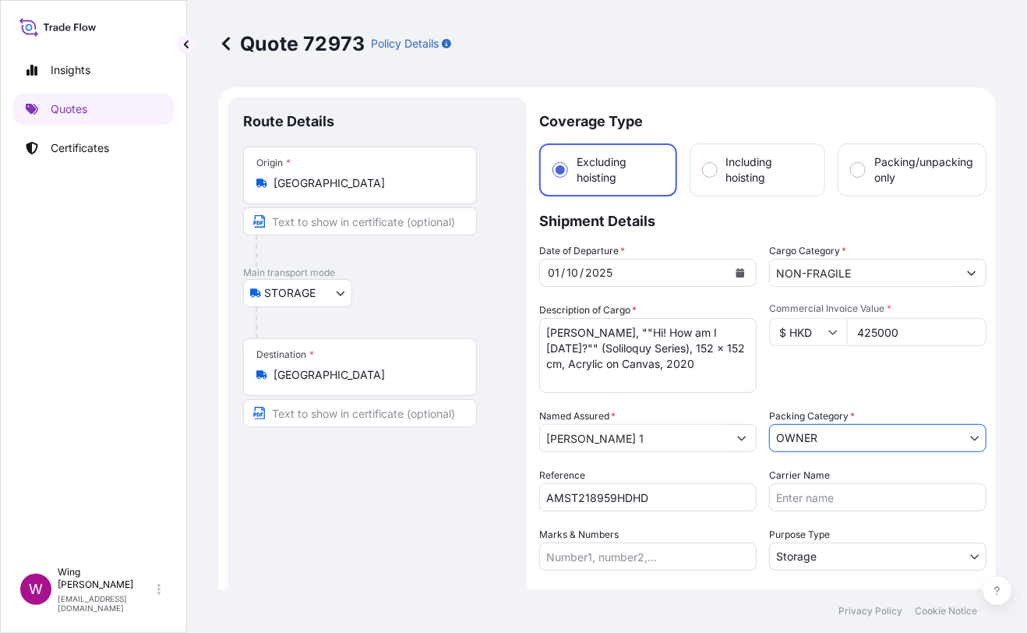
drag, startPoint x: 355, startPoint y: 523, endPoint x: 365, endPoint y: 517, distance: 11.9
click at [355, 523] on div "Route Details Place of loading Road / [GEOGRAPHIC_DATA] / Inland Origin * [GEOG…" at bounding box center [377, 480] width 268 height 737
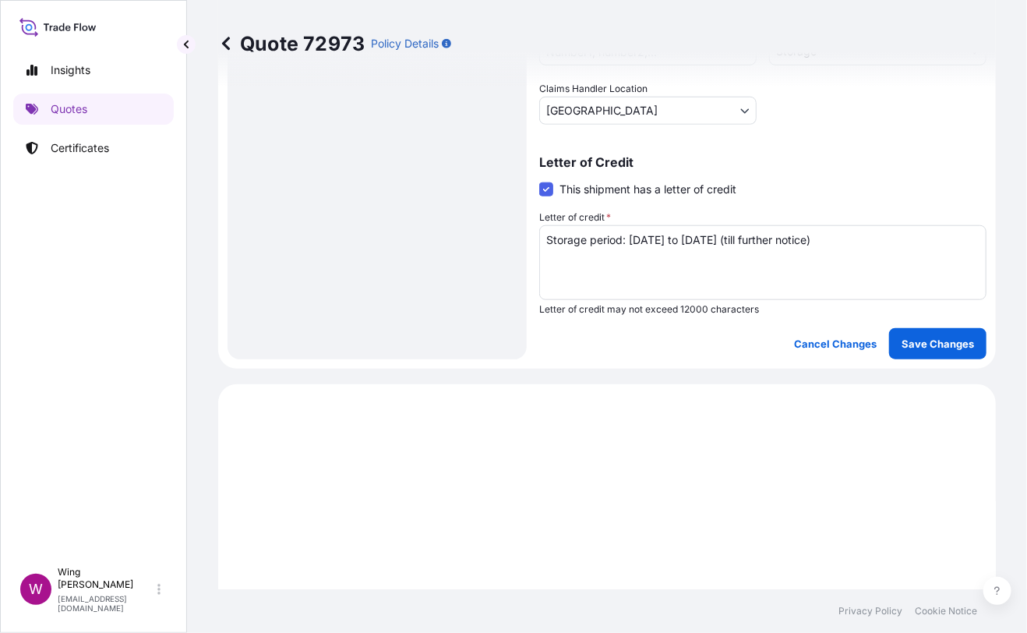
scroll to position [519, 0]
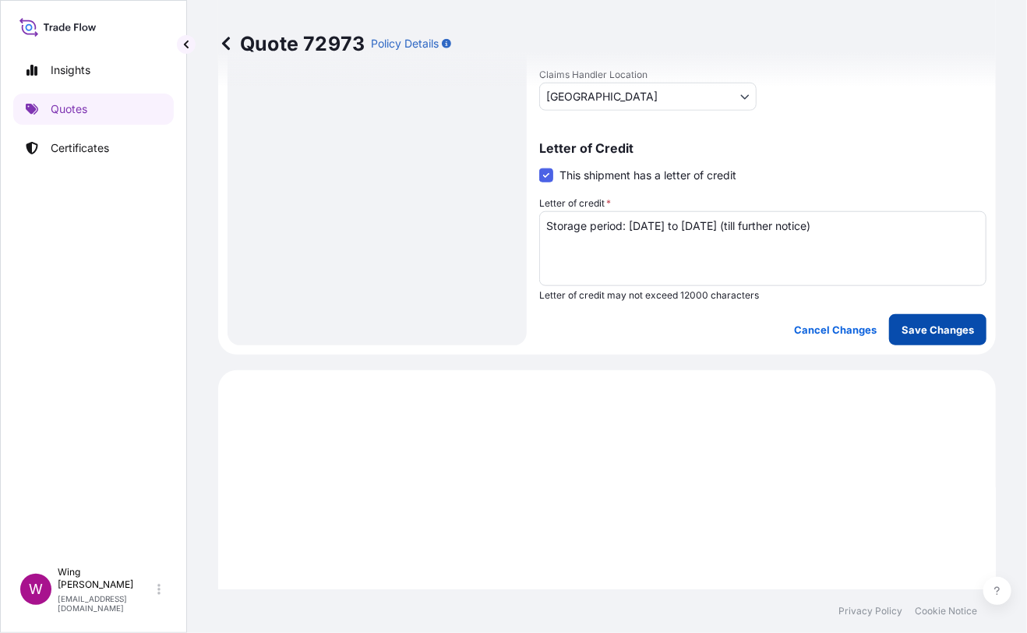
click at [924, 315] on button "Save Changes" at bounding box center [937, 329] width 97 height 31
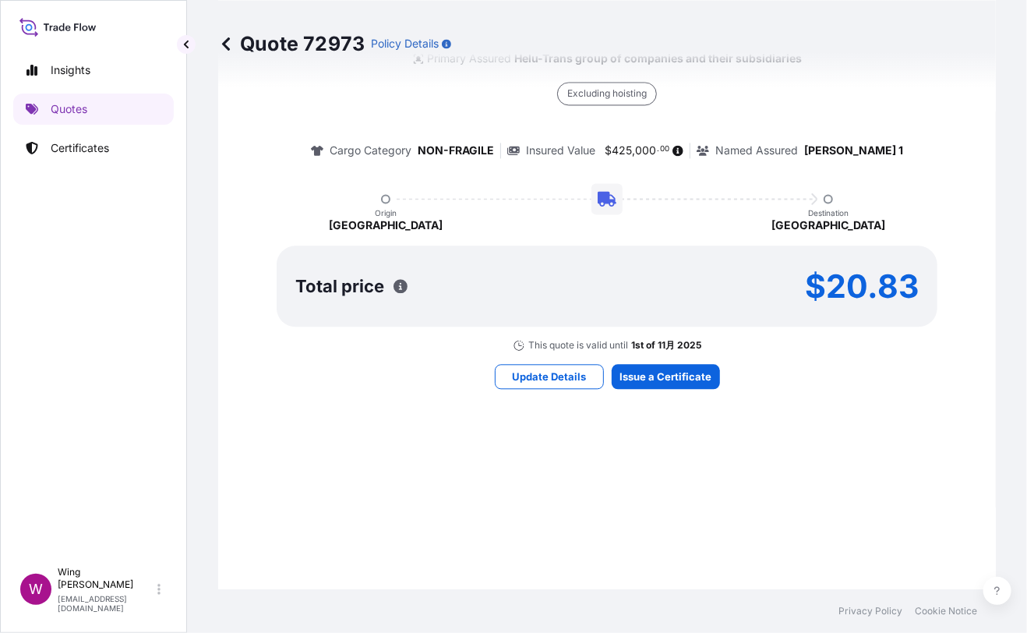
select select "STORAGE"
select select "Storage"
select select "[GEOGRAPHIC_DATA]"
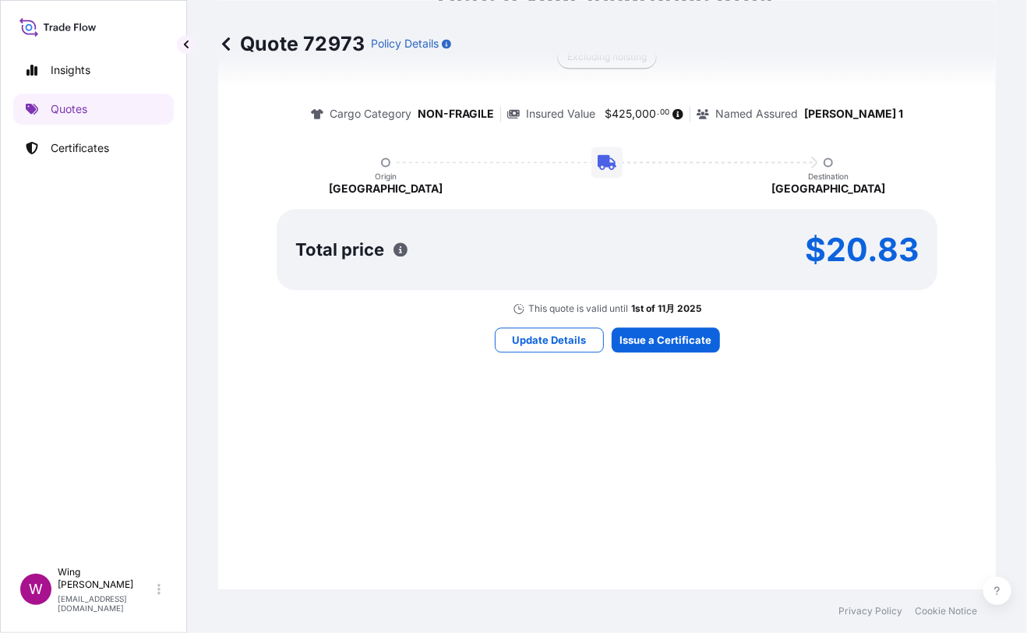
drag, startPoint x: 672, startPoint y: 348, endPoint x: 672, endPoint y: 340, distance: 8.6
click at [672, 344] on div "Here's your insurance offer Primary Assured Helu-Trans group of companies and t…" at bounding box center [607, 164] width 734 height 1162
click at [664, 348] on div "Here's your insurance offer Primary Assured Helu-Trans group of companies and t…" at bounding box center [607, 164] width 734 height 1162
click at [670, 322] on div "Here's your insurance offer Primary Assured Helu-Trans group of companies and t…" at bounding box center [607, 164] width 734 height 1162
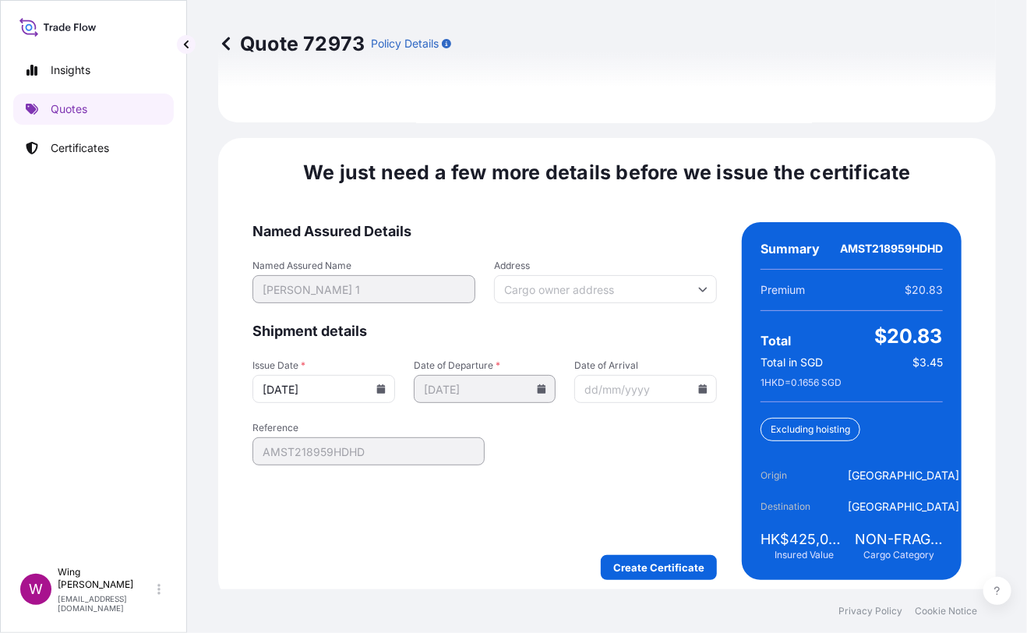
scroll to position [2462, 0]
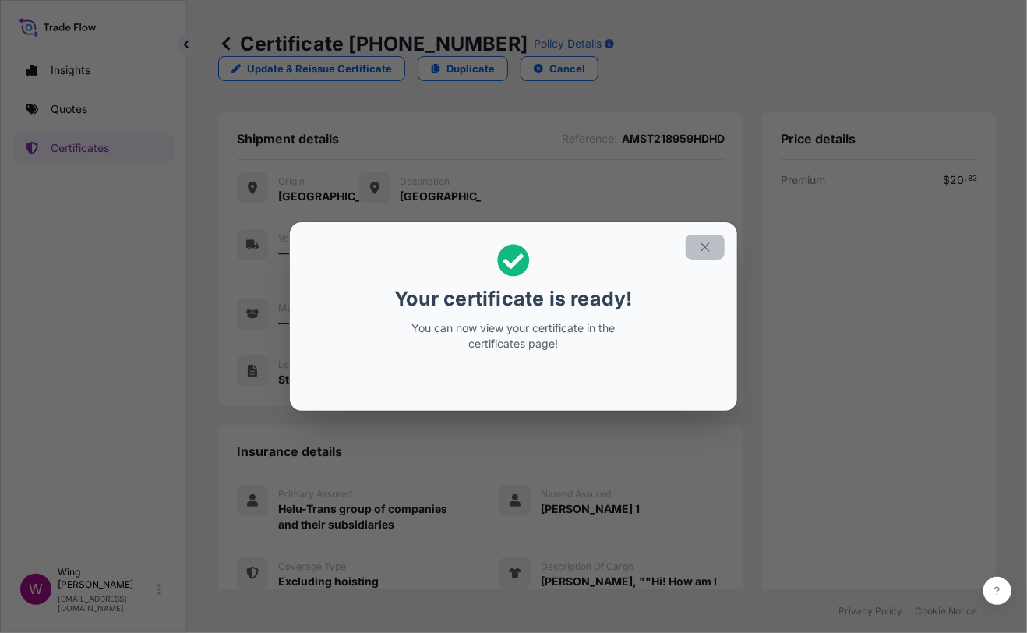
click at [702, 247] on icon "button" at bounding box center [705, 247] width 14 height 14
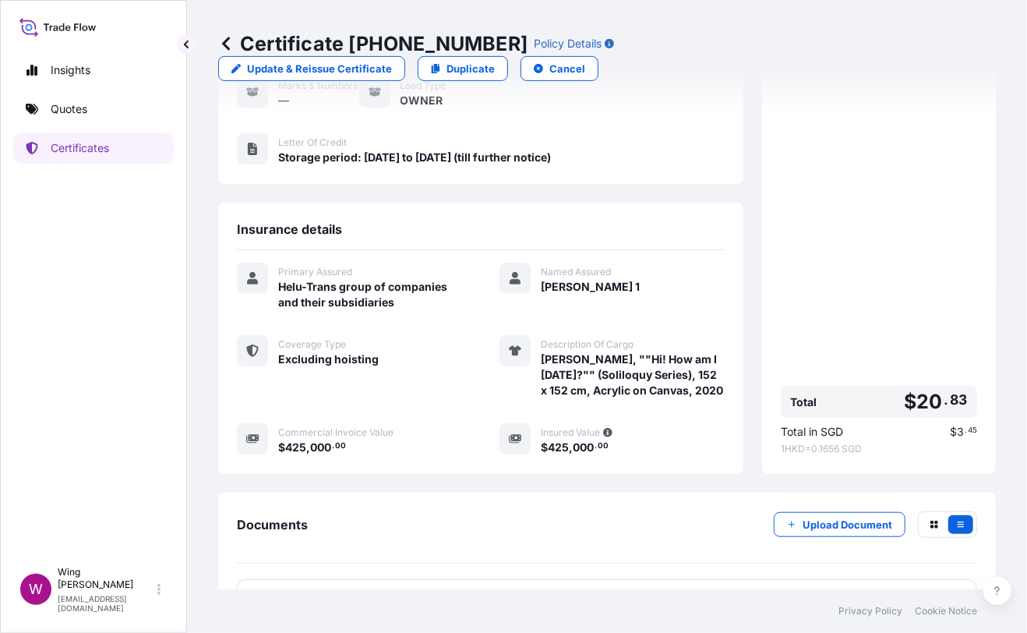
scroll to position [274, 0]
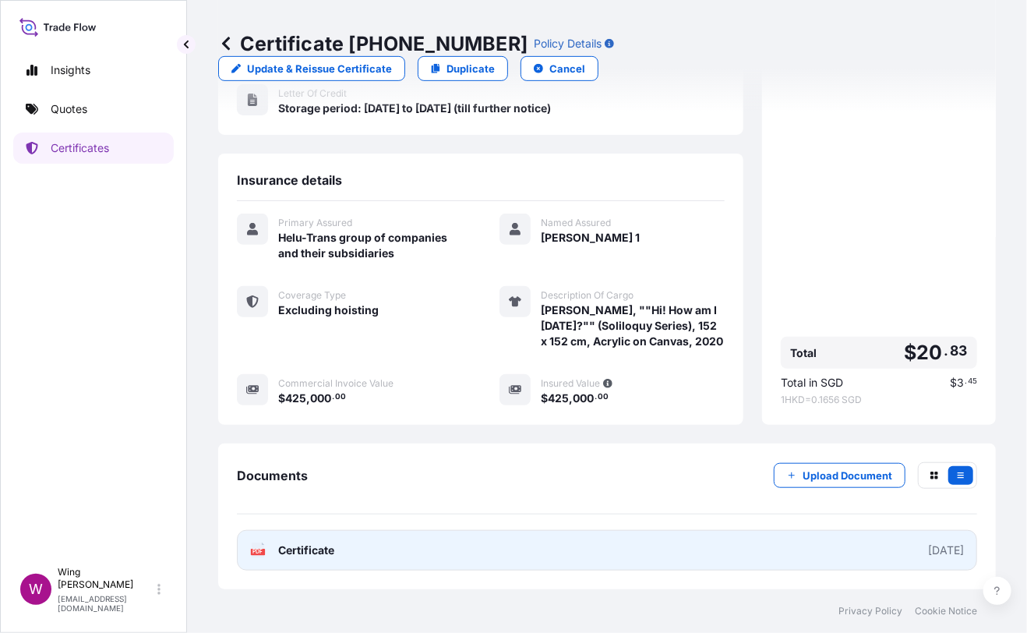
click at [252, 552] on rect at bounding box center [258, 552] width 14 height 6
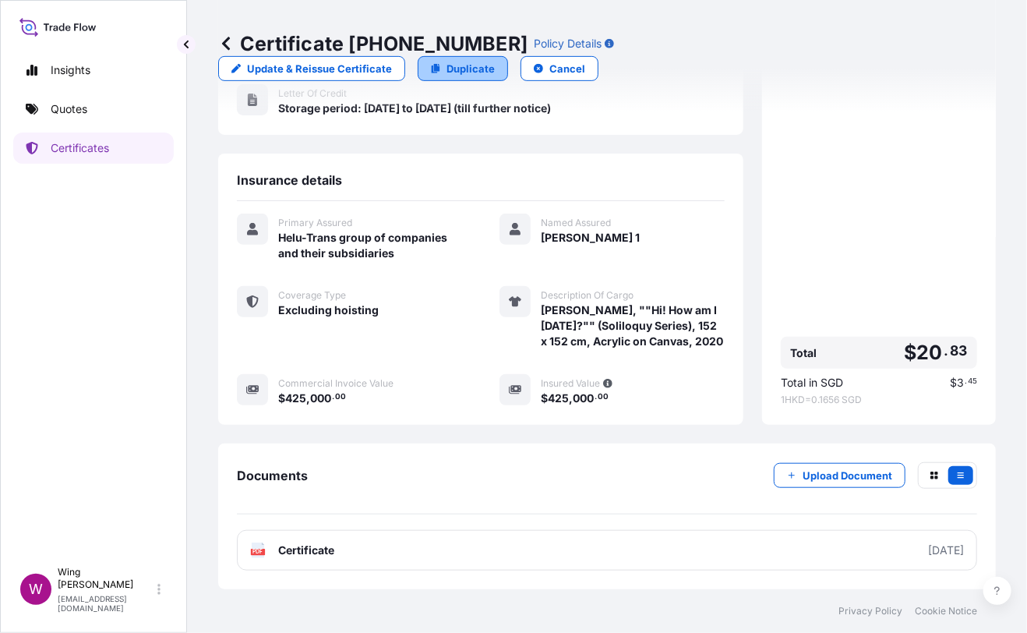
click at [495, 61] on p "Duplicate" at bounding box center [471, 69] width 48 height 16
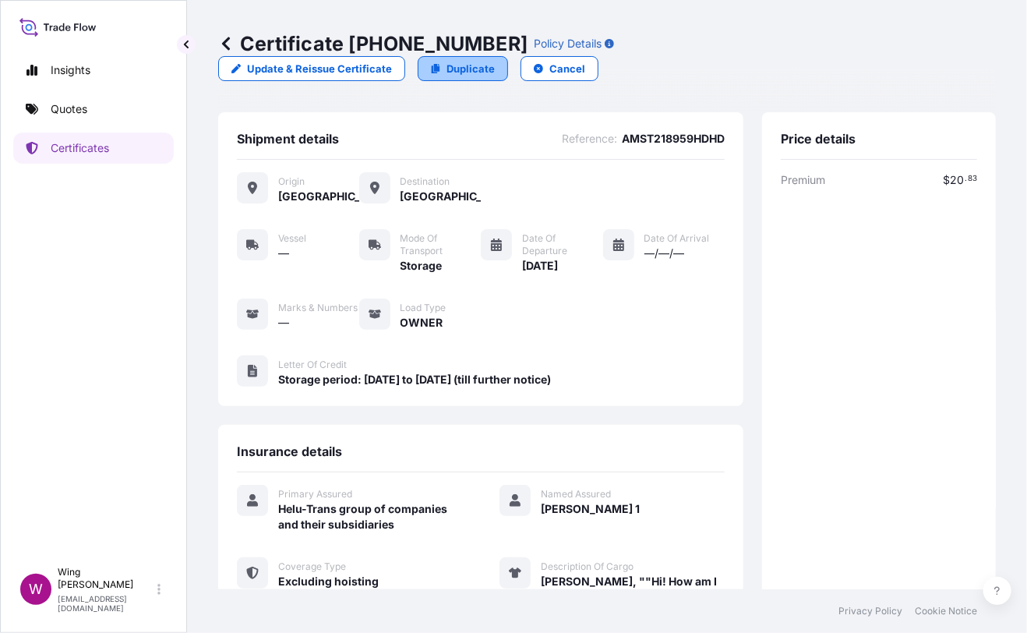
select select "STORAGE"
select select "Storage"
select select "[GEOGRAPHIC_DATA]"
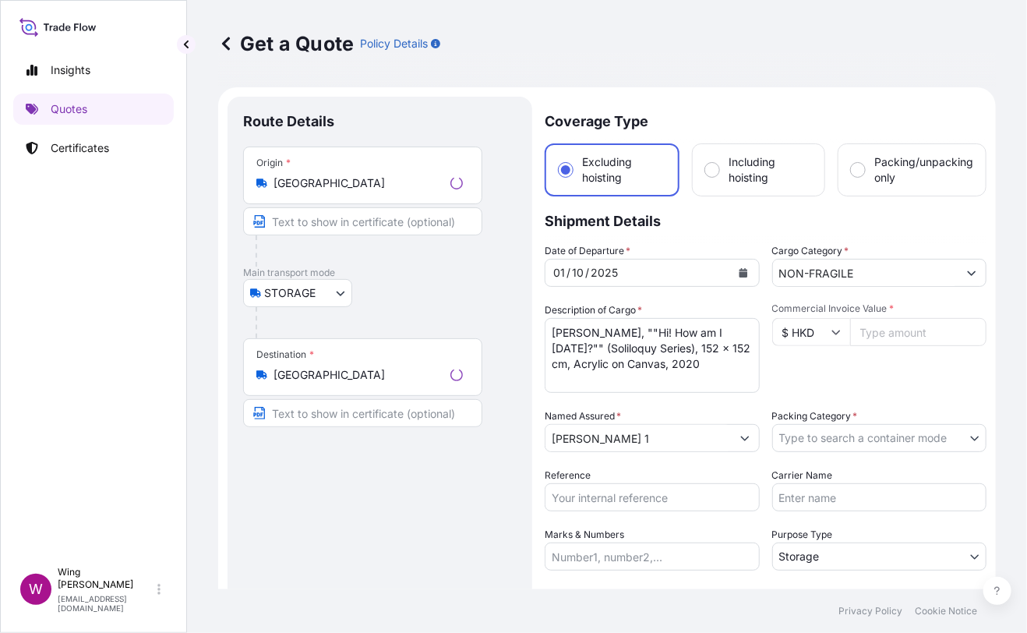
scroll to position [24, 0]
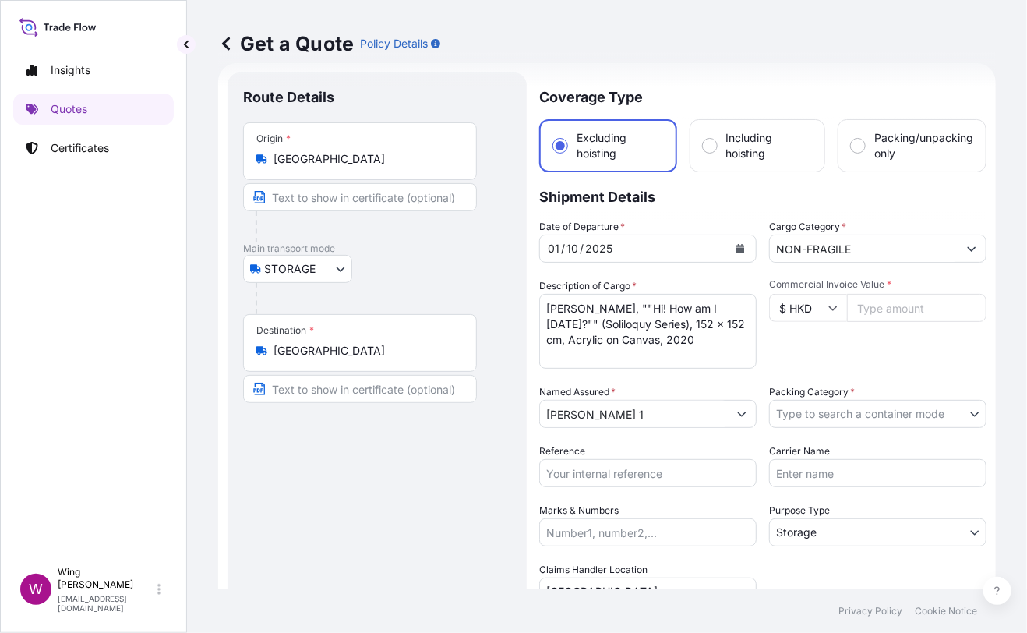
click at [483, 450] on div "Route Details Place of loading Road / [GEOGRAPHIC_DATA] / Inland Origin * [GEOG…" at bounding box center [377, 456] width 268 height 737
drag, startPoint x: 720, startPoint y: 341, endPoint x: 514, endPoint y: 285, distance: 213.3
click at [514, 285] on form "Route Details Place of loading Road / Inland Road / Inland Origin * Hong Kong M…" at bounding box center [607, 456] width 778 height 786
paste textarea ""Jose Parla, Exile and the Kingdom, oil on canvas ""
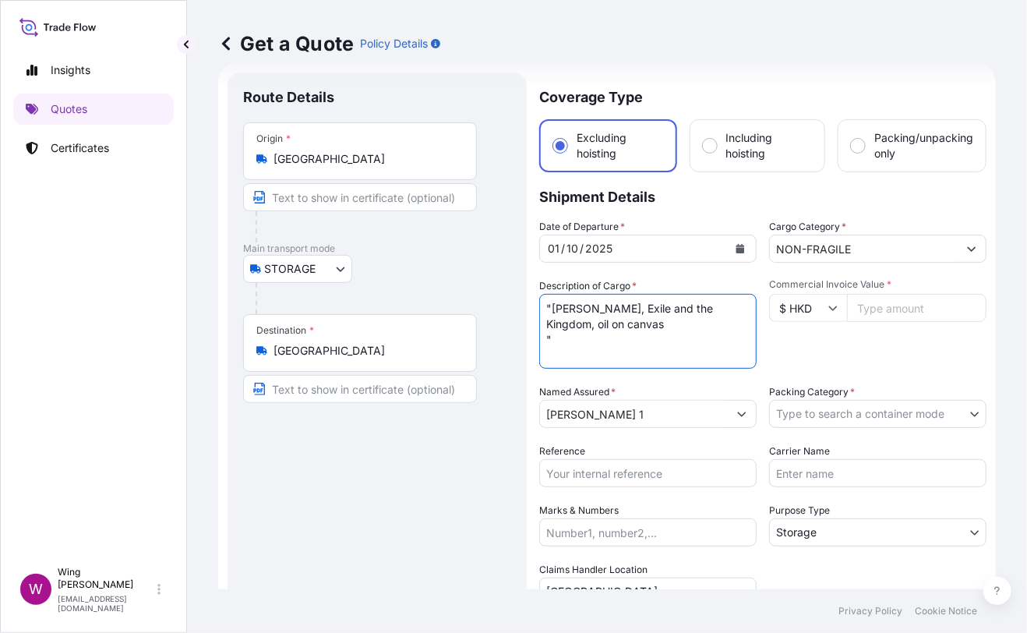
click at [549, 304] on textarea "Michael Lau, ""Hi! How am I Today?"" (Soliloquy Series), 152 x 152 cm, Acrylic …" at bounding box center [647, 331] width 217 height 75
type textarea "Jose Parla, Exile and the Kingdom, oil on canvas"
click at [444, 500] on div "Route Details Place of loading Road / [GEOGRAPHIC_DATA] / Inland Origin * [GEOG…" at bounding box center [377, 456] width 268 height 737
click at [882, 302] on input "Commercial Invoice Value *" at bounding box center [917, 308] width 140 height 28
paste input "928200"
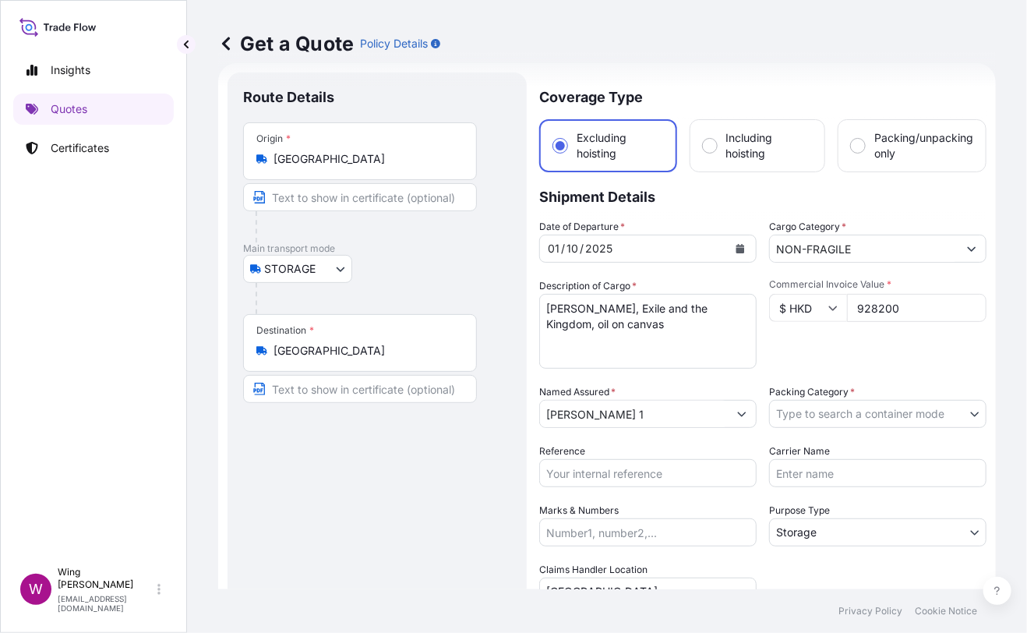
type input "928200"
drag, startPoint x: 839, startPoint y: 347, endPoint x: 1025, endPoint y: 334, distance: 186.7
click at [840, 347] on div "Commercial Invoice Value * $ HKD 928200" at bounding box center [877, 323] width 217 height 90
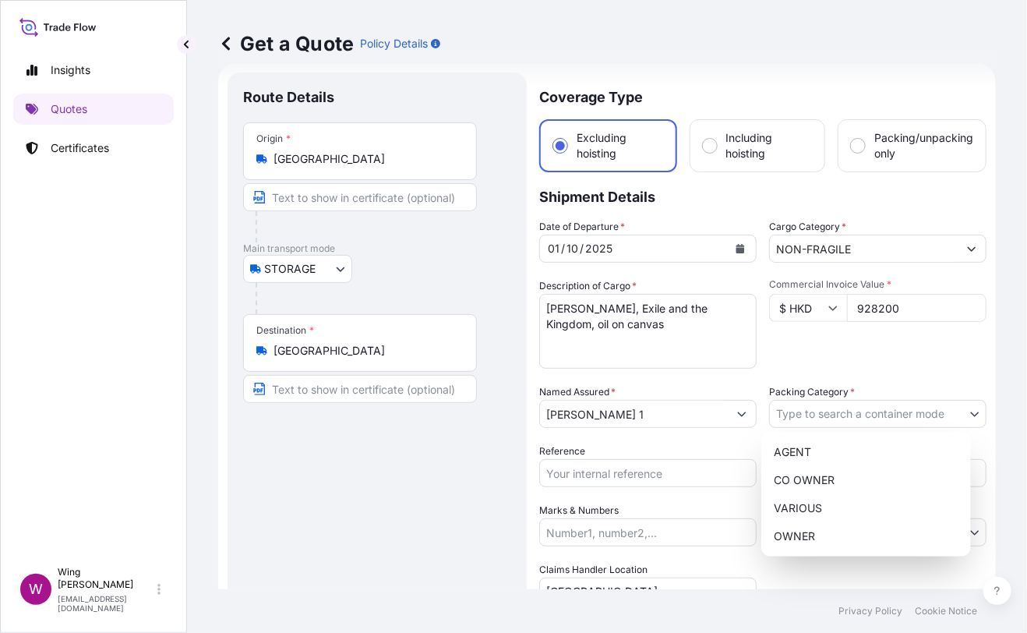
click at [832, 406] on body "Insights Quotes Certificates W Wing Lee winglee@helutrans.com Get a Quote Polic…" at bounding box center [513, 316] width 1027 height 633
click at [824, 532] on div "OWNER" at bounding box center [866, 536] width 197 height 28
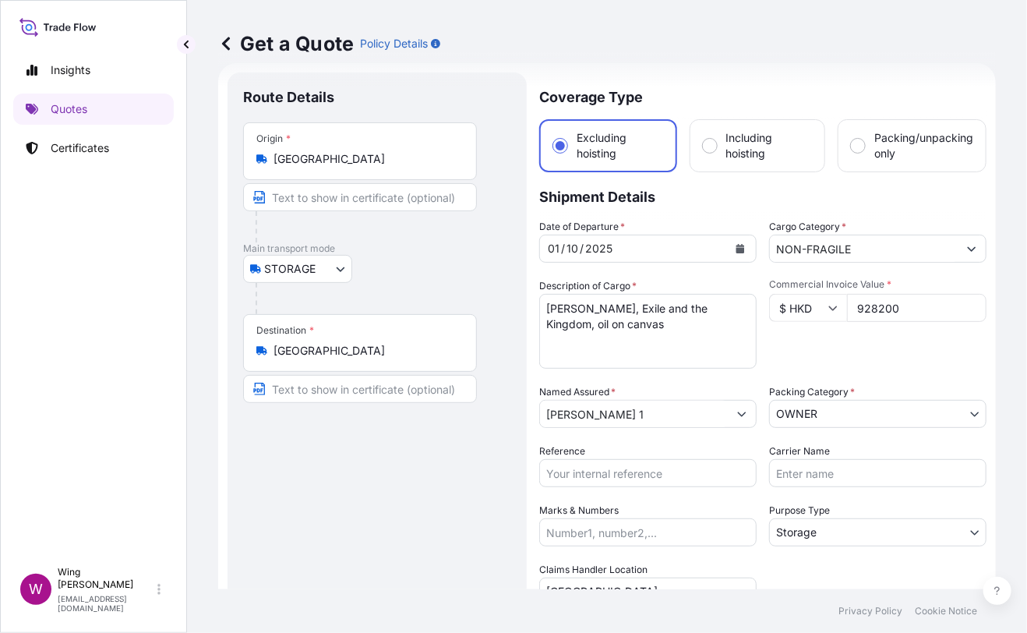
click at [473, 457] on div "Route Details Place of loading Road / [GEOGRAPHIC_DATA] / Inland Origin * [GEOG…" at bounding box center [377, 456] width 268 height 737
click at [585, 459] on input "Reference" at bounding box center [647, 473] width 217 height 28
paste input "AMST218959HDHD"
type input "AMST218959HDHD"
click at [417, 482] on div "Route Details Place of loading Road / [GEOGRAPHIC_DATA] / Inland Origin * [GEOG…" at bounding box center [377, 456] width 268 height 737
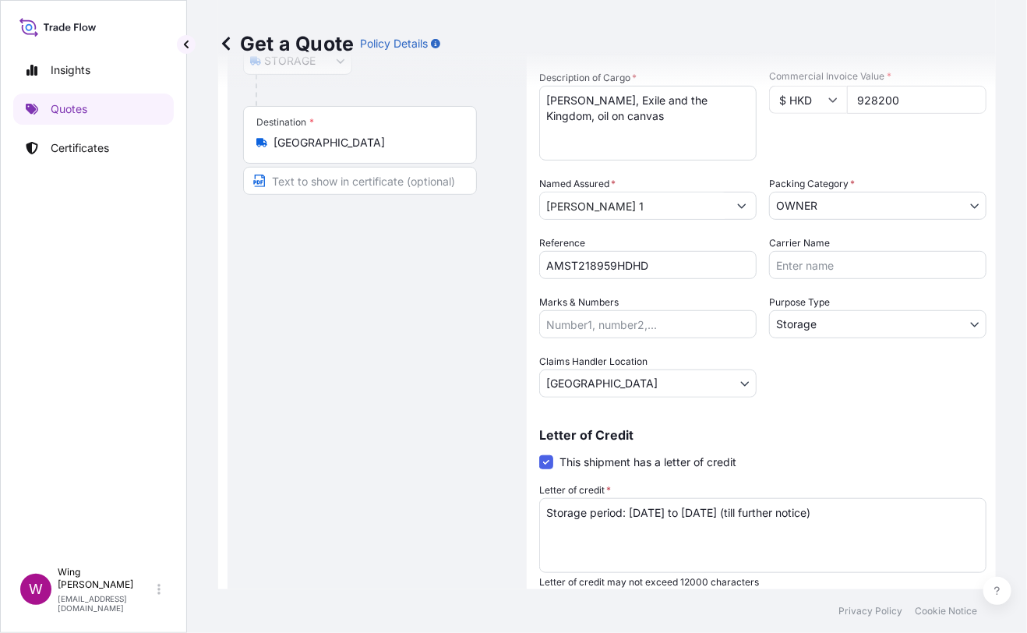
scroll to position [282, 0]
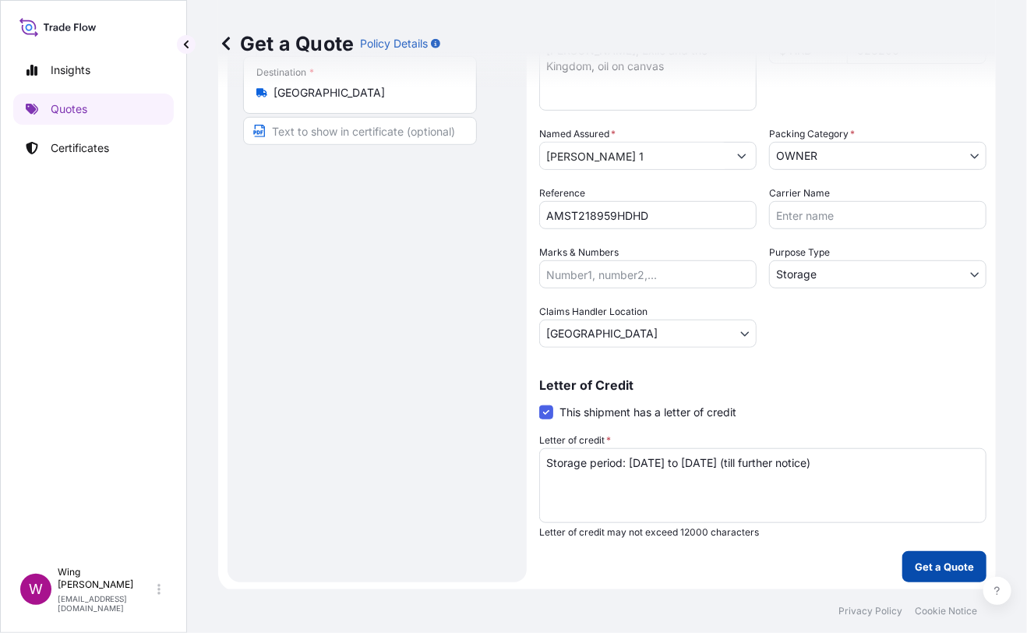
click at [915, 569] on p "Get a Quote" at bounding box center [944, 567] width 59 height 16
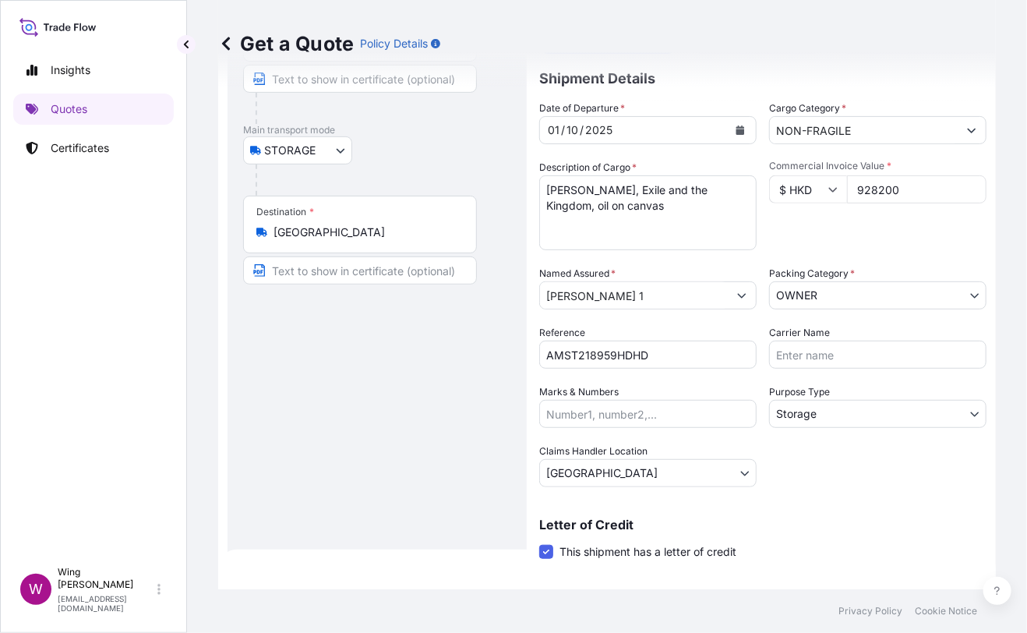
scroll to position [0, 0]
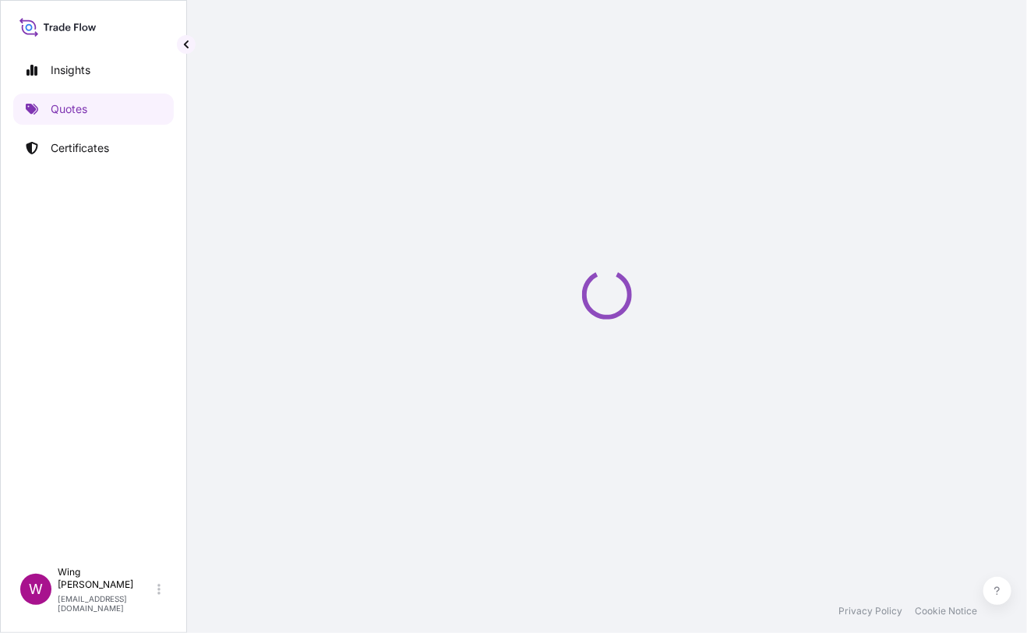
select select "STORAGE"
select select "Transit"
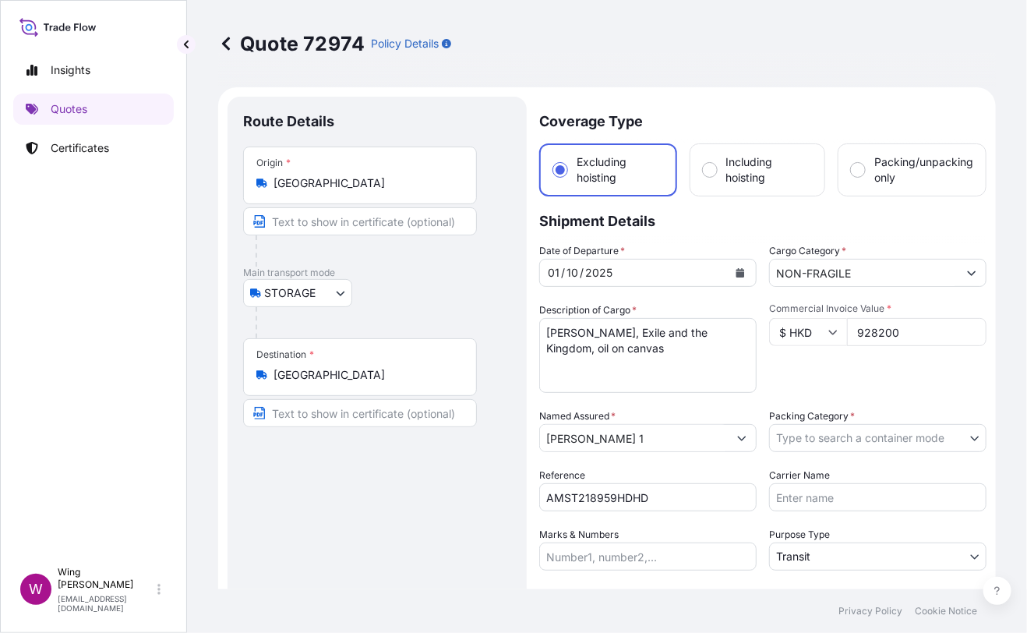
click at [869, 440] on body "Insights Quotes Certificates W Wing Lee winglee@helutrans.com Quote 72974 Polic…" at bounding box center [513, 316] width 1027 height 633
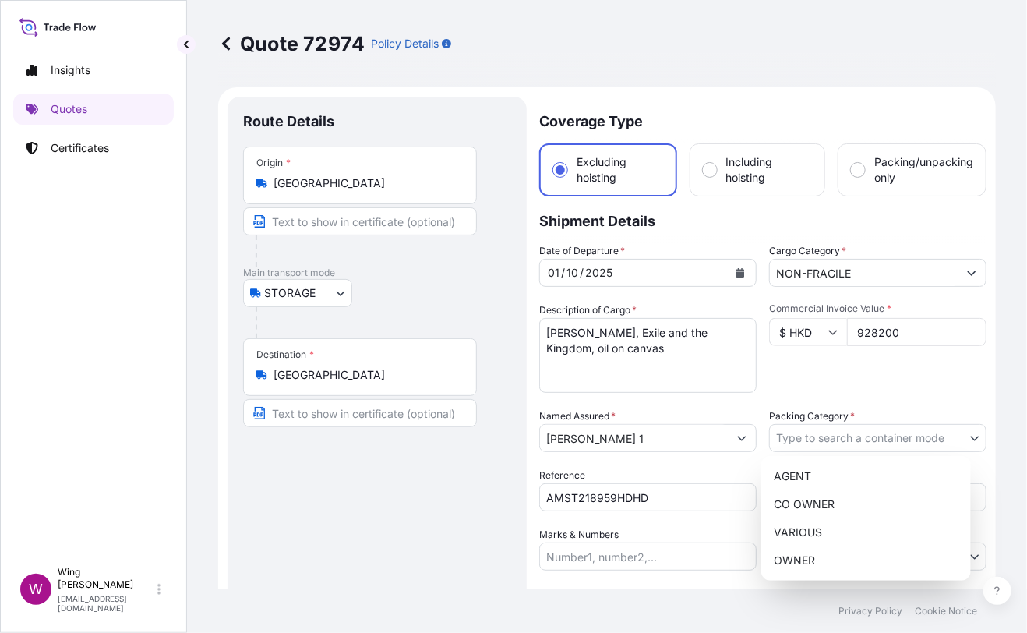
click at [807, 444] on body "Insights Quotes Certificates W Wing Lee winglee@helutrans.com Quote 72974 Polic…" at bounding box center [513, 316] width 1027 height 633
click at [818, 560] on div "OWNER" at bounding box center [866, 560] width 197 height 28
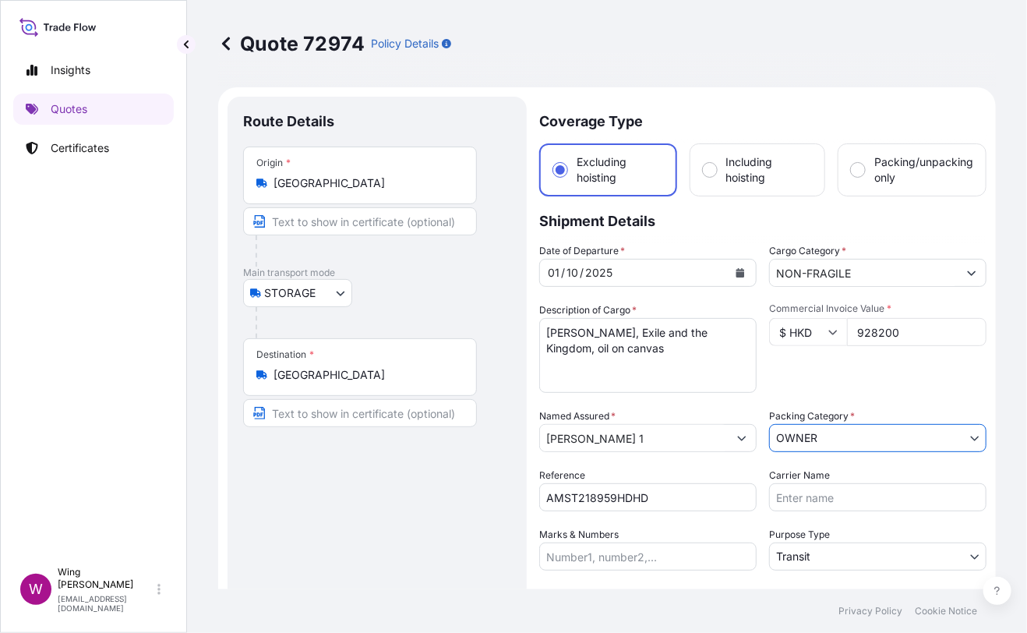
click at [428, 499] on div "Route Details Place of loading Road / [GEOGRAPHIC_DATA] / Inland Origin * [GEOG…" at bounding box center [377, 421] width 268 height 618
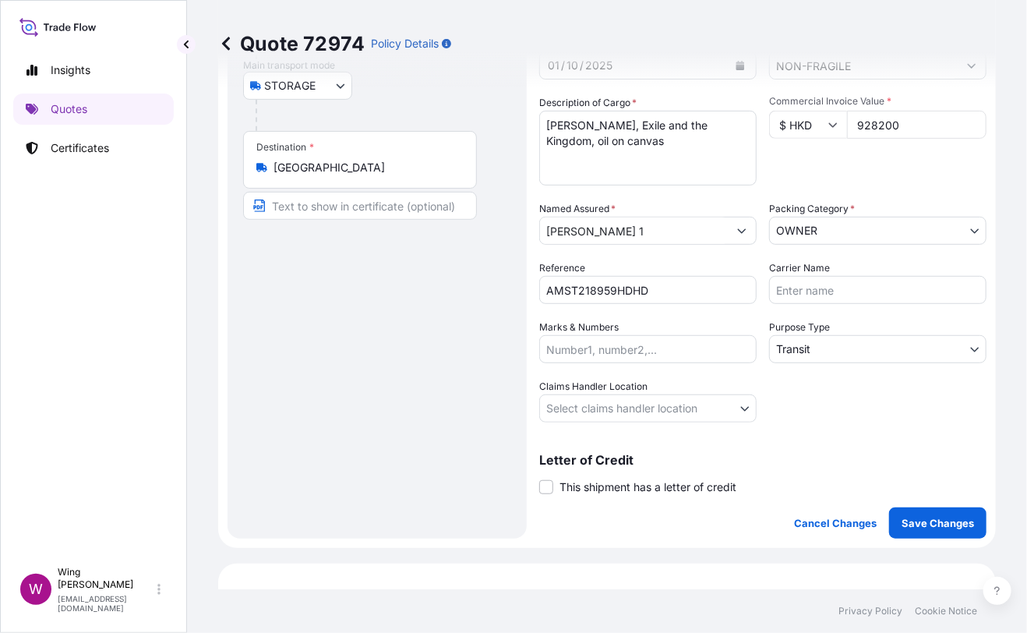
click at [816, 352] on body "Insights Quotes Certificates W Wing Lee winglee@helutrans.com Quote 72974 Polic…" at bounding box center [513, 316] width 1027 height 633
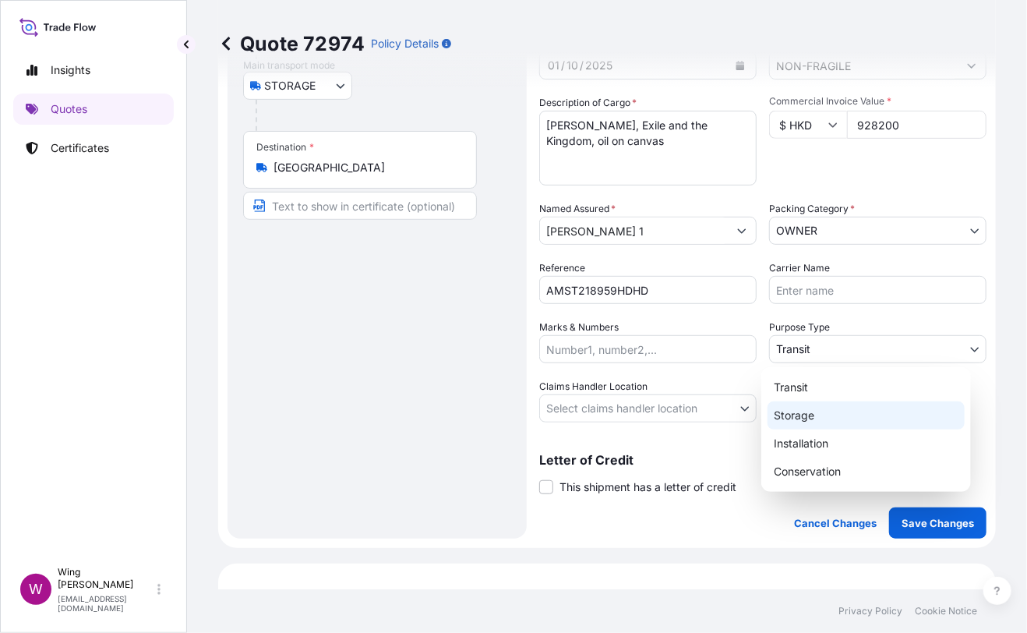
click at [812, 408] on div "Storage" at bounding box center [866, 415] width 197 height 28
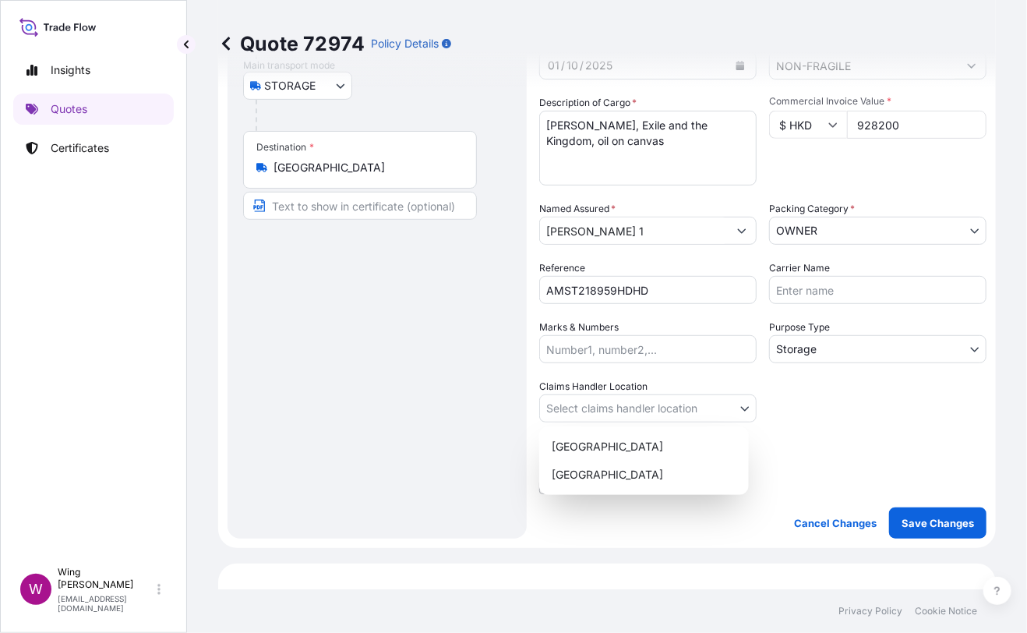
click at [627, 399] on body "Insights Quotes Certificates W Wing Lee winglee@helutrans.com Quote 72974 Polic…" at bounding box center [513, 316] width 1027 height 633
click at [606, 441] on div "[GEOGRAPHIC_DATA]" at bounding box center [644, 447] width 197 height 28
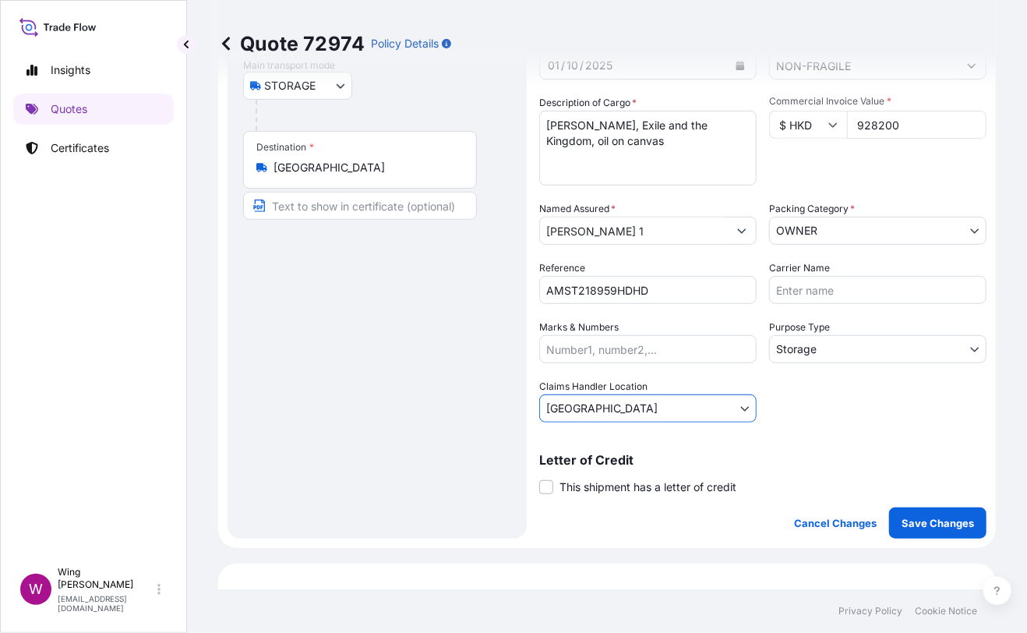
click at [556, 479] on label "This shipment has a letter of credit" at bounding box center [637, 487] width 197 height 16
click at [539, 479] on input "This shipment has a letter of credit" at bounding box center [539, 479] width 0 height 0
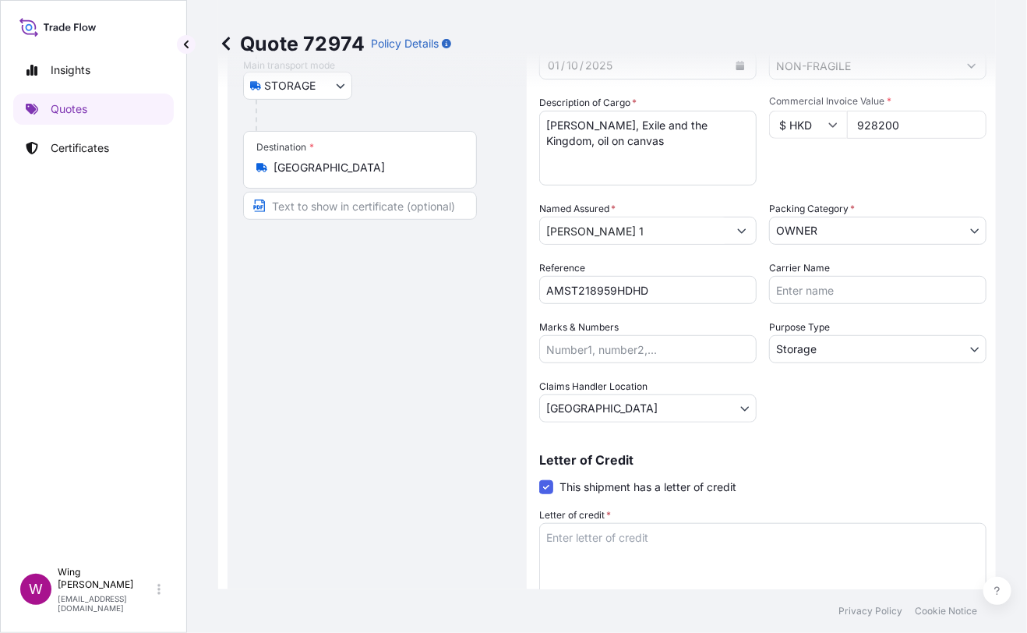
click at [389, 451] on div "Route Details Place of loading Road / [GEOGRAPHIC_DATA] / Inland Origin * [GEOG…" at bounding box center [377, 273] width 268 height 737
click at [571, 554] on textarea "Letter of credit *" at bounding box center [762, 560] width 447 height 75
paste textarea "Storage period: [DATE] to [DATE] (till further notice)"
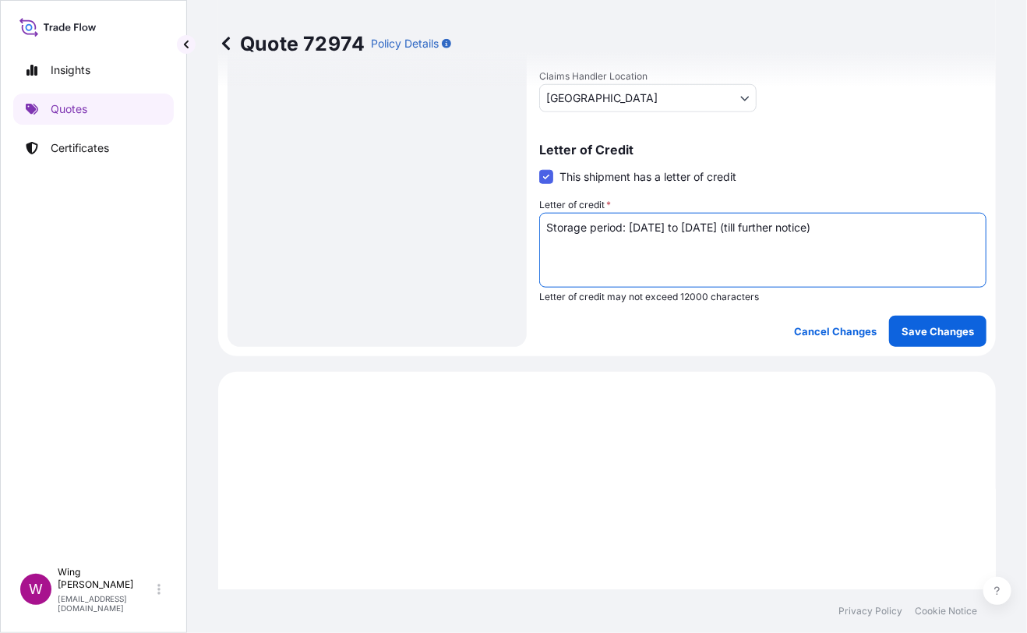
scroll to position [519, 0]
type textarea "Storage period: [DATE] to [DATE] (till further notice)"
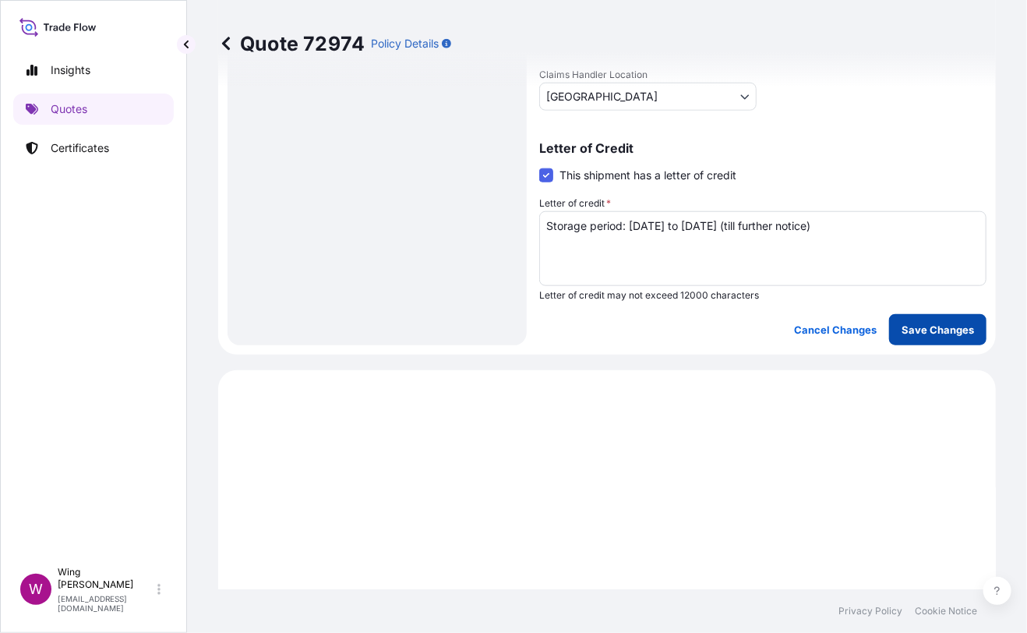
click at [954, 315] on button "Save Changes" at bounding box center [937, 329] width 97 height 31
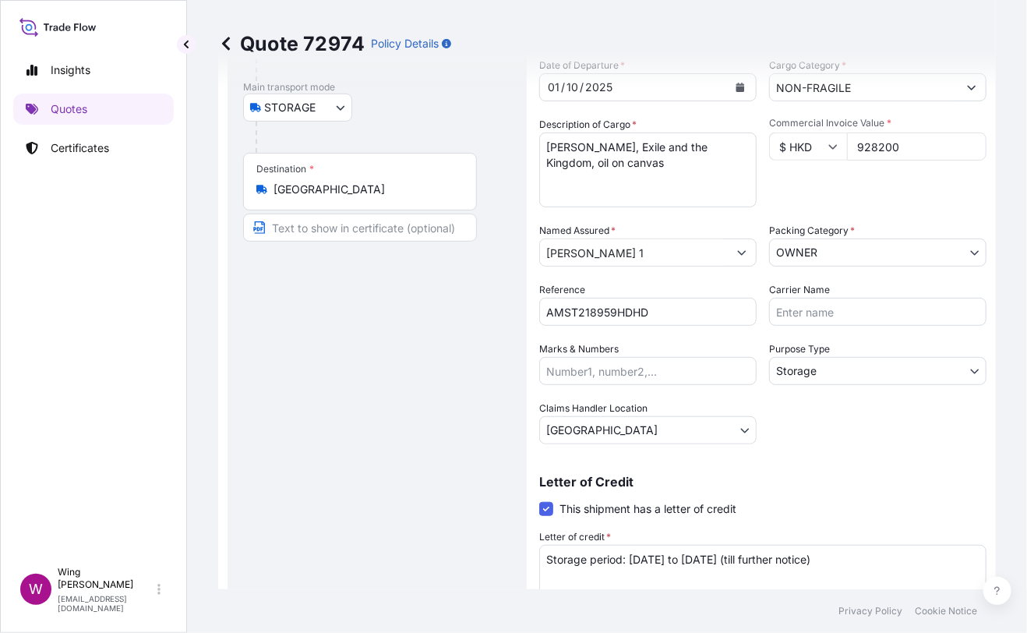
scroll to position [0, 0]
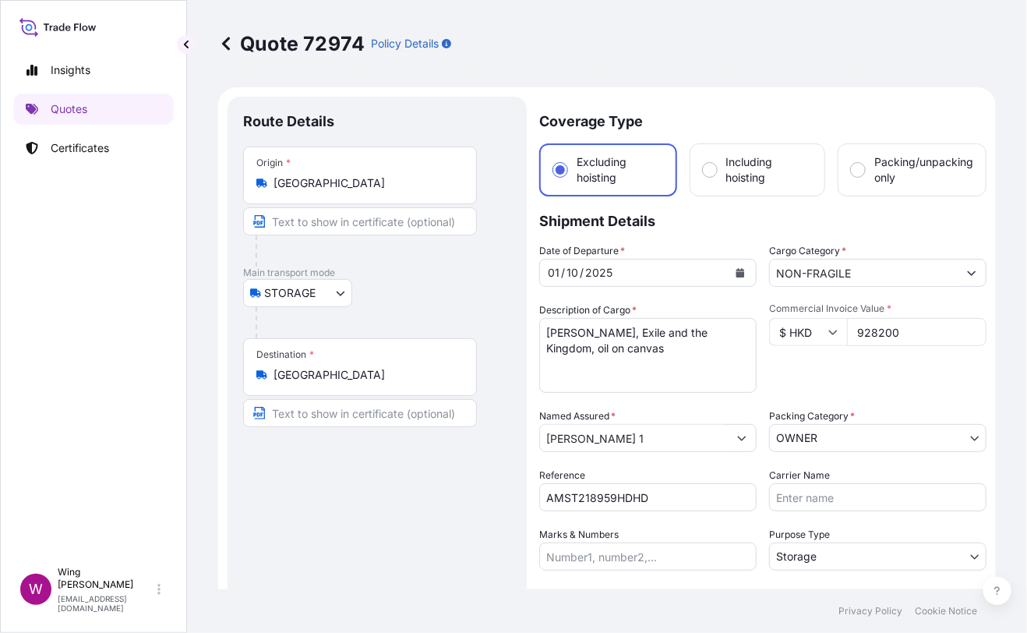
select select "STORAGE"
select select "Storage"
select select "[GEOGRAPHIC_DATA]"
click at [854, 430] on body "Insights Quotes Certificates W Wing Lee winglee@helutrans.com Quote 72974 Polic…" at bounding box center [513, 316] width 1027 height 633
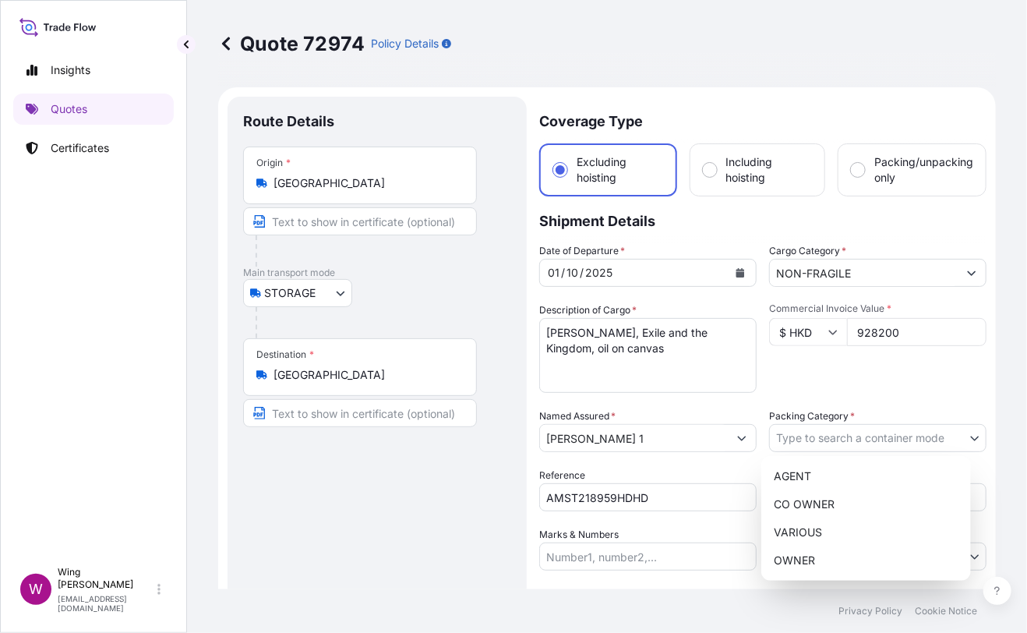
click at [839, 443] on body "Insights Quotes Certificates W Wing Lee winglee@helutrans.com Quote 72974 Polic…" at bounding box center [513, 316] width 1027 height 633
click at [844, 553] on div "OWNER" at bounding box center [866, 560] width 197 height 28
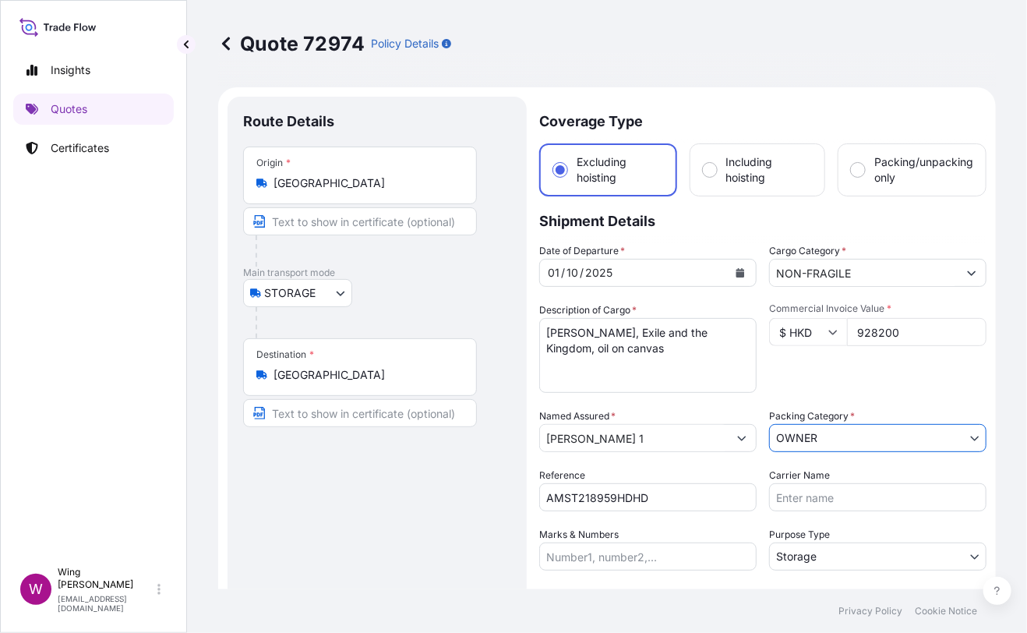
click at [391, 545] on div "Route Details Place of loading Road / [GEOGRAPHIC_DATA] / Inland Origin * [GEOG…" at bounding box center [377, 480] width 268 height 737
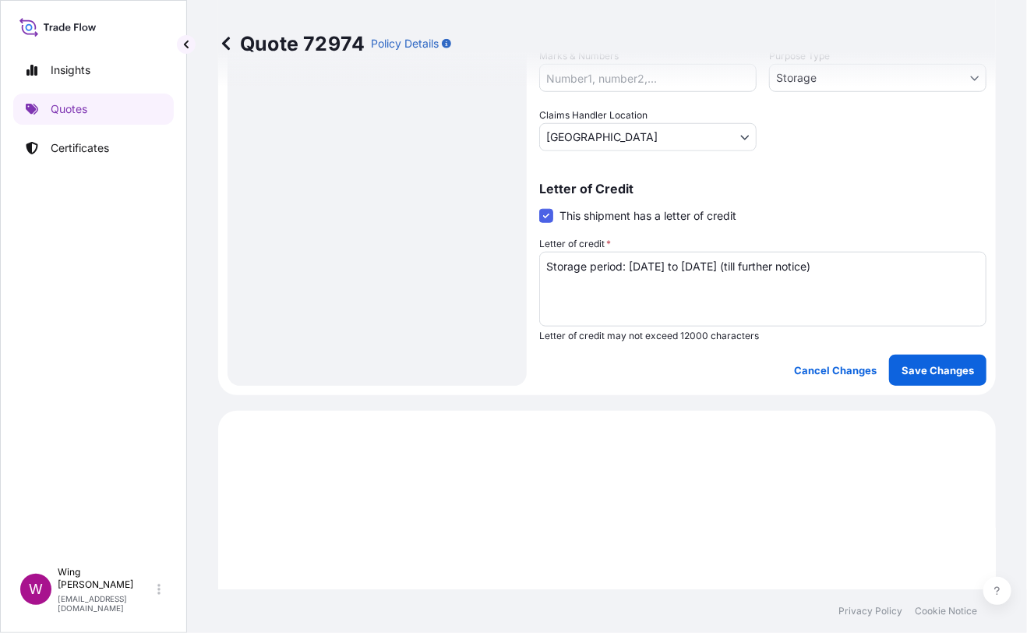
scroll to position [519, 0]
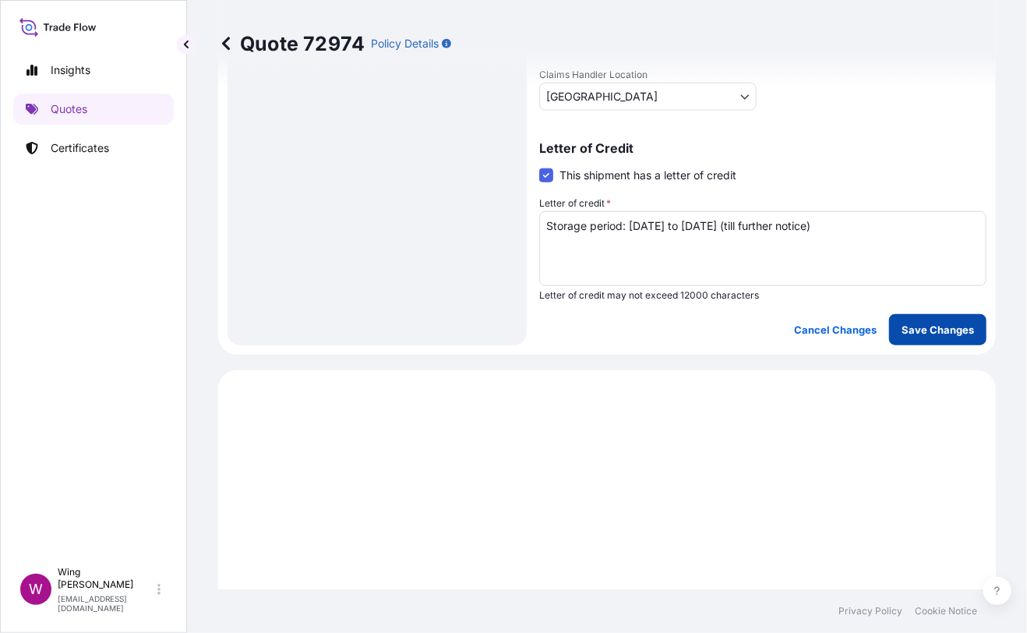
click at [924, 323] on p "Save Changes" at bounding box center [938, 330] width 72 height 16
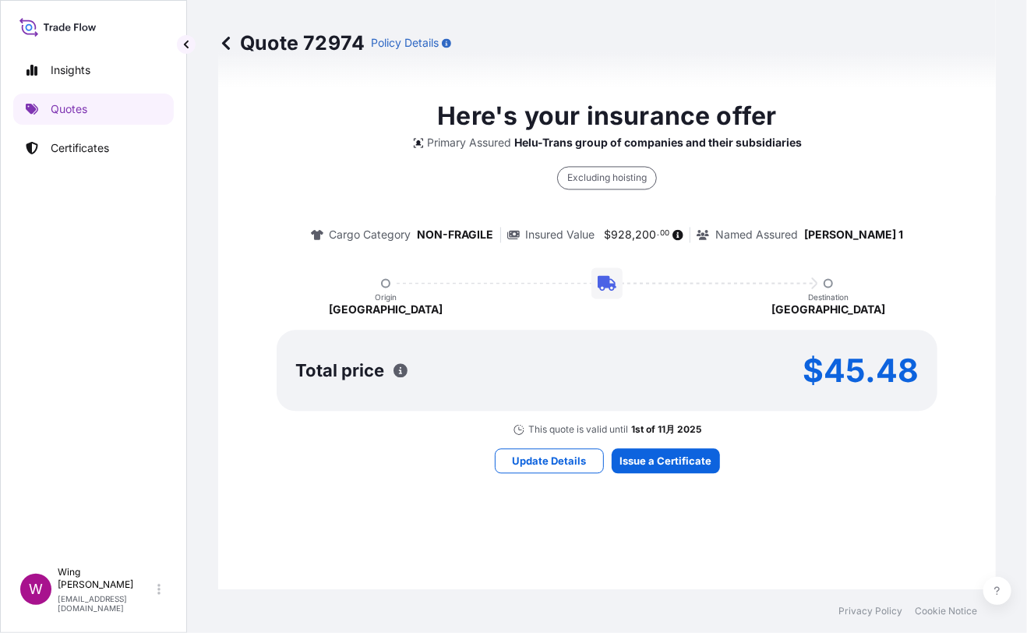
select select "STORAGE"
select select "Storage"
select select "[GEOGRAPHIC_DATA]"
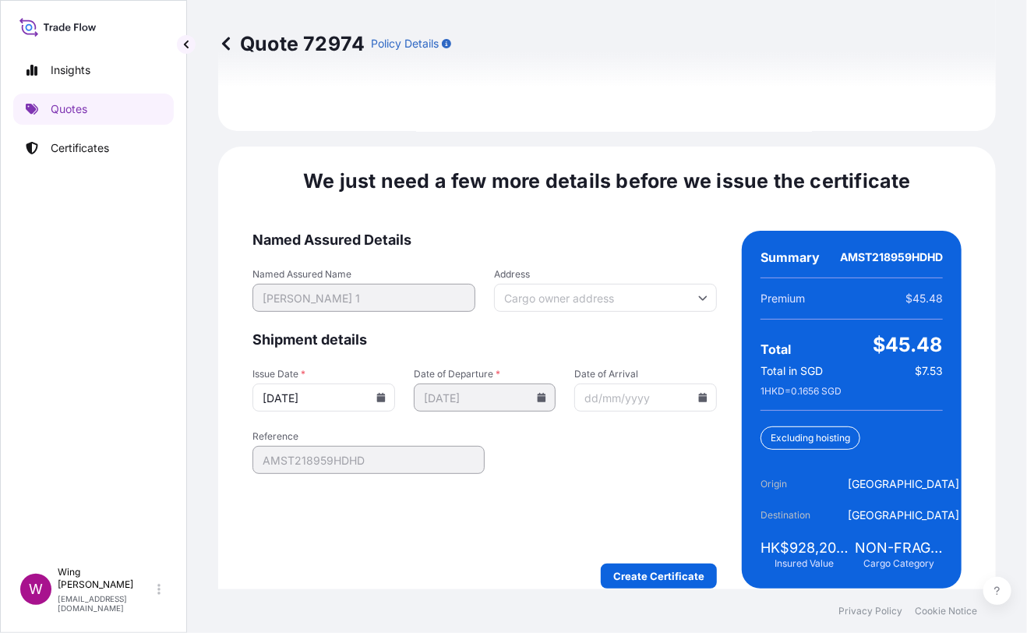
scroll to position [2462, 0]
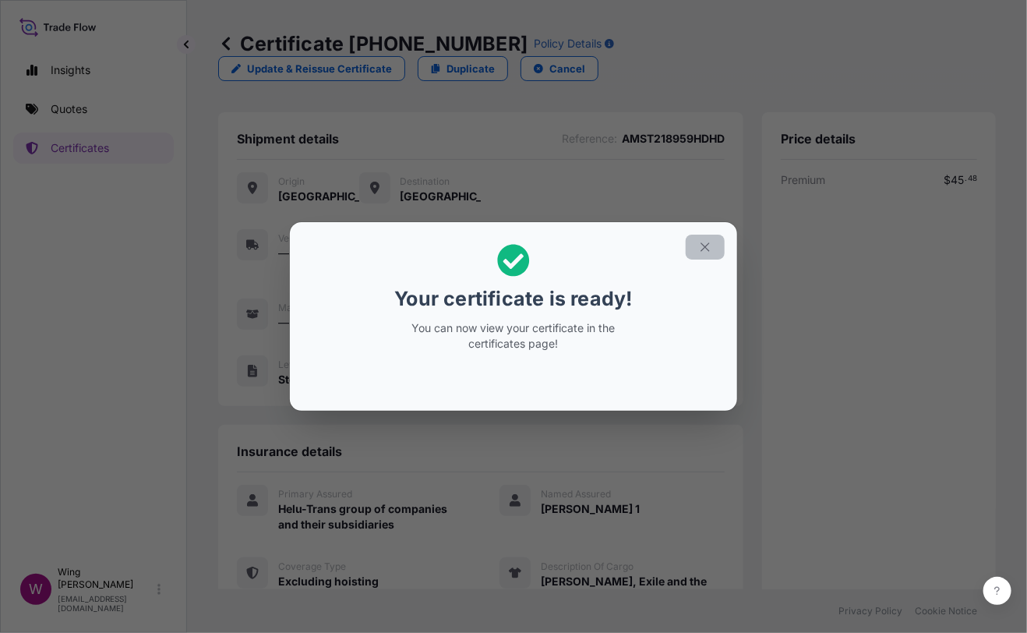
click at [702, 249] on icon "button" at bounding box center [705, 246] width 9 height 9
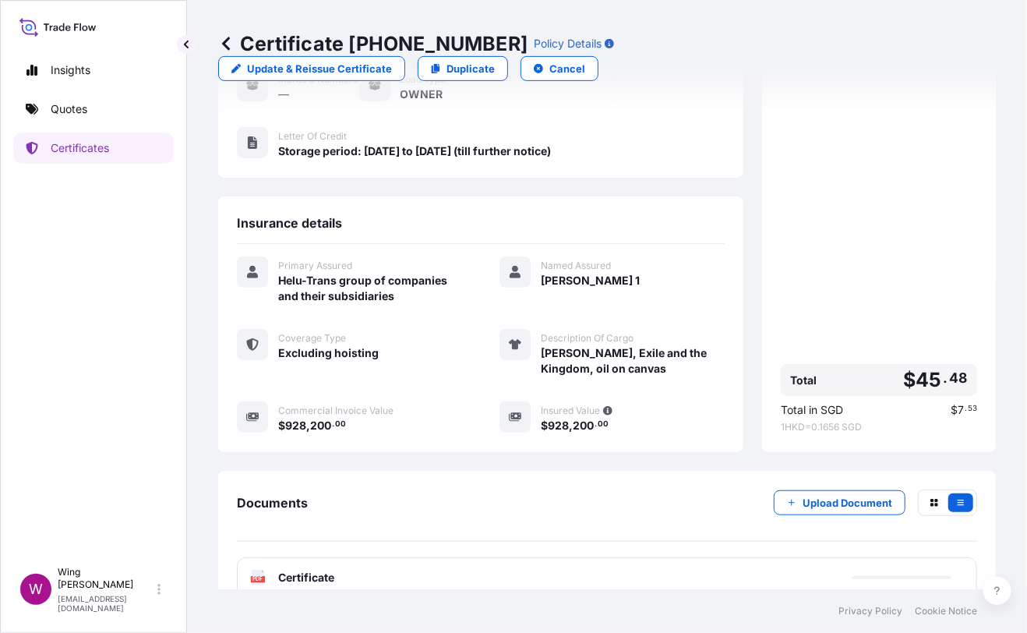
scroll to position [258, 0]
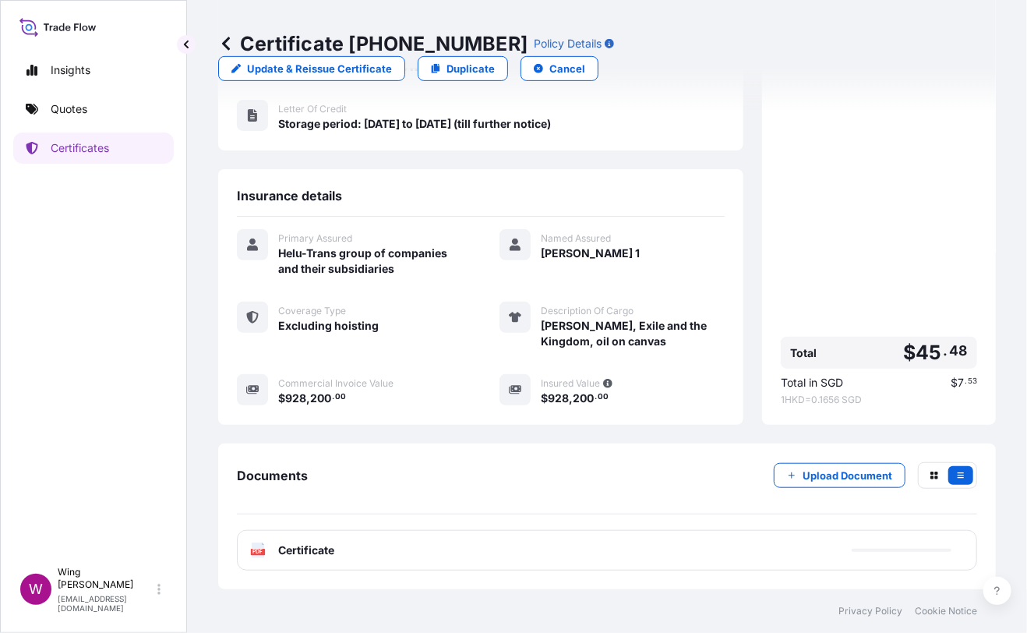
click at [264, 553] on rect at bounding box center [258, 552] width 14 height 6
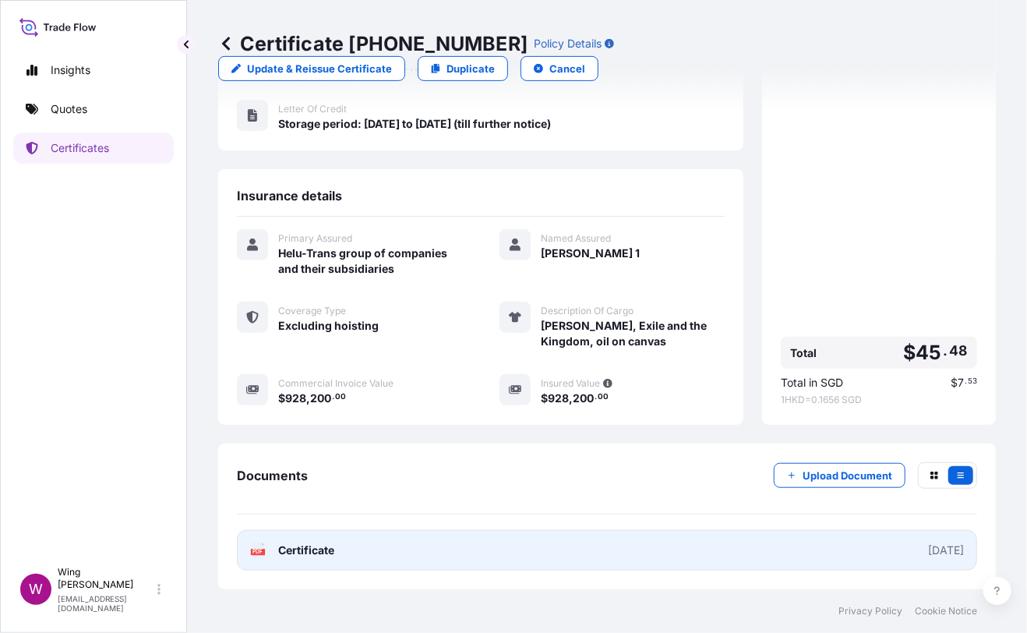
click at [264, 553] on rect at bounding box center [258, 552] width 14 height 6
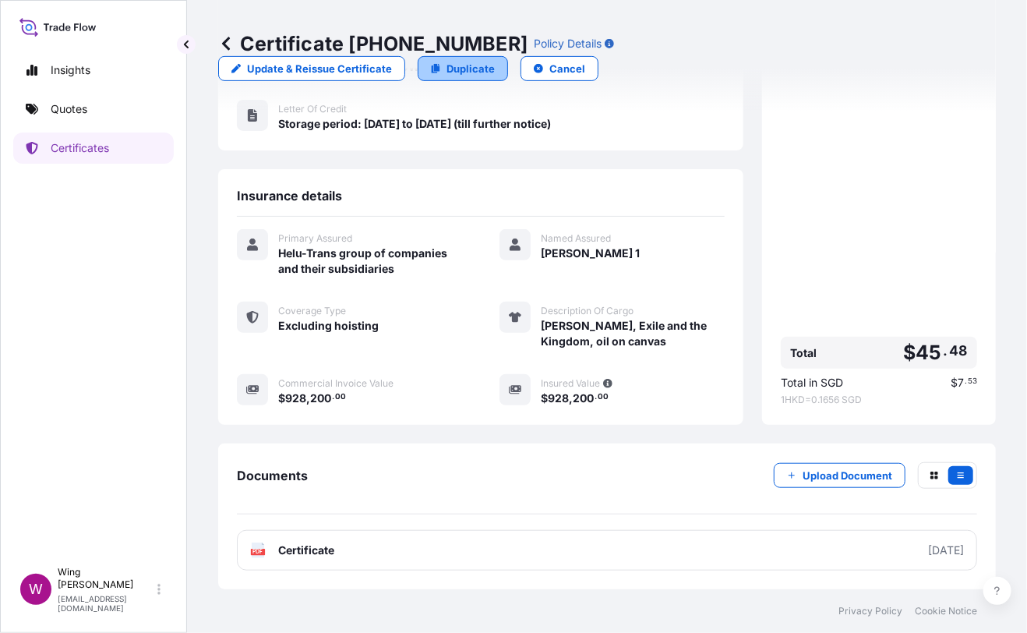
click at [508, 56] on link "Duplicate" at bounding box center [463, 68] width 90 height 25
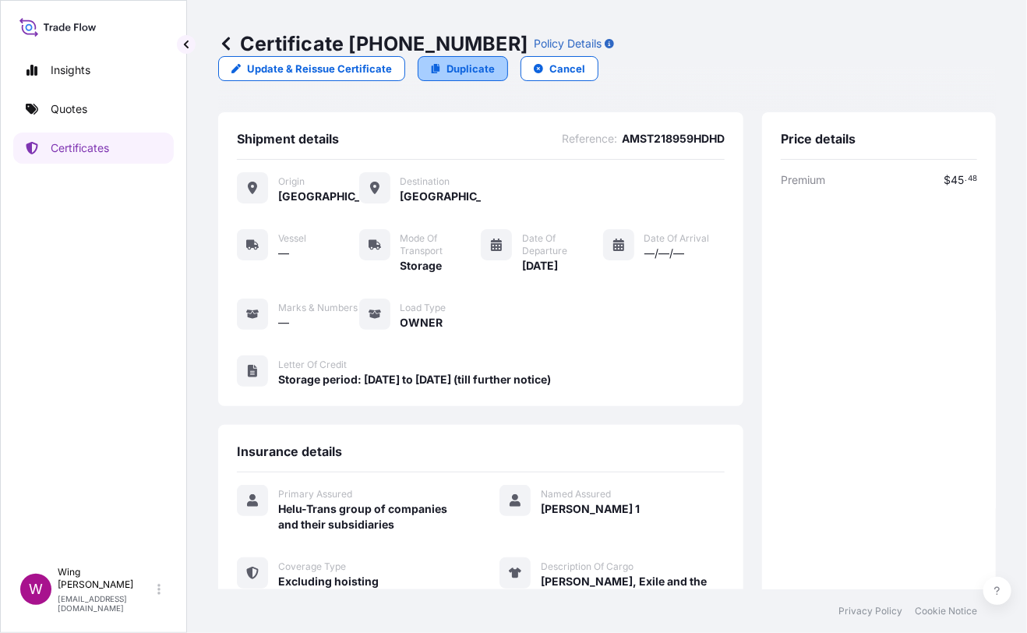
select select "STORAGE"
select select "Storage"
select select "[GEOGRAPHIC_DATA]"
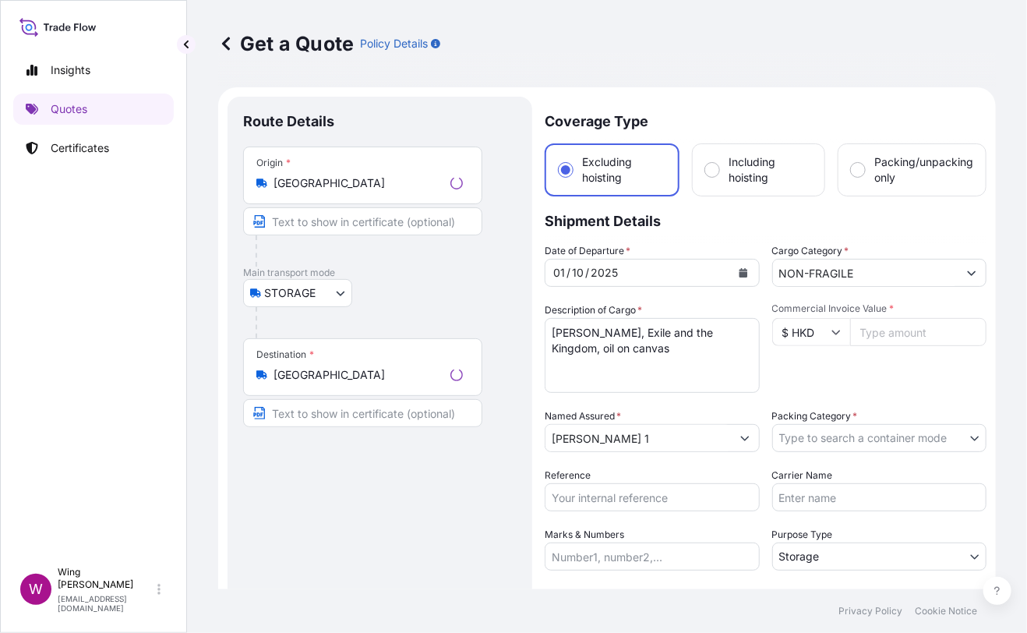
scroll to position [24, 0]
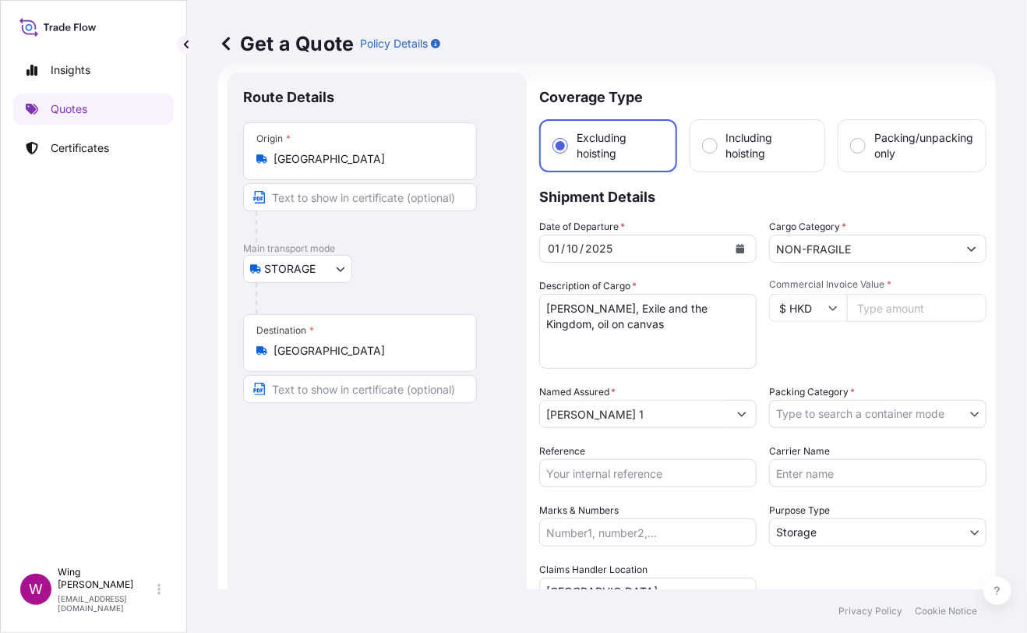
drag, startPoint x: 486, startPoint y: 422, endPoint x: 506, endPoint y: 408, distance: 23.6
click at [488, 422] on div "Route Details Place of loading Road / [GEOGRAPHIC_DATA] / Inland Origin * [GEOG…" at bounding box center [377, 456] width 268 height 737
drag, startPoint x: 628, startPoint y: 330, endPoint x: 511, endPoint y: 296, distance: 122.4
click at [511, 296] on form "Route Details Place of loading Road / Inland Road / Inland Origin * Hong Kong M…" at bounding box center [607, 456] width 778 height 786
paste textarea ""Gerhard Richter, Abstraktes Bild 776-1, Oil on canvas, 1992 ""
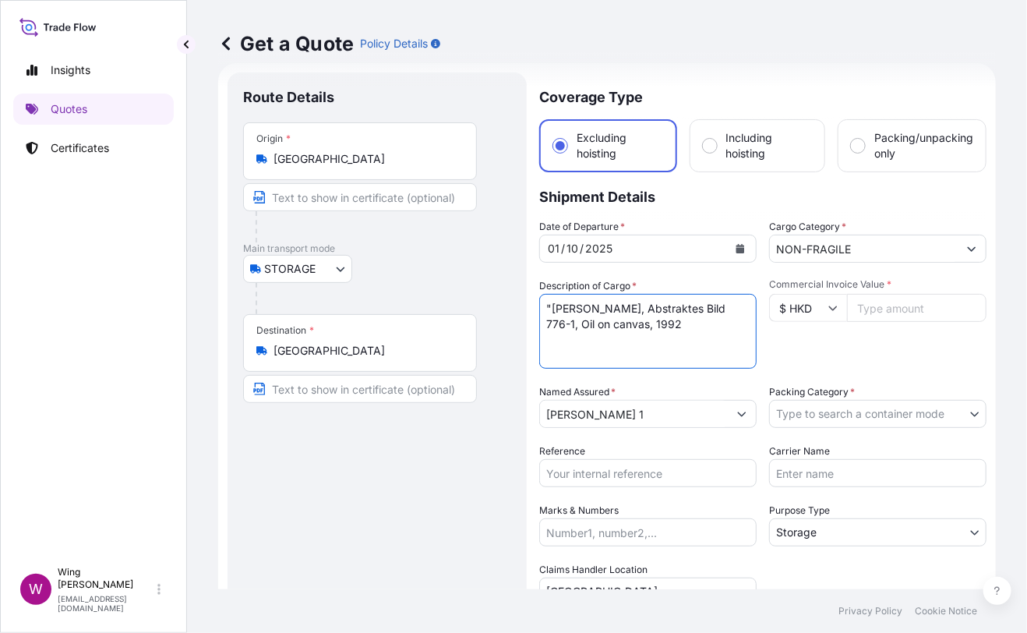
click at [547, 307] on textarea "Jose Parla, Exile and the Kingdom, oil on canvas" at bounding box center [647, 331] width 217 height 75
type textarea "Gerhard Richter, Abstraktes Bild 776-1, Oil on canvas, 1992"
drag, startPoint x: 468, startPoint y: 535, endPoint x: 515, endPoint y: 522, distance: 49.4
click at [474, 535] on div "Route Details Place of loading Road / [GEOGRAPHIC_DATA] / Inland Origin * [GEOG…" at bounding box center [377, 456] width 268 height 737
click at [881, 312] on input "Commercial Invoice Value *" at bounding box center [917, 308] width 140 height 28
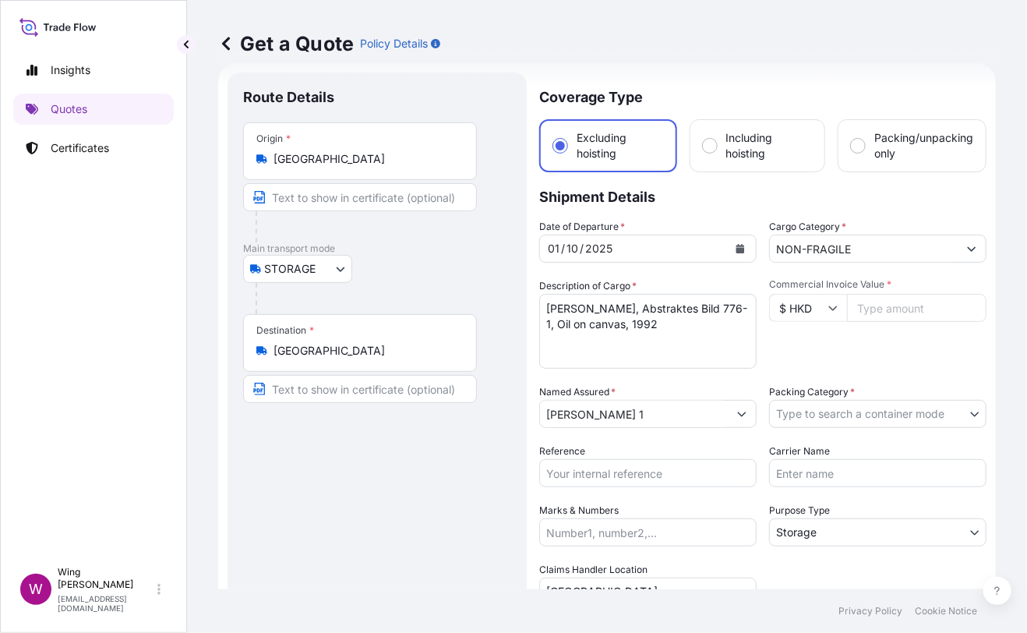
paste input "20705000"
type input "20705000"
click at [929, 413] on body "Insights Quotes Certificates W Wing Lee winglee@helutrans.com Get a Quote Polic…" at bounding box center [513, 316] width 1027 height 633
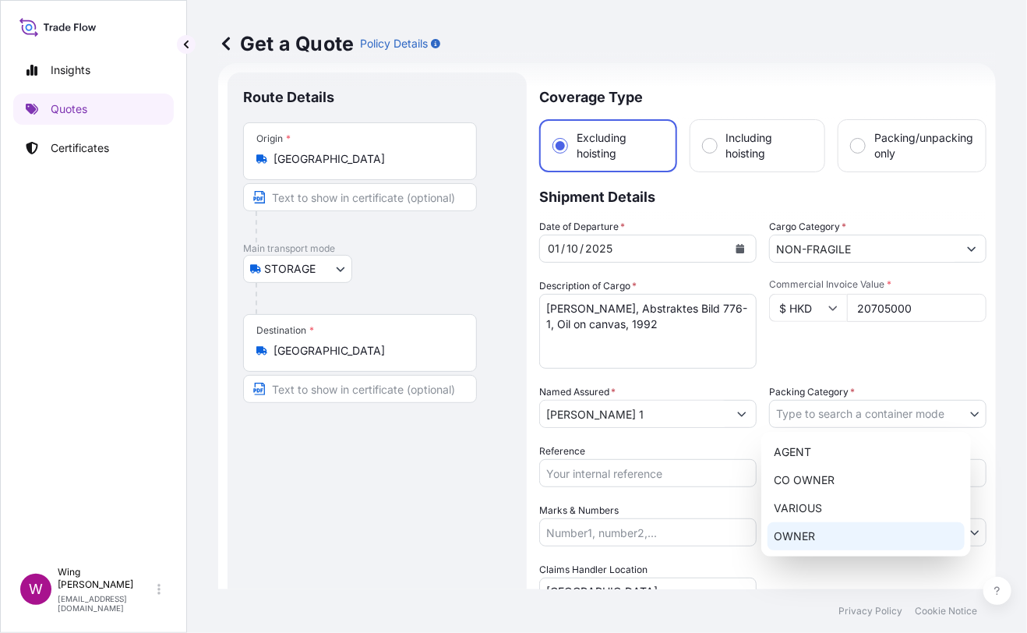
click at [825, 534] on div "OWNER" at bounding box center [866, 536] width 197 height 28
click at [362, 504] on div "Route Details Place of loading Road / [GEOGRAPHIC_DATA] / Inland Origin * [GEOG…" at bounding box center [377, 456] width 268 height 737
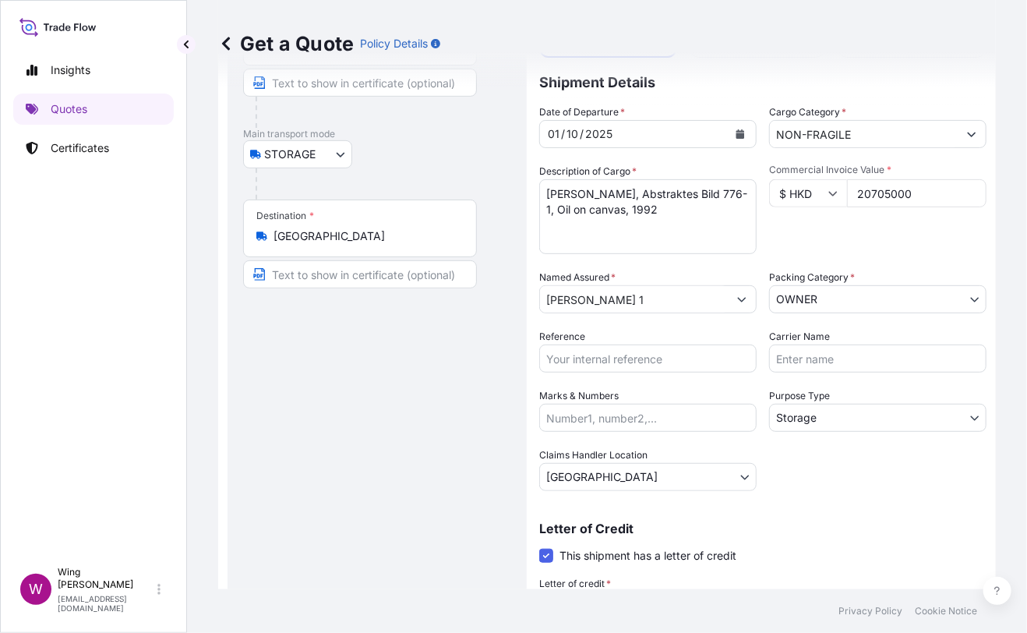
scroll to position [282, 0]
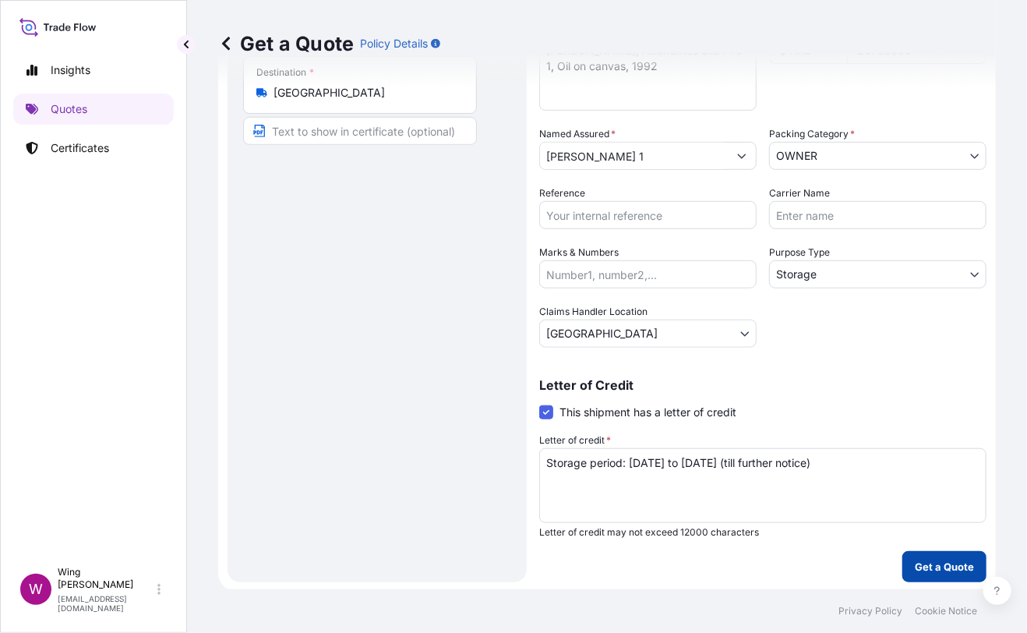
click at [943, 563] on p "Get a Quote" at bounding box center [944, 567] width 59 height 16
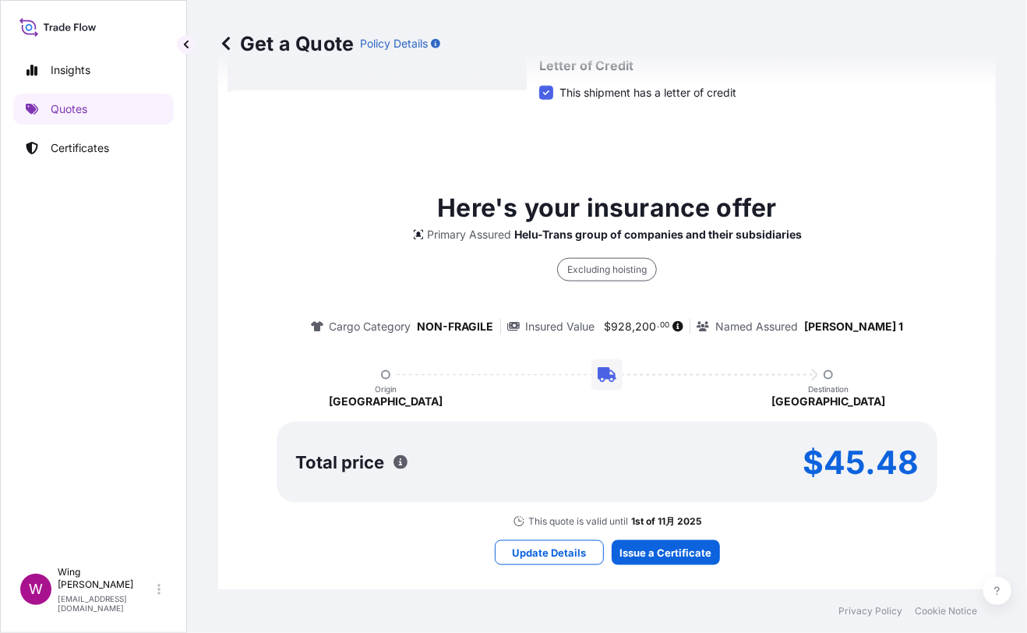
scroll to position [614, 0]
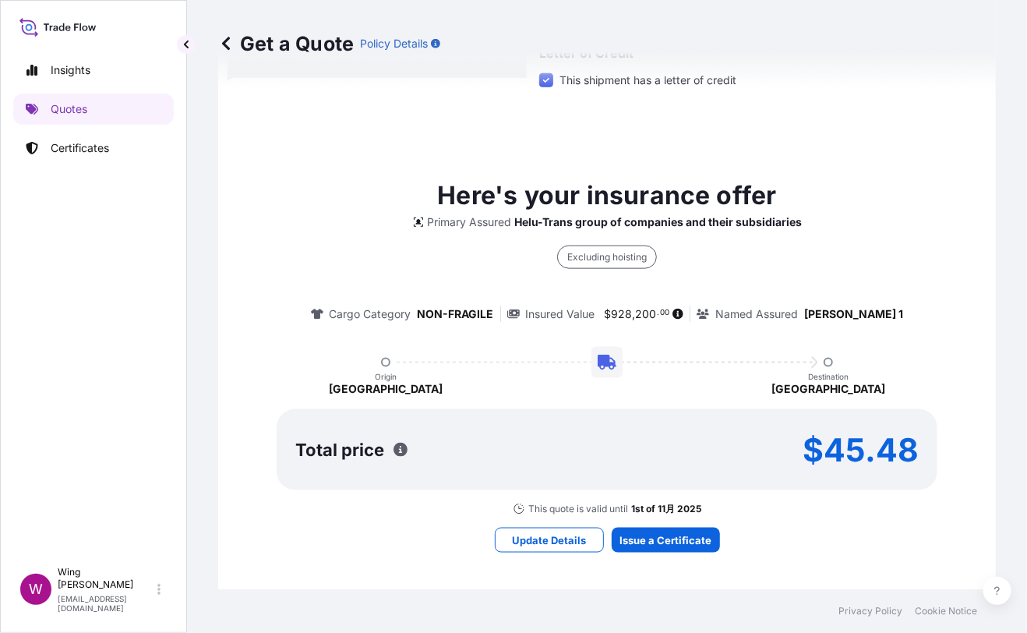
click at [491, 39] on div "Get a Quote Policy Details" at bounding box center [607, 43] width 778 height 25
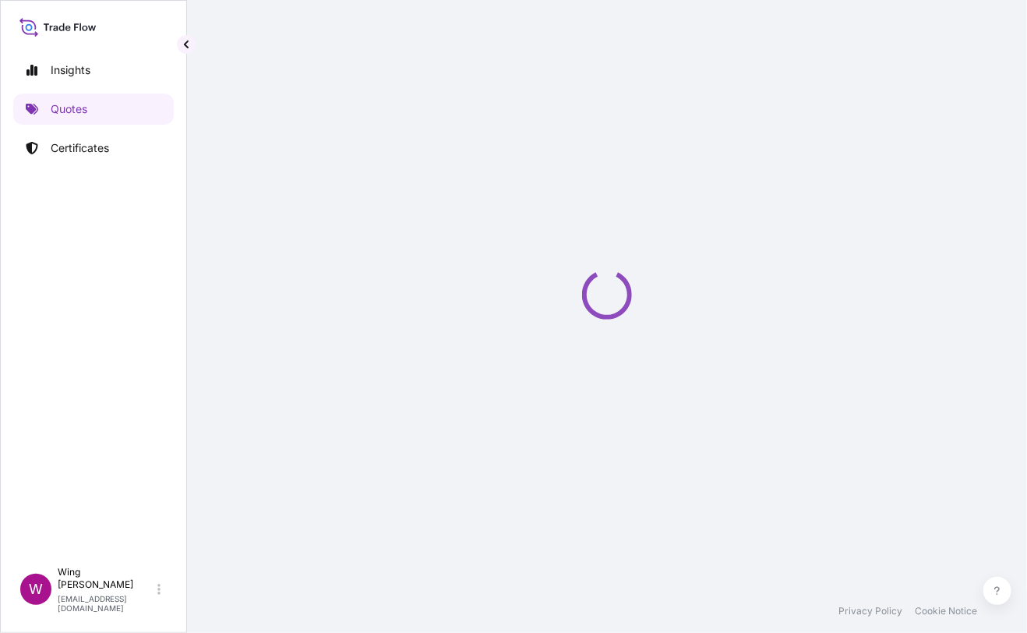
select select "STORAGE"
select select "Transit"
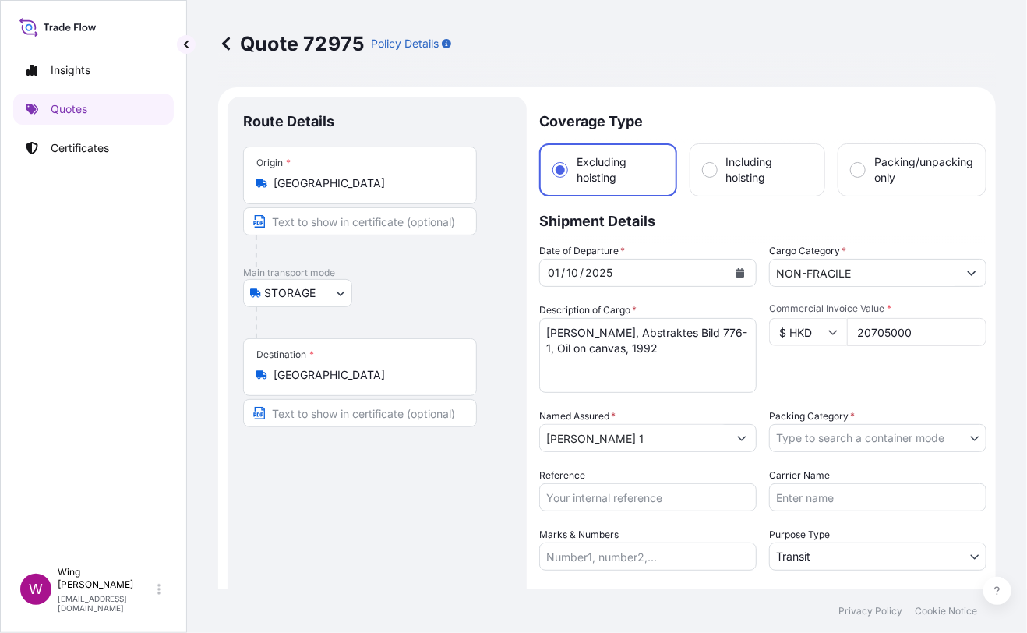
click at [822, 436] on body "Insights Quotes Certificates W Wing Lee winglee@helutrans.com Quote 72975 Polic…" at bounding box center [513, 316] width 1027 height 633
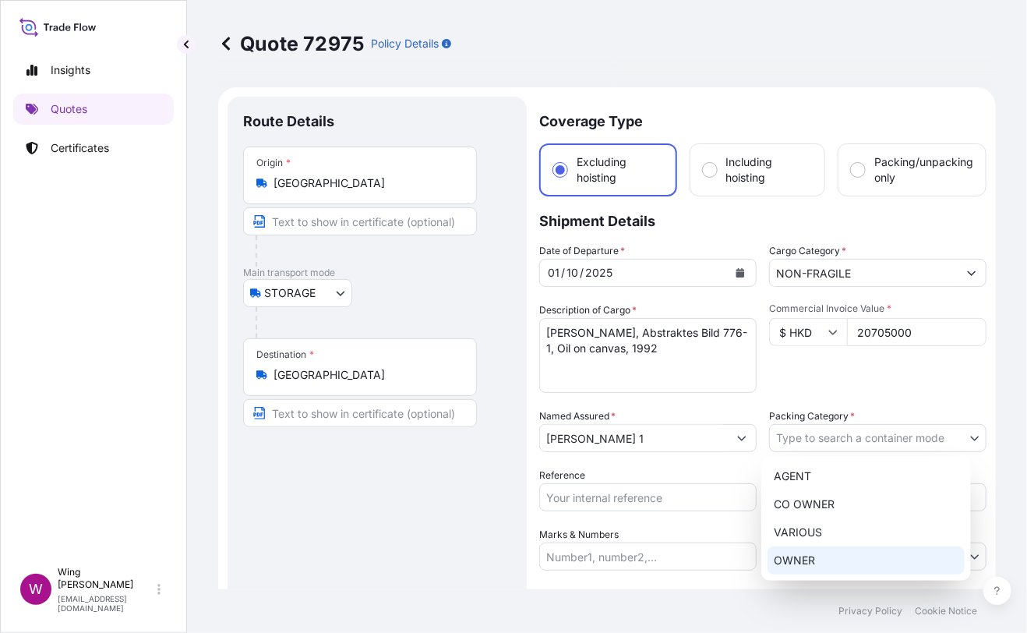
click at [822, 554] on div "OWNER" at bounding box center [866, 560] width 197 height 28
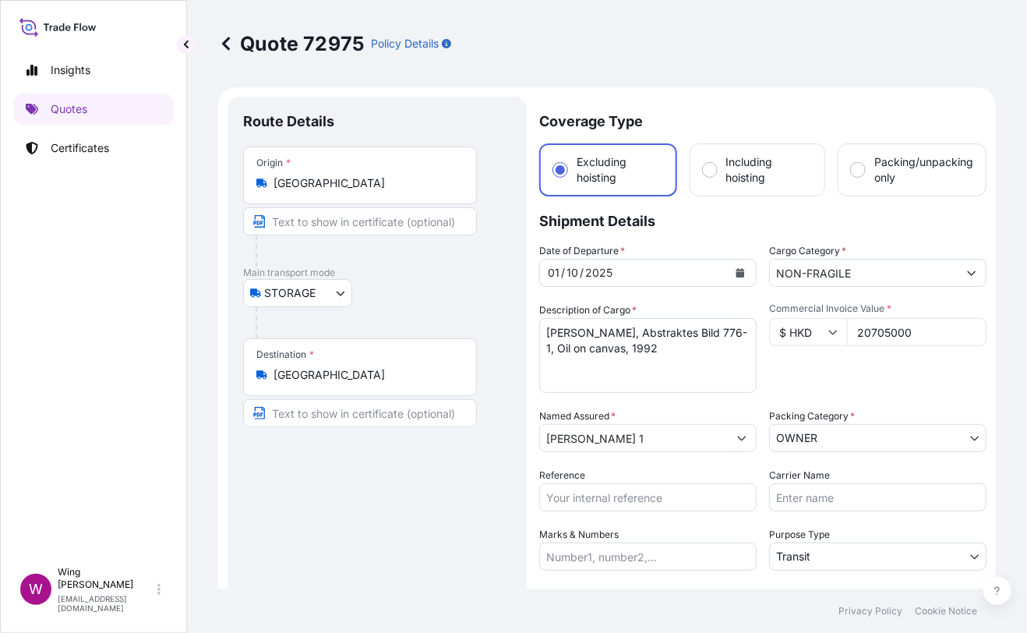
click at [439, 532] on div "Route Details Place of loading Road / [GEOGRAPHIC_DATA] / Inland Origin * [GEOG…" at bounding box center [377, 421] width 268 height 618
drag, startPoint x: 362, startPoint y: 518, endPoint x: 518, endPoint y: 458, distance: 167.3
click at [364, 518] on div "Route Details Place of loading Road / [GEOGRAPHIC_DATA] / Inland Origin * [GEOG…" at bounding box center [377, 421] width 268 height 618
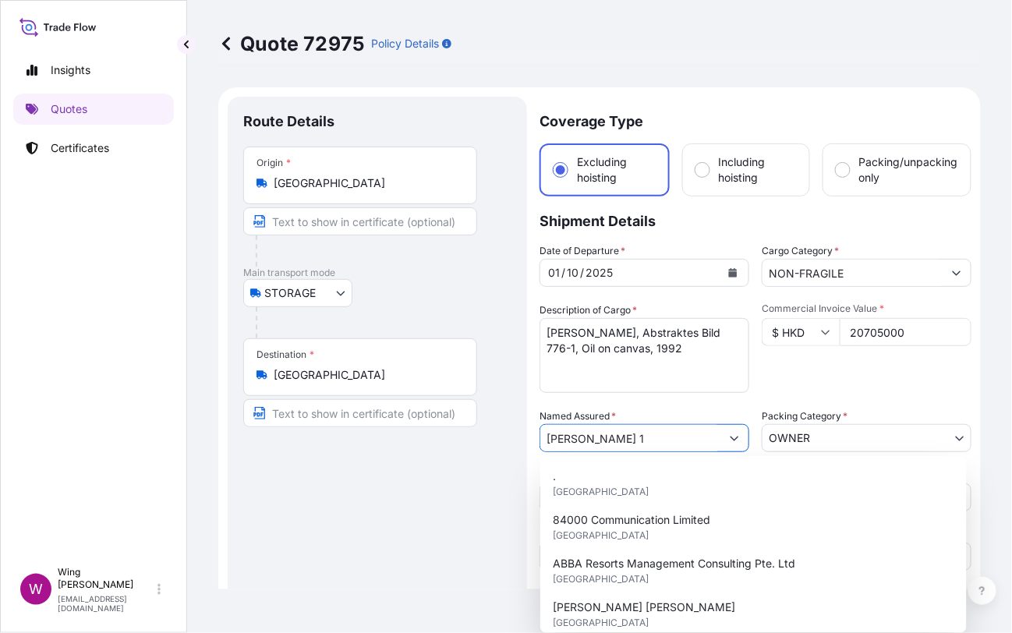
click at [566, 435] on input "[PERSON_NAME] 1" at bounding box center [630, 438] width 180 height 28
click at [452, 476] on div "Route Details Place of loading Road / [GEOGRAPHIC_DATA] / Inland Origin * [GEOG…" at bounding box center [377, 421] width 268 height 618
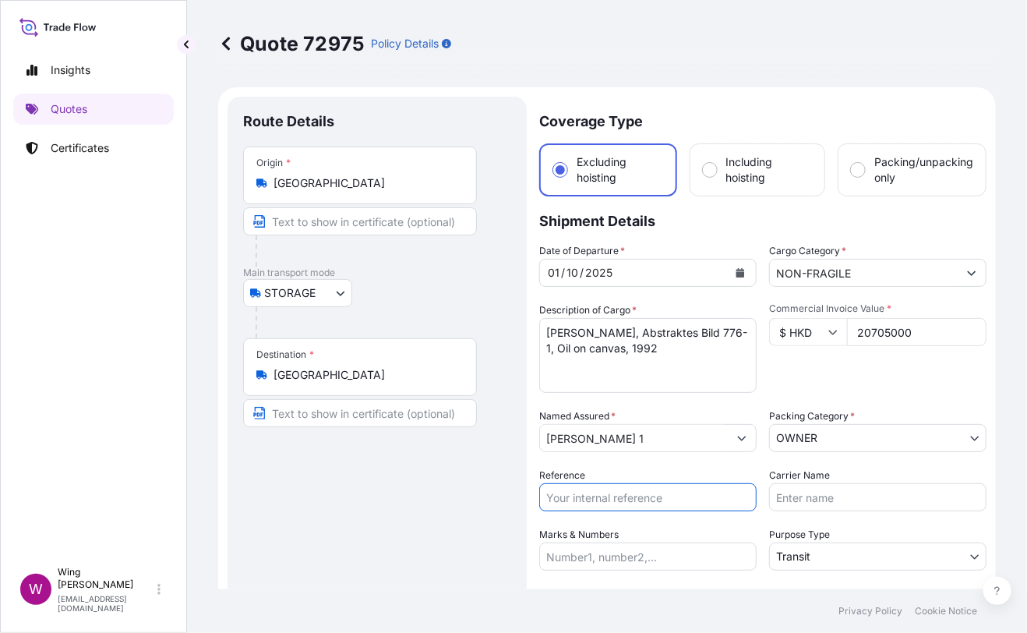
click at [561, 493] on input "Reference" at bounding box center [647, 497] width 217 height 28
paste input "AMST218959HDHD"
type input "AMST218959HDHD"
click at [403, 521] on div "Route Details Place of loading Road / [GEOGRAPHIC_DATA] / Inland Origin * [GEOG…" at bounding box center [377, 421] width 268 height 618
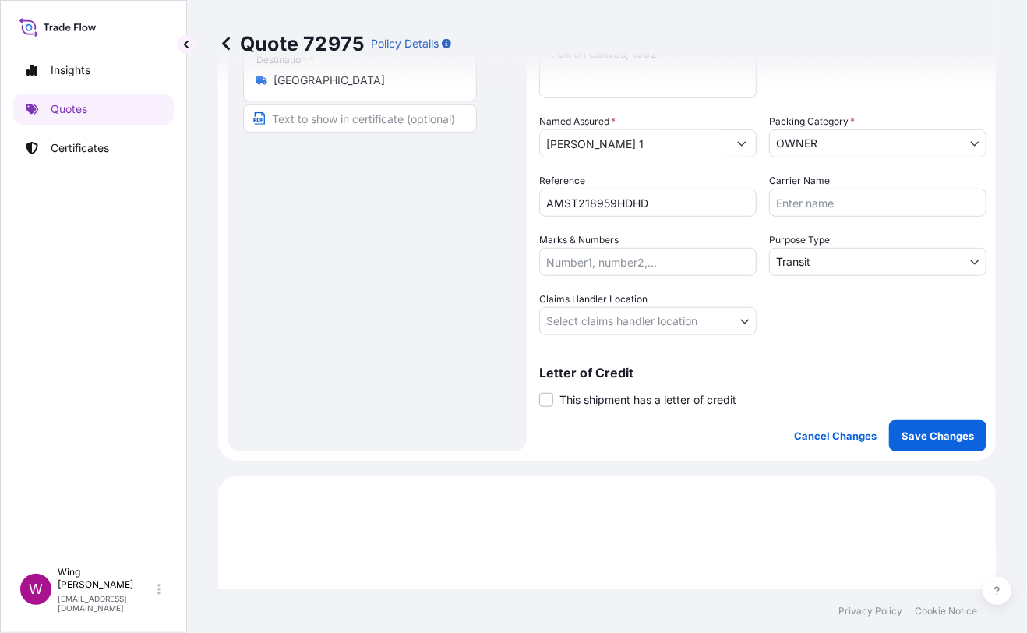
scroll to position [311, 0]
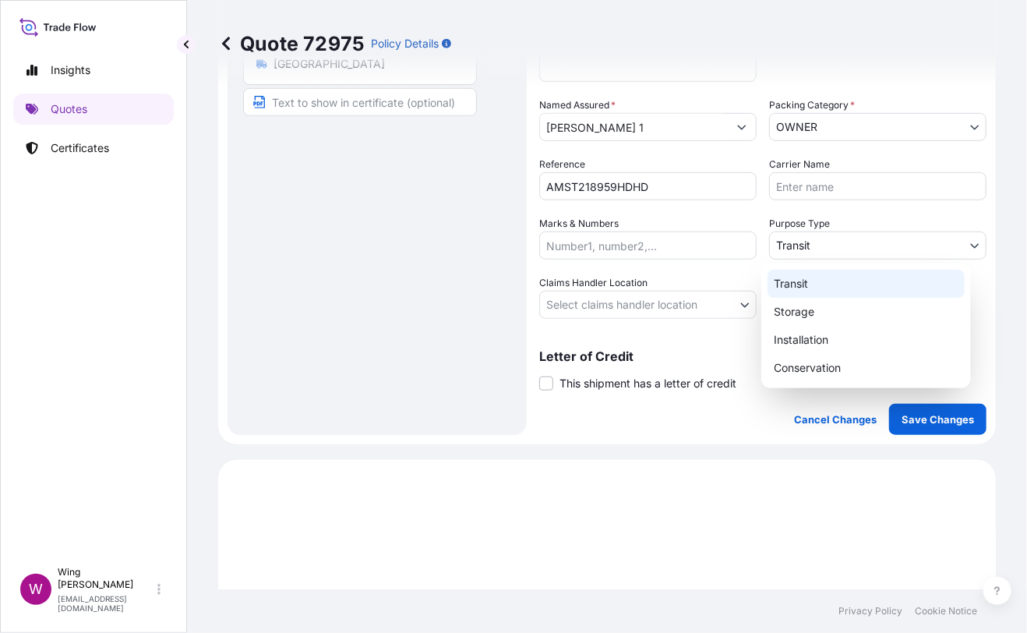
click at [811, 236] on body "15 options available. Insights Quotes Certificates W Wing Lee winglee@helutrans…" at bounding box center [513, 316] width 1027 height 633
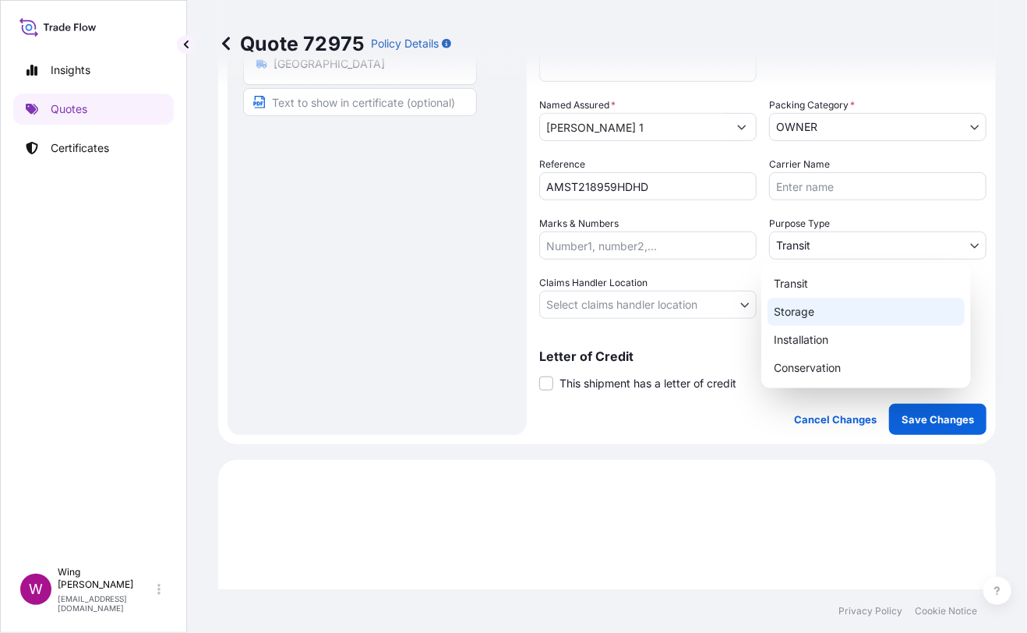
click at [806, 309] on div "Storage" at bounding box center [866, 312] width 197 height 28
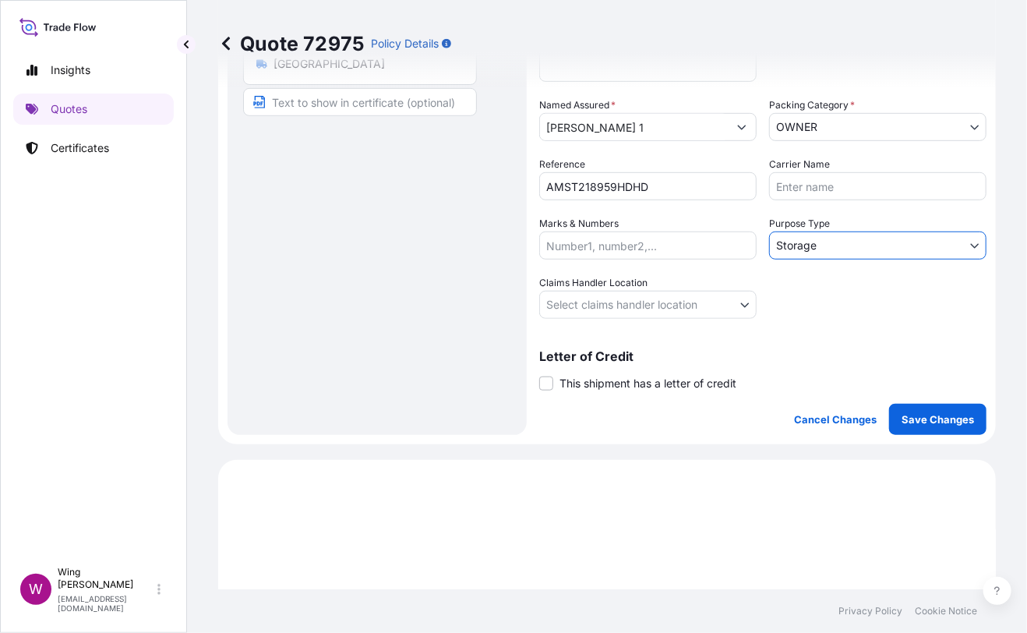
click at [615, 302] on body "15 options available. Insights Quotes Certificates W Wing Lee winglee@helutrans…" at bounding box center [513, 316] width 1027 height 633
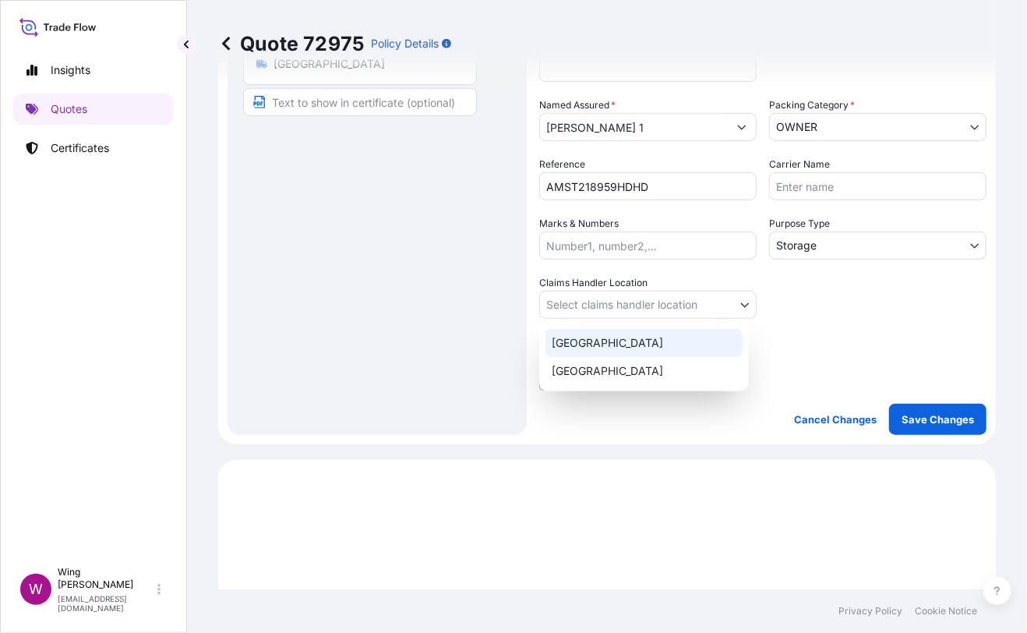
click at [597, 352] on div "[GEOGRAPHIC_DATA]" at bounding box center [644, 343] width 197 height 28
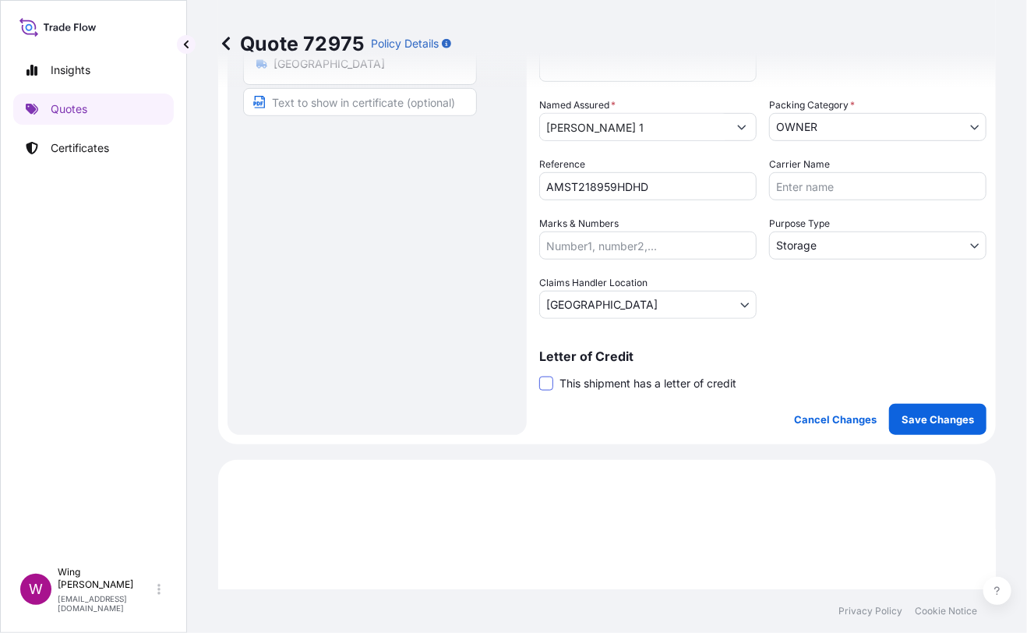
click at [546, 383] on span at bounding box center [546, 383] width 14 height 14
click at [539, 375] on input "This shipment has a letter of credit" at bounding box center [539, 375] width 0 height 0
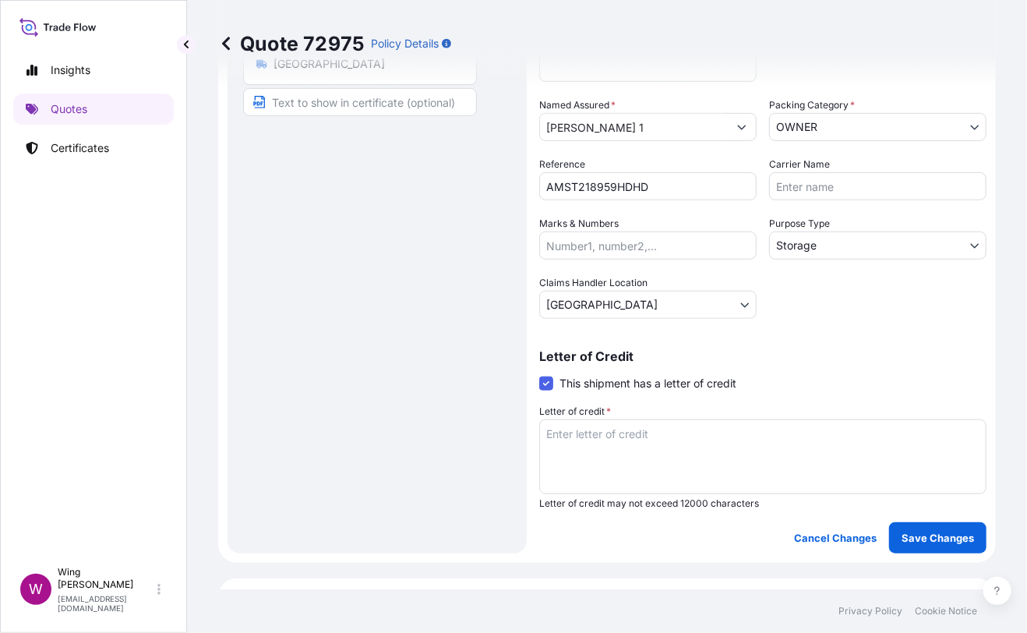
drag, startPoint x: 399, startPoint y: 435, endPoint x: 415, endPoint y: 435, distance: 16.4
click at [401, 435] on div "Route Details Place of loading Road / [GEOGRAPHIC_DATA] / Inland Origin * [GEOG…" at bounding box center [377, 169] width 268 height 737
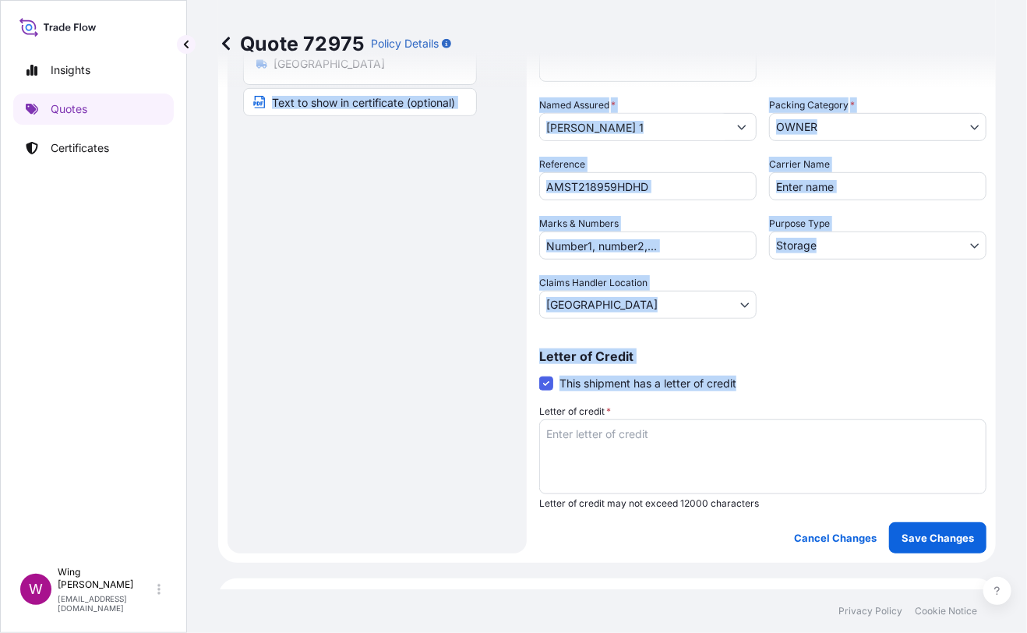
drag, startPoint x: 526, startPoint y: 440, endPoint x: 560, endPoint y: 442, distance: 34.3
click at [546, 442] on form "Route Details Place of loading Road / Inland Road / Inland Origin * Hong Kong M…" at bounding box center [607, 169] width 778 height 786
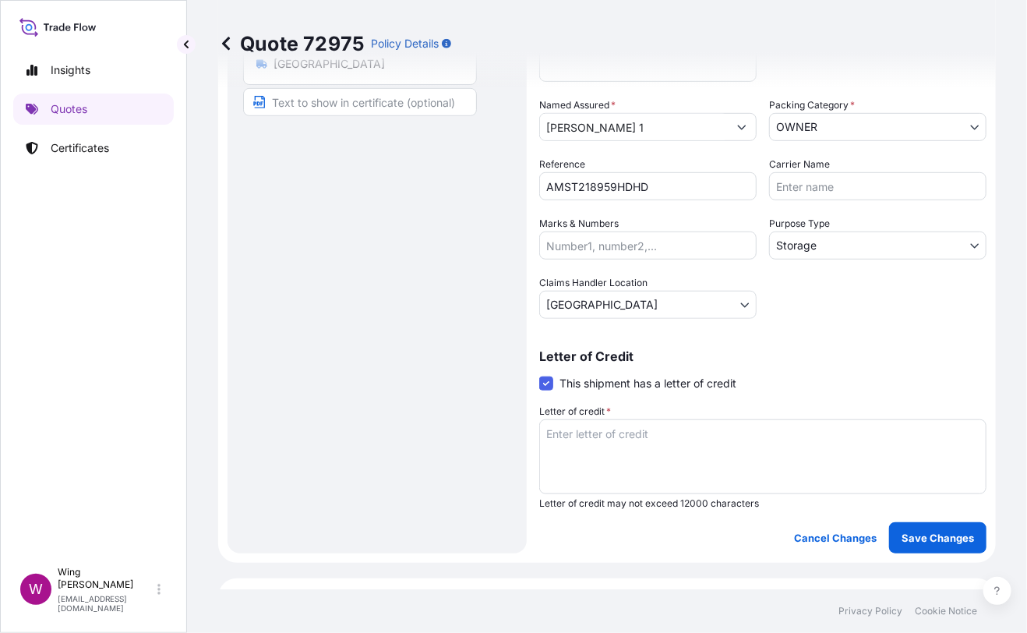
click at [570, 441] on textarea "Letter of credit *" at bounding box center [762, 456] width 447 height 75
paste textarea "Storage period: [DATE] to [DATE] (till further notice)"
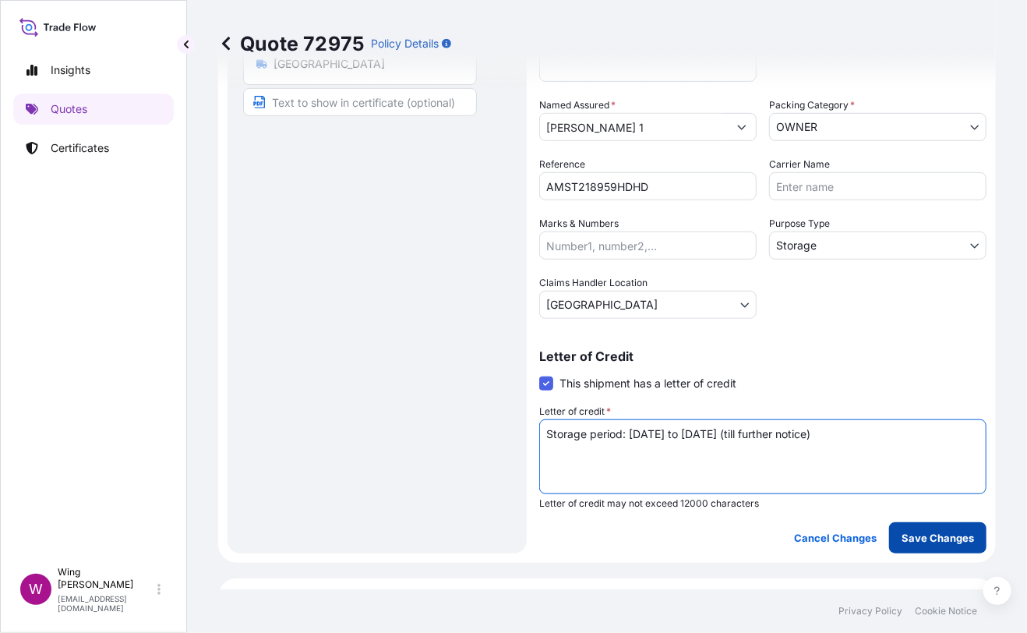
type textarea "Storage period: [DATE] to [DATE] (till further notice)"
click at [937, 539] on p "Save Changes" at bounding box center [938, 538] width 72 height 16
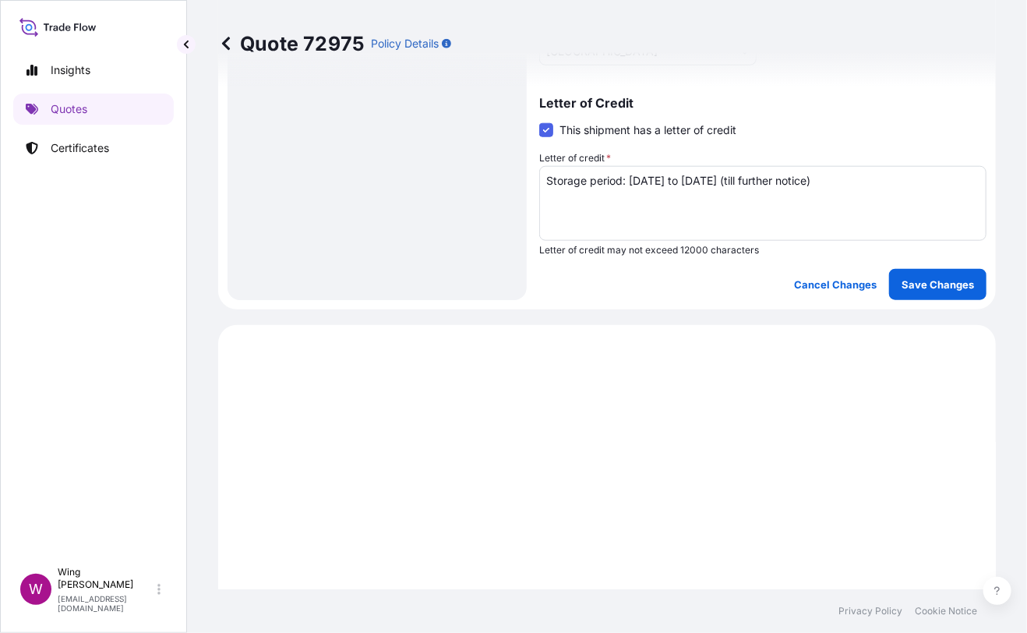
select select "STORAGE"
select select "Storage"
select select "[GEOGRAPHIC_DATA]"
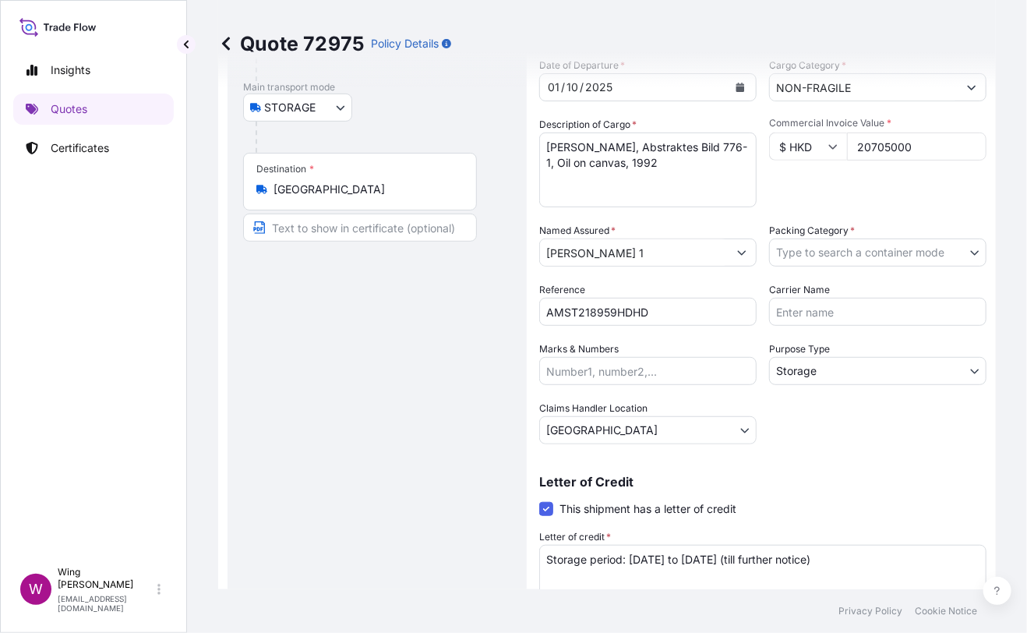
scroll to position [0, 0]
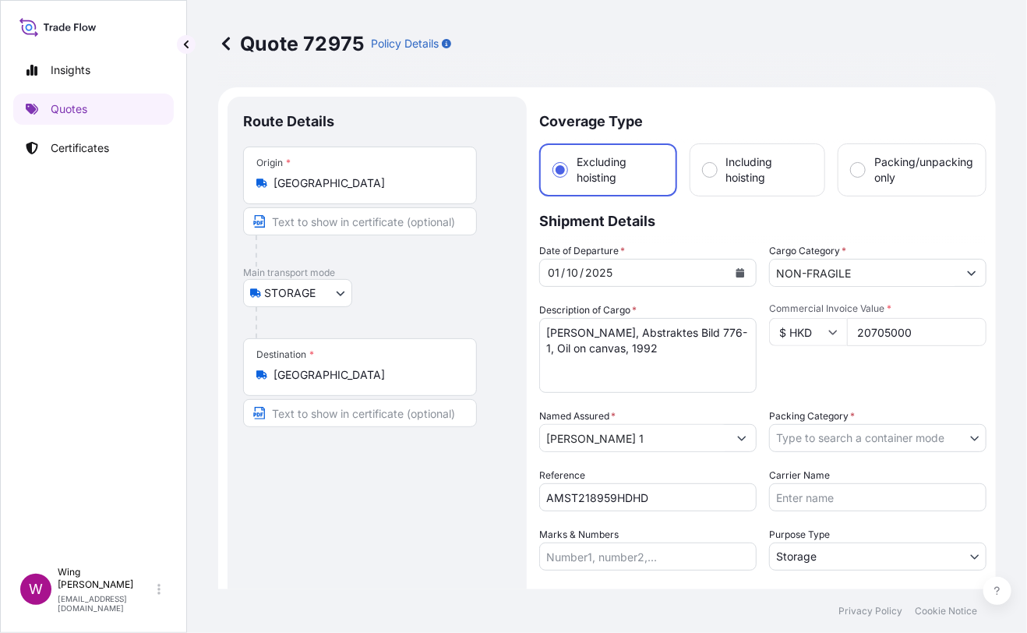
click at [857, 439] on body "Insights Quotes Certificates W Wing Lee winglee@helutrans.com Quote 72975 Polic…" at bounding box center [513, 316] width 1027 height 633
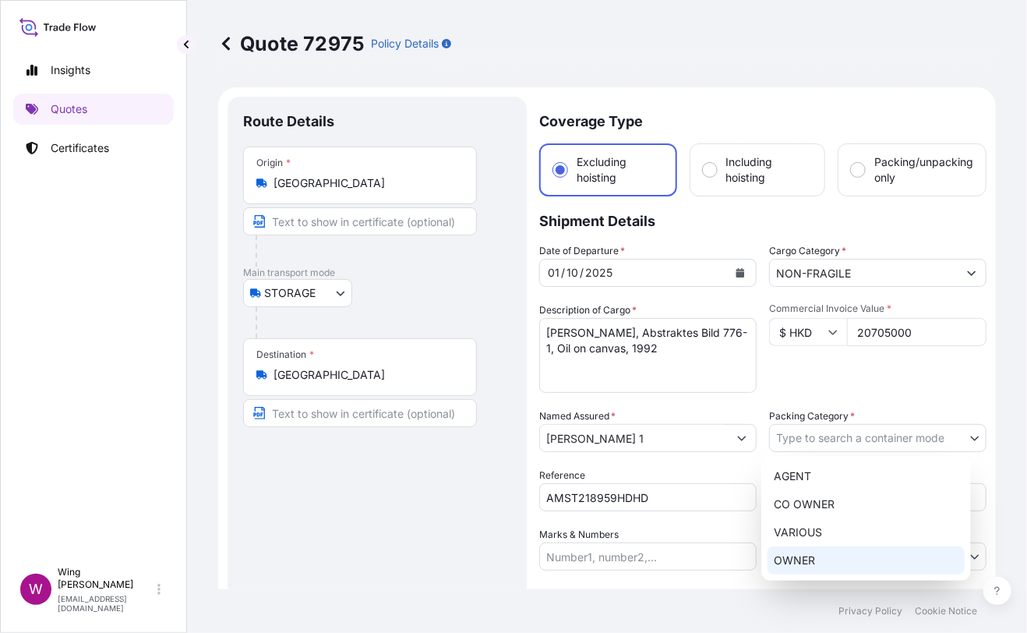
click at [797, 559] on div "OWNER" at bounding box center [866, 560] width 197 height 28
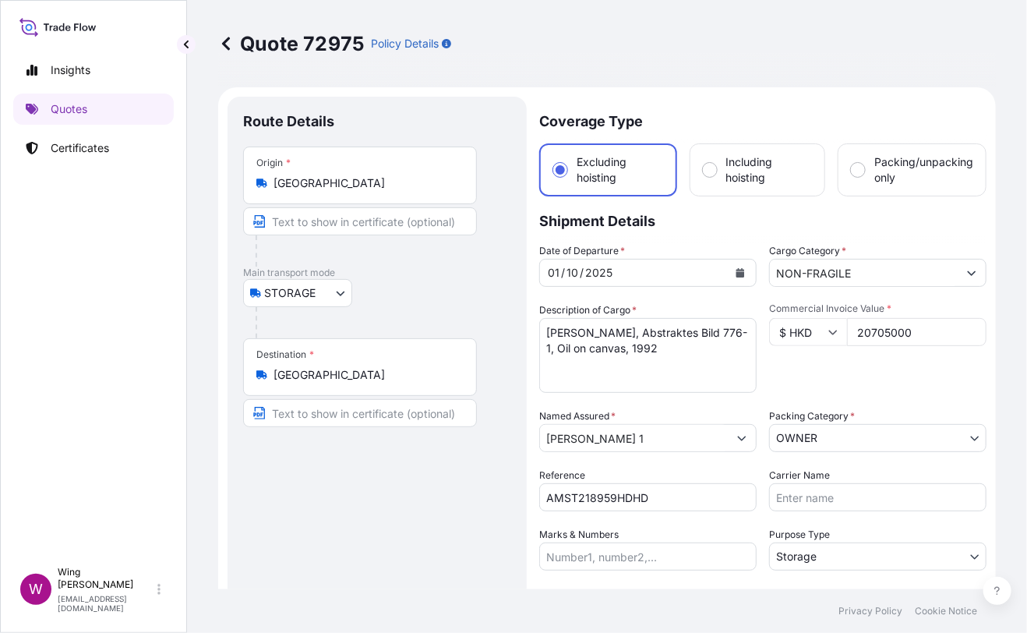
click at [440, 535] on div "Route Details Place of loading Road / [GEOGRAPHIC_DATA] / Inland Origin * [GEOG…" at bounding box center [377, 480] width 268 height 737
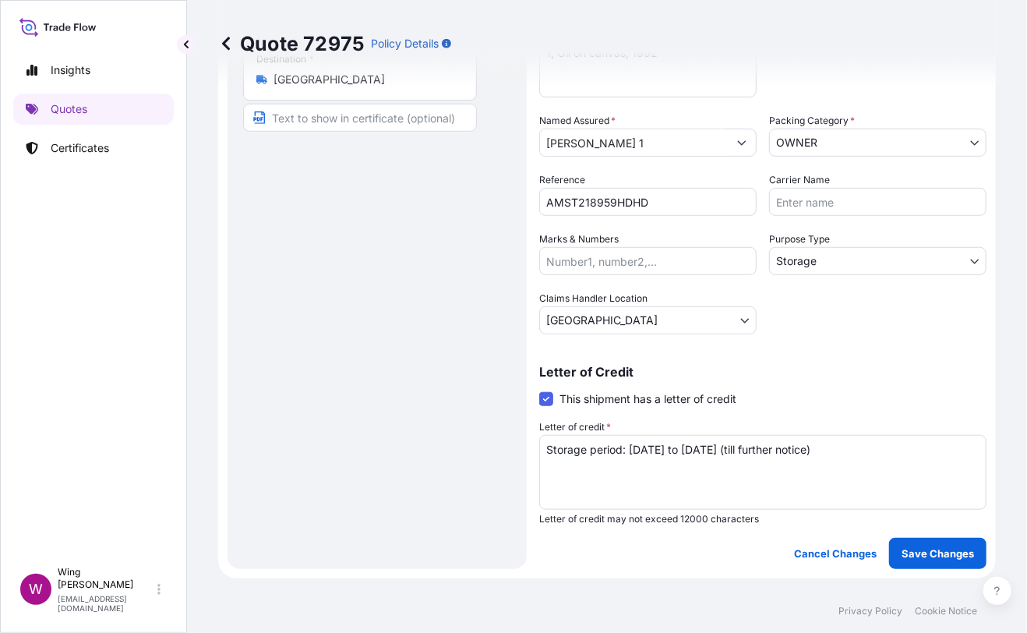
scroll to position [415, 0]
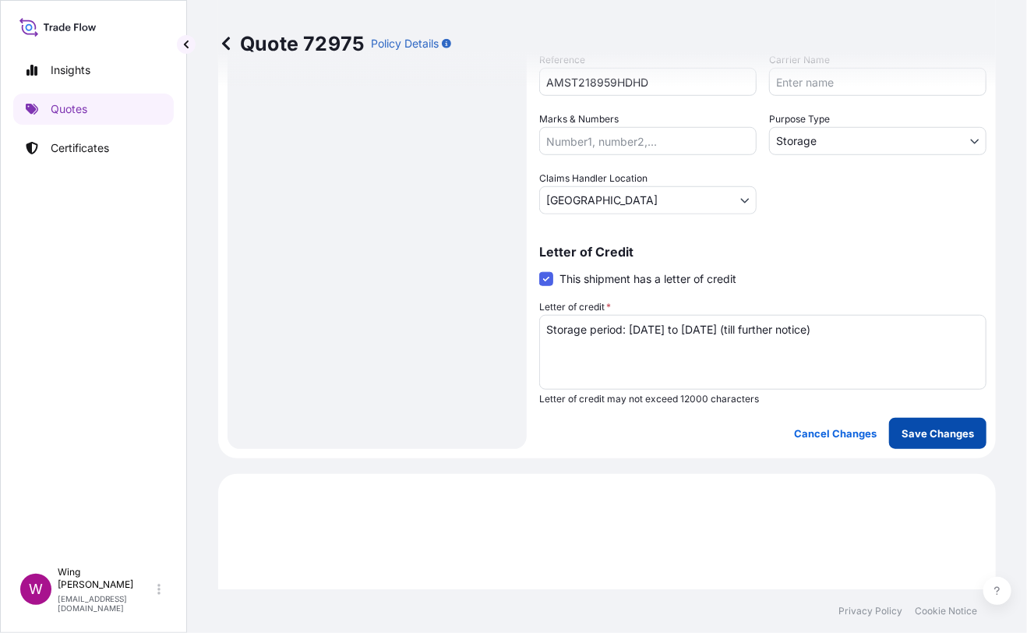
click at [921, 433] on p "Save Changes" at bounding box center [938, 434] width 72 height 16
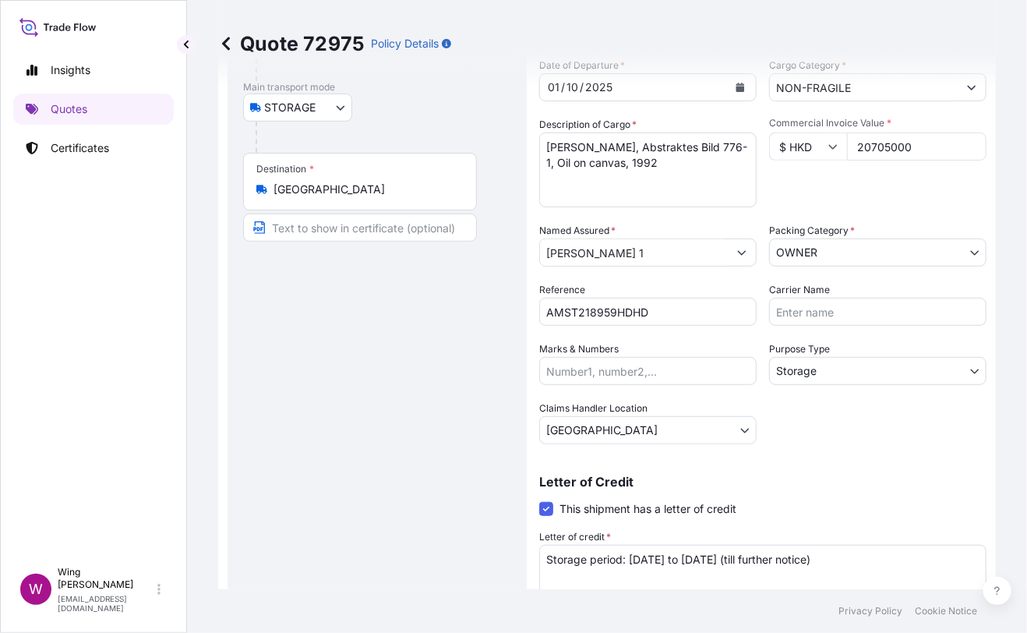
scroll to position [0, 0]
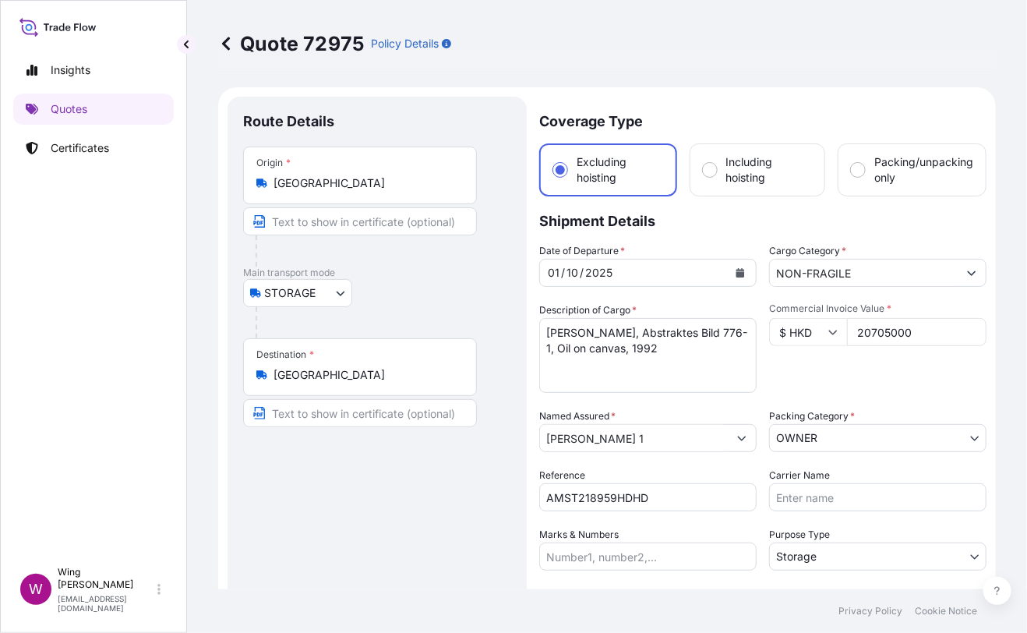
select select "STORAGE"
select select "Storage"
select select "[GEOGRAPHIC_DATA]"
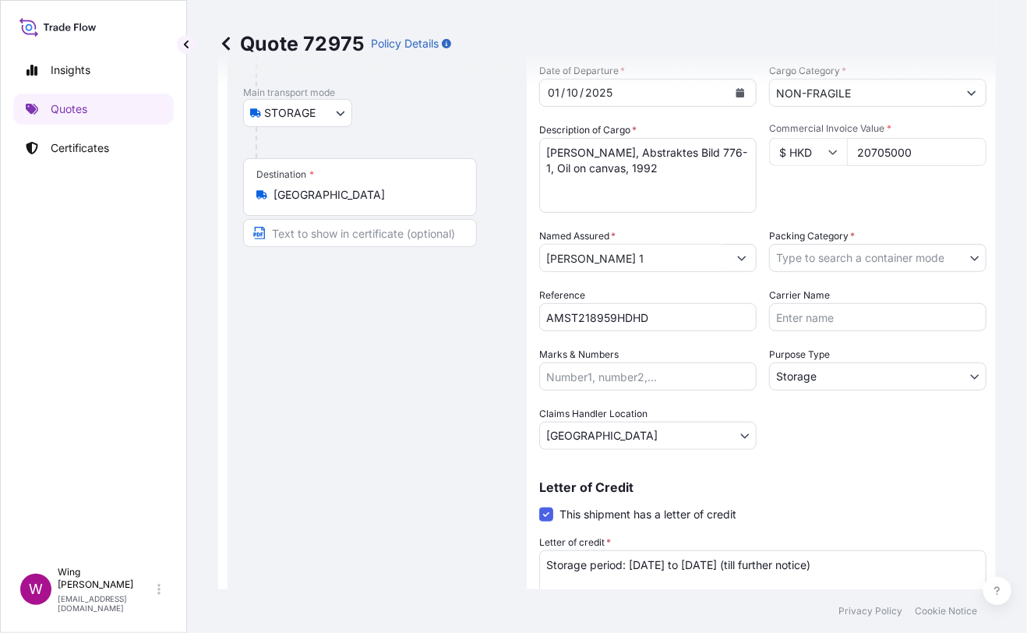
scroll to position [207, 0]
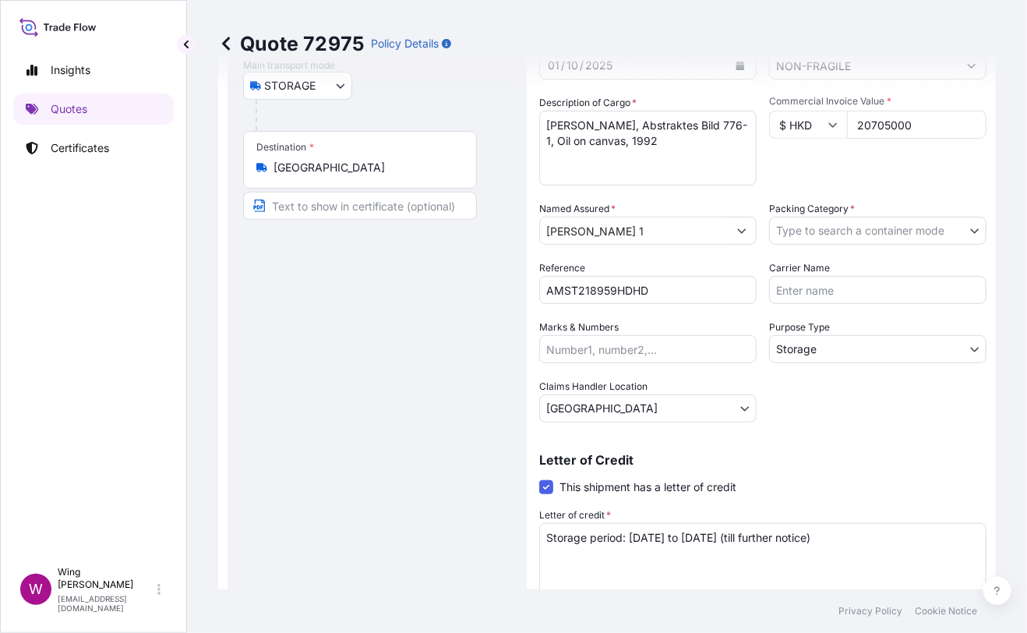
click at [794, 230] on body "Insights Quotes Certificates W Wing Lee winglee@helutrans.com Quote 72975 Polic…" at bounding box center [513, 316] width 1027 height 633
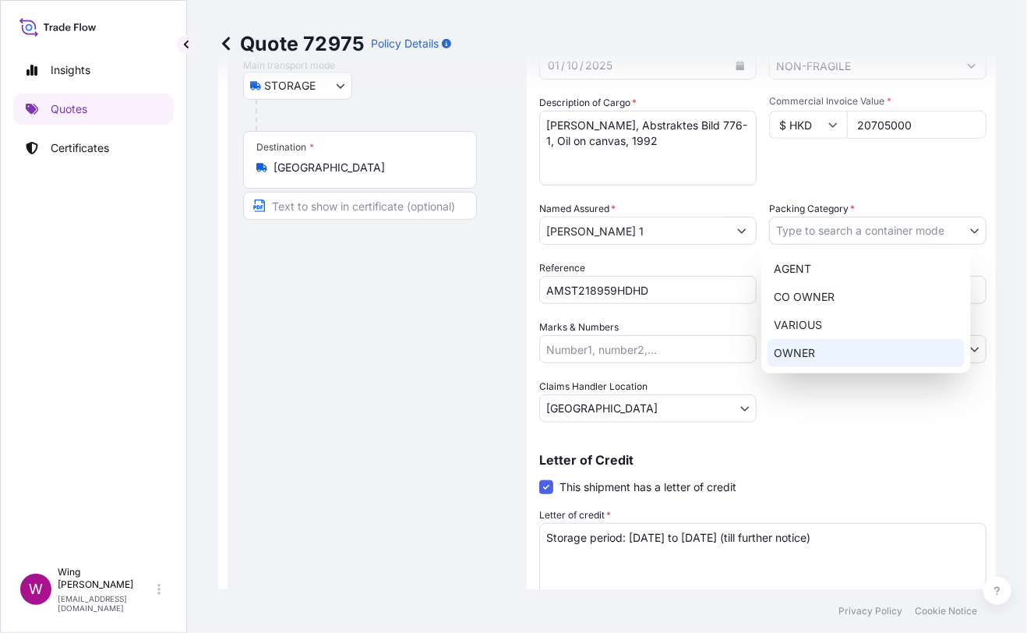
click at [797, 362] on div "OWNER" at bounding box center [866, 353] width 197 height 28
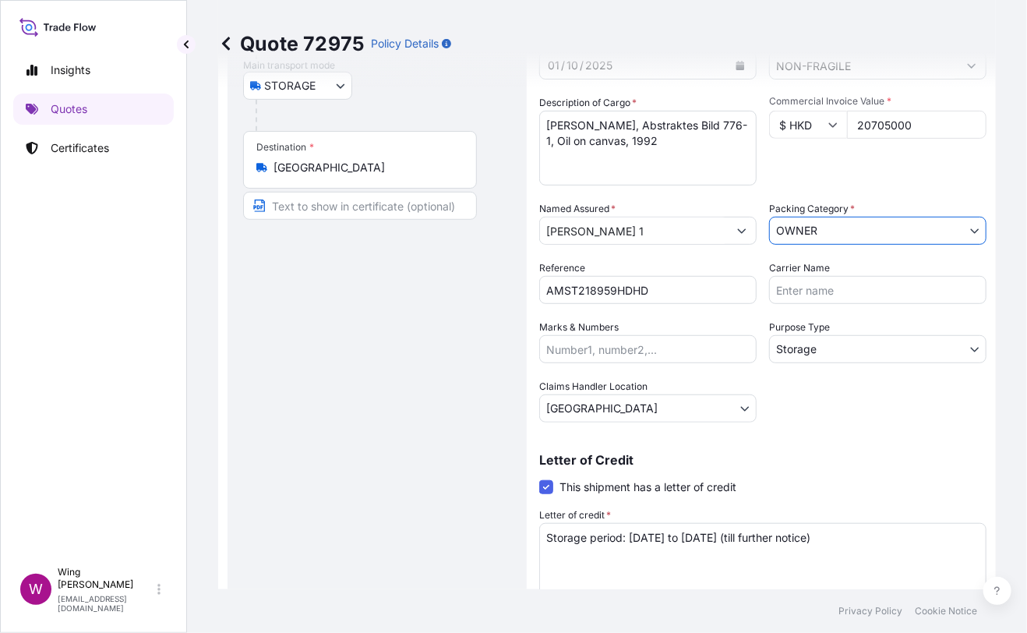
drag, startPoint x: 282, startPoint y: 327, endPoint x: 309, endPoint y: 323, distance: 26.9
click at [287, 327] on div "Route Details Place of loading Road / [GEOGRAPHIC_DATA] / Inland Origin * [GEOG…" at bounding box center [377, 273] width 268 height 737
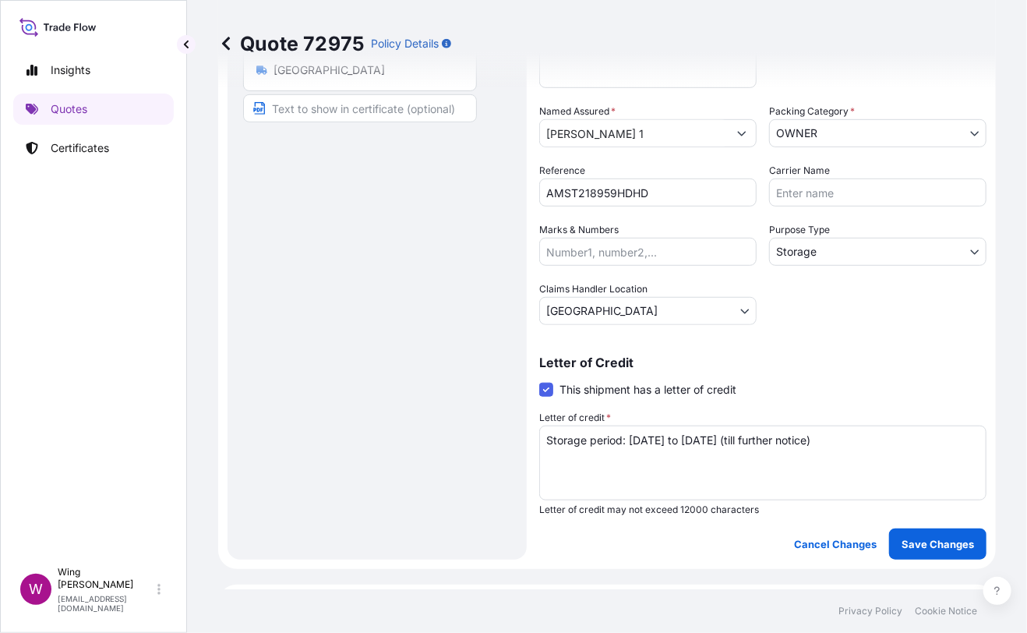
scroll to position [415, 0]
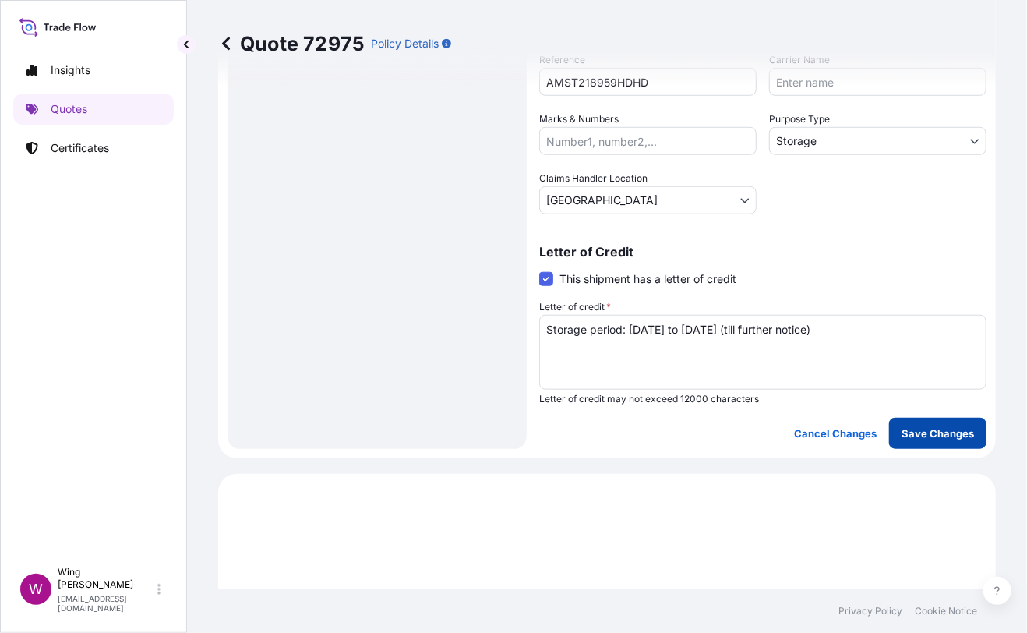
click at [931, 440] on button "Save Changes" at bounding box center [937, 433] width 97 height 31
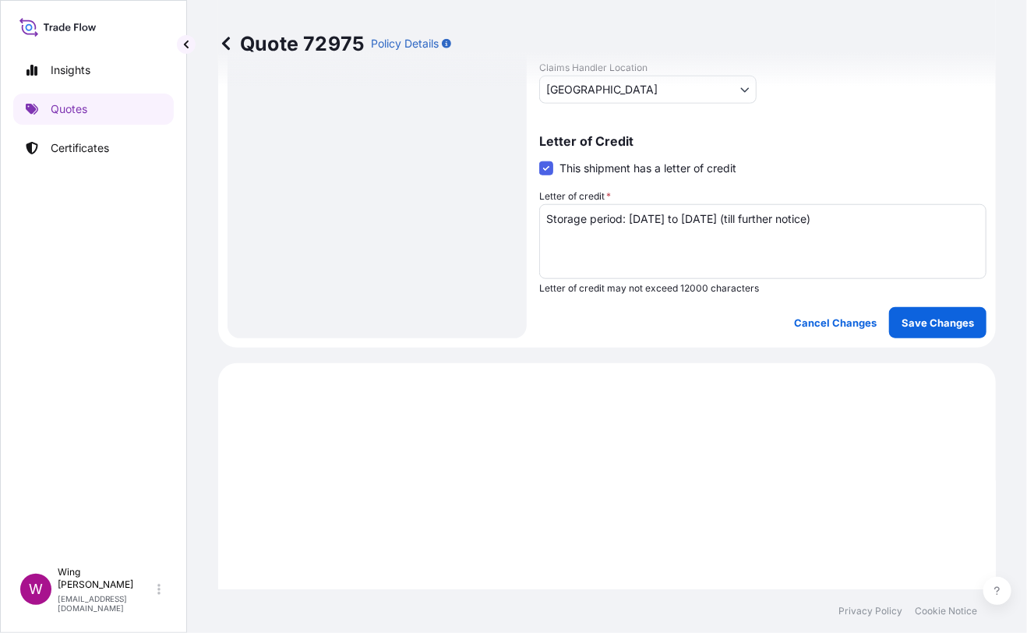
scroll to position [393, 0]
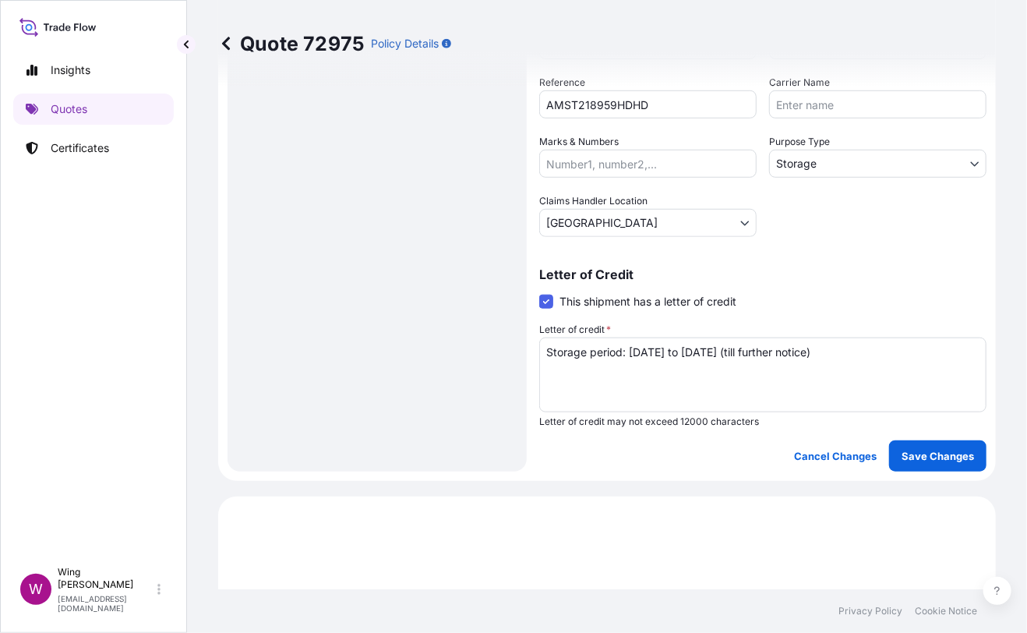
select select "STORAGE"
select select "Storage"
select select "[GEOGRAPHIC_DATA]"
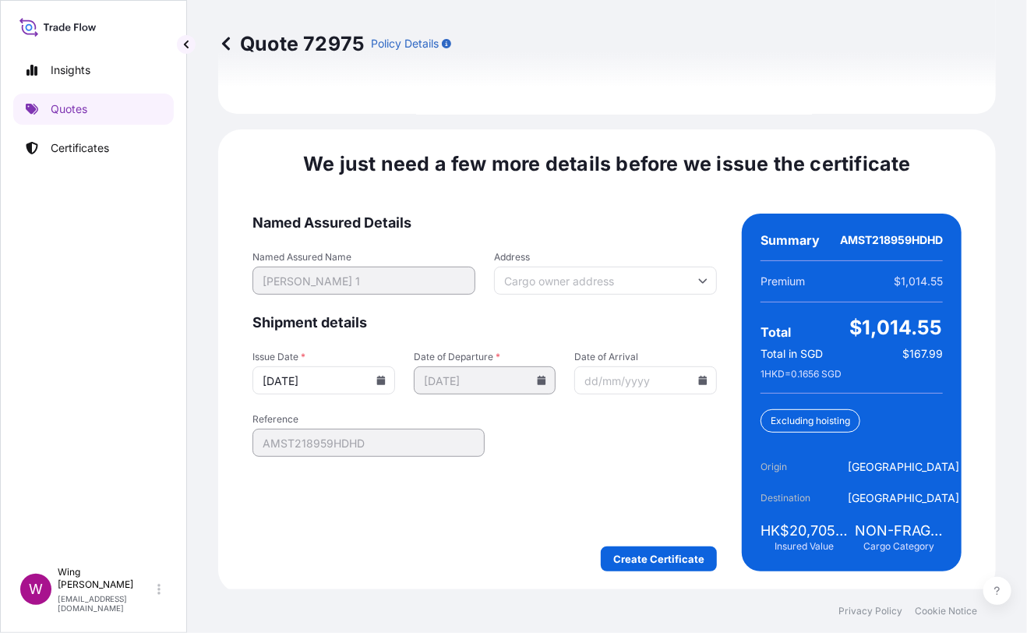
scroll to position [2462, 0]
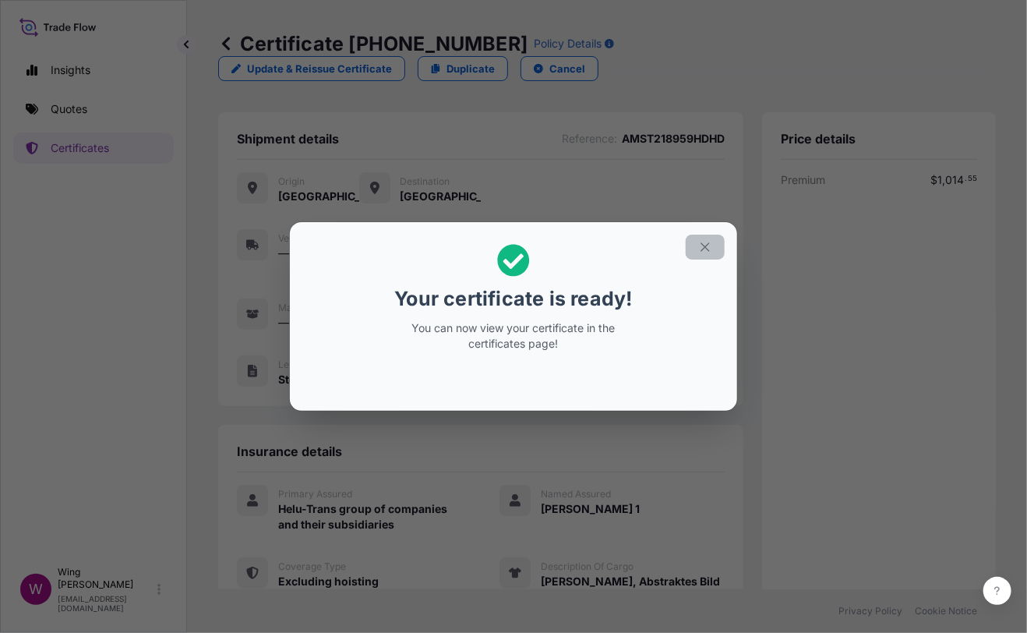
click at [712, 249] on button "button" at bounding box center [705, 247] width 39 height 25
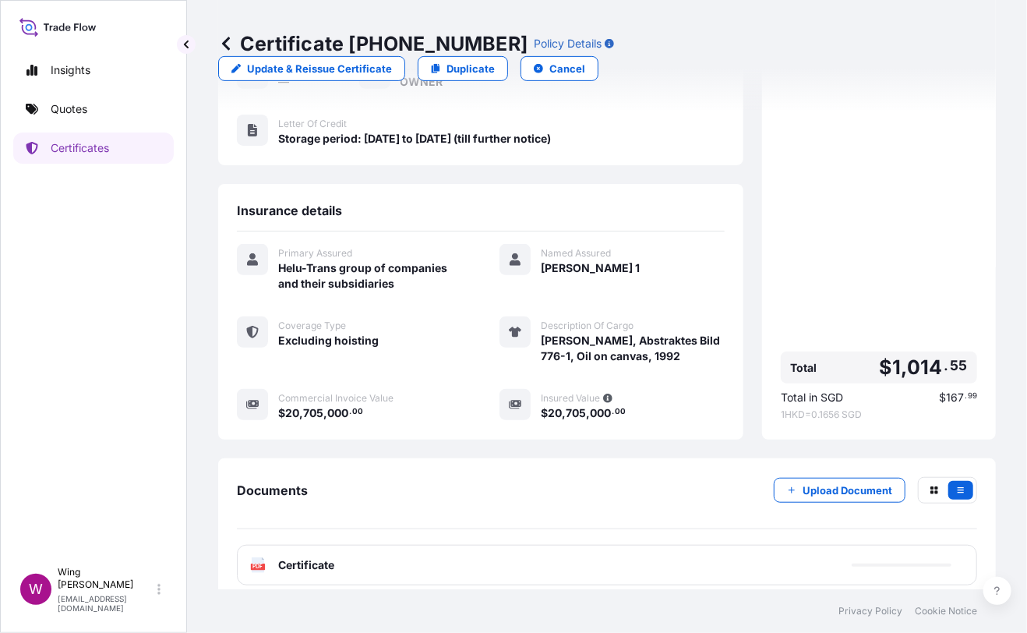
scroll to position [242, 0]
click at [260, 564] on text "PDF" at bounding box center [258, 566] width 10 height 5
click at [253, 564] on text "PDF" at bounding box center [258, 566] width 10 height 5
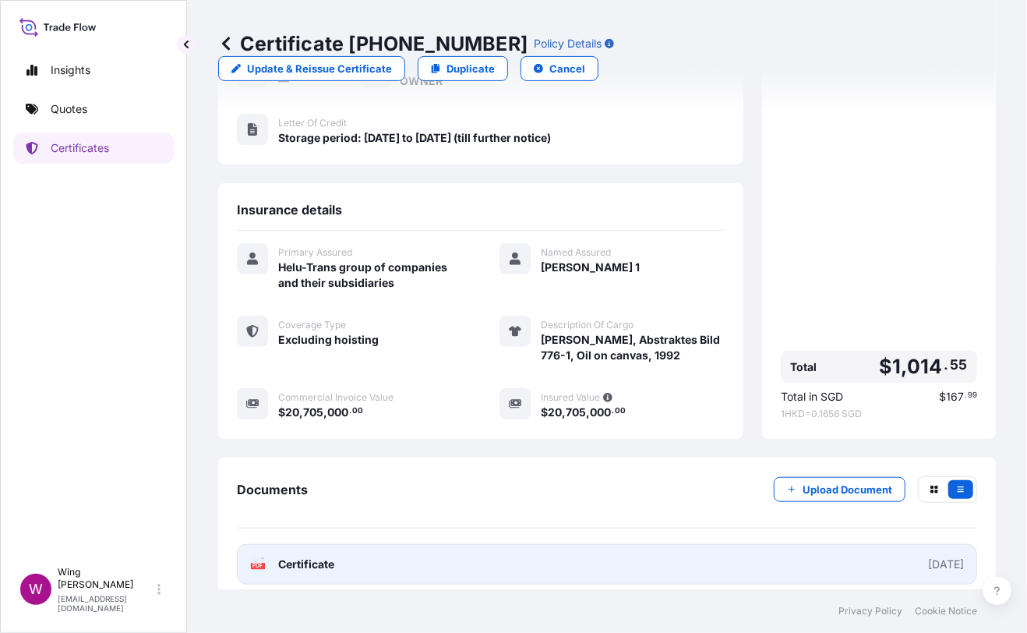
click at [253, 564] on text "PDF" at bounding box center [258, 566] width 10 height 5
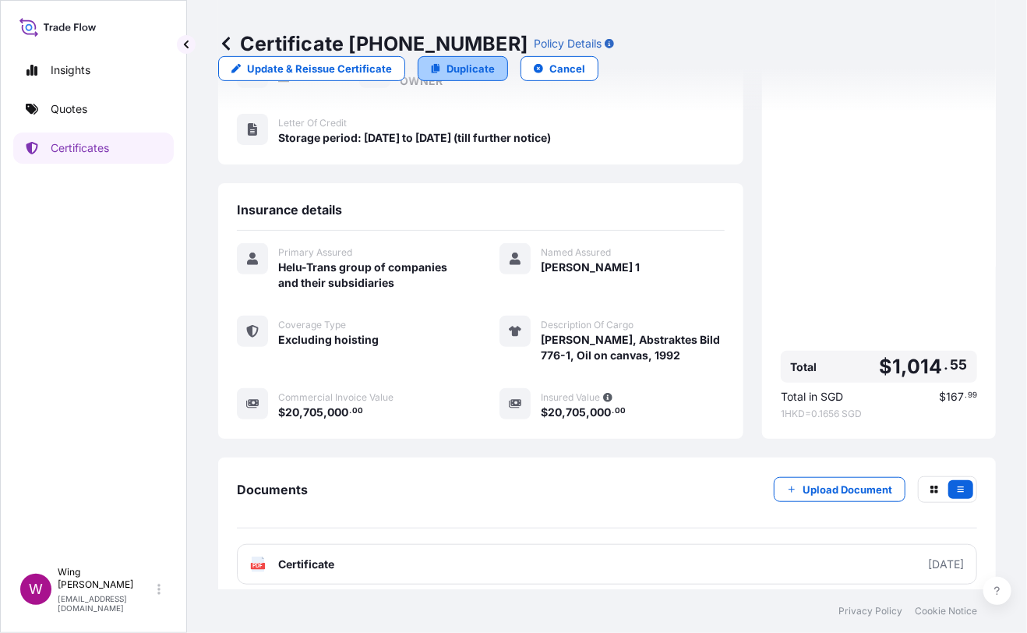
click at [495, 61] on p "Duplicate" at bounding box center [471, 69] width 48 height 16
select select "STORAGE"
select select "Storage"
select select "[GEOGRAPHIC_DATA]"
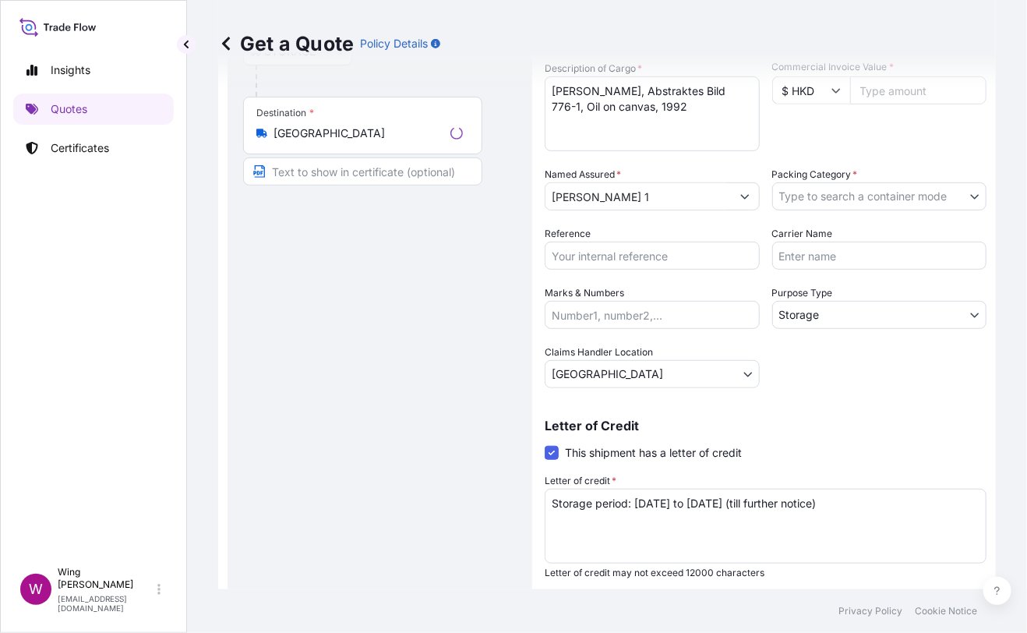
scroll to position [24, 0]
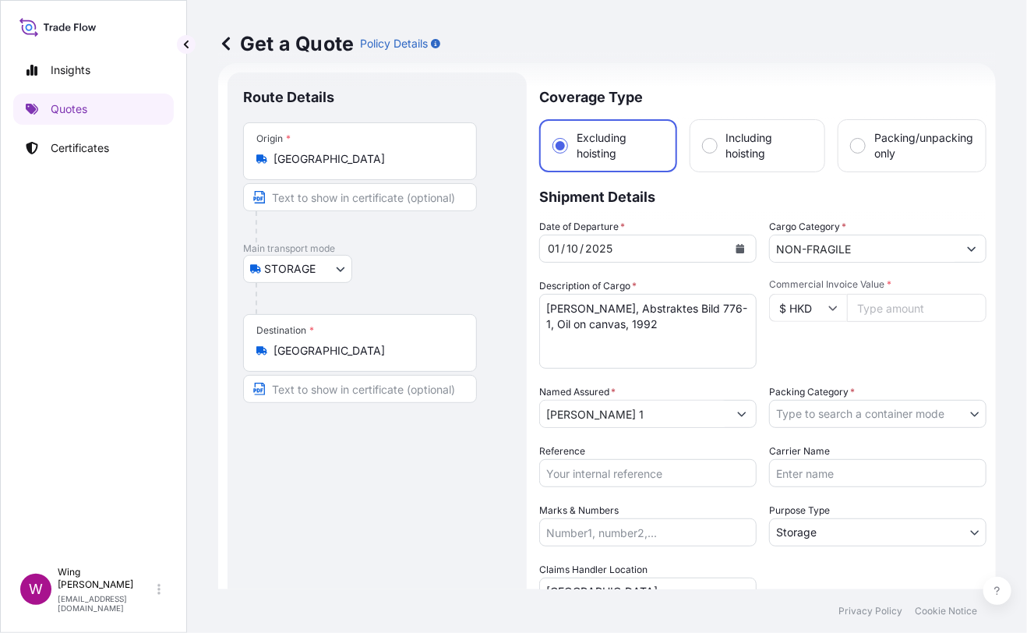
click at [382, 532] on div "Route Details Place of loading Road / [GEOGRAPHIC_DATA] / Inland Origin * [GEOG…" at bounding box center [377, 456] width 268 height 737
drag, startPoint x: 688, startPoint y: 330, endPoint x: 518, endPoint y: 298, distance: 172.9
click at [518, 298] on form "Route Details Place of loading Road / Inland Road / Inland Origin * Hong Kong M…" at bounding box center [607, 456] width 778 height 786
paste textarea ""Jose Parla, Sultanahmet ""
type textarea "Jose Parla, Sultanahmet"
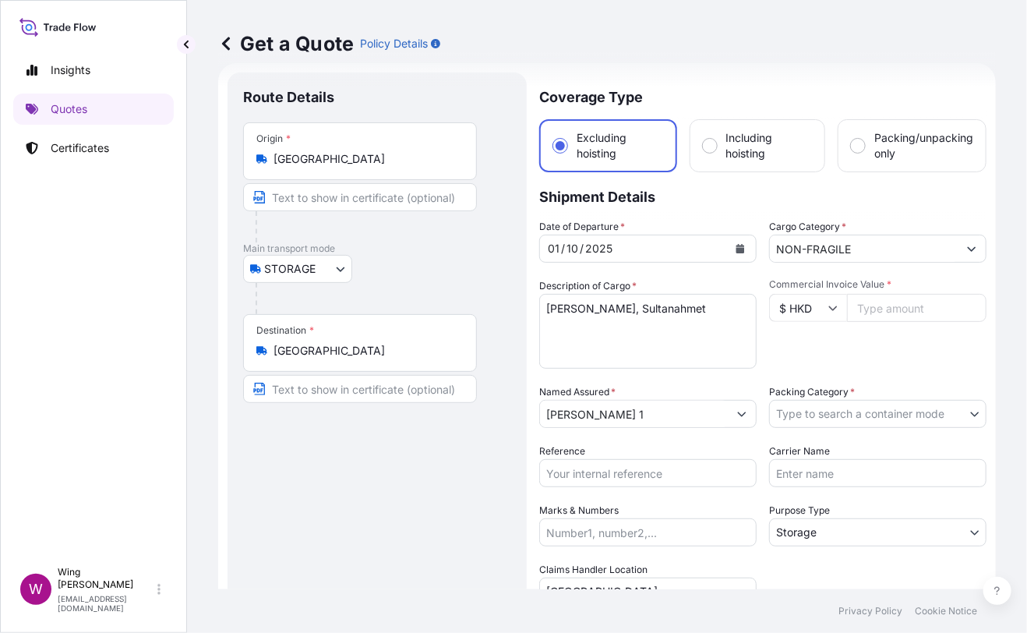
click at [458, 476] on div "Route Details Place of loading Road / [GEOGRAPHIC_DATA] / Inland Origin * [GEOG…" at bounding box center [377, 456] width 268 height 737
click at [903, 308] on input "Commercial Invoice Value *" at bounding box center [917, 308] width 140 height 28
paste input "563550"
type input "563550"
click at [882, 352] on div "Commercial Invoice Value * $ HKD 563550" at bounding box center [877, 323] width 217 height 90
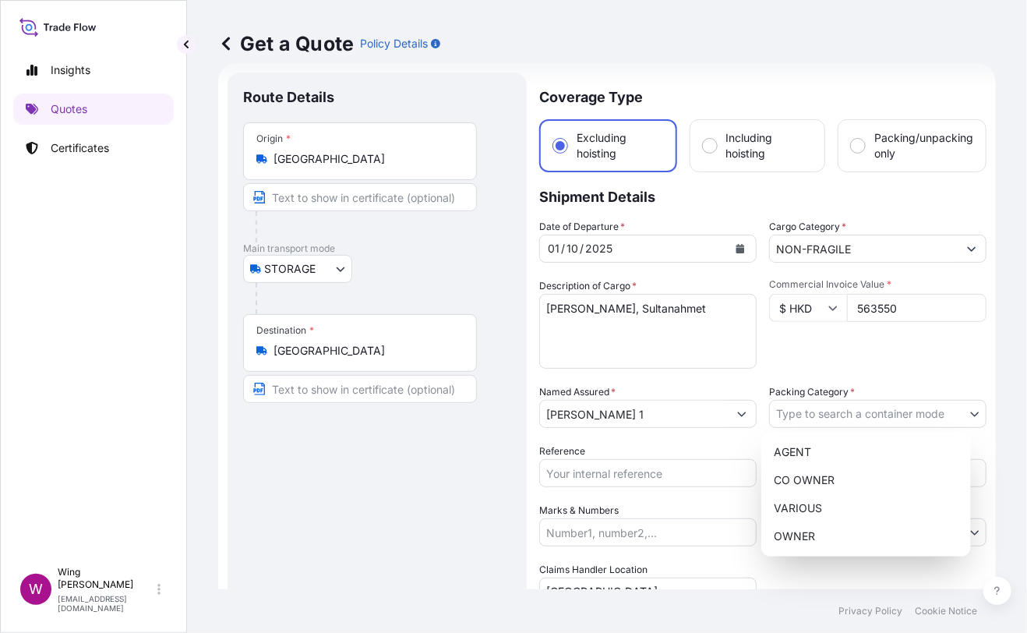
click at [871, 419] on body "Insights Quotes Certificates W Wing Lee winglee@helutrans.com Get a Quote Polic…" at bounding box center [513, 316] width 1027 height 633
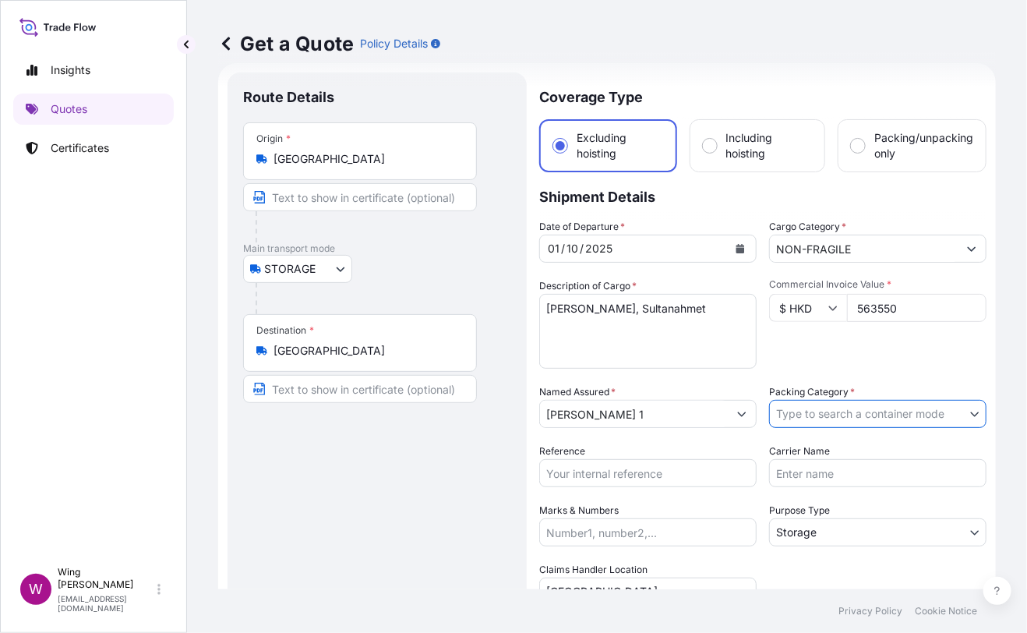
click at [819, 409] on body "Insights Quotes Certificates W Wing Lee winglee@helutrans.com Get a Quote Polic…" at bounding box center [513, 316] width 1027 height 633
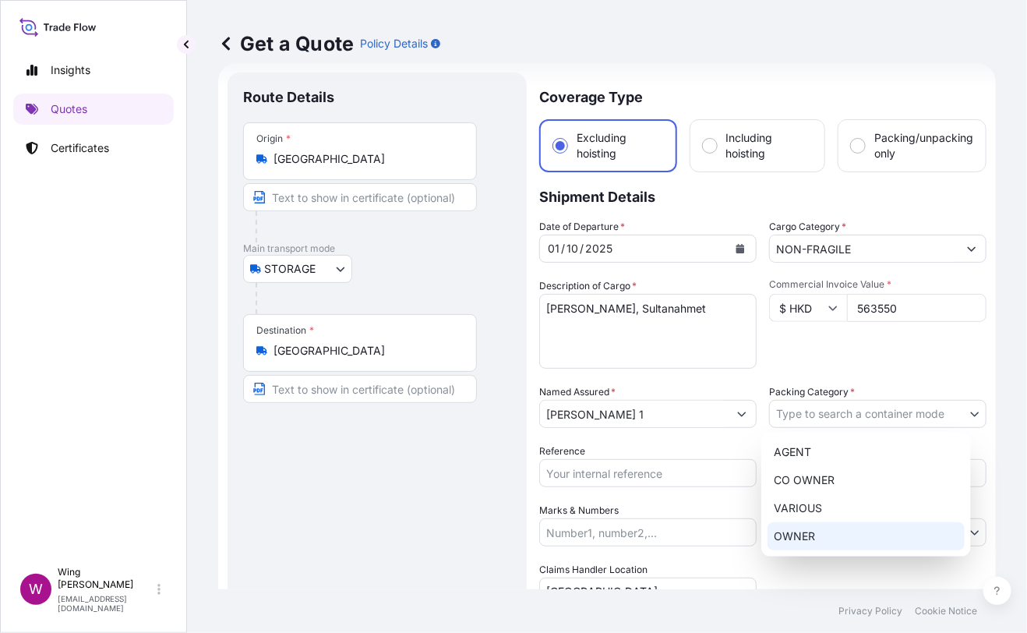
click at [832, 535] on div "OWNER" at bounding box center [866, 536] width 197 height 28
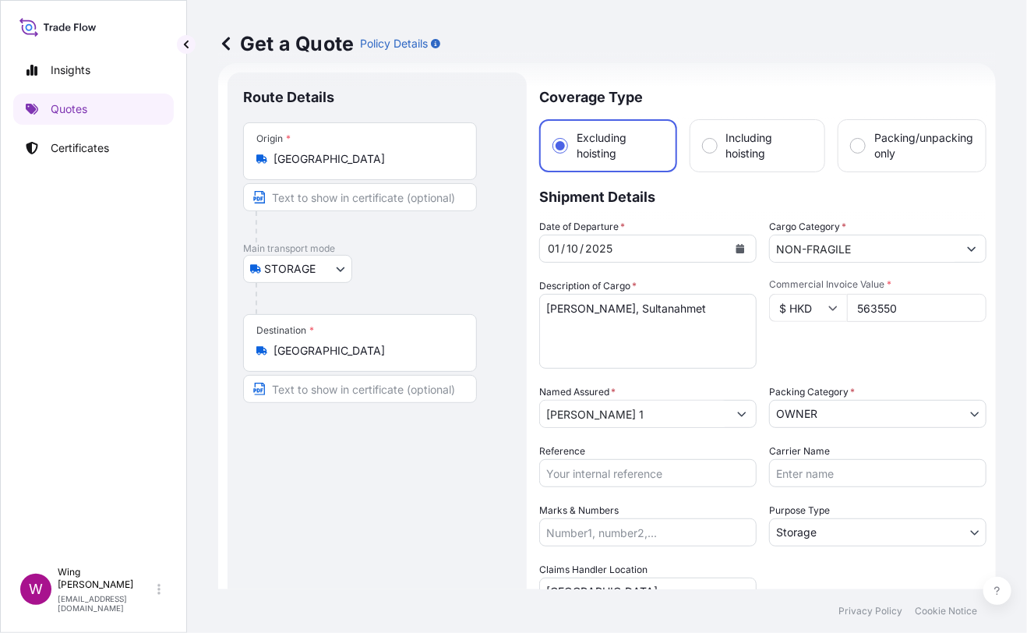
drag, startPoint x: 478, startPoint y: 512, endPoint x: 589, endPoint y: 494, distance: 112.1
click at [493, 512] on div "Route Details Place of loading Road / [GEOGRAPHIC_DATA] / Inland Origin * [GEOG…" at bounding box center [377, 456] width 268 height 737
click at [597, 476] on input "Reference" at bounding box center [647, 473] width 217 height 28
paste input "AMST218959HDHD"
type input "AMST218959HDHD"
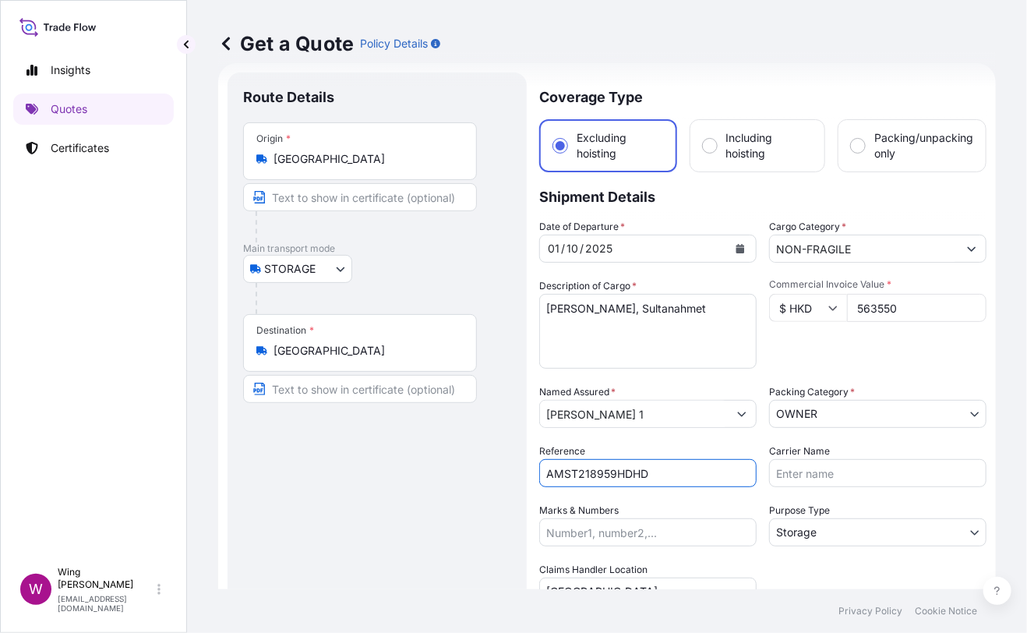
click at [408, 487] on div "Route Details Place of loading Road / [GEOGRAPHIC_DATA] / Inland Origin * [GEOG…" at bounding box center [377, 456] width 268 height 737
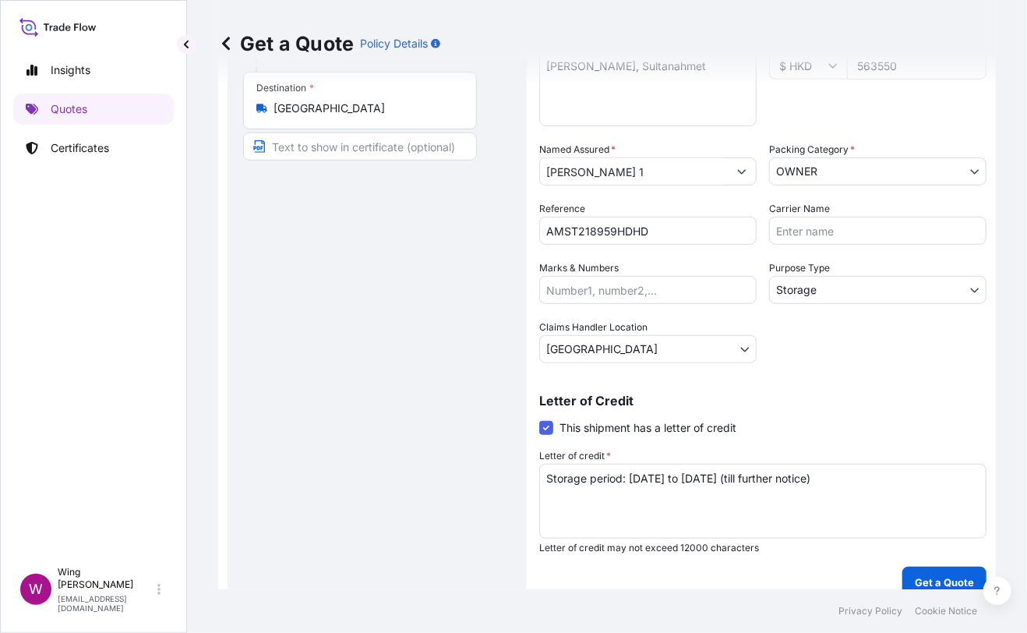
scroll to position [282, 0]
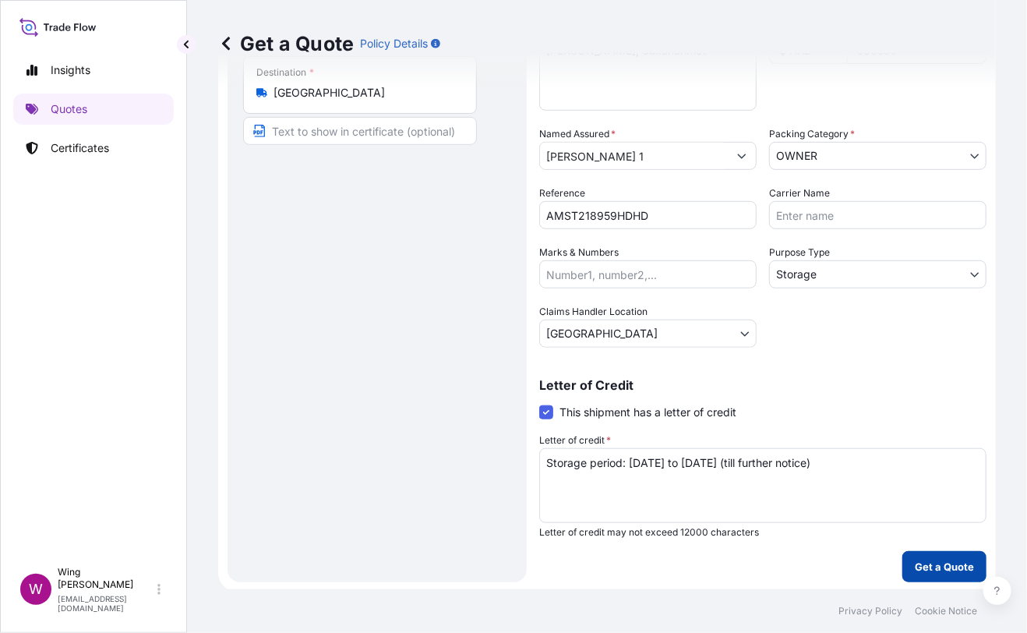
click at [915, 567] on p "Get a Quote" at bounding box center [944, 567] width 59 height 16
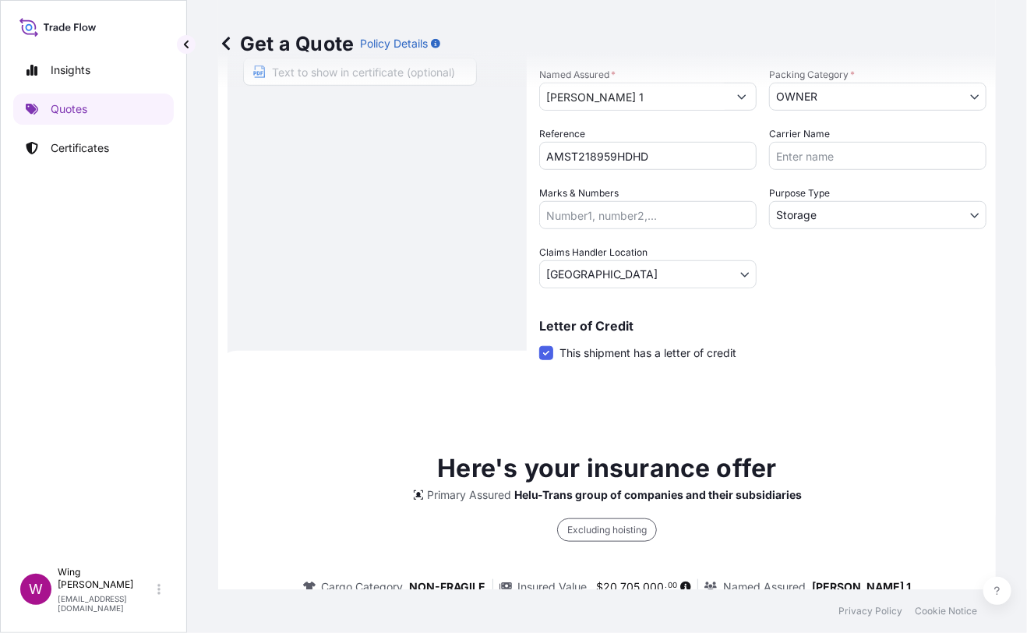
scroll to position [94, 0]
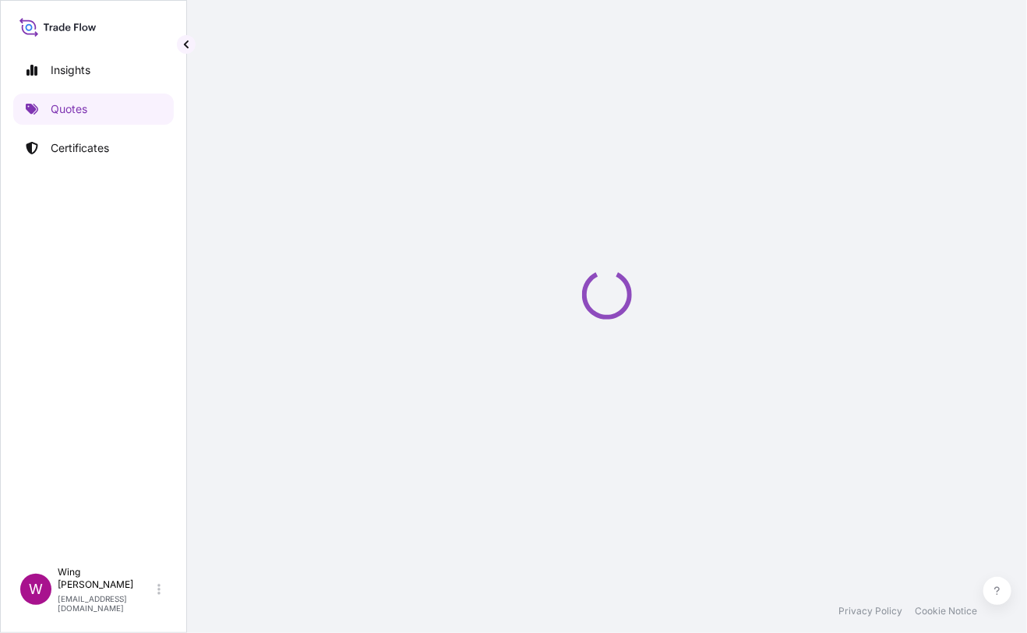
select select "STORAGE"
select select "Transit"
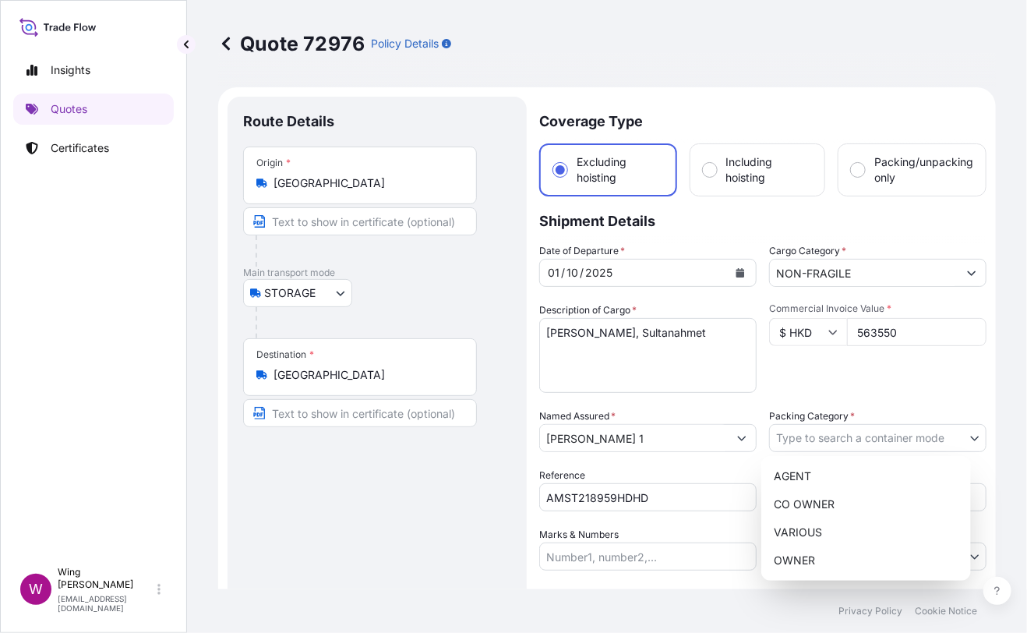
click at [827, 437] on body "Insights Quotes Certificates W Wing Lee winglee@helutrans.com Quote 72976 Polic…" at bounding box center [513, 316] width 1027 height 633
click at [823, 553] on div "OWNER" at bounding box center [866, 560] width 197 height 28
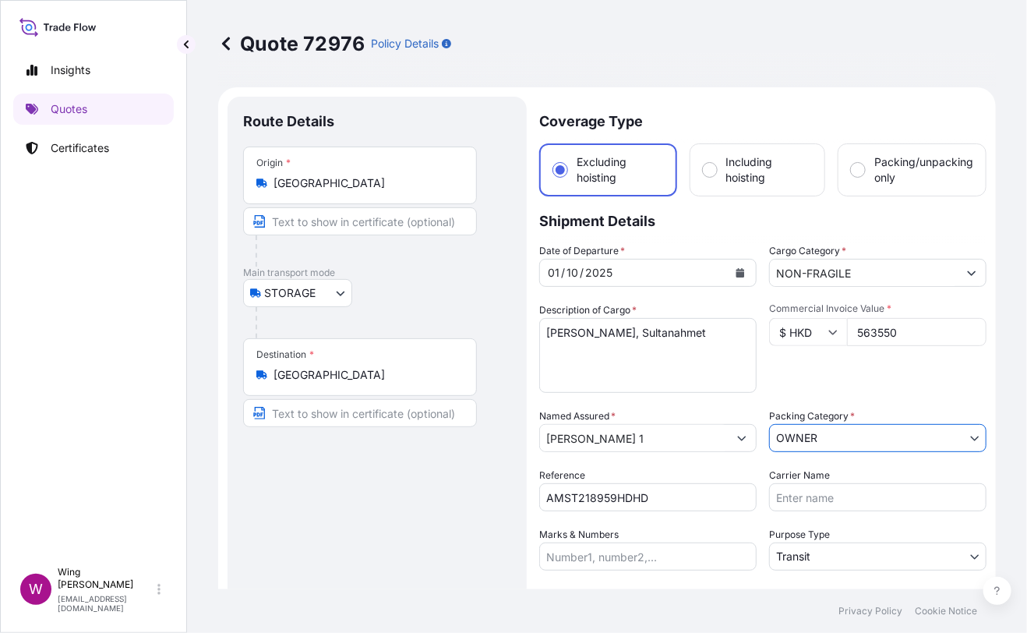
drag, startPoint x: 383, startPoint y: 492, endPoint x: 398, endPoint y: 488, distance: 16.1
click at [384, 492] on div "Route Details Place of loading Road / [GEOGRAPHIC_DATA] / Inland Origin * [GEOG…" at bounding box center [377, 421] width 268 height 618
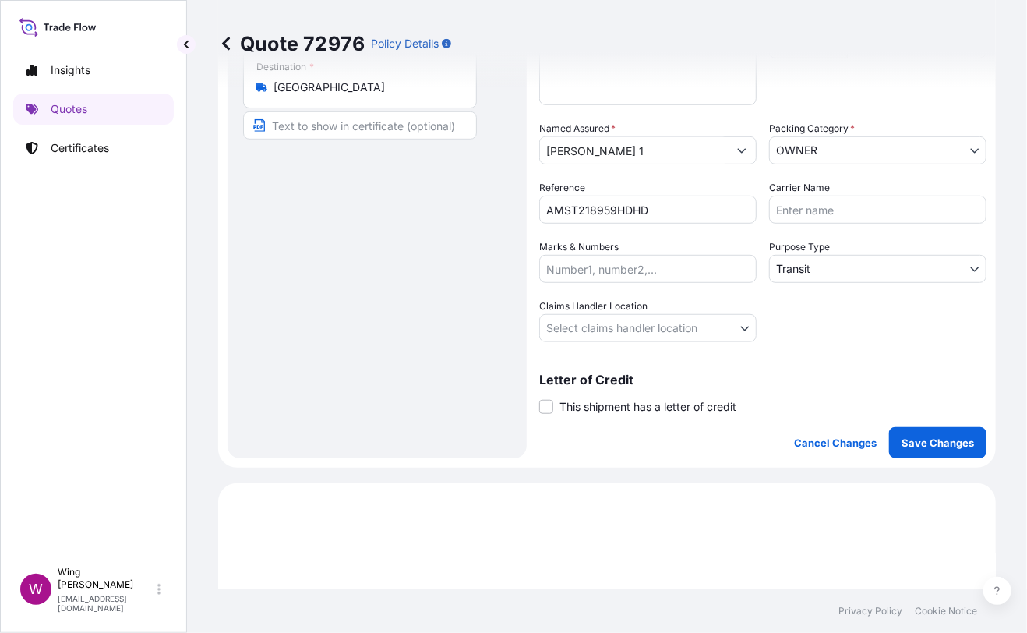
scroll to position [311, 0]
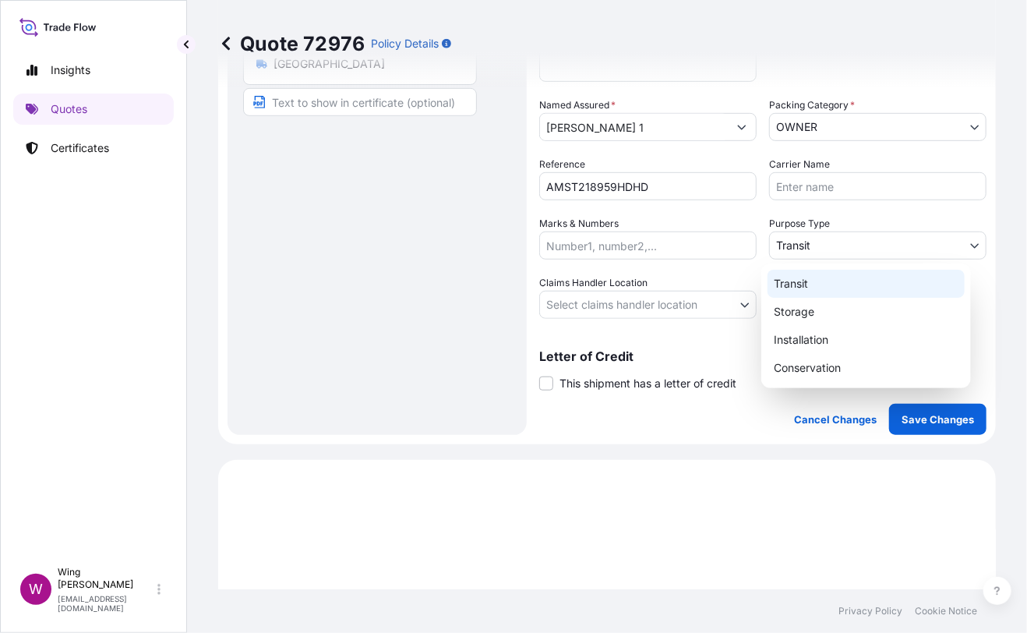
click at [805, 246] on body "Insights Quotes Certificates W Wing Lee winglee@helutrans.com Quote 72976 Polic…" at bounding box center [513, 316] width 1027 height 633
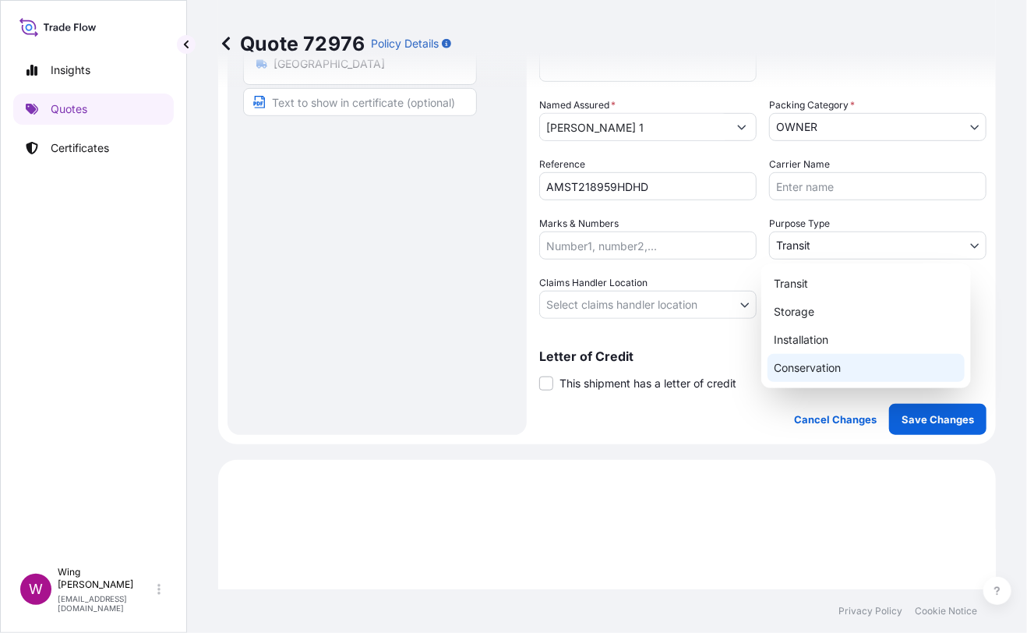
click at [830, 373] on div "Conservation" at bounding box center [866, 368] width 197 height 28
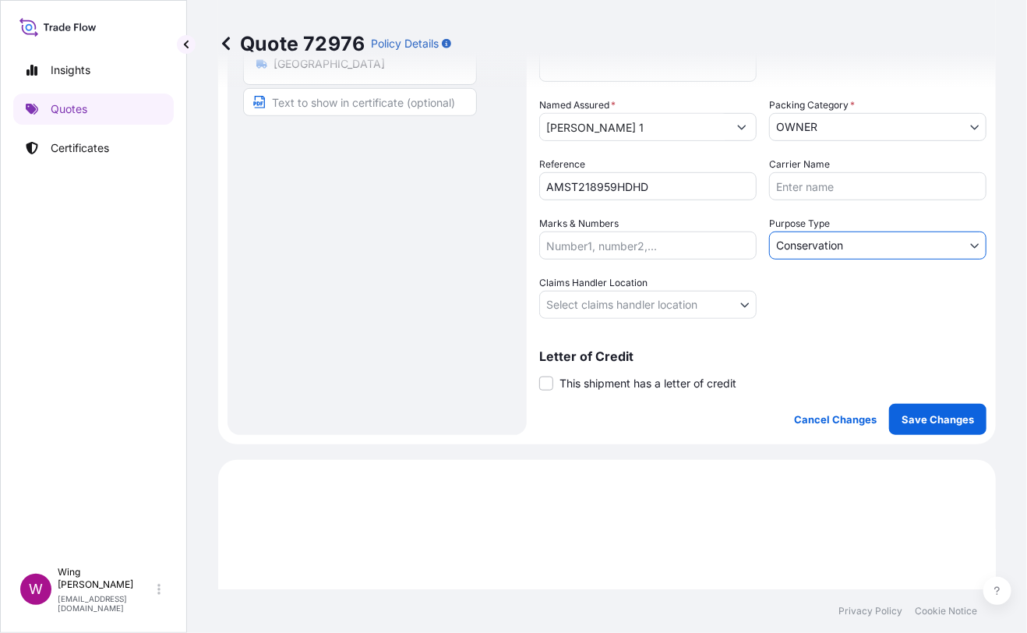
click at [811, 242] on body "Insights Quotes Certificates W Wing Lee winglee@helutrans.com Quote 72976 Polic…" at bounding box center [513, 316] width 1027 height 633
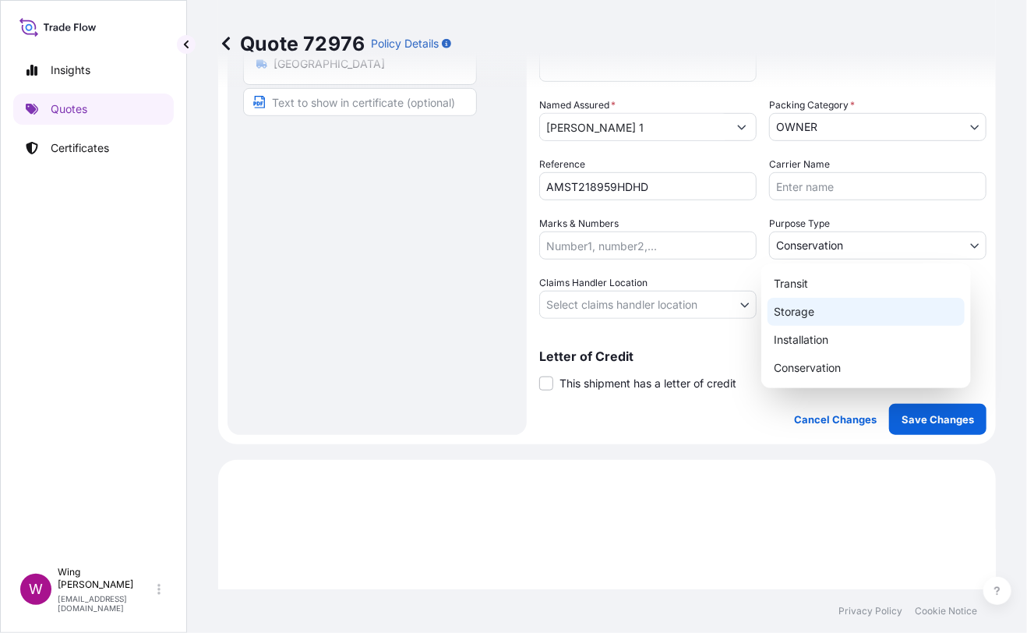
click at [817, 315] on div "Storage" at bounding box center [866, 312] width 197 height 28
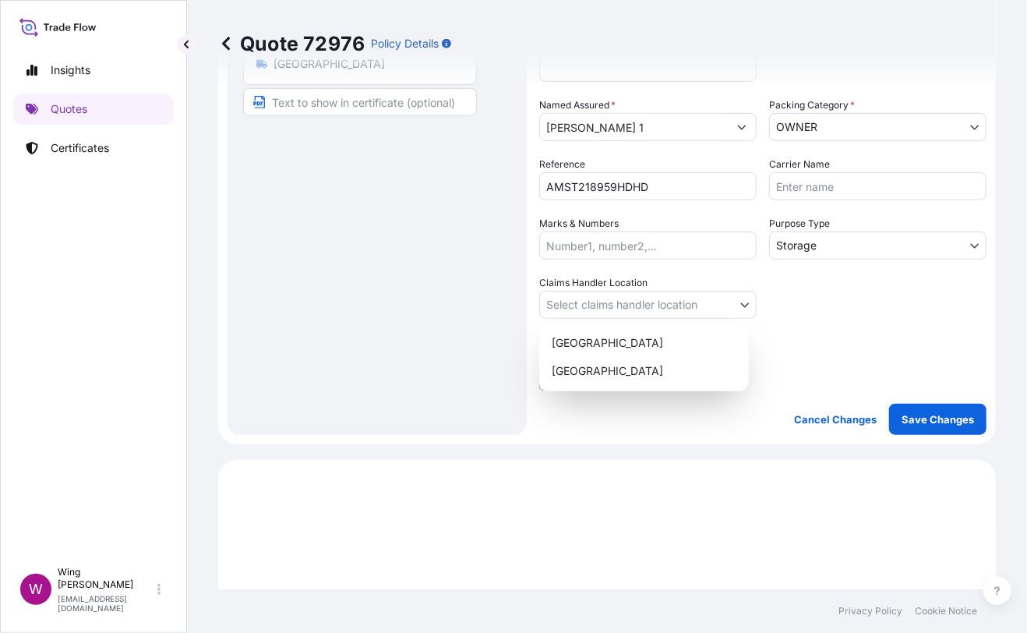
click at [668, 300] on body "Insights Quotes Certificates W Wing Lee winglee@helutrans.com Quote 72976 Polic…" at bounding box center [513, 316] width 1027 height 633
click at [650, 331] on div "[GEOGRAPHIC_DATA]" at bounding box center [644, 343] width 197 height 28
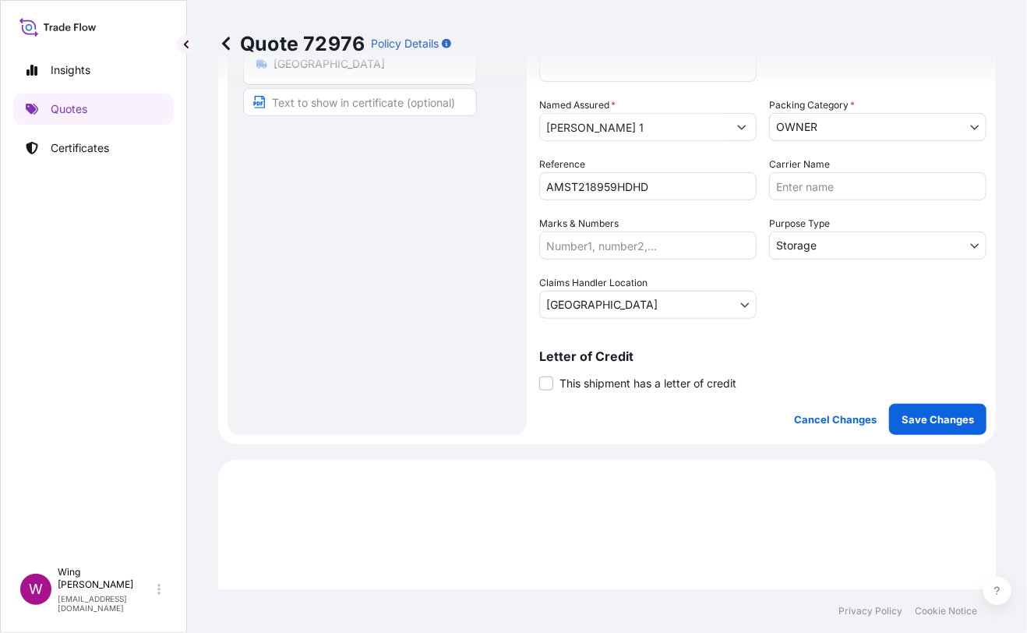
click at [373, 329] on div "Route Details Place of loading Road / [GEOGRAPHIC_DATA] / Inland Origin * [GEOG…" at bounding box center [377, 110] width 268 height 618
click at [572, 387] on span "This shipment has a letter of credit" at bounding box center [648, 384] width 177 height 16
click at [539, 375] on input "This shipment has a letter of credit" at bounding box center [539, 375] width 0 height 0
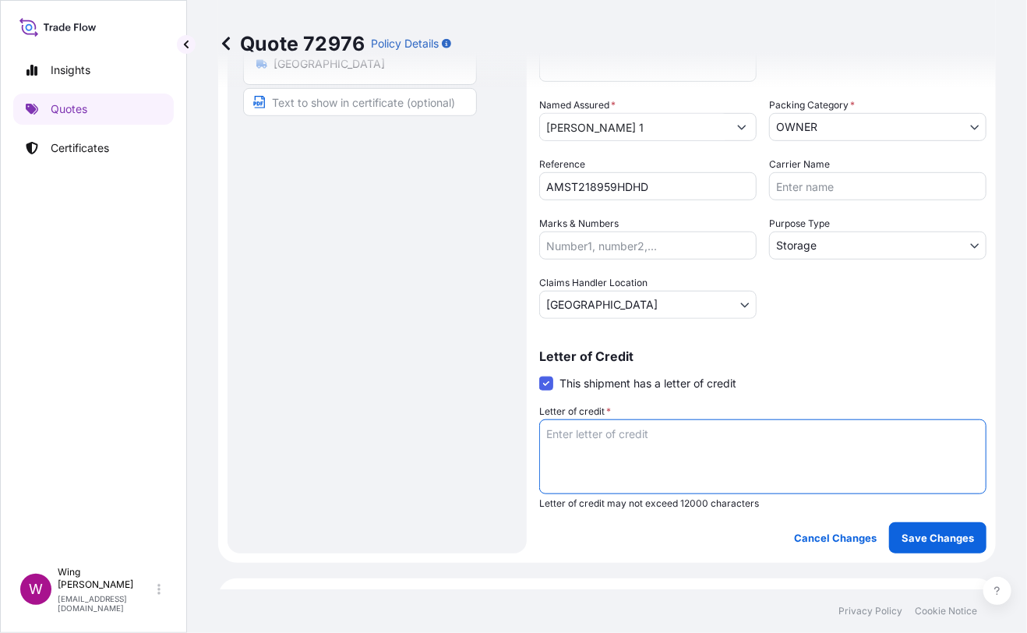
click at [584, 438] on textarea "Letter of credit *" at bounding box center [762, 456] width 447 height 75
paste textarea "Storage period: [DATE] to [DATE] (till further notice)"
type textarea "Storage period: [DATE] to [DATE] (till further notice)"
click at [938, 530] on p "Save Changes" at bounding box center [938, 538] width 72 height 16
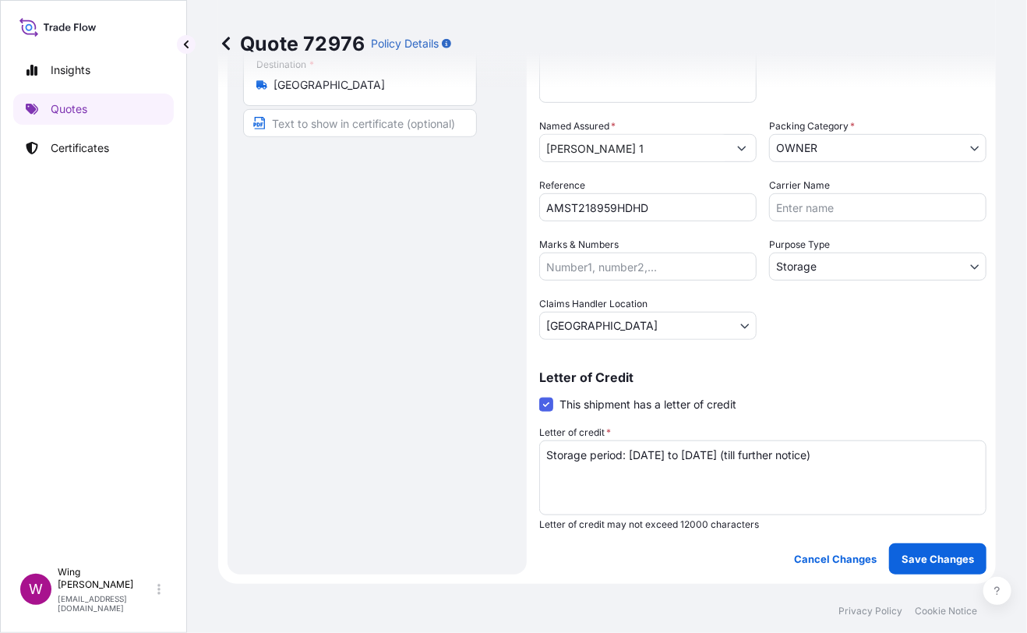
select select "STORAGE"
select select "Storage"
select select "[GEOGRAPHIC_DATA]"
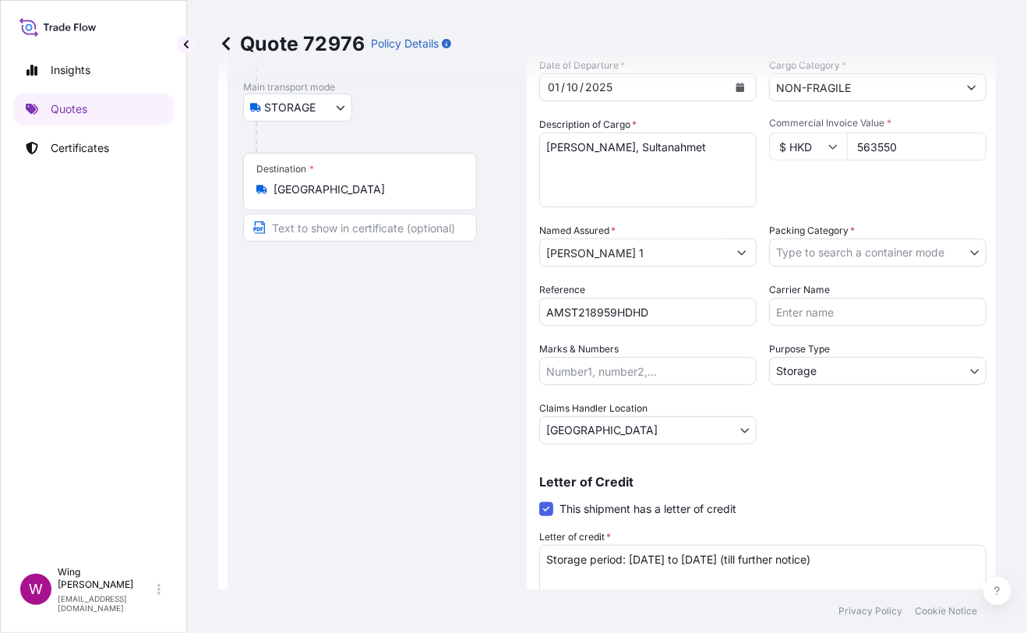
scroll to position [0, 0]
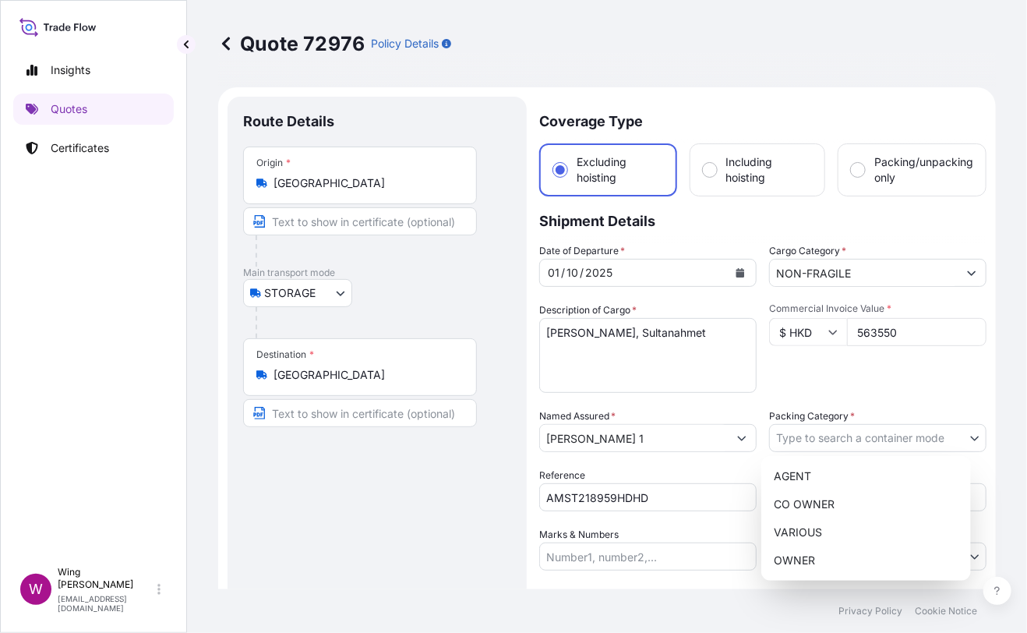
click at [875, 443] on body "Insights Quotes Certificates W Wing Lee winglee@helutrans.com Quote 72976 Polic…" at bounding box center [513, 316] width 1027 height 633
click at [820, 556] on div "OWNER" at bounding box center [866, 560] width 197 height 28
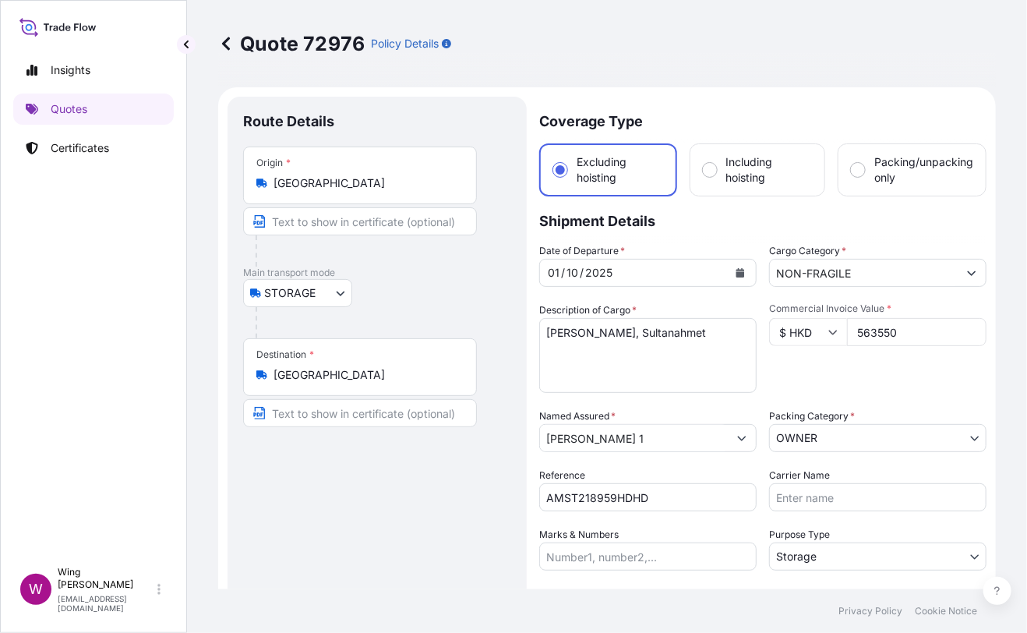
click at [468, 543] on div "Route Details Place of loading Road / [GEOGRAPHIC_DATA] / Inland Origin * [GEOG…" at bounding box center [377, 480] width 268 height 737
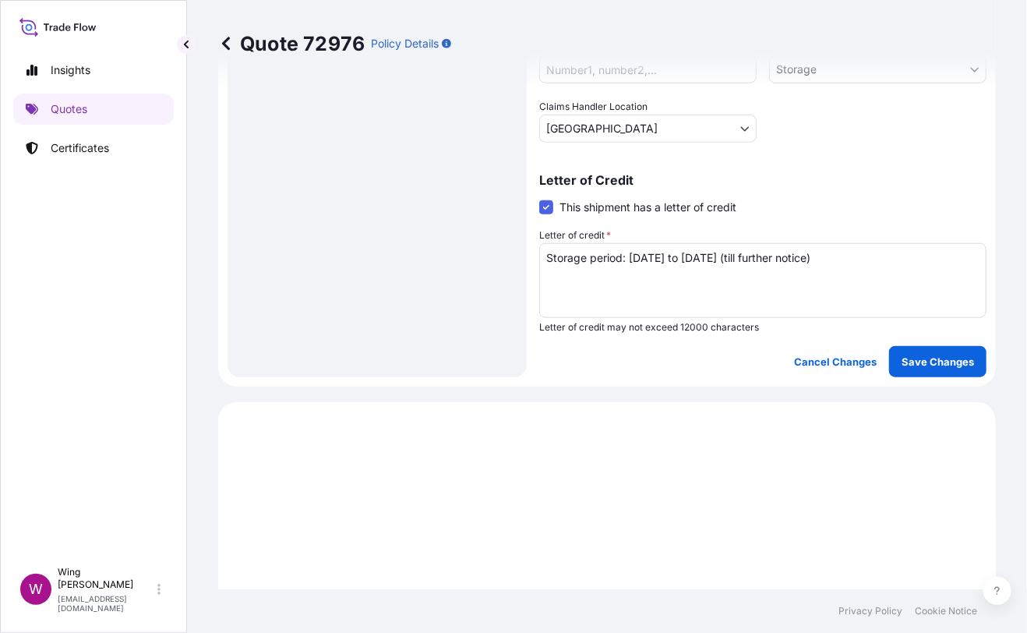
scroll to position [519, 0]
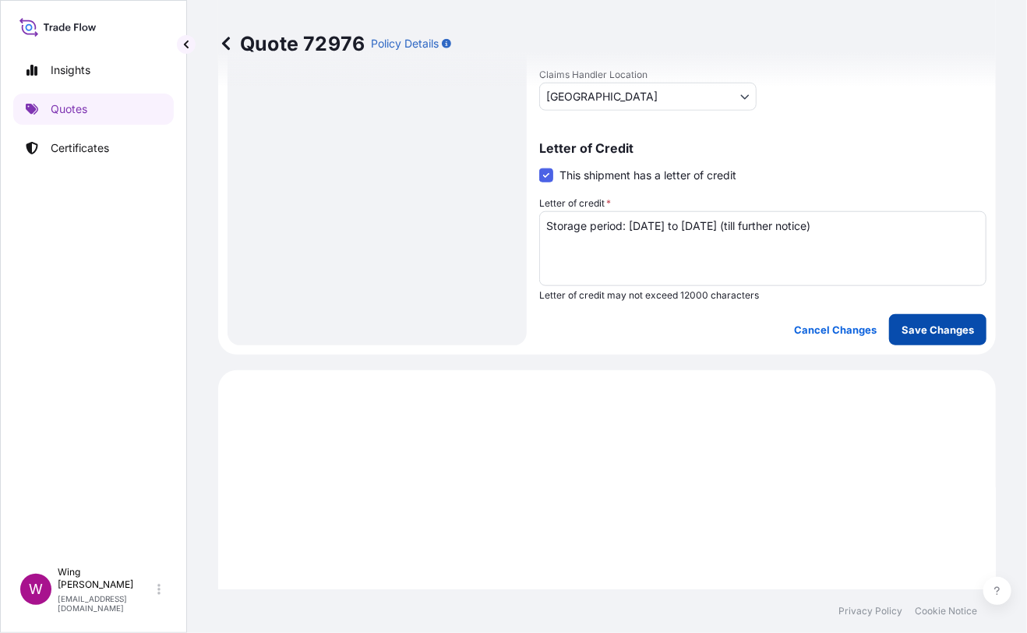
click at [911, 316] on button "Save Changes" at bounding box center [937, 329] width 97 height 31
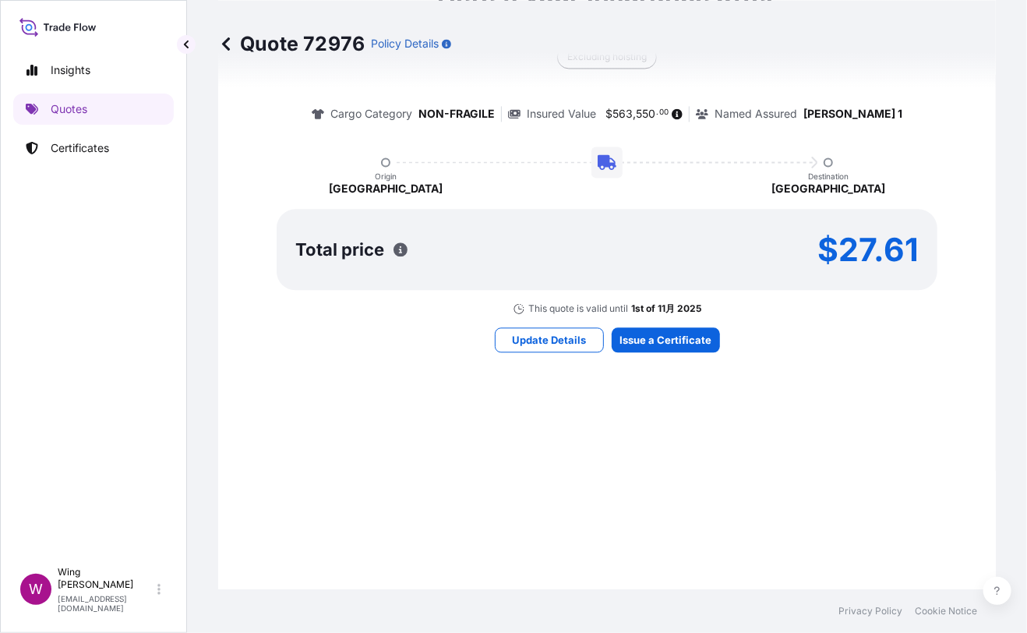
select select "STORAGE"
select select "Storage"
select select "[GEOGRAPHIC_DATA]"
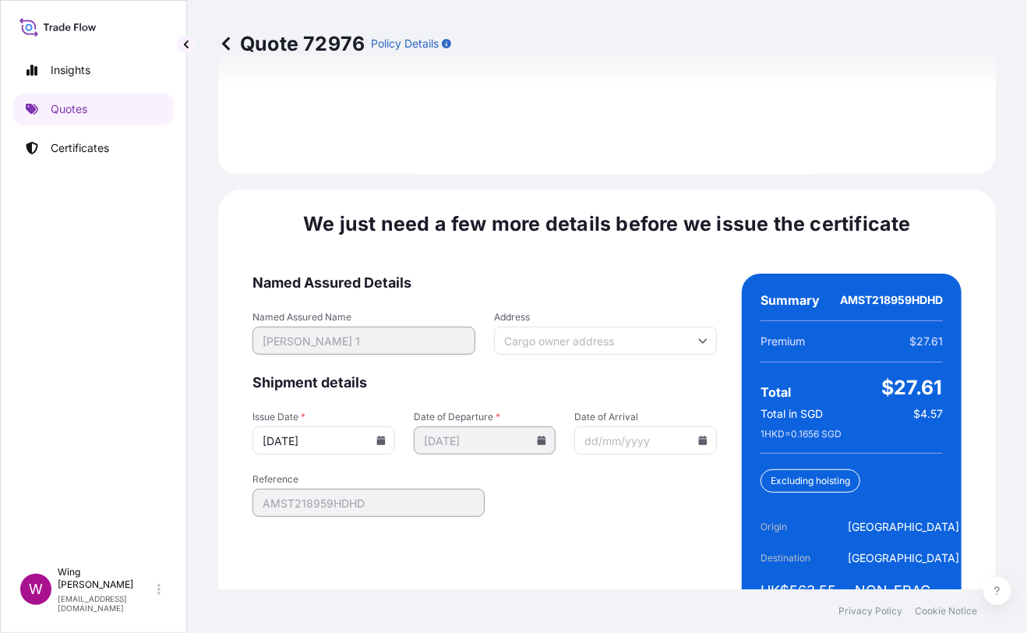
scroll to position [2462, 0]
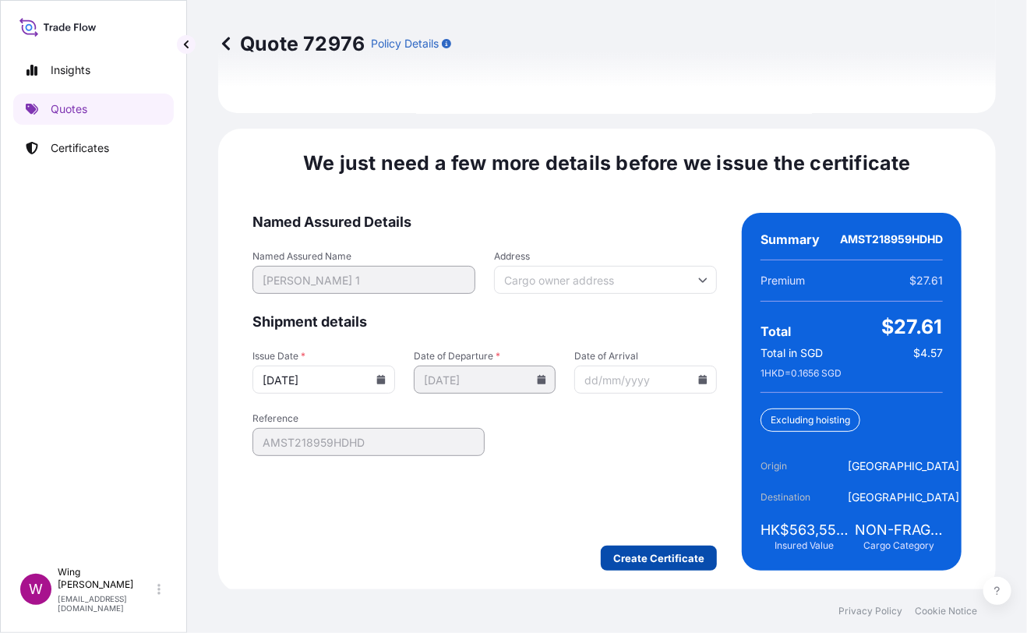
click at [649, 569] on div "We just need a few more details before we issue the certificate Named Assured D…" at bounding box center [607, 361] width 778 height 464
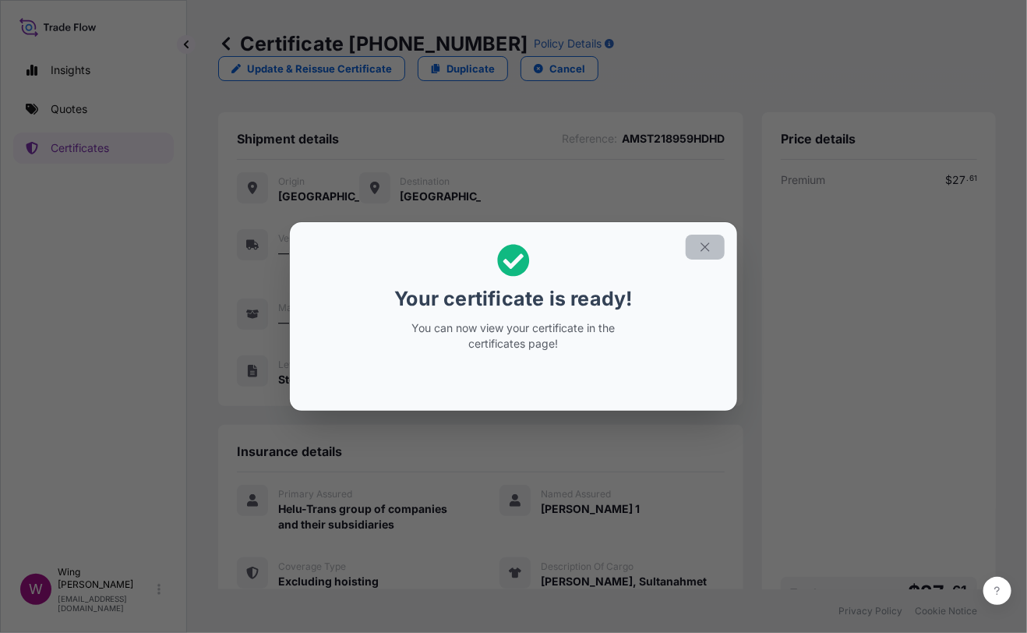
click at [712, 243] on button "button" at bounding box center [705, 247] width 39 height 25
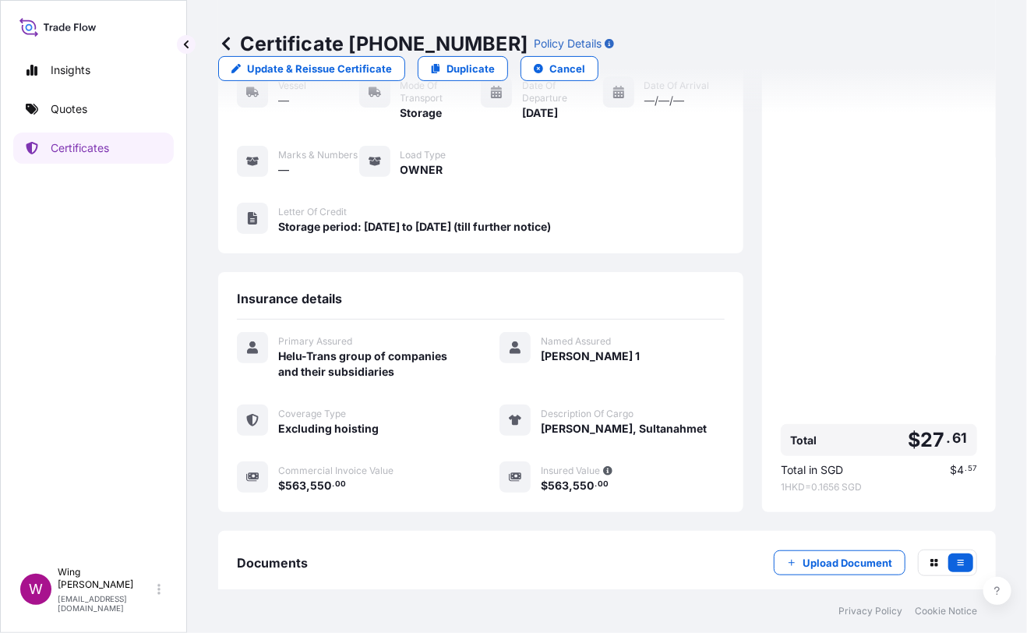
scroll to position [226, 0]
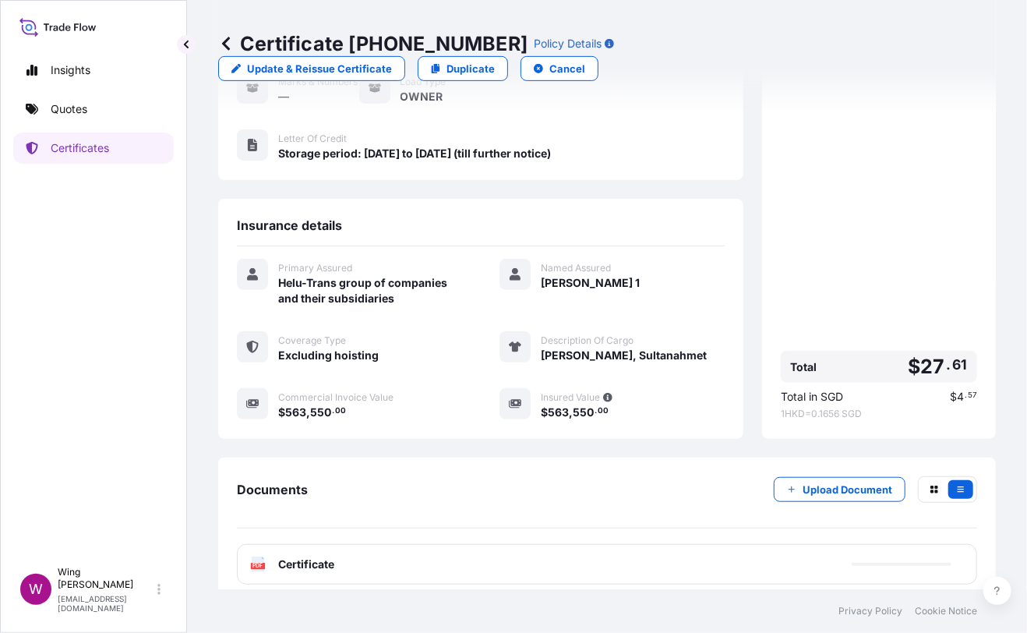
click at [251, 563] on rect at bounding box center [258, 566] width 14 height 6
click at [265, 557] on icon "PDF" at bounding box center [258, 565] width 16 height 16
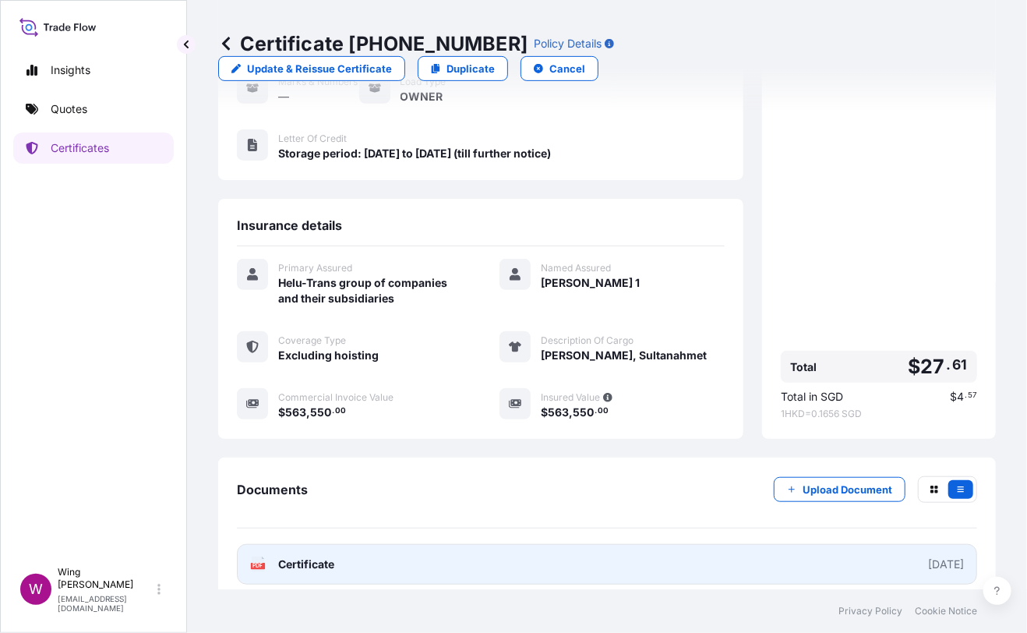
click at [265, 557] on icon "PDF" at bounding box center [258, 565] width 16 height 16
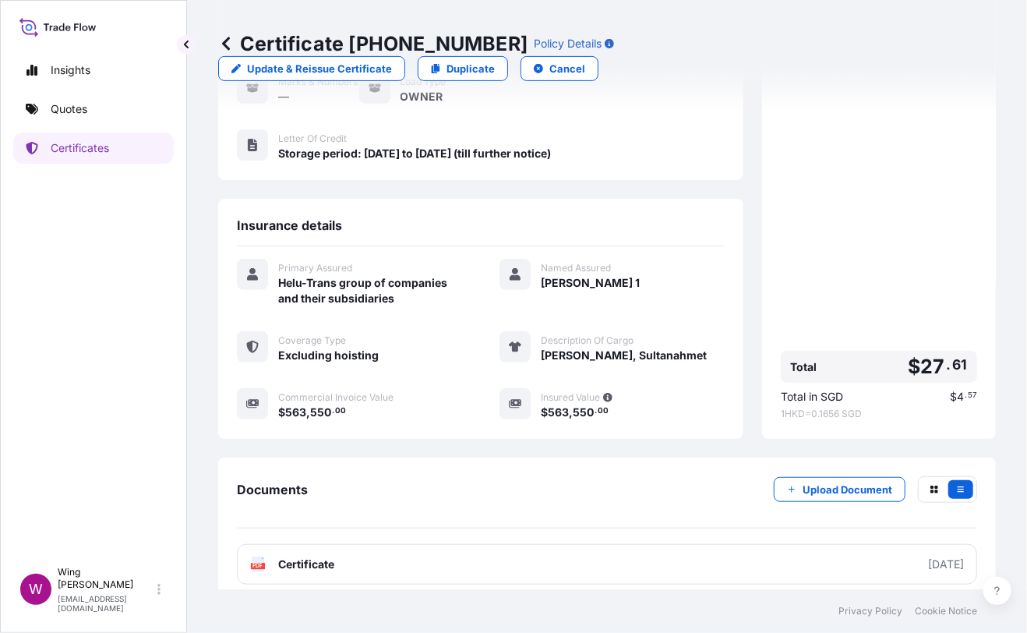
click at [495, 61] on p "Duplicate" at bounding box center [471, 69] width 48 height 16
select select "STORAGE"
select select "Storage"
select select "[GEOGRAPHIC_DATA]"
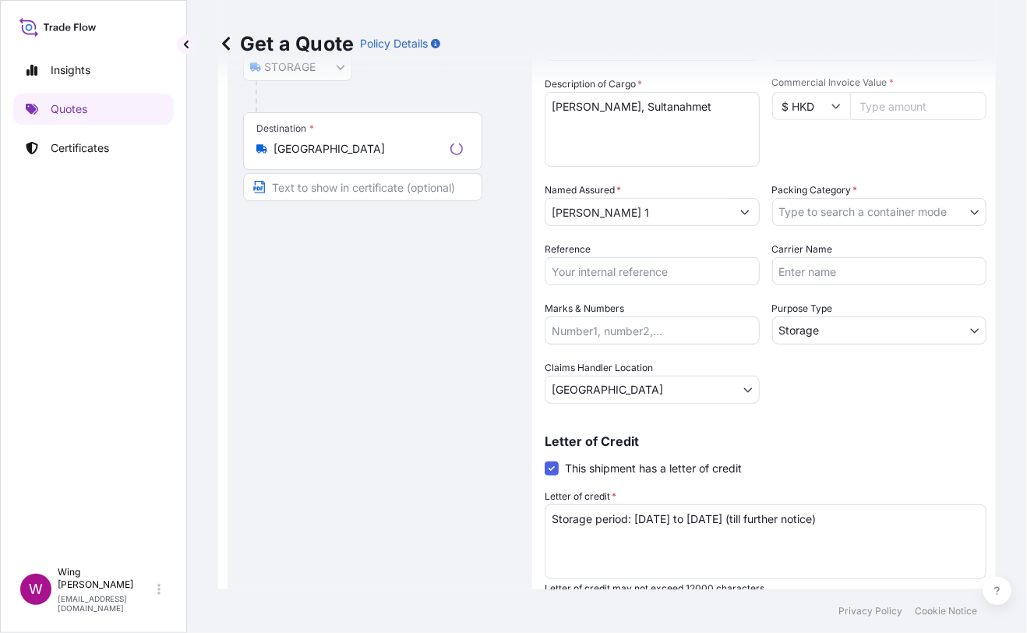
scroll to position [24, 0]
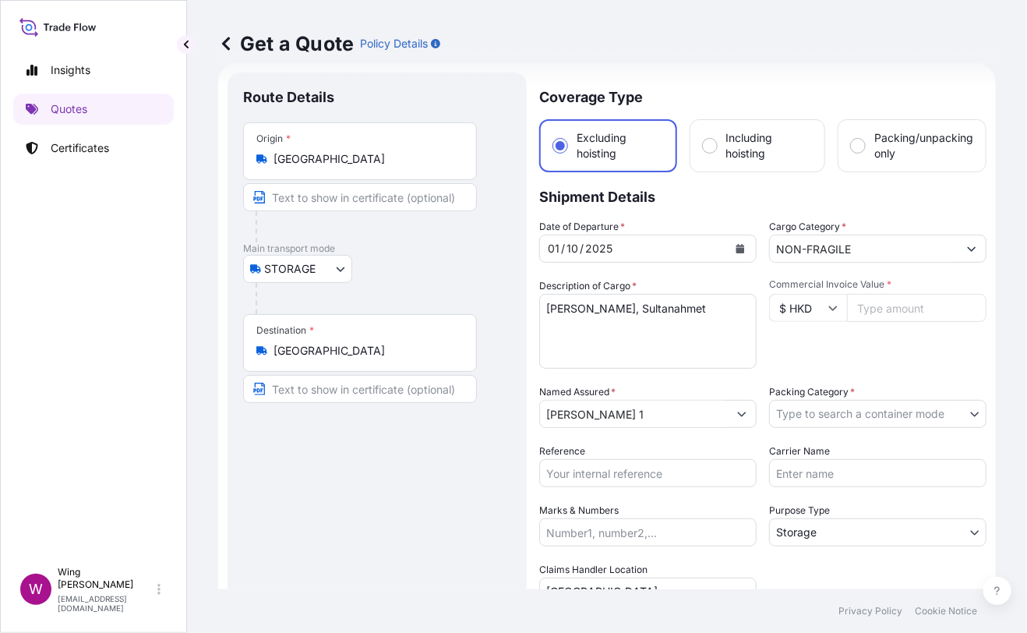
click at [503, 436] on div "Route Details Place of loading Road / [GEOGRAPHIC_DATA] / Inland Origin * [GEOG…" at bounding box center [377, 456] width 268 height 737
drag, startPoint x: 503, startPoint y: 436, endPoint x: 648, endPoint y: 389, distance: 152.3
click at [505, 436] on div "Route Details Place of loading Road / [GEOGRAPHIC_DATA] / Inland Origin * [GEOG…" at bounding box center [377, 456] width 268 height 737
click at [881, 313] on input "Commercial Invoice Value *" at bounding box center [917, 308] width 140 height 28
paste input "563550"
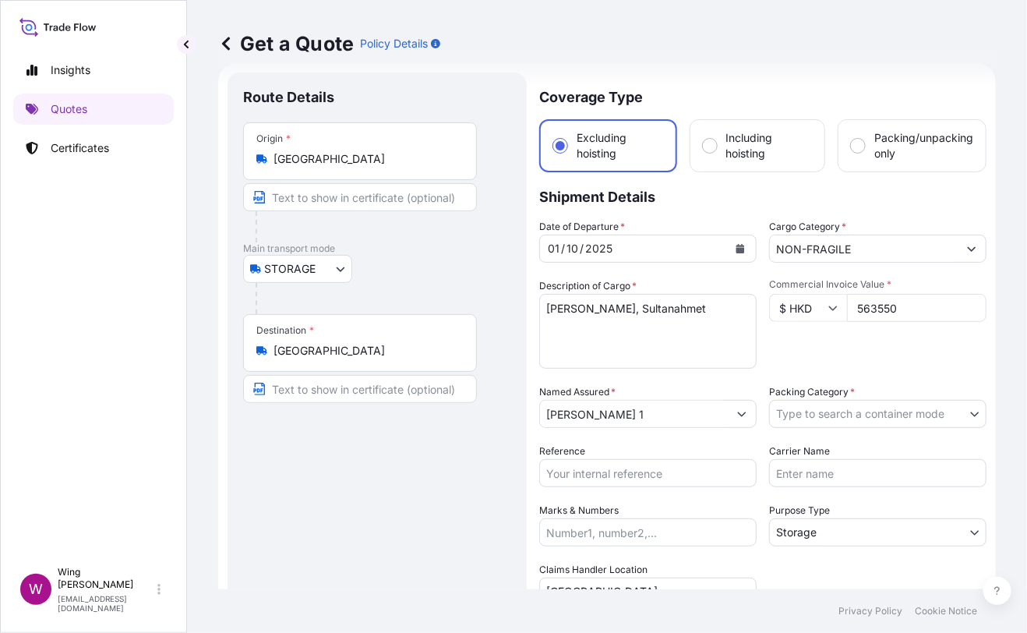
type input "563550"
drag, startPoint x: 409, startPoint y: 514, endPoint x: 546, endPoint y: 426, distance: 163.5
click at [419, 512] on div "Route Details Place of loading Road / [GEOGRAPHIC_DATA] / Inland Origin * [GEOG…" at bounding box center [377, 456] width 268 height 737
drag, startPoint x: 695, startPoint y: 312, endPoint x: 522, endPoint y: 306, distance: 172.3
click at [522, 306] on form "Route Details Place of loading Road / Inland Road / Inland Origin * Hong Kong M…" at bounding box center [607, 456] width 778 height 786
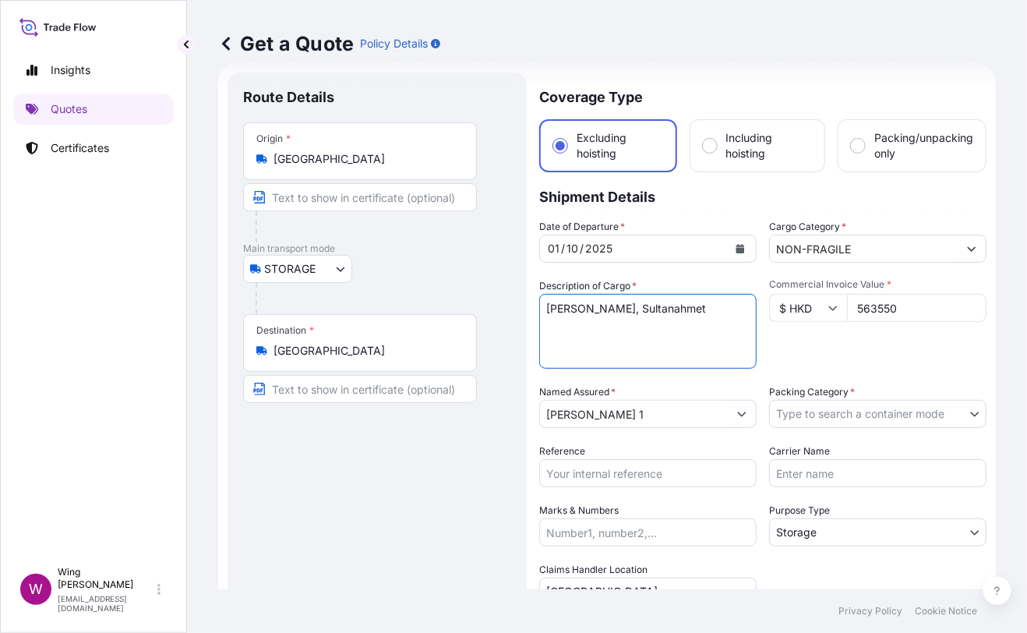
paste textarea ""Jose Parla, Yaz Gazeteci Yaz (Kandilli) ""
click at [548, 307] on textarea "Jose Parla, Sultanahmet" at bounding box center [647, 331] width 217 height 75
type textarea "Jose Parla, Yaz Gazeteci Yaz (Kandilli)"
click at [934, 412] on body "Insights Quotes Certificates W Wing Lee winglee@helutrans.com Get a Quote Polic…" at bounding box center [513, 316] width 1027 height 633
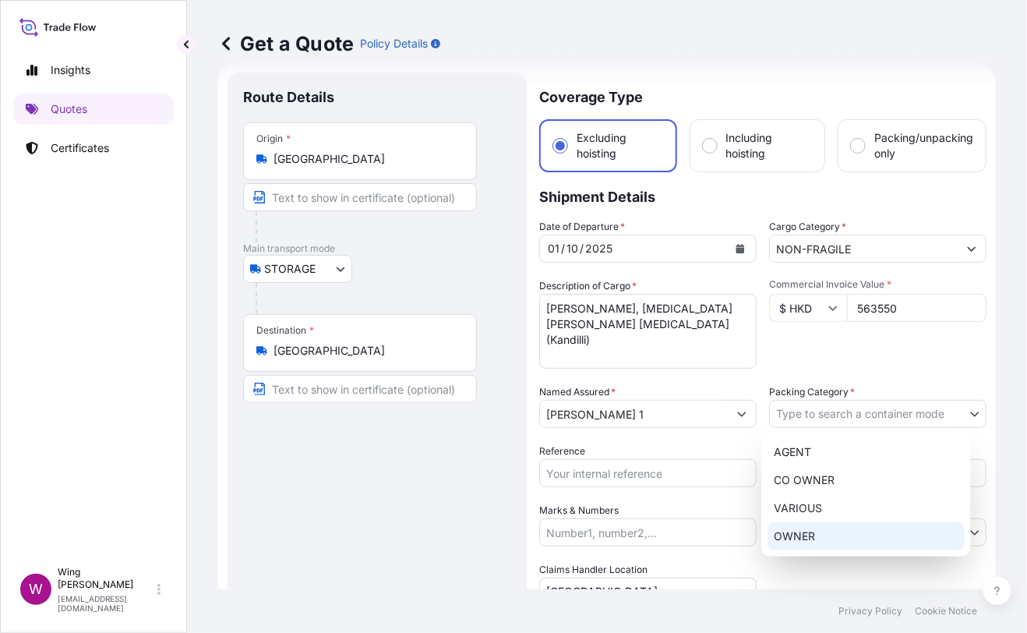
click at [862, 531] on div "OWNER" at bounding box center [866, 536] width 197 height 28
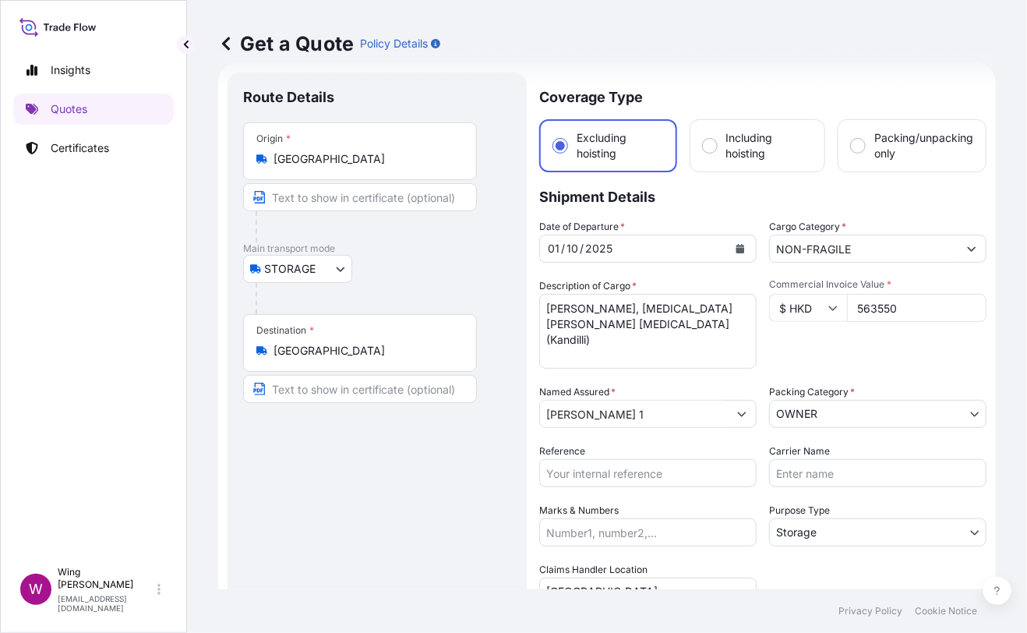
click at [435, 539] on div "Route Details Place of loading Road / [GEOGRAPHIC_DATA] / Inland Origin * [GEOG…" at bounding box center [377, 456] width 268 height 737
drag, startPoint x: 480, startPoint y: 480, endPoint x: 510, endPoint y: 475, distance: 30.0
click at [480, 482] on div "Route Details Place of loading Road / [GEOGRAPHIC_DATA] / Inland Origin * [GEOG…" at bounding box center [377, 456] width 268 height 737
click at [574, 468] on input "Reference" at bounding box center [647, 473] width 217 height 28
paste input "AMST218959HDHD"
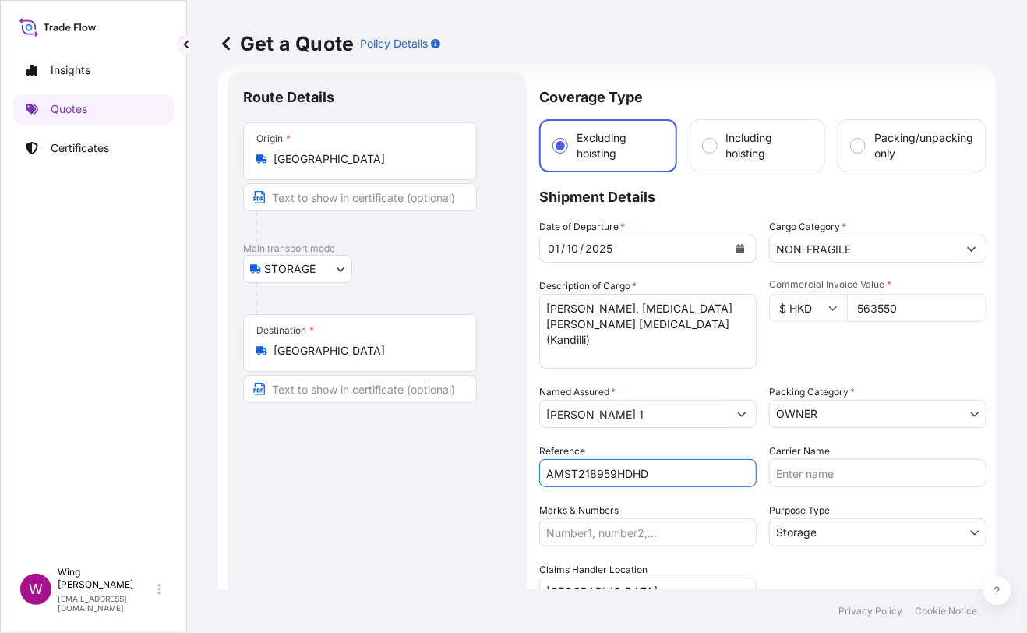
type input "AMST218959HDHD"
click at [398, 495] on div "Route Details Place of loading Road / [GEOGRAPHIC_DATA] / Inland Origin * [GEOG…" at bounding box center [377, 456] width 268 height 737
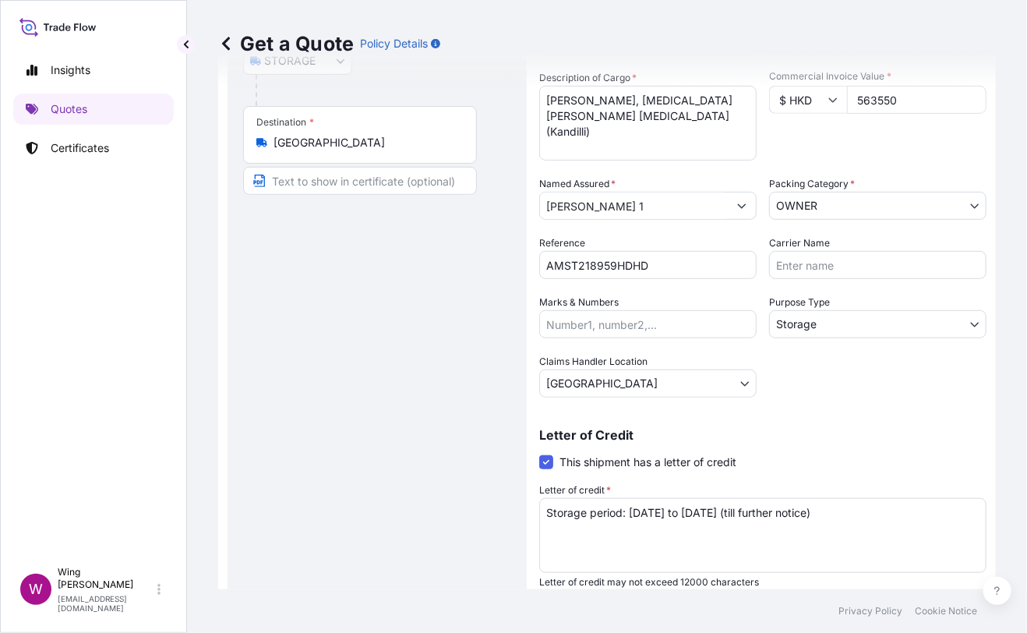
scroll to position [282, 0]
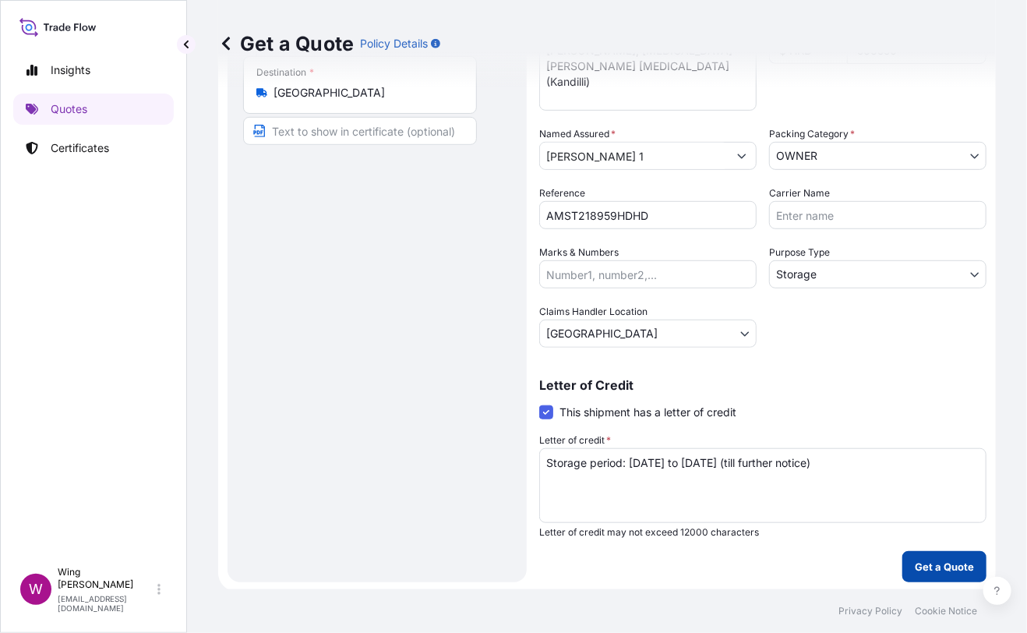
click at [946, 566] on p "Get a Quote" at bounding box center [944, 567] width 59 height 16
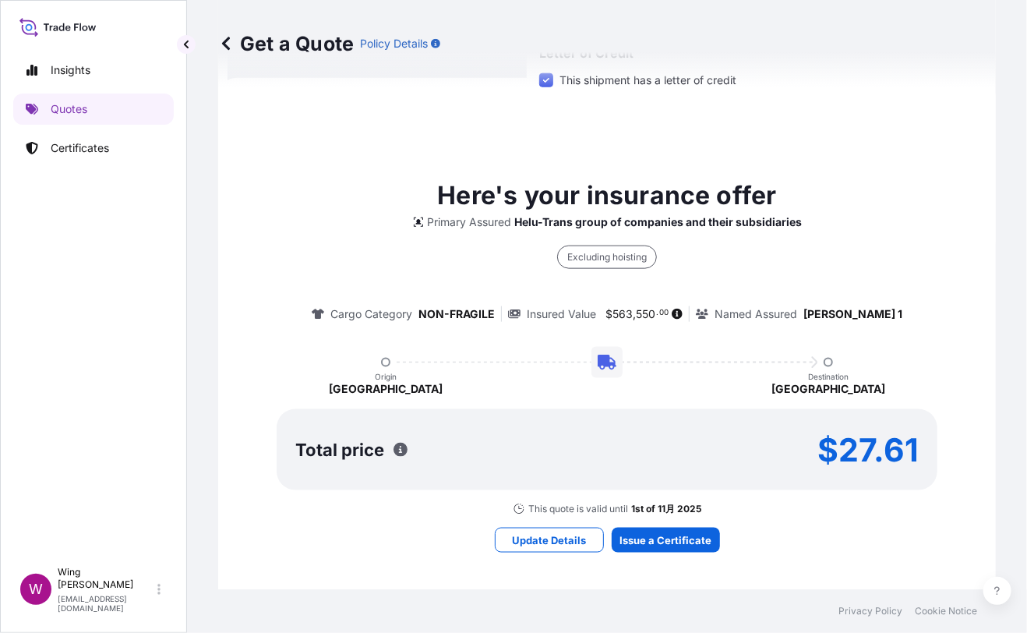
scroll to position [164, 0]
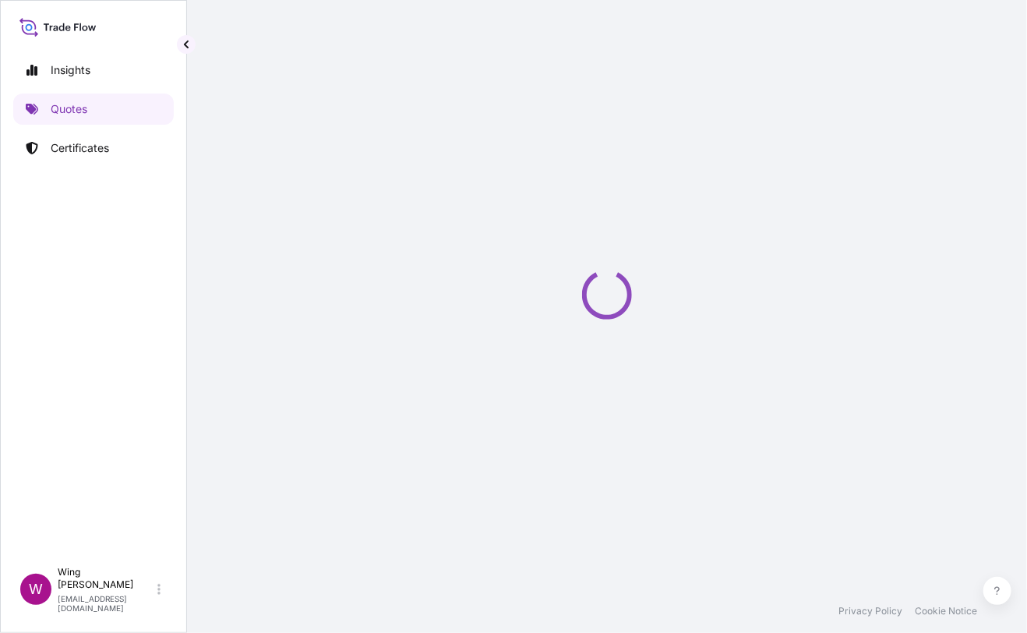
select select "STORAGE"
select select "Transit"
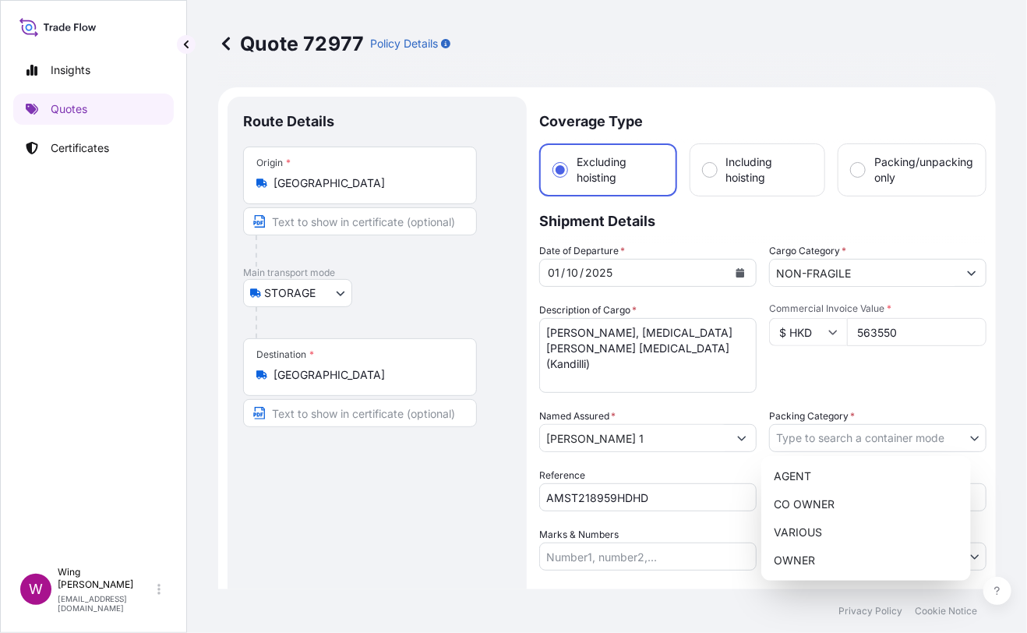
click at [845, 422] on body "Insights Quotes Certificates W Wing Lee winglee@helutrans.com Quote 72977 Polic…" at bounding box center [513, 316] width 1027 height 633
click at [828, 556] on div "OWNER" at bounding box center [866, 560] width 197 height 28
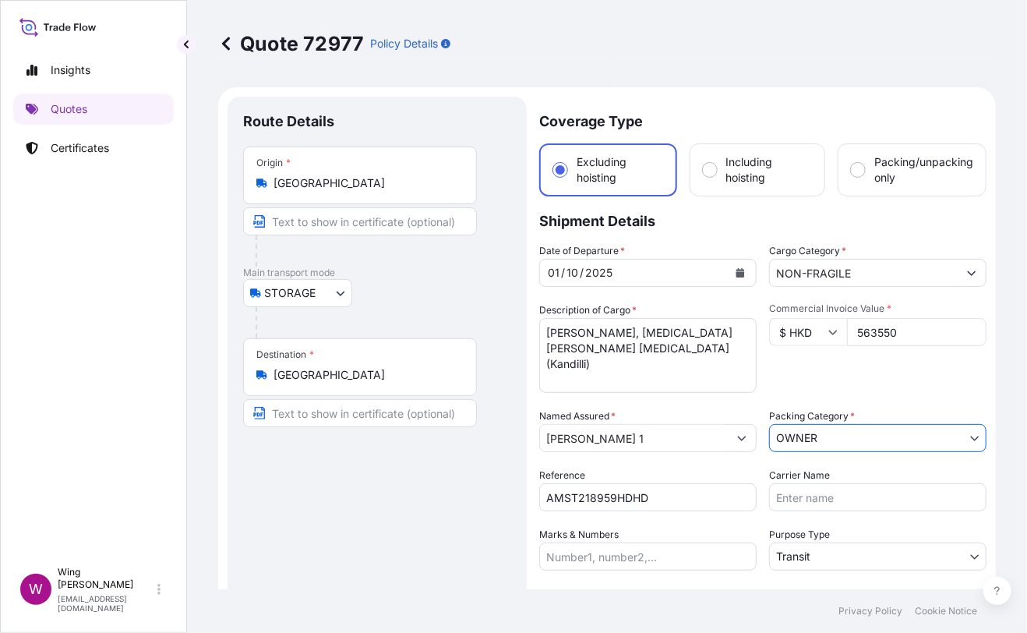
click at [505, 500] on div "Route Details Place of loading Road / [GEOGRAPHIC_DATA] / Inland Origin * [GEOG…" at bounding box center [377, 421] width 268 height 618
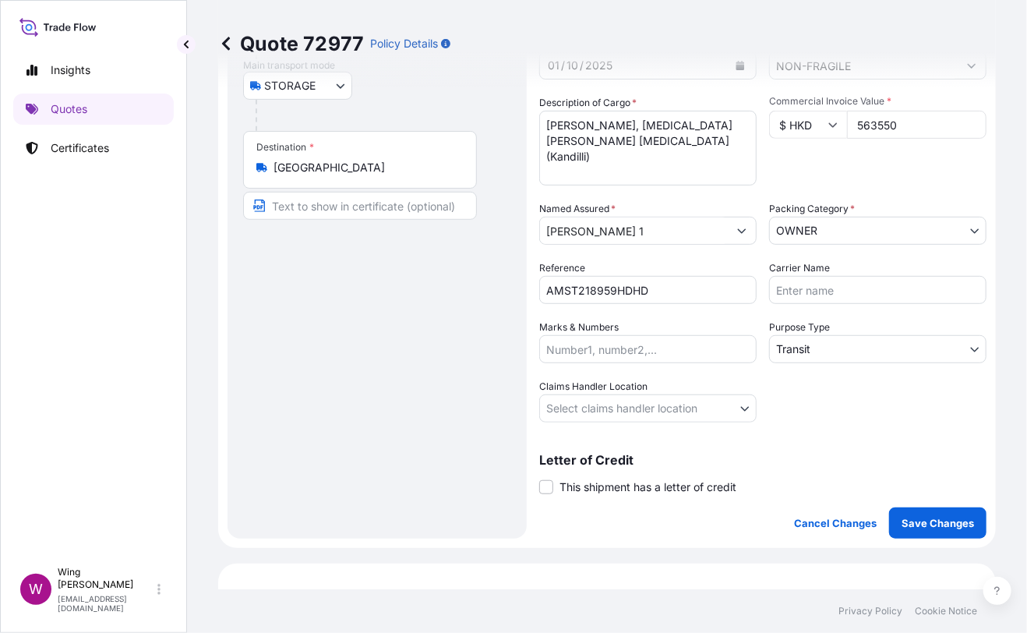
click at [823, 341] on body "Insights Quotes Certificates W Wing Lee winglee@helutrans.com Quote 72977 Polic…" at bounding box center [513, 316] width 1027 height 633
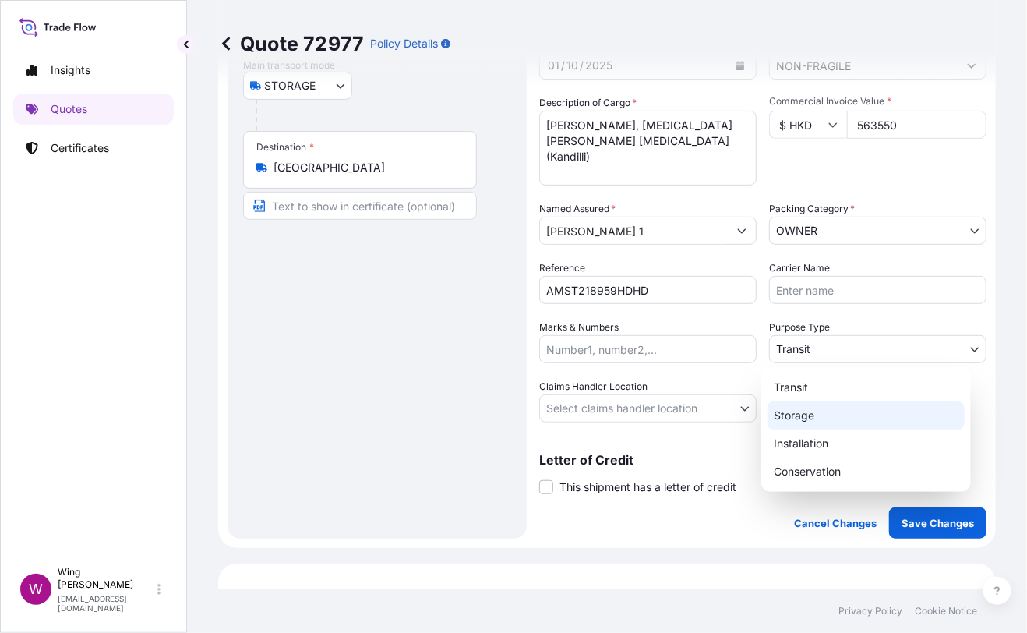
click at [818, 415] on div "Storage" at bounding box center [866, 415] width 197 height 28
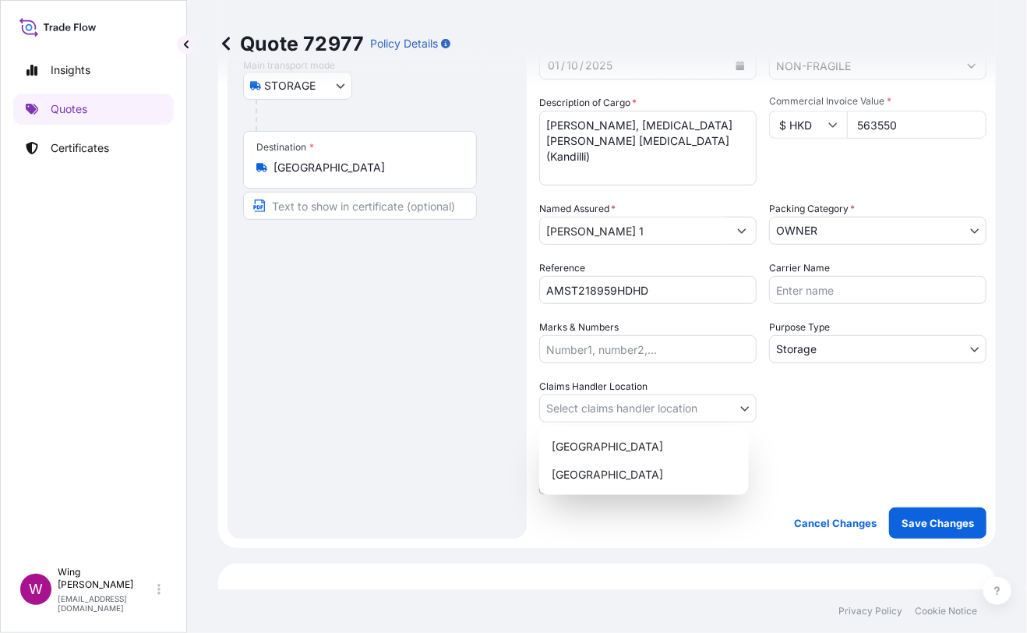
click at [611, 405] on body "Insights Quotes Certificates W Wing Lee winglee@helutrans.com Quote 72977 Polic…" at bounding box center [513, 316] width 1027 height 633
click at [596, 444] on div "[GEOGRAPHIC_DATA]" at bounding box center [644, 447] width 197 height 28
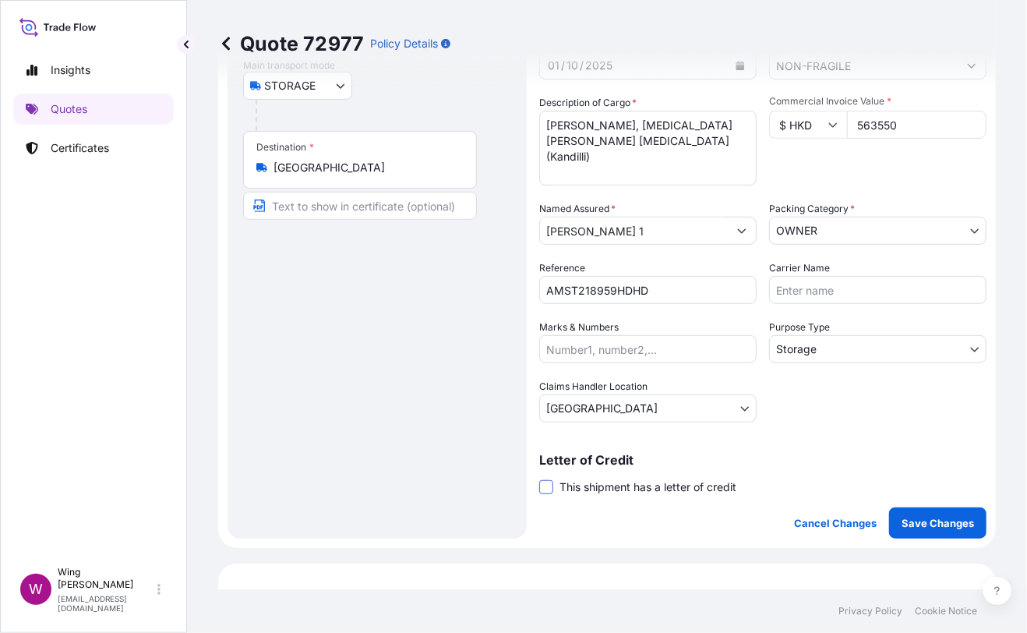
click at [543, 482] on span at bounding box center [546, 487] width 14 height 14
click at [539, 479] on input "This shipment has a letter of credit" at bounding box center [539, 479] width 0 height 0
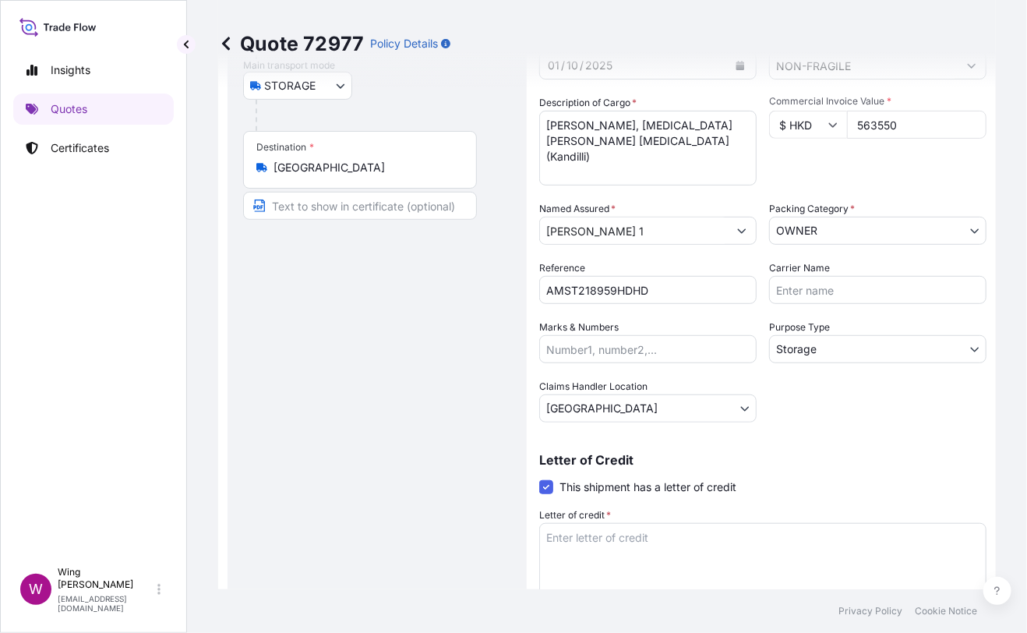
drag, startPoint x: 451, startPoint y: 466, endPoint x: 462, endPoint y: 468, distance: 11.9
click at [451, 467] on div "Route Details Place of loading Road / [GEOGRAPHIC_DATA] / Inland Origin * [GEOG…" at bounding box center [377, 273] width 268 height 737
click at [588, 534] on textarea "Letter of credit *" at bounding box center [762, 560] width 447 height 75
paste textarea "Storage period: [DATE] to [DATE] (till further notice)"
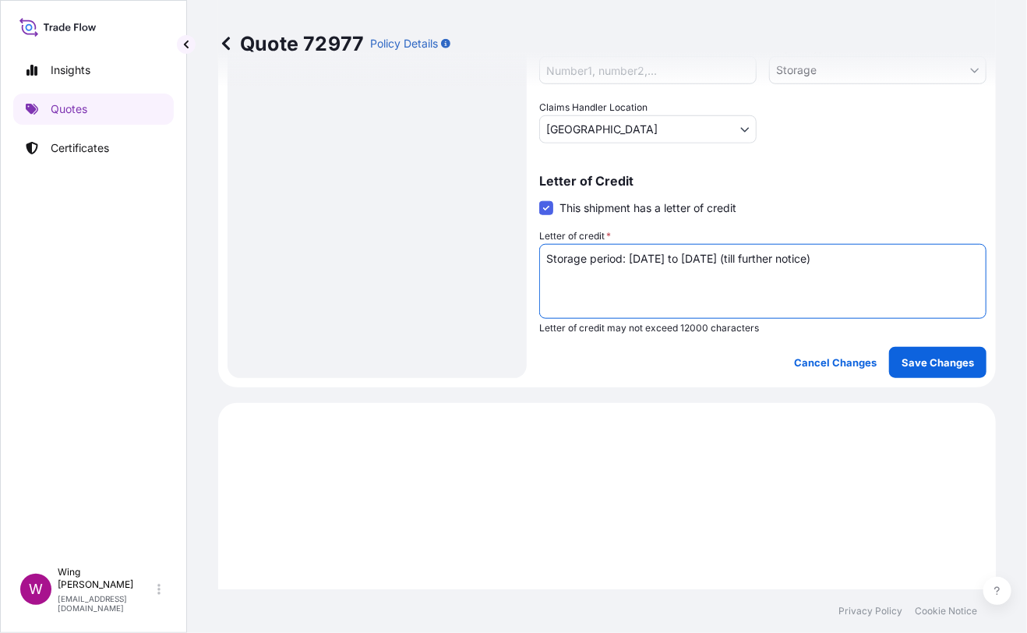
scroll to position [519, 0]
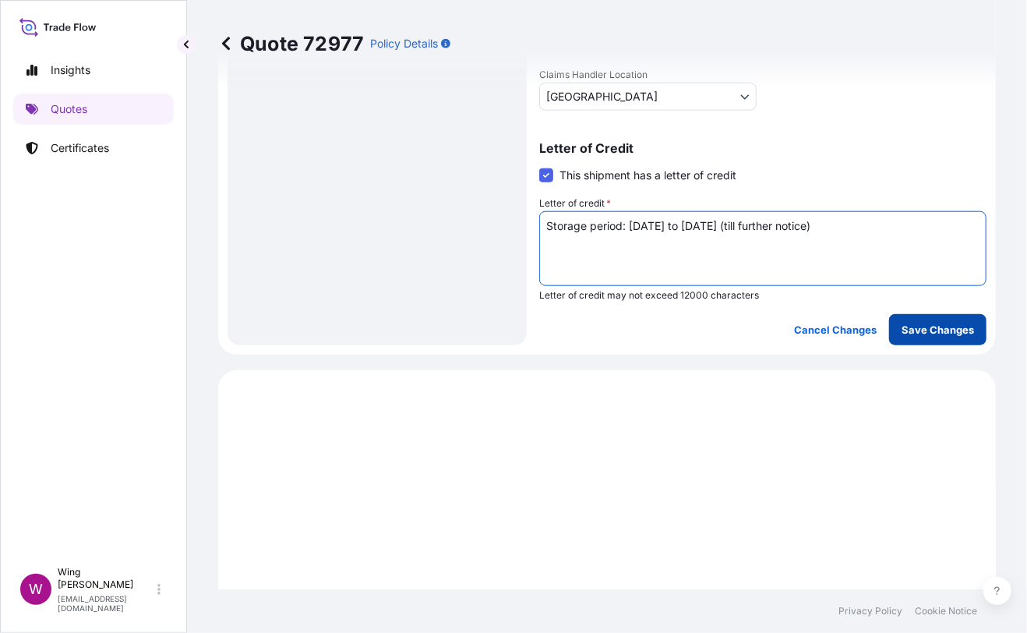
type textarea "Storage period: [DATE] to [DATE] (till further notice)"
click at [941, 324] on p "Save Changes" at bounding box center [938, 330] width 72 height 16
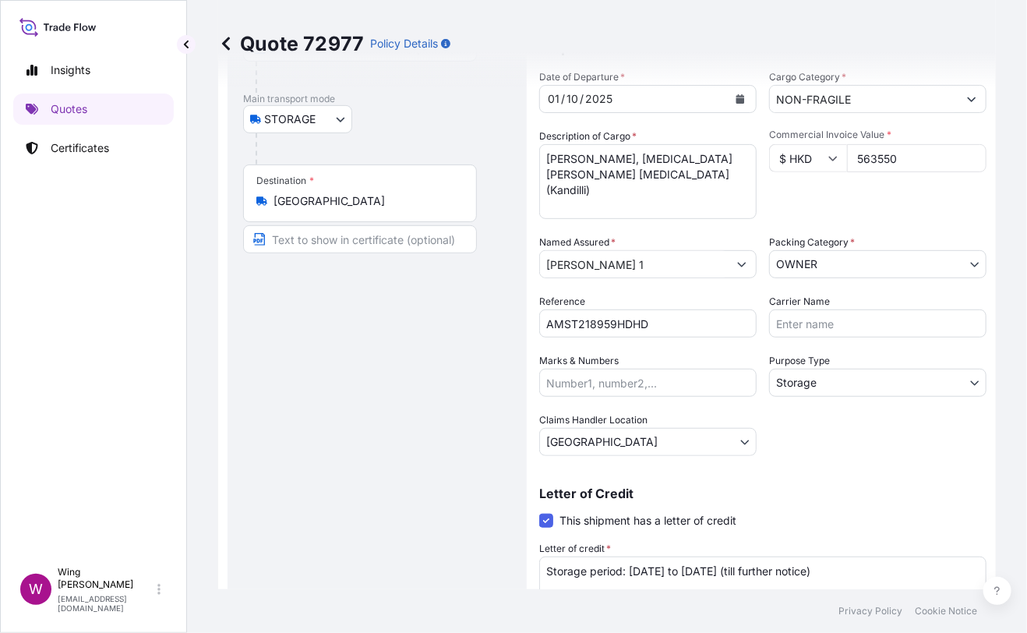
select select "STORAGE"
select select "Storage"
select select "[GEOGRAPHIC_DATA]"
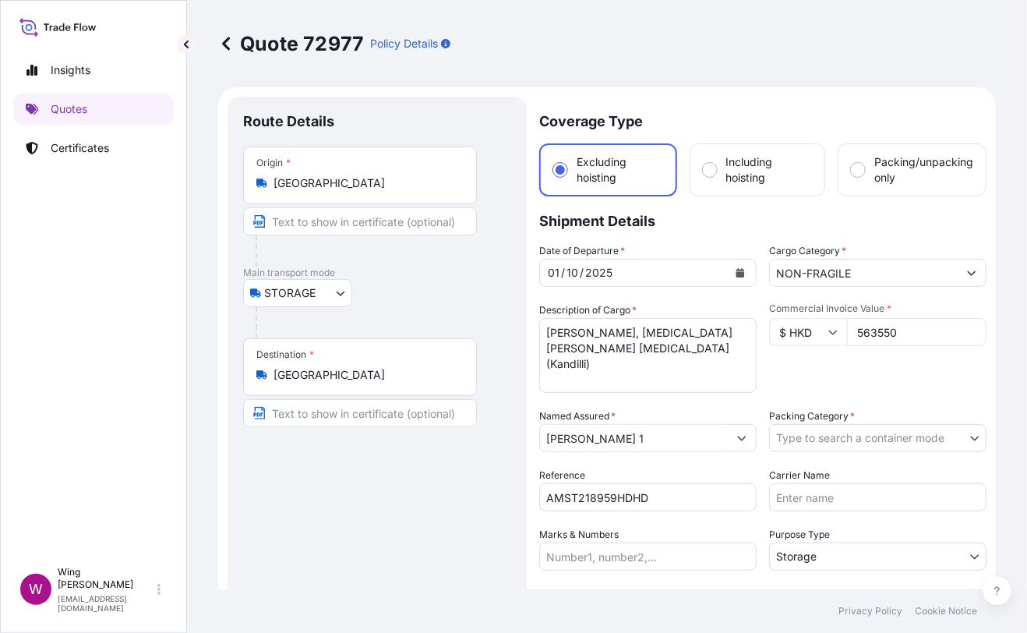
scroll to position [103, 0]
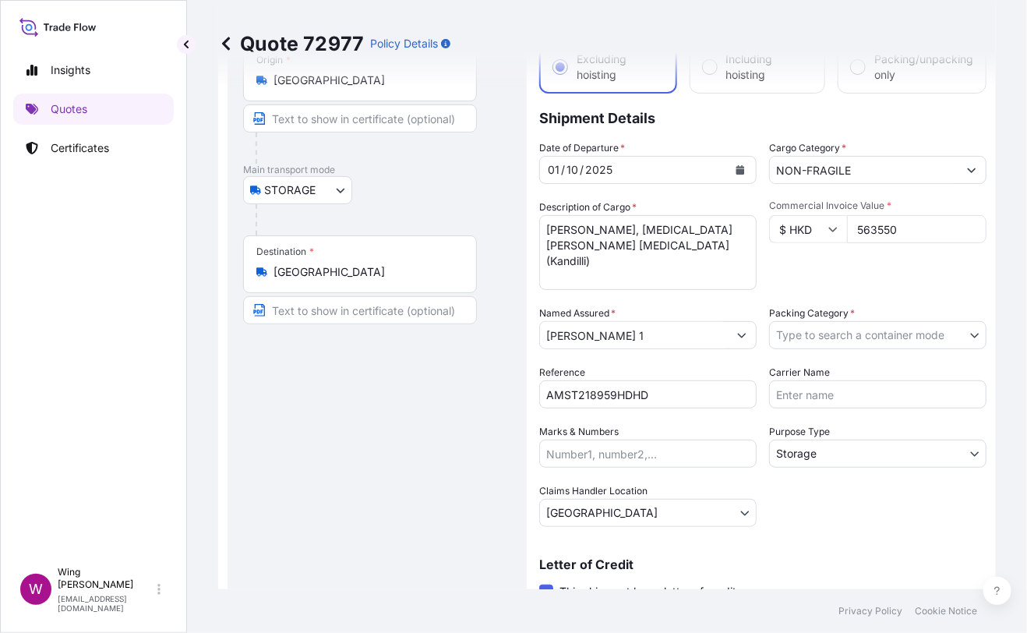
click at [826, 327] on body "Insights Quotes Certificates W Wing Lee winglee@helutrans.com Quote 72977 Polic…" at bounding box center [513, 316] width 1027 height 633
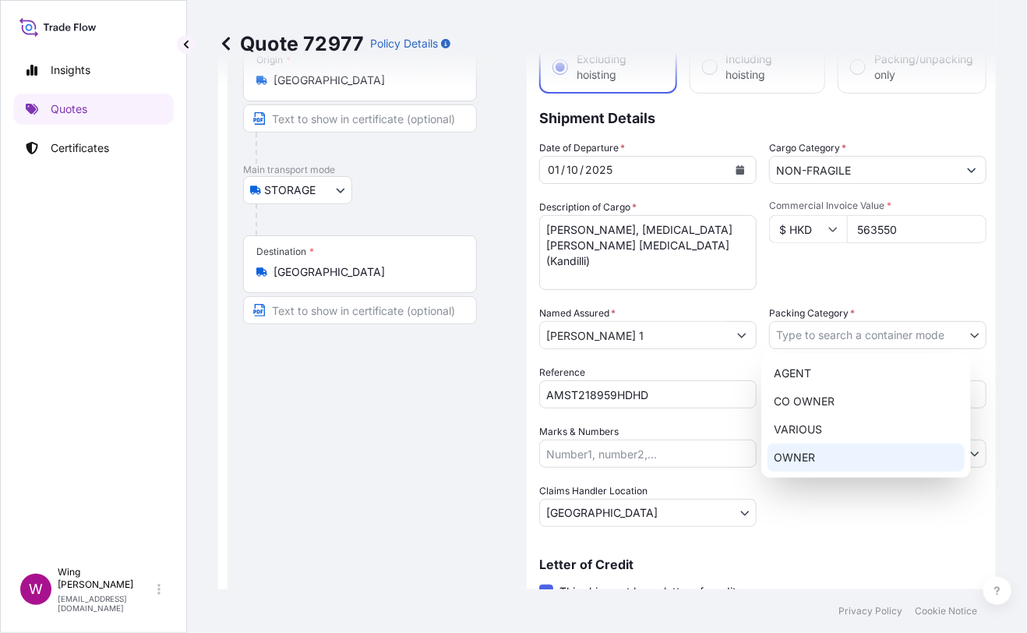
click at [812, 461] on div "OWNER" at bounding box center [866, 458] width 197 height 28
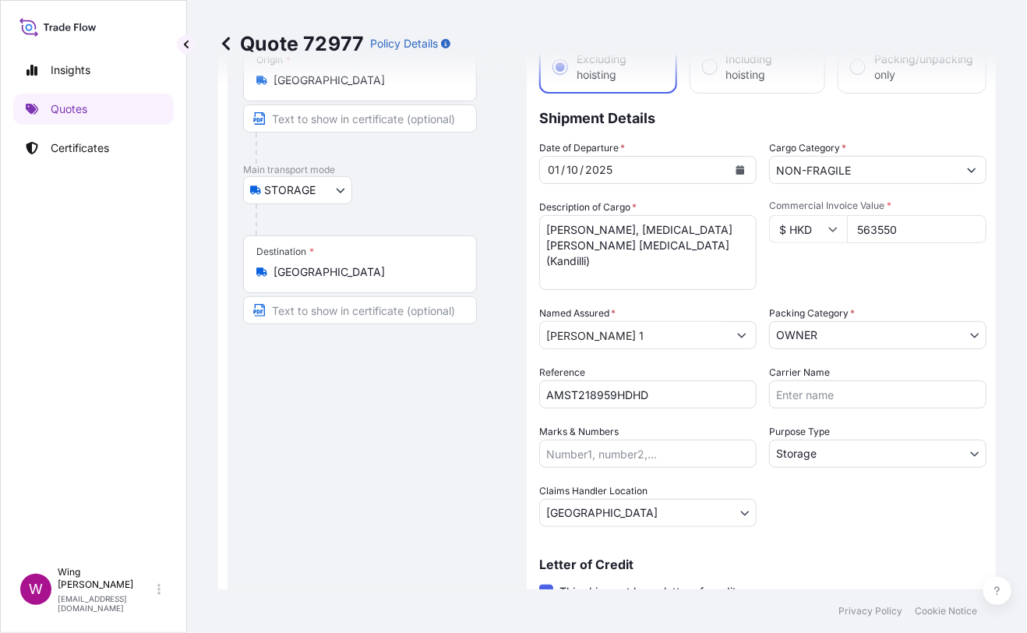
drag, startPoint x: 415, startPoint y: 459, endPoint x: 434, endPoint y: 440, distance: 27.6
click at [415, 458] on div "Route Details Place of loading Road / [GEOGRAPHIC_DATA] / Inland Origin * [GEOG…" at bounding box center [377, 377] width 268 height 737
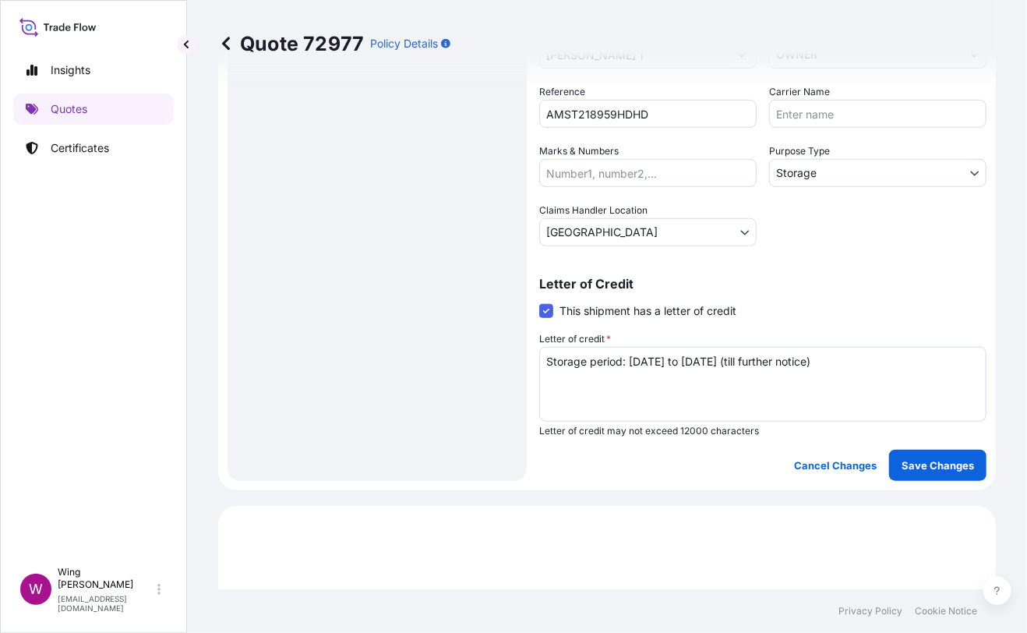
scroll to position [415, 0]
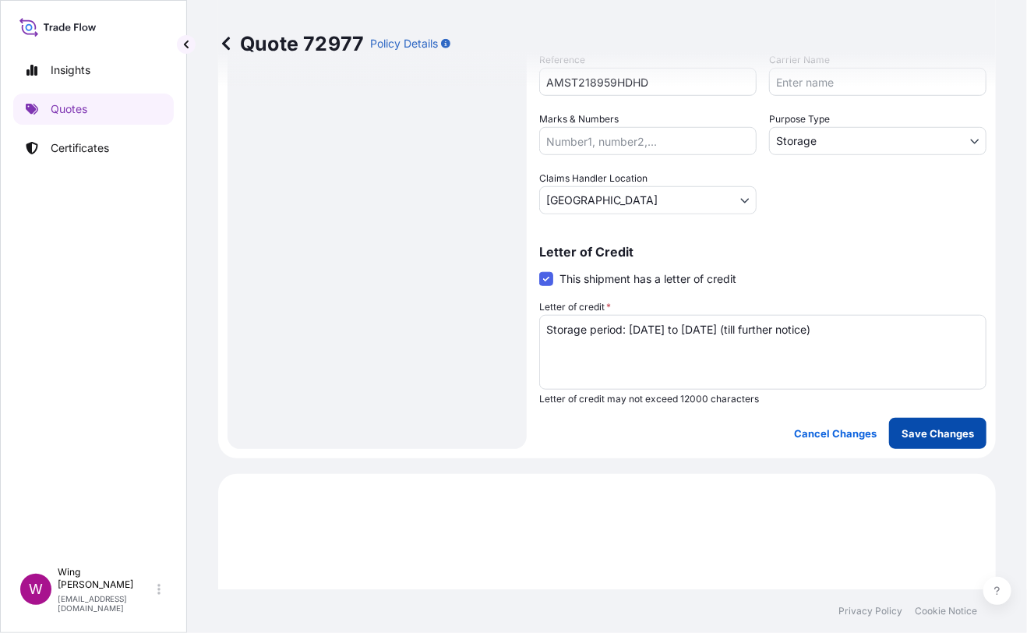
click at [944, 426] on p "Save Changes" at bounding box center [938, 434] width 72 height 16
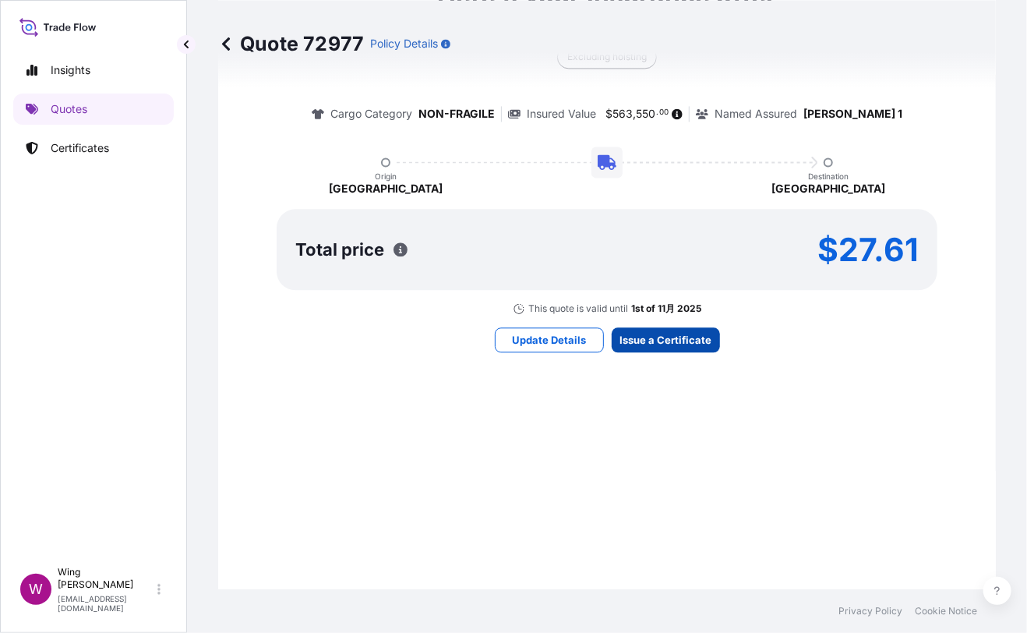
select select "STORAGE"
select select "Storage"
select select "[GEOGRAPHIC_DATA]"
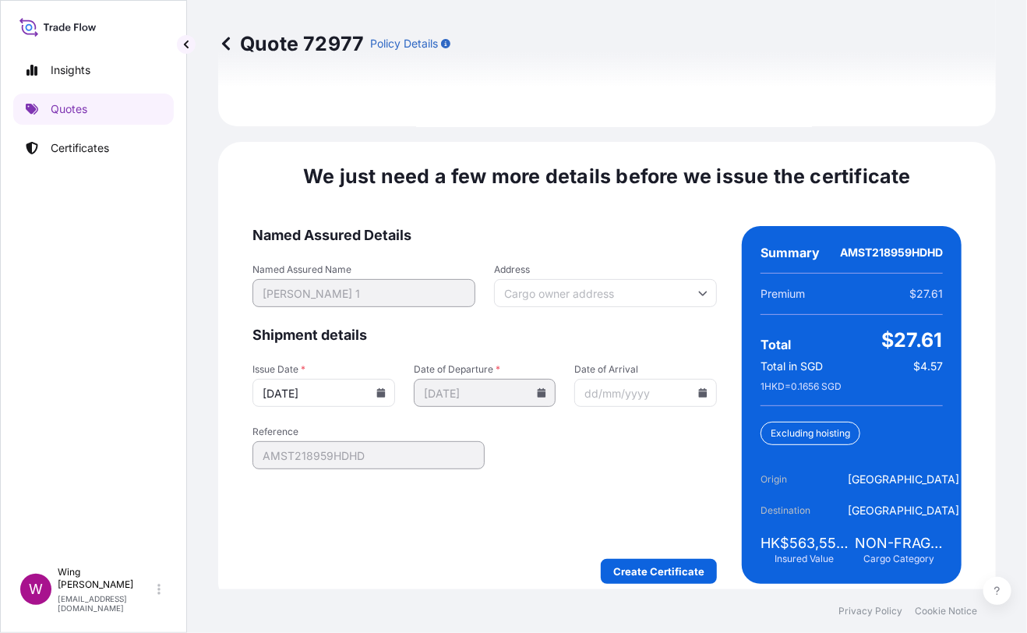
scroll to position [2462, 0]
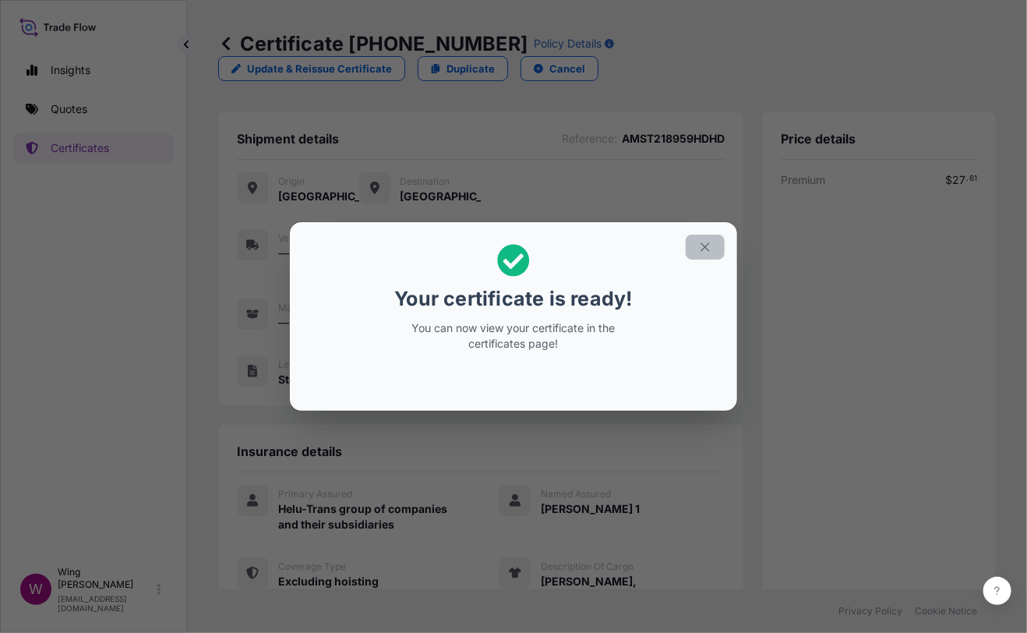
click at [705, 241] on icon "button" at bounding box center [705, 247] width 14 height 14
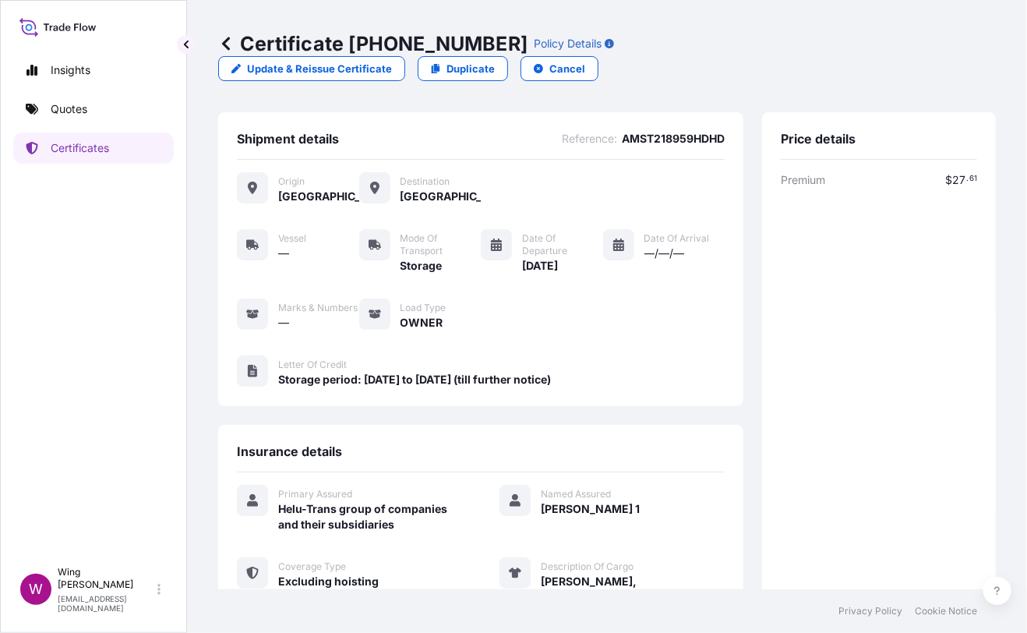
scroll to position [242, 0]
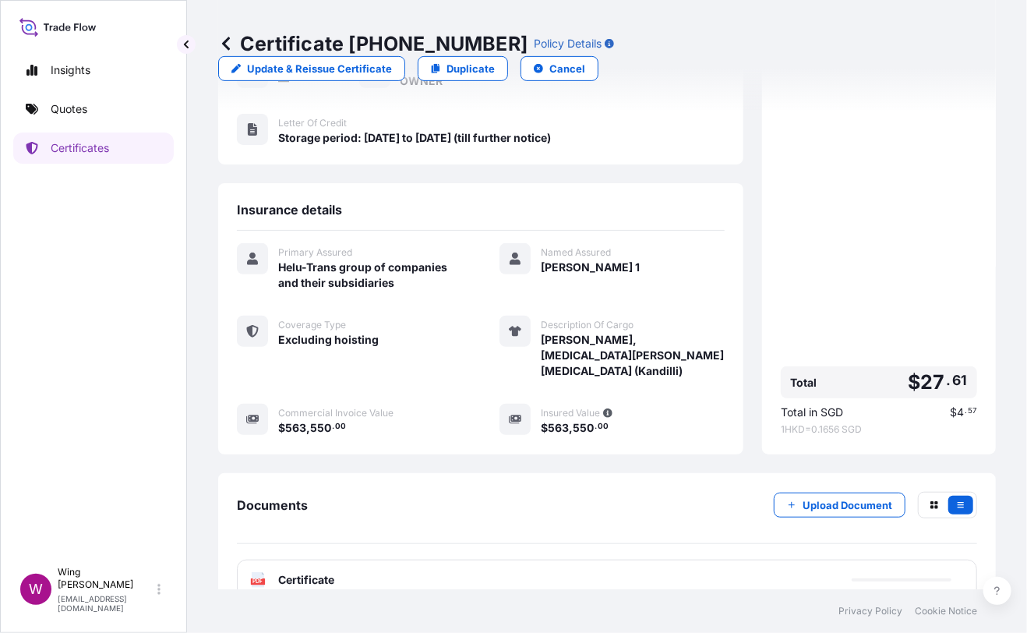
click at [260, 572] on icon at bounding box center [258, 580] width 13 height 16
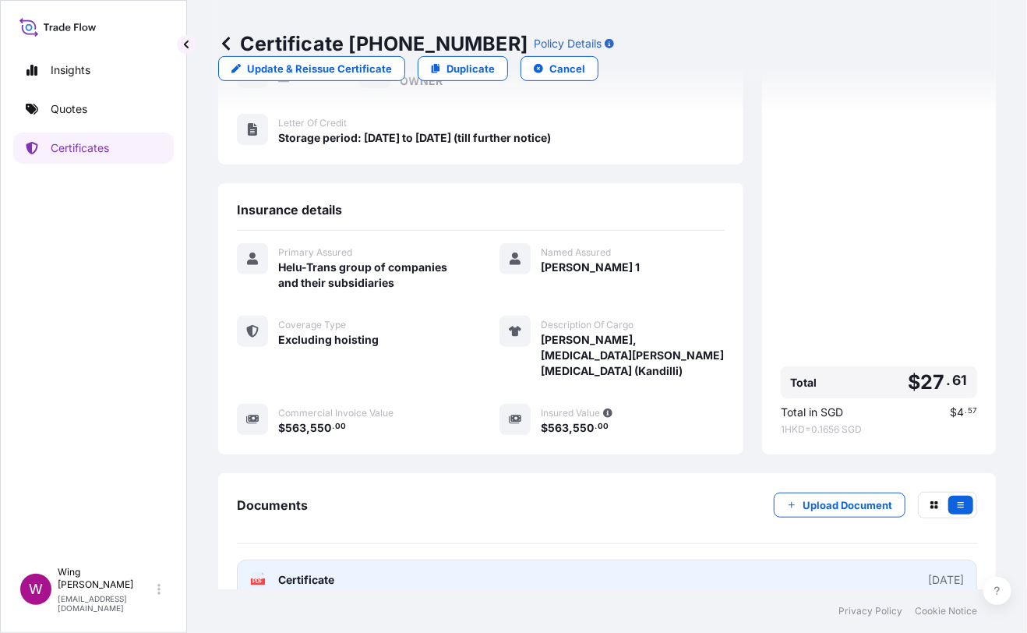
click at [259, 572] on icon at bounding box center [258, 580] width 13 height 16
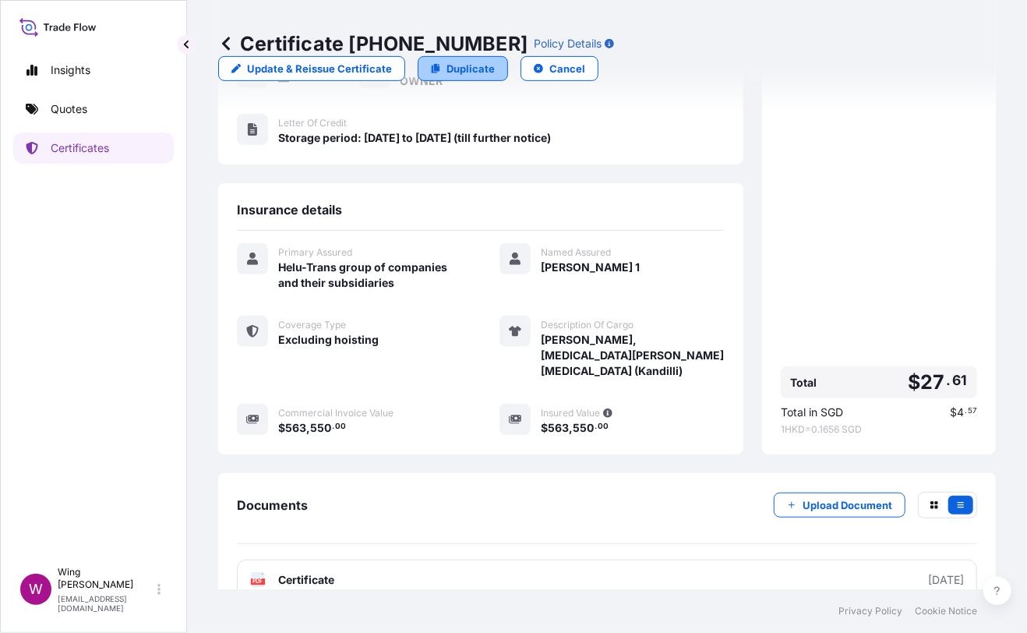
click at [508, 56] on link "Duplicate" at bounding box center [463, 68] width 90 height 25
select select "STORAGE"
select select "Storage"
select select "[GEOGRAPHIC_DATA]"
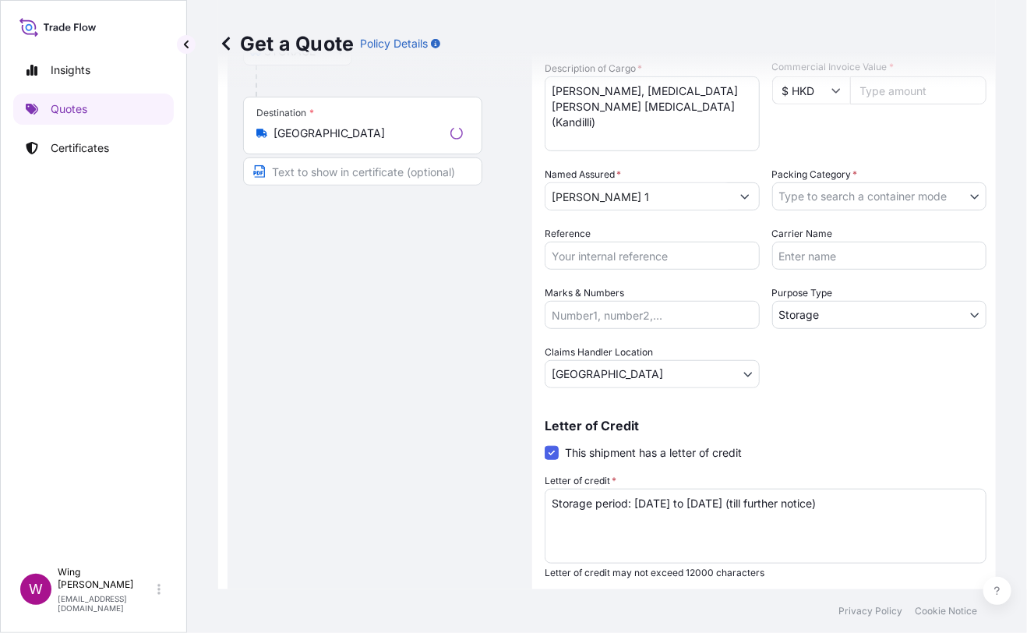
scroll to position [24, 0]
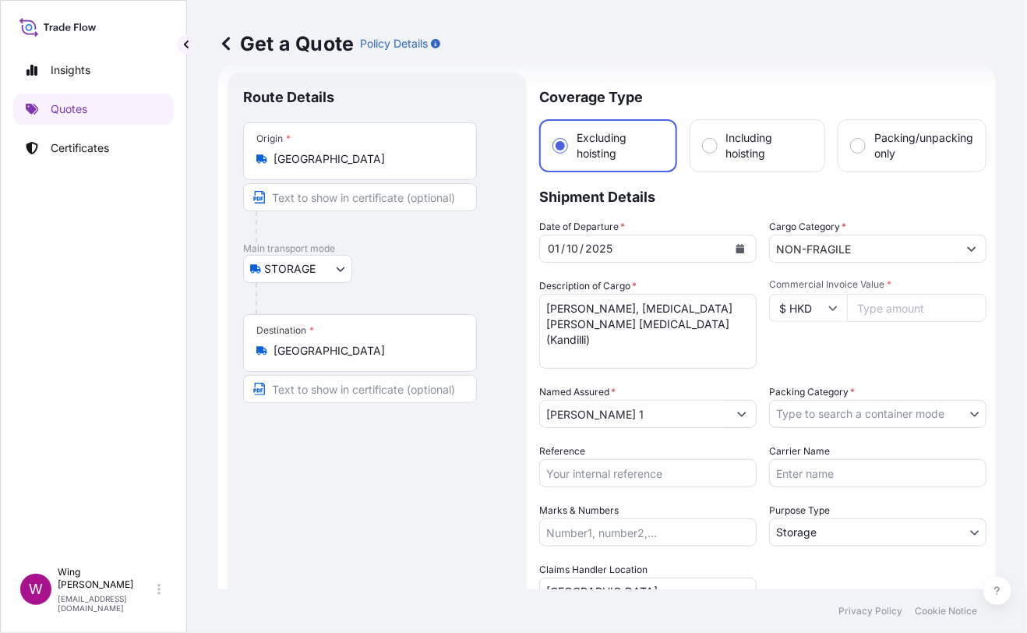
drag, startPoint x: 352, startPoint y: 500, endPoint x: 471, endPoint y: 476, distance: 121.5
click at [378, 499] on div "Route Details Place of loading Road / [GEOGRAPHIC_DATA] / Inland Origin * [GEOG…" at bounding box center [377, 456] width 268 height 737
click at [859, 313] on input "Commercial Invoice Value *" at bounding box center [917, 308] width 140 height 28
paste input "563550"
type input "563550"
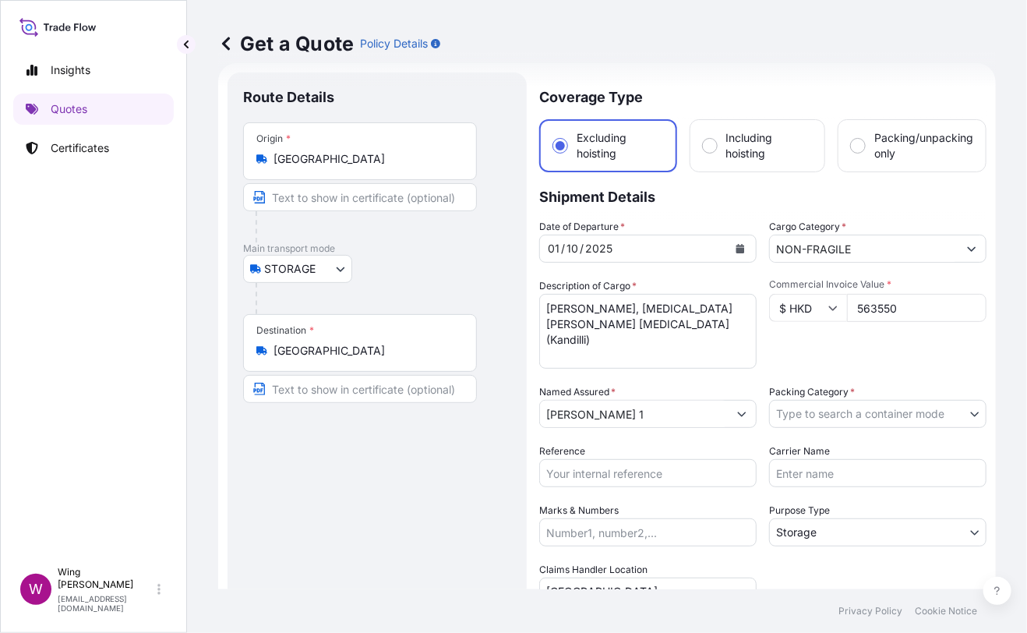
click at [851, 345] on div "Commercial Invoice Value * $ HKD 563550" at bounding box center [877, 323] width 217 height 90
click at [921, 409] on body "Insights Quotes Certificates W Wing Lee winglee@helutrans.com Get a Quote Polic…" at bounding box center [513, 316] width 1027 height 633
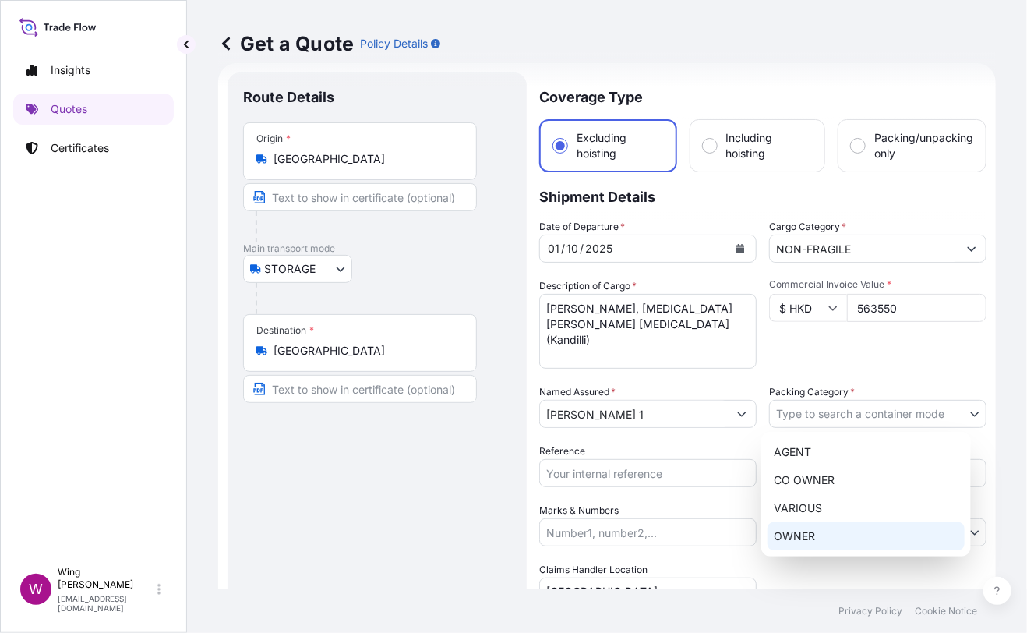
click at [837, 535] on div "OWNER" at bounding box center [866, 536] width 197 height 28
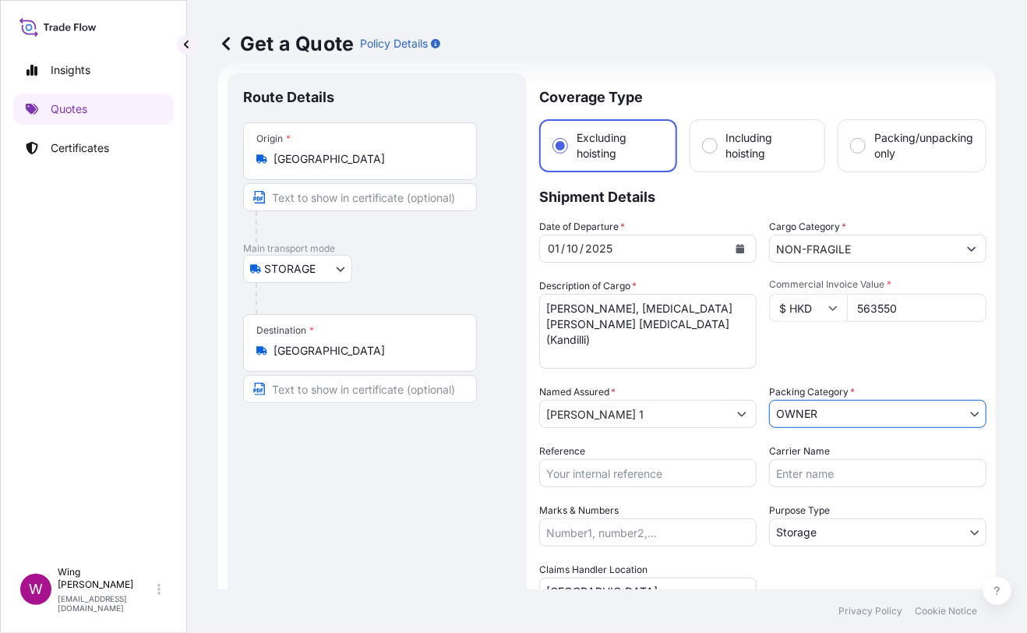
click at [374, 513] on div "Route Details Place of loading Road / [GEOGRAPHIC_DATA] / Inland Origin * [GEOG…" at bounding box center [377, 456] width 268 height 737
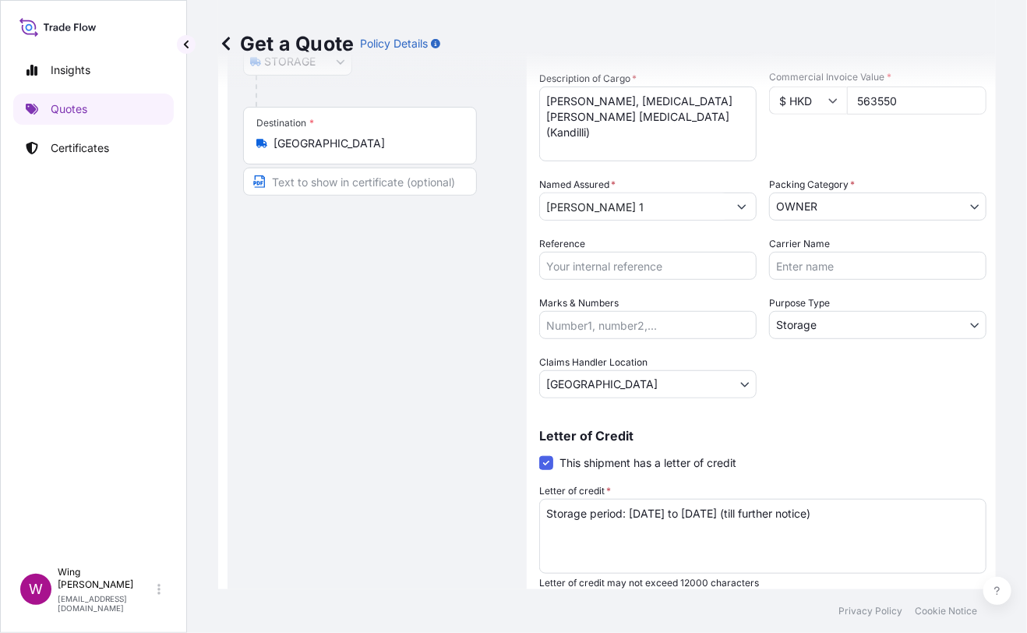
scroll to position [232, 0]
drag, startPoint x: 437, startPoint y: 492, endPoint x: 505, endPoint y: 436, distance: 88.6
click at [440, 491] on div "Route Details Place of loading Road / [GEOGRAPHIC_DATA] / Inland Origin * [GEOG…" at bounding box center [377, 248] width 268 height 737
drag, startPoint x: 613, startPoint y: 268, endPoint x: 598, endPoint y: 281, distance: 20.0
click at [613, 268] on input "Reference" at bounding box center [647, 265] width 217 height 28
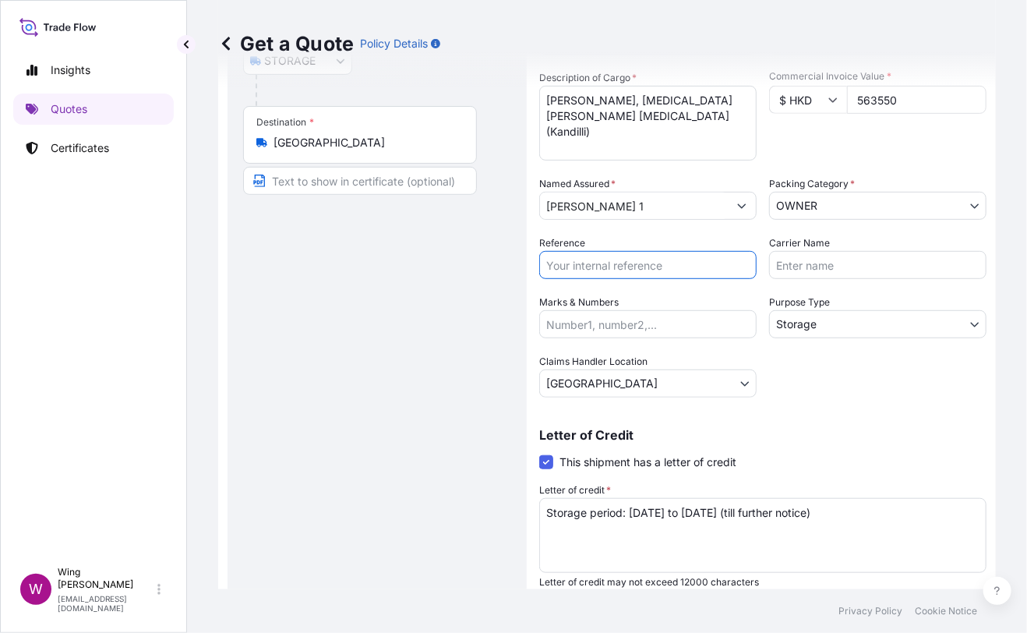
paste input "AMST218959HDHD"
type input "AMST218959HDHD"
click at [461, 337] on div "Route Details Place of loading Road / [GEOGRAPHIC_DATA] / Inland Origin * [GEOG…" at bounding box center [377, 248] width 268 height 737
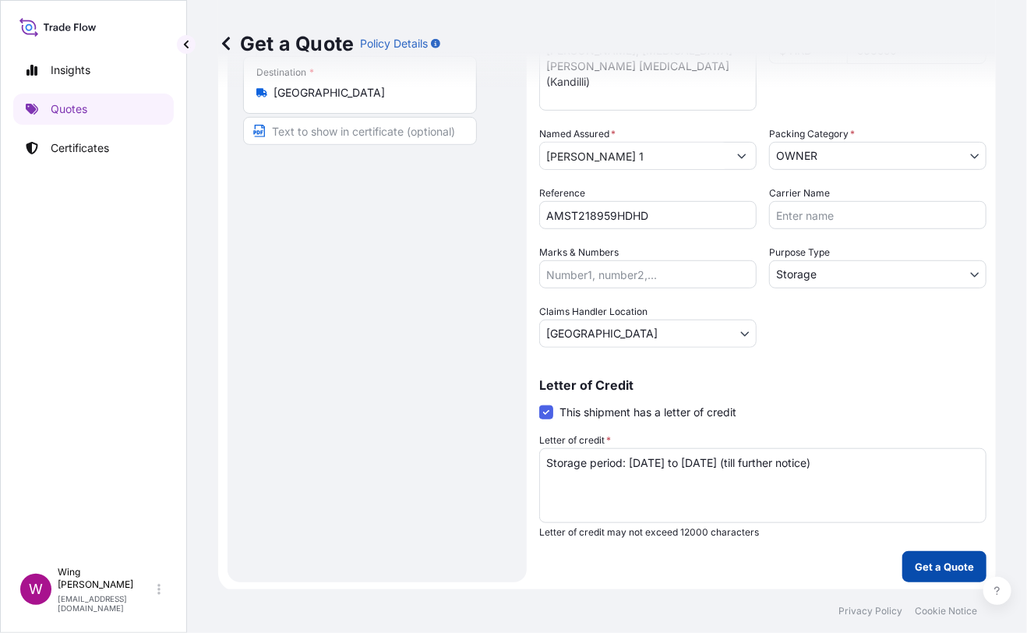
click at [917, 551] on button "Get a Quote" at bounding box center [945, 566] width 84 height 31
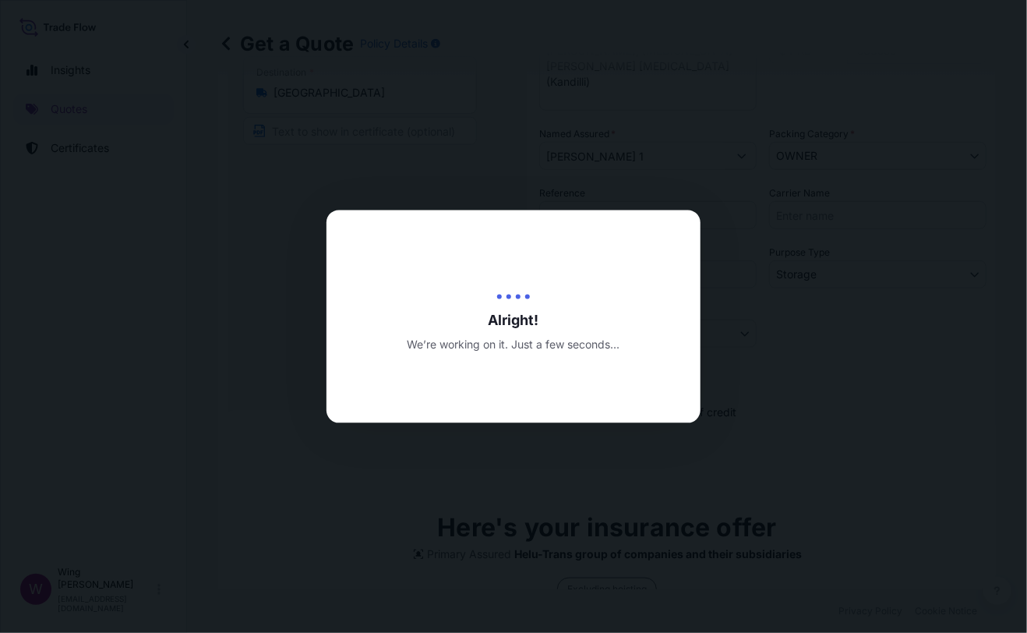
type input "[DATE]"
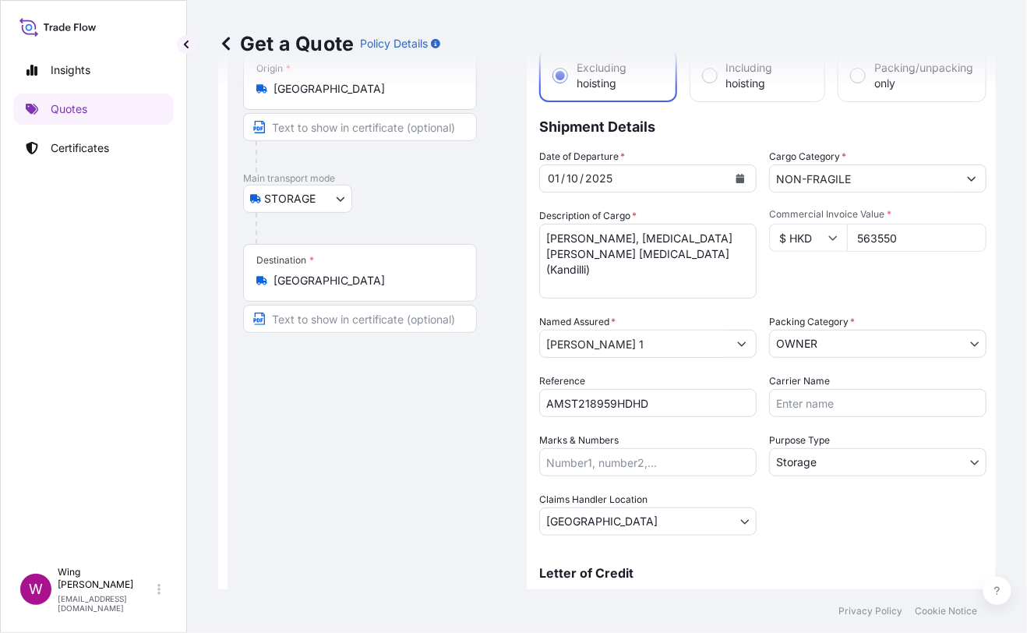
scroll to position [33, 0]
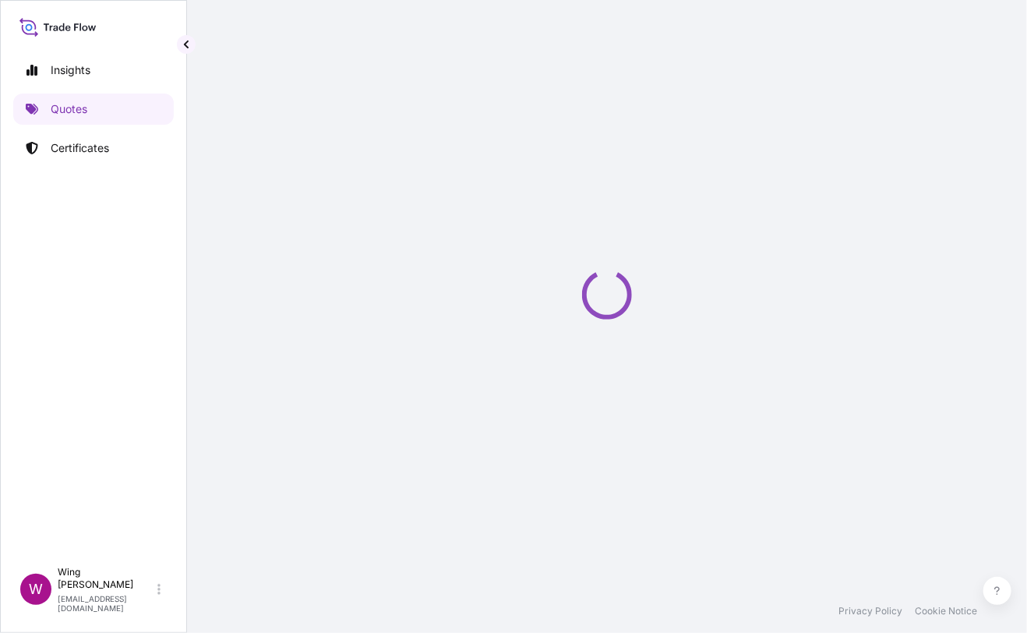
select select "STORAGE"
select select "Transit"
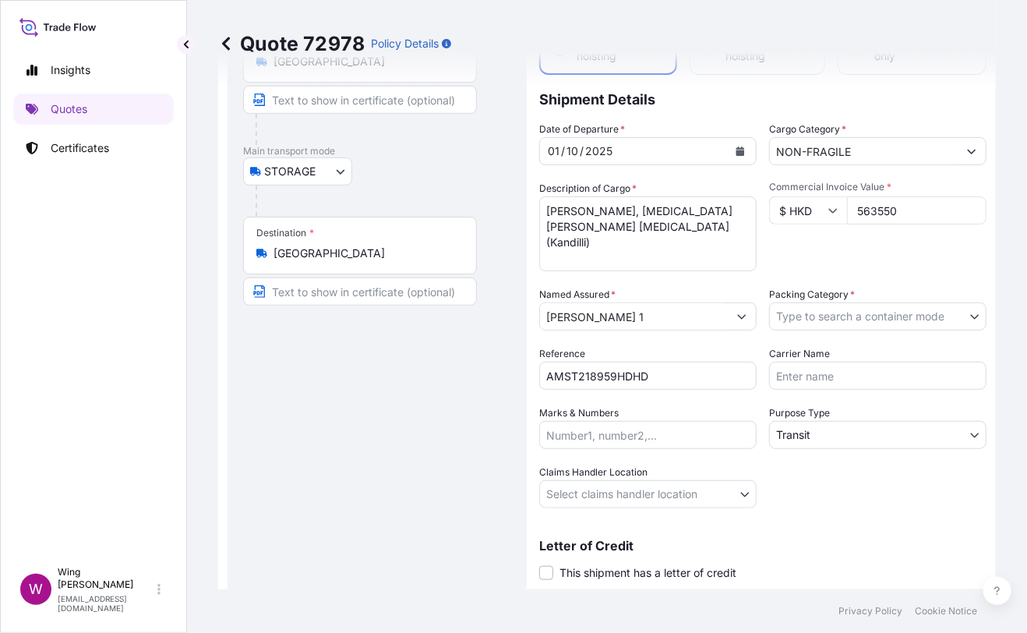
scroll to position [207, 0]
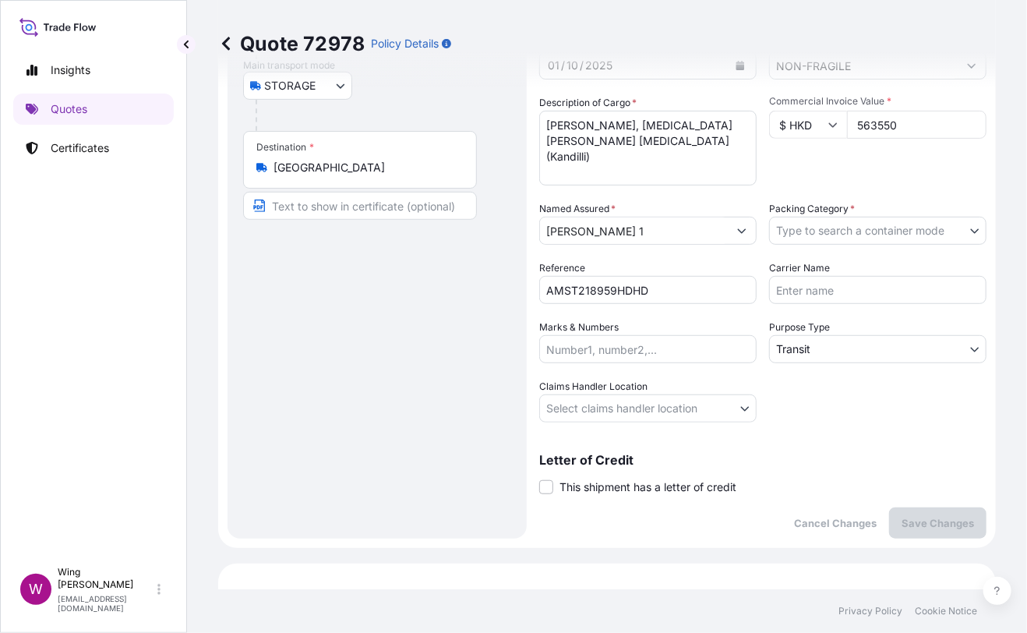
click at [865, 223] on body "Insights Quotes Certificates W Wing Lee winglee@helutrans.com Quote 72978 Polic…" at bounding box center [513, 316] width 1027 height 633
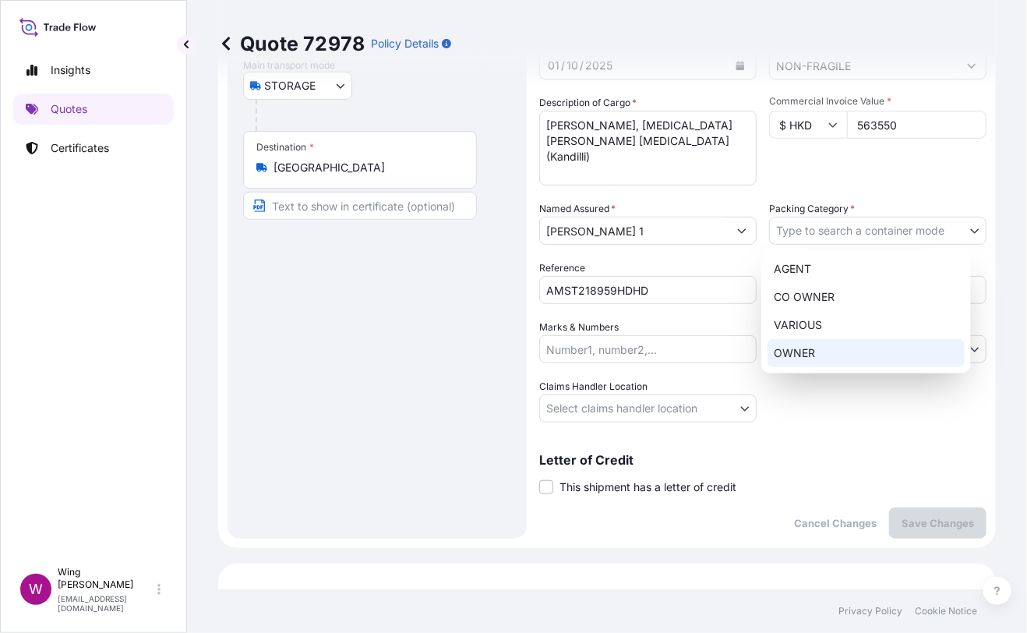
click at [842, 345] on div "OWNER" at bounding box center [866, 353] width 197 height 28
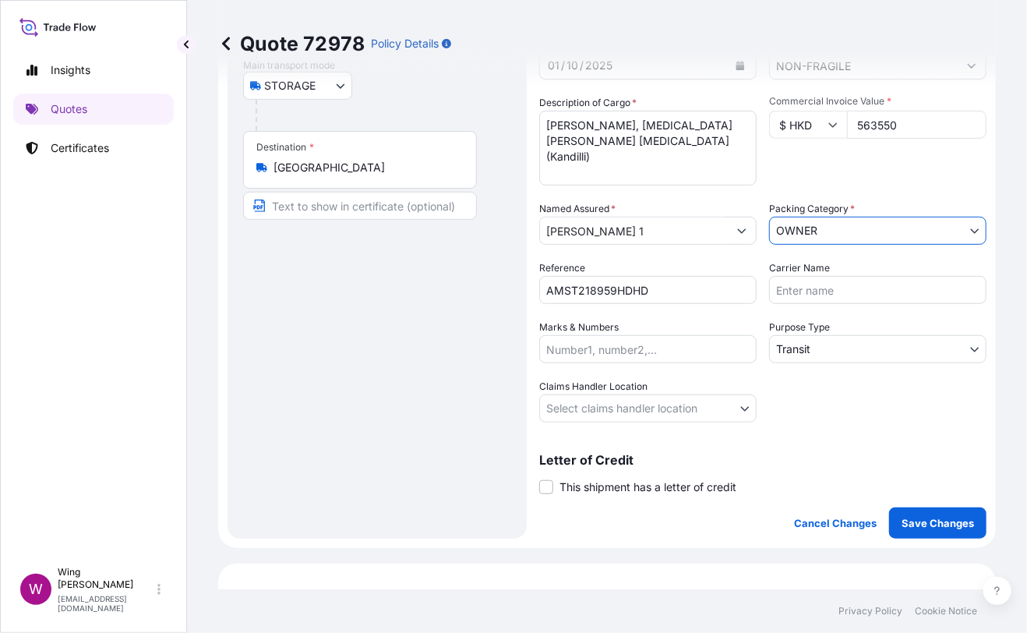
click at [811, 352] on body "Insights Quotes Certificates W Wing Lee winglee@helutrans.com Quote 72978 Polic…" at bounding box center [513, 316] width 1027 height 633
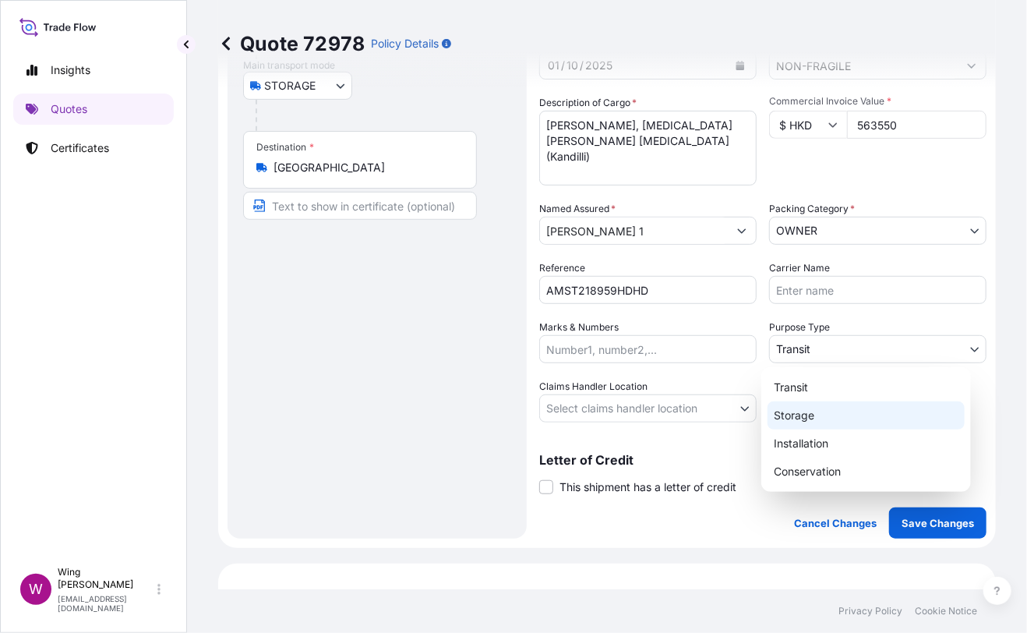
click at [806, 405] on div "Storage" at bounding box center [866, 415] width 197 height 28
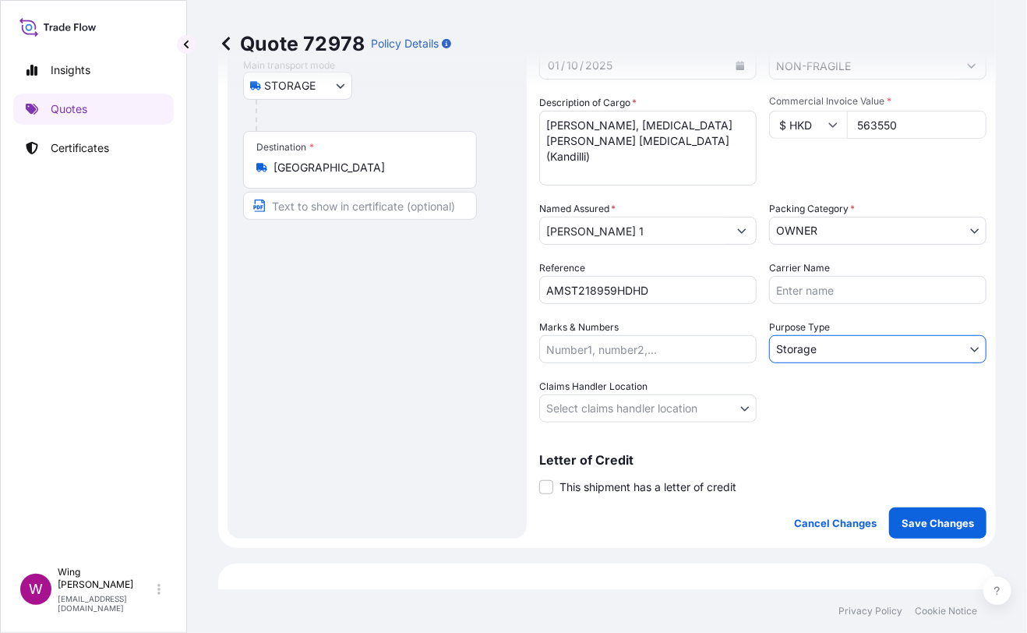
click at [601, 408] on body "Insights Quotes Certificates W Wing Lee winglee@helutrans.com Quote 72978 Polic…" at bounding box center [513, 316] width 1027 height 633
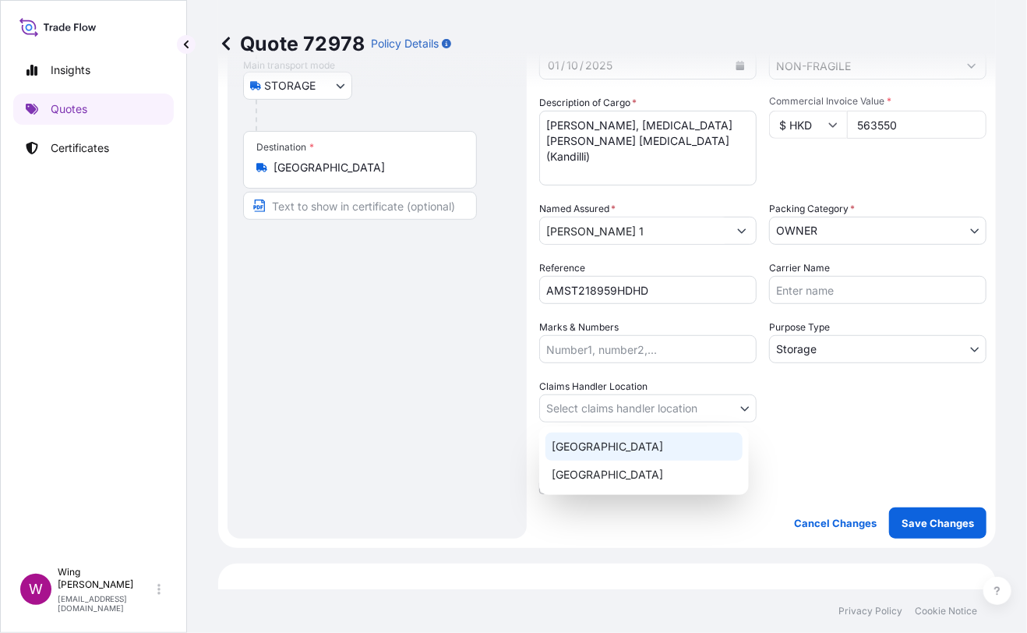
click at [589, 447] on div "[GEOGRAPHIC_DATA]" at bounding box center [644, 447] width 197 height 28
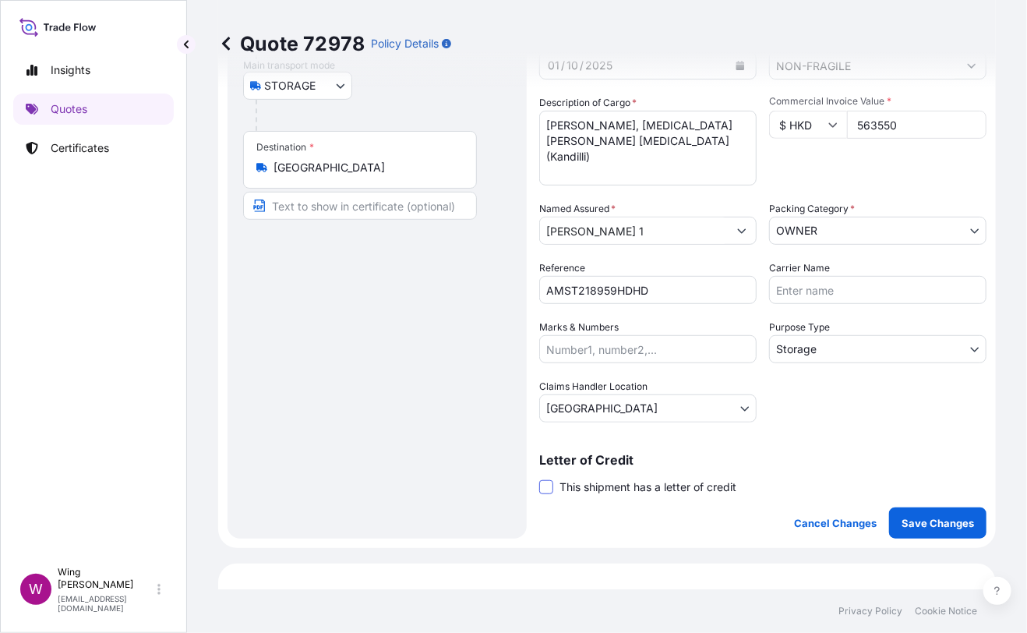
click at [550, 482] on span at bounding box center [546, 487] width 14 height 14
click at [539, 479] on input "This shipment has a letter of credit" at bounding box center [539, 479] width 0 height 0
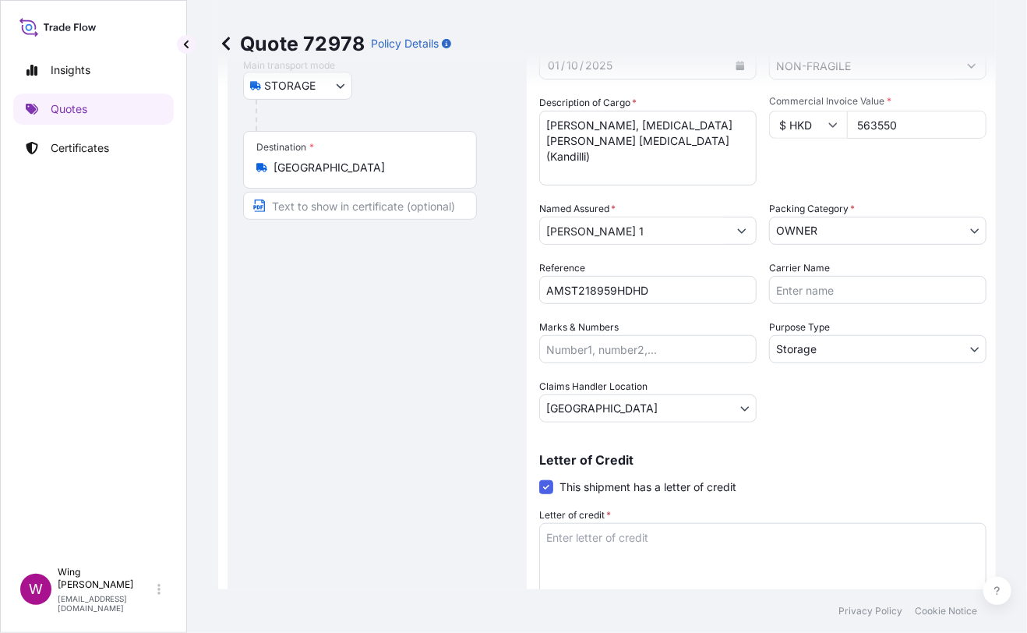
click at [468, 479] on div "Route Details Place of loading Road / [GEOGRAPHIC_DATA] / Inland Origin * [GEOG…" at bounding box center [377, 273] width 268 height 737
click at [610, 547] on textarea "Letter of credit *" at bounding box center [762, 560] width 447 height 75
paste textarea "Storage period: [DATE] to [DATE] (till further notice)"
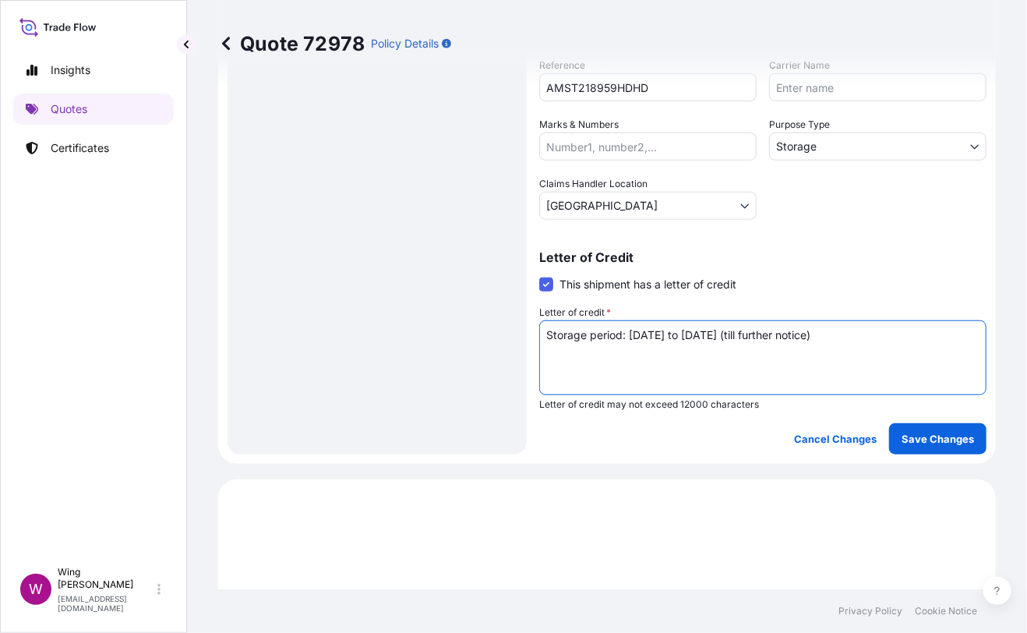
scroll to position [415, 0]
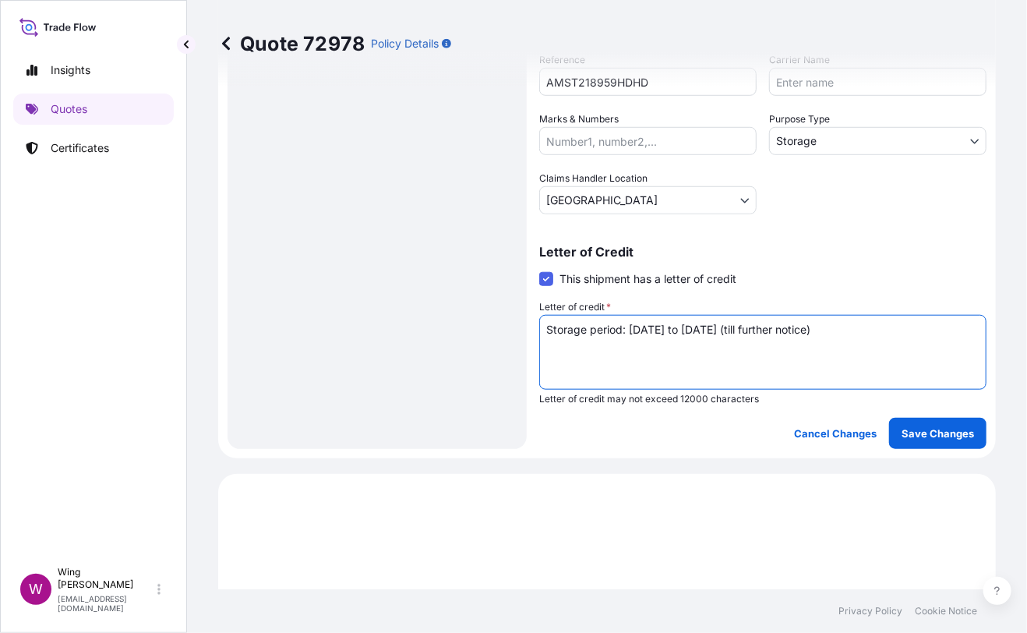
type textarea "Storage period: [DATE] to [DATE] (till further notice)"
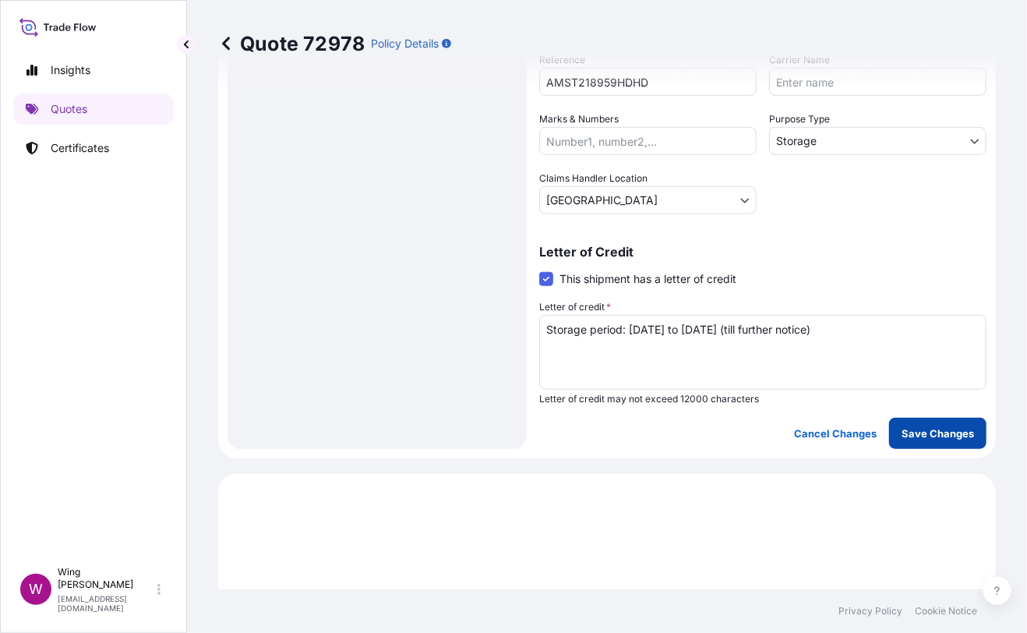
click at [950, 419] on button "Save Changes" at bounding box center [937, 433] width 97 height 31
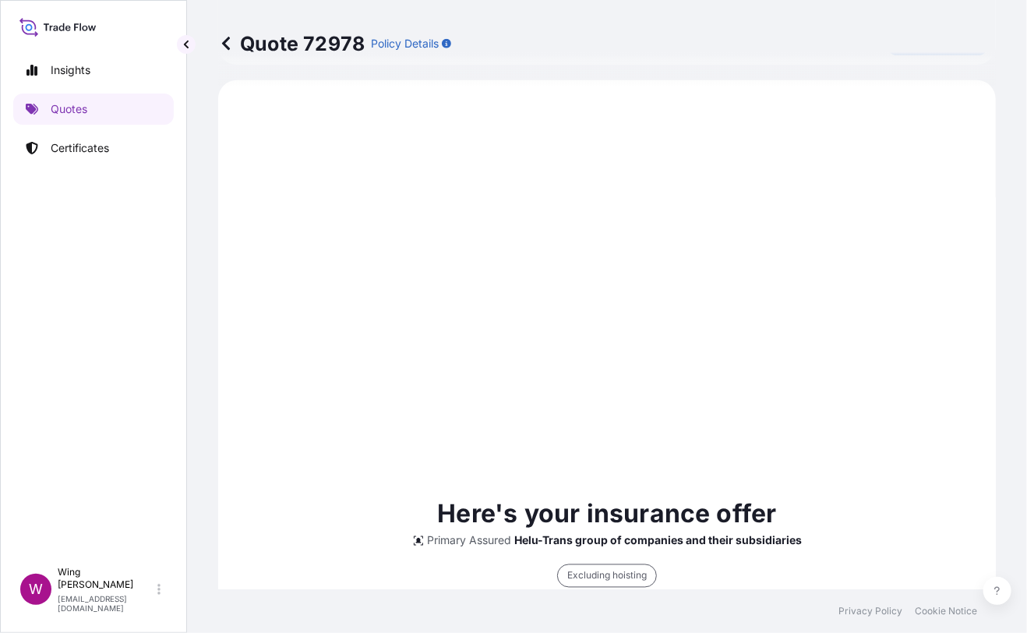
select select "STORAGE"
select select "Storage"
select select "[GEOGRAPHIC_DATA]"
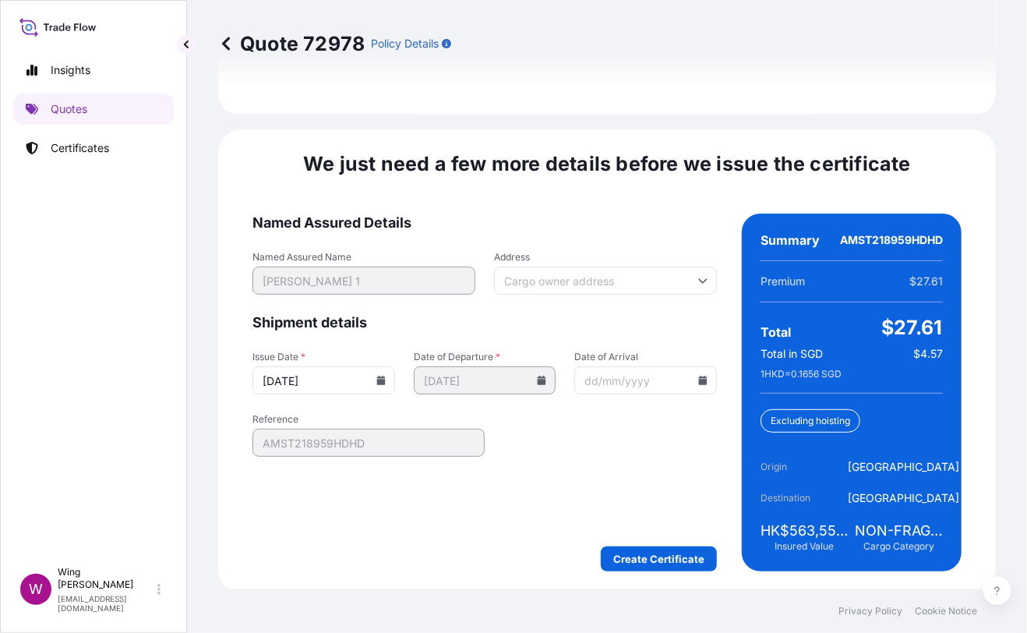
scroll to position [2462, 0]
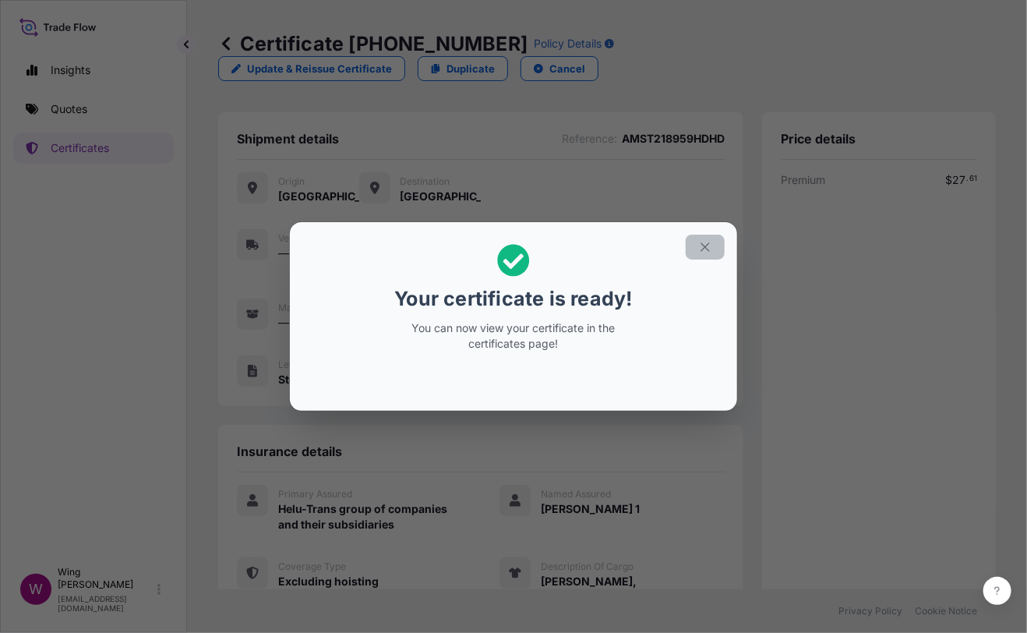
click at [706, 243] on icon "button" at bounding box center [705, 247] width 14 height 14
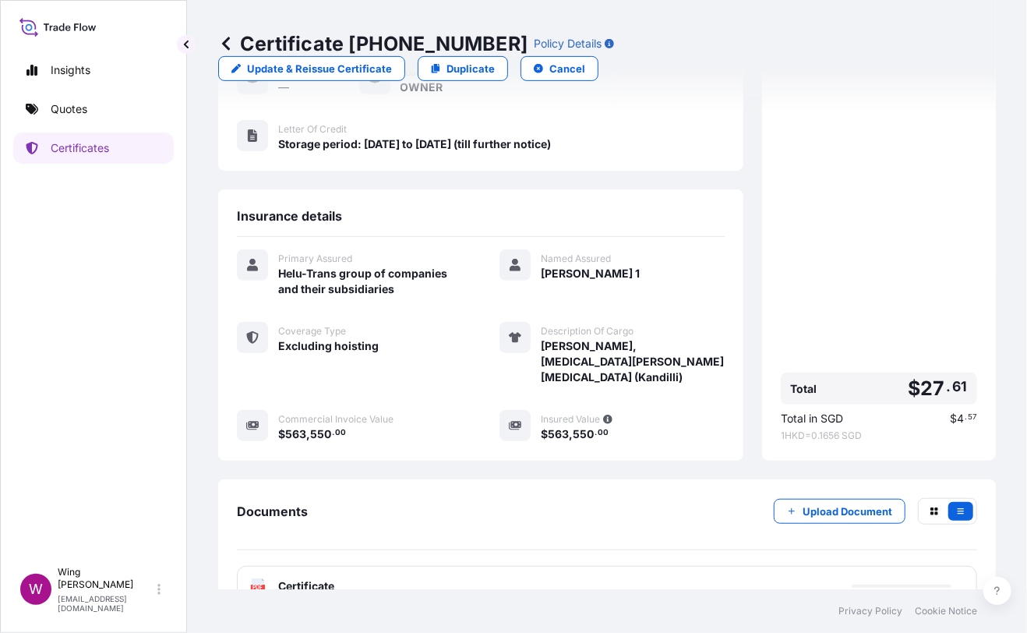
scroll to position [242, 0]
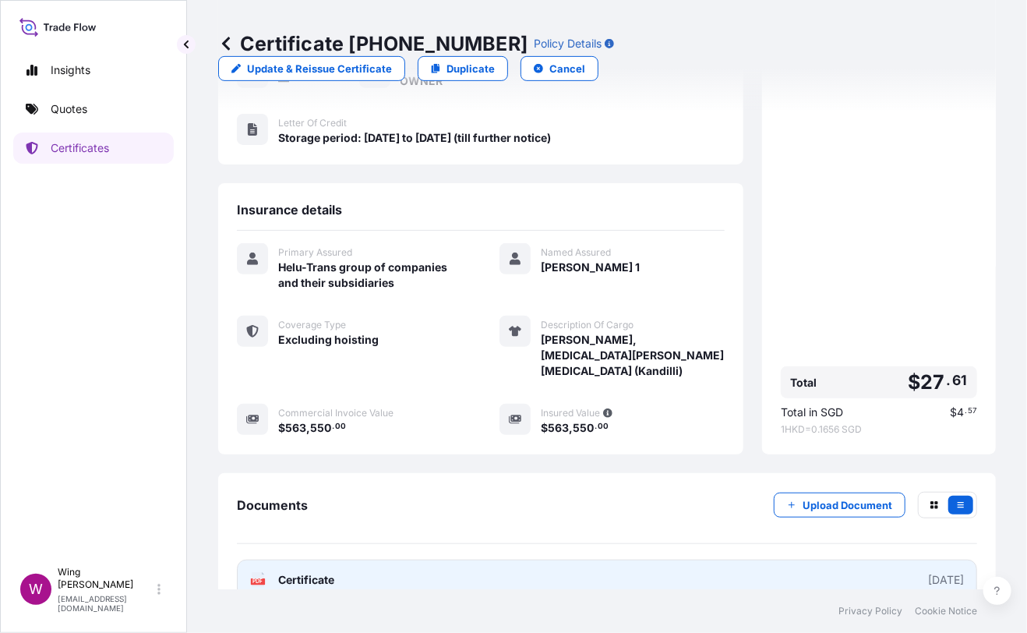
click at [263, 578] on rect at bounding box center [258, 581] width 14 height 6
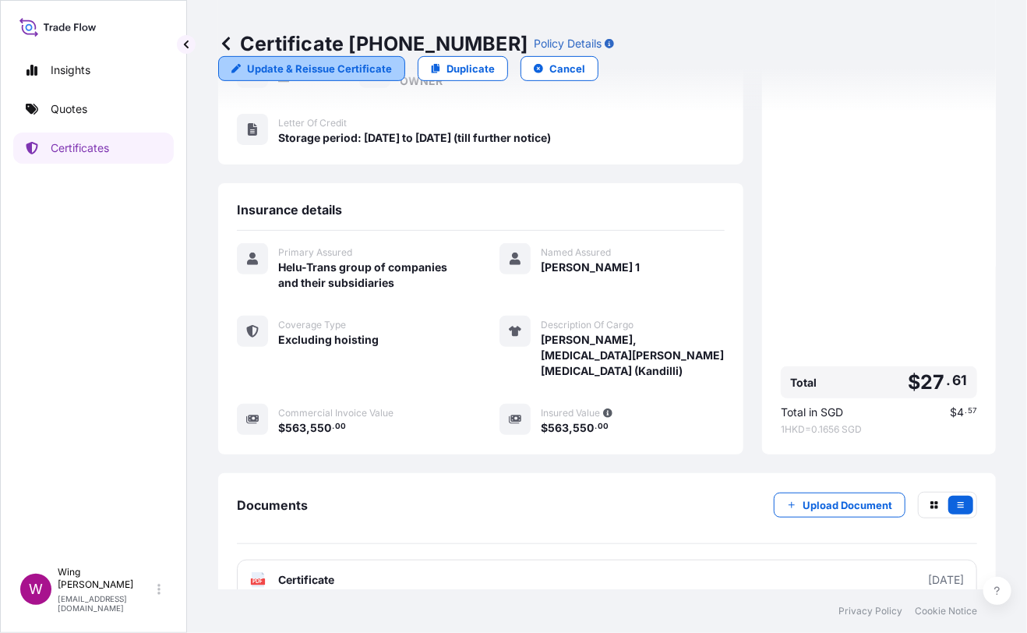
click at [392, 61] on p "Update & Reissue Certificate" at bounding box center [319, 69] width 145 height 16
select select "STORAGE"
select select "31504"
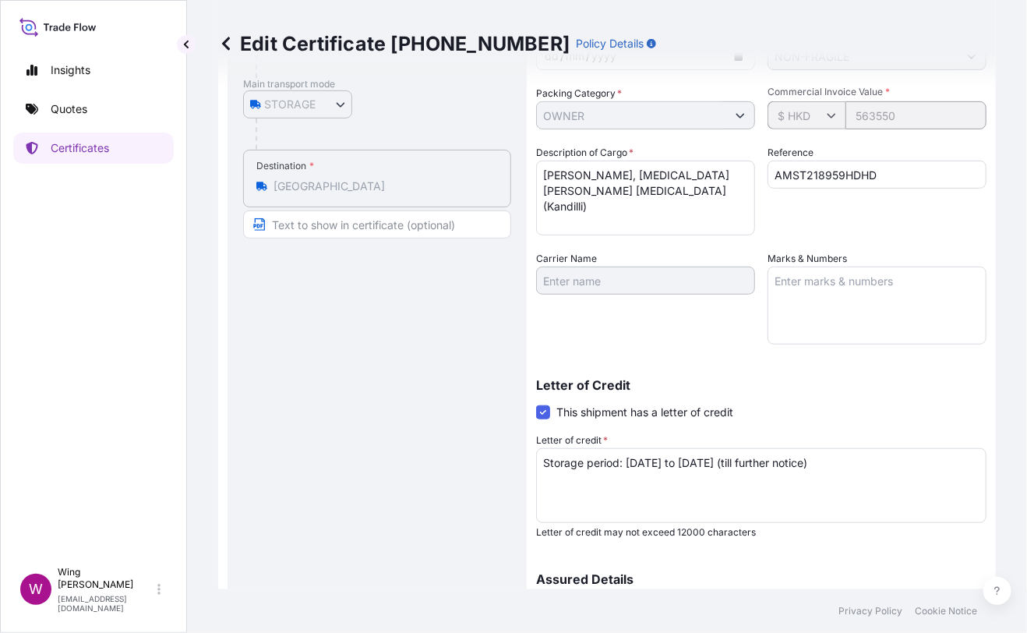
drag, startPoint x: 447, startPoint y: 357, endPoint x: 500, endPoint y: 343, distance: 54.1
click at [457, 354] on div "Route Details Place of loading Road / [GEOGRAPHIC_DATA] / Inland Origin * [GEOG…" at bounding box center [377, 331] width 268 height 815
drag, startPoint x: 632, startPoint y: 199, endPoint x: 495, endPoint y: 168, distance: 140.7
click at [495, 168] on div "Route Details Place of loading Road / Inland Road / Inland Origin * Hong Kong M…" at bounding box center [607, 331] width 759 height 846
paste textarea ""Jose Parla, Donus (Beskita) ""
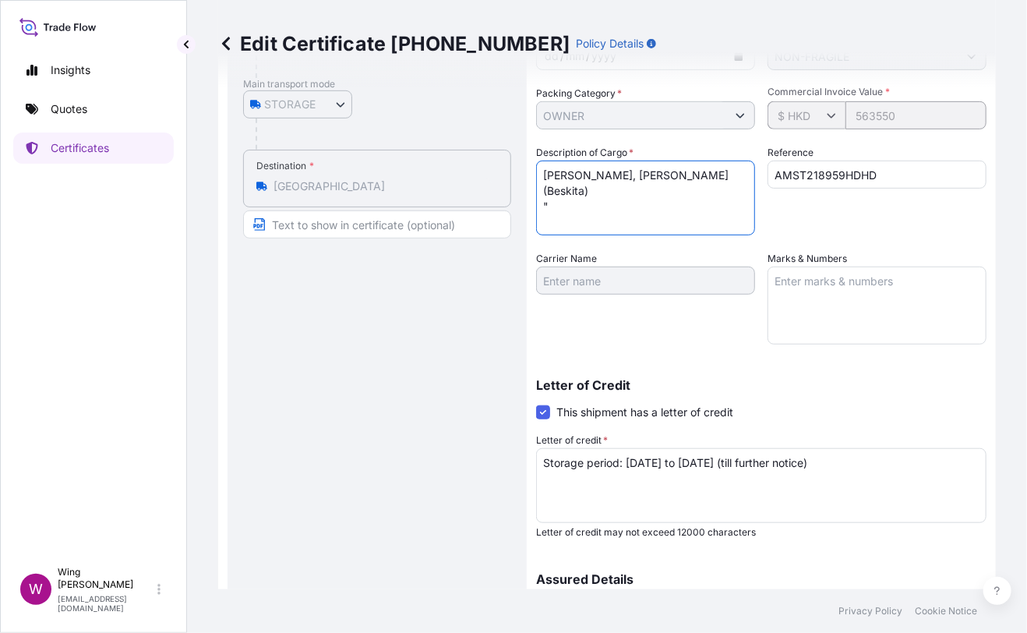
click at [571, 182] on textarea "Jose Parla, Yaz Gazeteci Yaz (Kandilli)" at bounding box center [645, 198] width 219 height 75
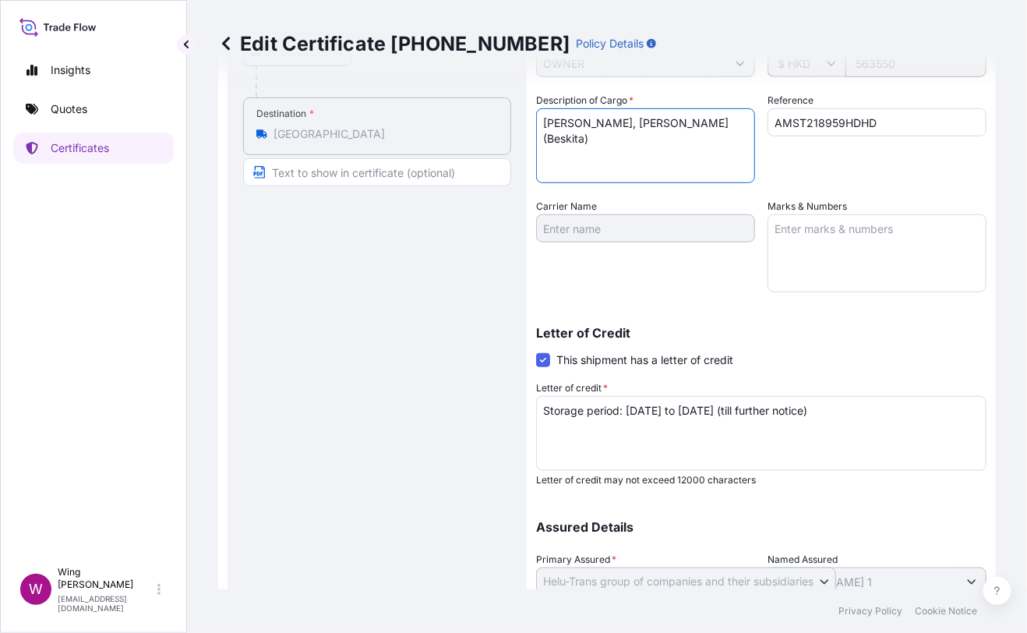
scroll to position [413, 0]
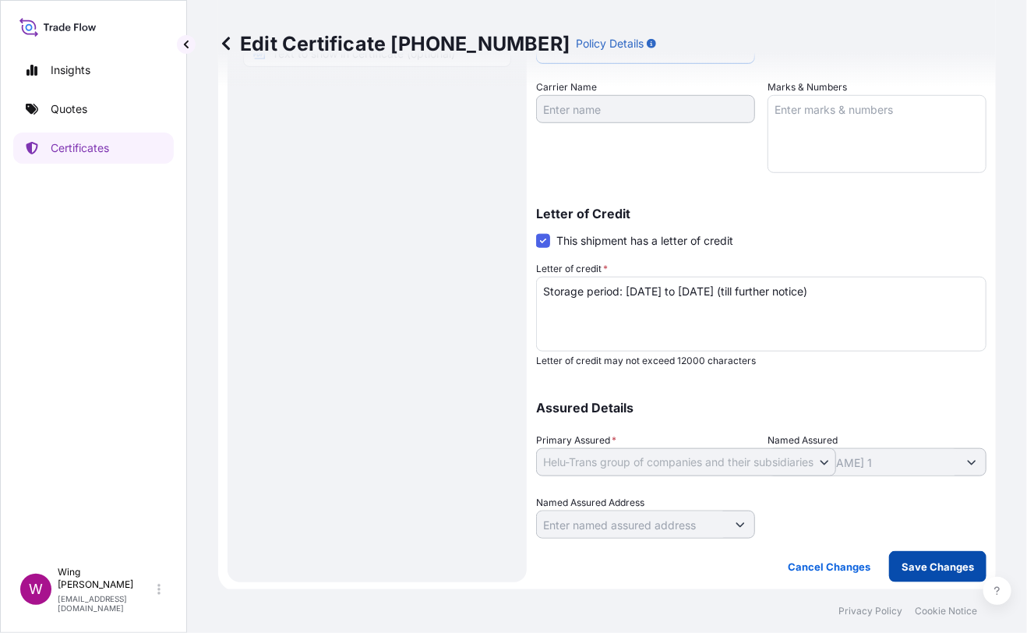
type textarea "Jose Parla, Donus (Beskita)"
click at [925, 564] on p "Save Changes" at bounding box center [938, 567] width 72 height 16
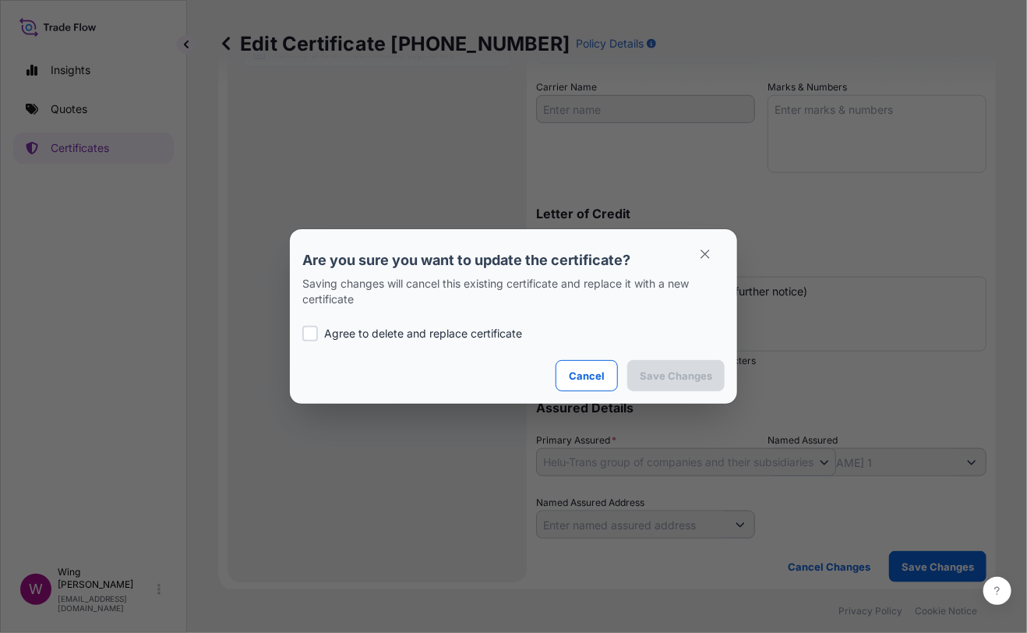
click at [387, 330] on p "Agree to delete and replace certificate" at bounding box center [423, 334] width 198 height 16
checkbox input "true"
click at [666, 374] on p "Save Changes" at bounding box center [676, 376] width 72 height 16
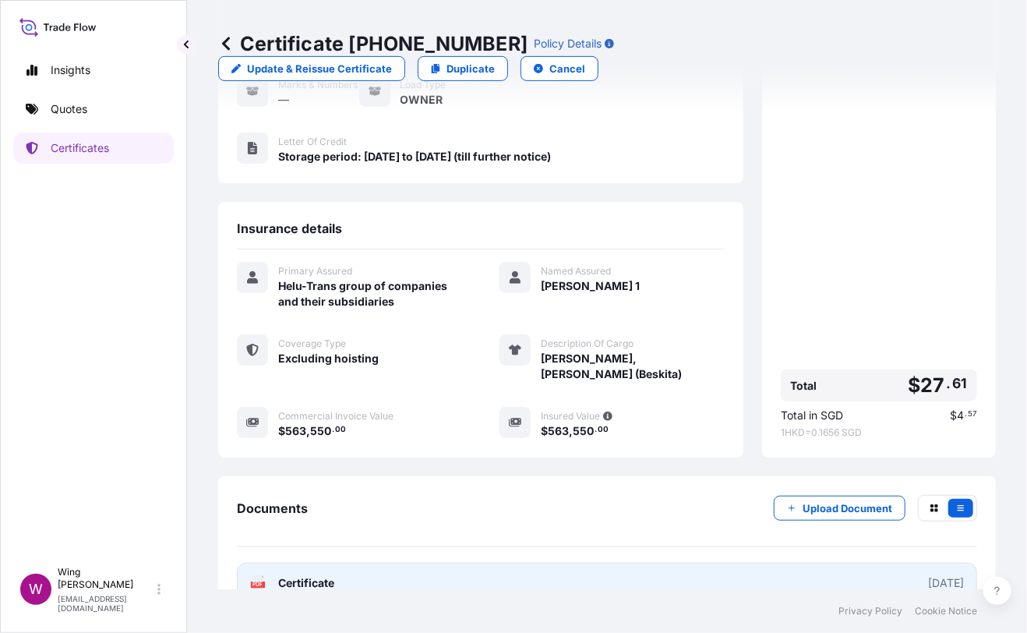
scroll to position [226, 0]
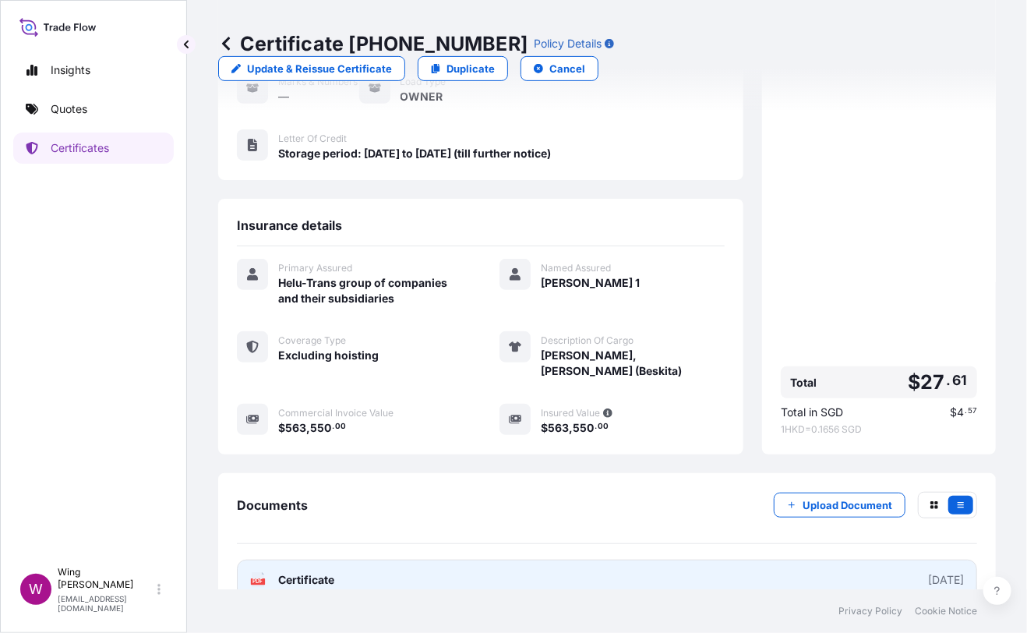
click at [257, 560] on link "PDF Certificate [DATE]" at bounding box center [607, 580] width 740 height 41
